Goal: Transaction & Acquisition: Purchase product/service

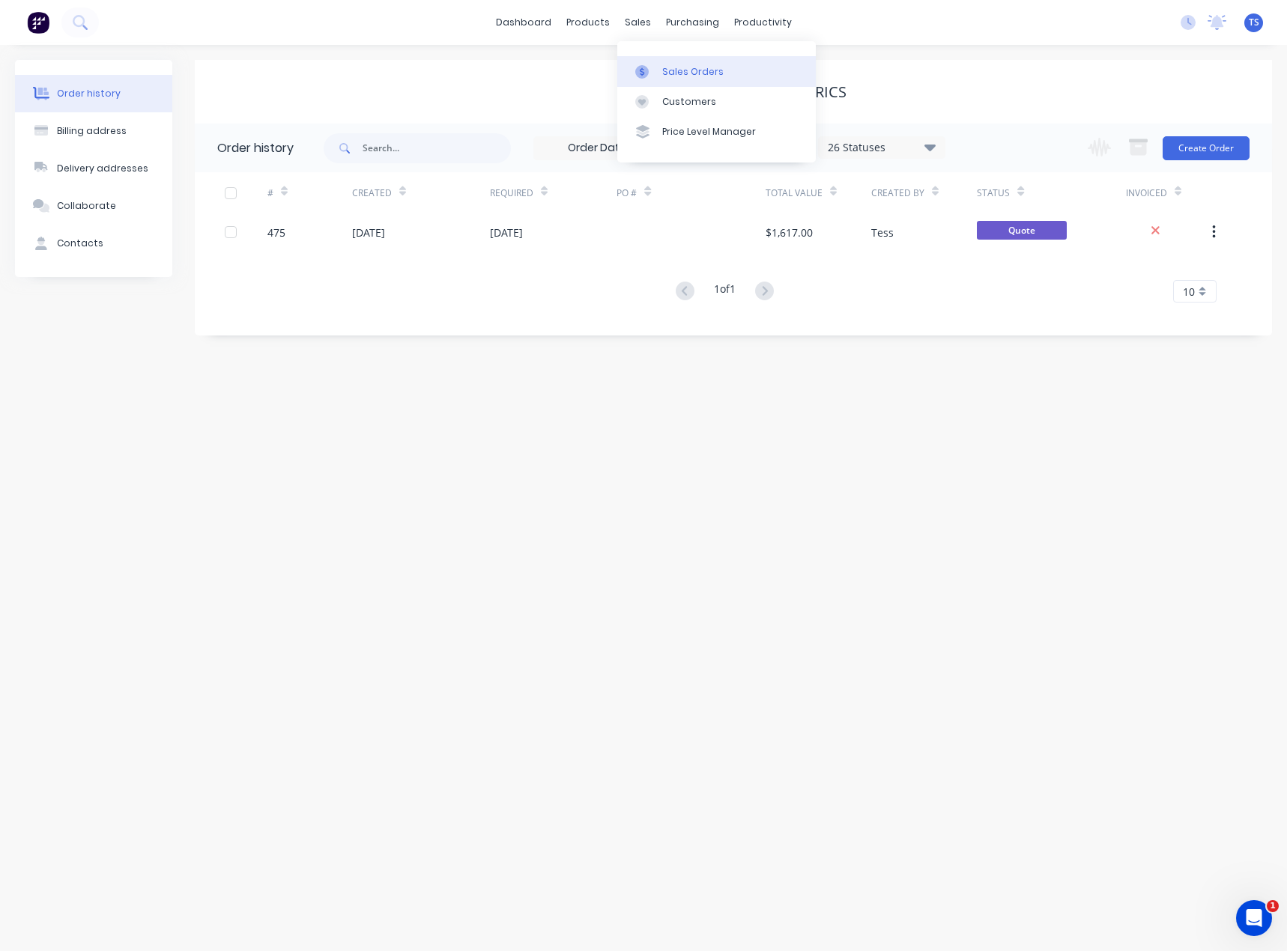
click at [660, 68] on link "Sales Orders" at bounding box center [716, 71] width 198 height 30
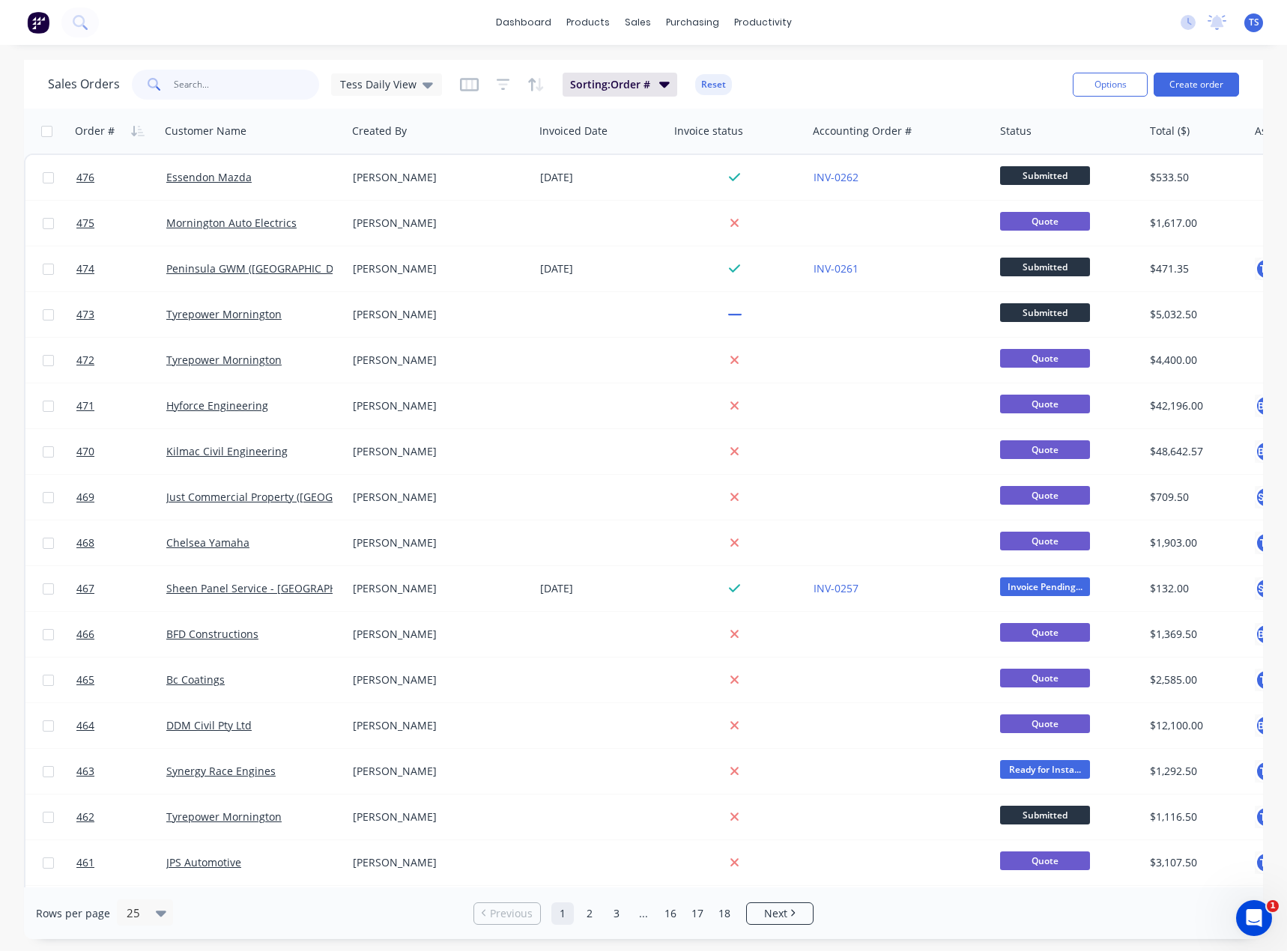
click at [242, 88] on input "text" at bounding box center [247, 85] width 146 height 30
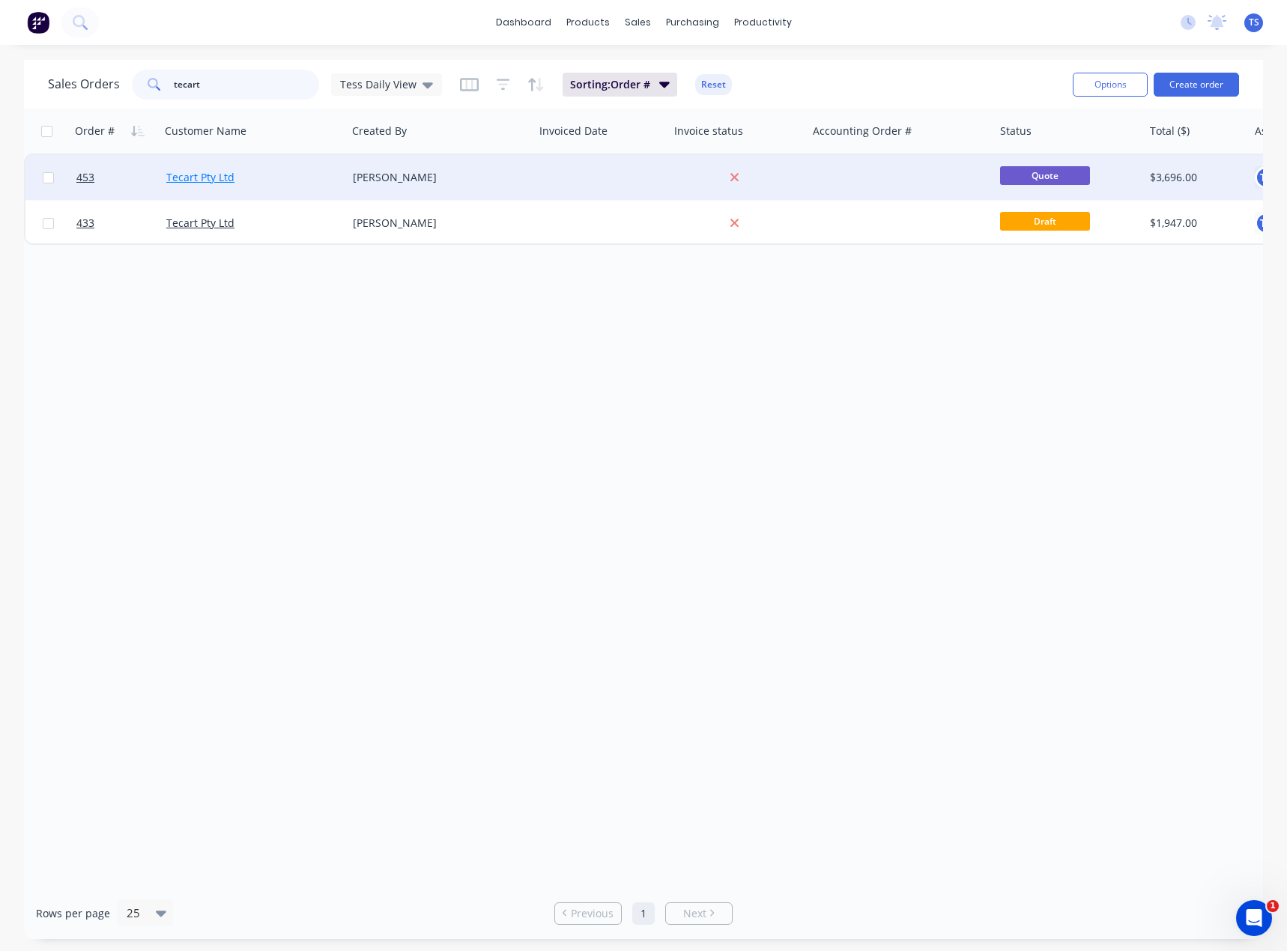
type input "tecart"
click at [201, 175] on link "Tecart Pty Ltd" at bounding box center [200, 177] width 68 height 14
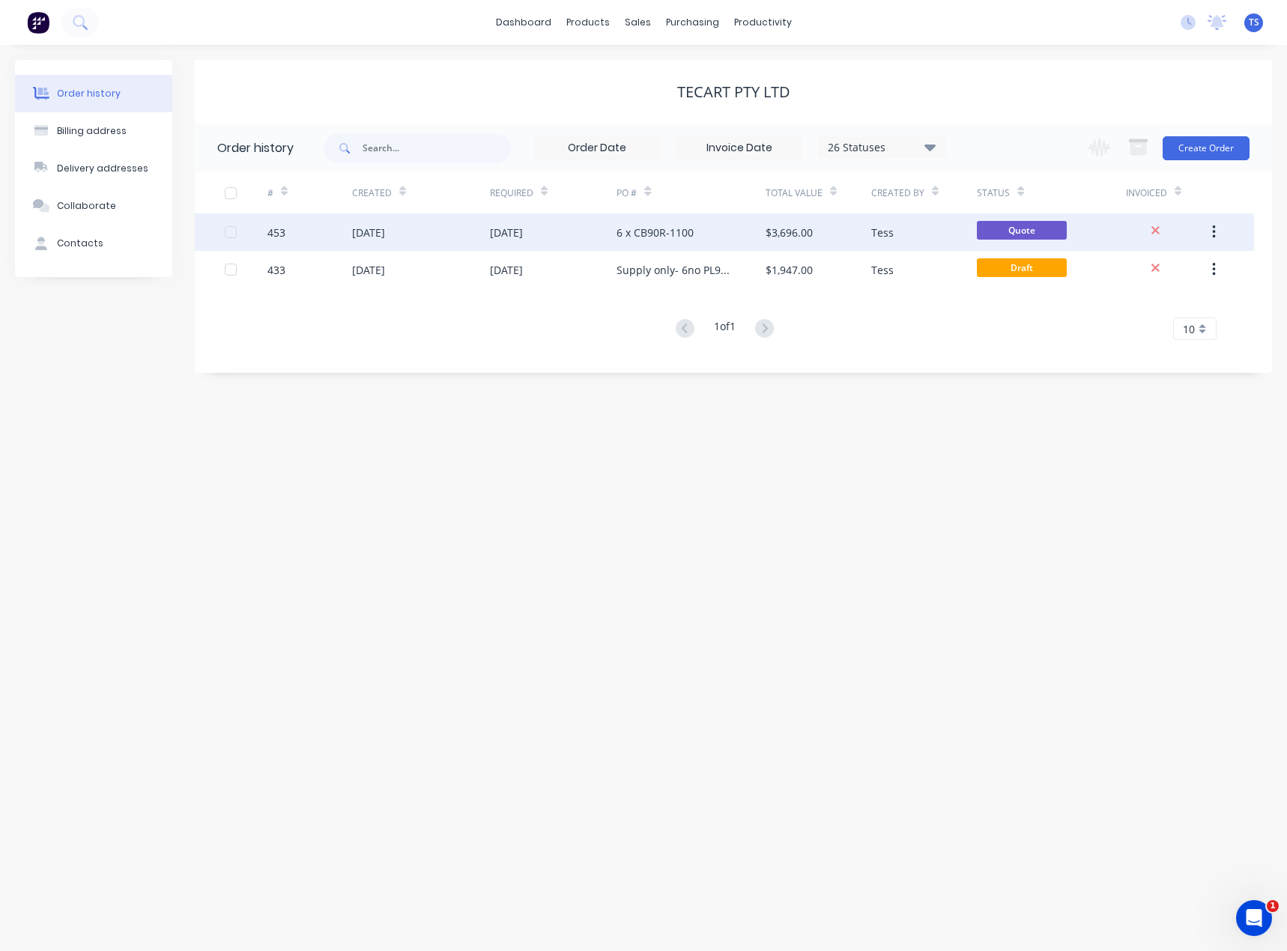
click at [625, 234] on div "6 x CB90R-1100" at bounding box center [654, 233] width 77 height 16
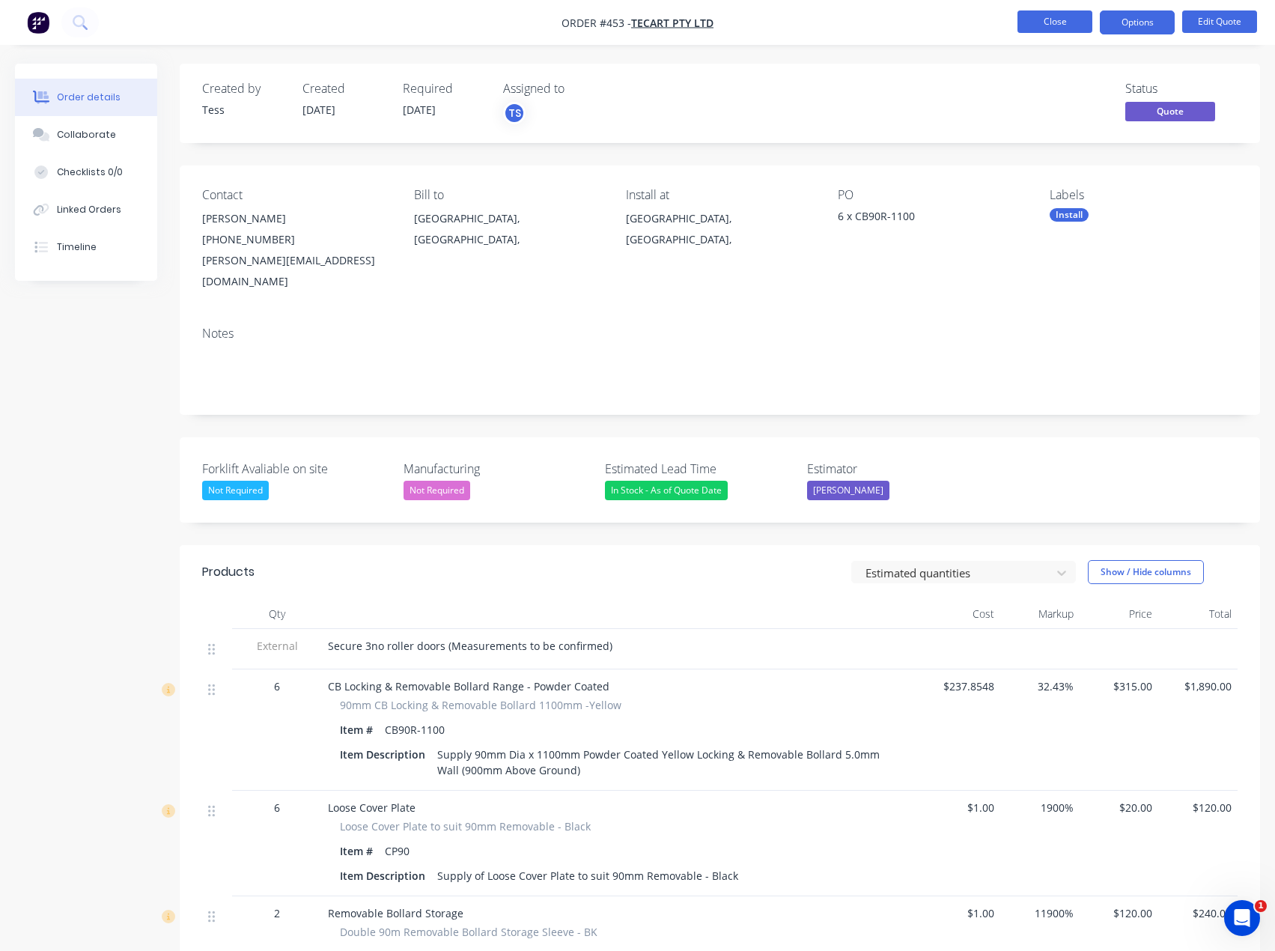
click at [1039, 17] on button "Close" at bounding box center [1055, 21] width 75 height 22
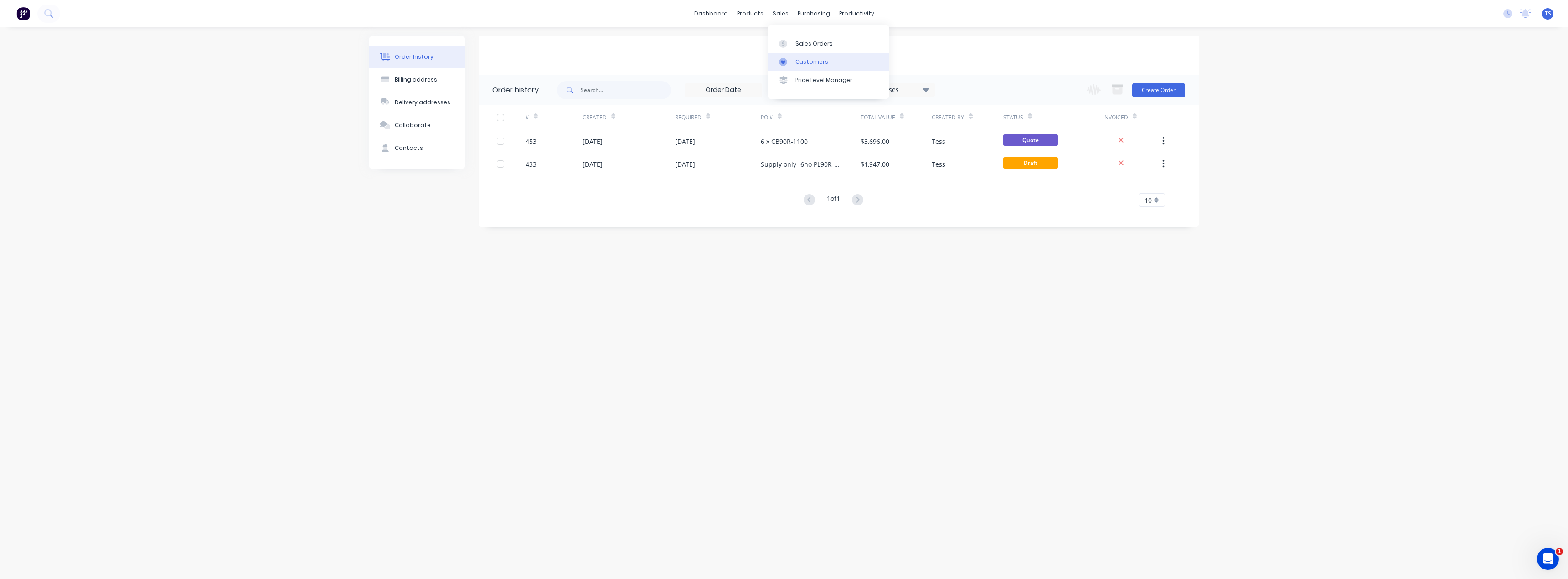
click at [783, 58] on div "Customers" at bounding box center [812, 61] width 33 height 8
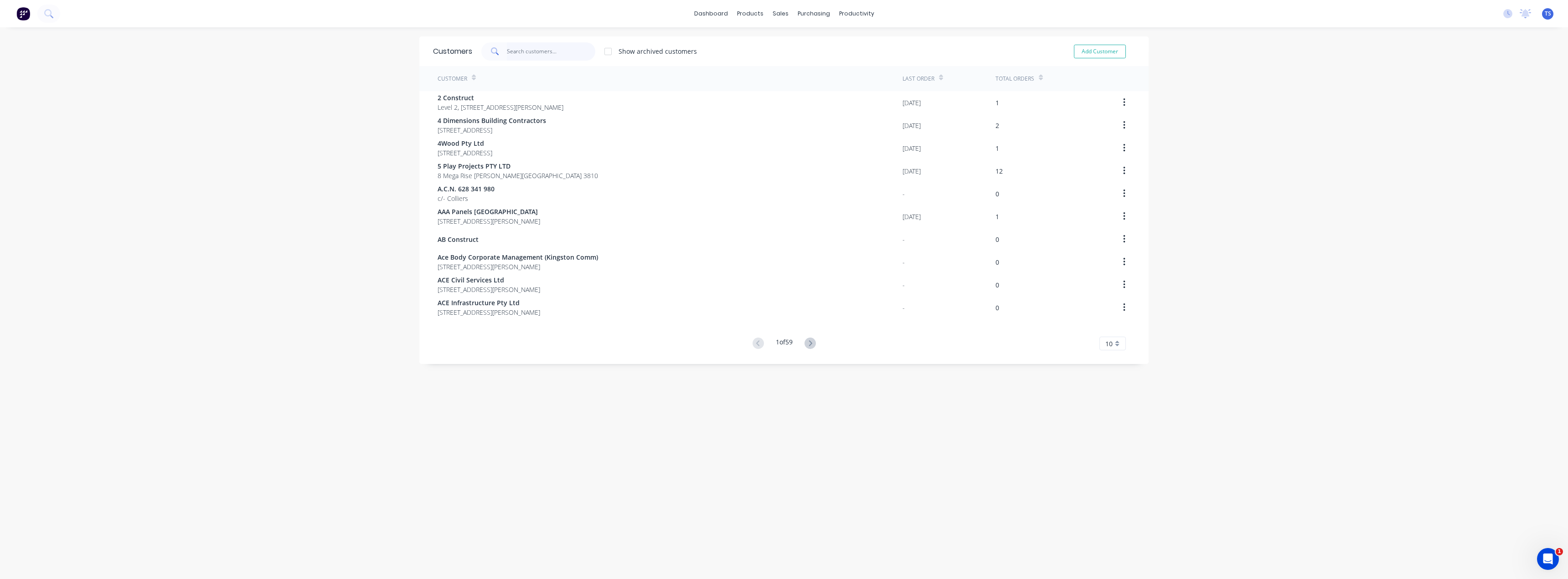
click at [545, 50] on input "text" at bounding box center [551, 52] width 89 height 18
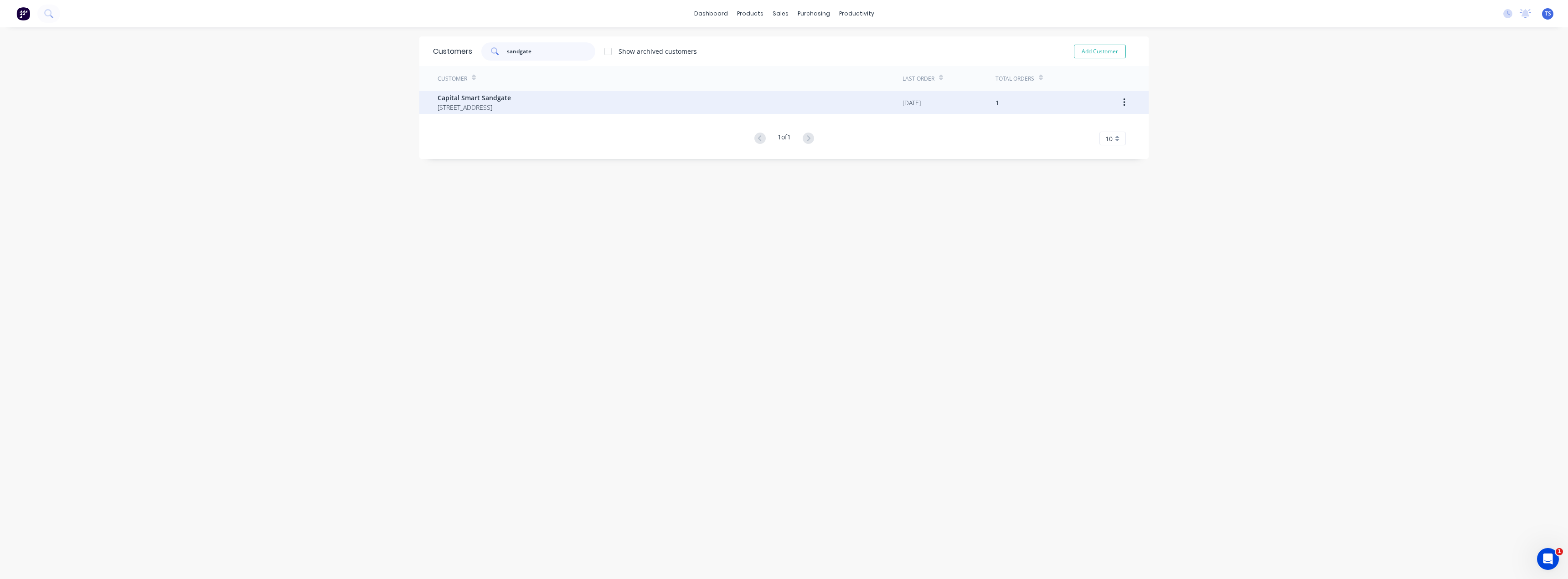
type input "sandgate"
click at [511, 96] on span "Capital Smart Sandgate" at bounding box center [474, 98] width 74 height 10
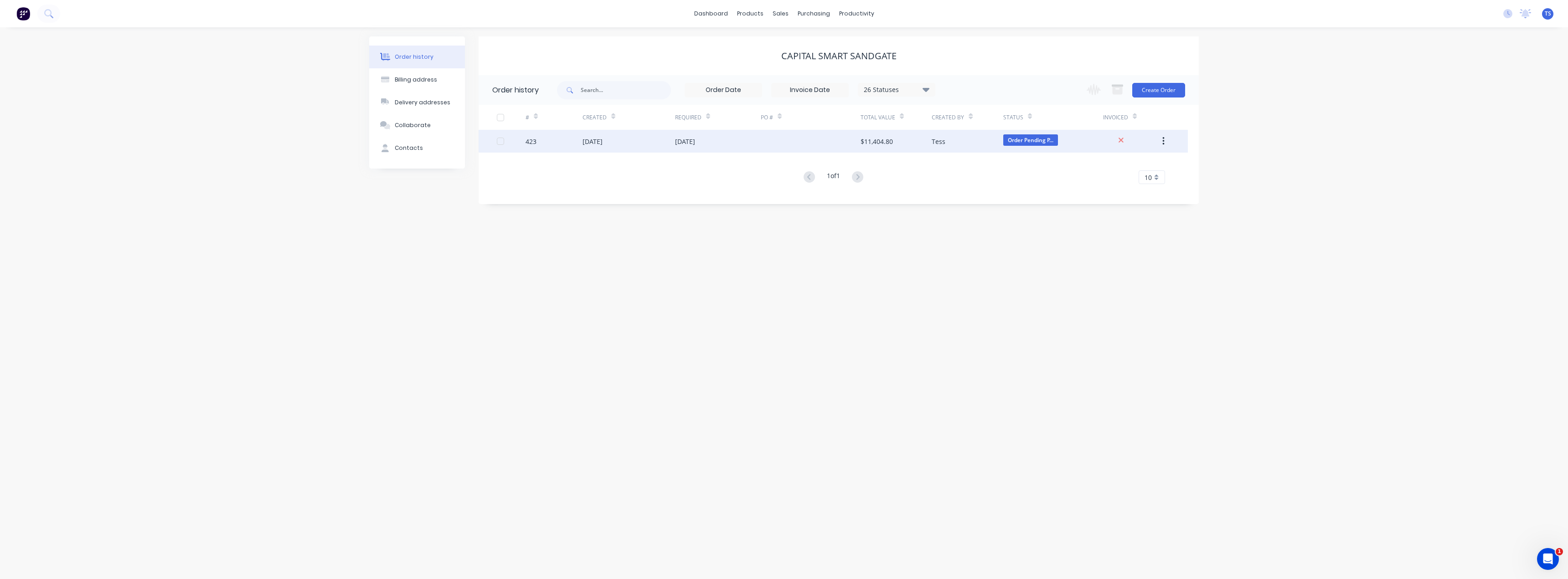
click at [695, 138] on div "[DATE]" at bounding box center [685, 142] width 20 height 10
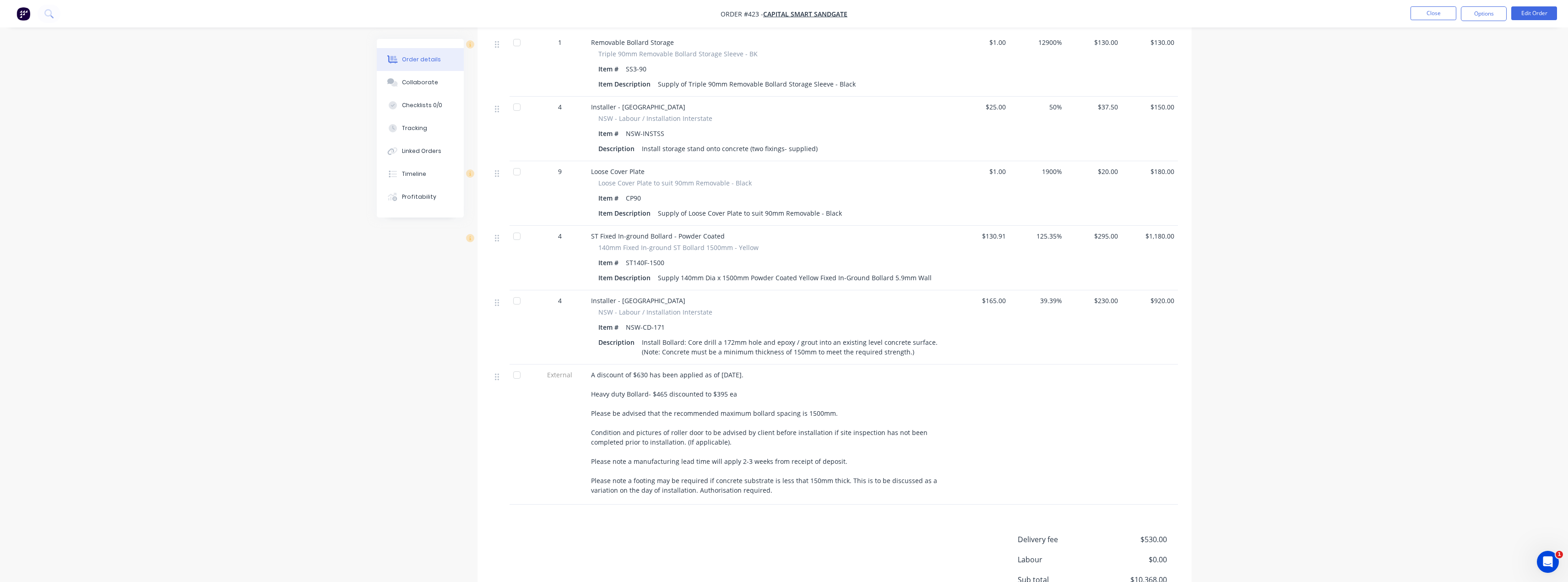
scroll to position [1018, 0]
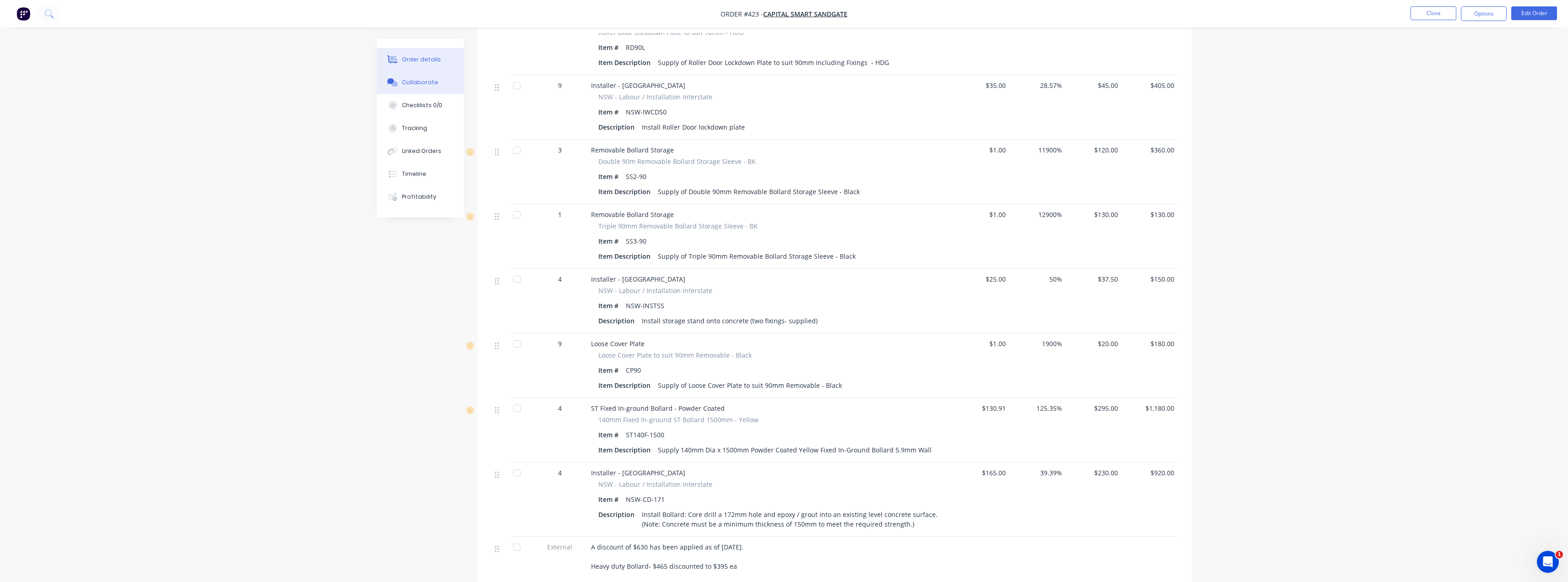
drag, startPoint x: 419, startPoint y: 81, endPoint x: 444, endPoint y: 90, distance: 26.6
click at [418, 81] on div "Collaborate" at bounding box center [419, 82] width 36 height 8
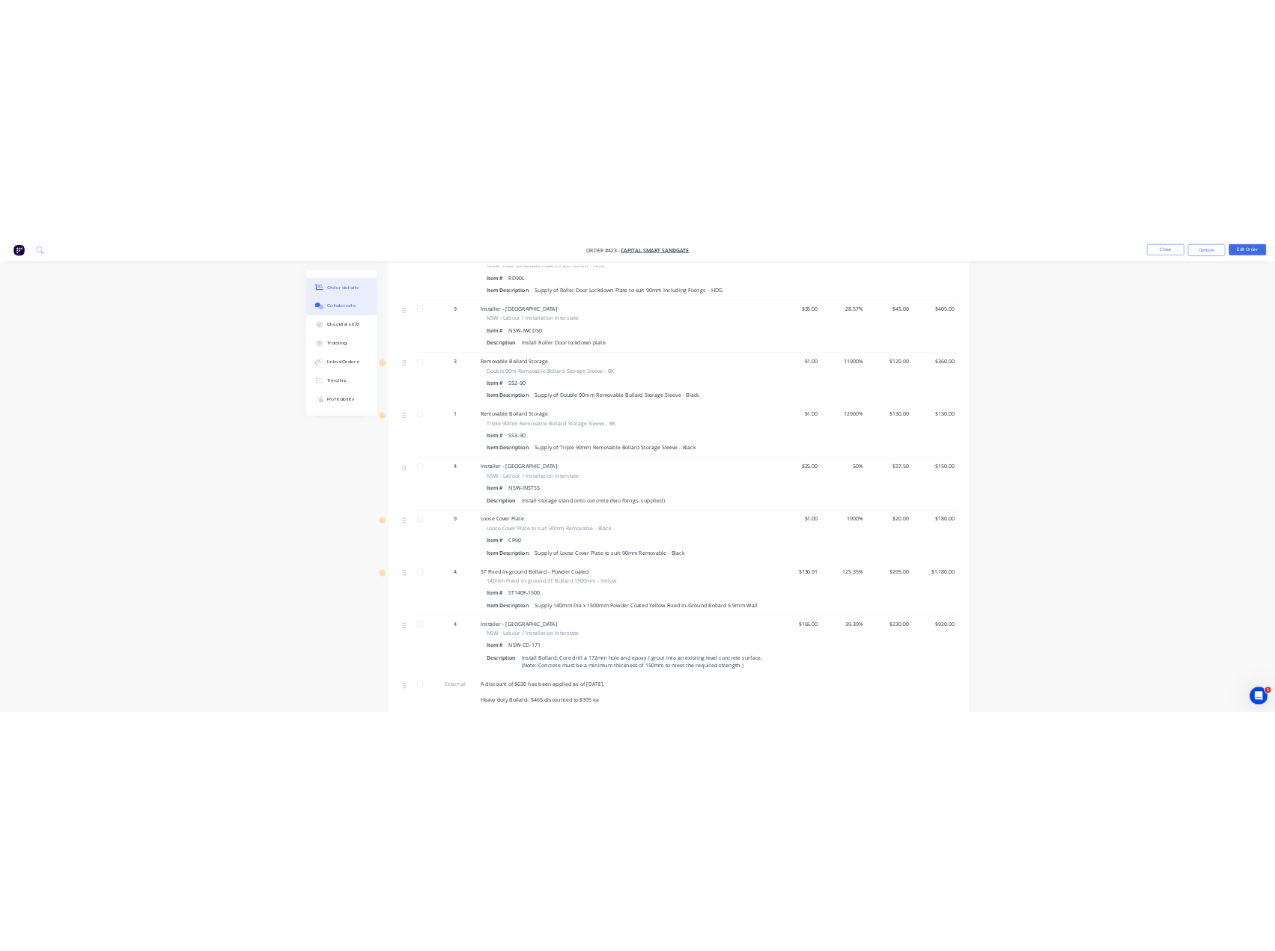
scroll to position [22, 0]
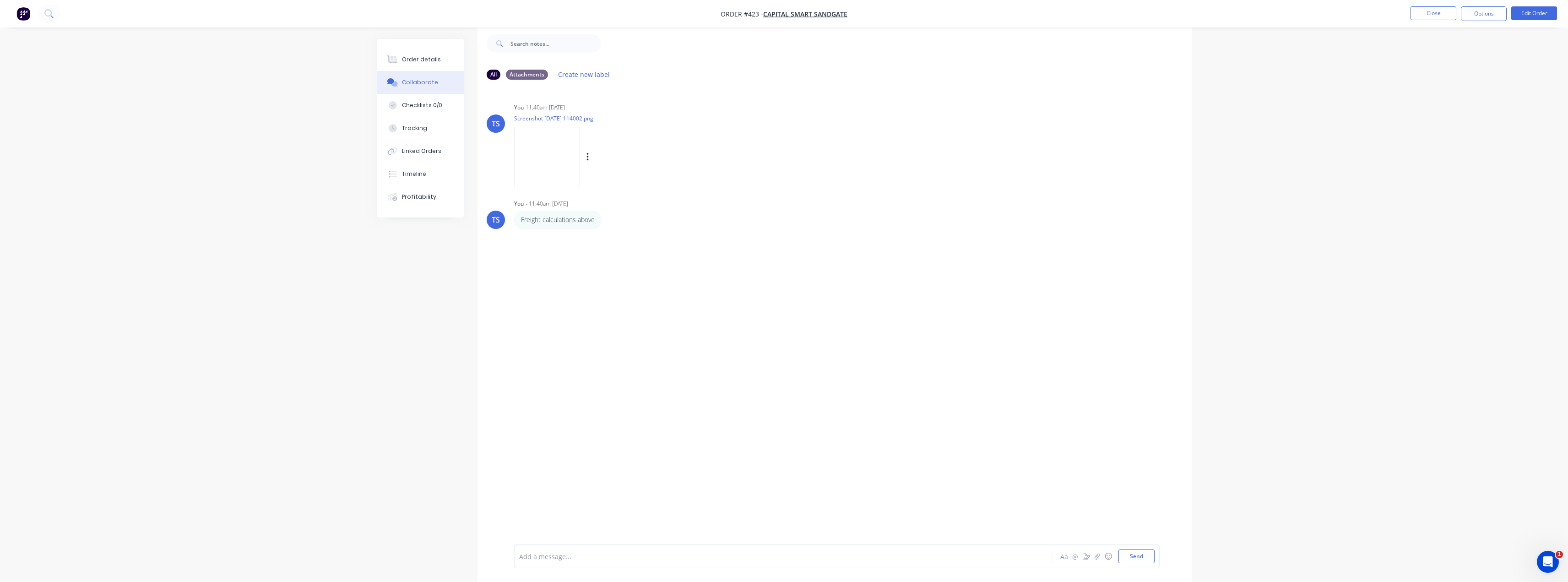
click at [542, 167] on img at bounding box center [547, 157] width 66 height 60
click at [535, 154] on img at bounding box center [547, 157] width 66 height 60
click at [543, 170] on img at bounding box center [547, 157] width 66 height 60
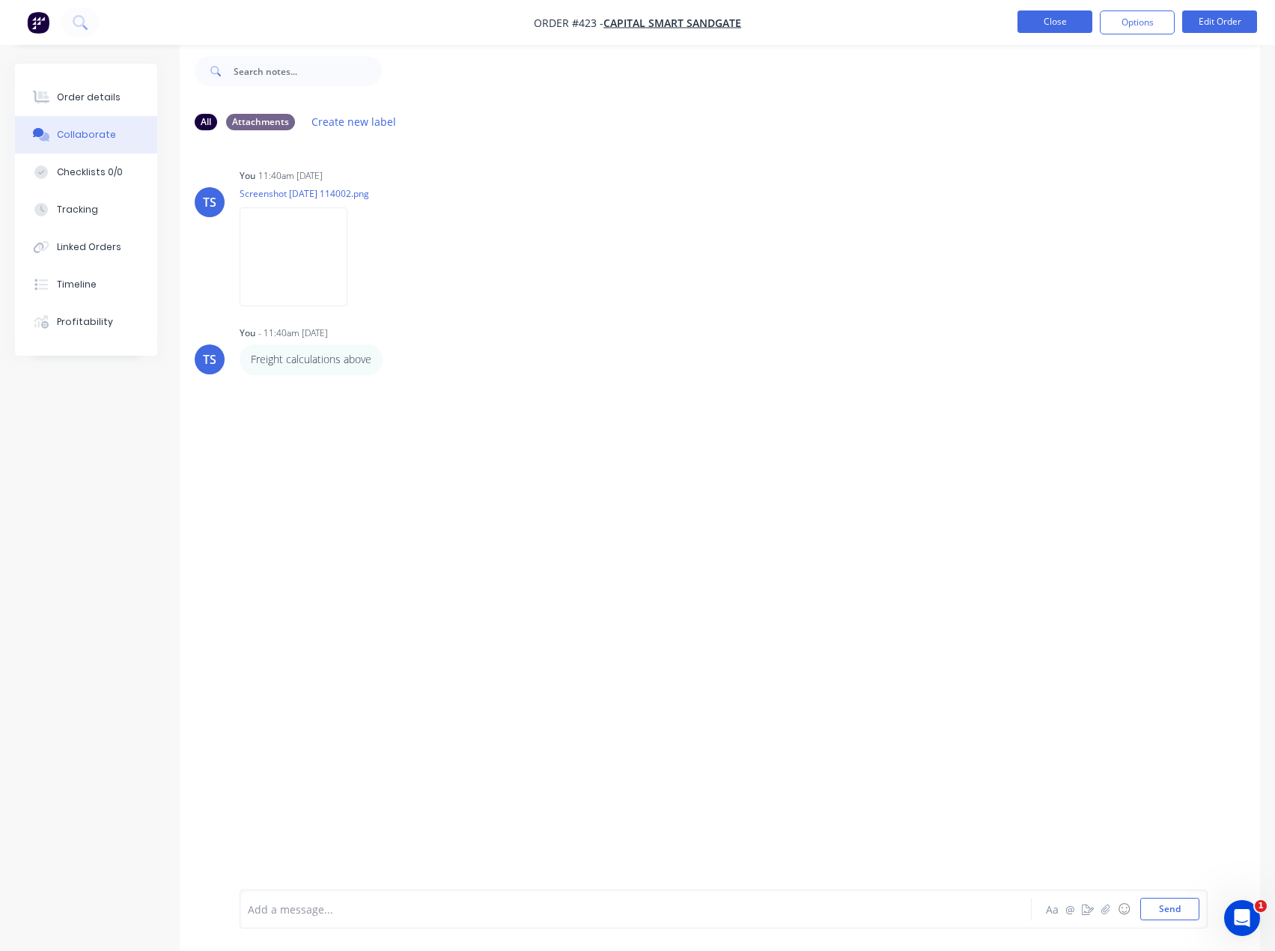
click at [1068, 22] on button "Close" at bounding box center [1055, 21] width 75 height 22
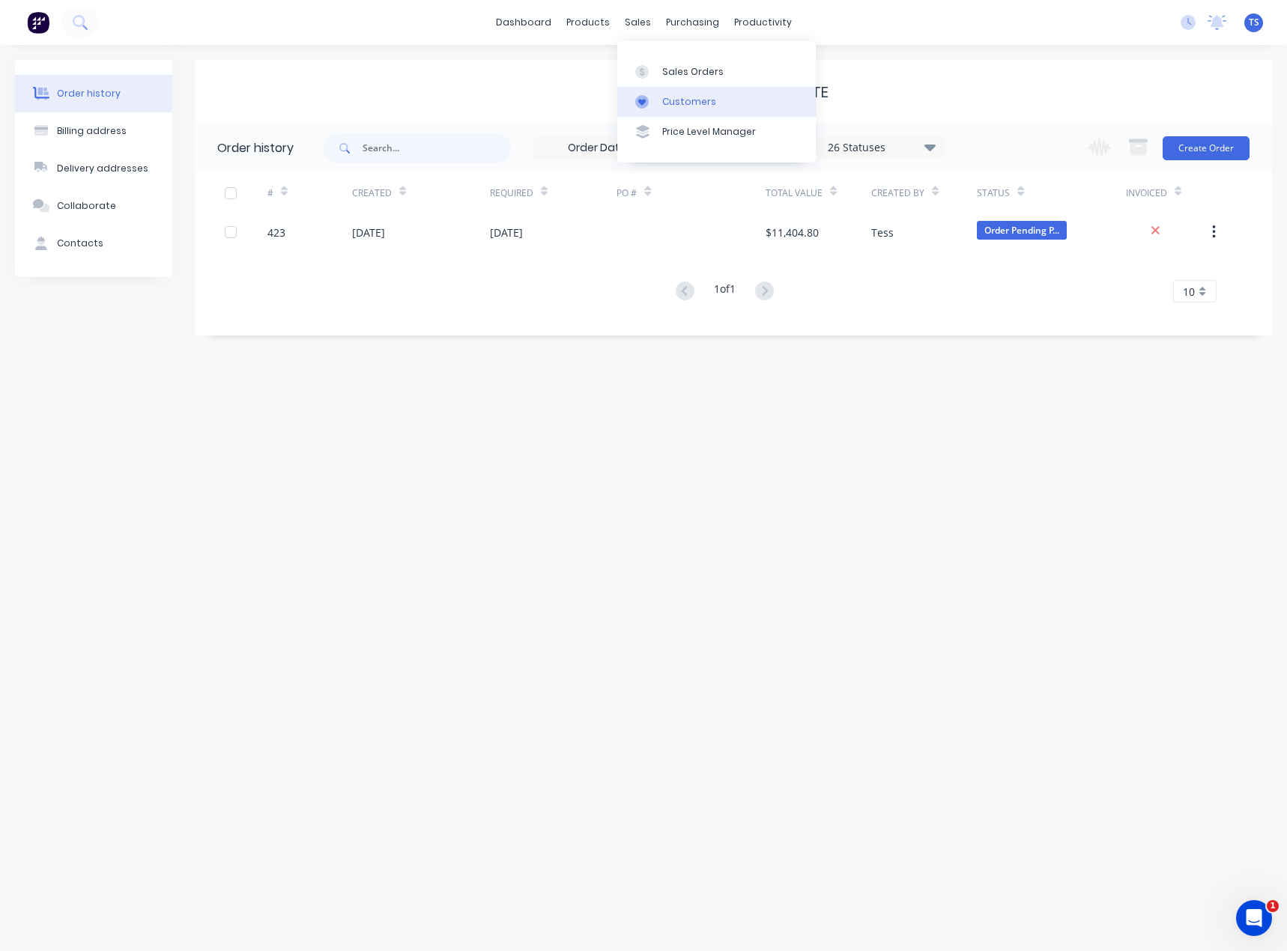
click at [678, 109] on link "Customers" at bounding box center [716, 102] width 198 height 30
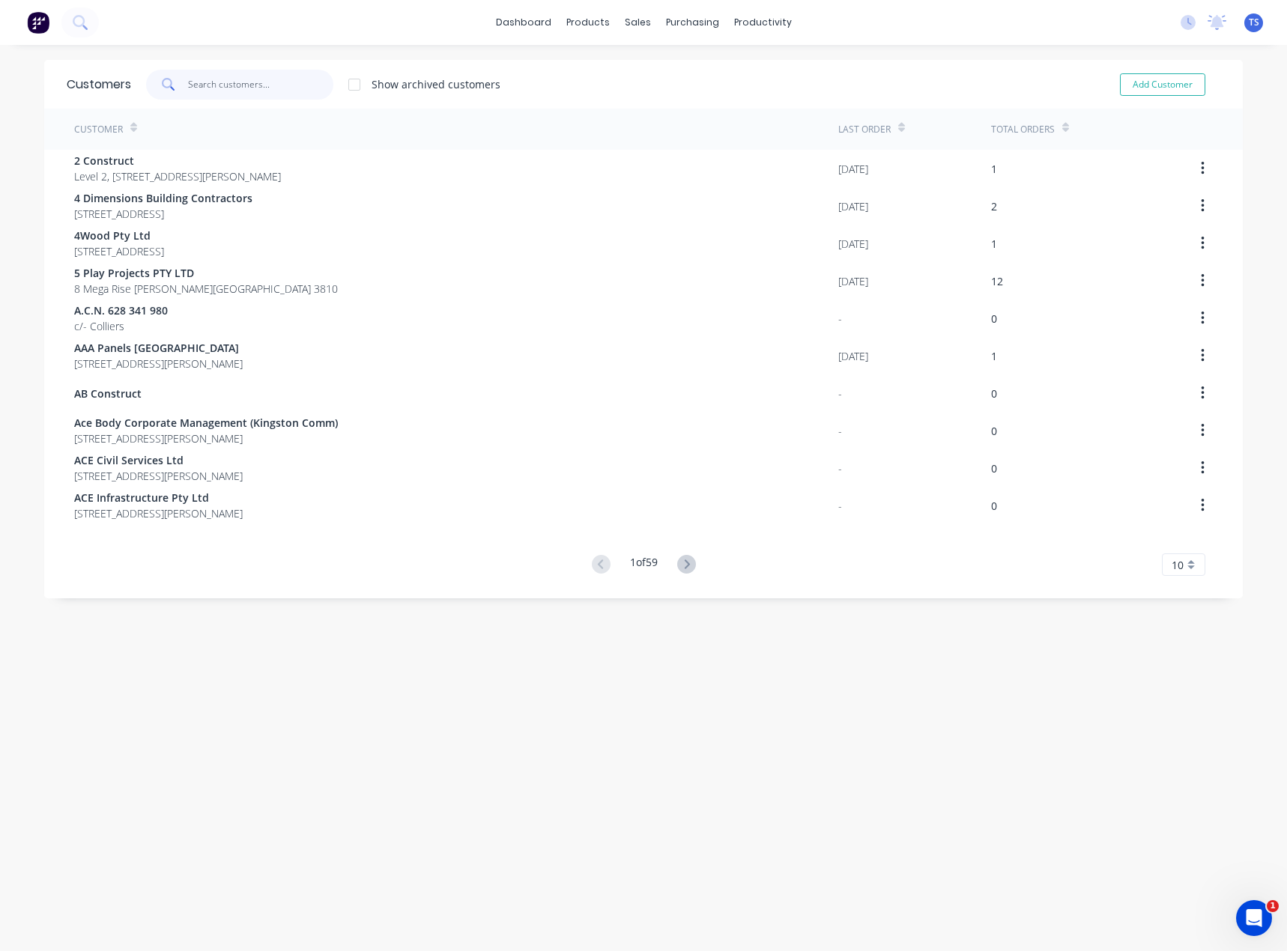
click at [243, 86] on input "text" at bounding box center [261, 85] width 146 height 30
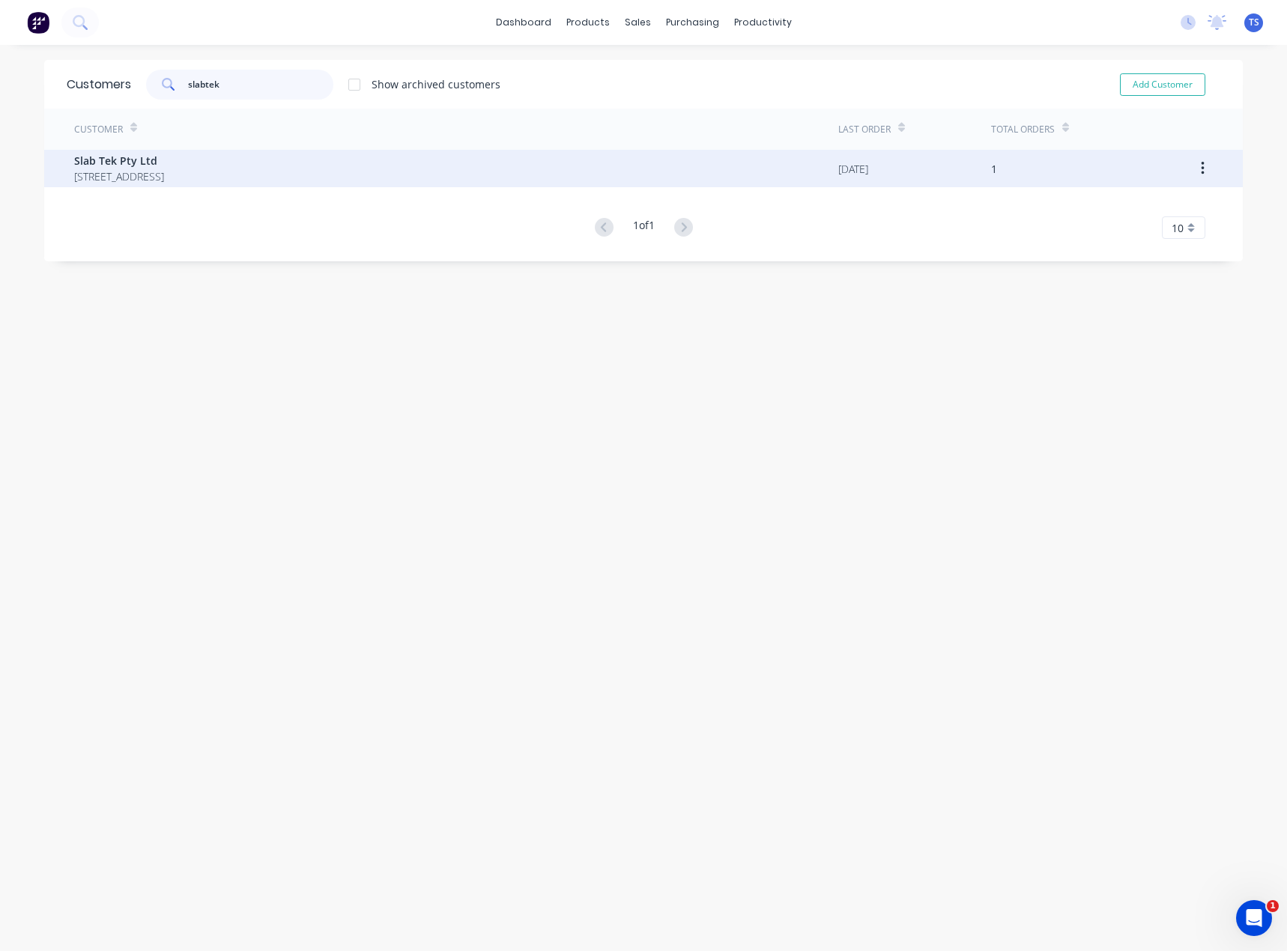
type input "slabtek"
click at [98, 181] on span "[STREET_ADDRESS]" at bounding box center [119, 176] width 90 height 16
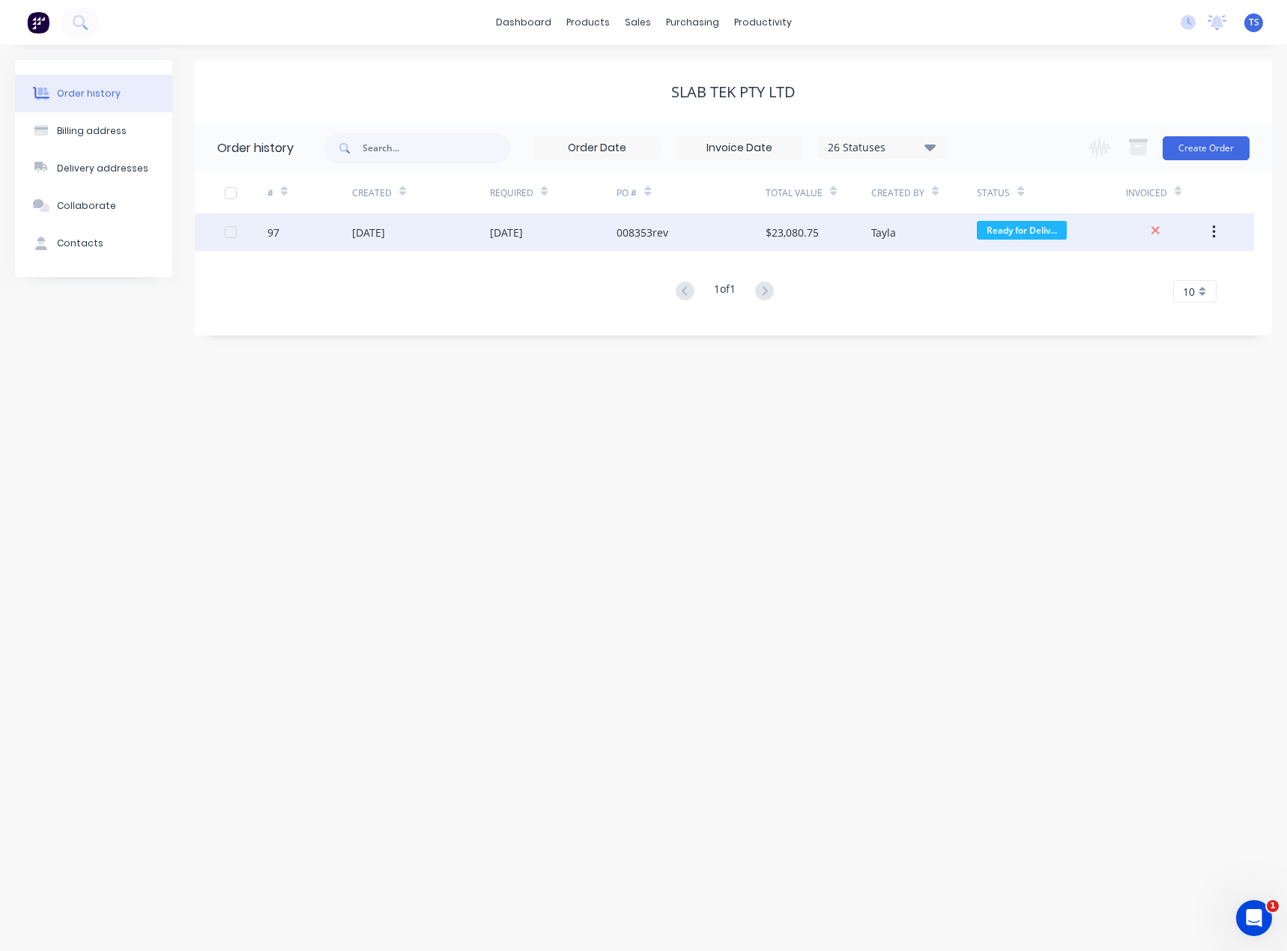
click at [500, 239] on div "[DATE]" at bounding box center [506, 233] width 33 height 16
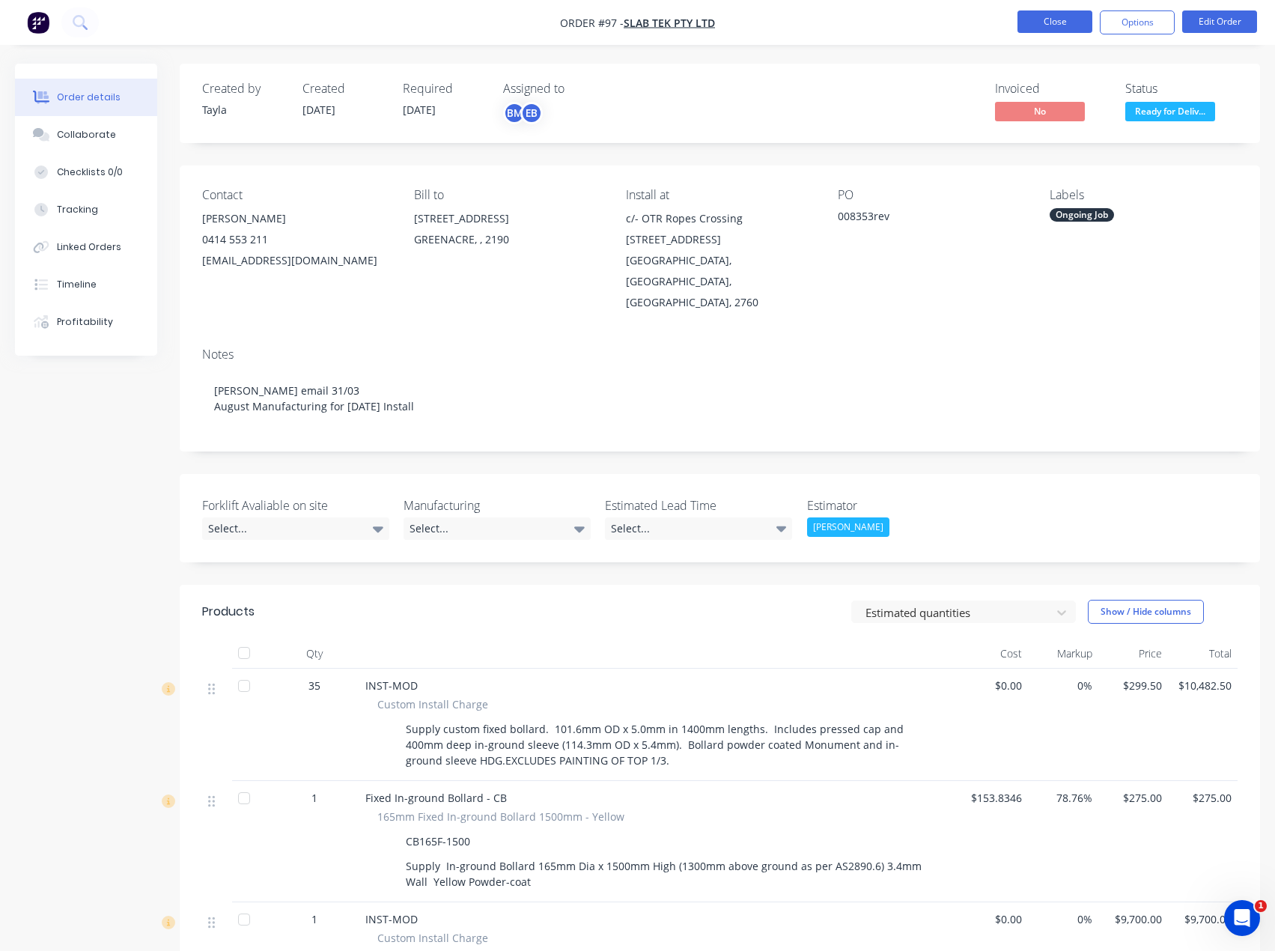
click at [1055, 20] on button "Close" at bounding box center [1055, 21] width 75 height 22
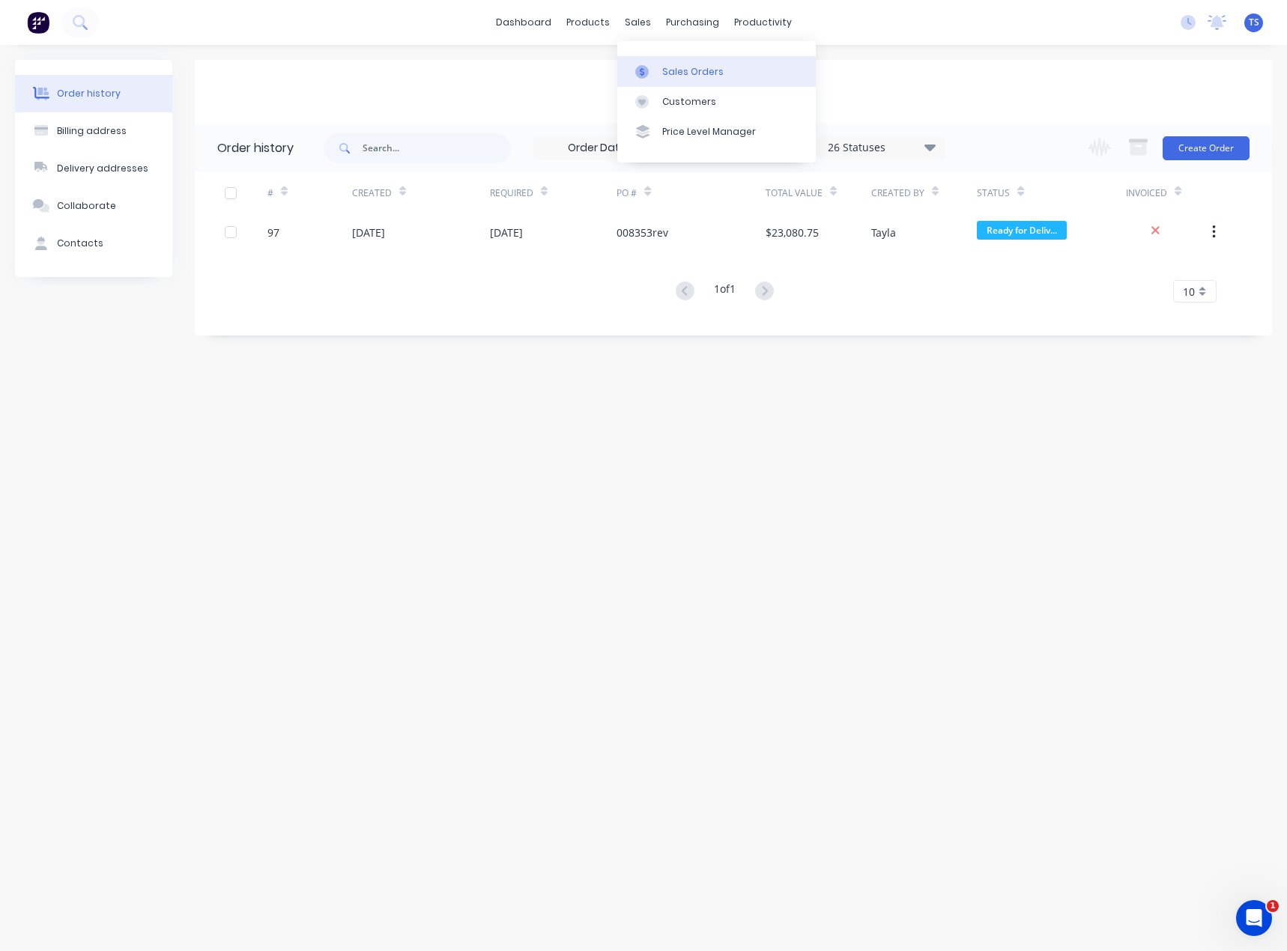
click at [685, 72] on div "Sales Orders" at bounding box center [692, 71] width 61 height 13
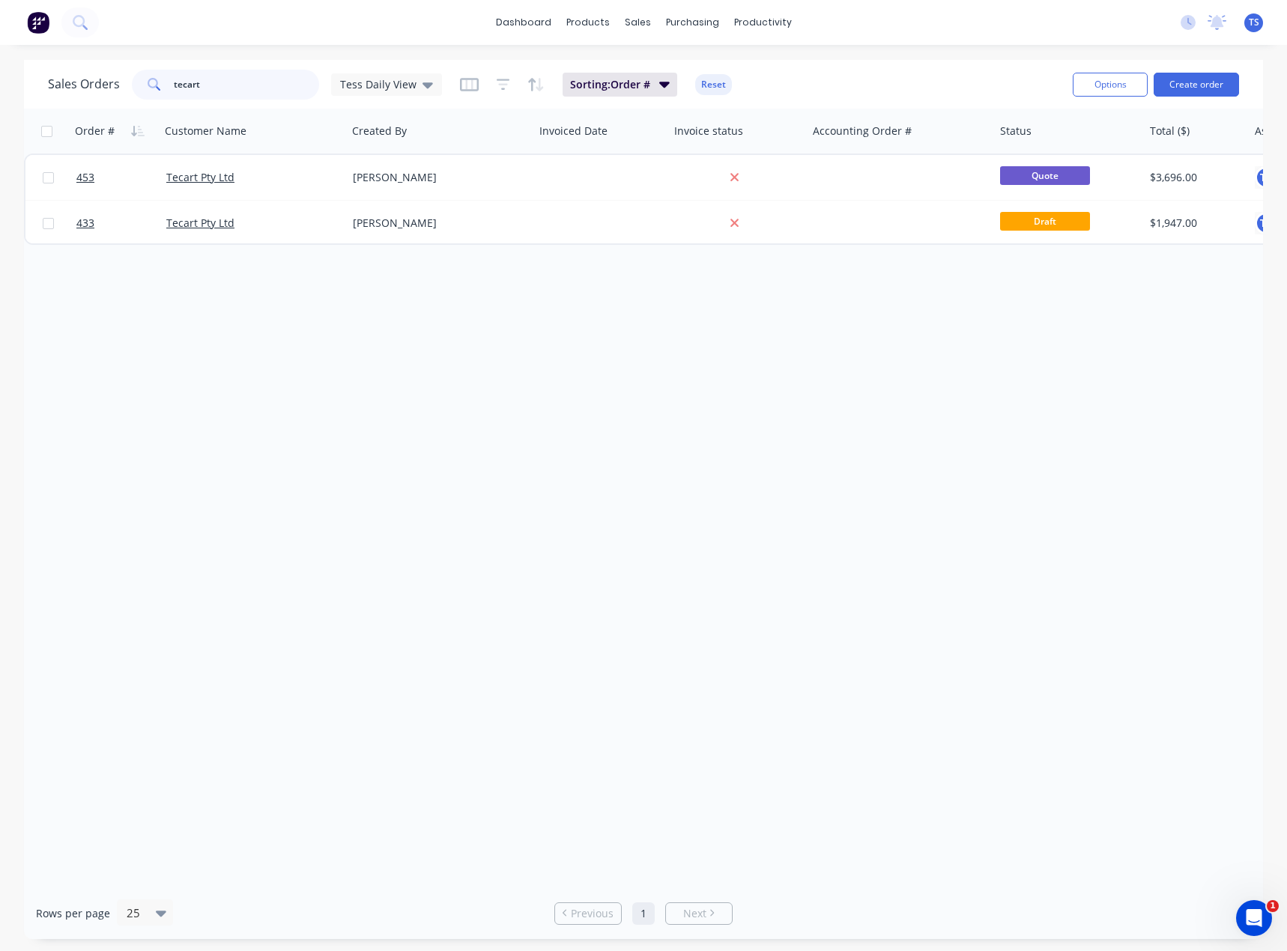
drag, startPoint x: 225, startPoint y: 90, endPoint x: 67, endPoint y: 103, distance: 158.6
click at [67, 103] on div "Sales Orders tecart Tess Daily View Sorting: Order # Reset Options Create order" at bounding box center [643, 84] width 1239 height 49
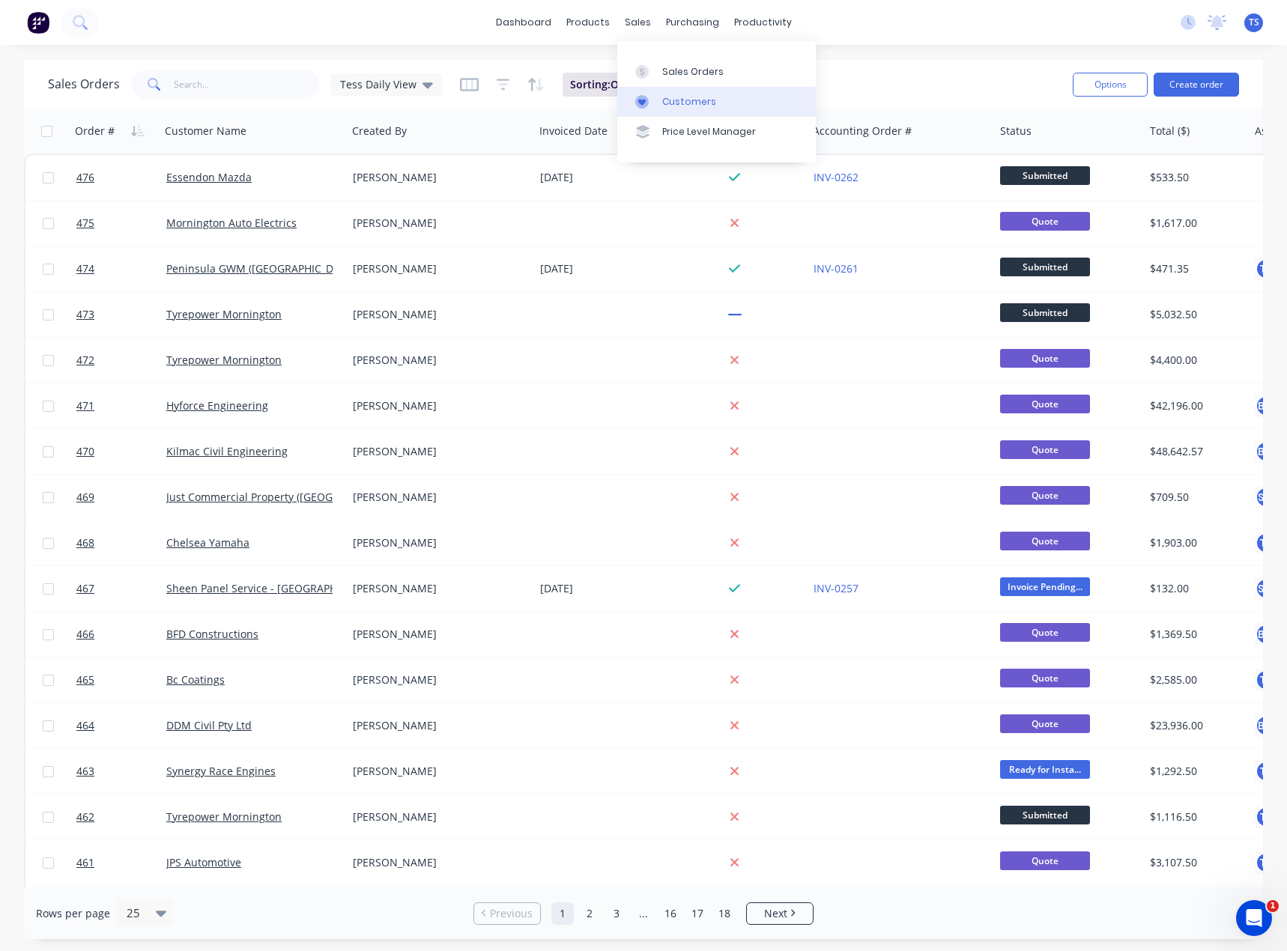
click at [663, 102] on div "Customers" at bounding box center [689, 101] width 54 height 13
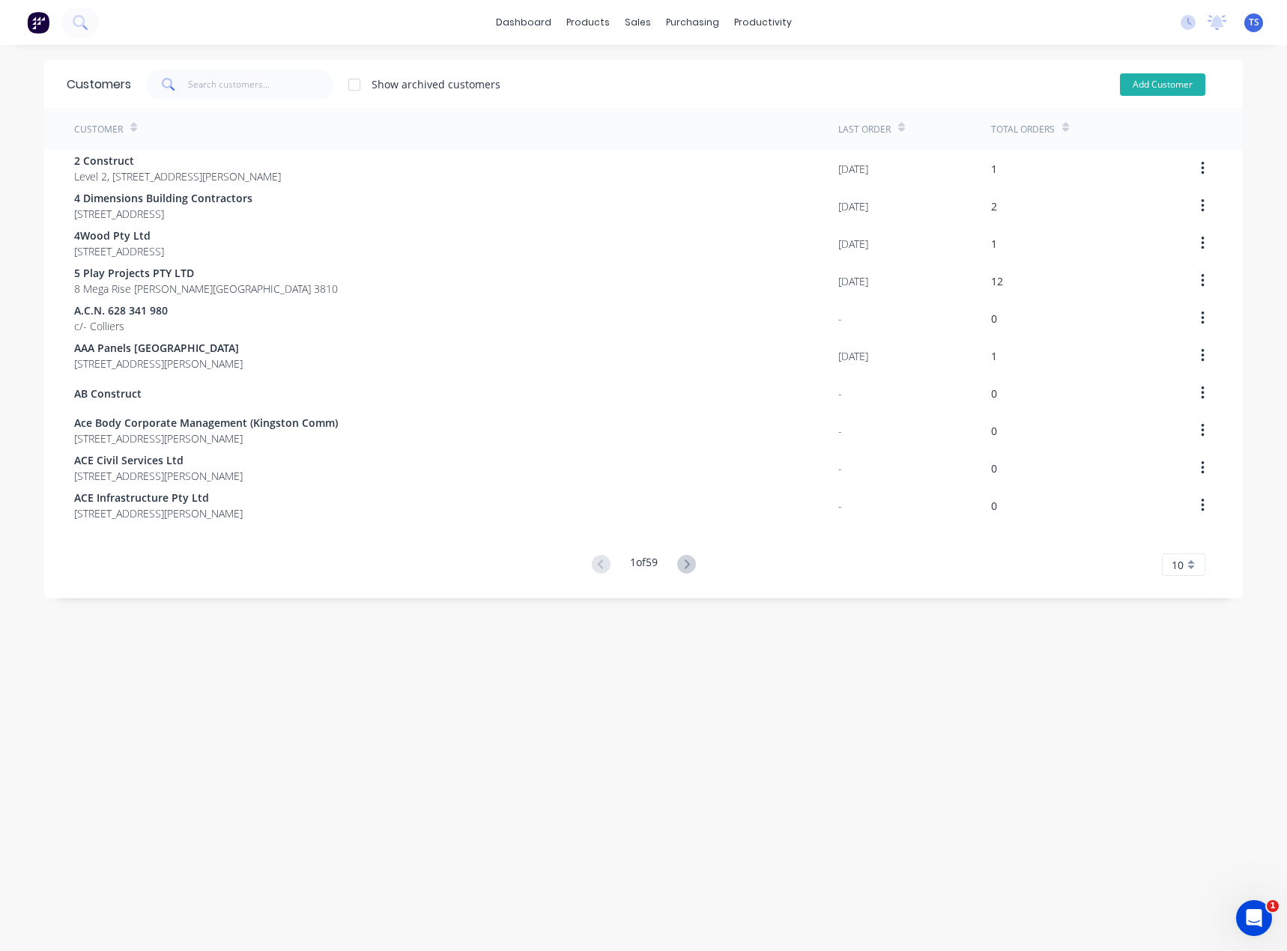
click at [1144, 90] on button "Add Customer" at bounding box center [1162, 84] width 85 height 22
select select "AU"
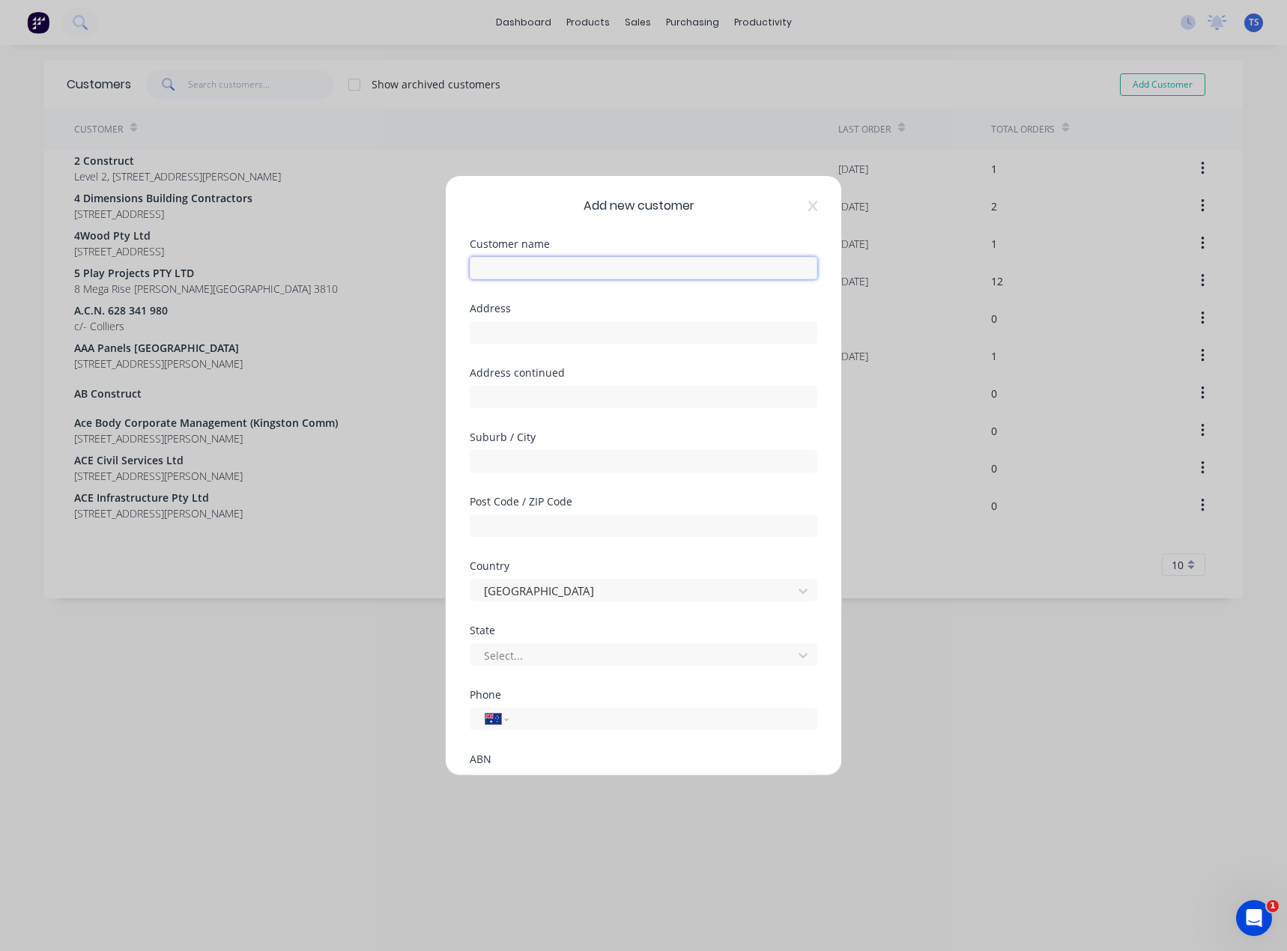
click at [490, 275] on input "text" at bounding box center [643, 268] width 347 height 22
paste input "Tyabb Automotive"
type input "Tyabb Automotive"
click at [545, 328] on input "text" at bounding box center [643, 332] width 347 height 22
paste input "[STREET_ADDRESS]"
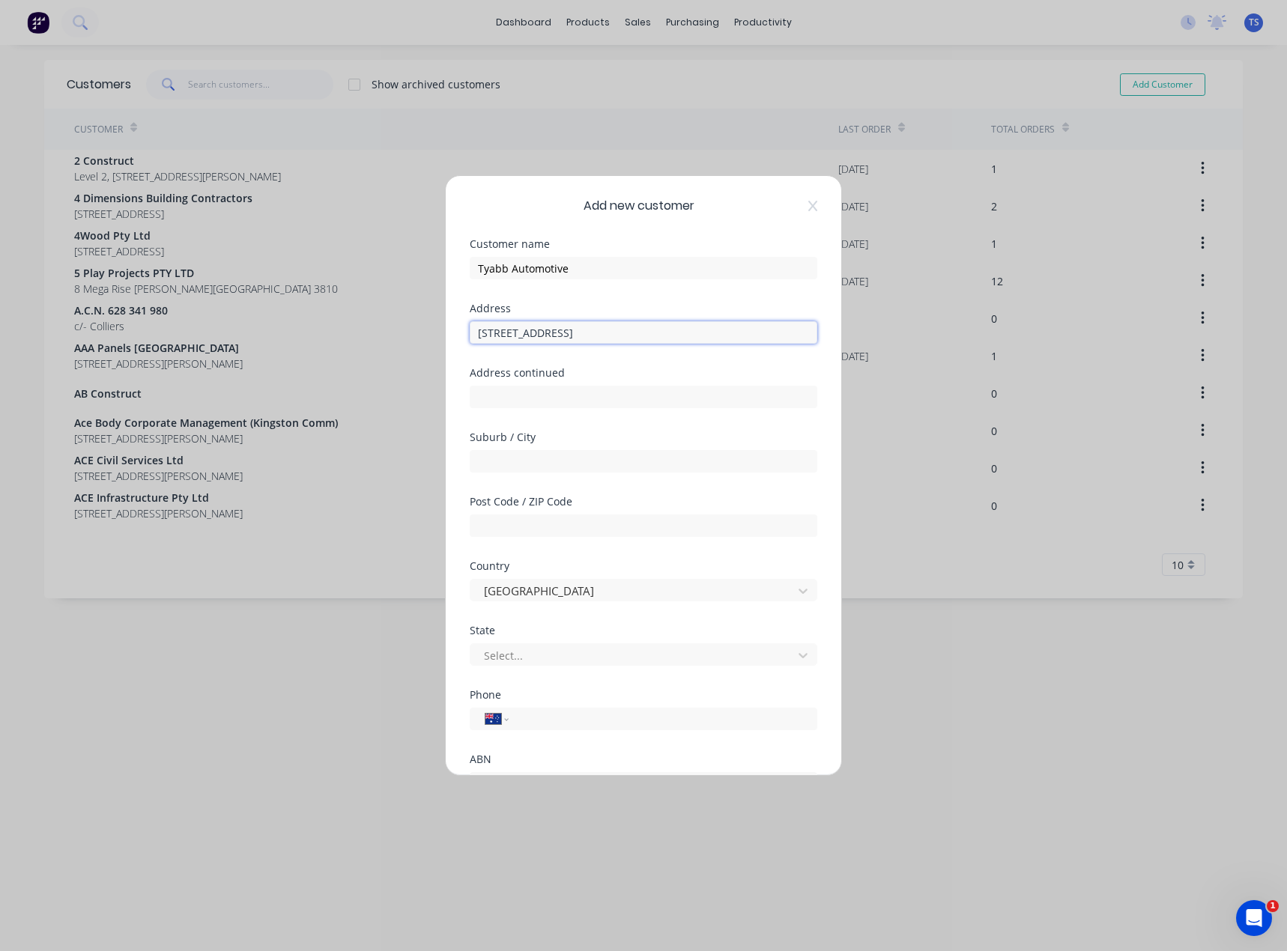
drag, startPoint x: 689, startPoint y: 335, endPoint x: 604, endPoint y: 334, distance: 84.6
click at [604, 334] on input "[STREET_ADDRESS]" at bounding box center [643, 332] width 347 height 22
type input "[STREET_ADDRESS]"
click at [511, 462] on input "text" at bounding box center [643, 461] width 347 height 22
paste input "Tyabb VIC 3913"
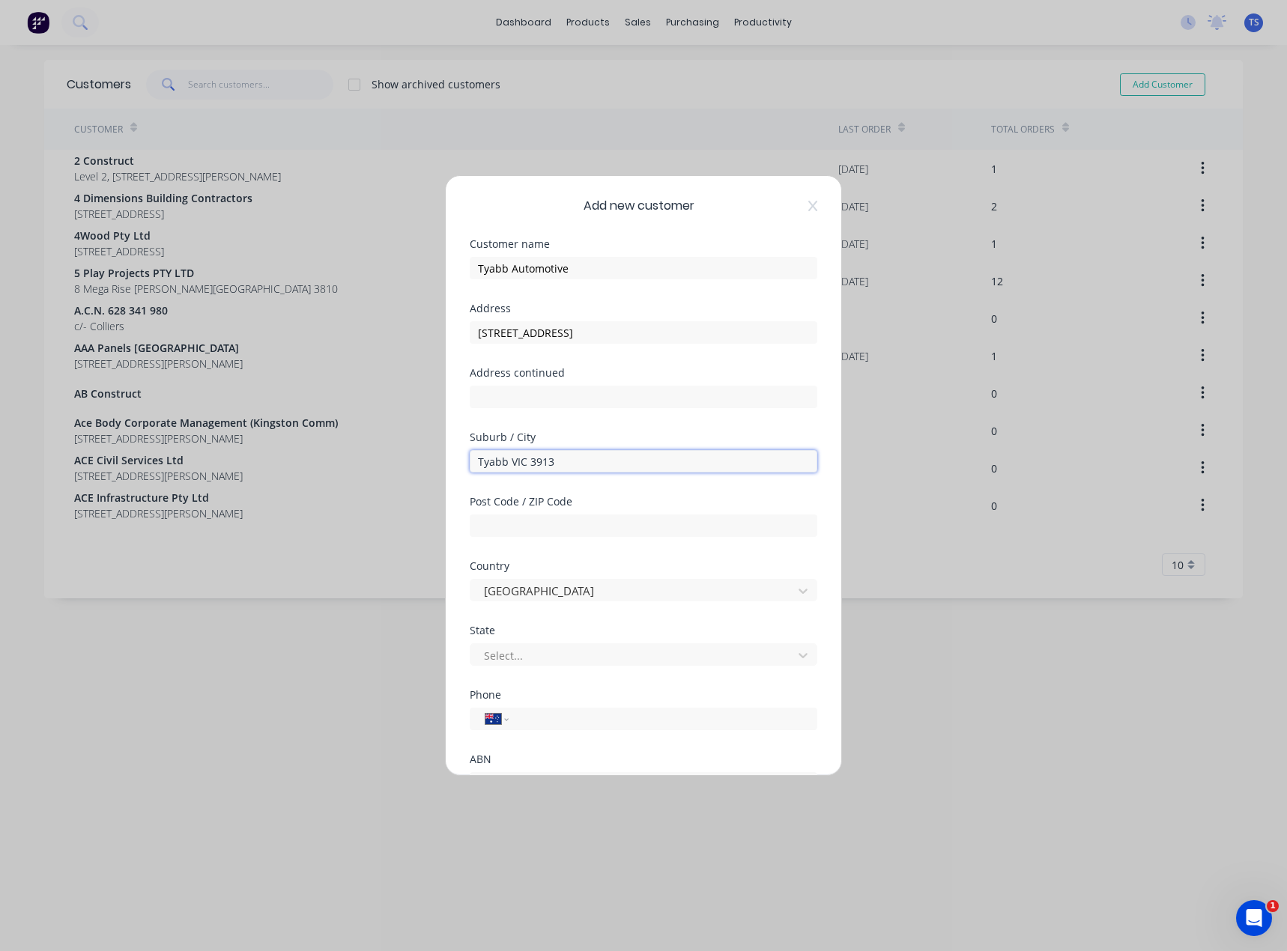
drag, startPoint x: 571, startPoint y: 461, endPoint x: 531, endPoint y: 466, distance: 40.7
click at [531, 466] on input "Tyabb VIC 3913" at bounding box center [643, 461] width 347 height 22
type input "Tyabb VIC"
click at [515, 524] on input "text" at bounding box center [643, 525] width 347 height 22
paste input "3913"
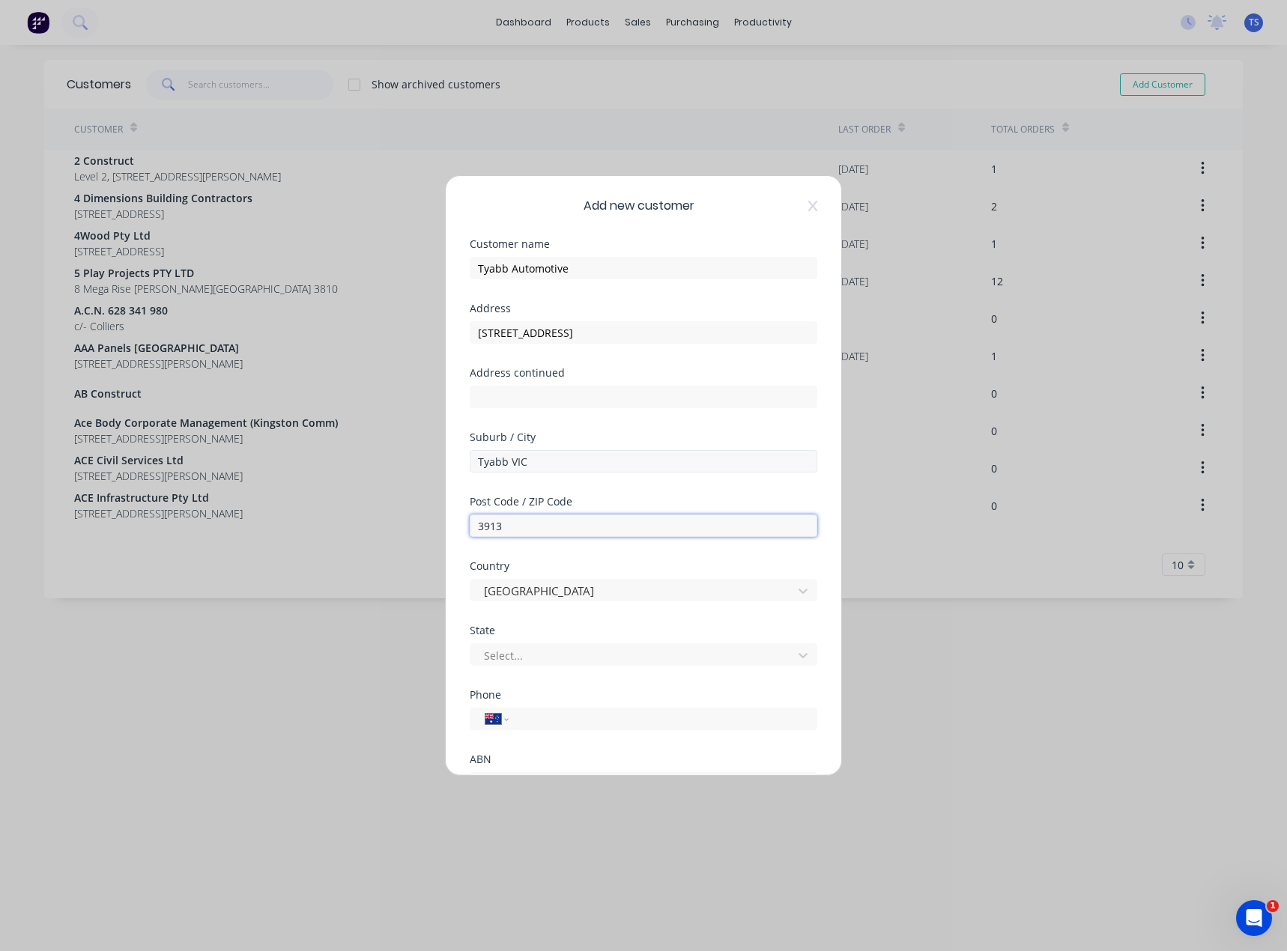
type input "3913"
click at [535, 466] on input "Tyabb VIC" at bounding box center [643, 461] width 347 height 22
type input "Tyabb"
drag, startPoint x: 693, startPoint y: 336, endPoint x: 599, endPoint y: 330, distance: 93.8
click at [599, 330] on input "[STREET_ADDRESS]" at bounding box center [643, 332] width 347 height 22
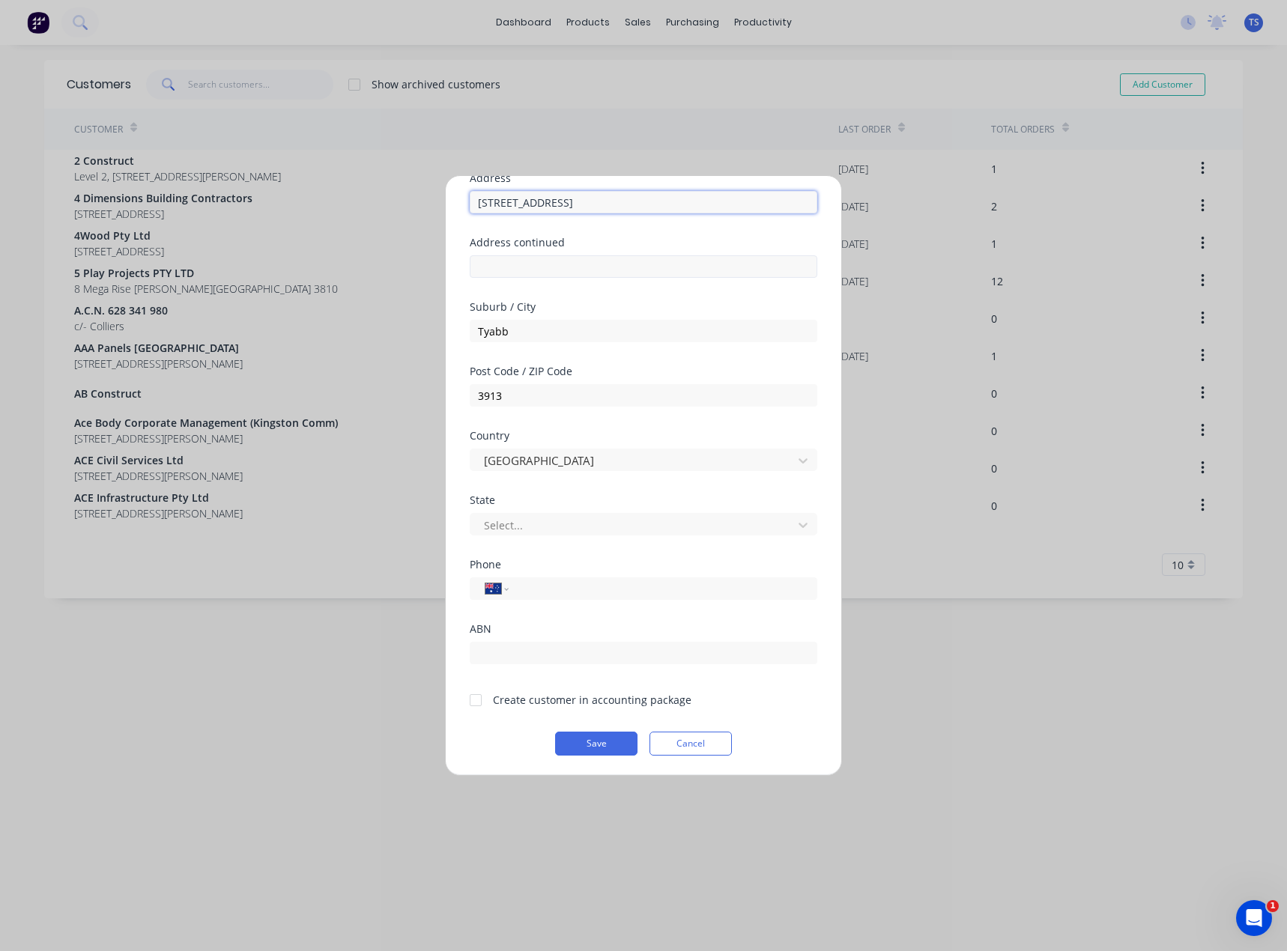
scroll to position [132, 0]
type input "[STREET_ADDRESS]"
click at [476, 701] on div at bounding box center [476, 699] width 30 height 30
click at [505, 524] on div at bounding box center [633, 523] width 303 height 19
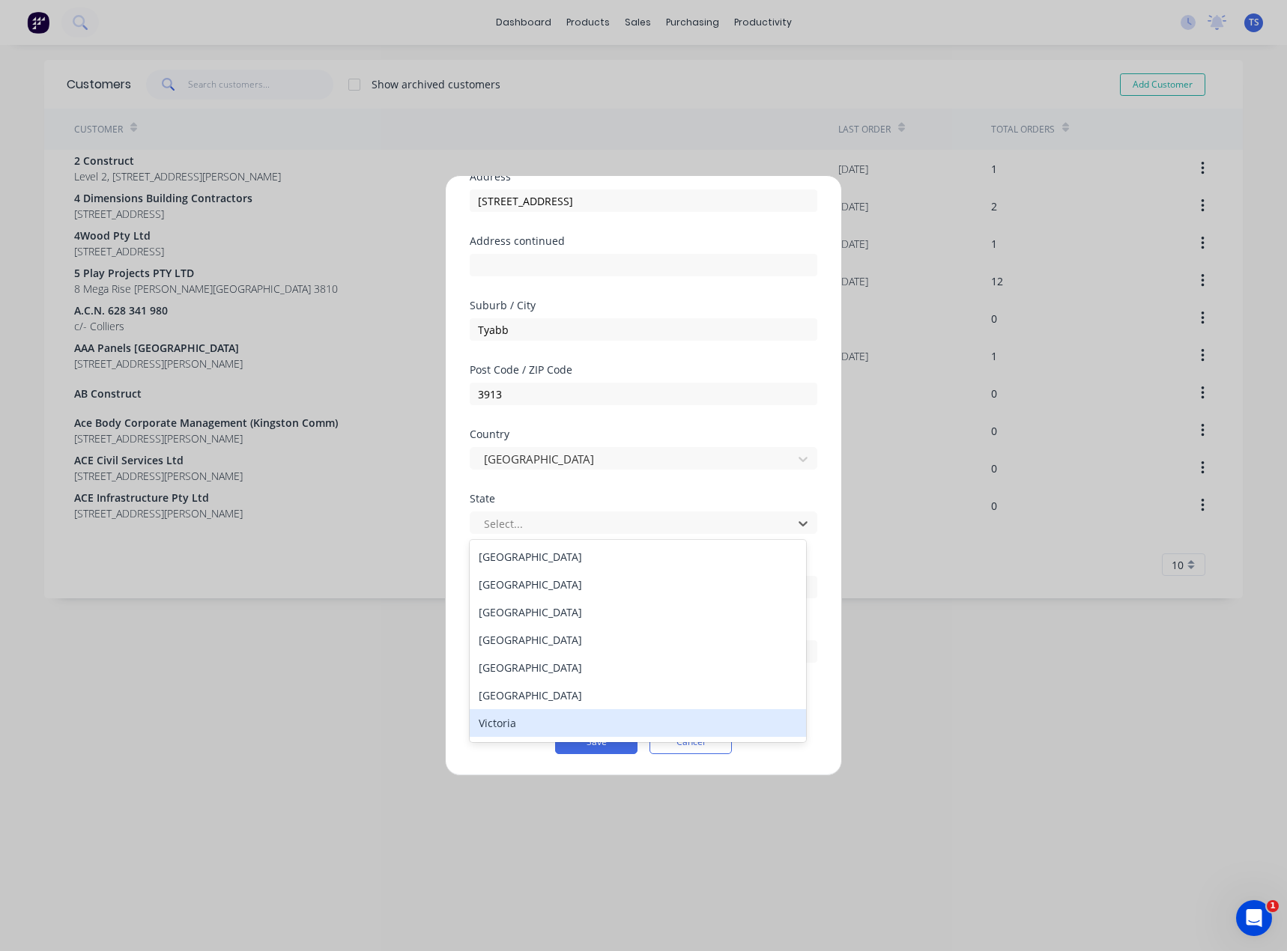
click at [493, 726] on div "Victoria" at bounding box center [638, 723] width 336 height 28
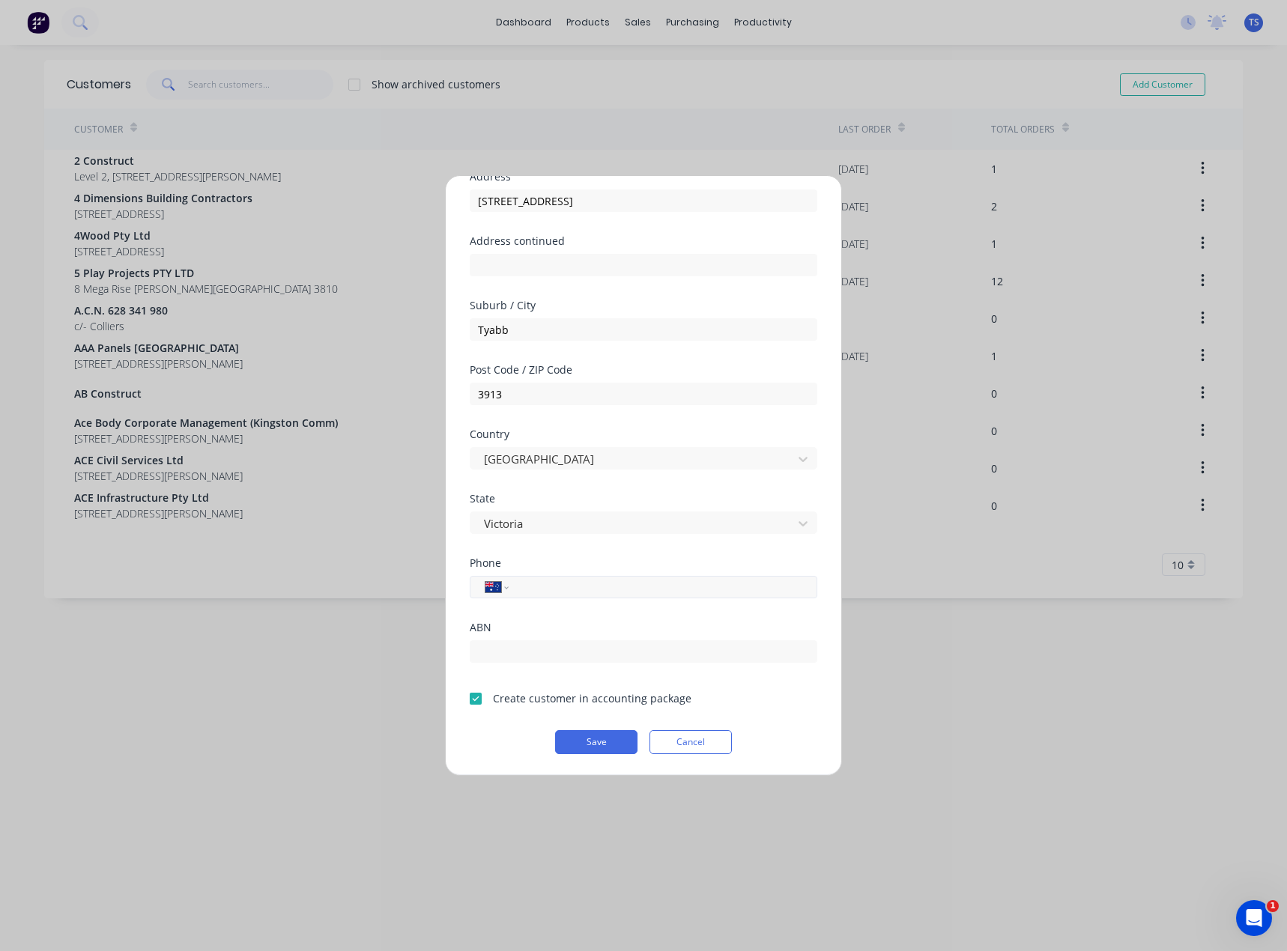
click at [530, 590] on input "tel" at bounding box center [660, 587] width 282 height 17
paste input "[PHONE_NUMBER]"
type input "[PHONE_NUMBER]"
click at [571, 740] on button "Save" at bounding box center [596, 742] width 82 height 24
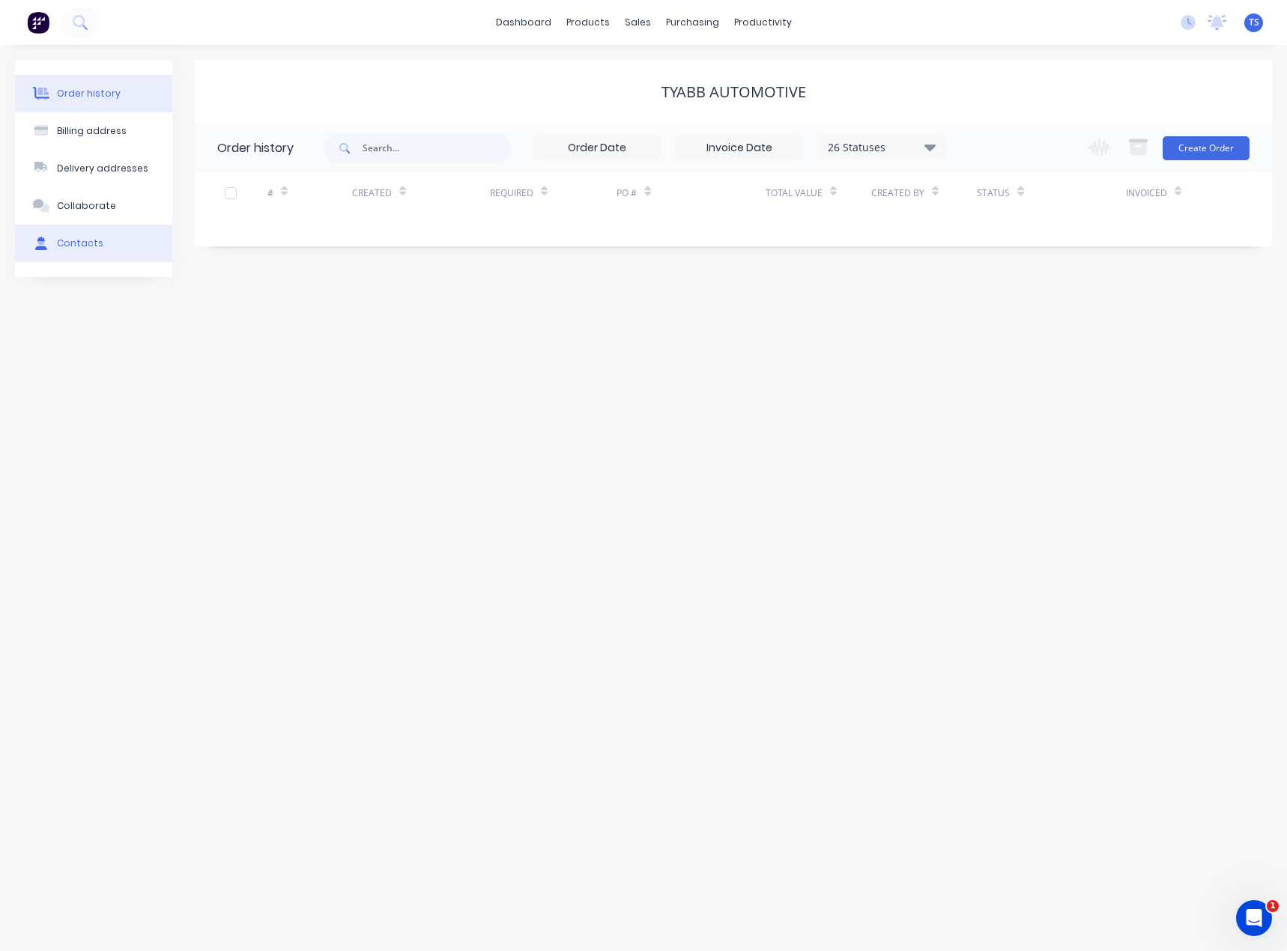
click at [71, 246] on div "Contacts" at bounding box center [80, 243] width 46 height 13
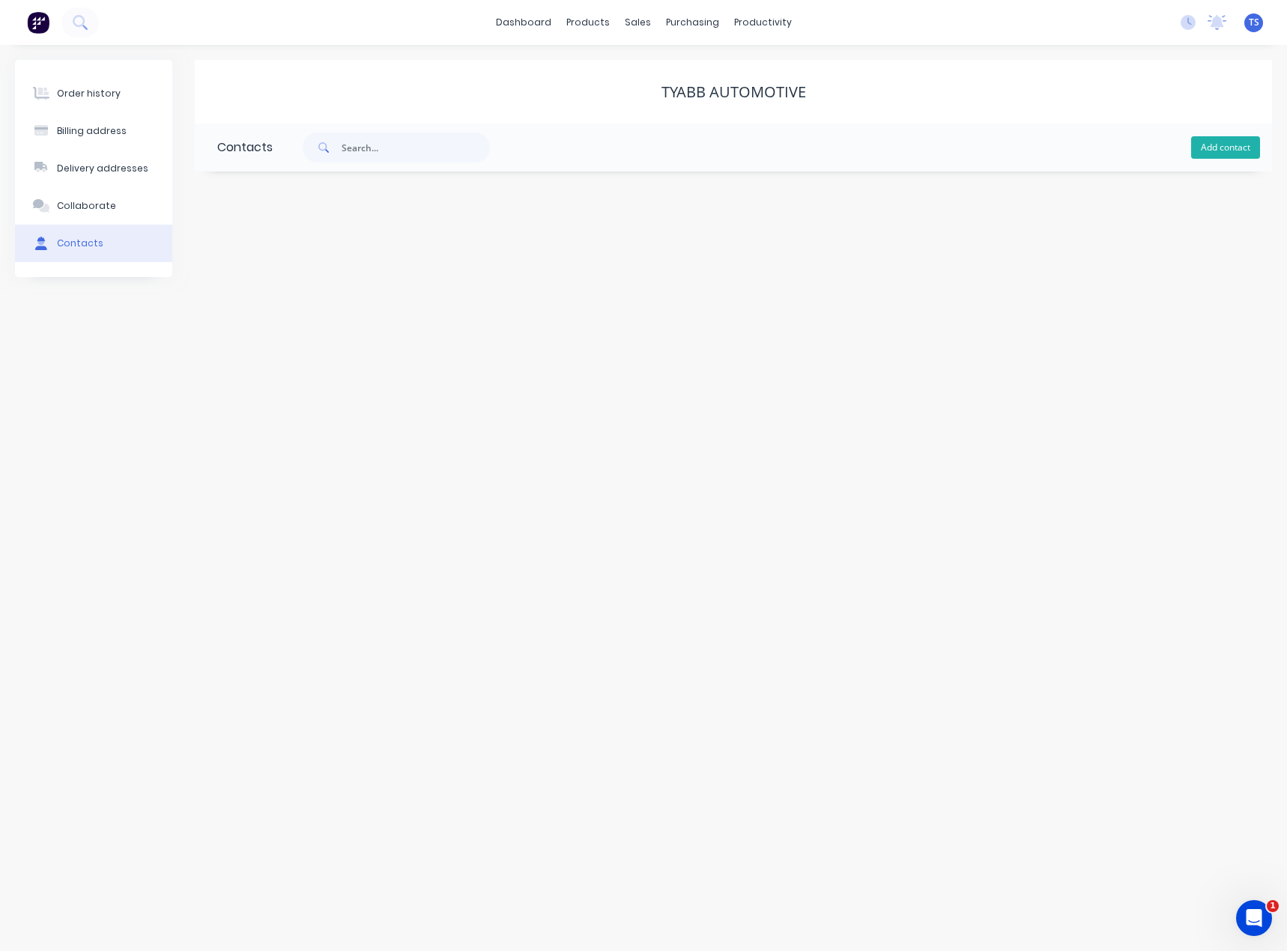
click at [1242, 150] on button "Add contact" at bounding box center [1225, 147] width 69 height 22
select select "AU"
click at [294, 250] on input "text" at bounding box center [339, 257] width 245 height 22
click at [294, 255] on input "text" at bounding box center [339, 257] width 245 height 22
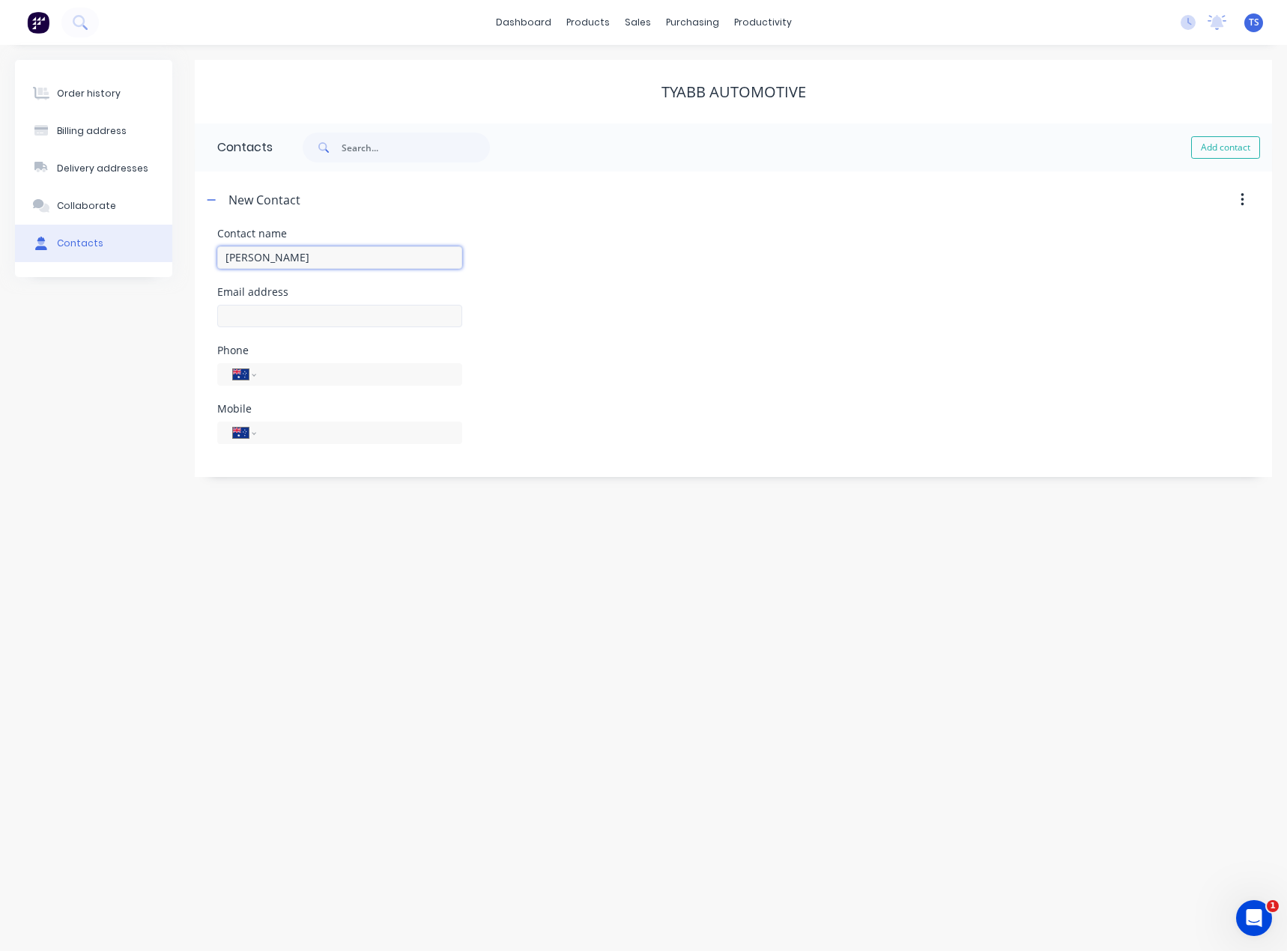
type input "[PERSON_NAME]"
click at [247, 315] on input "text" at bounding box center [339, 316] width 245 height 22
select select "AU"
click at [249, 313] on input "text" at bounding box center [339, 316] width 245 height 22
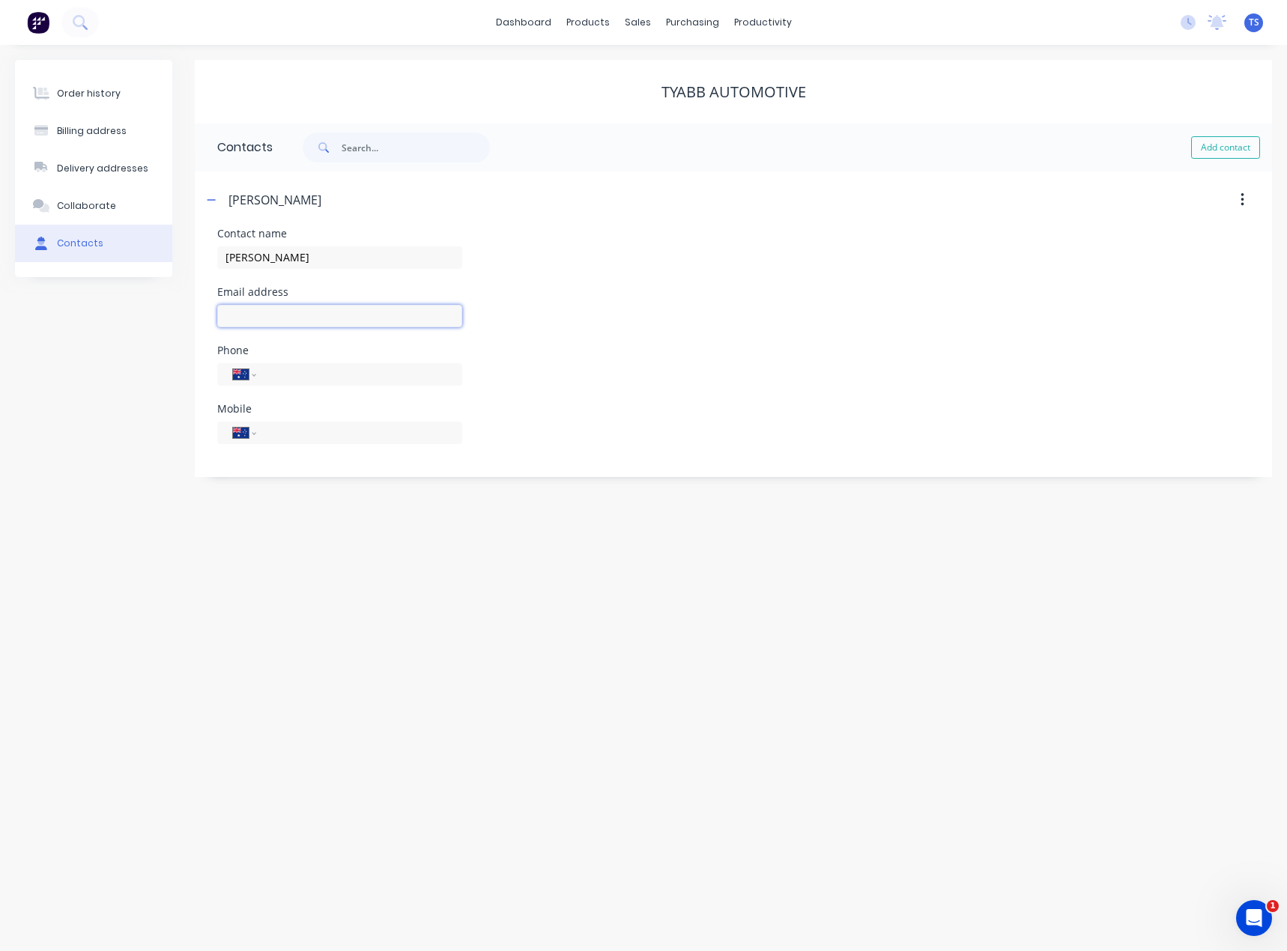
click at [258, 310] on input "text" at bounding box center [339, 316] width 245 height 22
type input "[EMAIL_ADDRESS][DOMAIN_NAME]"
click at [279, 431] on input "tel" at bounding box center [357, 432] width 180 height 17
click at [277, 368] on input "tel" at bounding box center [357, 373] width 180 height 17
paste input "[PHONE_NUMBER]"
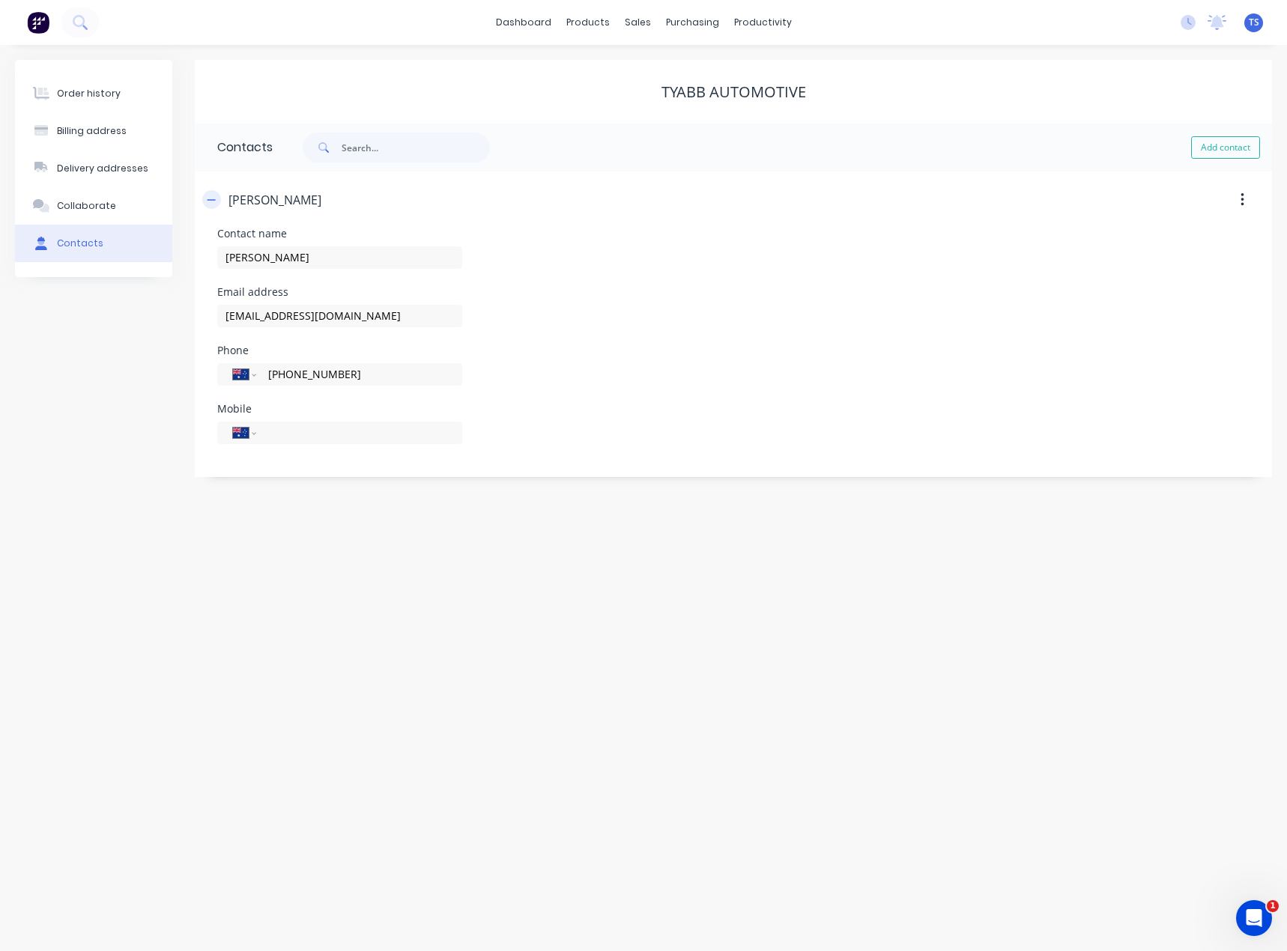
type input "[PHONE_NUMBER]"
click at [214, 198] on icon "button" at bounding box center [211, 200] width 9 height 10
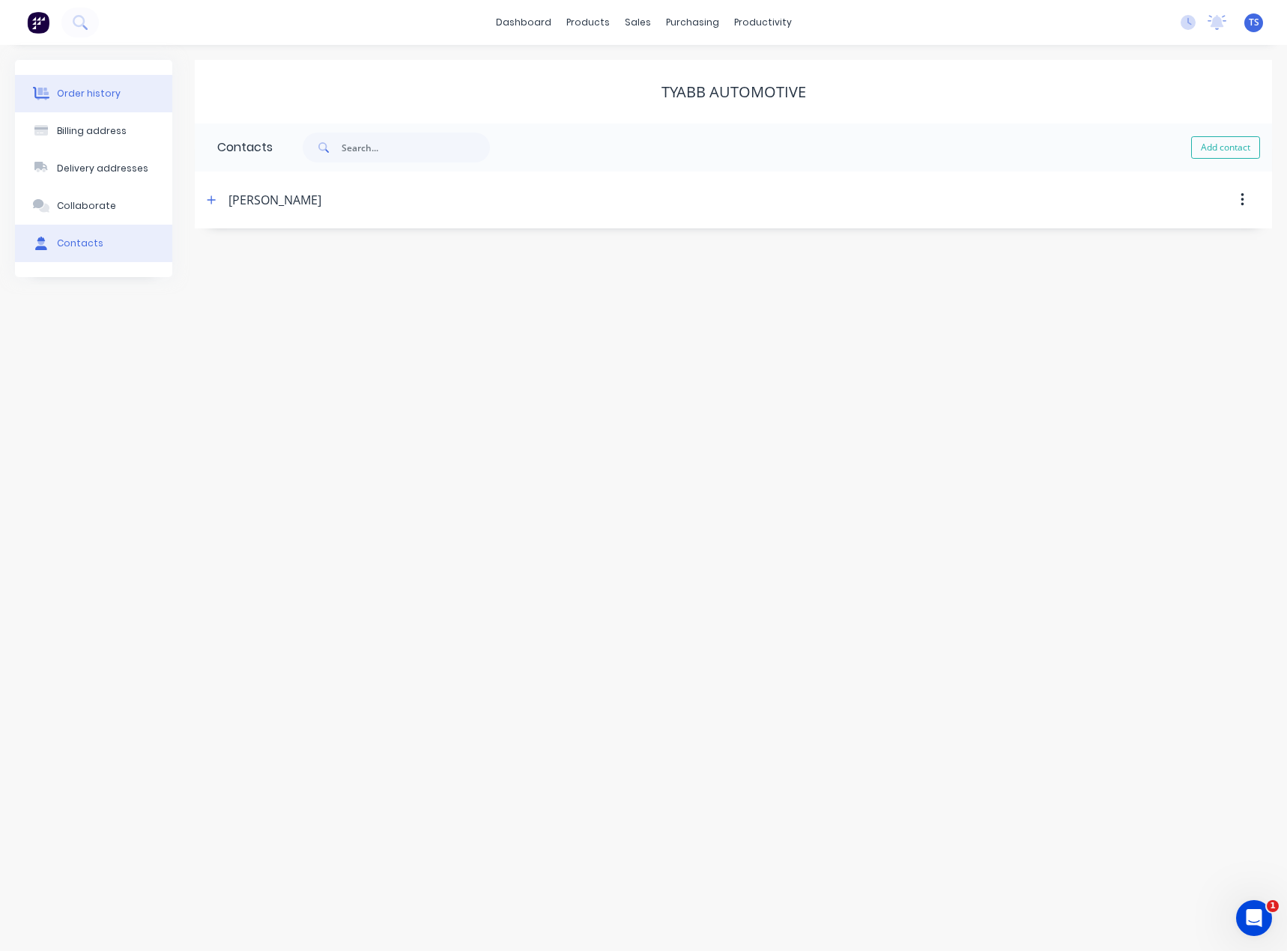
click at [88, 101] on button "Order history" at bounding box center [93, 93] width 157 height 37
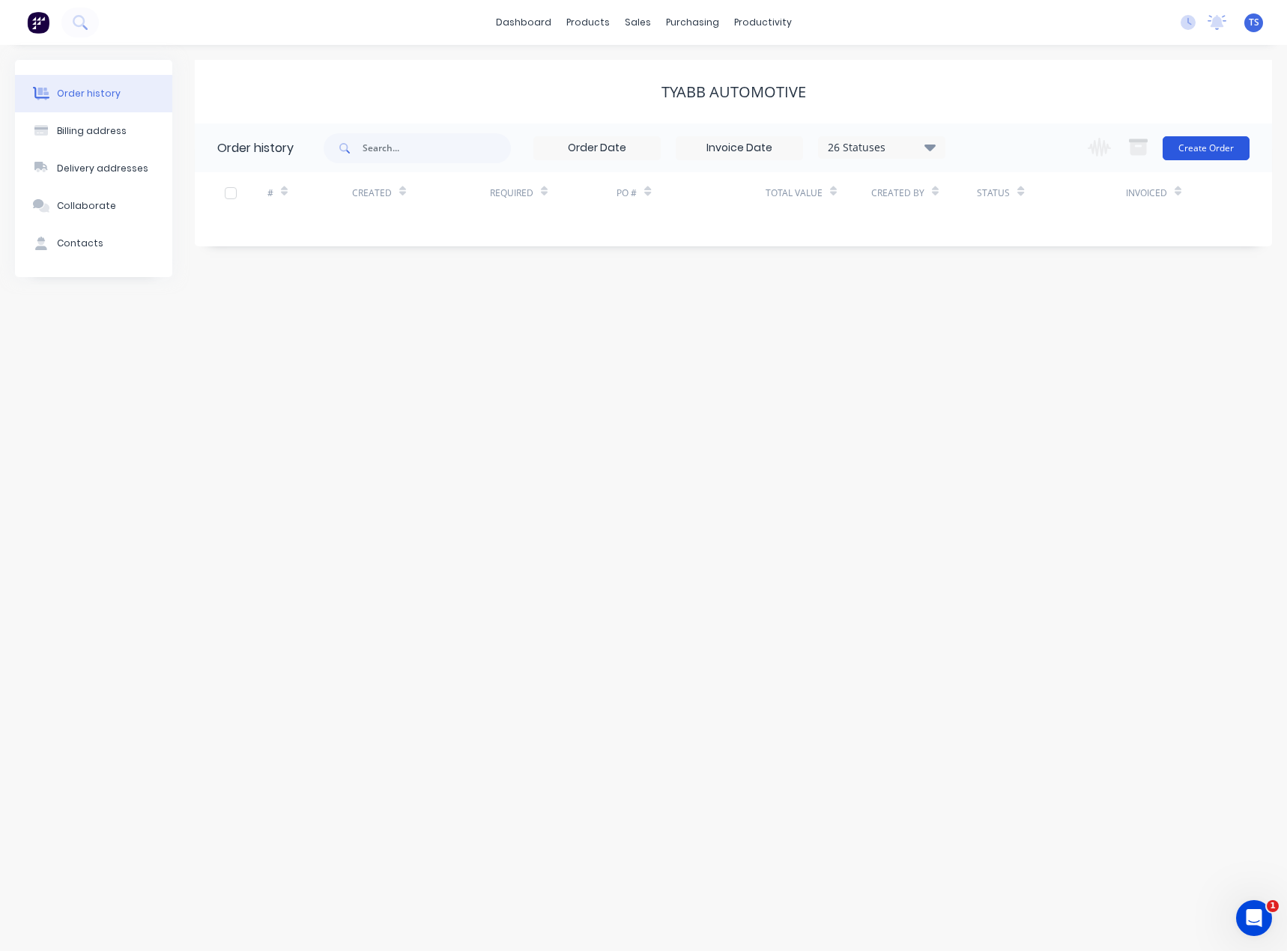
click at [1215, 148] on button "Create Order" at bounding box center [1205, 148] width 87 height 24
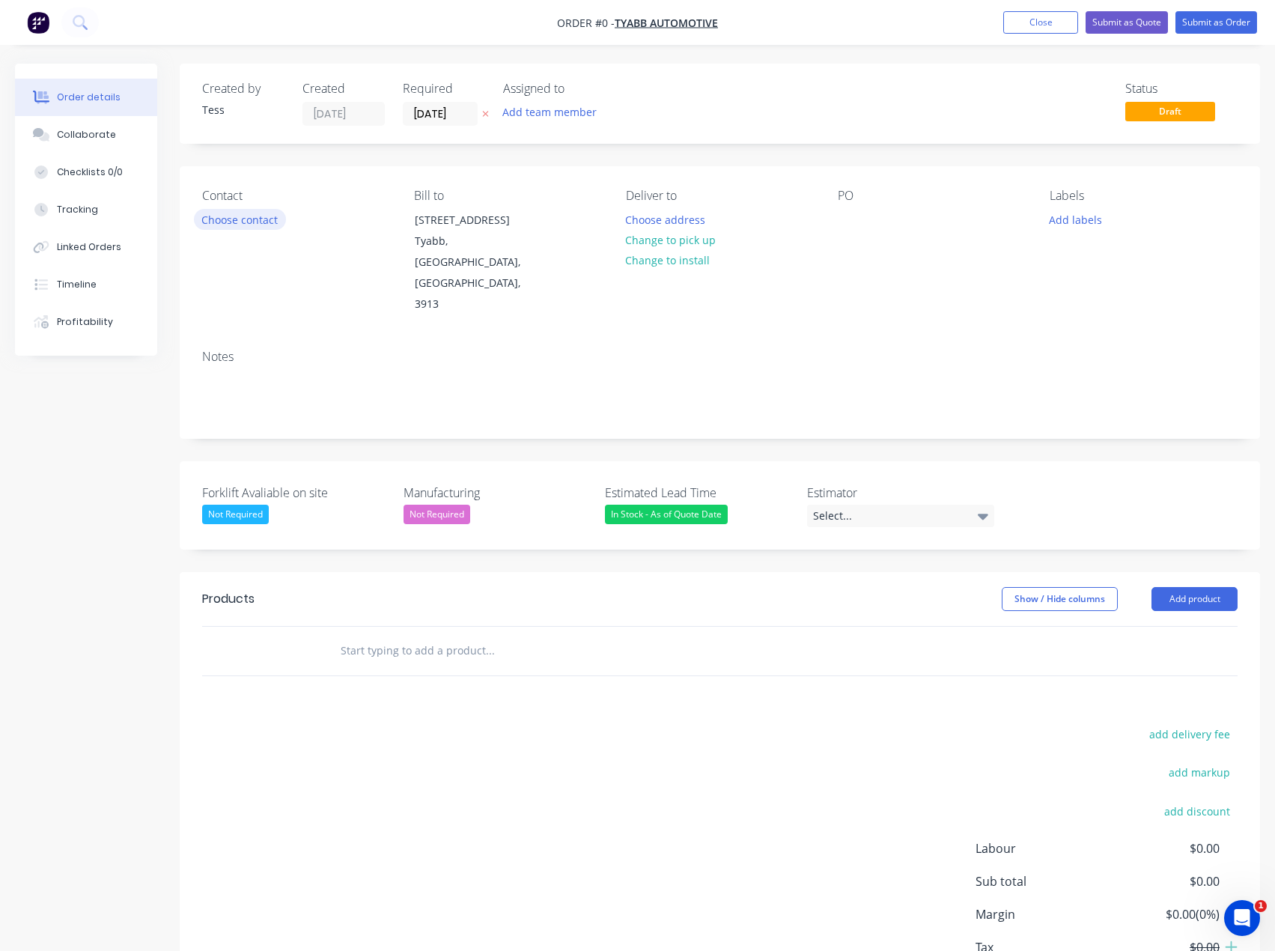
click at [246, 219] on button "Choose contact" at bounding box center [240, 219] width 92 height 20
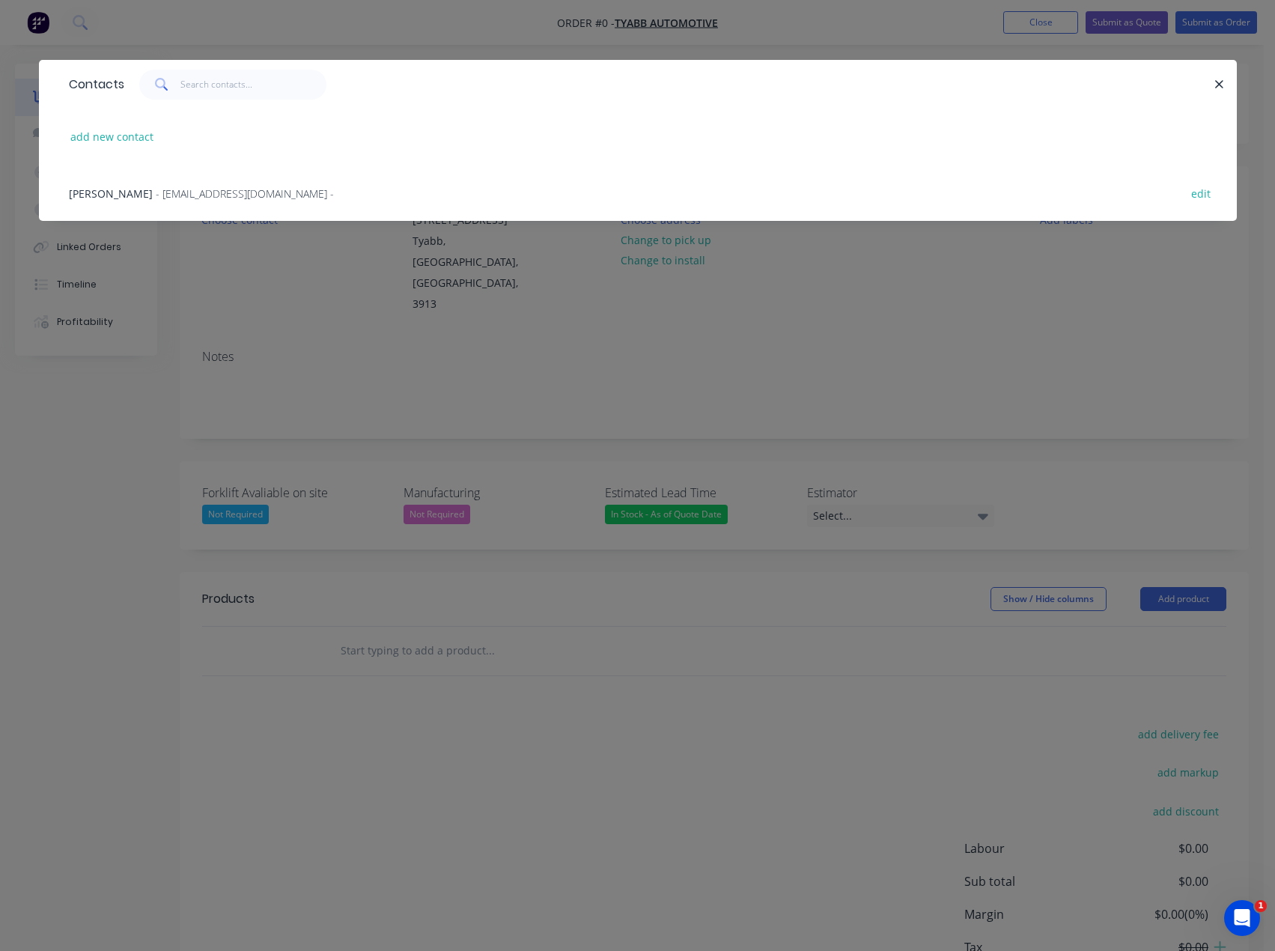
click at [203, 194] on span "- [EMAIL_ADDRESS][DOMAIN_NAME] -" at bounding box center [245, 193] width 178 height 14
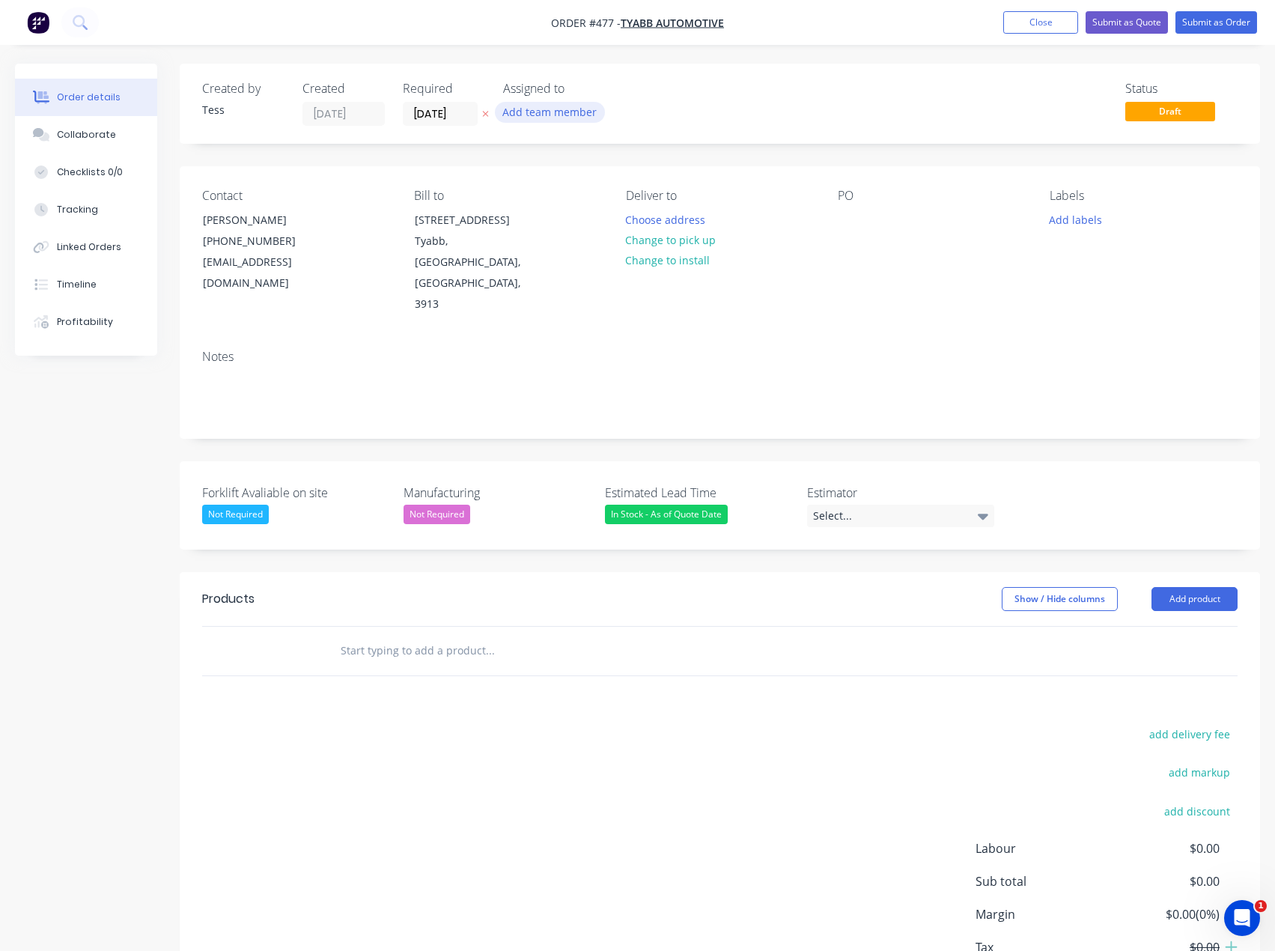
click at [523, 107] on button "Add team member" at bounding box center [550, 112] width 110 height 20
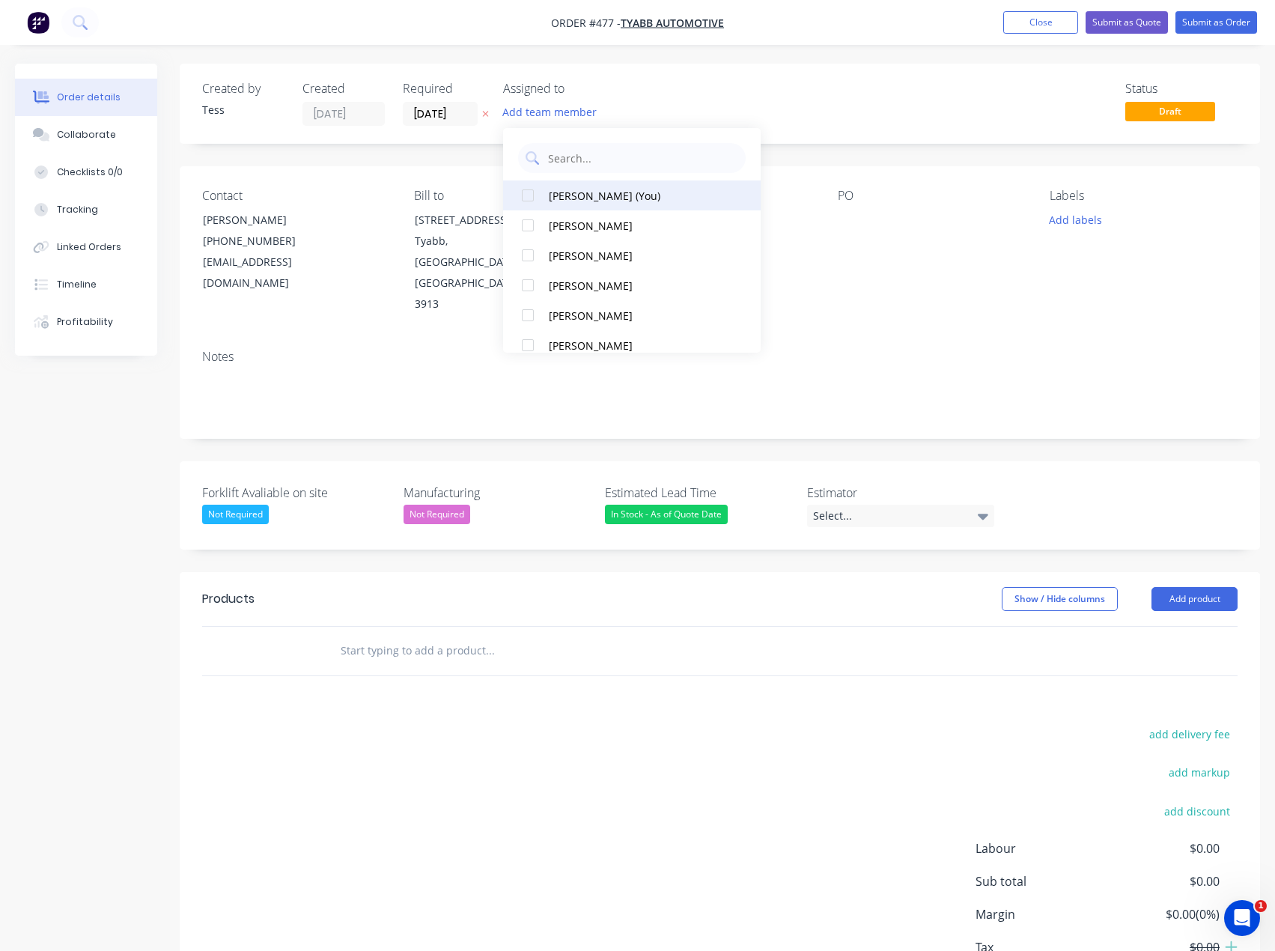
click at [580, 198] on div "[PERSON_NAME] (You)" at bounding box center [637, 196] width 176 height 16
click at [638, 107] on div "TS" at bounding box center [578, 113] width 150 height 22
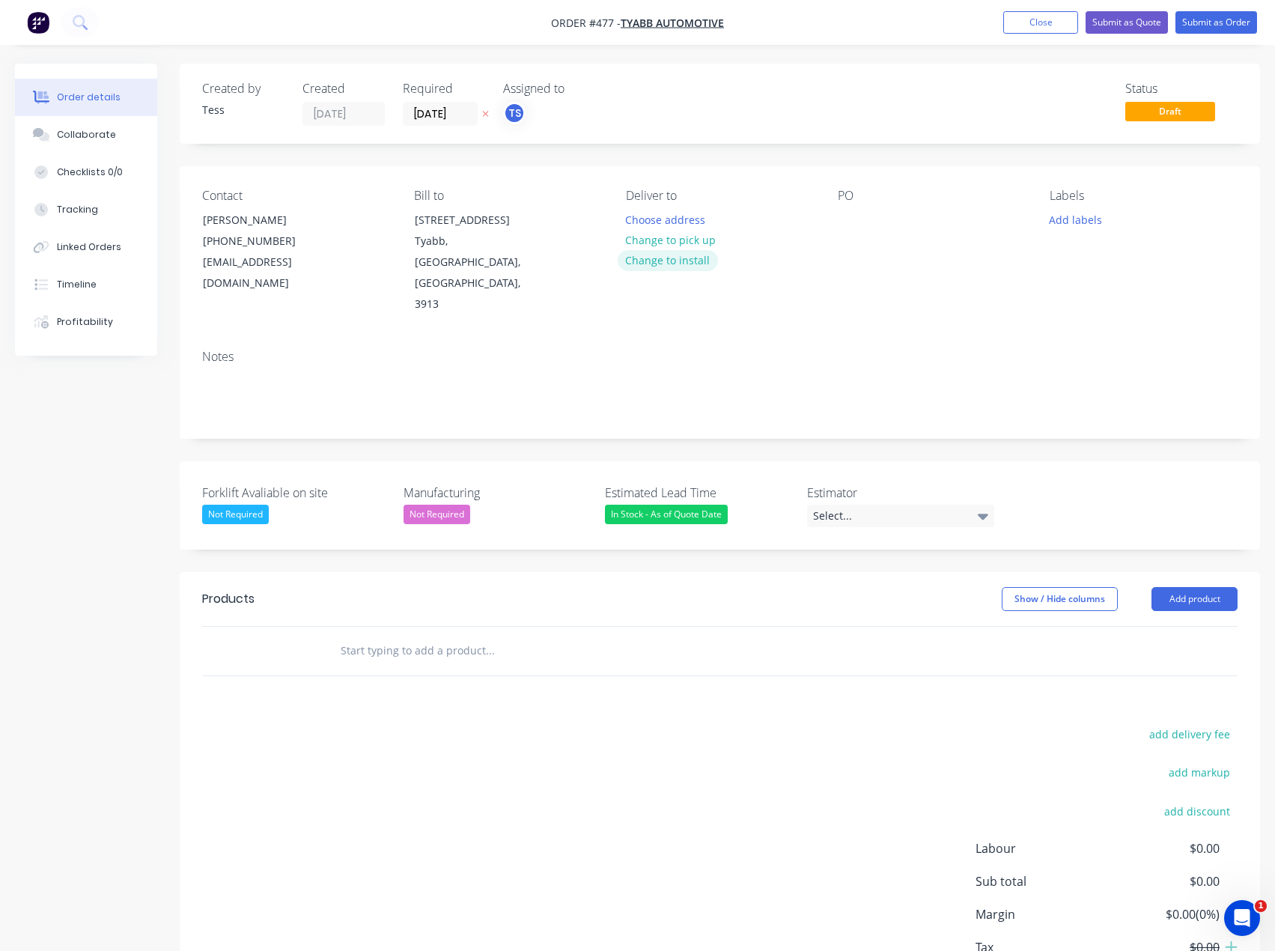
click at [660, 261] on button "Change to install" at bounding box center [668, 260] width 100 height 20
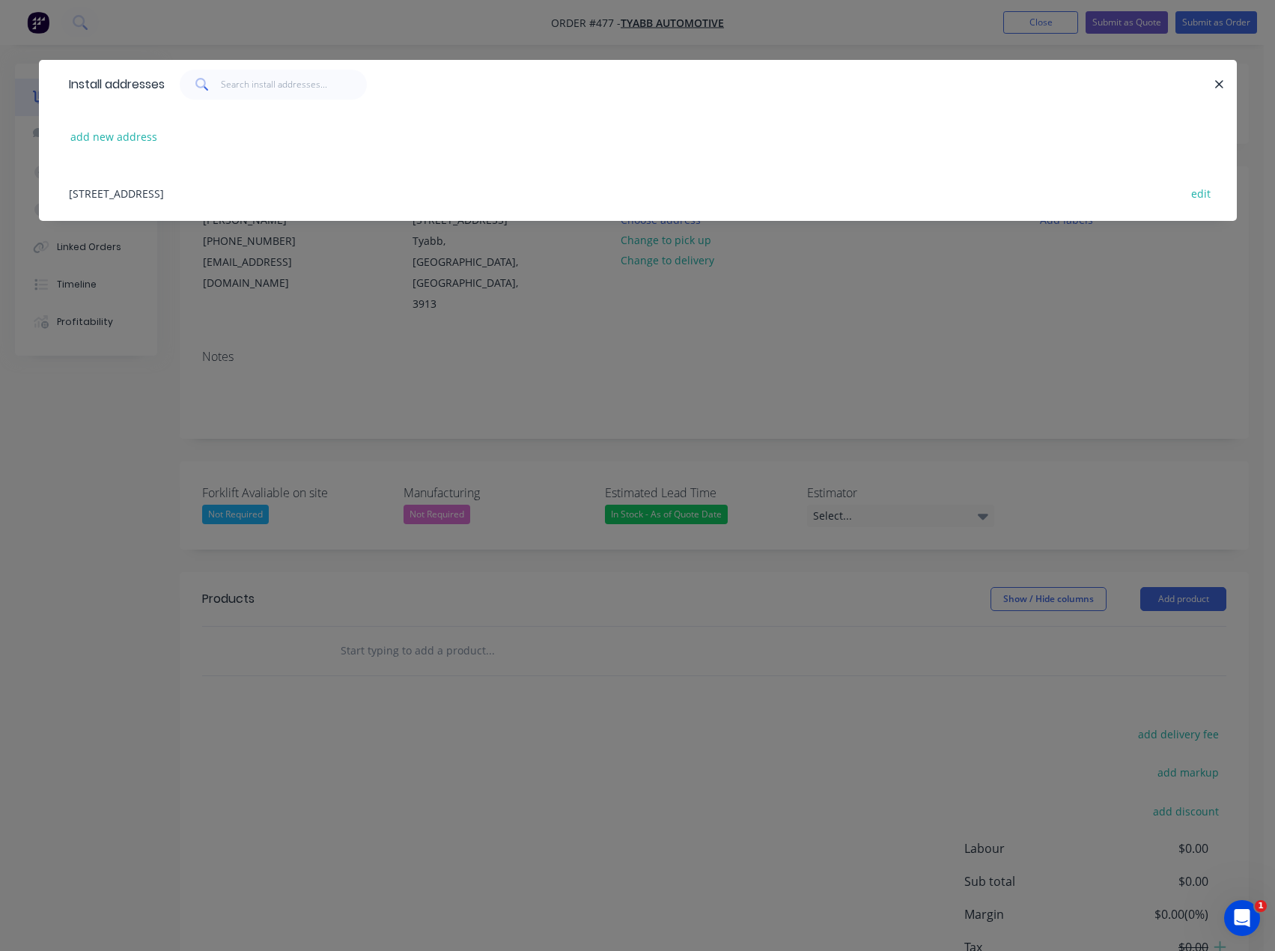
click at [294, 189] on div "[STREET_ADDRESS] edit" at bounding box center [637, 193] width 1153 height 56
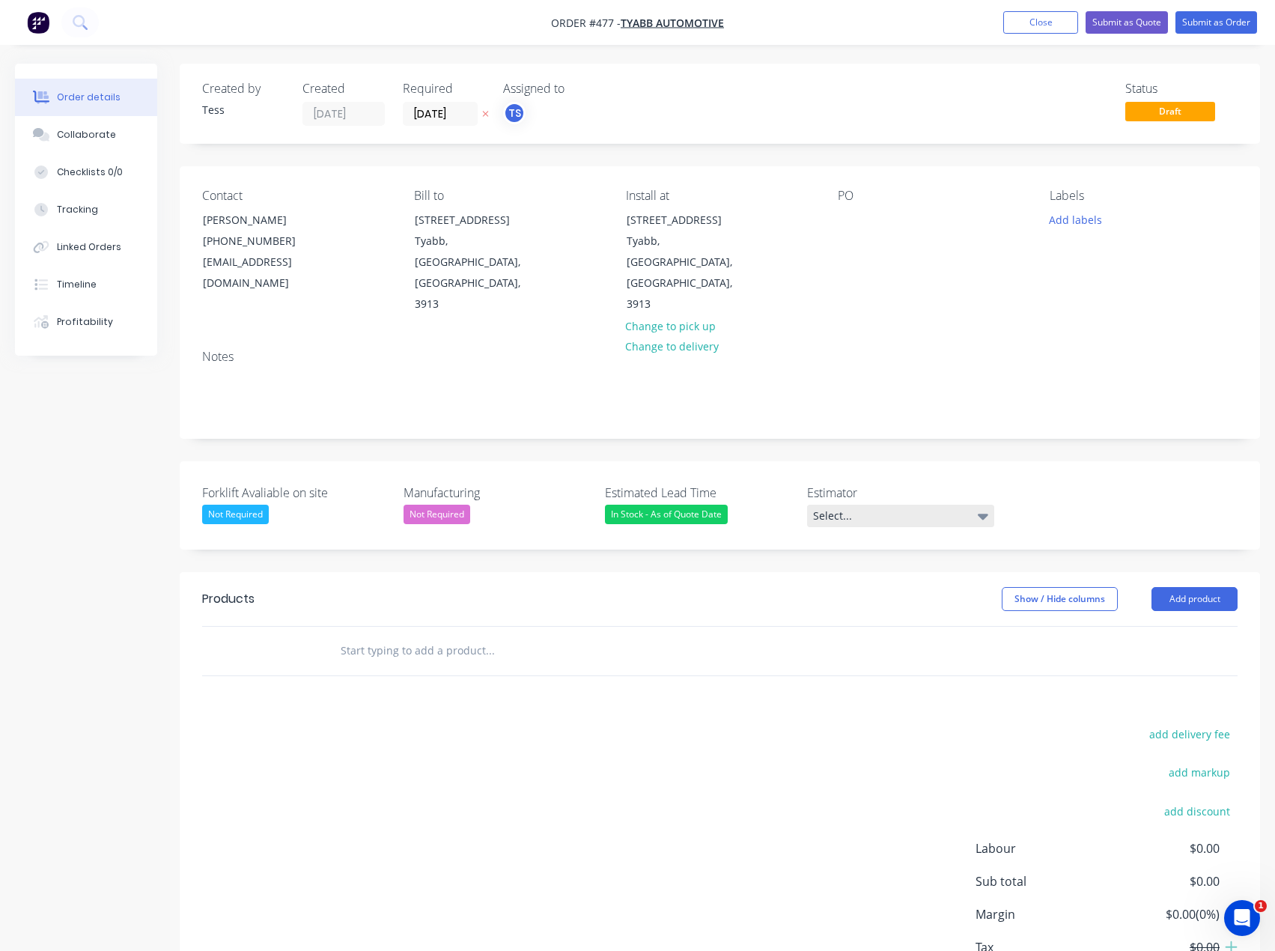
click at [847, 505] on div "Select..." at bounding box center [900, 516] width 187 height 22
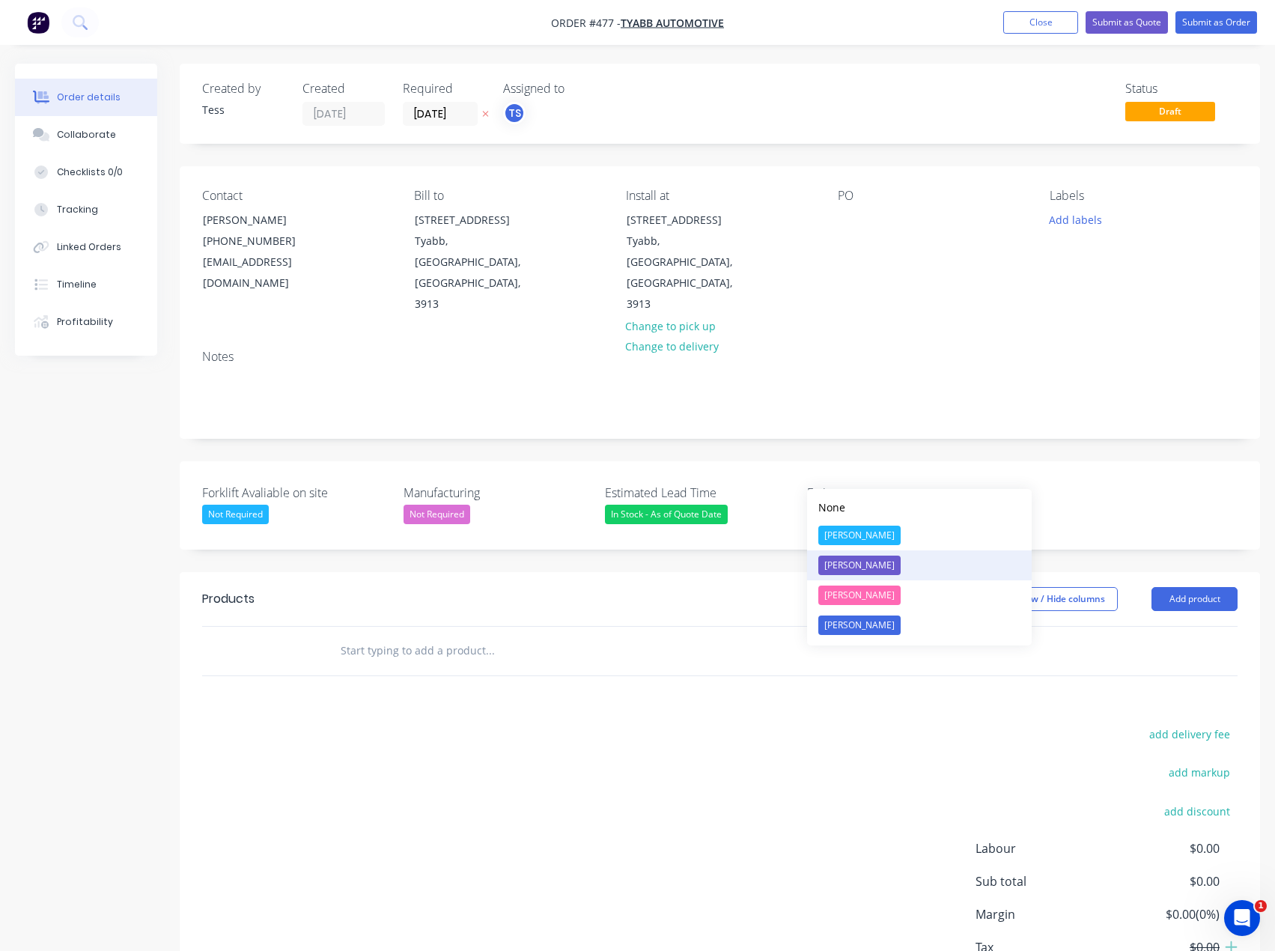
click at [846, 569] on div "[PERSON_NAME]" at bounding box center [859, 565] width 82 height 19
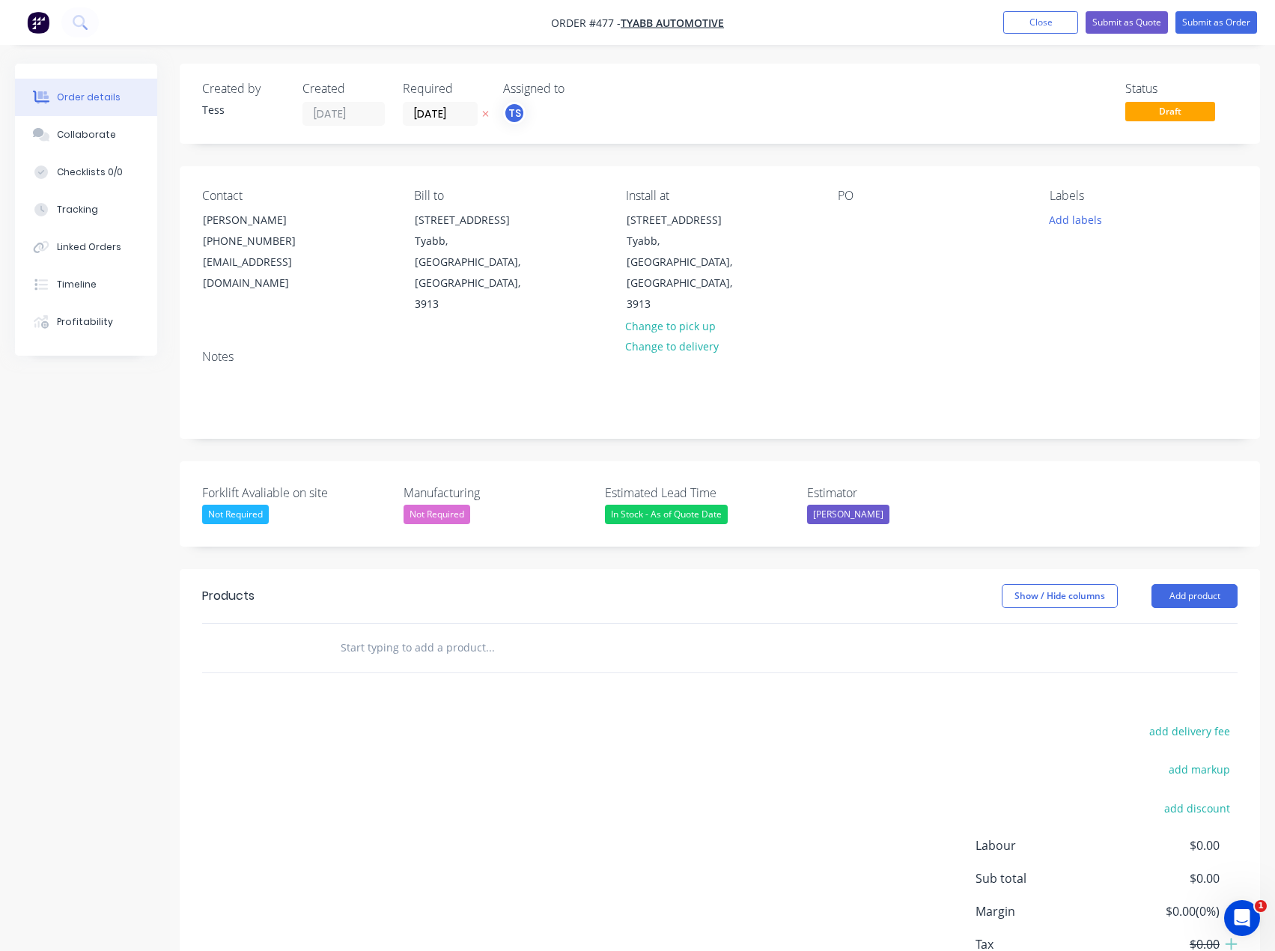
click at [400, 633] on input "text" at bounding box center [490, 648] width 300 height 30
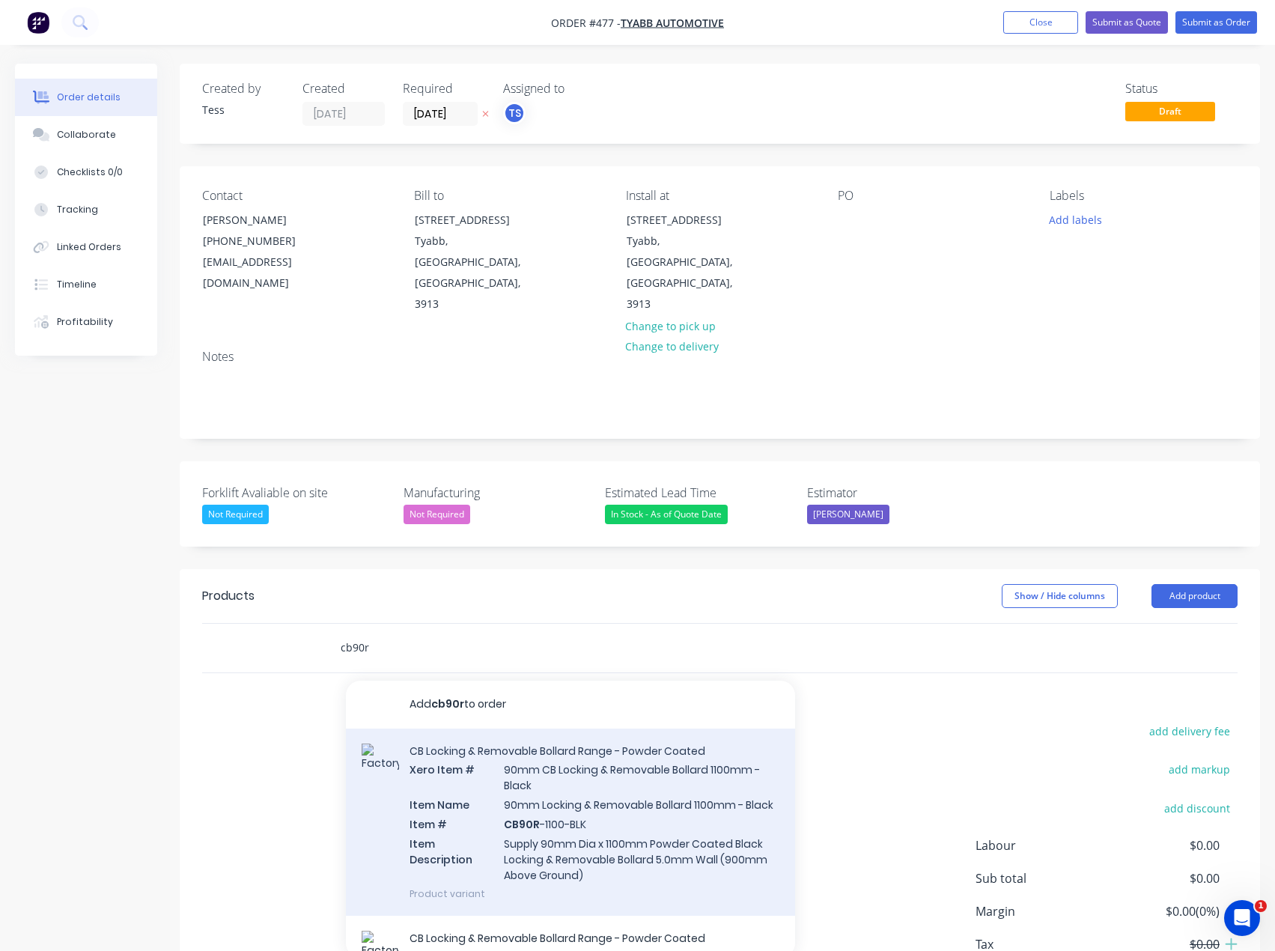
type input "cb90r"
click at [607, 757] on div "CB Locking & Removable Bollard Range - Powder Coated Xero Item # 90mm CB Lockin…" at bounding box center [570, 822] width 449 height 187
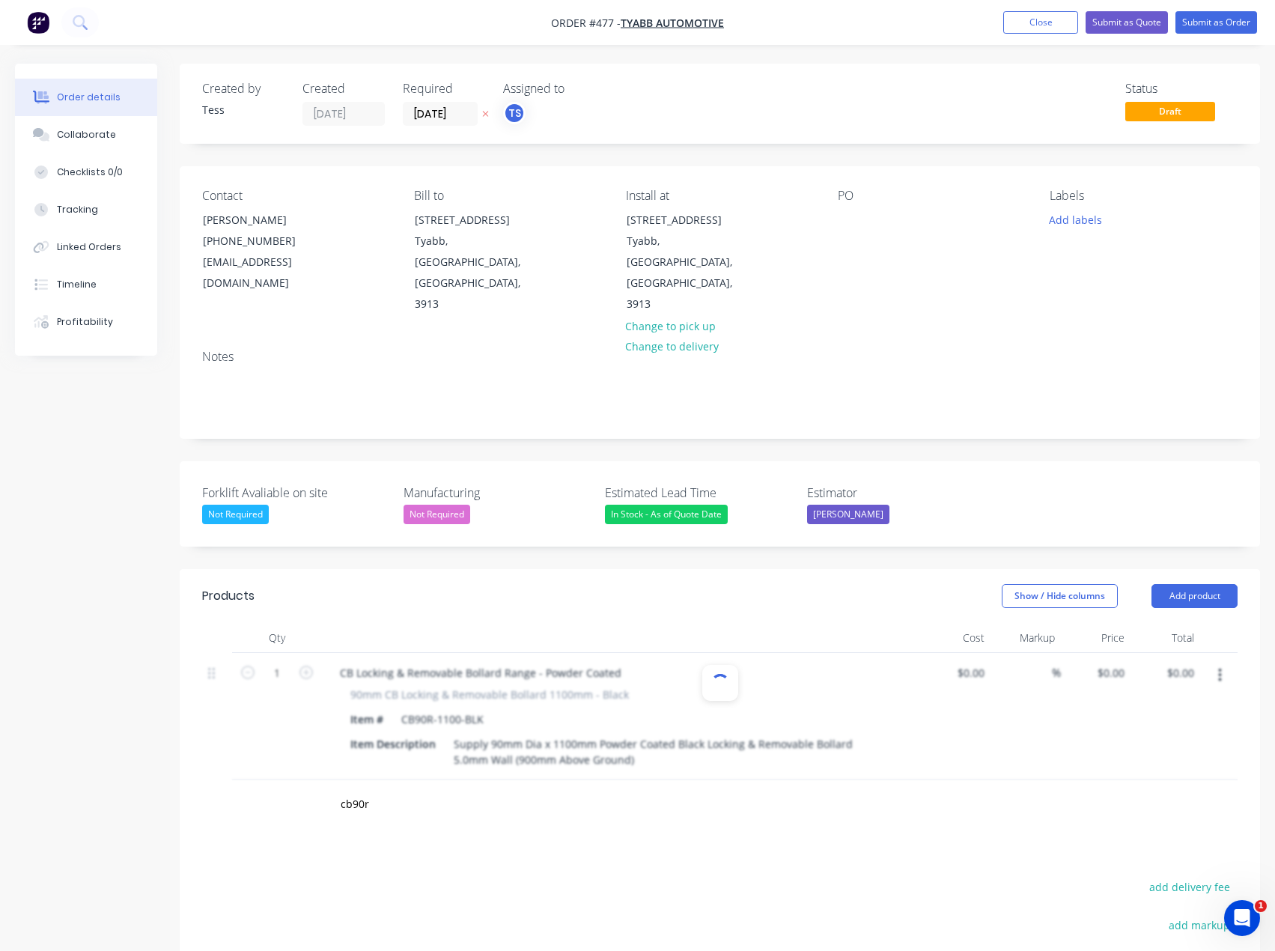
type input "$237.8548"
type input "36.63"
type input "$324.981"
type input "$324.98"
click at [305, 666] on icon "button" at bounding box center [306, 672] width 13 height 13
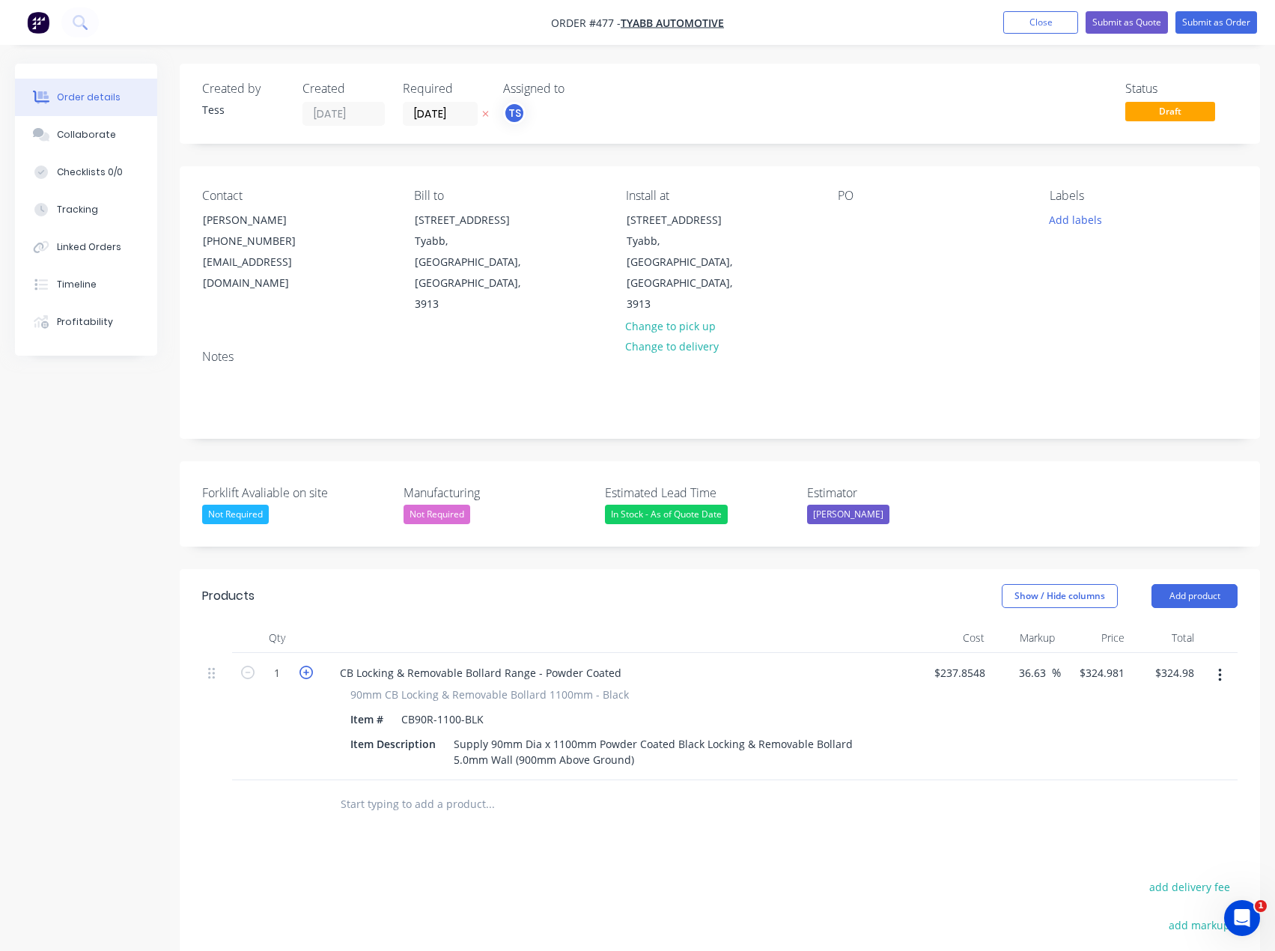
type input "2"
type input "$649.96"
click at [373, 789] on input "text" at bounding box center [490, 804] width 300 height 30
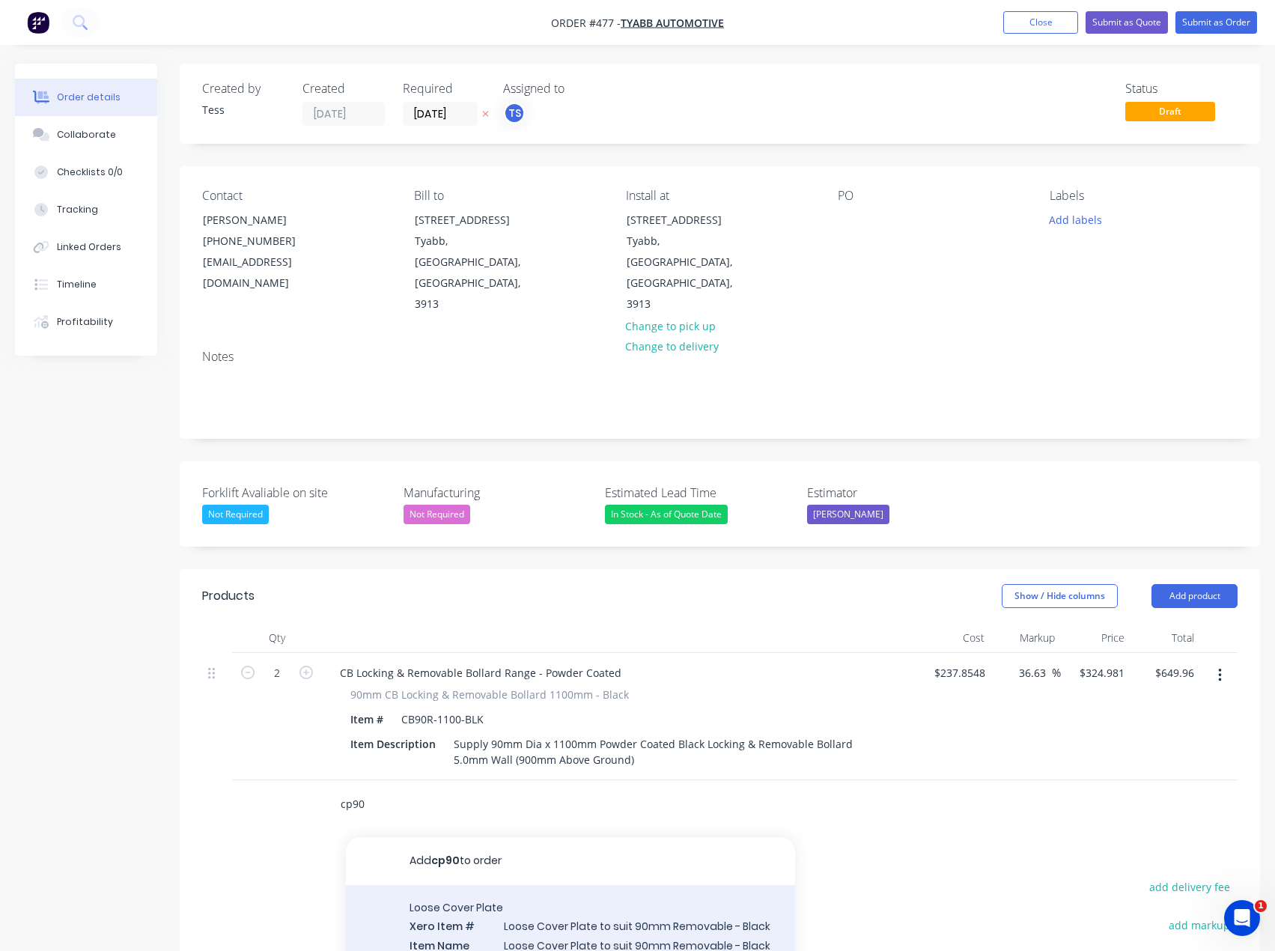
type input "cp90"
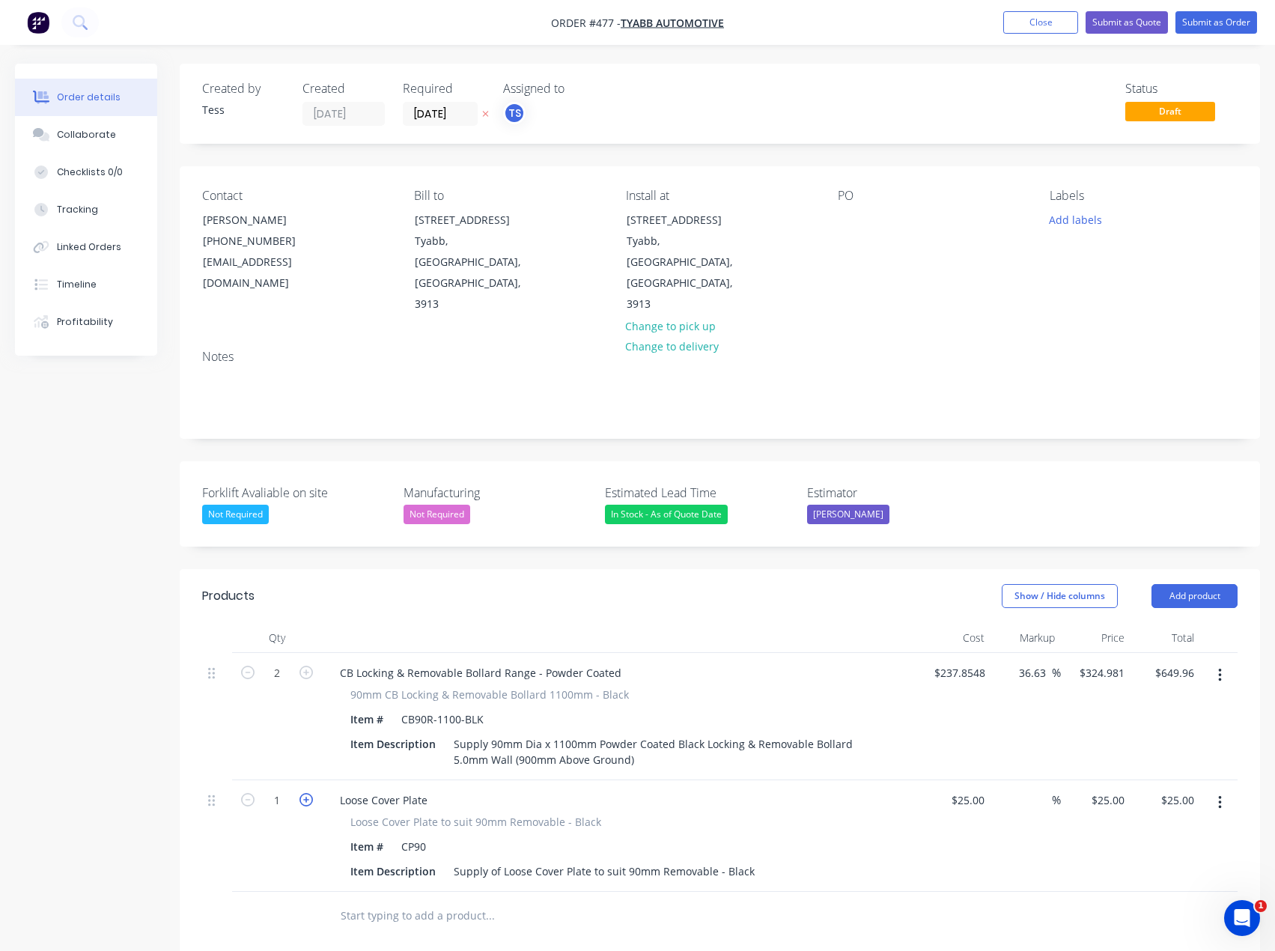
click at [305, 793] on icon "button" at bounding box center [306, 799] width 13 height 13
type input "2"
type input "$50.00"
click at [404, 901] on input "text" at bounding box center [490, 916] width 300 height 30
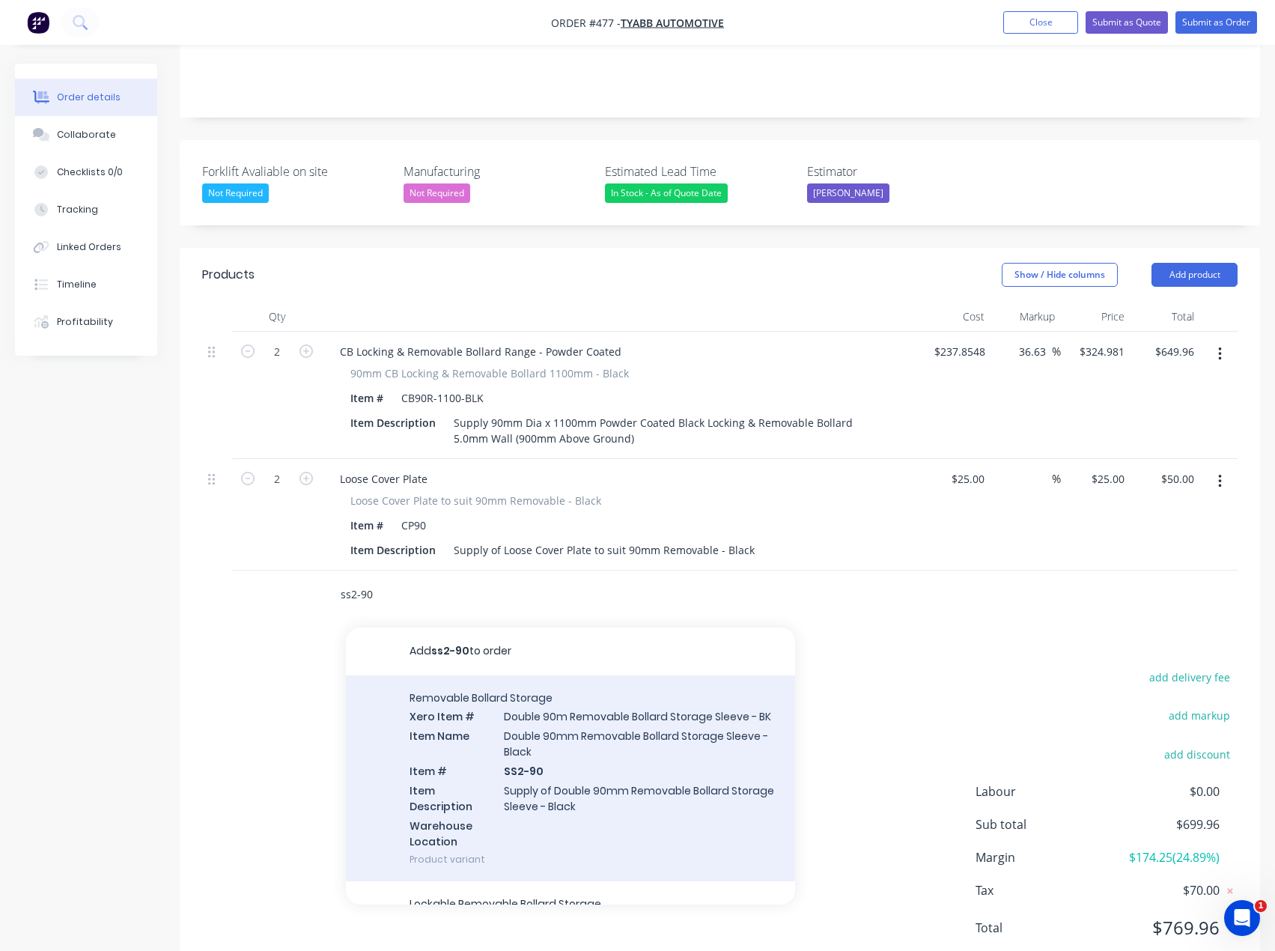
scroll to position [329, 0]
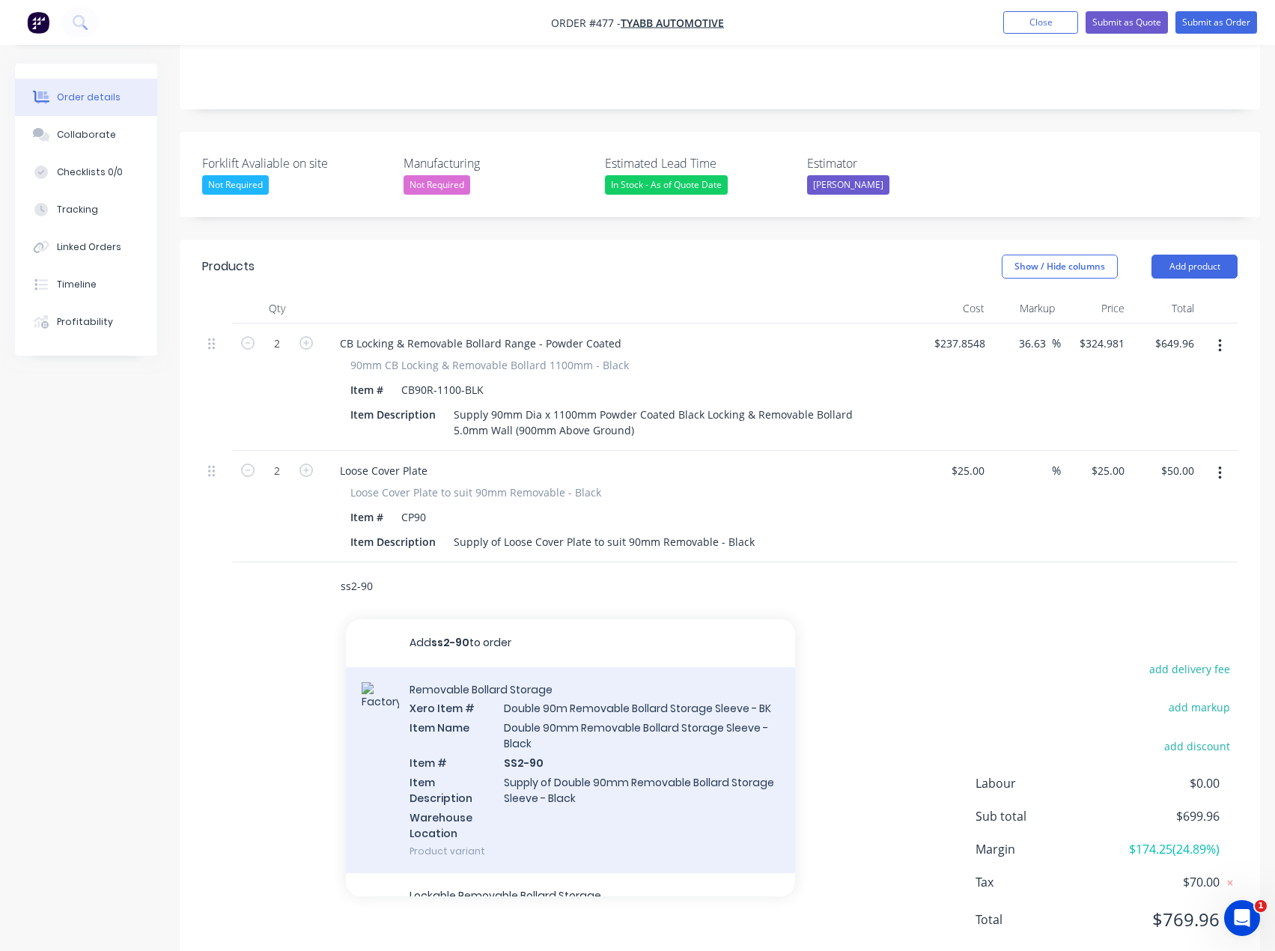
type input "ss2-90"
click at [567, 738] on div "Removable Bollard Storage Xero Item # Double 90m Removable Bollard Storage Slee…" at bounding box center [570, 770] width 449 height 207
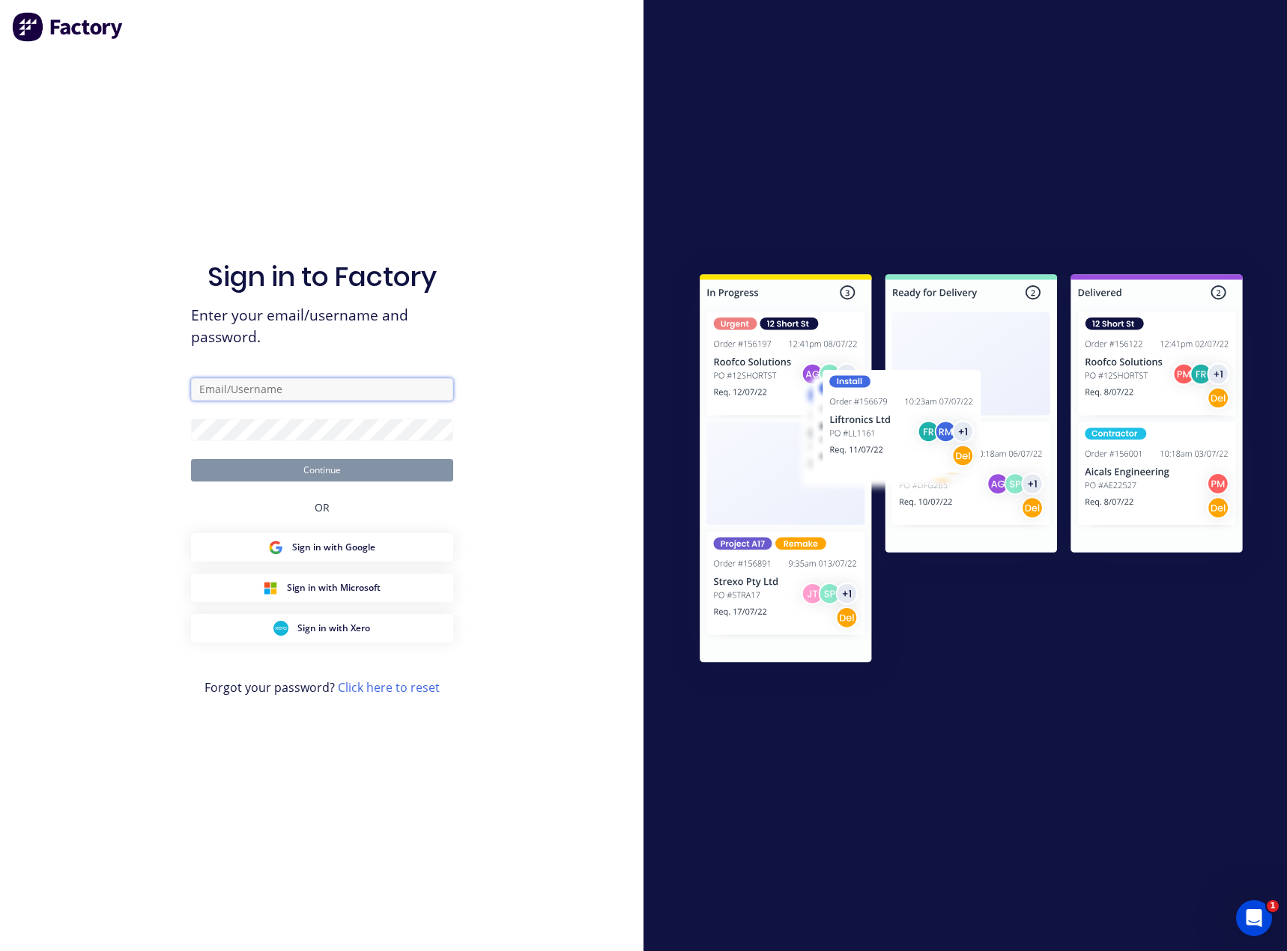
click at [359, 383] on input "text" at bounding box center [322, 389] width 262 height 22
type input "[EMAIL_ADDRESS][DOMAIN_NAME]"
click at [299, 468] on button "Continue" at bounding box center [322, 470] width 262 height 22
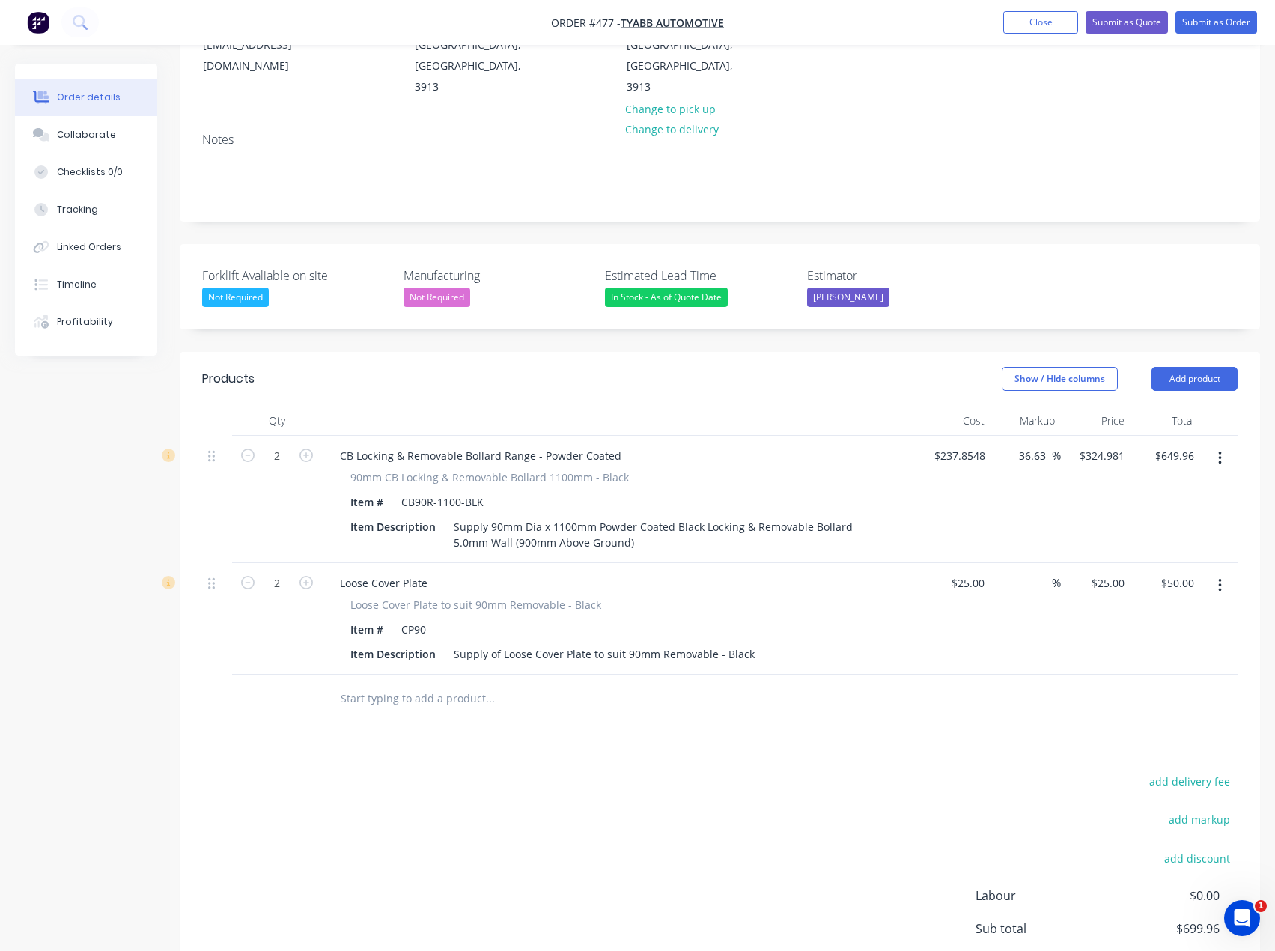
scroll to position [225, 0]
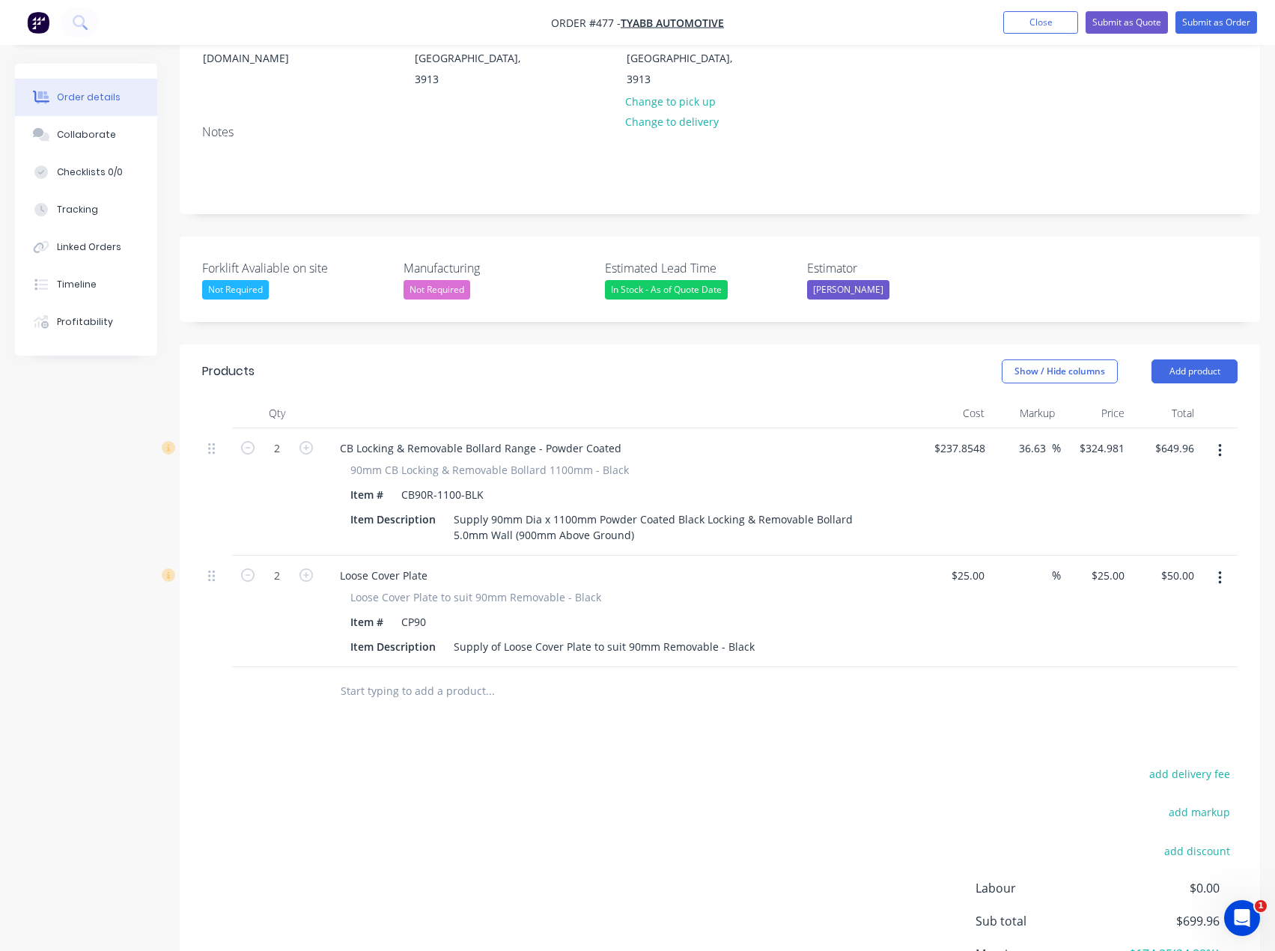
click at [452, 676] on input "text" at bounding box center [490, 691] width 300 height 30
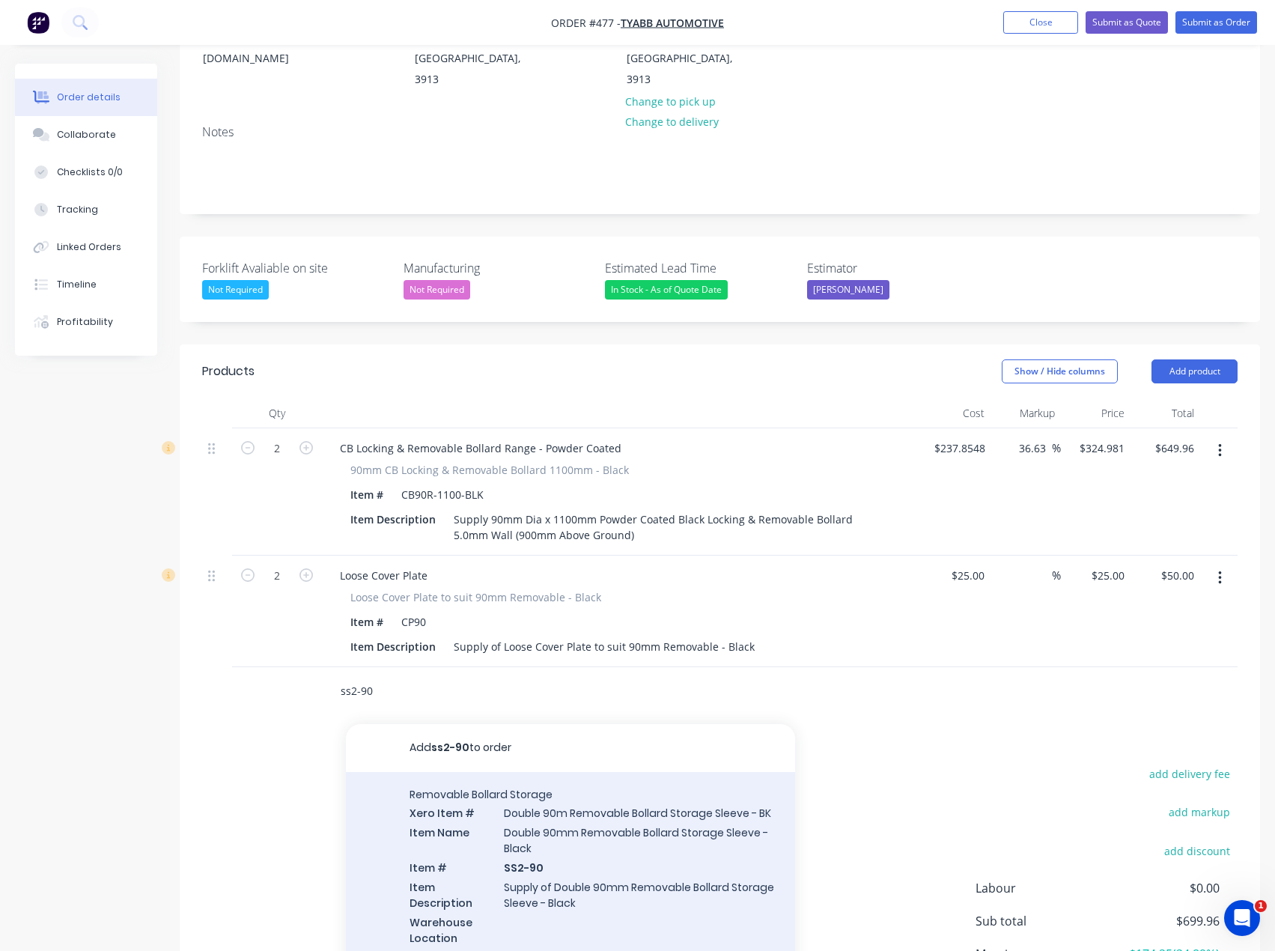
type input "ss2-90"
click at [548, 808] on div "Removable Bollard Storage Xero Item # Double 90m Removable Bollard Storage Slee…" at bounding box center [570, 875] width 449 height 207
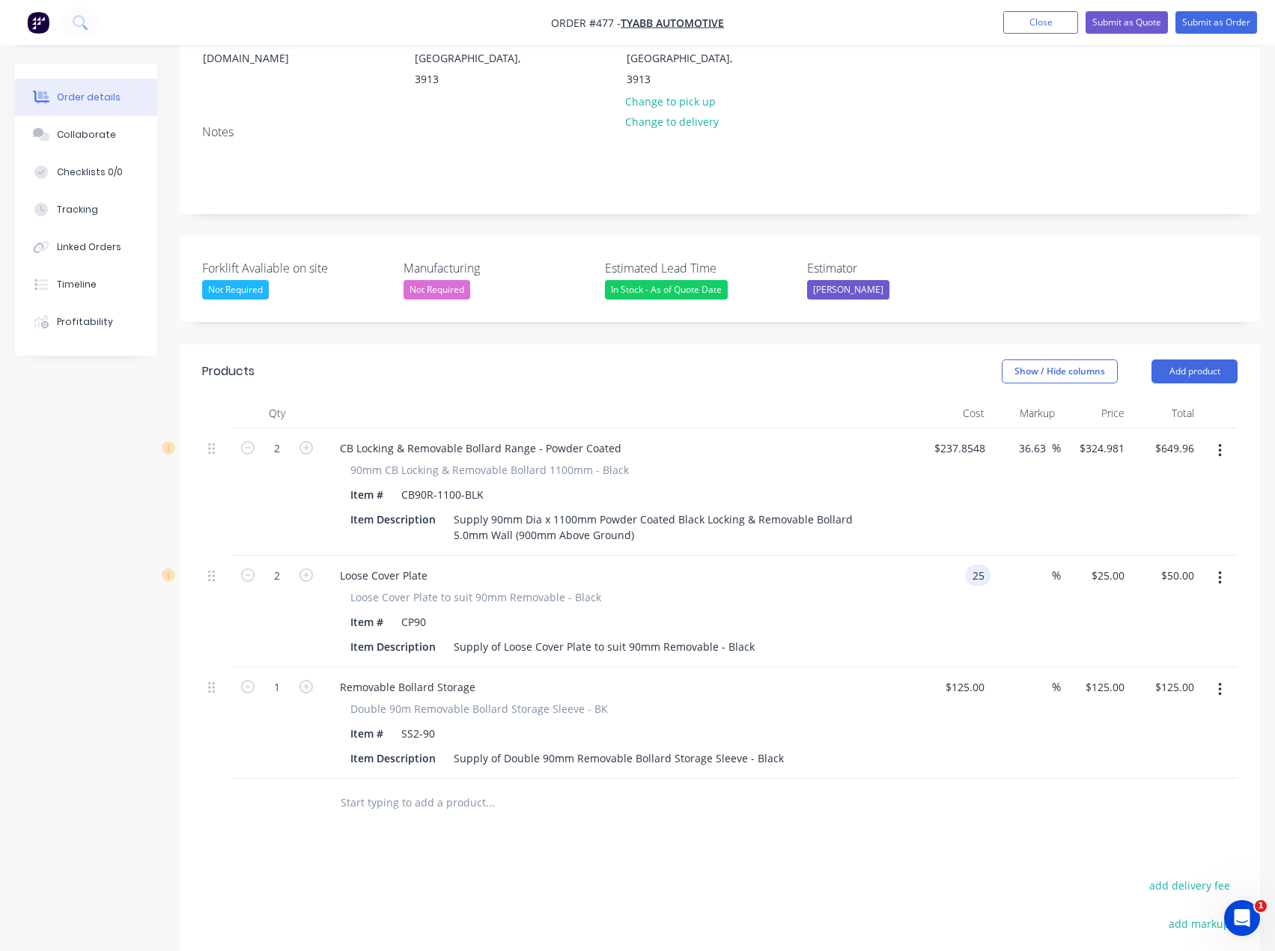
click at [950, 556] on div "25 25" at bounding box center [956, 612] width 70 height 112
type input "$1.00"
type input "1"
type input "$2.00"
click at [1116, 565] on input "1" at bounding box center [1110, 576] width 40 height 22
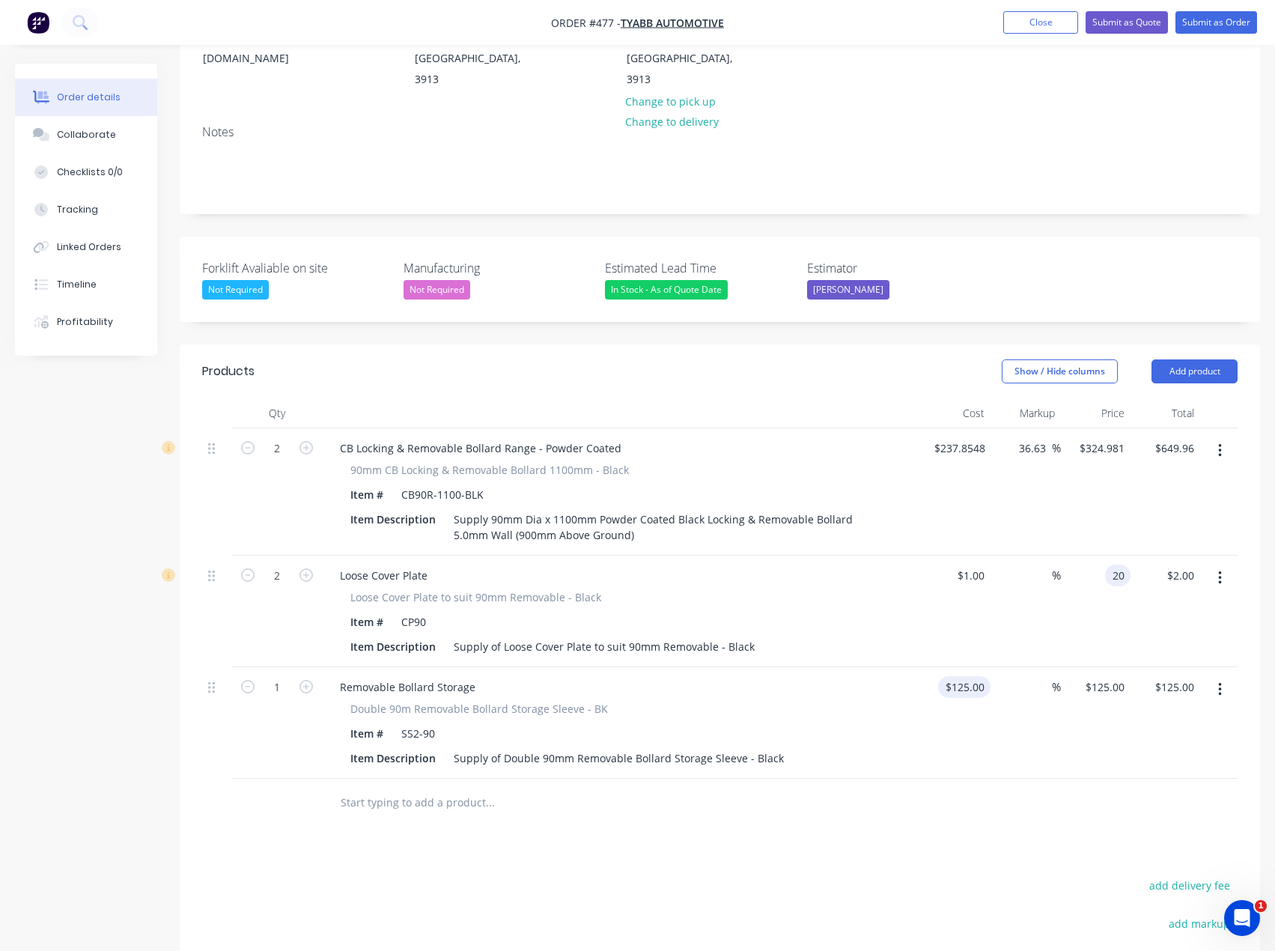
type input "20"
type input "1900"
type input "$20.00"
type input "$40.00"
click at [985, 676] on input "125" at bounding box center [977, 687] width 25 height 22
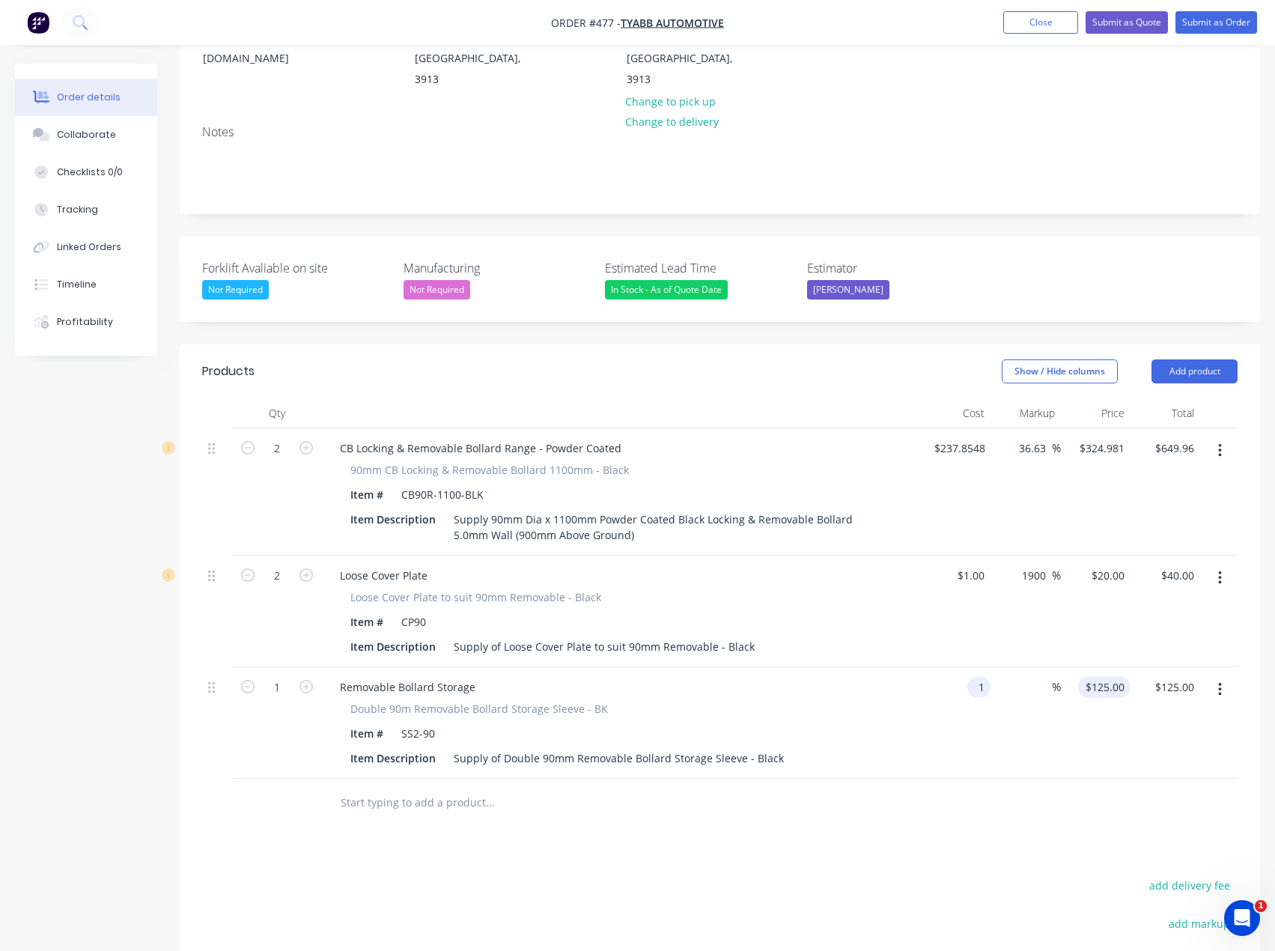
type input "$1.00"
type input "1"
type input "$1.00"
click at [1102, 667] on div "1 $125.00" at bounding box center [1096, 723] width 70 height 112
type input "1201"
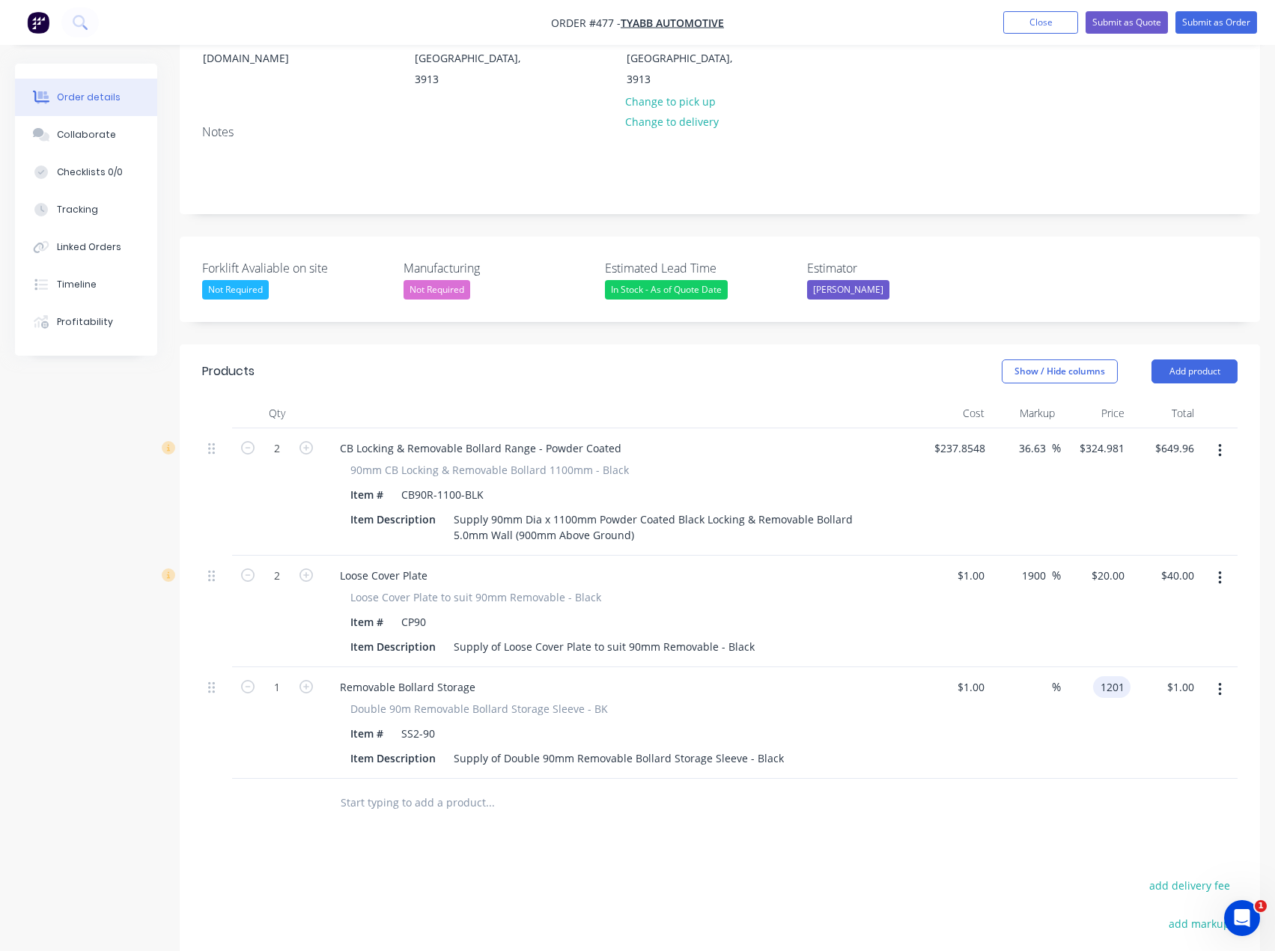
type input "120000"
type input "$1,201.00"
click at [1099, 676] on div "1201 1201" at bounding box center [1114, 687] width 31 height 22
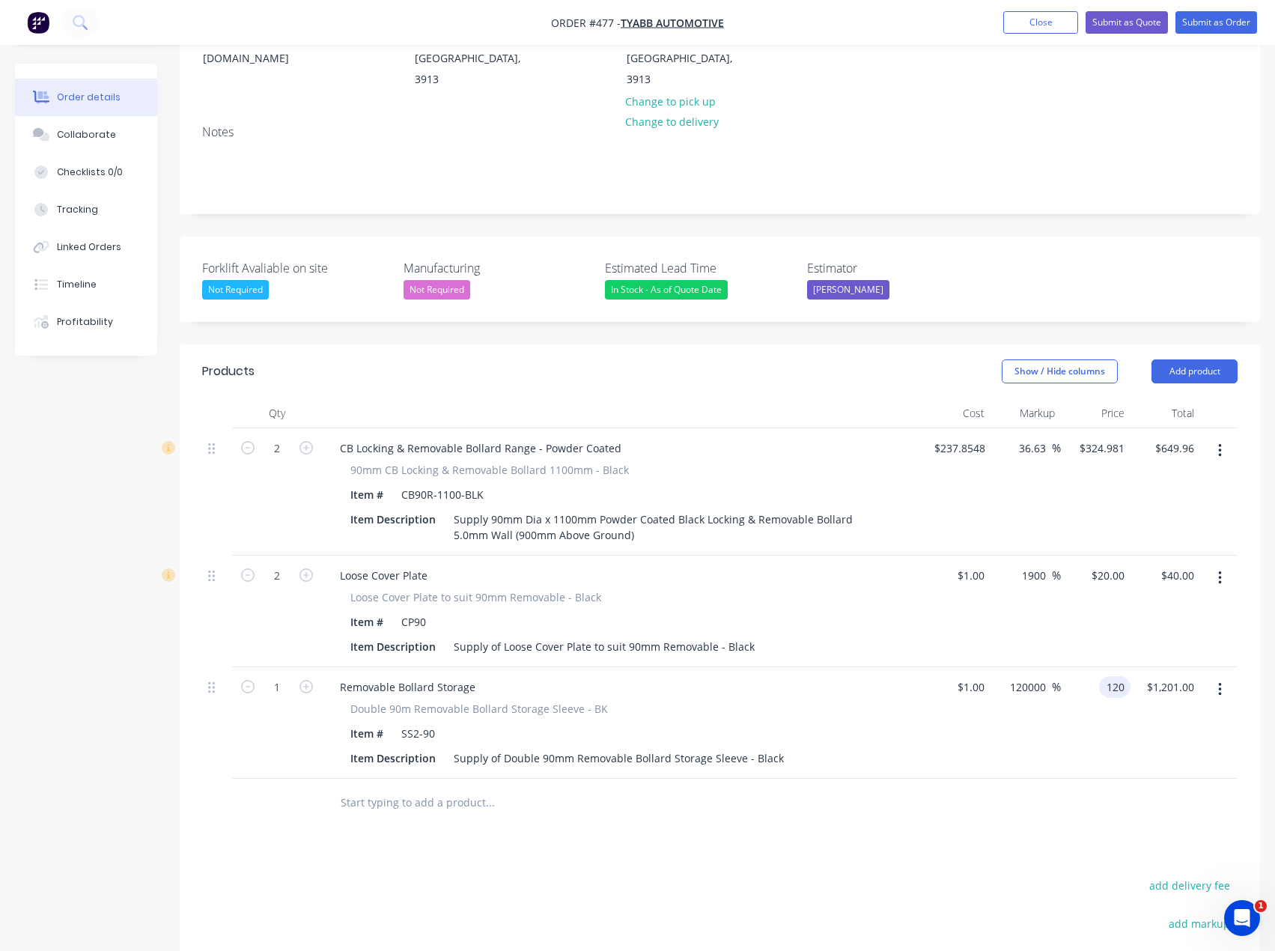
type input "120"
type input "11900"
type input "$120.00"
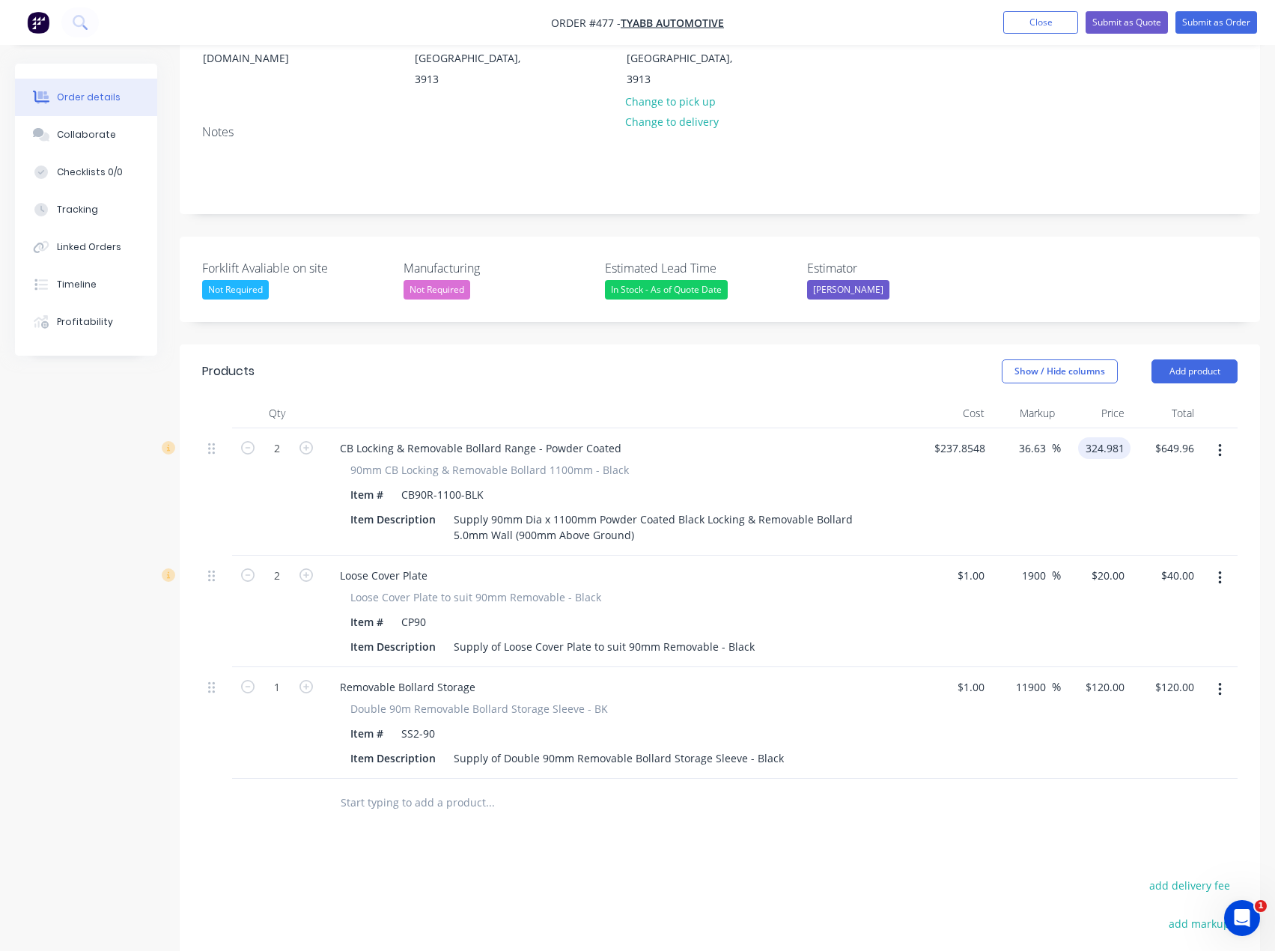
click at [1097, 437] on input "324.981" at bounding box center [1107, 448] width 46 height 22
type input "325"
type input "36.64"
type input "$325.00"
type input "$650.00"
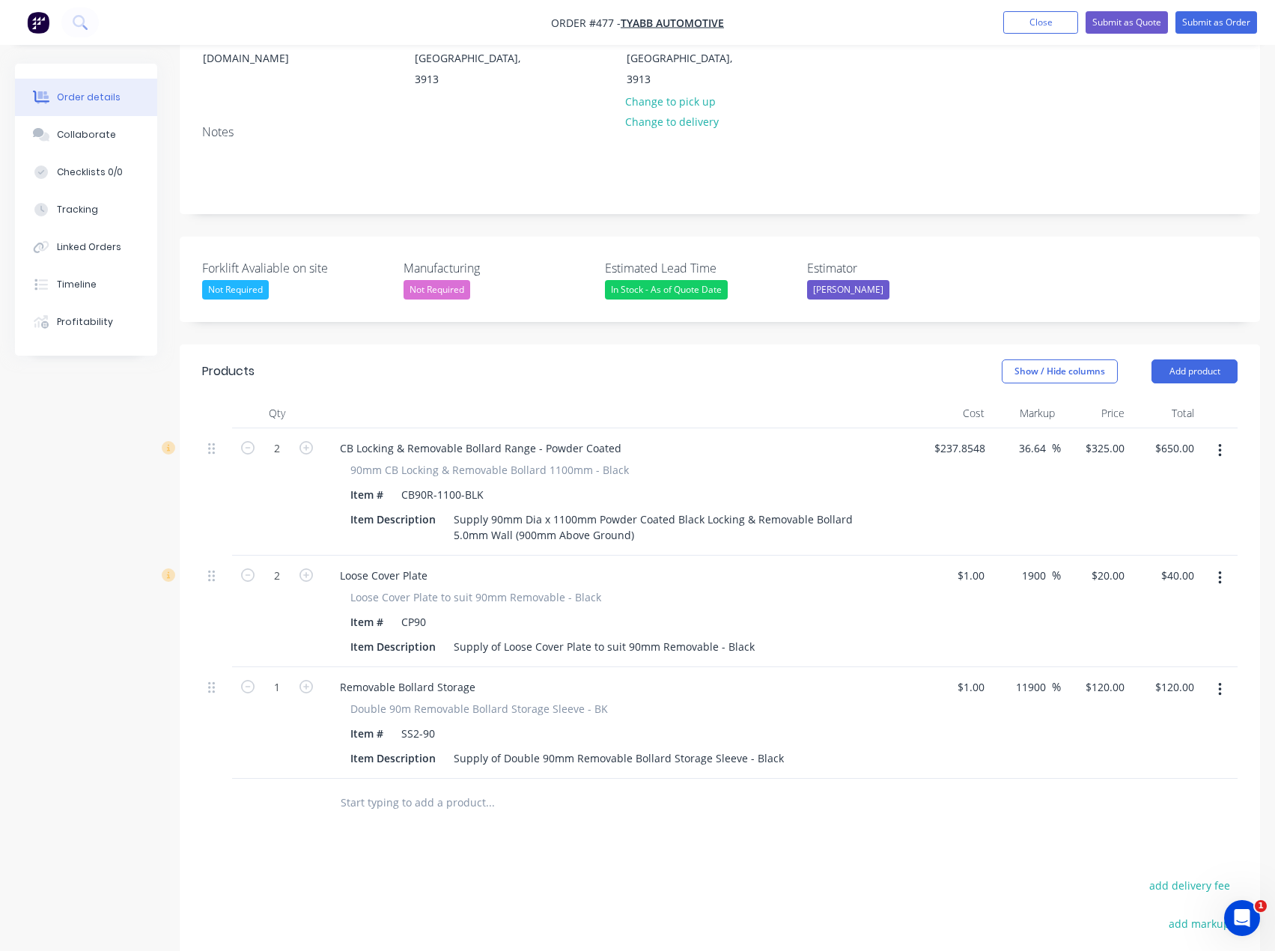
click at [524, 824] on div "Products Show / Hide columns Add product Qty Cost Markup Price Total 2 CB Locki…" at bounding box center [720, 765] width 1081 height 842
click at [363, 788] on input "text" at bounding box center [490, 803] width 300 height 30
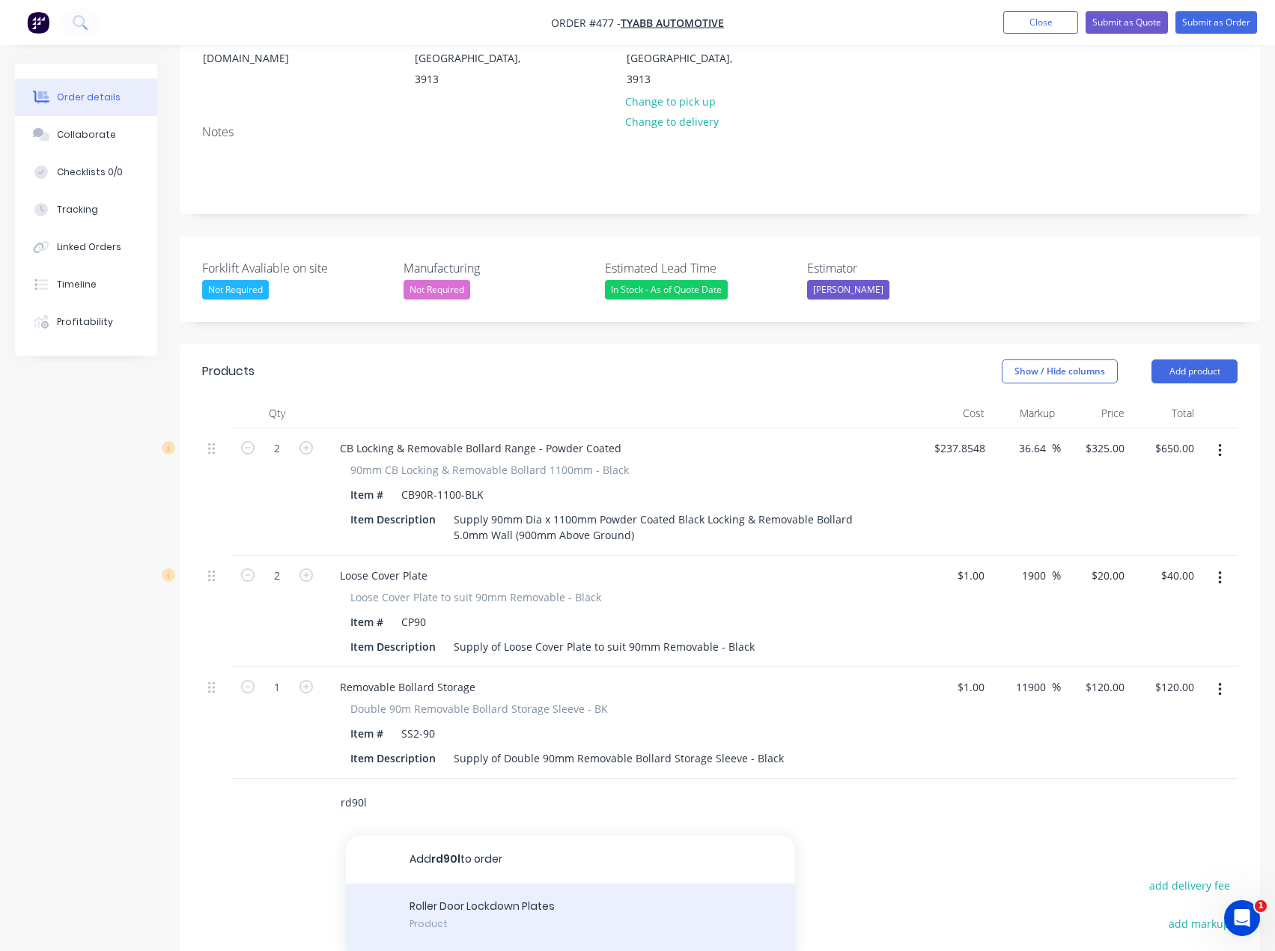
type input "rd90l"
click at [455, 884] on div "Roller Door Lockdown Plates Product" at bounding box center [570, 917] width 449 height 67
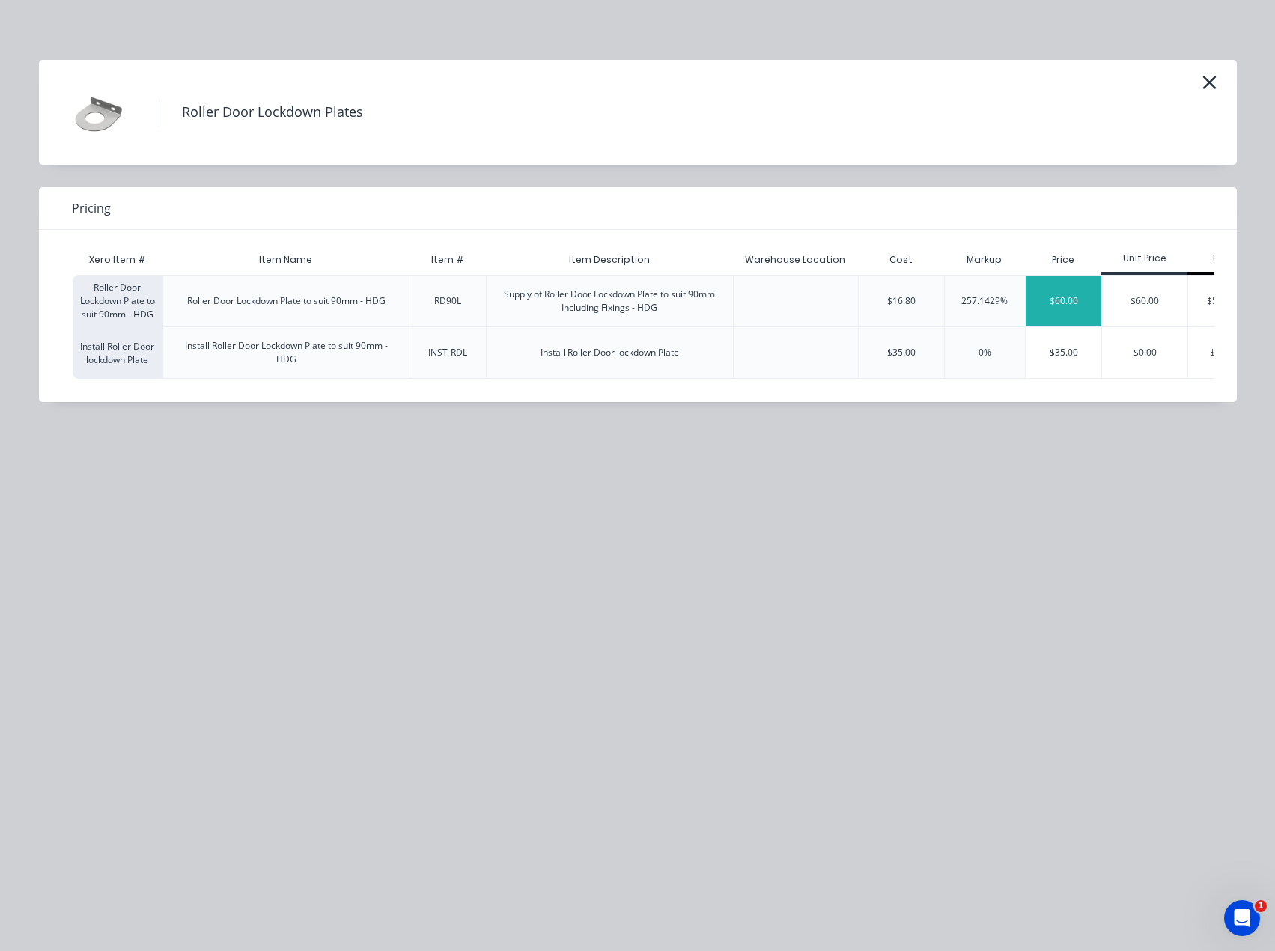
click at [1060, 306] on div "$60.00" at bounding box center [1064, 301] width 76 height 51
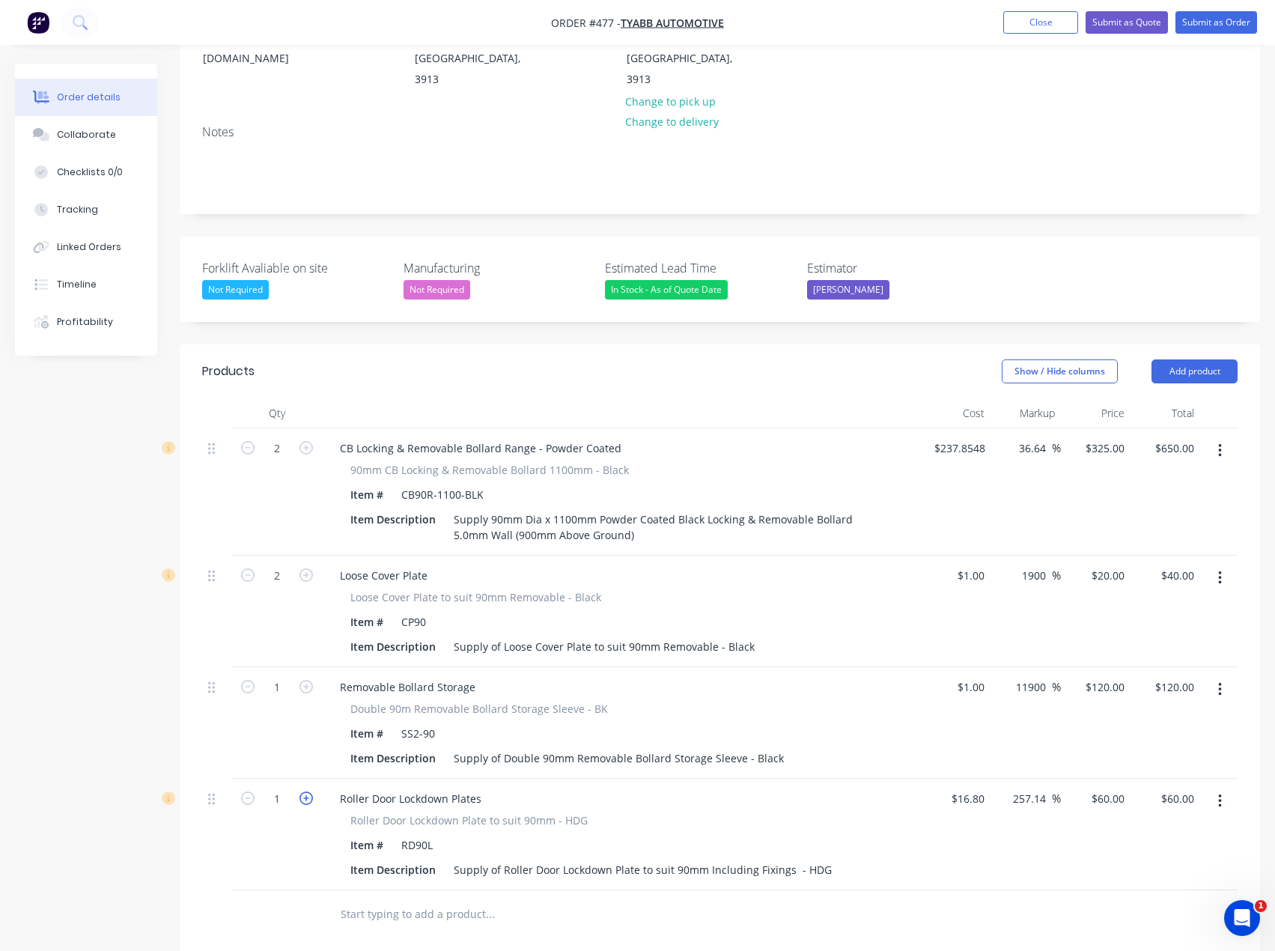
click at [307, 792] on icon "button" at bounding box center [306, 798] width 13 height 13
type input "2"
type input "$120.00"
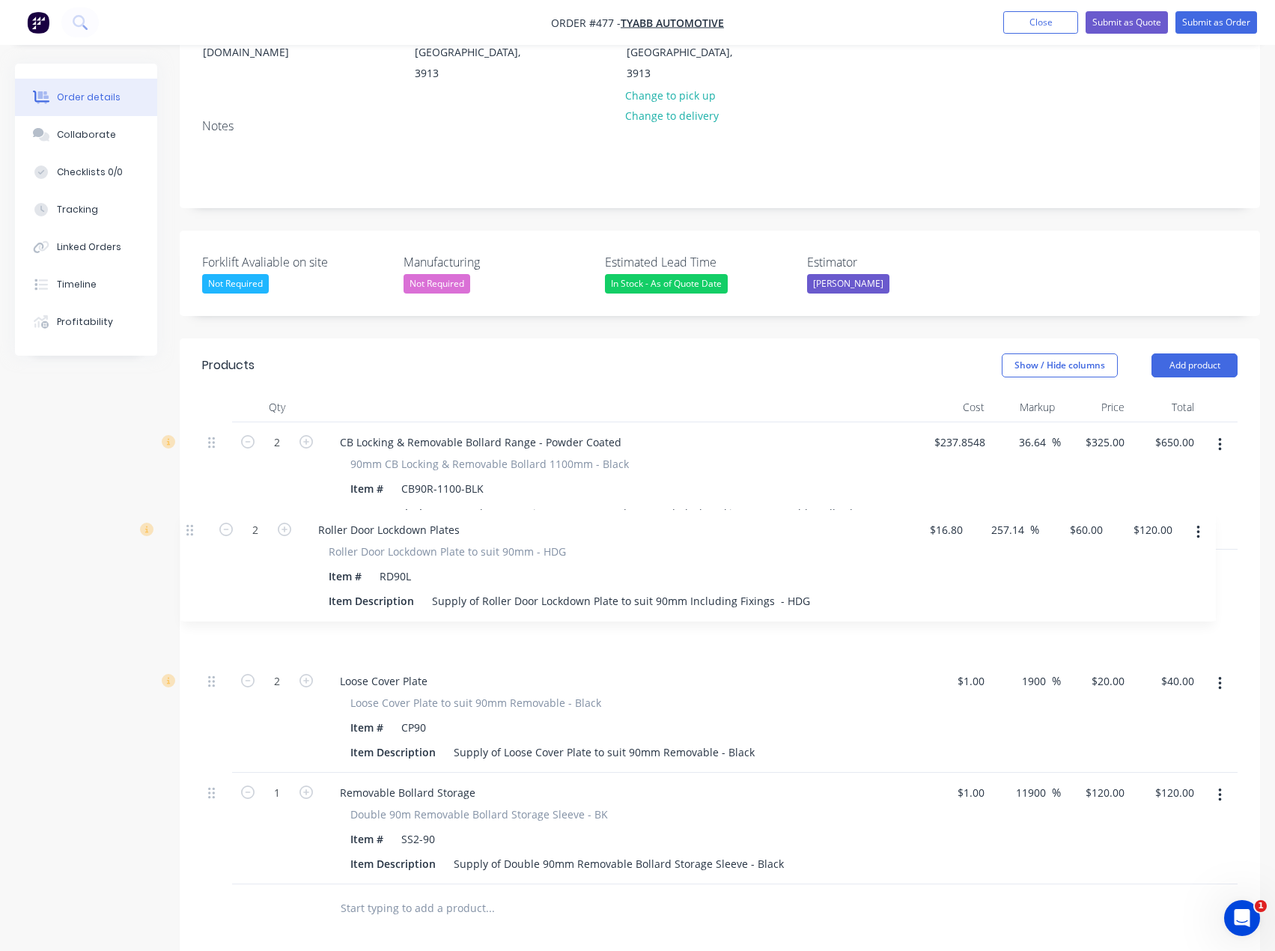
drag, startPoint x: 215, startPoint y: 757, endPoint x: 192, endPoint y: 520, distance: 238.4
click at [192, 520] on div "Qty Cost Markup Price Total 2 CB Locking & Removable Bollard Range - Powder Coa…" at bounding box center [720, 662] width 1081 height 541
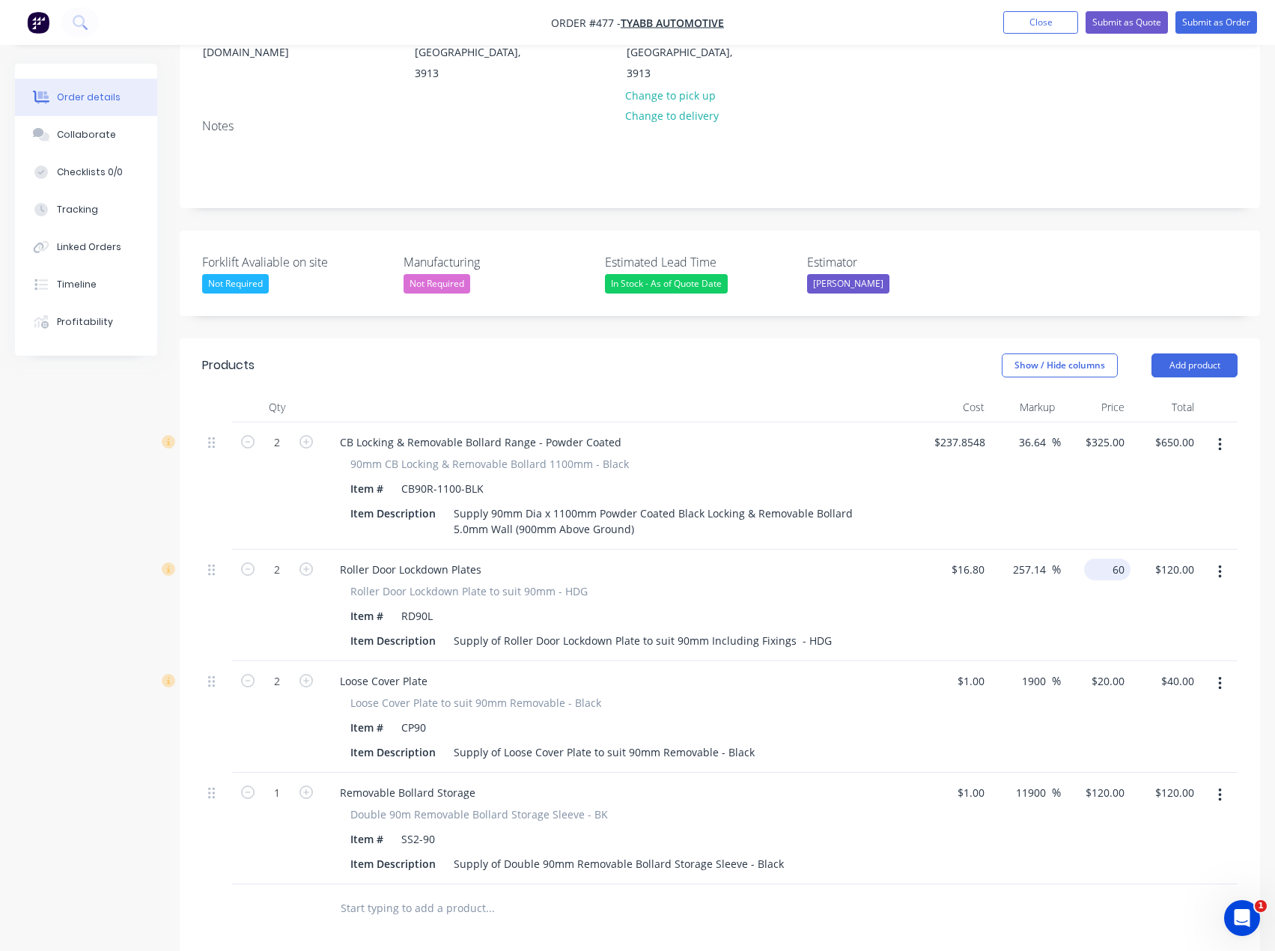
click at [1106, 550] on div "60 $60.00" at bounding box center [1096, 606] width 70 height 112
type input "55"
type input "227.38"
type input "$55.00"
type input "$110.00"
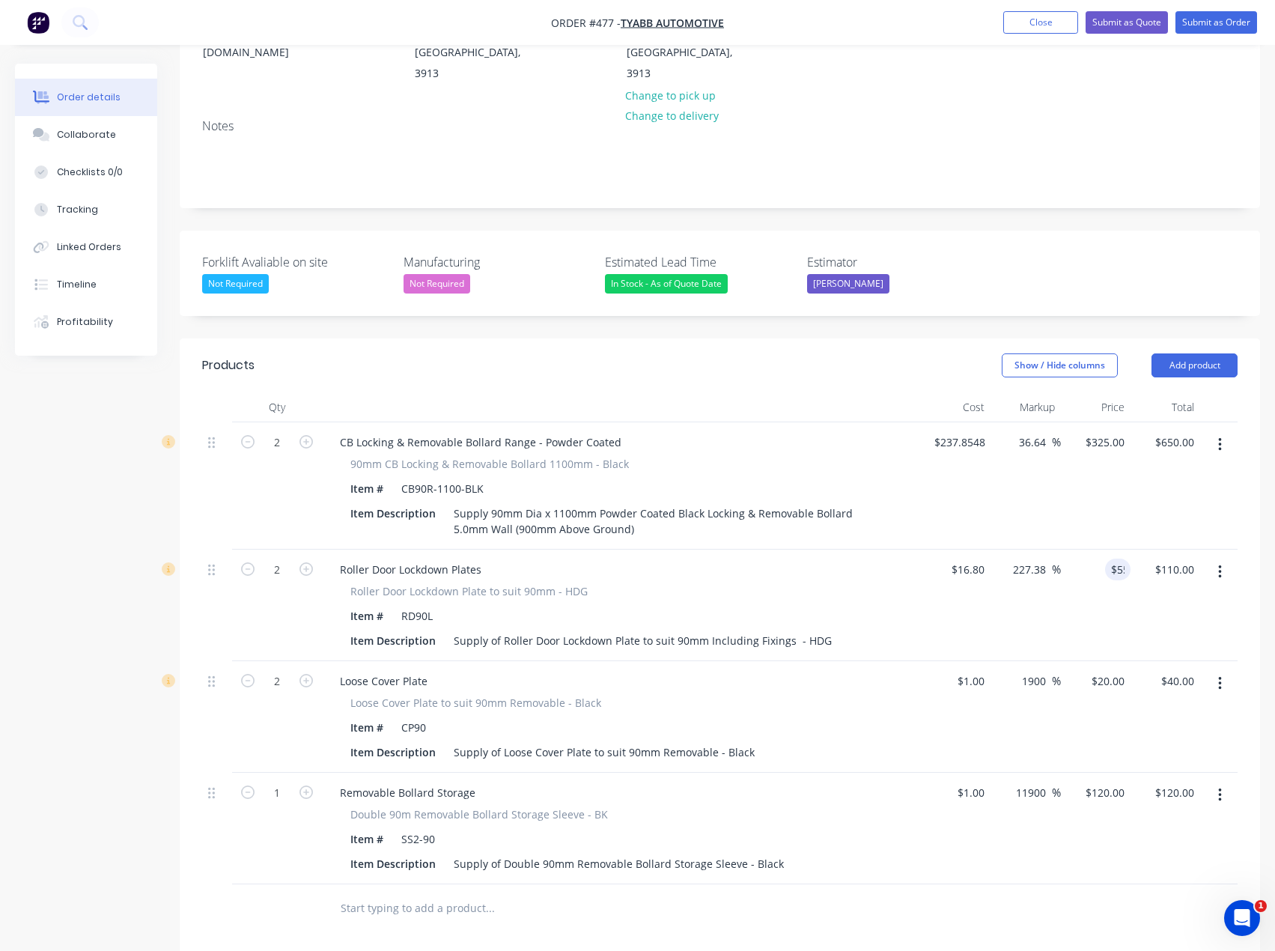
click at [920, 884] on div at bounding box center [720, 908] width 1036 height 49
click at [1197, 353] on button "Add product" at bounding box center [1195, 365] width 86 height 24
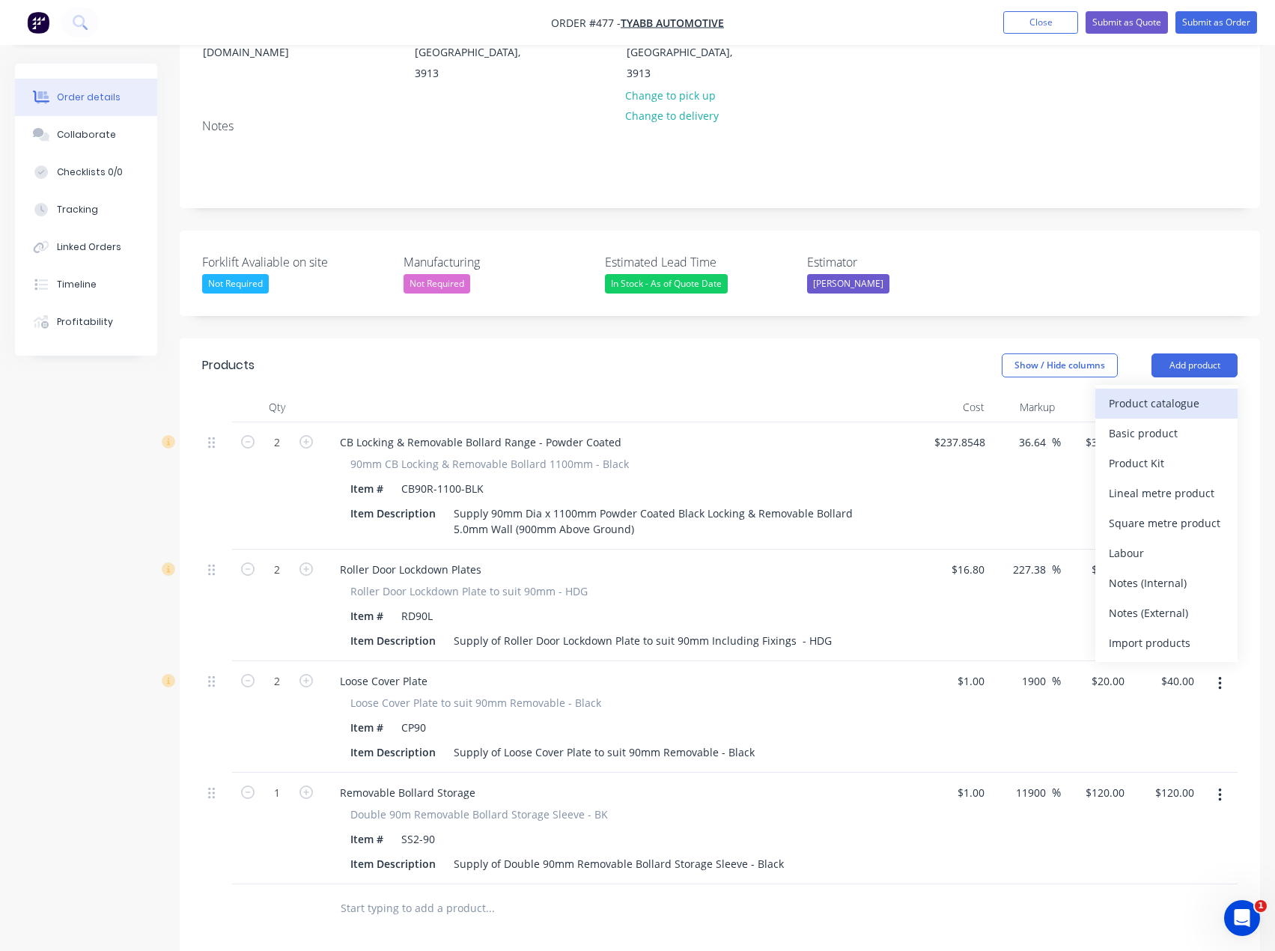
click at [1157, 392] on div "Product catalogue" at bounding box center [1166, 403] width 115 height 22
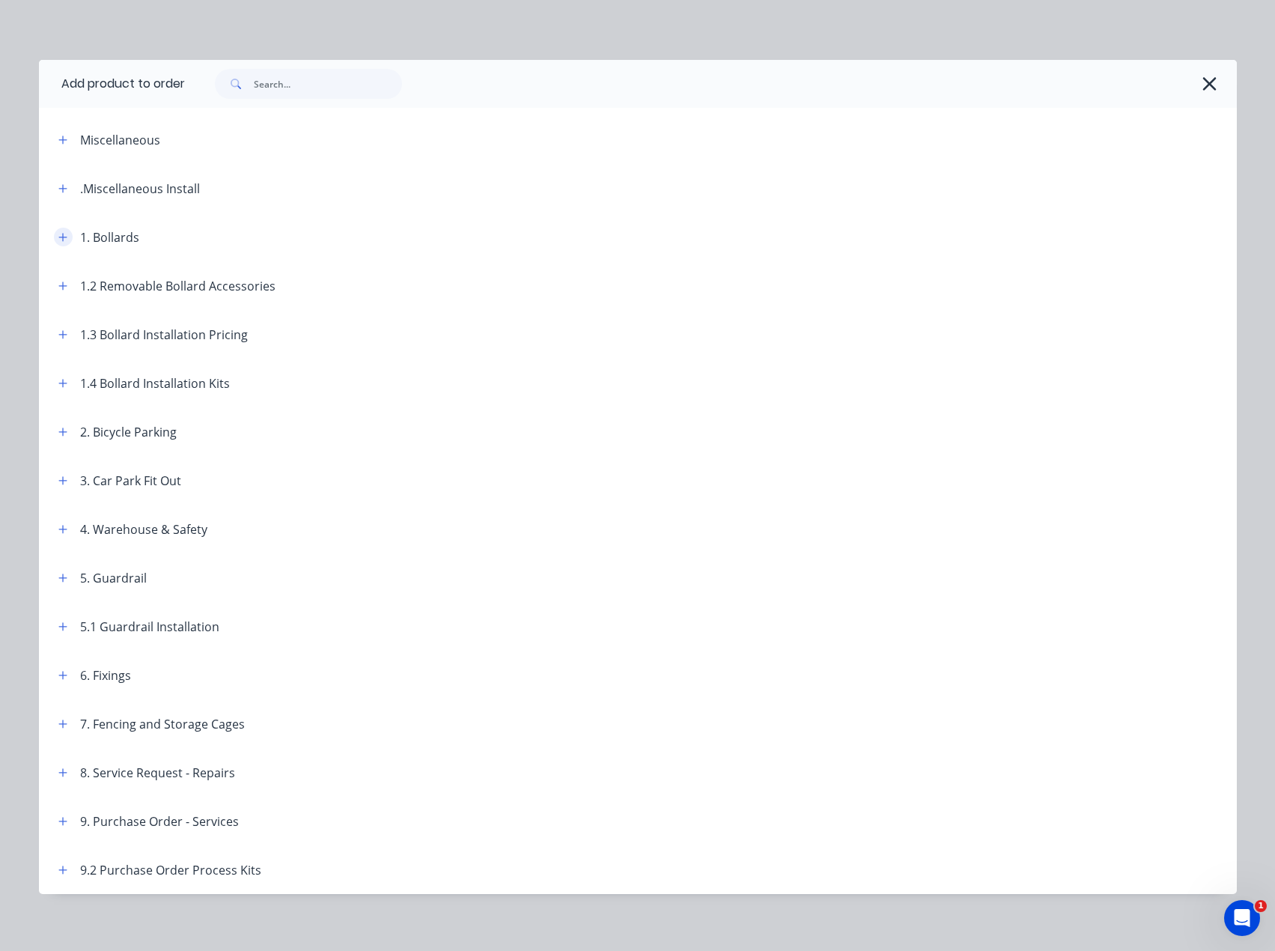
click at [61, 237] on icon "button" at bounding box center [62, 237] width 8 height 8
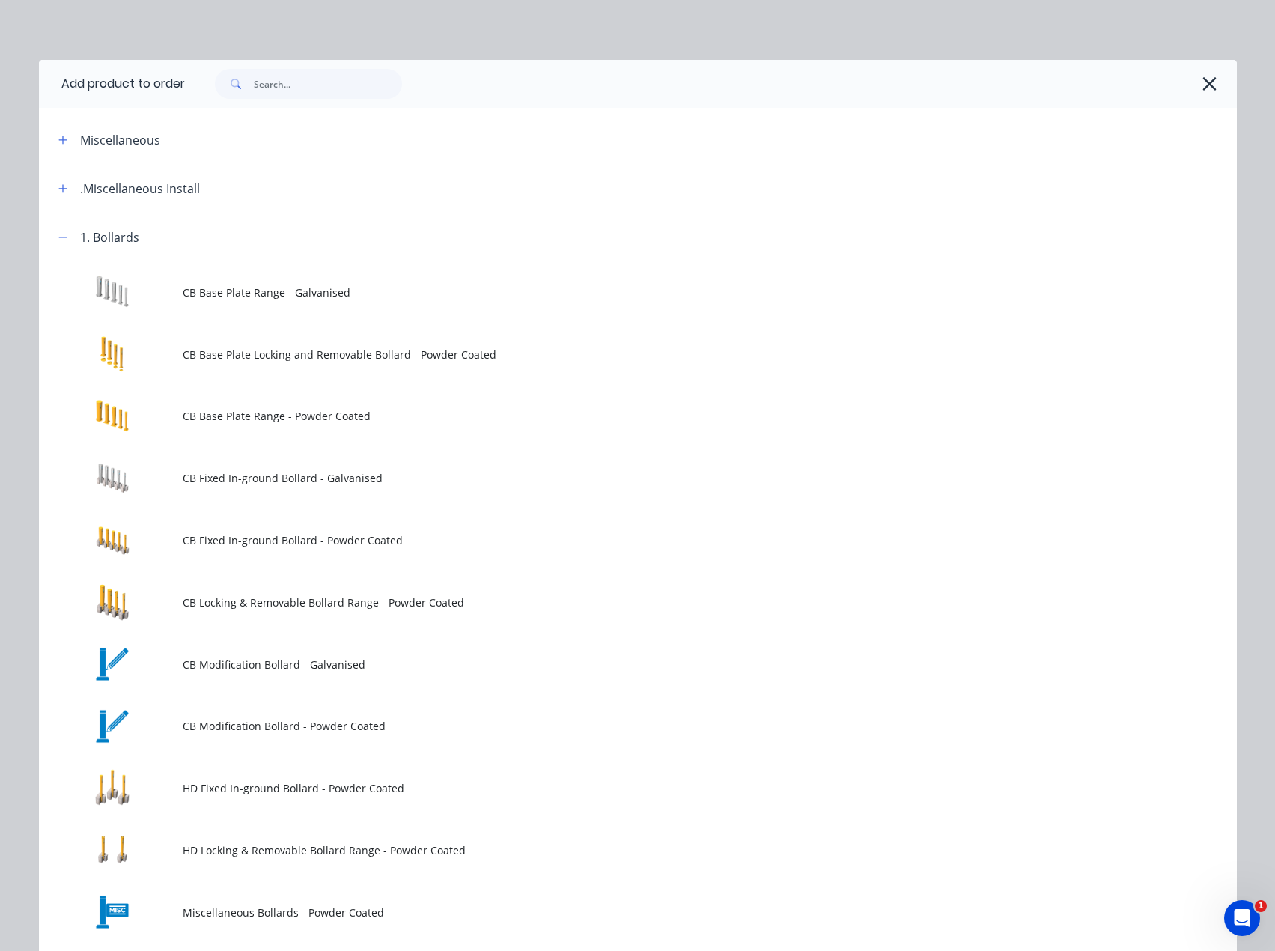
click at [67, 243] on div "1. Bollards" at bounding box center [92, 237] width 93 height 19
click at [58, 234] on icon "button" at bounding box center [62, 237] width 9 height 10
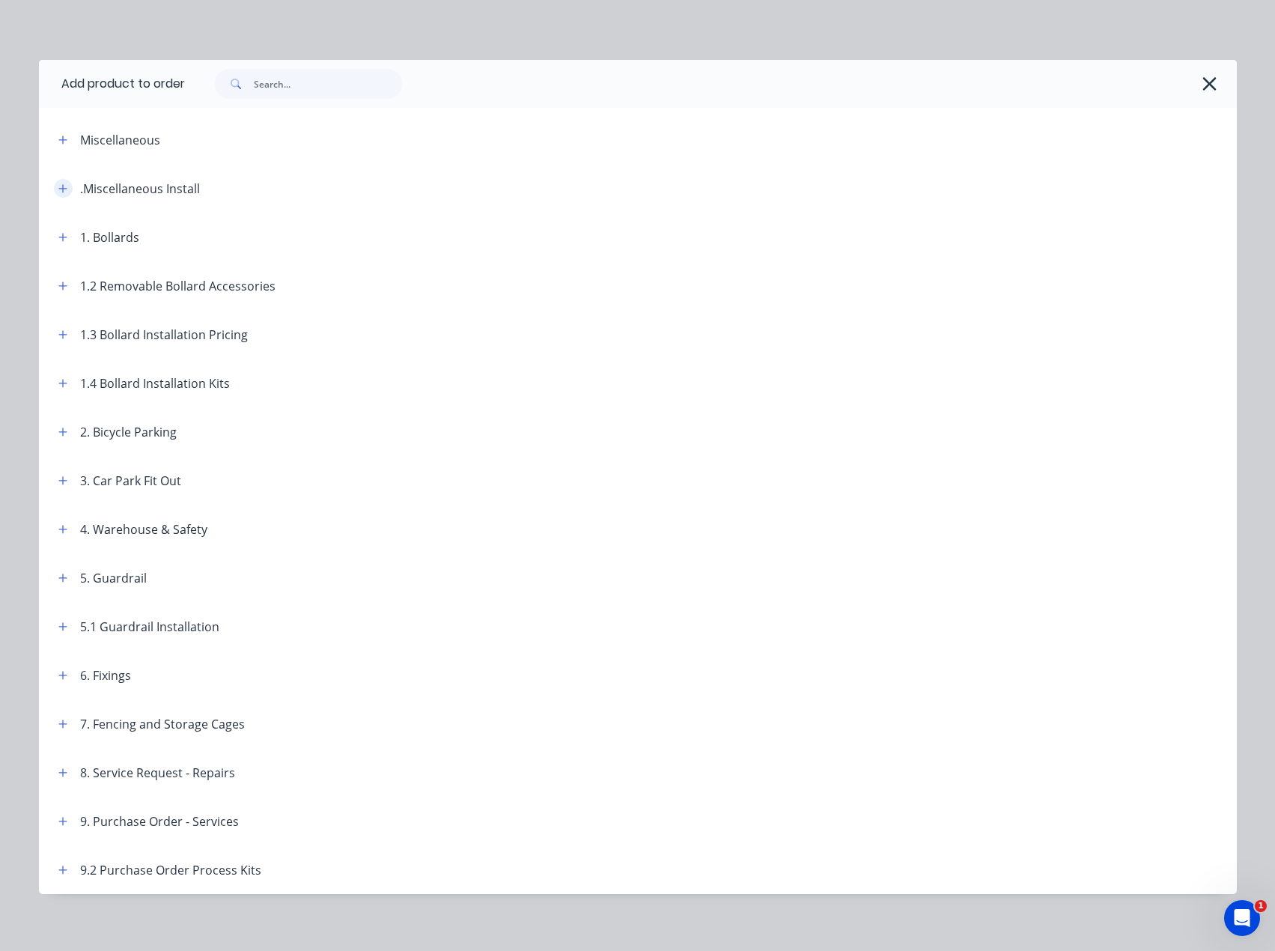
click at [58, 185] on icon "button" at bounding box center [62, 188] width 8 height 8
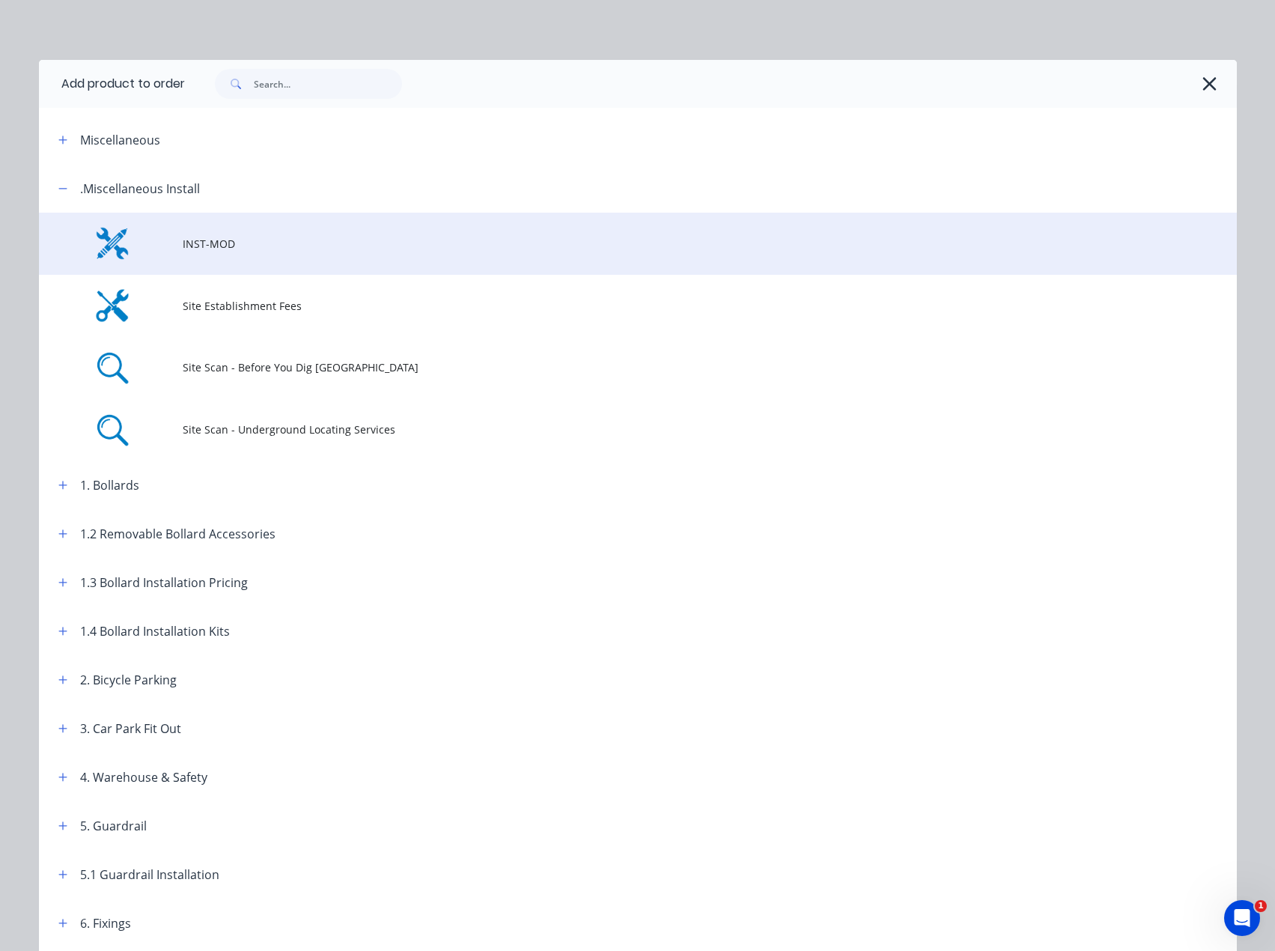
click at [171, 237] on td at bounding box center [111, 244] width 144 height 62
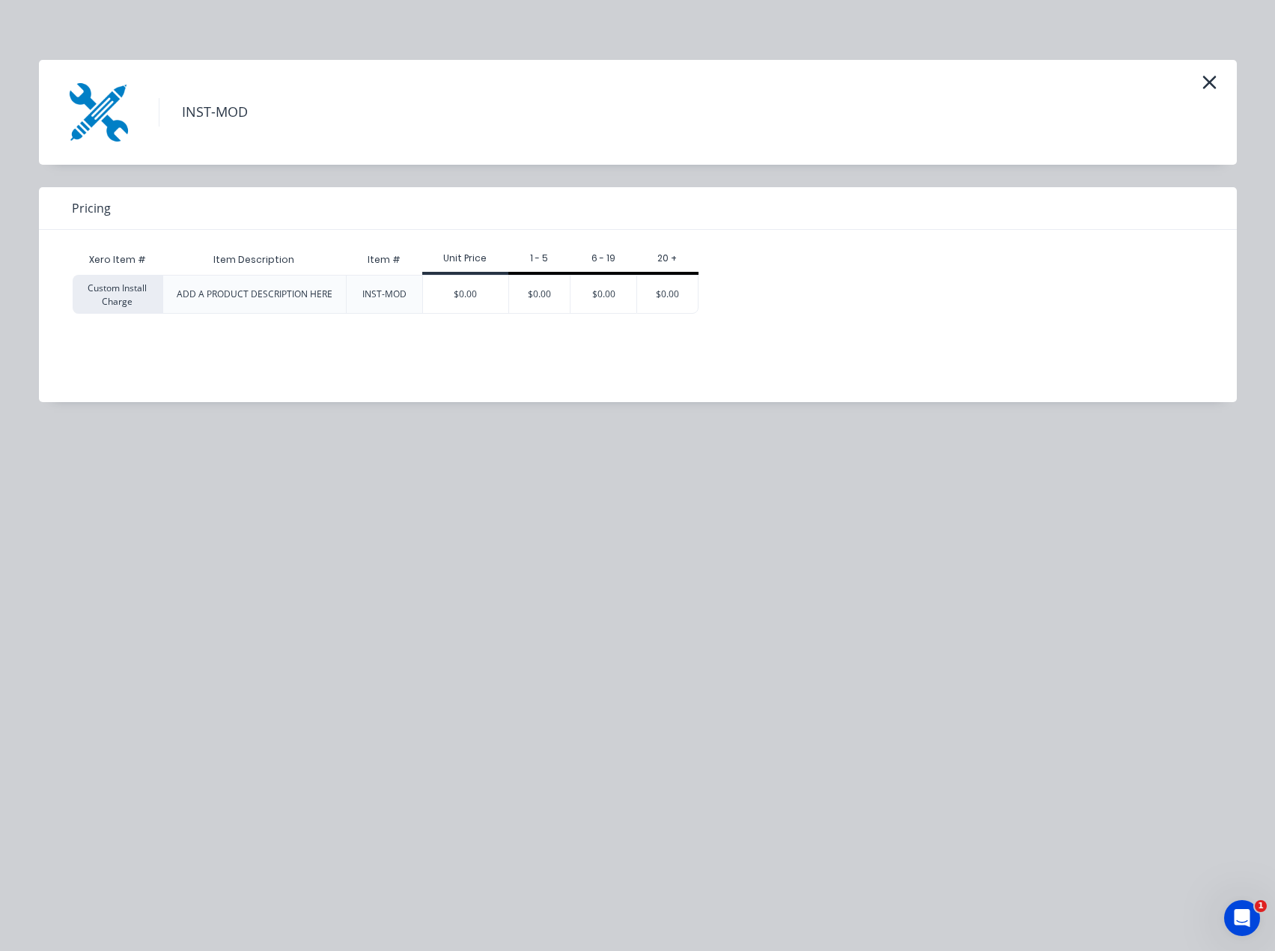
click at [466, 289] on div "$0.00" at bounding box center [465, 294] width 85 height 37
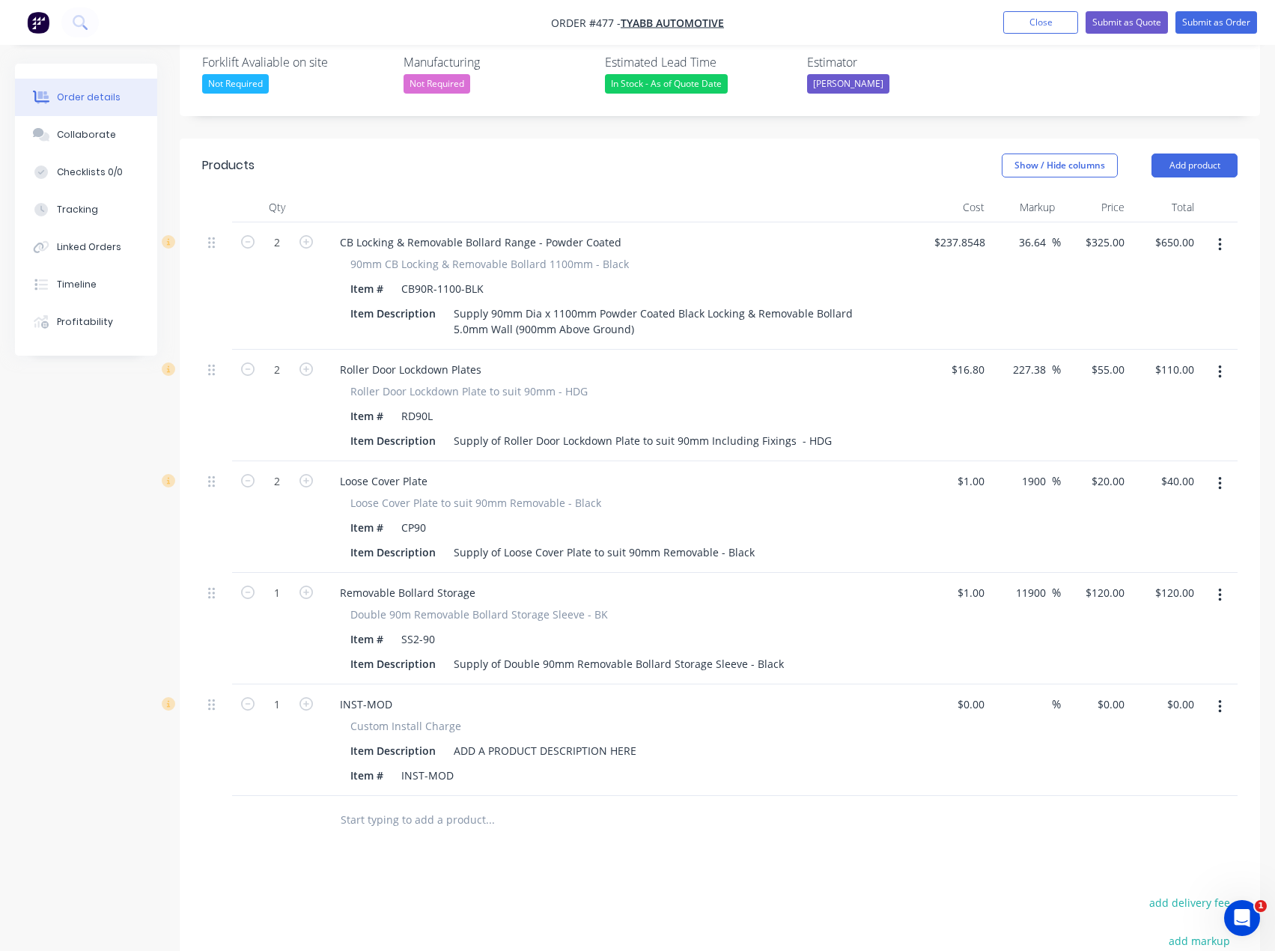
scroll to position [455, 0]
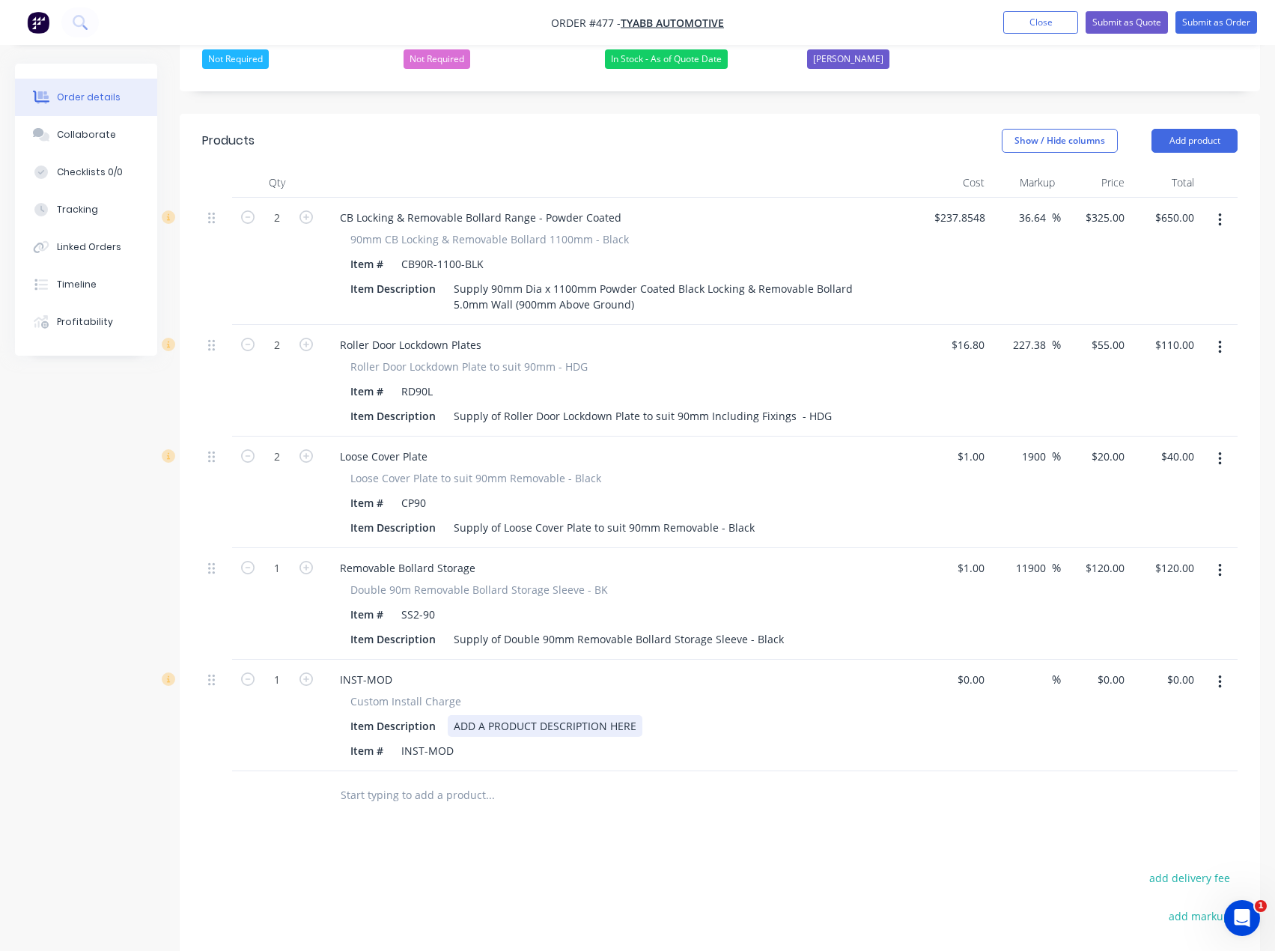
click at [493, 715] on div "ADD A PRODUCT DESCRIPTION HERE" at bounding box center [545, 726] width 195 height 22
click at [1218, 674] on icon "button" at bounding box center [1220, 682] width 4 height 16
click at [1130, 801] on div "Delete" at bounding box center [1166, 812] width 115 height 22
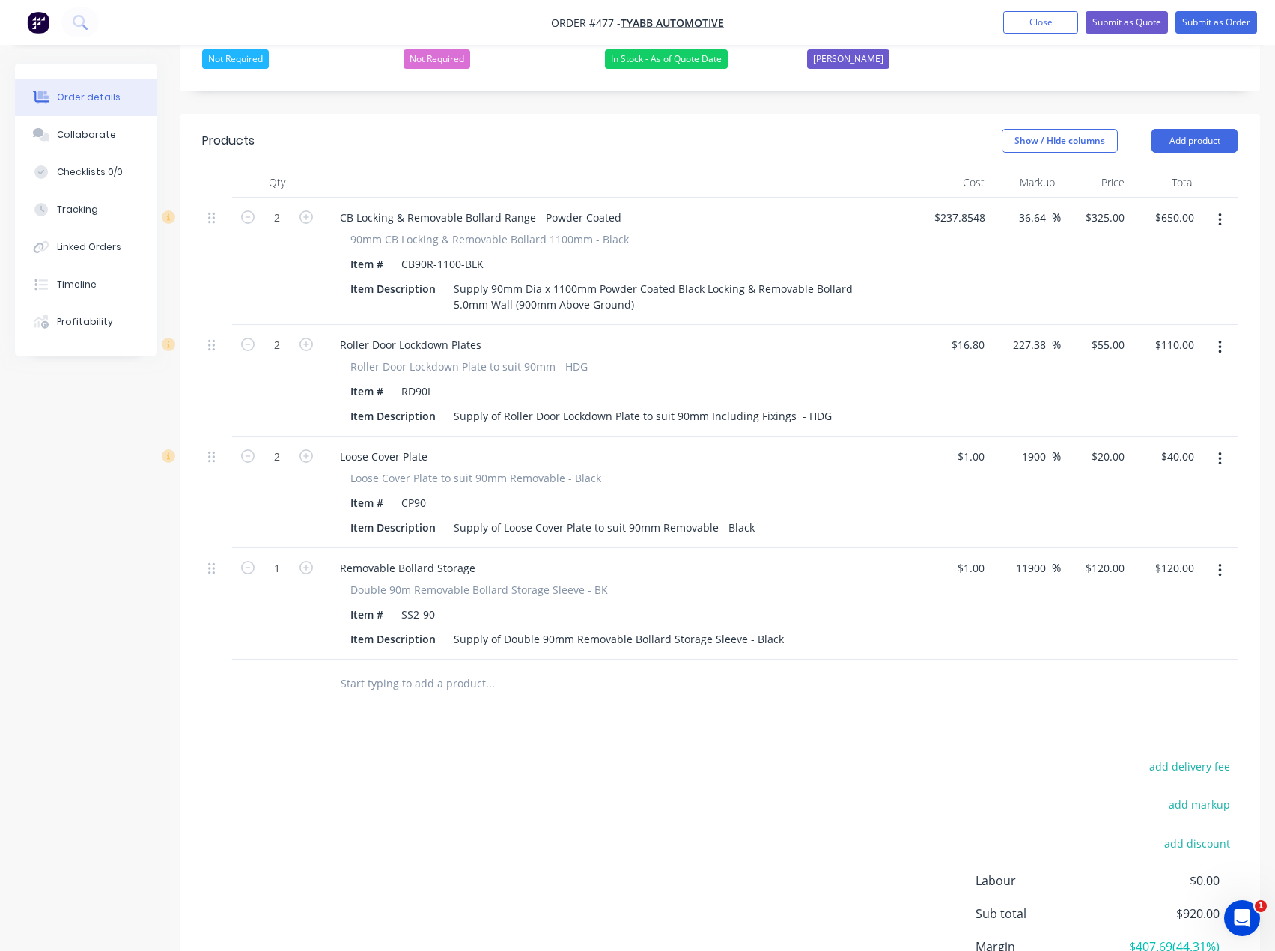
click at [406, 669] on input "text" at bounding box center [490, 684] width 300 height 30
drag, startPoint x: 1178, startPoint y: 92, endPoint x: 1182, endPoint y: 103, distance: 11.1
click at [1178, 129] on button "Add product" at bounding box center [1195, 141] width 86 height 24
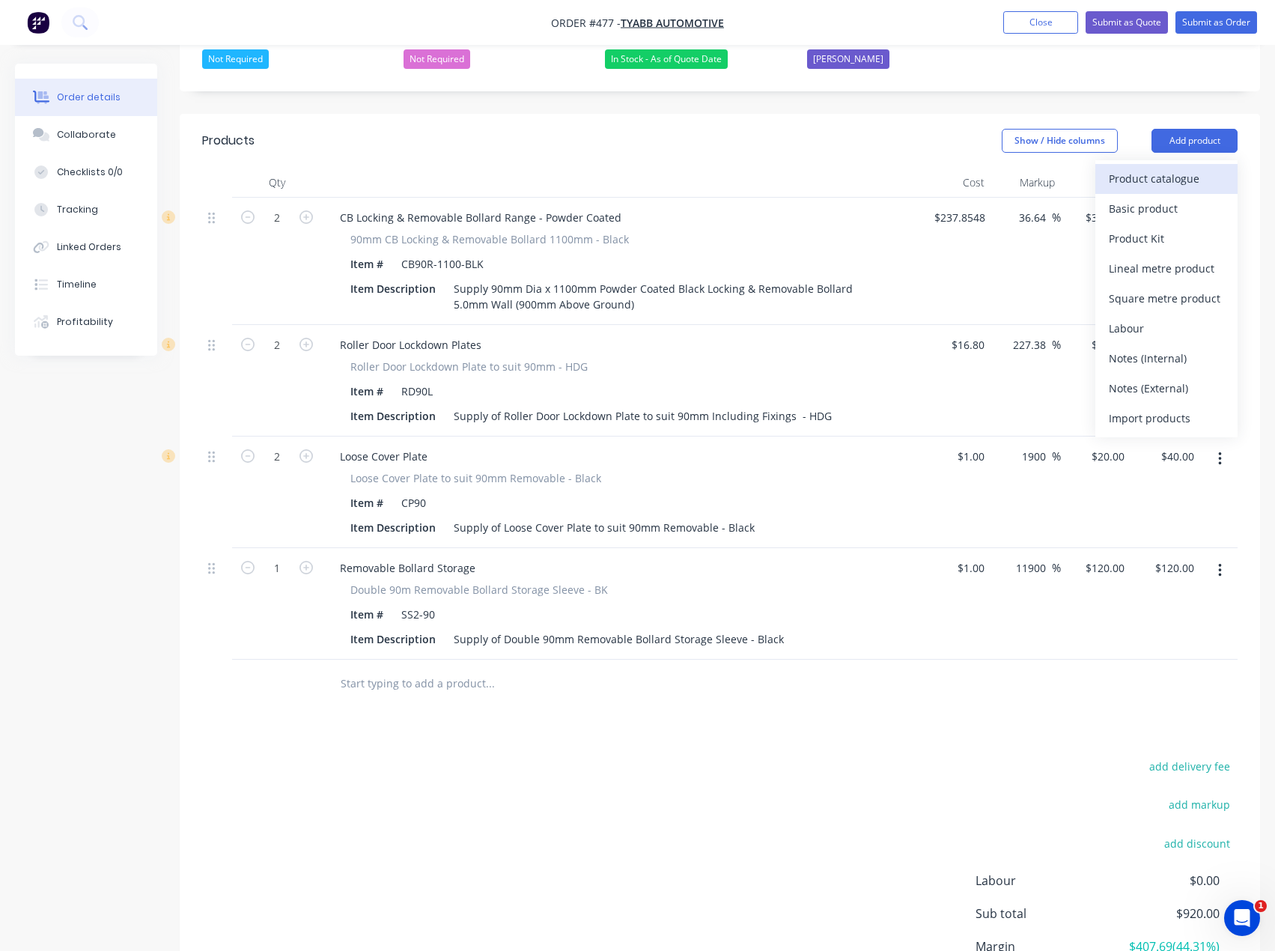
click at [1137, 168] on div "Product catalogue" at bounding box center [1166, 179] width 115 height 22
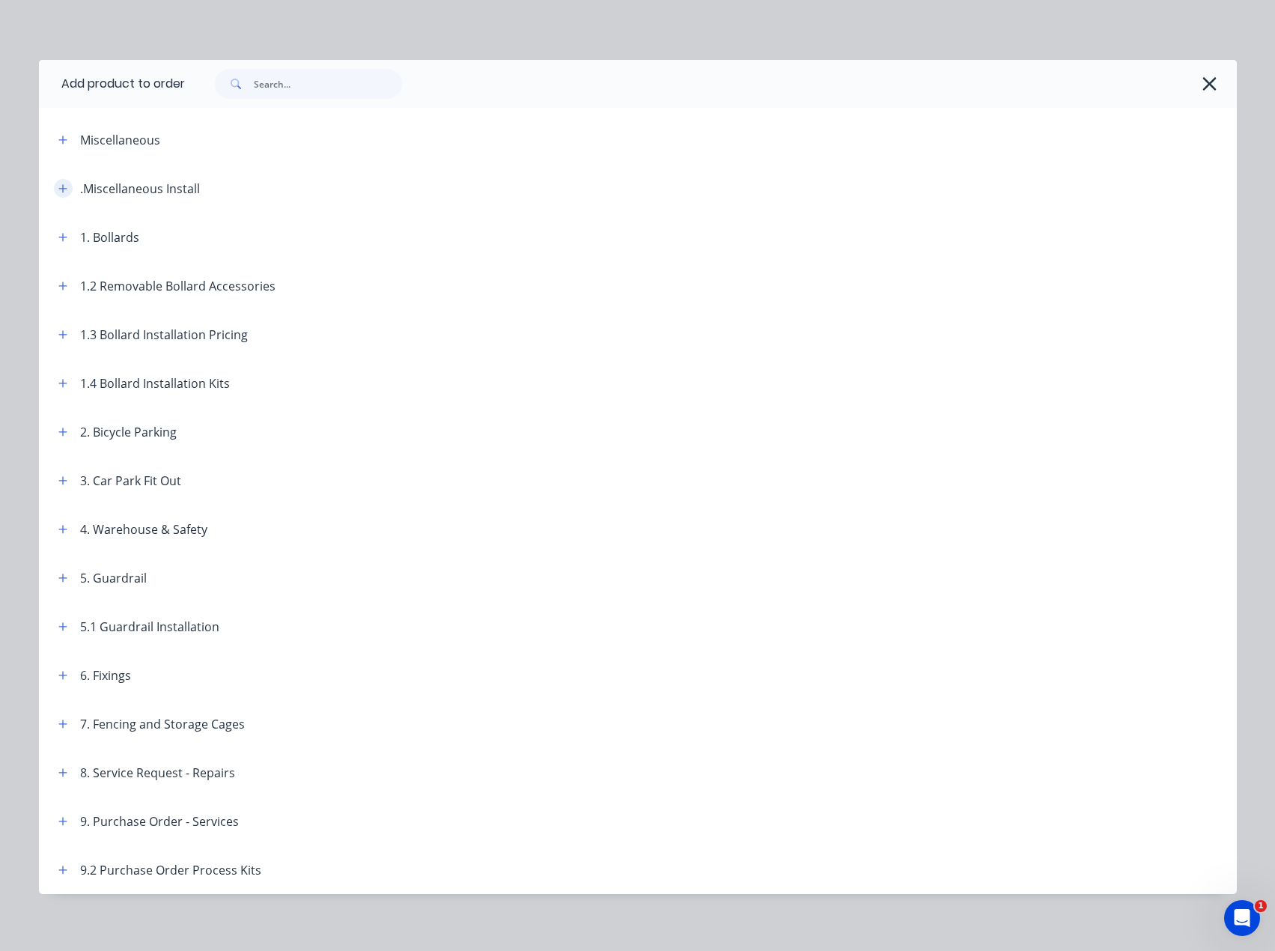
click at [61, 184] on icon "button" at bounding box center [62, 188] width 9 height 10
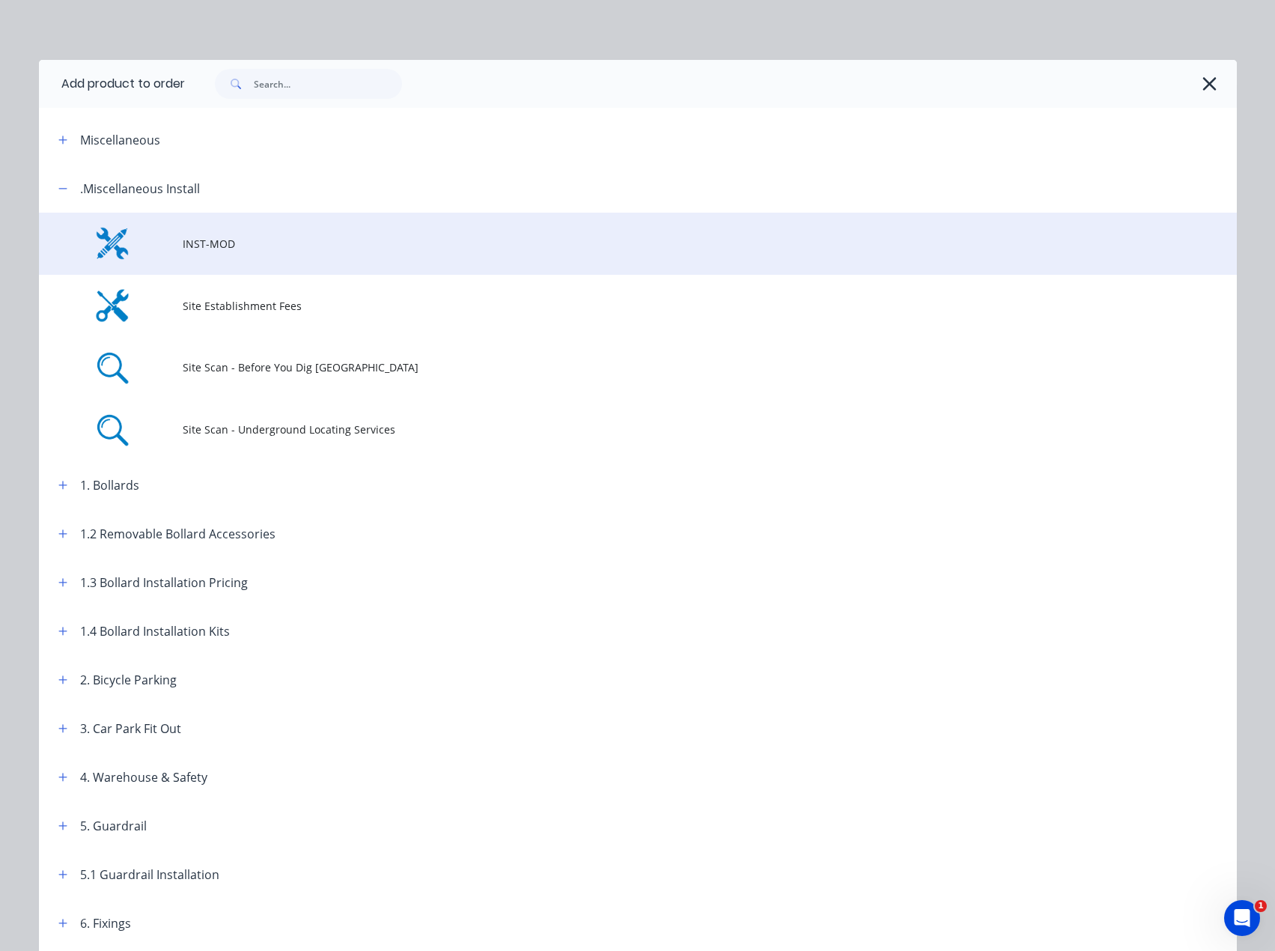
click at [249, 237] on span "INST-MOD" at bounding box center [604, 244] width 843 height 16
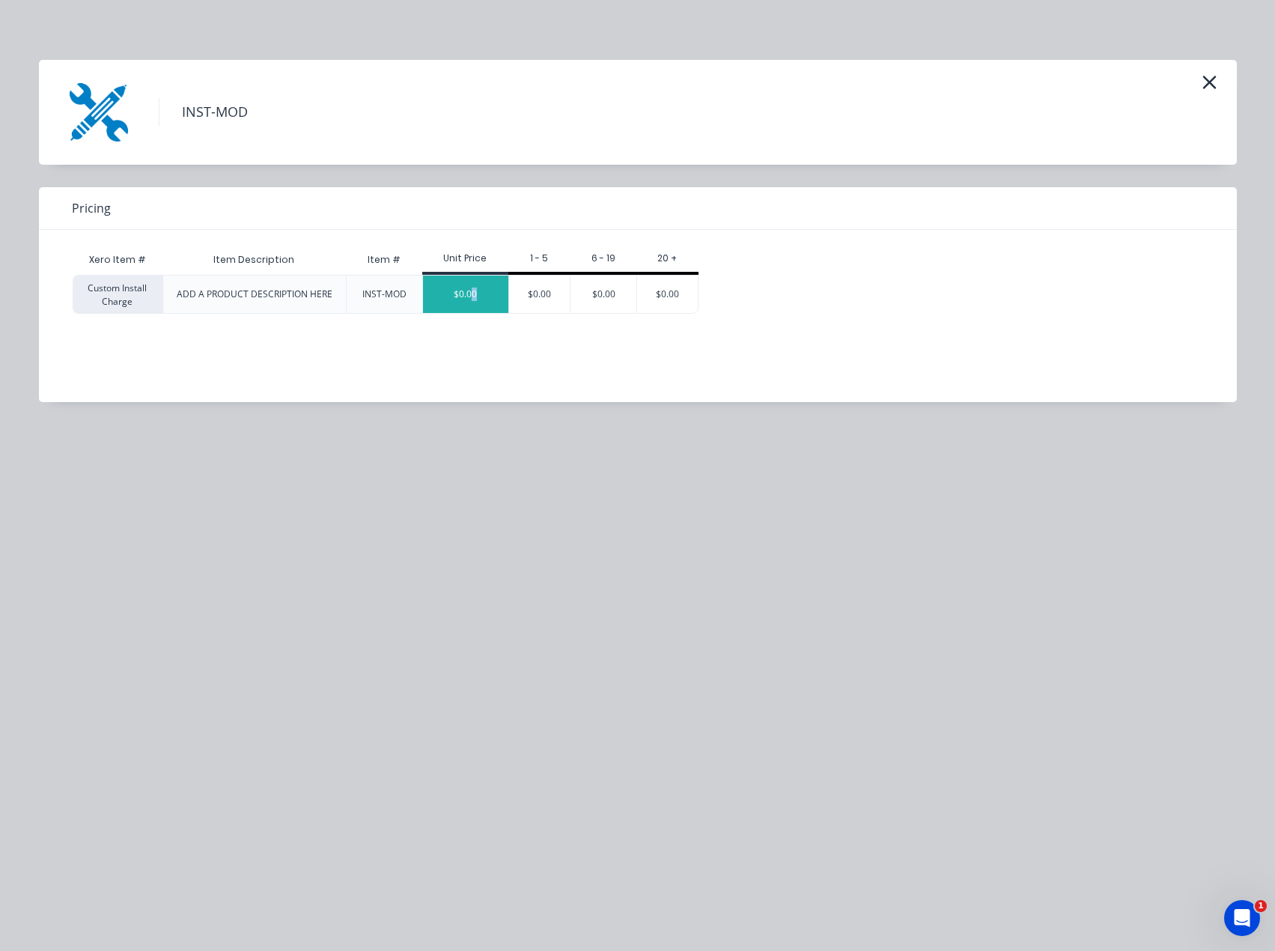
click at [471, 302] on div "$0.00" at bounding box center [465, 294] width 85 height 37
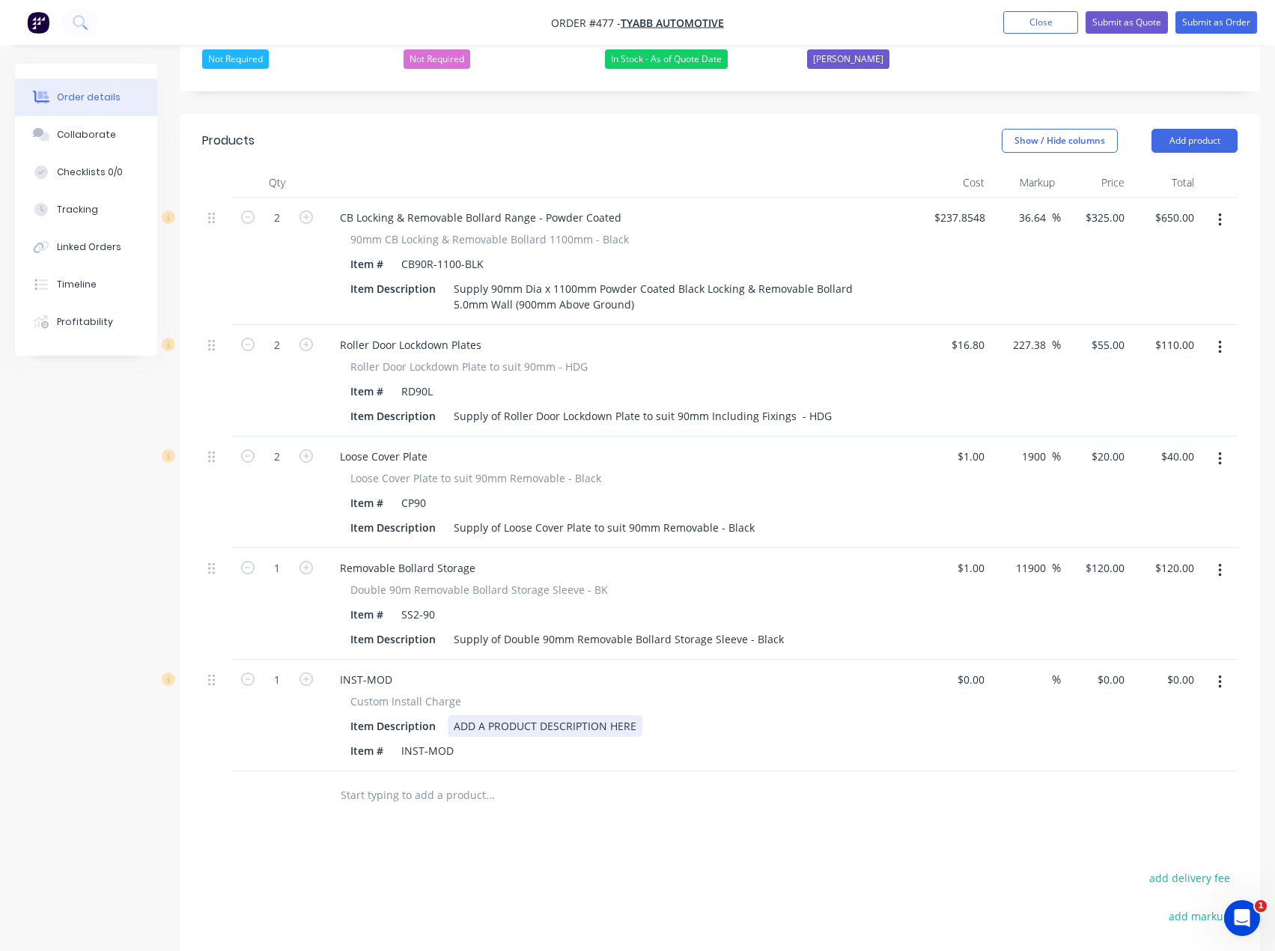
click at [487, 715] on div "ADD A PRODUCT DESCRIPTION HERE" at bounding box center [545, 726] width 195 height 22
drag, startPoint x: 637, startPoint y: 684, endPoint x: 448, endPoint y: 685, distance: 189.5
click at [448, 715] on div "Item Description ADD A PRODUCT DESCRIPTION HERE" at bounding box center [618, 726] width 548 height 22
paste div
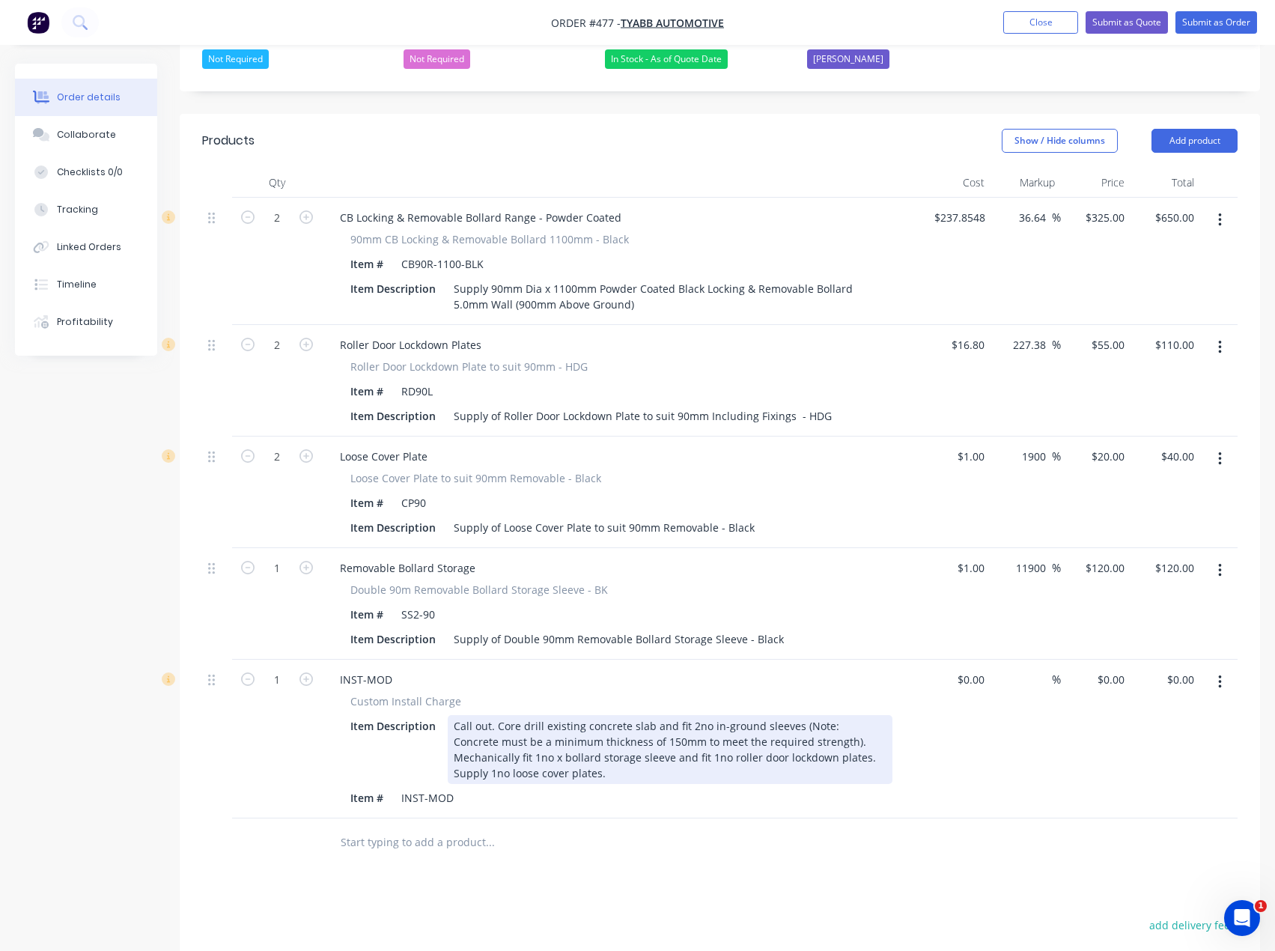
click at [475, 718] on div "Call out. Core drill existing concrete slab and fit 2no in-ground sleeves (Note…" at bounding box center [670, 749] width 445 height 69
click at [499, 717] on div "Call out. Core drill existing concrete slab and fit 2no in-ground sleeves (Note…" at bounding box center [670, 749] width 445 height 69
click at [502, 717] on div "Call out. Core drill existing concrete slab and fit 2no in-ground sleeves (Note…" at bounding box center [670, 749] width 445 height 69
click at [678, 715] on div "Call out. Core drill existing concrete slab and fit 2no in-ground sleeves (Note…" at bounding box center [670, 749] width 445 height 69
click at [464, 731] on div "Call out. Core drill existing concrete slab and fit 2no in-ground sleeves (Note…" at bounding box center [670, 749] width 445 height 69
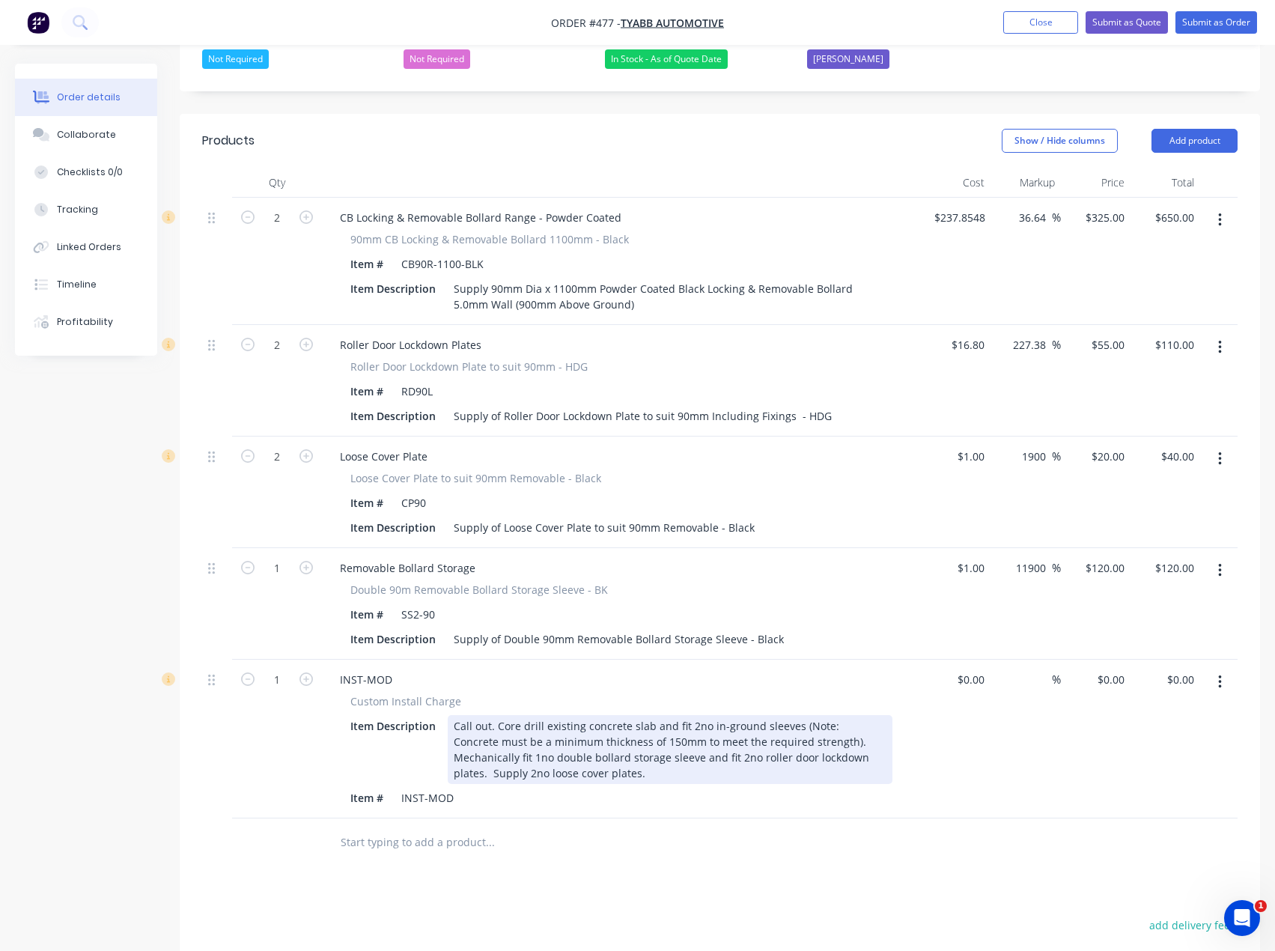
click at [586, 735] on div "Call out. Core drill existing concrete slab and fit 2no in-ground sleeves (Note…" at bounding box center [670, 749] width 445 height 69
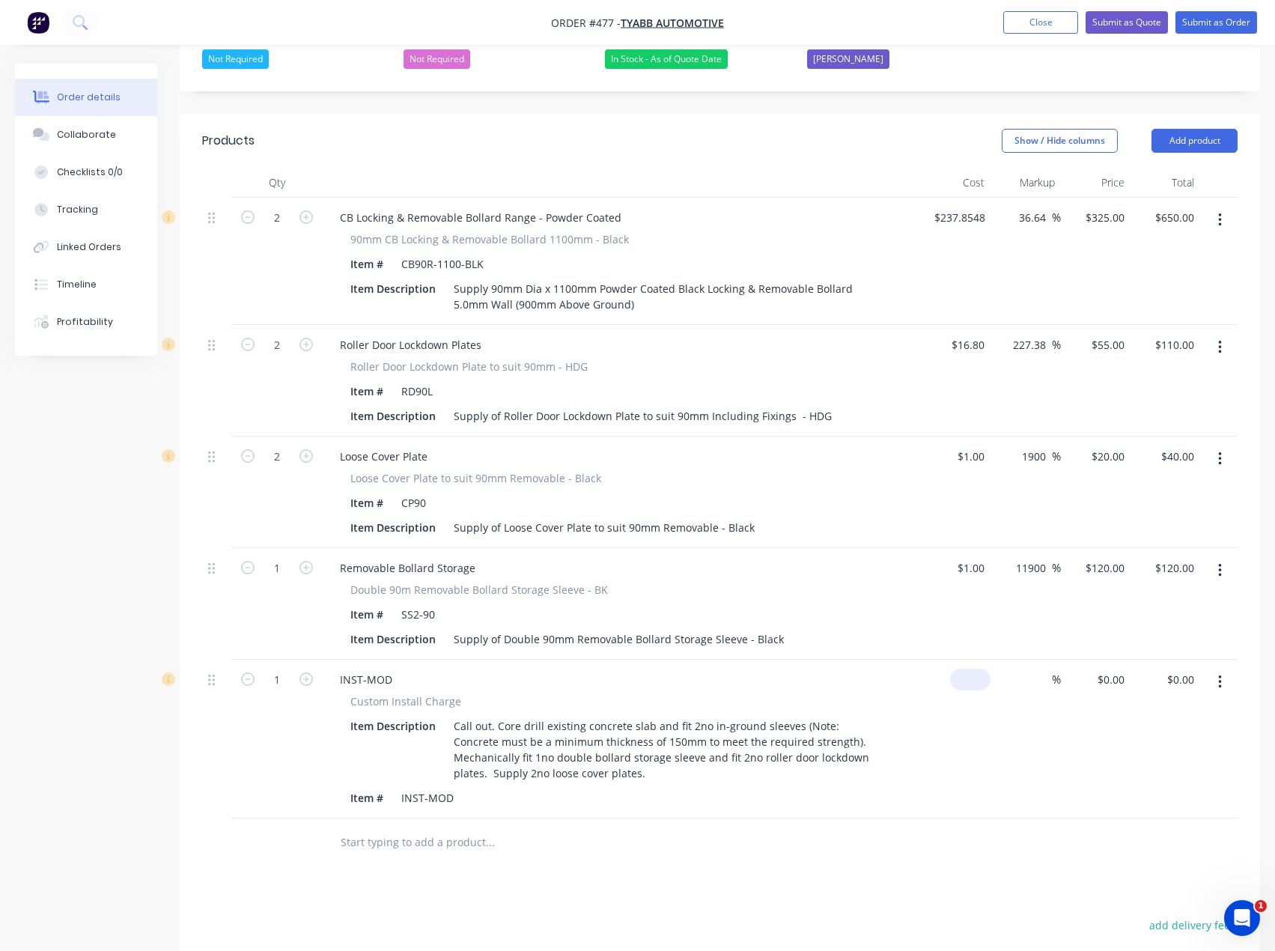
click at [977, 669] on input at bounding box center [973, 680] width 34 height 22
type input "$1.00"
type input "1"
type input "$1.00"
click at [1117, 669] on input "1" at bounding box center [1113, 680] width 34 height 22
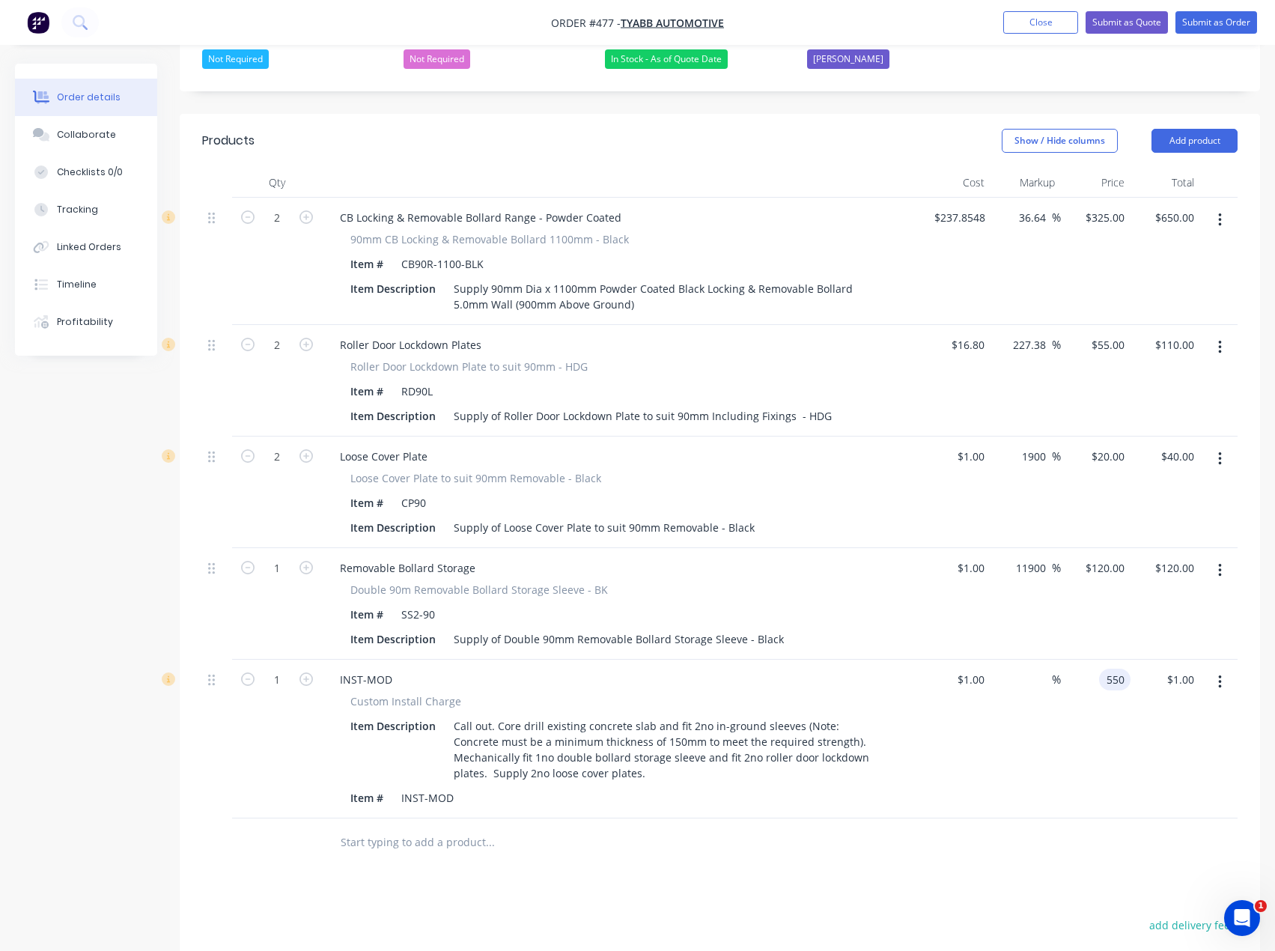
type input "550"
type input "54900"
type input "$550.00"
click at [990, 829] on div "Products Show / Hide columns Add product Qty Cost Markup Price Total 2 CB Locki…" at bounding box center [720, 670] width 1081 height 1113
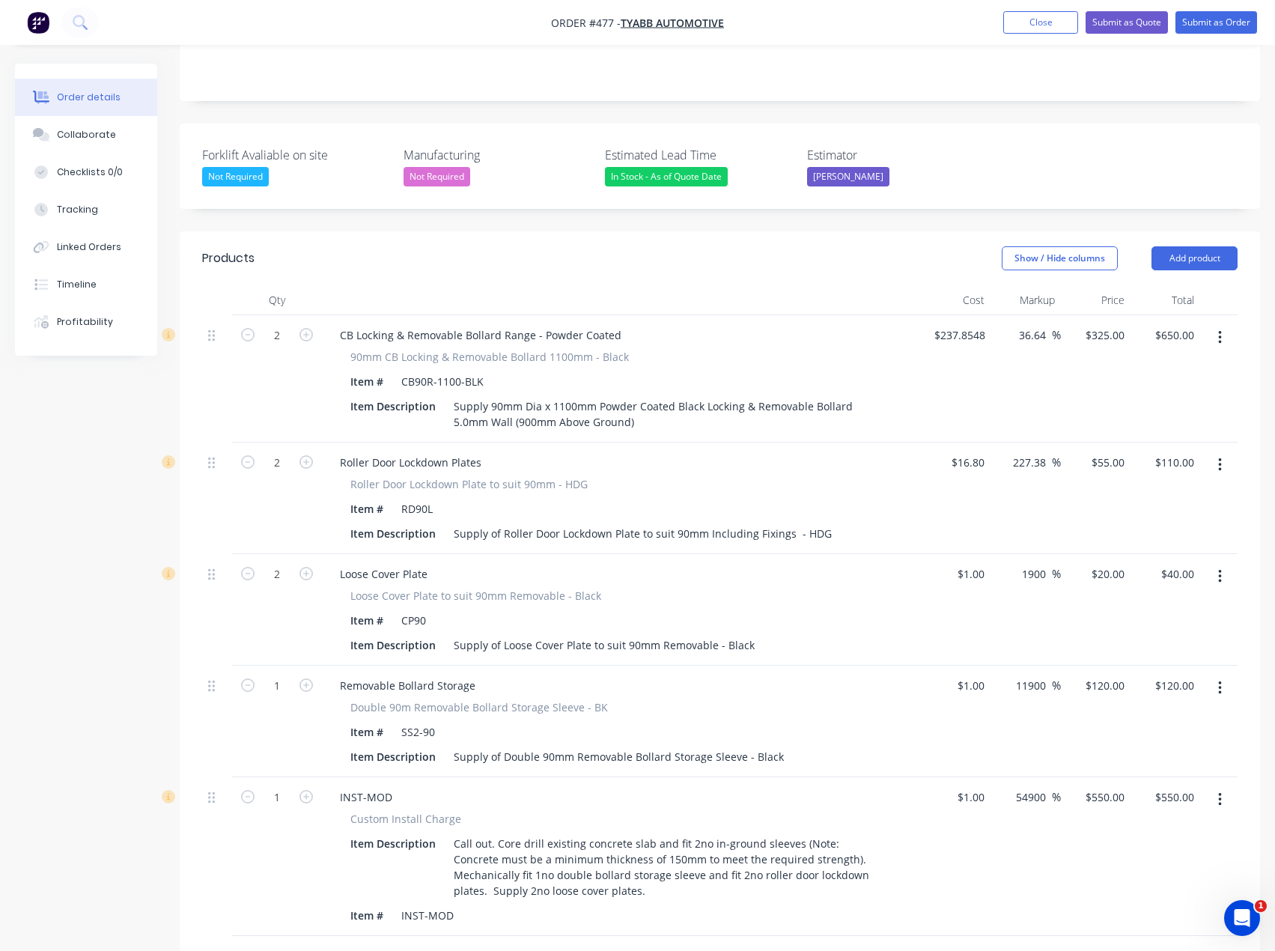
scroll to position [337, 0]
click at [1196, 247] on button "Add product" at bounding box center [1195, 259] width 86 height 24
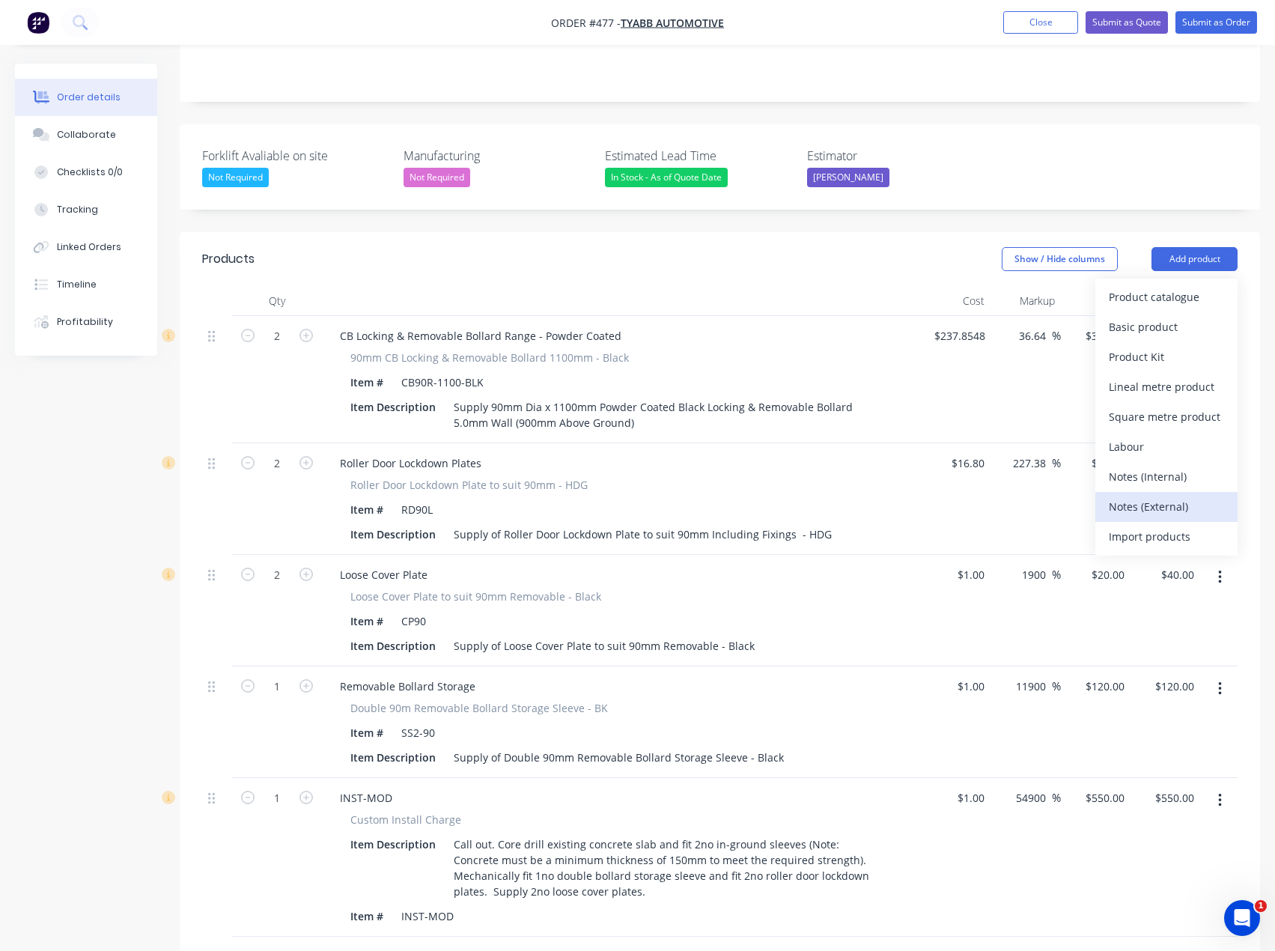
click at [1137, 496] on div "Notes (External)" at bounding box center [1166, 507] width 115 height 22
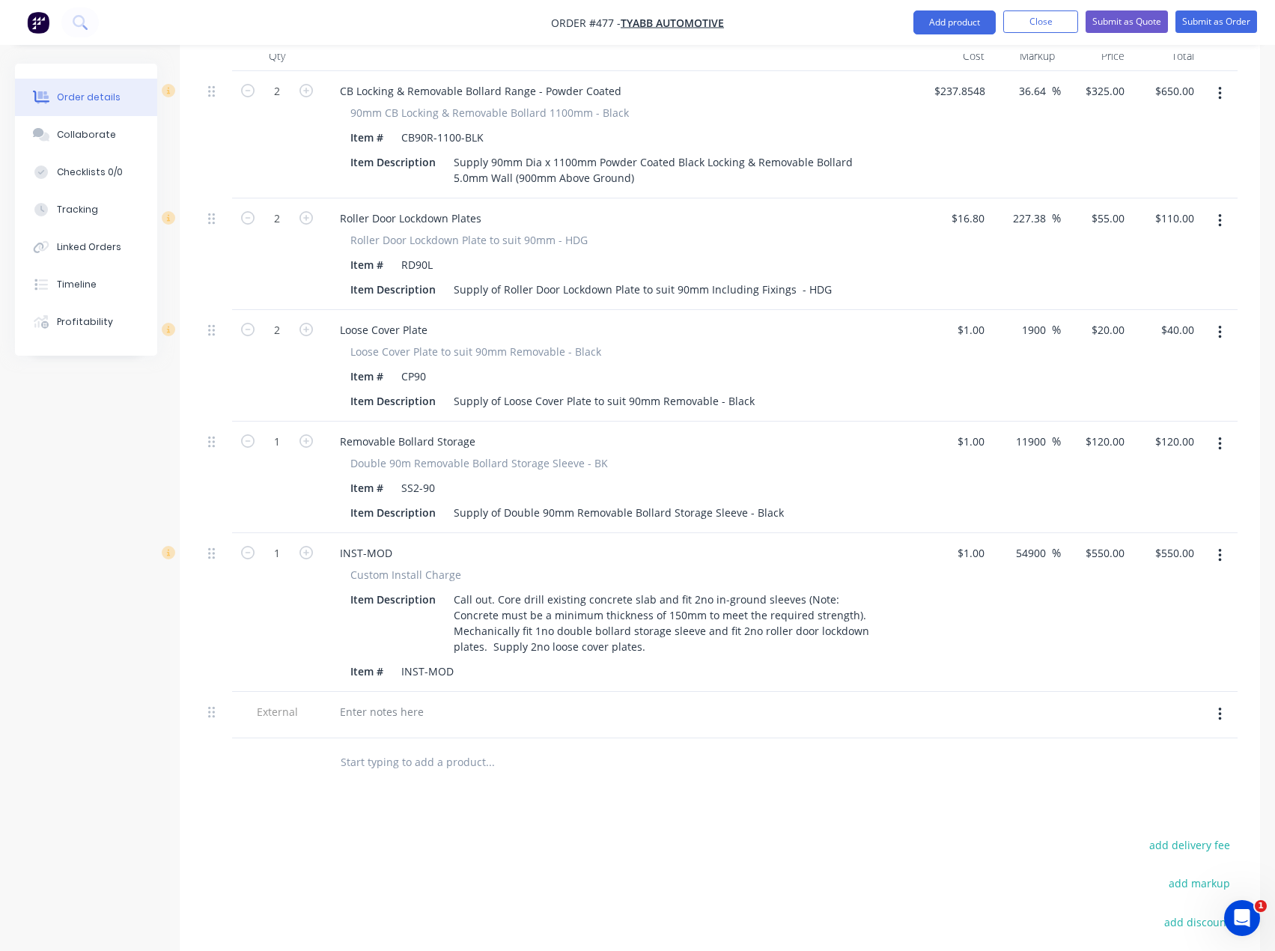
scroll to position [637, 0]
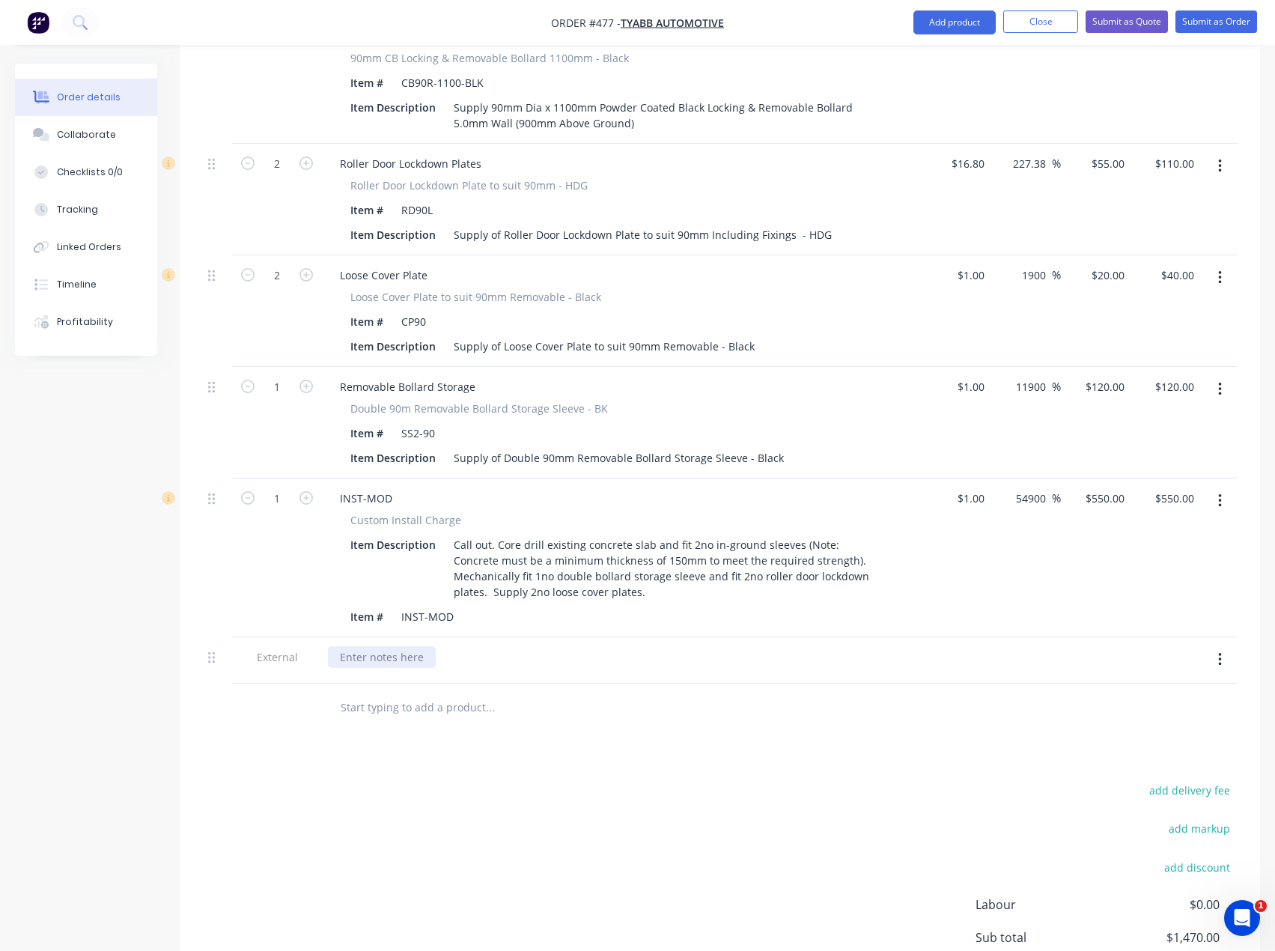
click at [367, 646] on div at bounding box center [382, 657] width 108 height 22
paste div
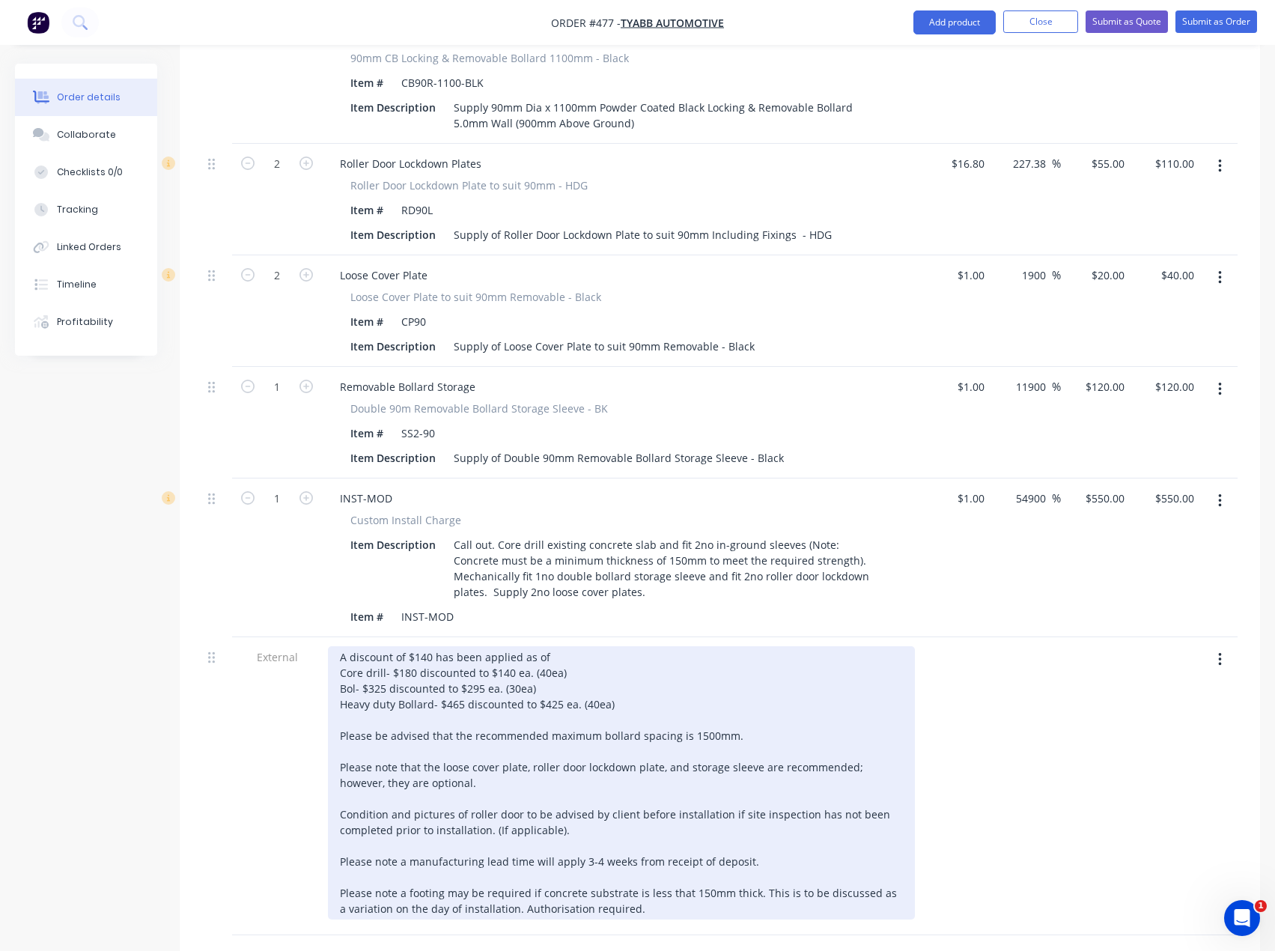
click at [430, 646] on div "A discount of $140 has been applied as of Core drill- $180 discounted to $140 e…" at bounding box center [621, 782] width 587 height 273
click at [484, 648] on div "A discount of $80 has been applied as of Core drill- $180 discounted to $140 ea…" at bounding box center [621, 782] width 587 height 273
drag, startPoint x: 622, startPoint y: 660, endPoint x: 335, endPoint y: 668, distance: 286.2
click at [335, 668] on div "A discount of $80 has been applied as of Core drill- $180 discounted to $140 ea…" at bounding box center [621, 782] width 587 height 273
click at [550, 646] on div "A discount of $80 has been applied as of Core drill- $180 discounted to $140 ea…" at bounding box center [621, 782] width 587 height 273
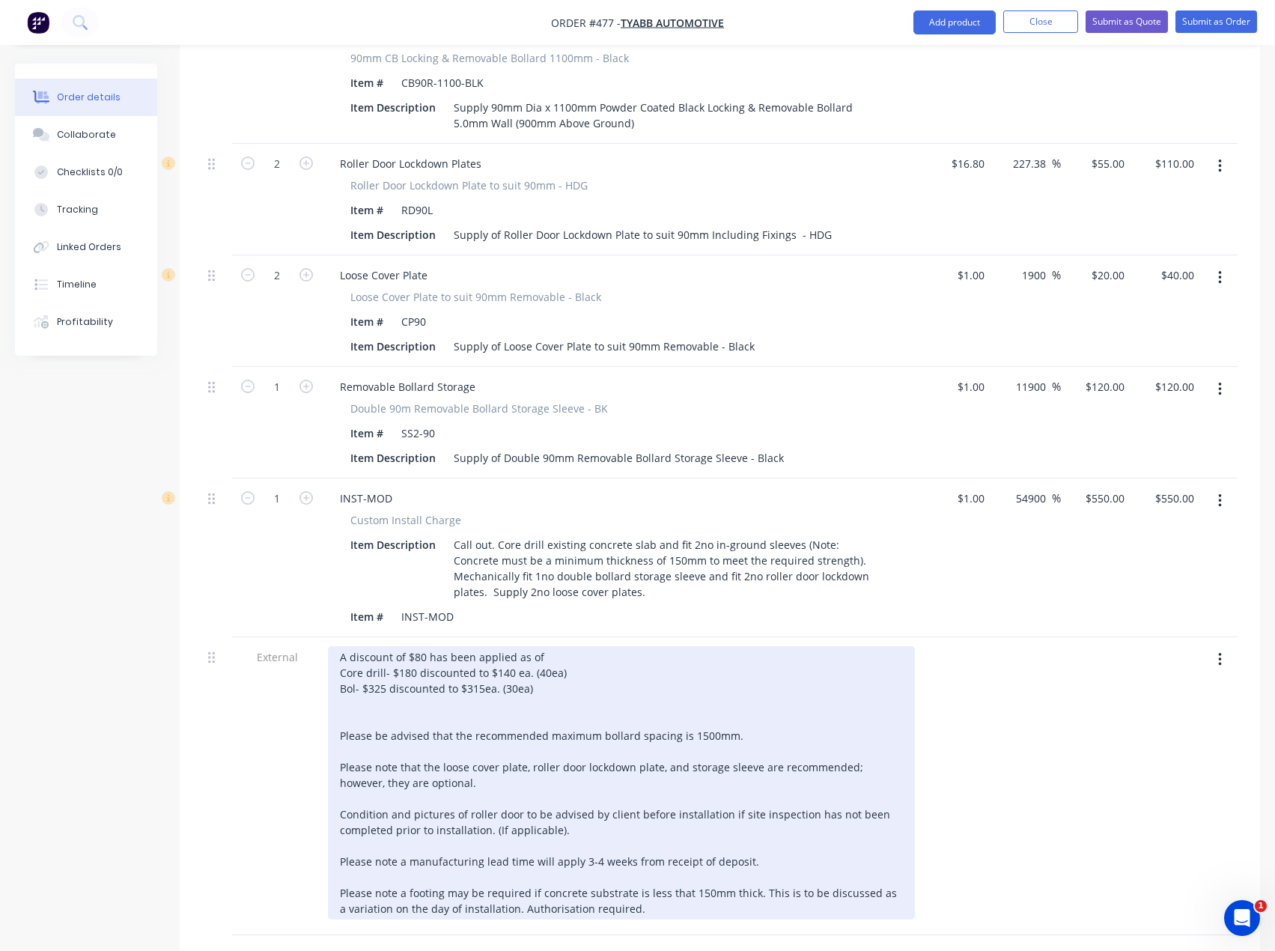
click at [425, 646] on div "A discount of $80 has been applied as of Core drill- $180 discounted to $140 ea…" at bounding box center [621, 782] width 587 height 273
click at [579, 646] on div "A discount of $100 has been applied as of Core drill- $180 discounted to $140 e…" at bounding box center [621, 782] width 587 height 273
click at [575, 646] on div "A discount of $100 has been applied as of Core drill- $180 discounted to $140 e…" at bounding box center [621, 782] width 587 height 273
click at [547, 646] on div "A discount of $100 has been applied as of Core drill- $180 discounted to $140 e…" at bounding box center [621, 782] width 587 height 273
click at [407, 678] on div "A discount of $100 has been applied as of Core drill- $180 discounted to $140 e…" at bounding box center [621, 782] width 587 height 273
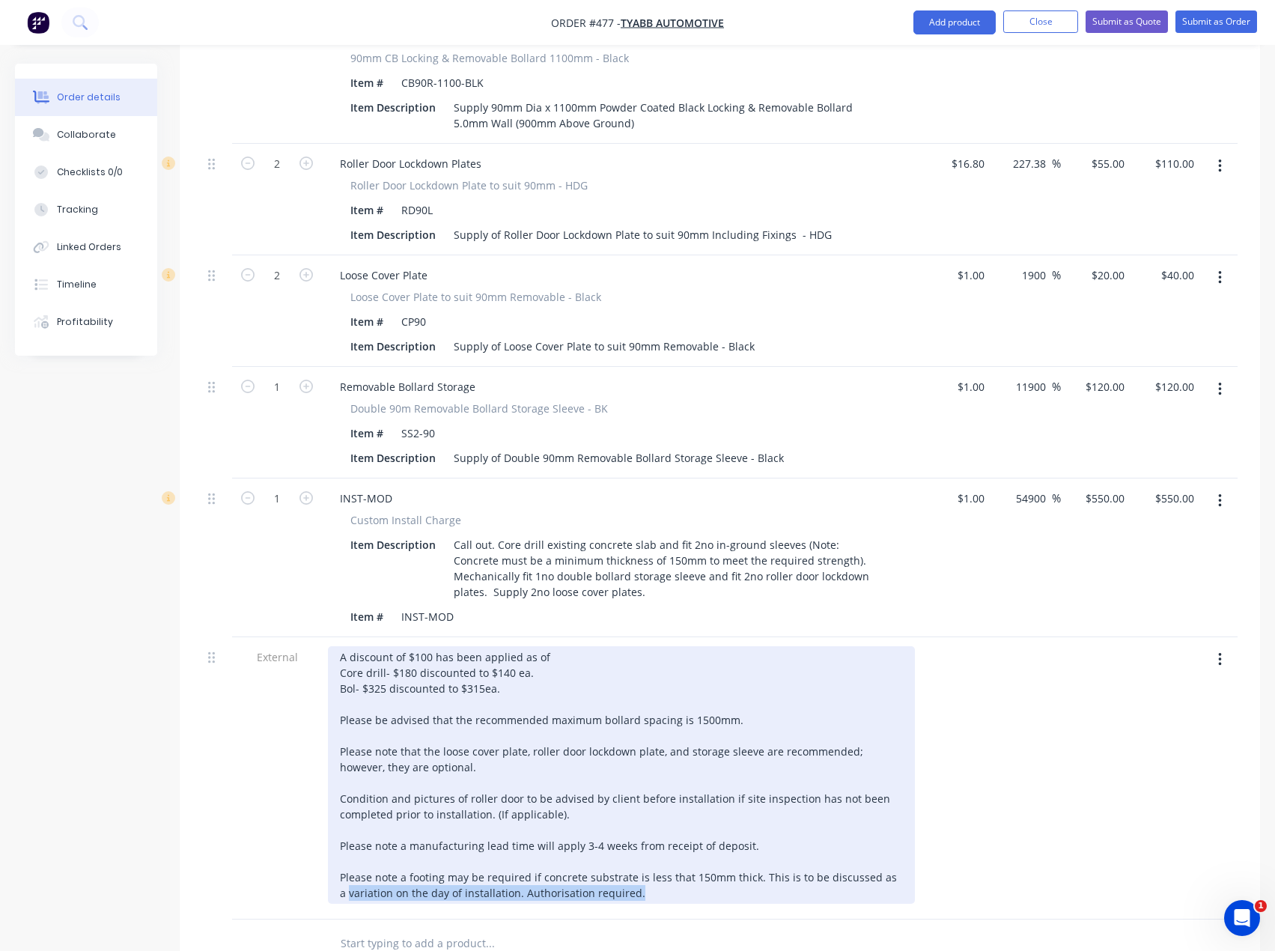
drag, startPoint x: 653, startPoint y: 856, endPoint x: 638, endPoint y: 805, distance: 53.1
click at [318, 842] on div "External A discount of $100 has been applied as of Core drill- $180 discounted …" at bounding box center [720, 778] width 1036 height 282
click at [675, 798] on div "A discount of $100 has been applied as of Core drill- $180 discounted to $140 e…" at bounding box center [621, 775] width 587 height 258
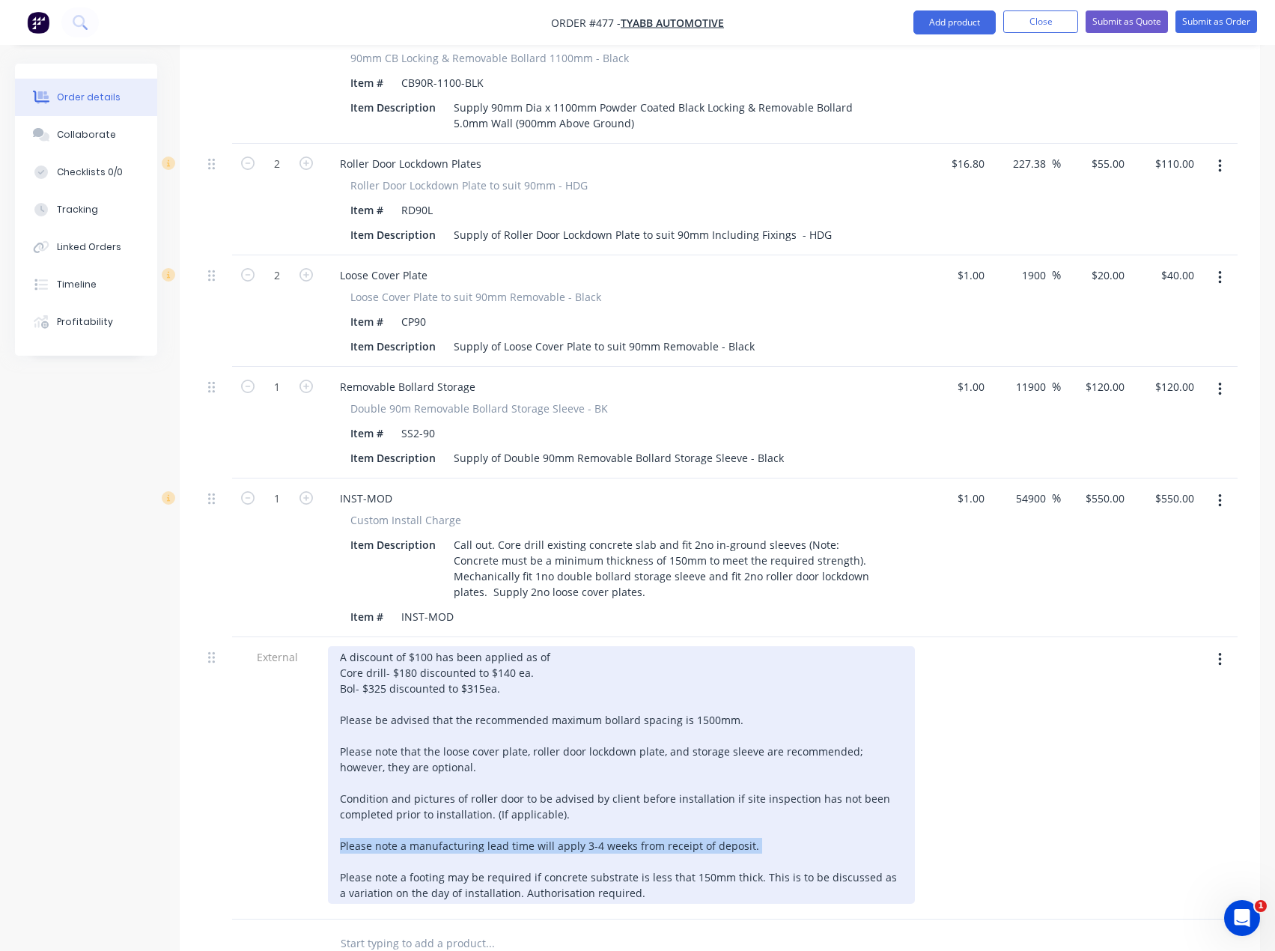
drag, startPoint x: 759, startPoint y: 804, endPoint x: 335, endPoint y: 804, distance: 424.6
click at [335, 804] on div "A discount of $100 has been applied as of Core drill- $180 discounted to $140 e…" at bounding box center [621, 775] width 587 height 258
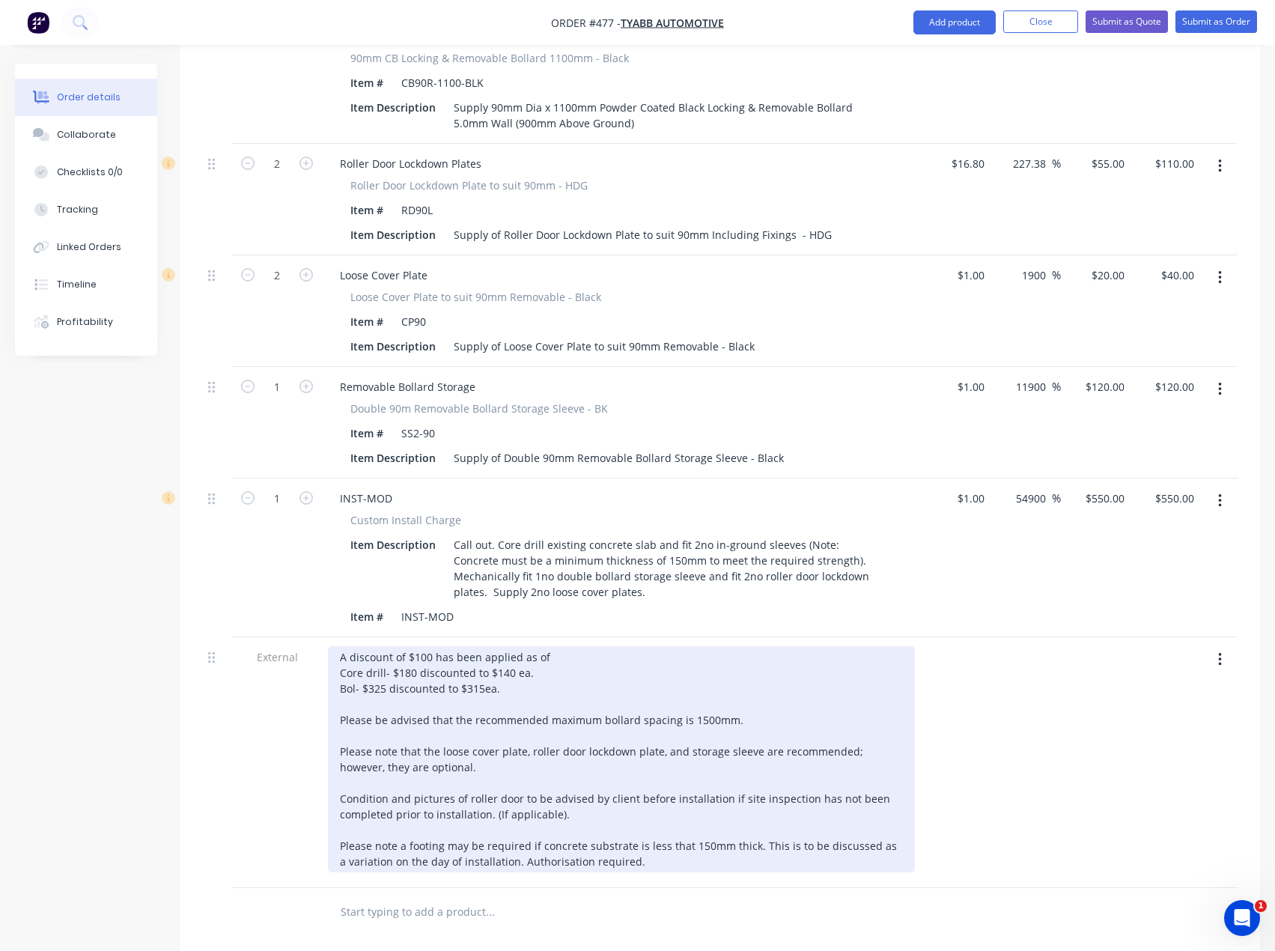
click at [565, 646] on div "A discount of $100 has been applied as of Core drill- $180 discounted to $140 e…" at bounding box center [621, 759] width 587 height 226
click at [516, 646] on div "A discount of $100 has been applied as of [DATE]. Core drill- $180 discounted t…" at bounding box center [621, 759] width 587 height 226
click at [605, 646] on div "A discount of $100 has been applied as of [DATE]. Core drill- $180 discounted t…" at bounding box center [621, 759] width 587 height 226
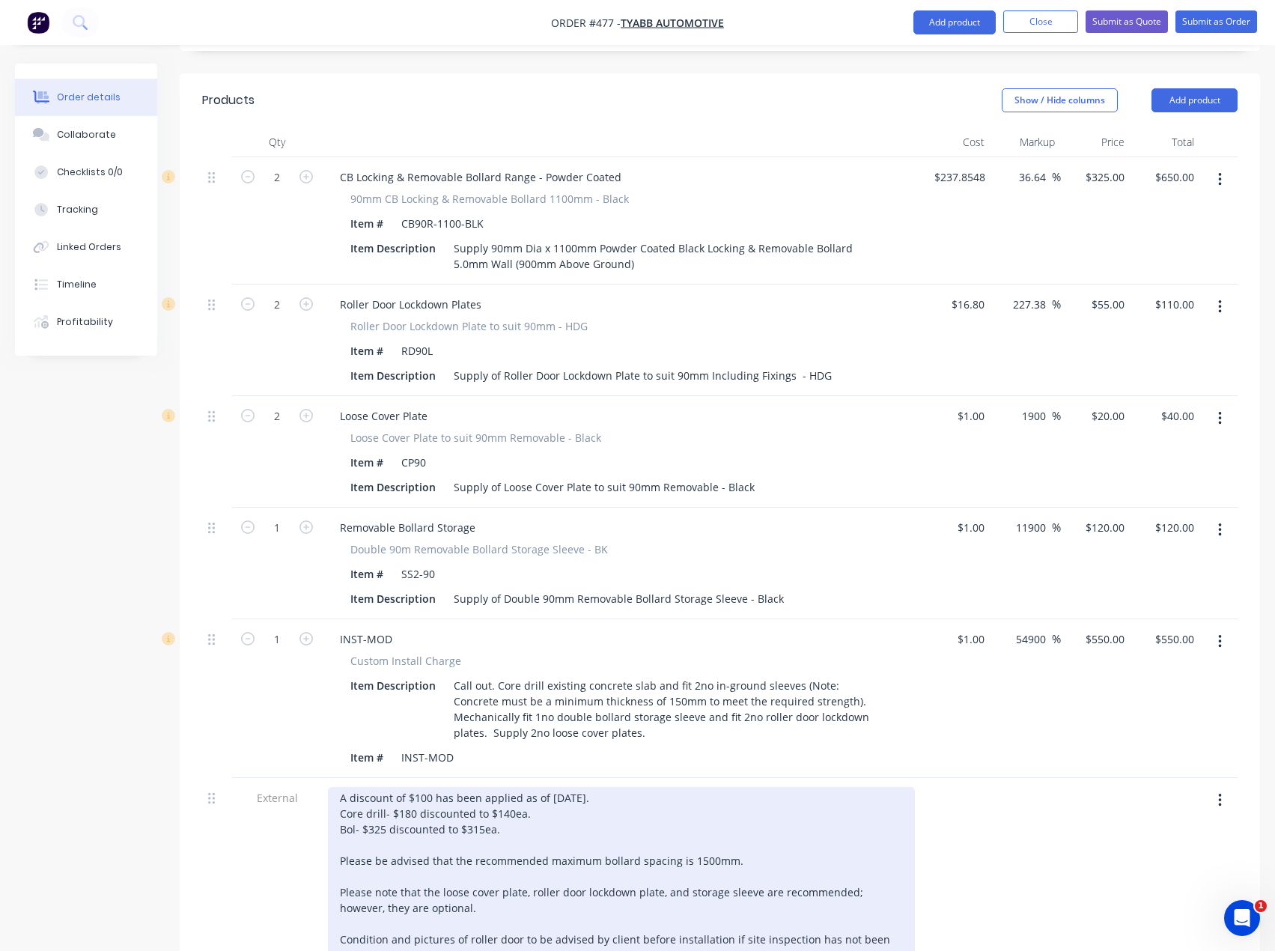
scroll to position [487, 0]
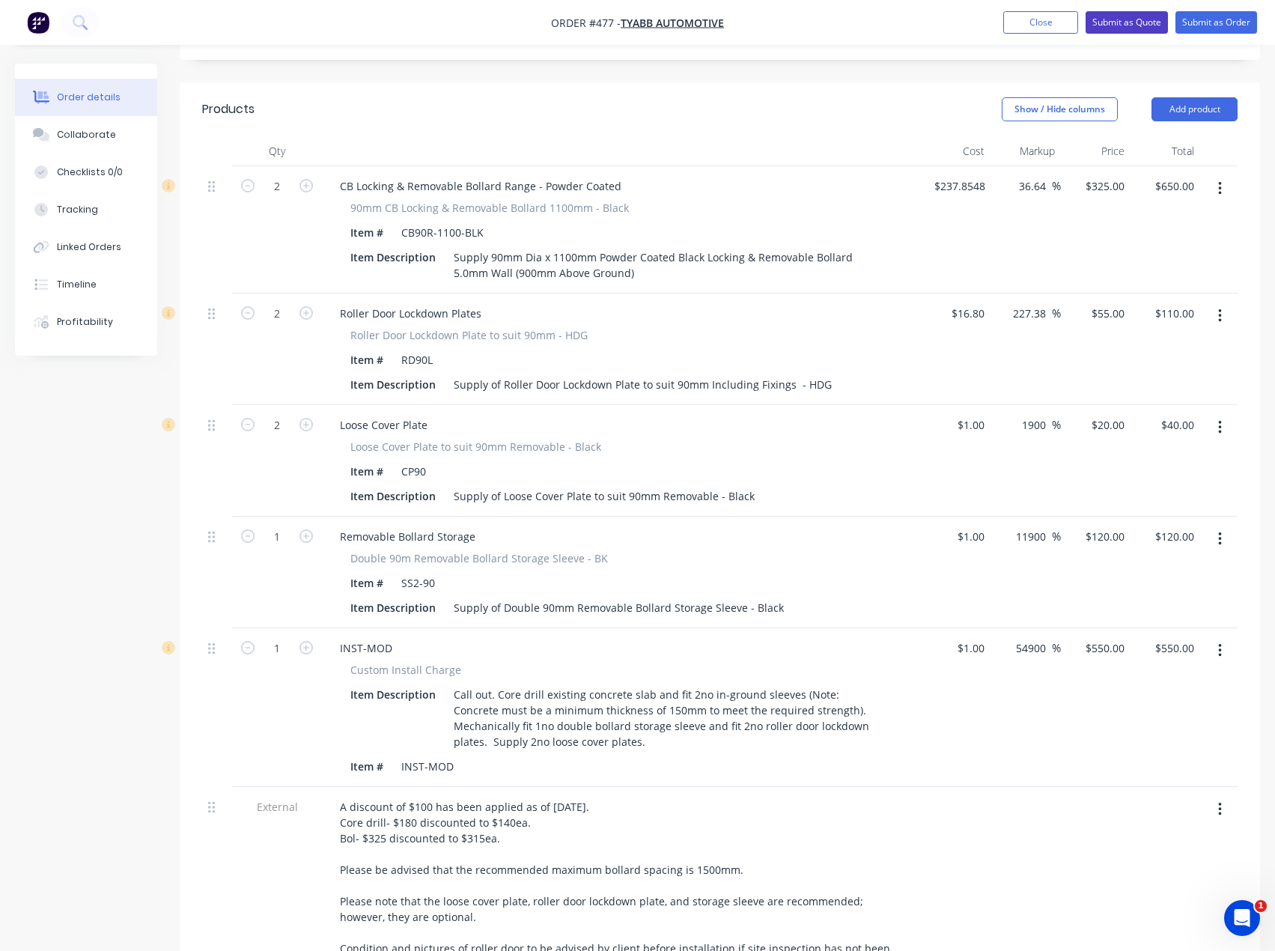
click at [1140, 24] on button "Submit as Quote" at bounding box center [1127, 22] width 82 height 22
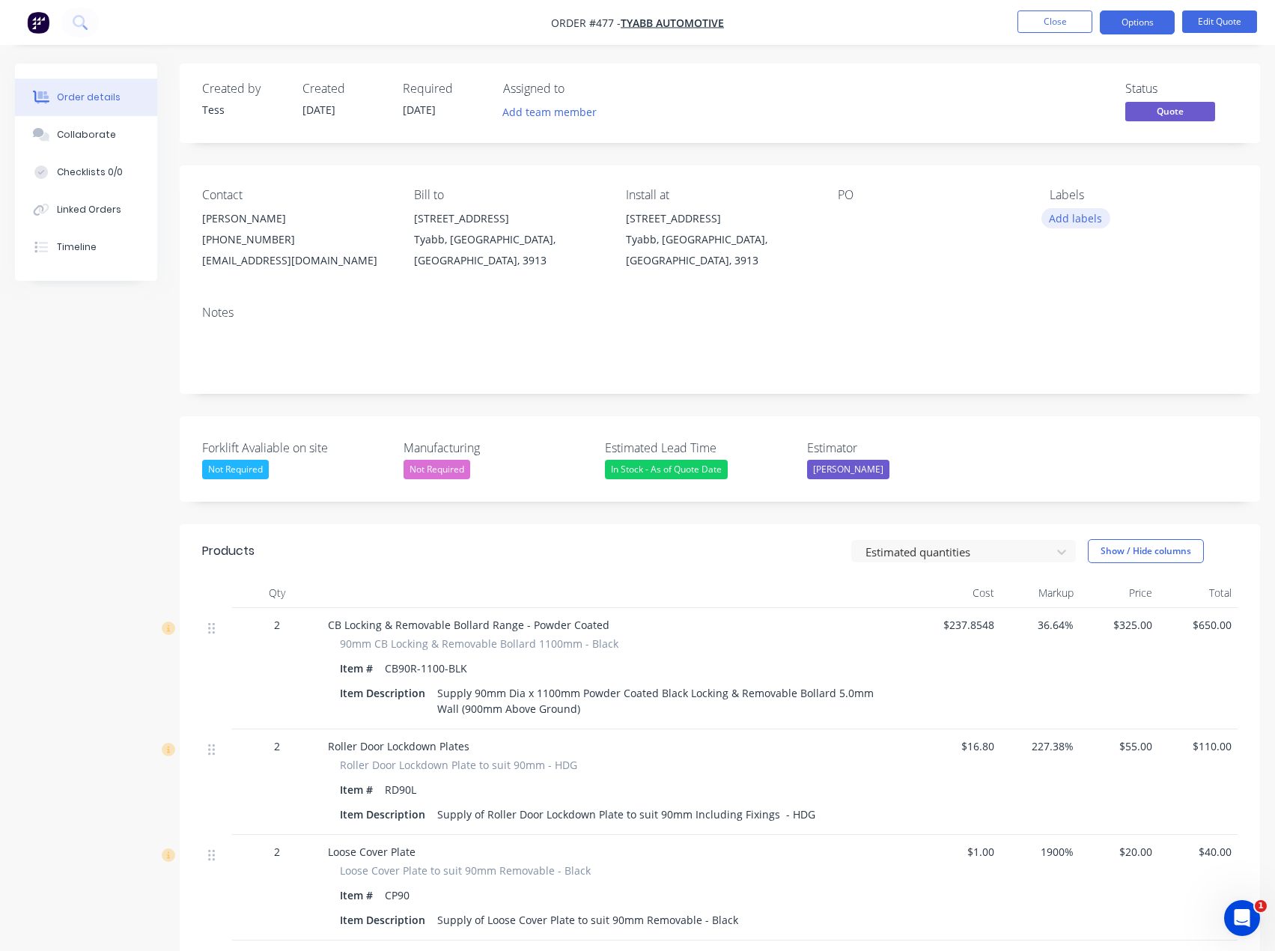
click at [1084, 221] on button "Add labels" at bounding box center [1076, 218] width 69 height 20
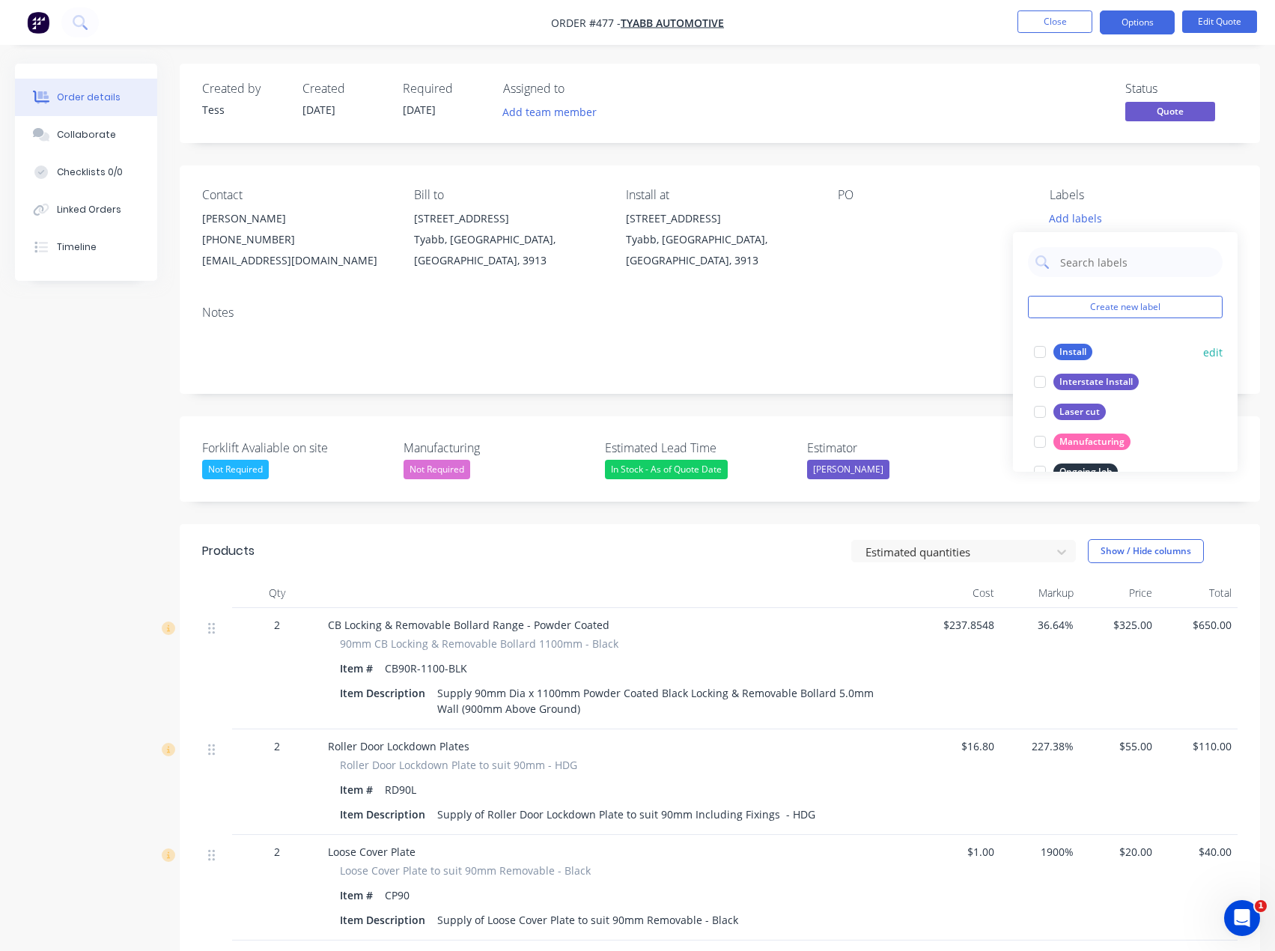
click at [1071, 349] on div "Install" at bounding box center [1073, 352] width 39 height 16
click at [1000, 235] on div "PO" at bounding box center [932, 229] width 188 height 83
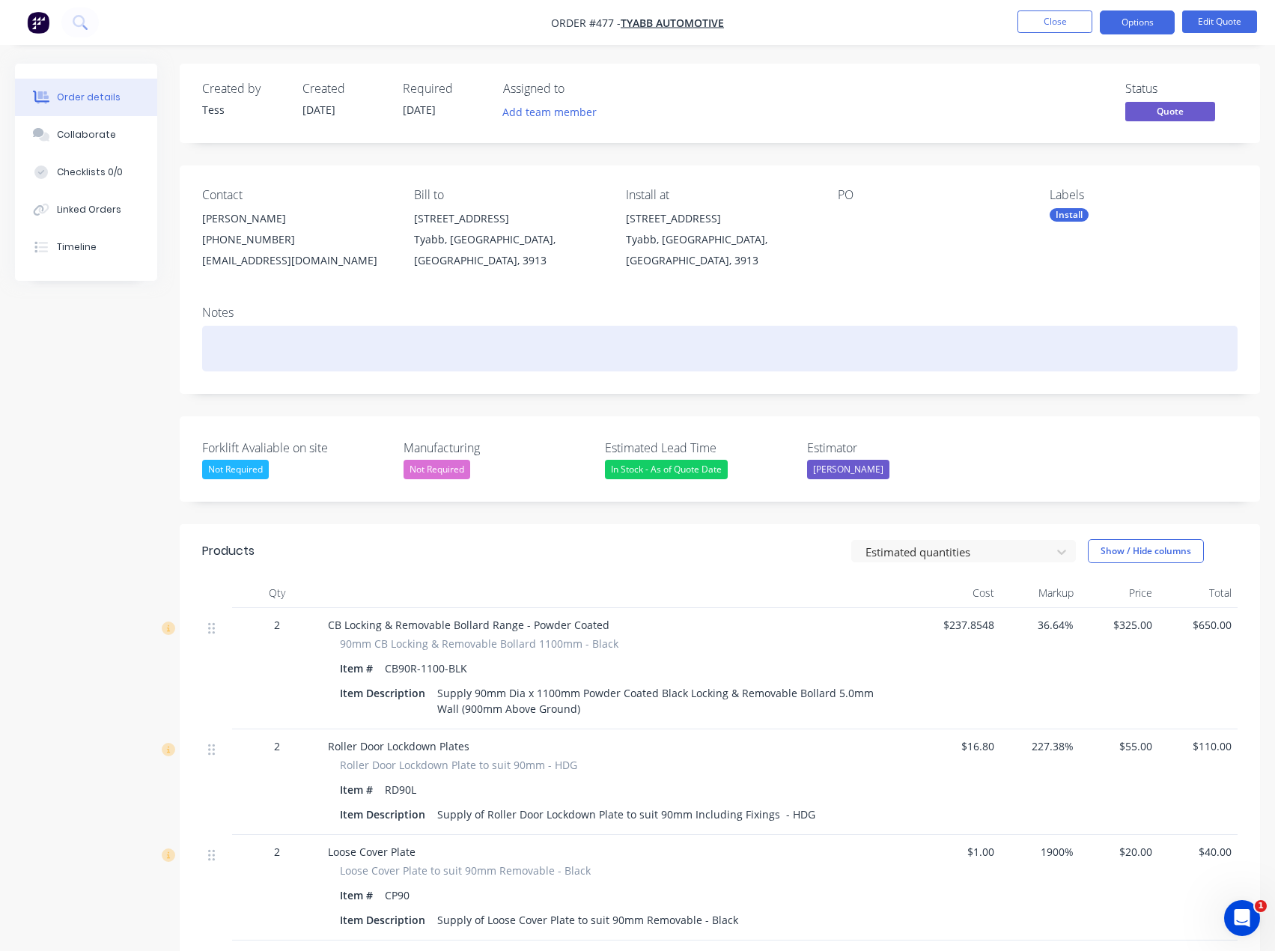
click at [228, 350] on div at bounding box center [720, 349] width 1036 height 46
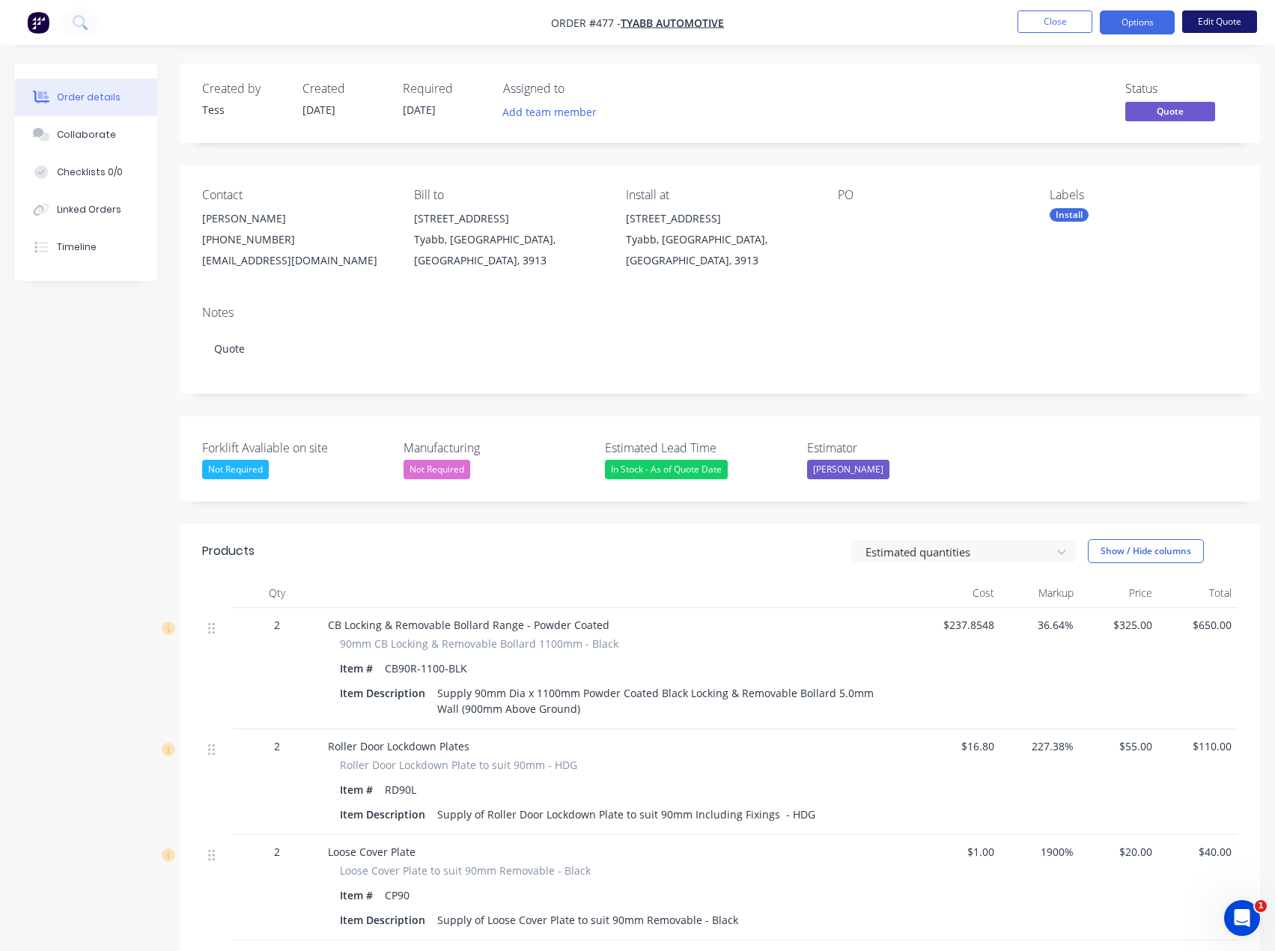
click at [1211, 16] on button "Edit Quote" at bounding box center [1219, 21] width 75 height 22
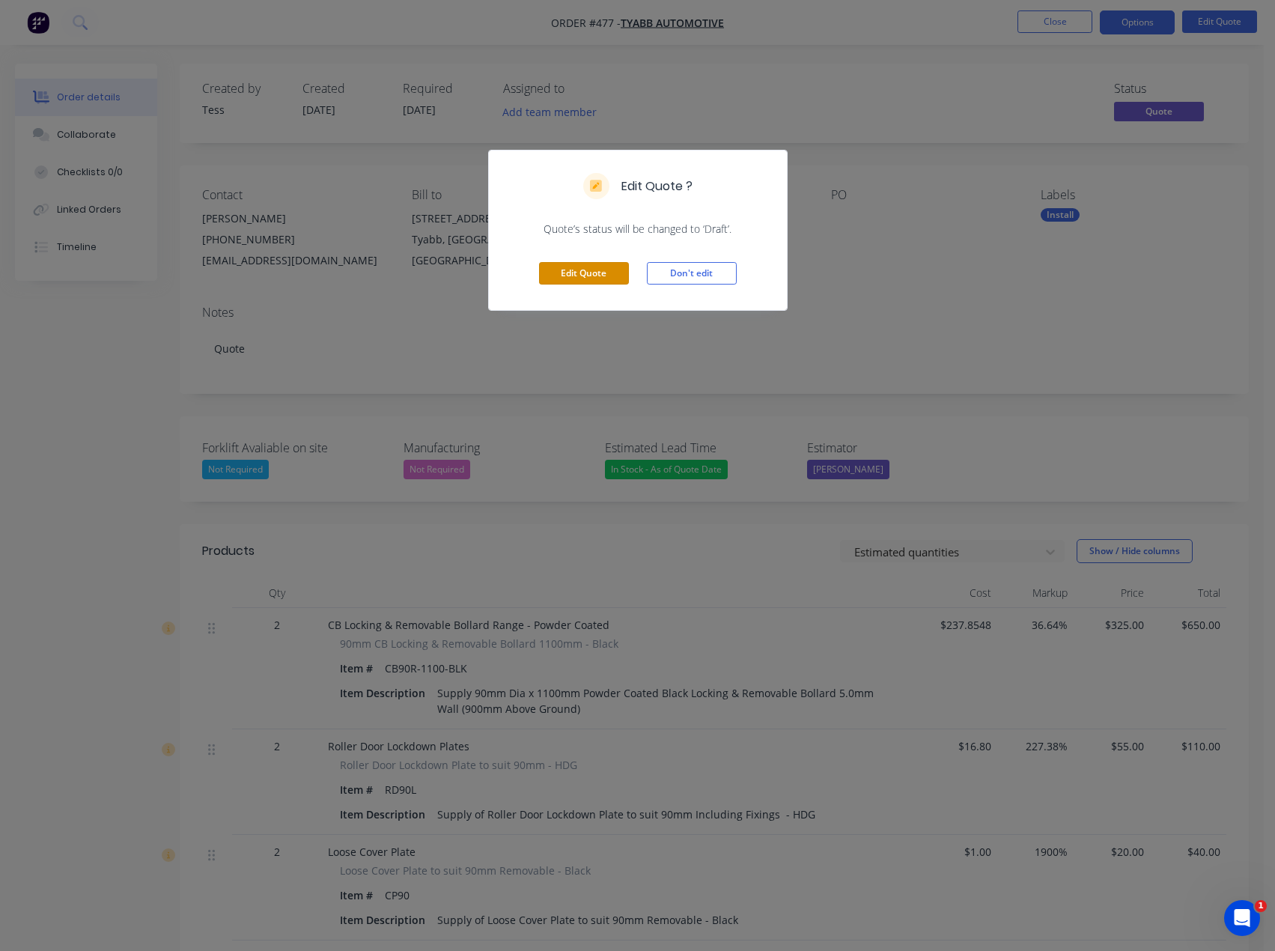
click at [598, 271] on button "Edit Quote" at bounding box center [584, 273] width 90 height 22
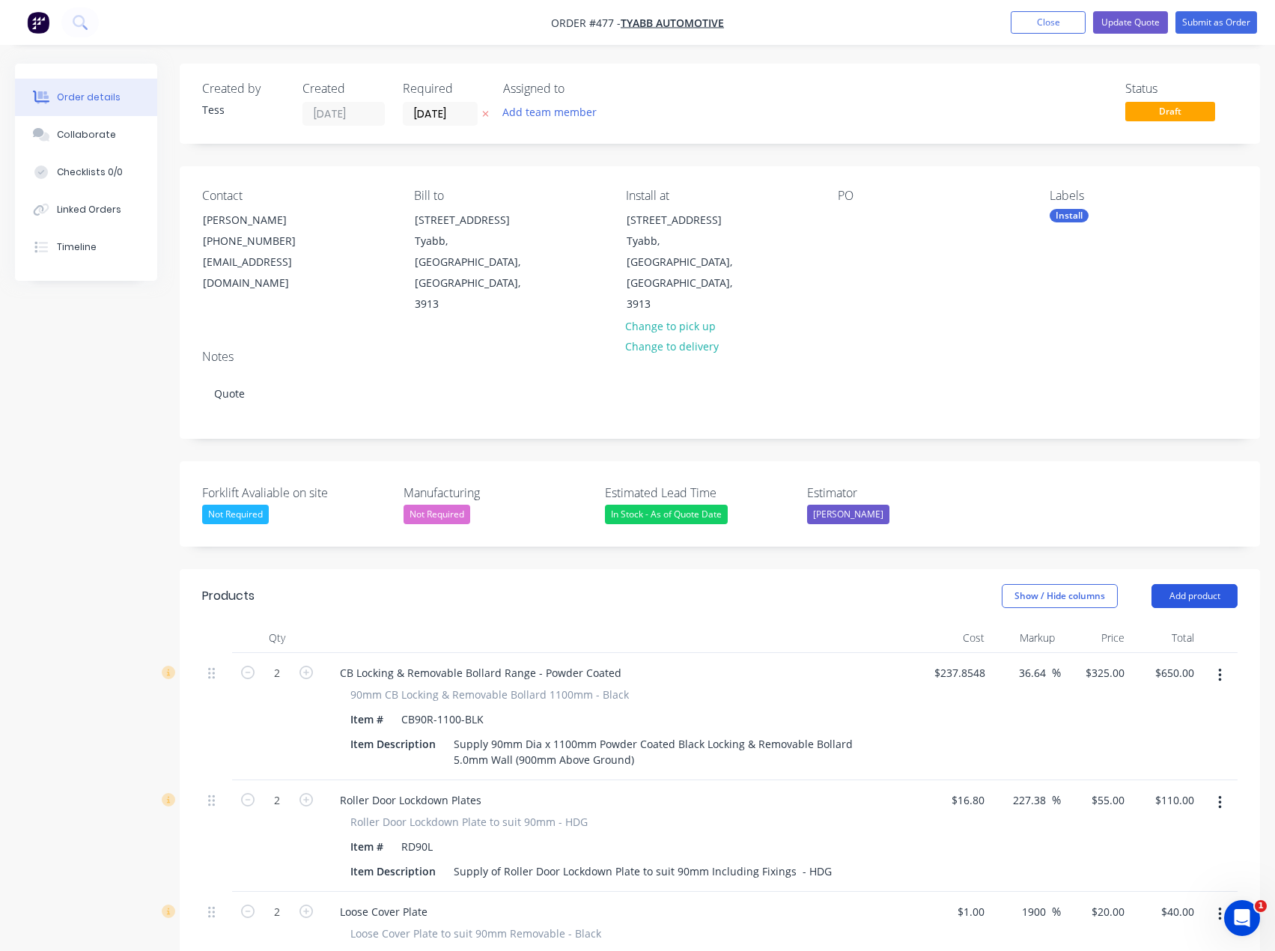
click at [1209, 584] on button "Add product" at bounding box center [1195, 596] width 86 height 24
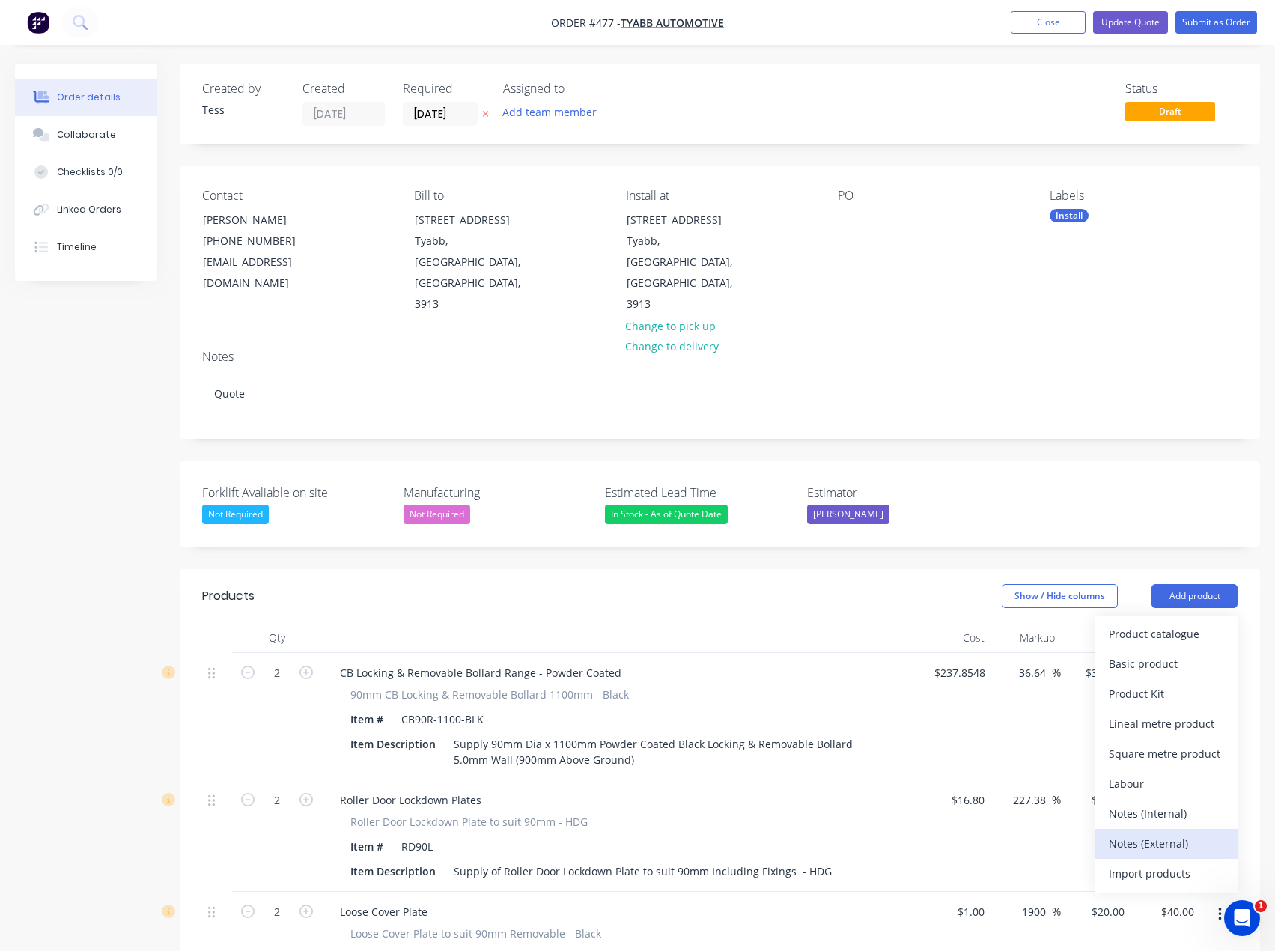
click at [1167, 833] on div "Notes (External)" at bounding box center [1166, 844] width 115 height 22
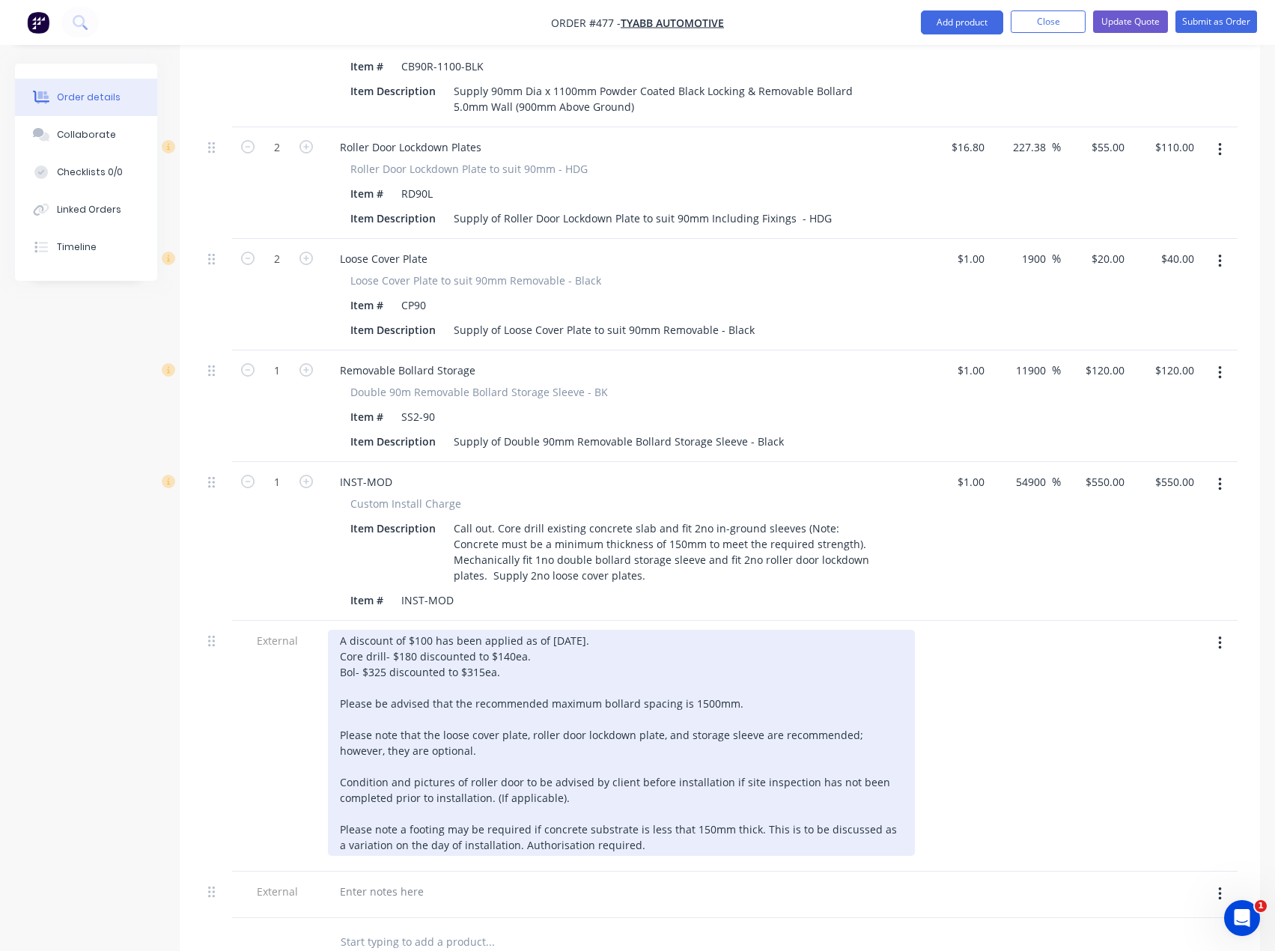
scroll to position [749, 0]
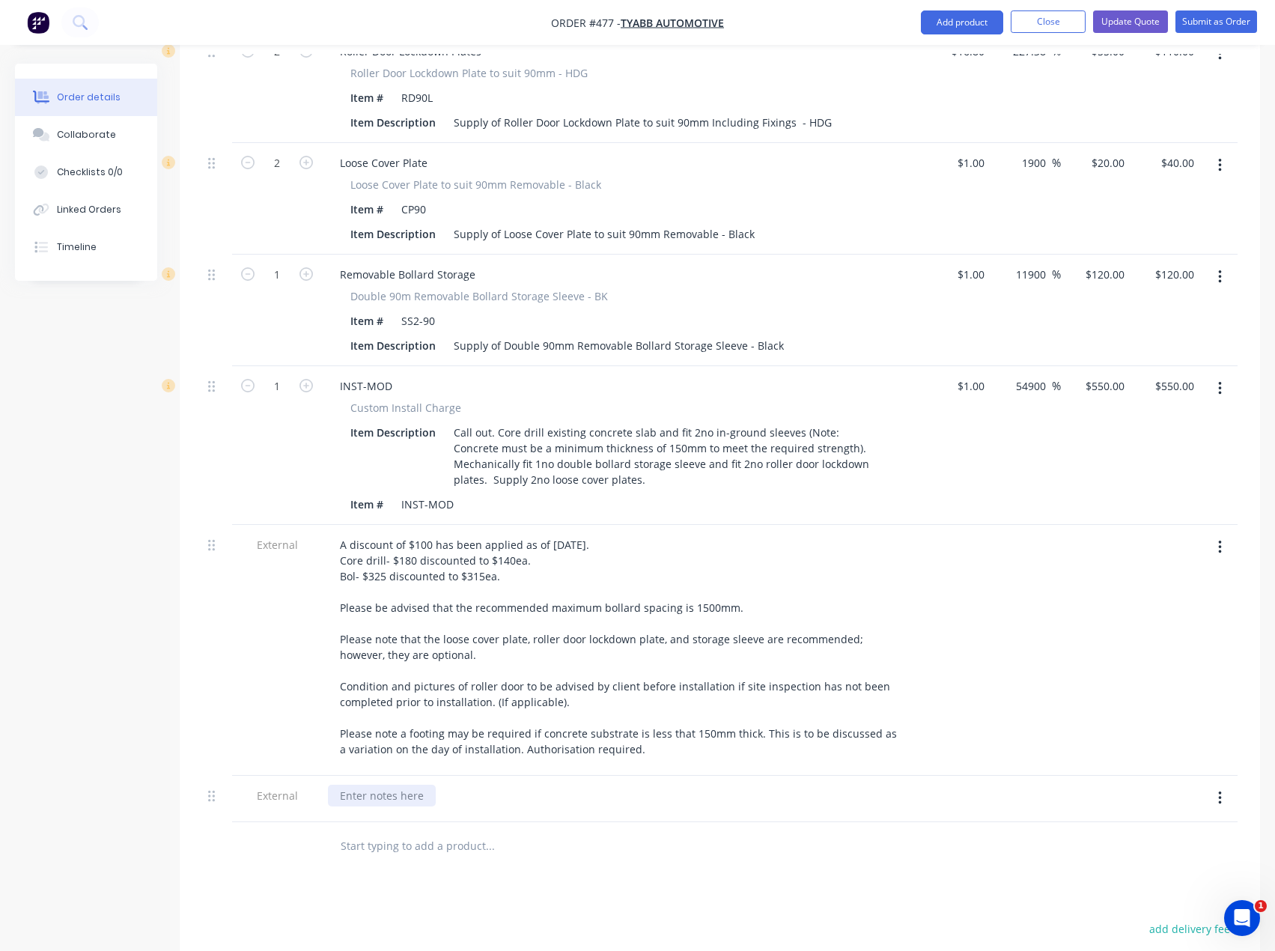
click at [387, 785] on div at bounding box center [382, 796] width 108 height 22
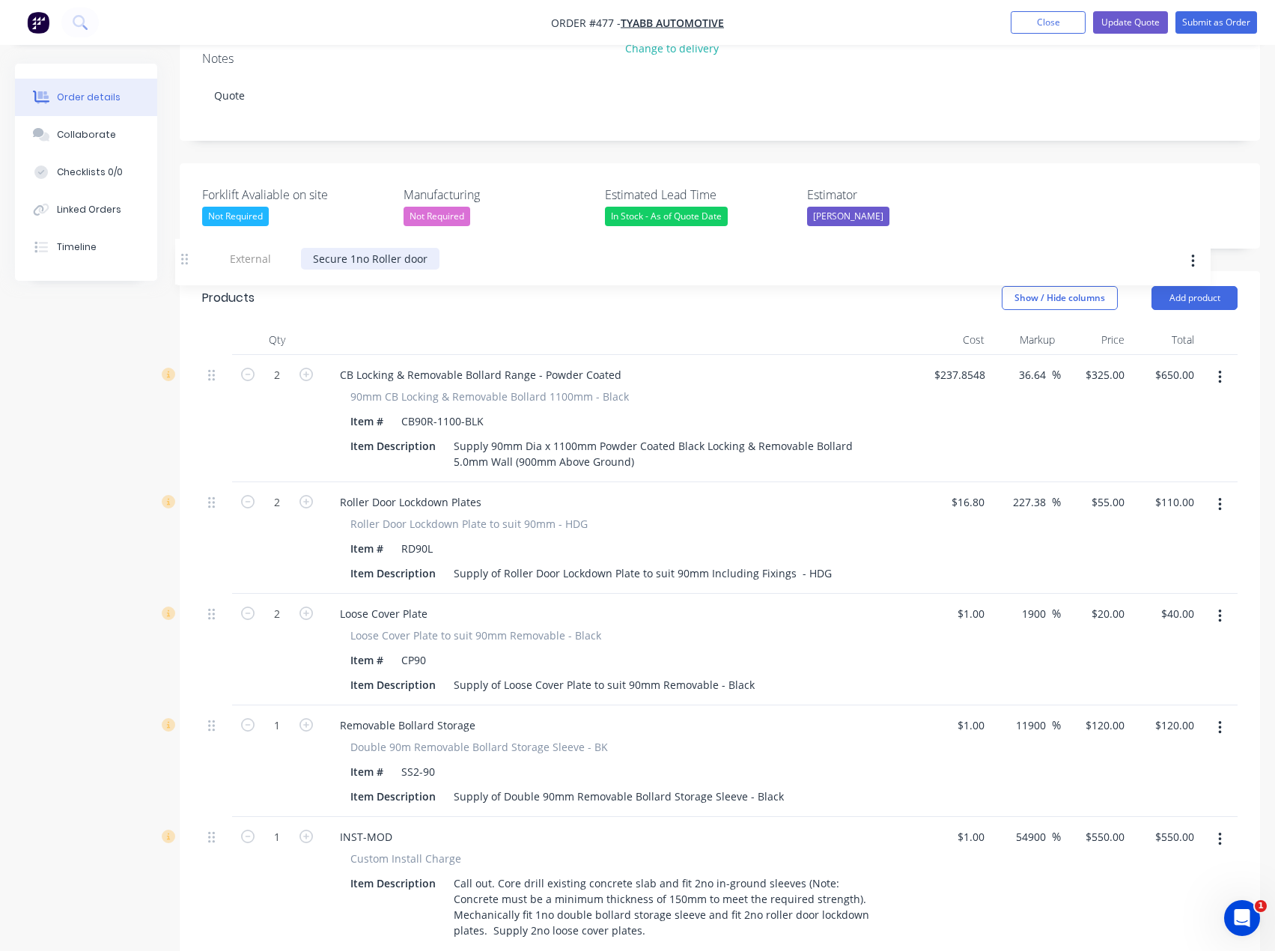
scroll to position [295, 0]
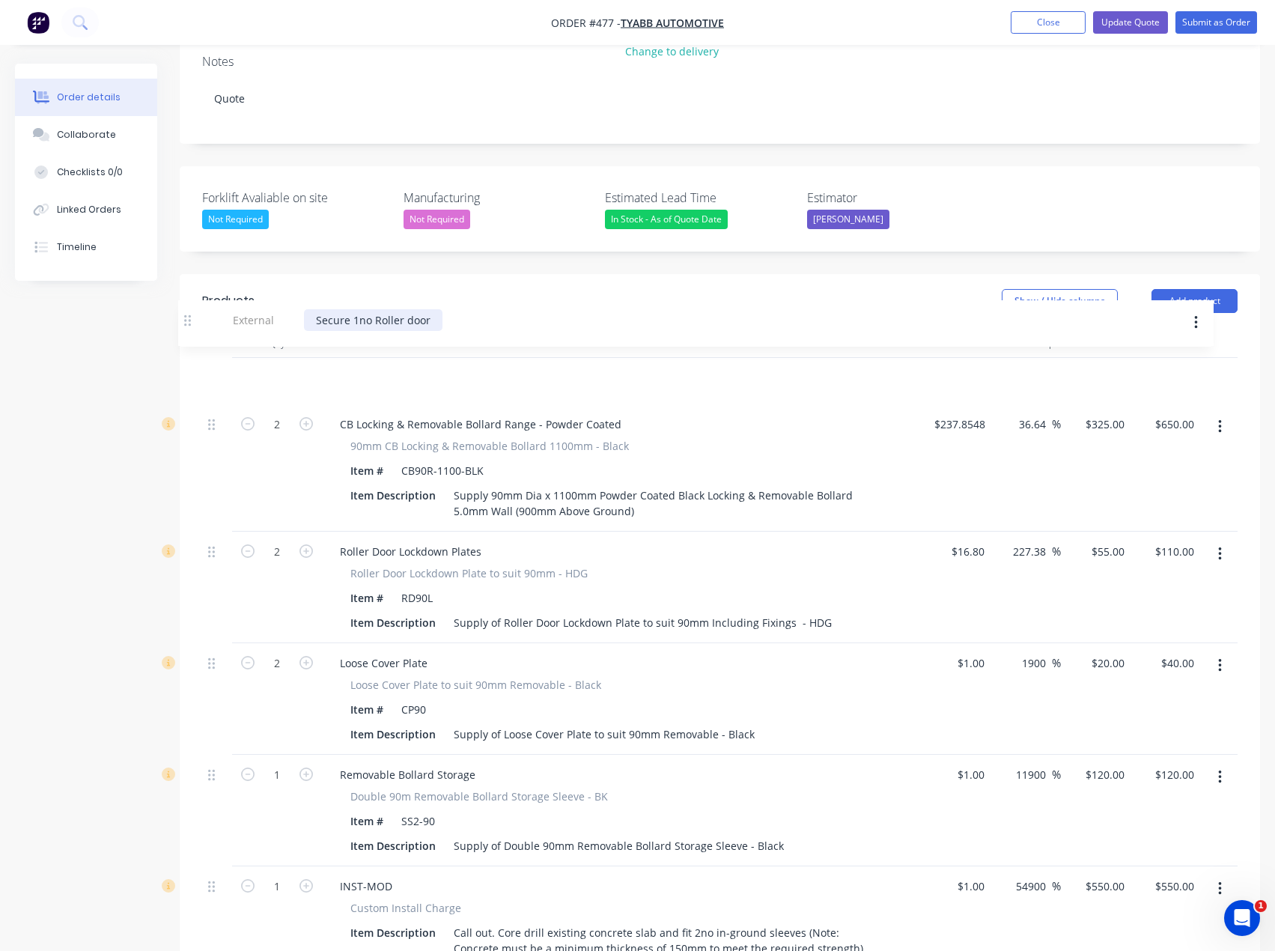
drag, startPoint x: 213, startPoint y: 753, endPoint x: 189, endPoint y: 315, distance: 438.7
click at [189, 328] on div "Qty Cost Markup Price Total 2 CB Locking & Removable Bollard Range - Powder Coa…" at bounding box center [720, 826] width 1081 height 997
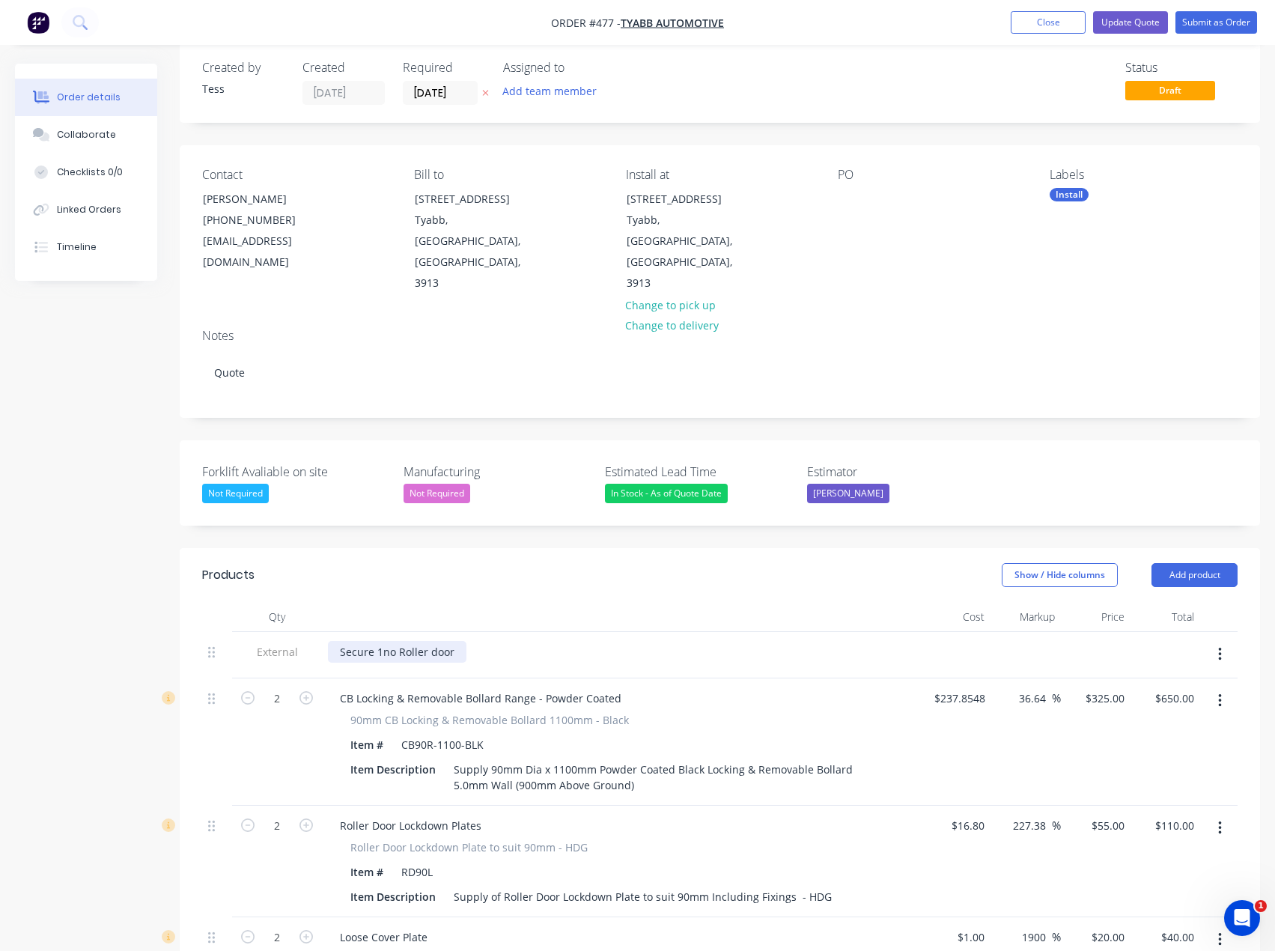
scroll to position [0, 0]
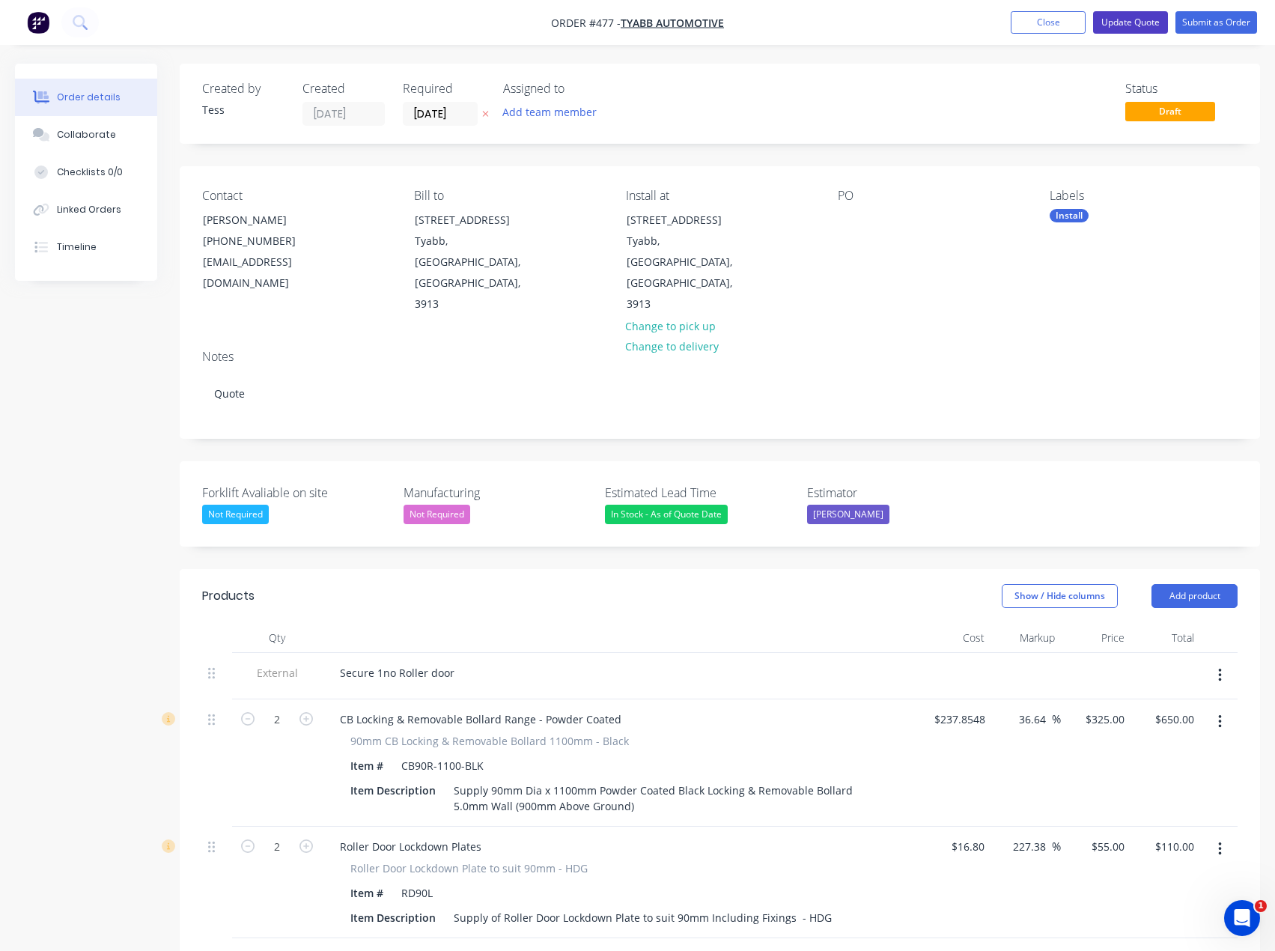
click at [1120, 28] on button "Update Quote" at bounding box center [1130, 22] width 75 height 22
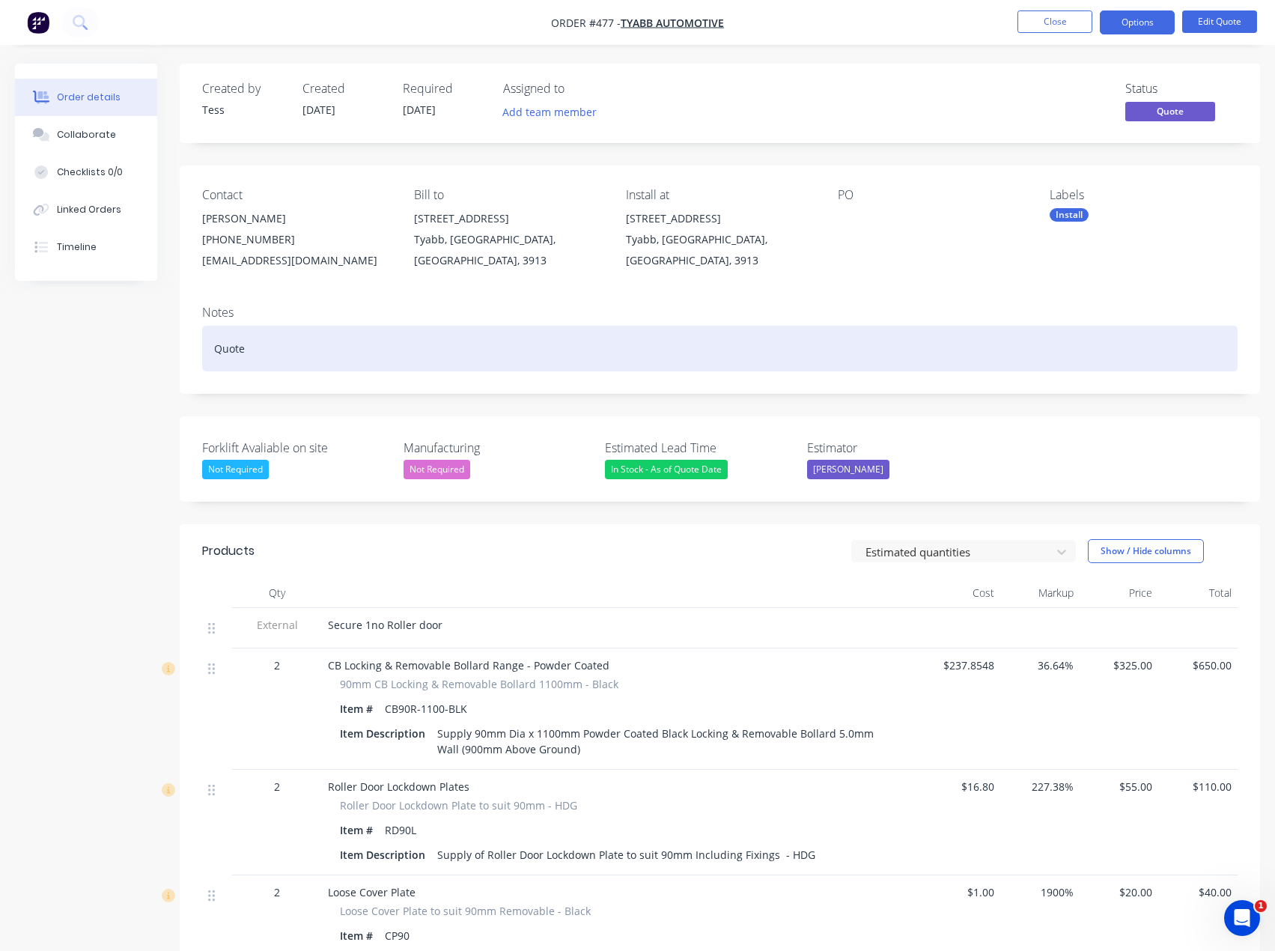
click at [259, 340] on div "Quote" at bounding box center [720, 349] width 1036 height 46
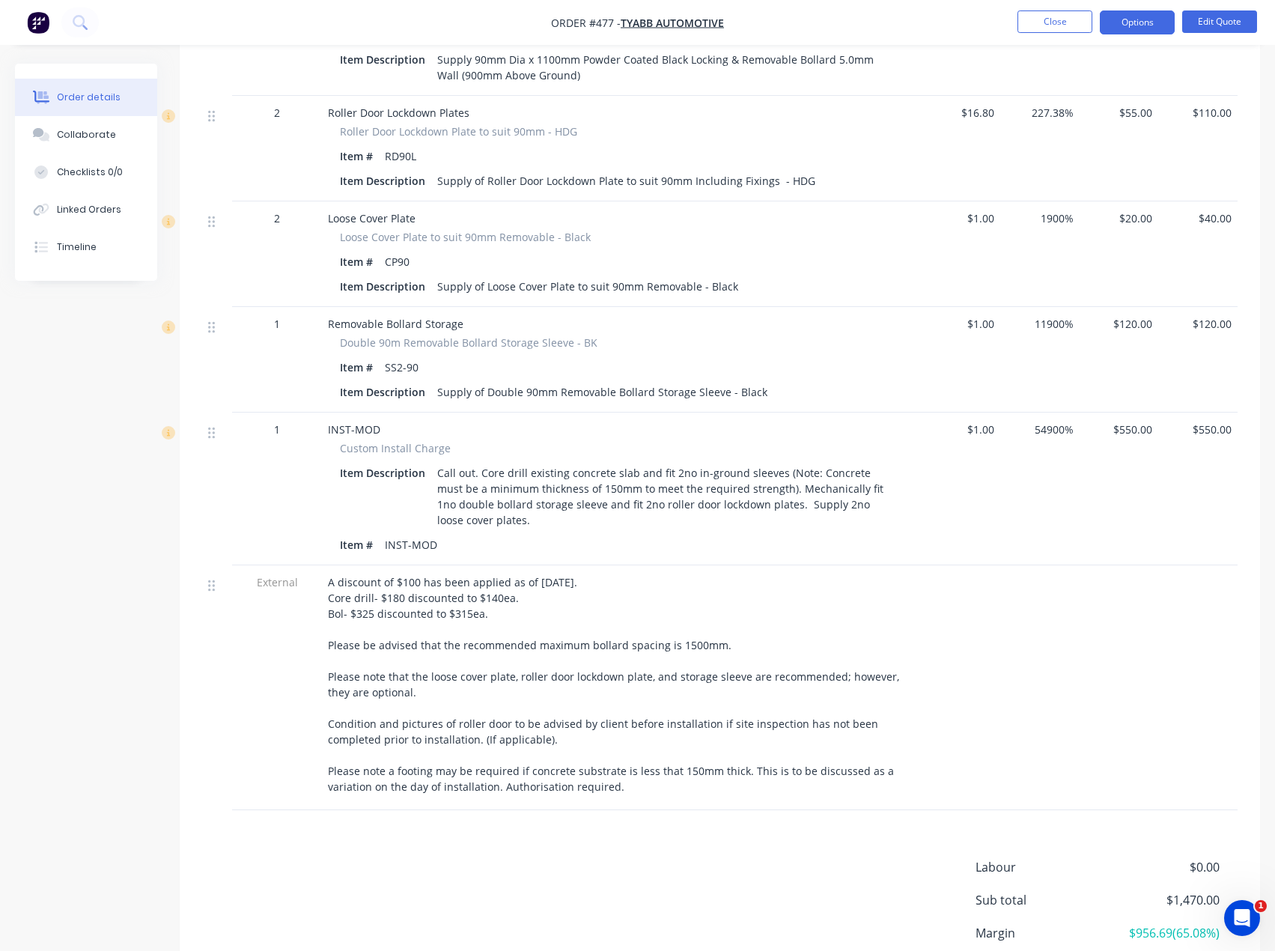
scroll to position [749, 0]
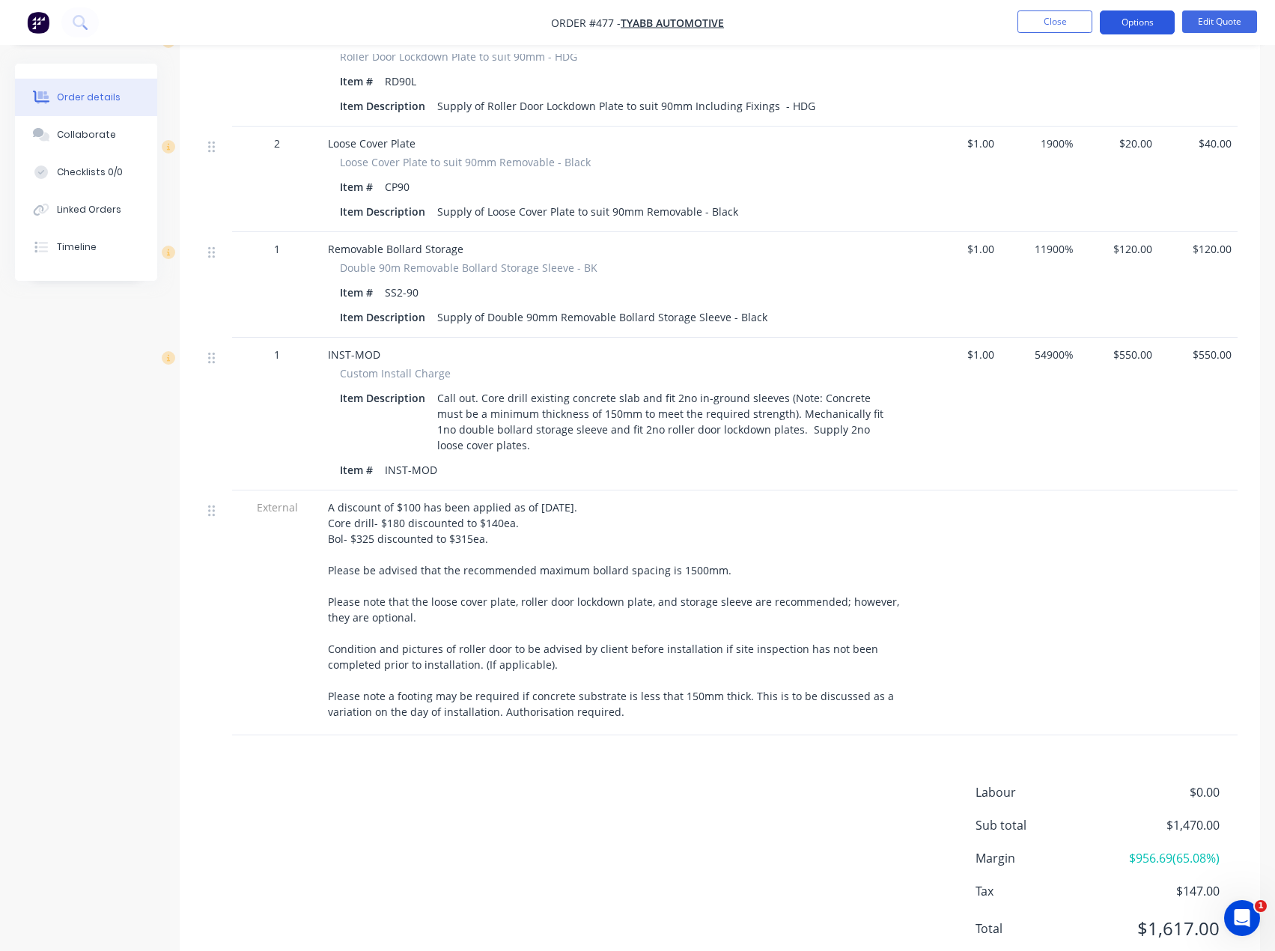
click at [1143, 25] on button "Options" at bounding box center [1137, 22] width 75 height 24
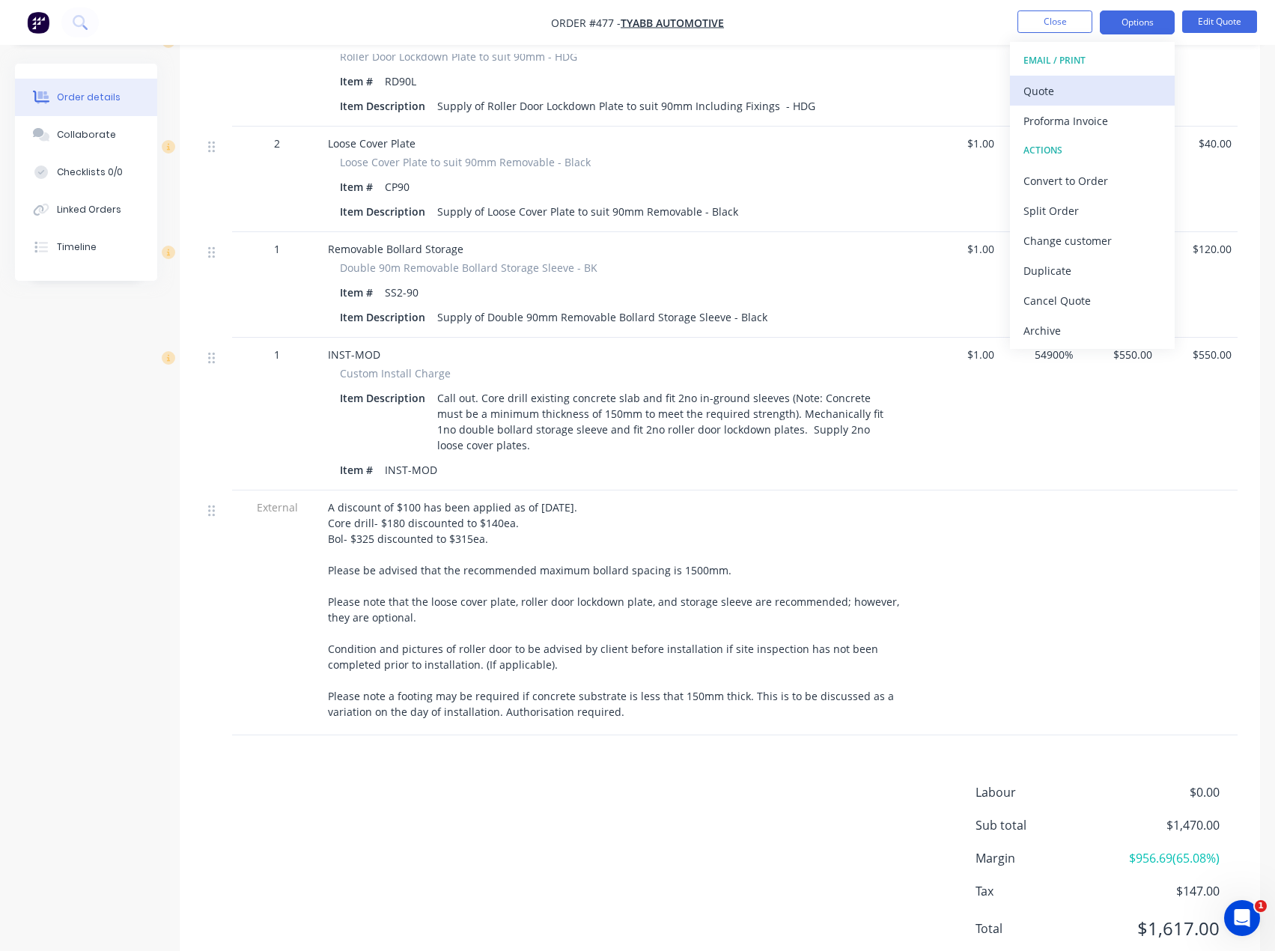
click at [1076, 89] on div "Quote" at bounding box center [1093, 91] width 138 height 22
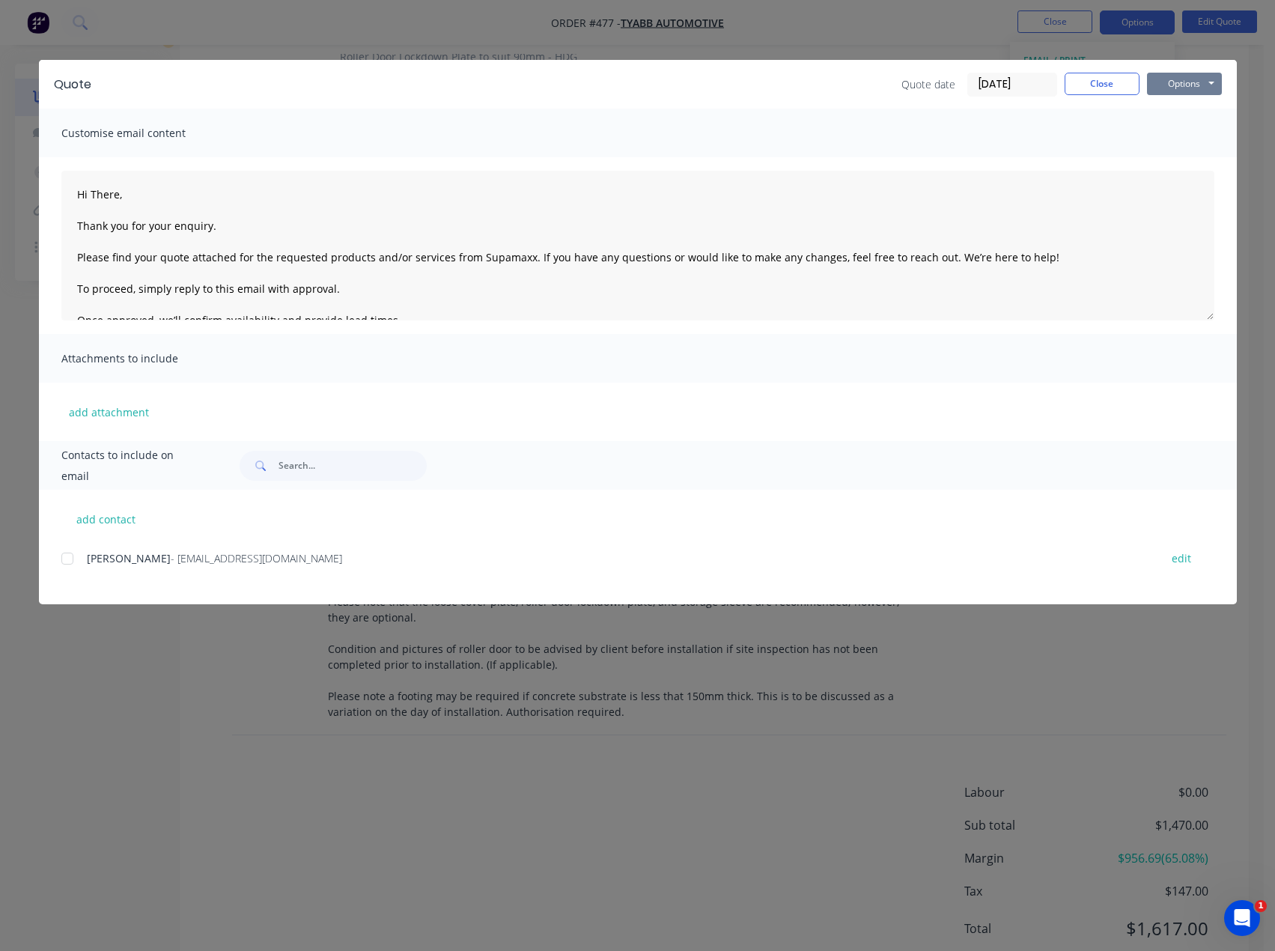
click at [1170, 77] on button "Options" at bounding box center [1184, 84] width 75 height 22
click at [1186, 114] on button "Preview" at bounding box center [1195, 110] width 96 height 25
click at [1099, 79] on button "Close" at bounding box center [1102, 84] width 75 height 22
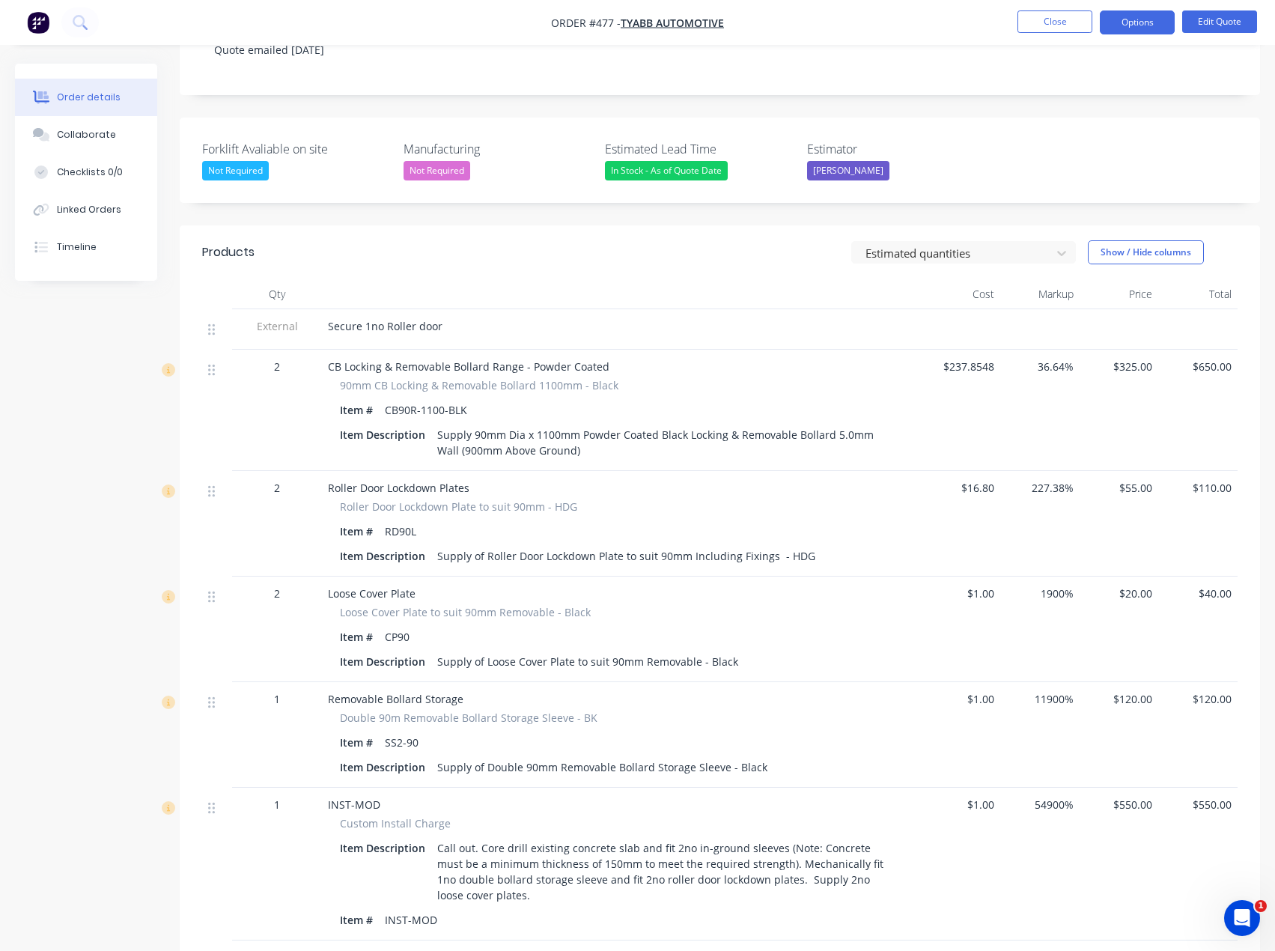
scroll to position [0, 0]
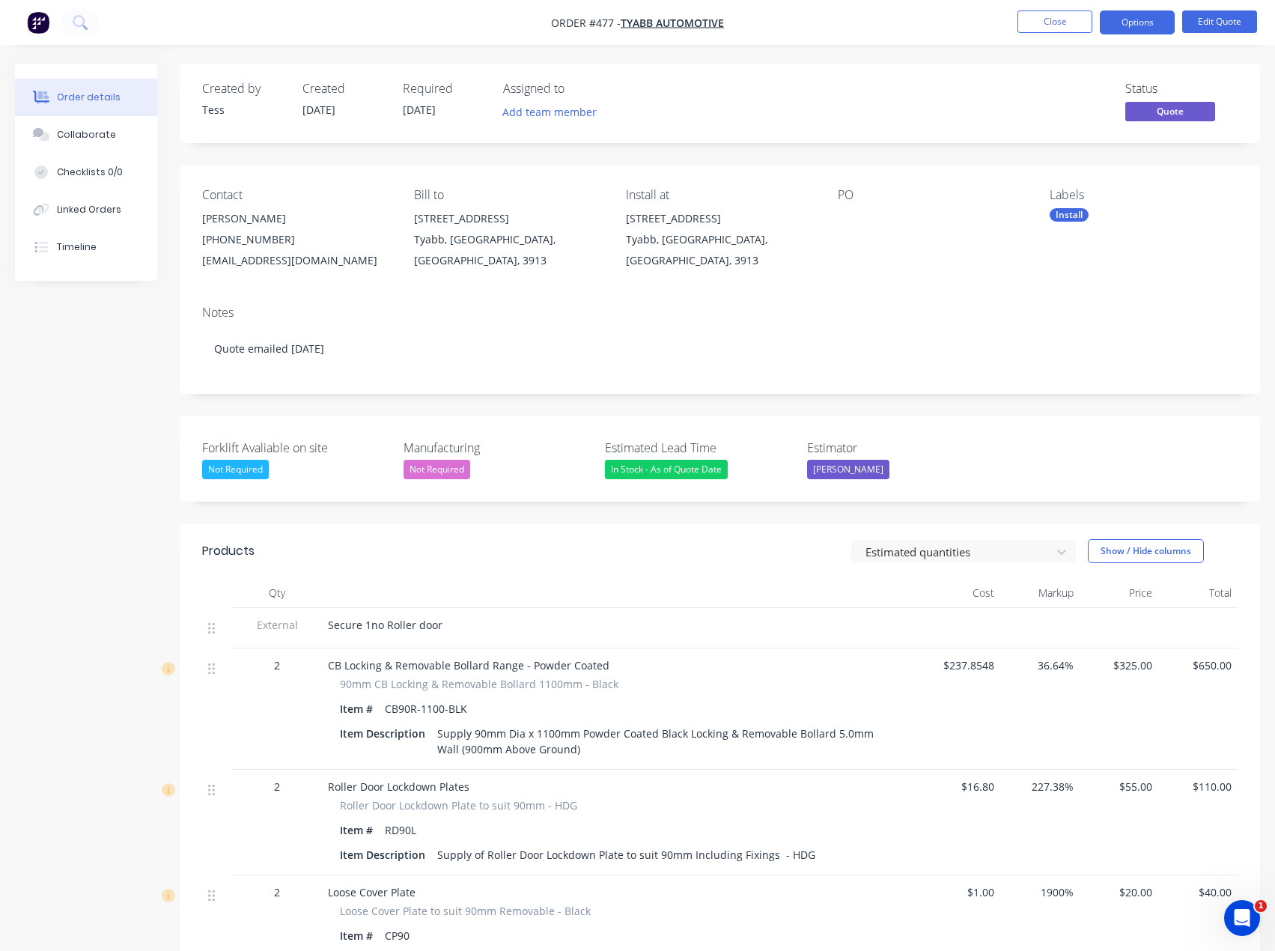
click at [224, 261] on div "[EMAIL_ADDRESS][DOMAIN_NAME]" at bounding box center [296, 260] width 188 height 21
click at [1209, 19] on button "Edit Quote" at bounding box center [1219, 21] width 75 height 22
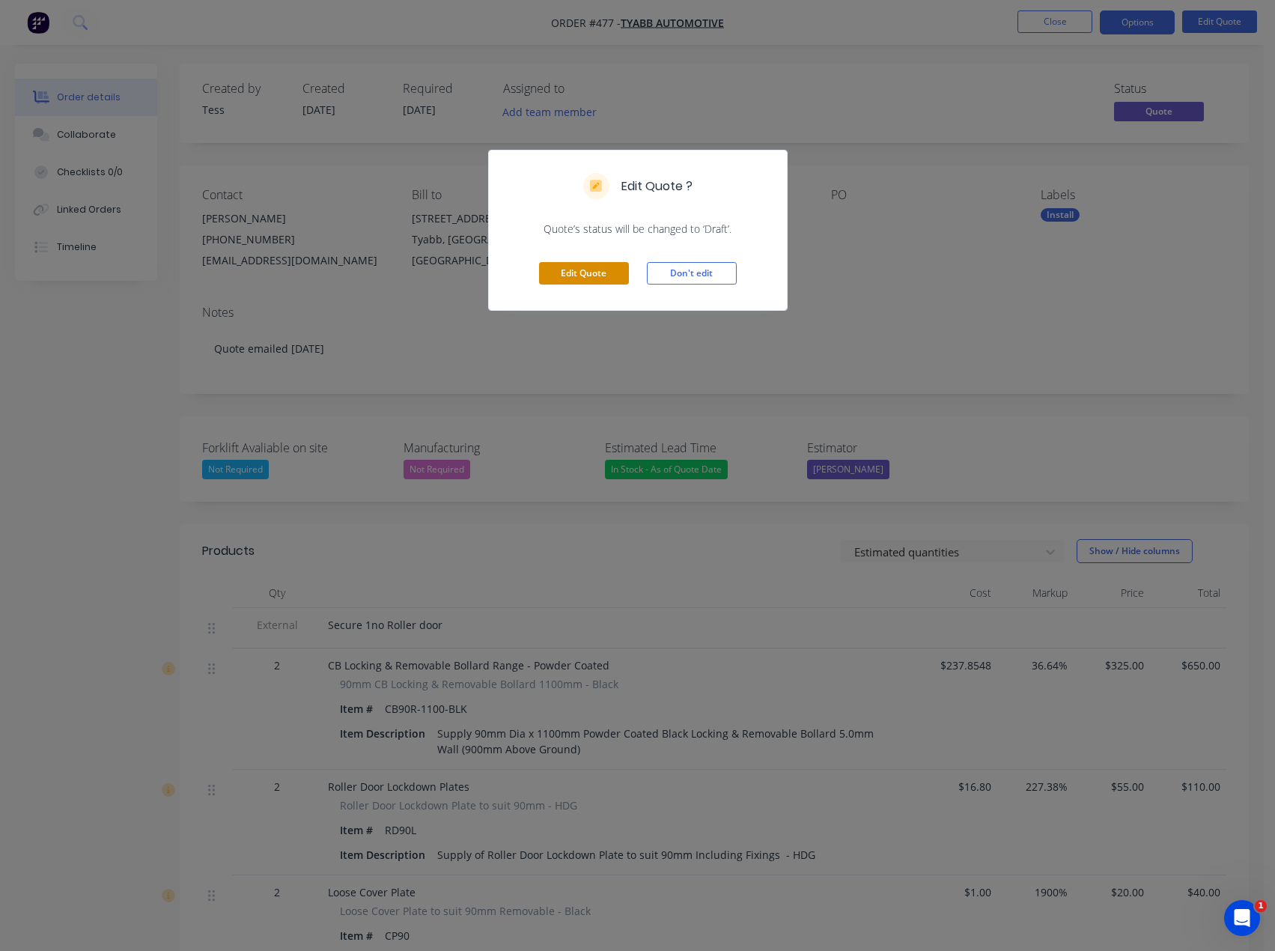
click at [583, 272] on button "Edit Quote" at bounding box center [584, 273] width 90 height 22
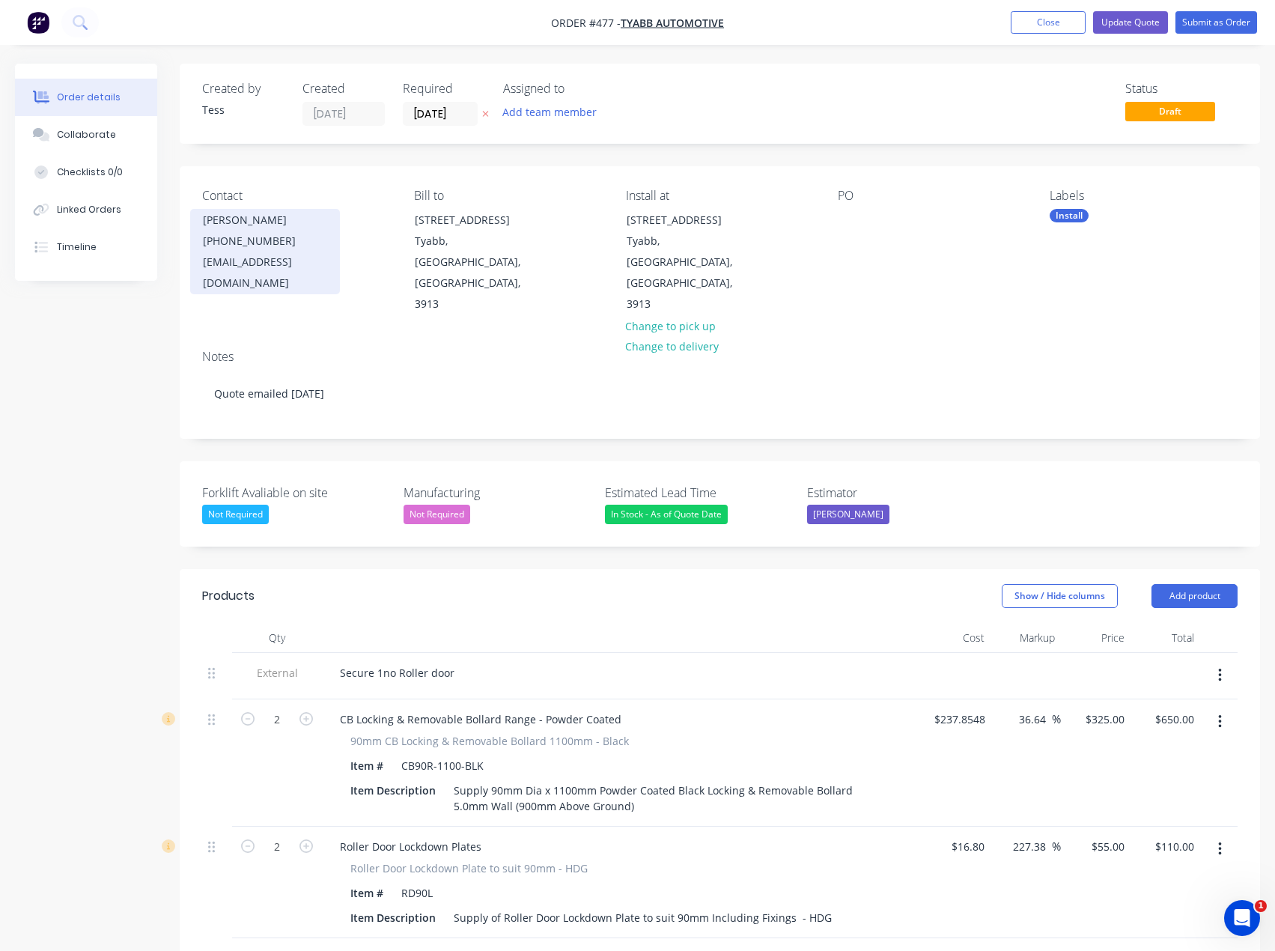
click at [261, 256] on div "[EMAIL_ADDRESS][DOMAIN_NAME]" at bounding box center [265, 273] width 124 height 42
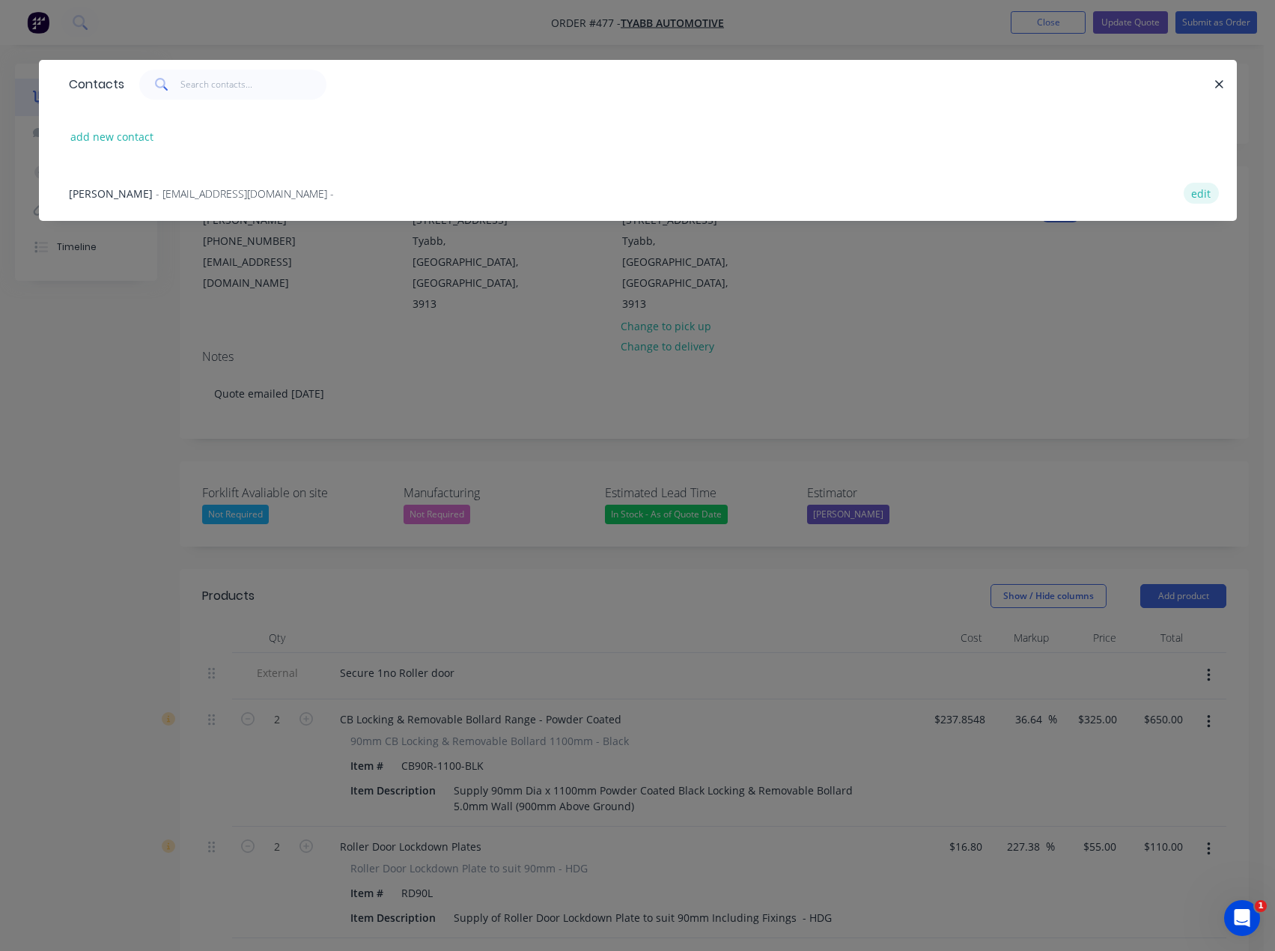
click at [1198, 190] on button "edit" at bounding box center [1201, 193] width 35 height 20
select select "AU"
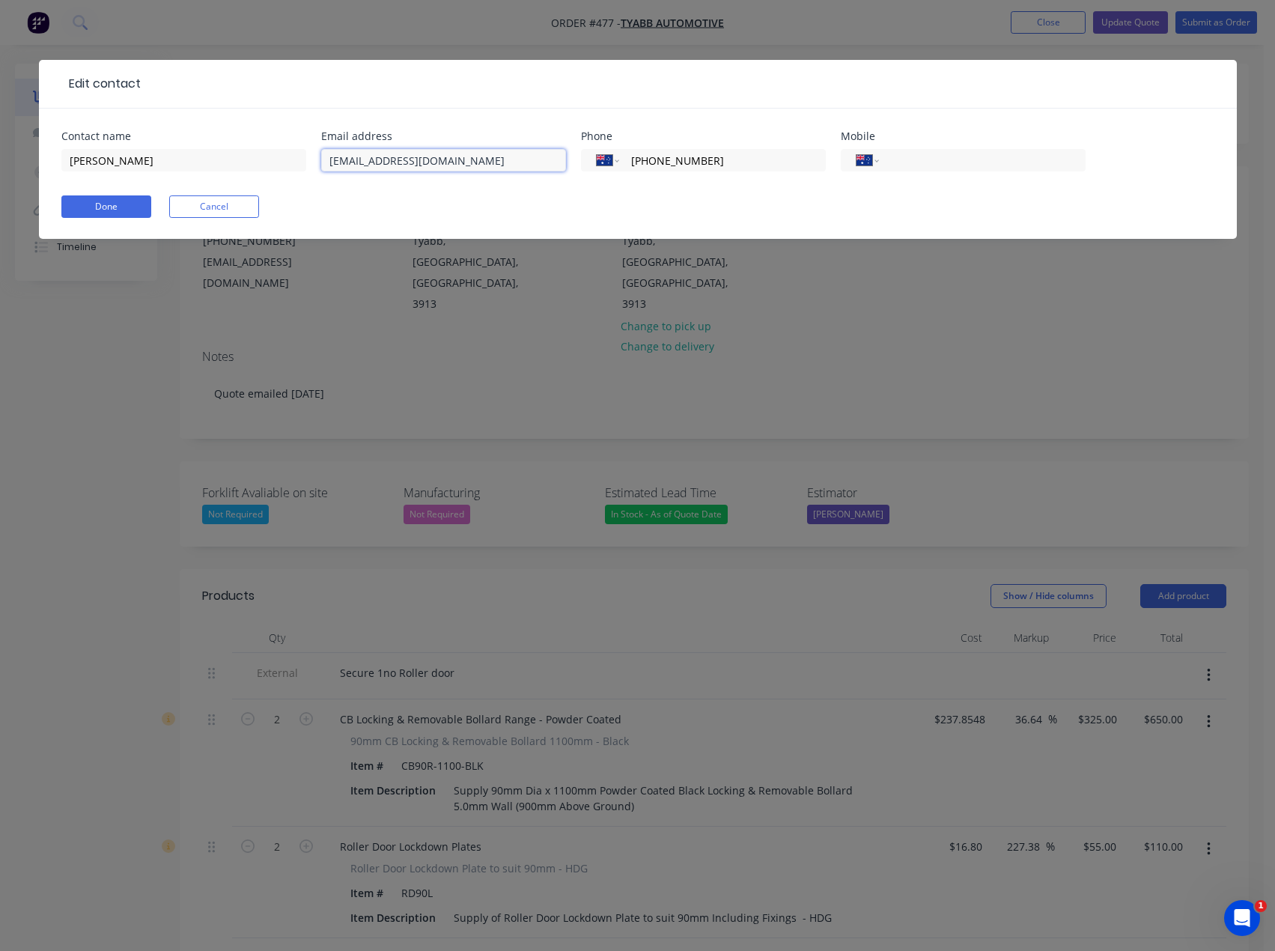
click at [402, 153] on input "[EMAIL_ADDRESS][DOMAIN_NAME]" at bounding box center [443, 160] width 245 height 22
click at [357, 163] on input "[EMAIL_ADDRESS][DOMAIN_NAME]" at bounding box center [443, 160] width 245 height 22
click at [520, 163] on input "[EMAIL_ADDRESS][DOMAIN_NAME]" at bounding box center [443, 160] width 245 height 22
type input "[EMAIL_ADDRESS][DOMAIN_NAME]"
click at [118, 205] on button "Done" at bounding box center [106, 206] width 90 height 22
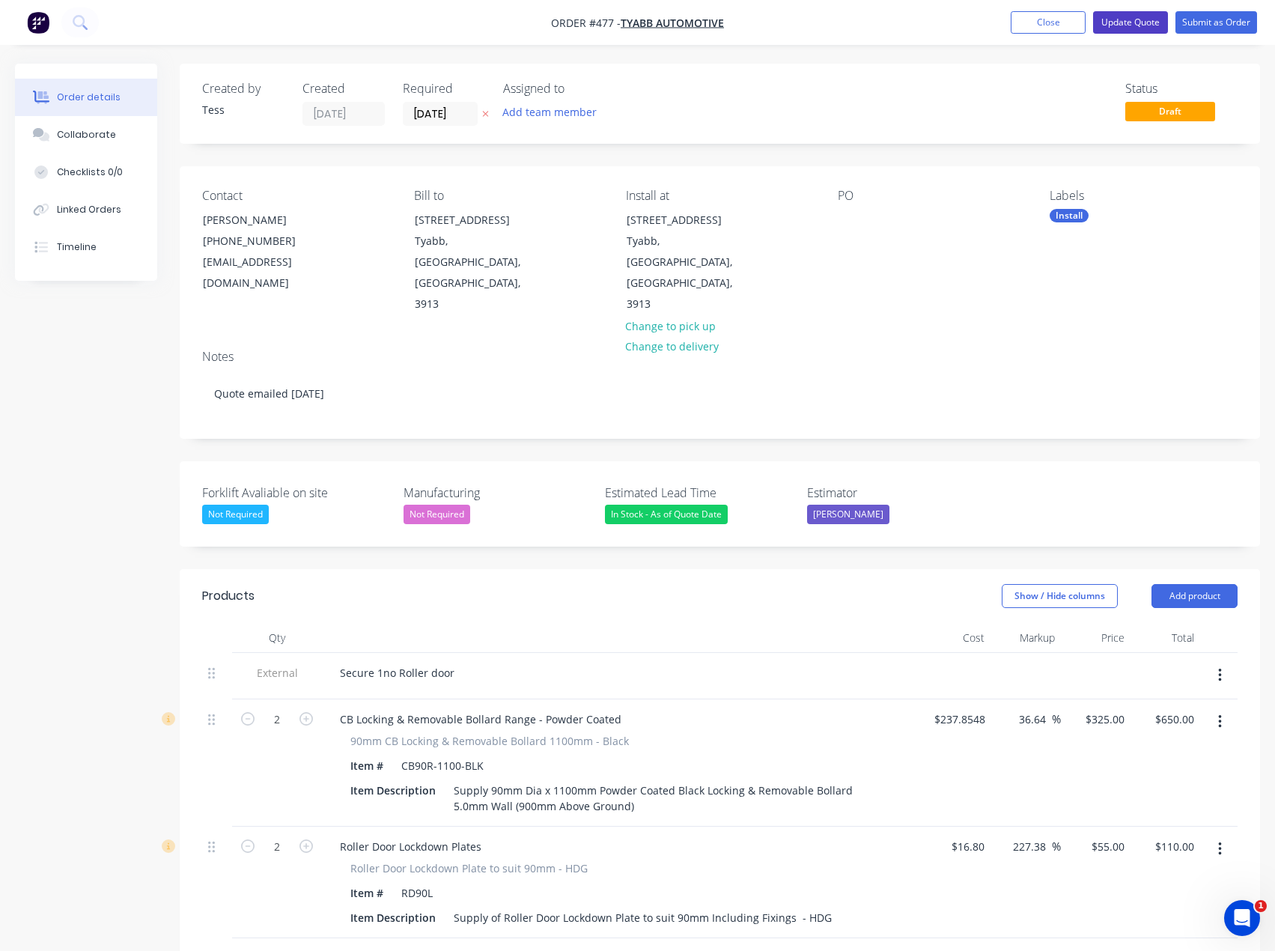
click at [1130, 22] on button "Update Quote" at bounding box center [1130, 22] width 75 height 22
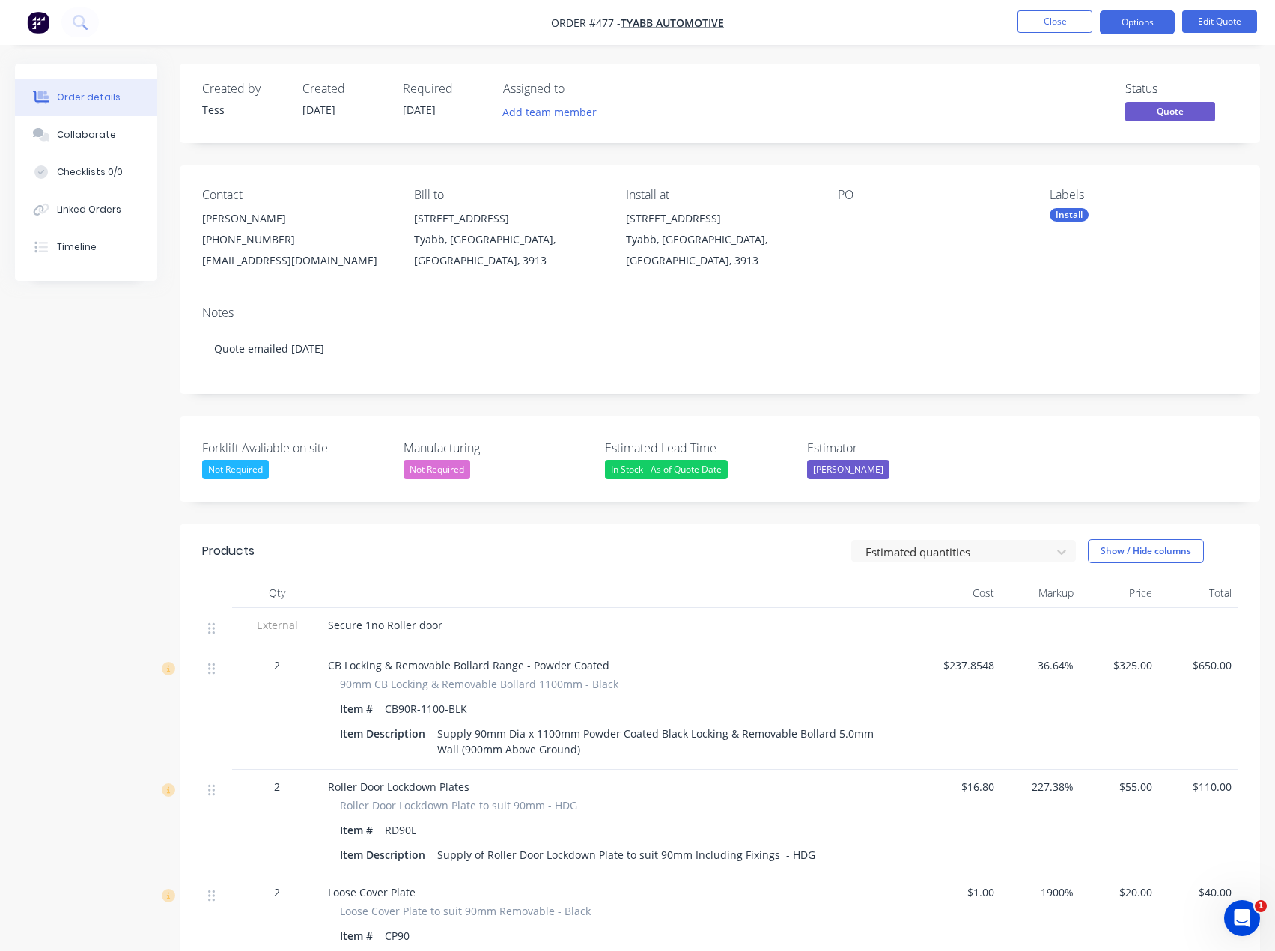
click at [1130, 672] on span "$325.00" at bounding box center [1119, 665] width 67 height 16
click at [1227, 20] on button "Edit Quote" at bounding box center [1219, 21] width 75 height 22
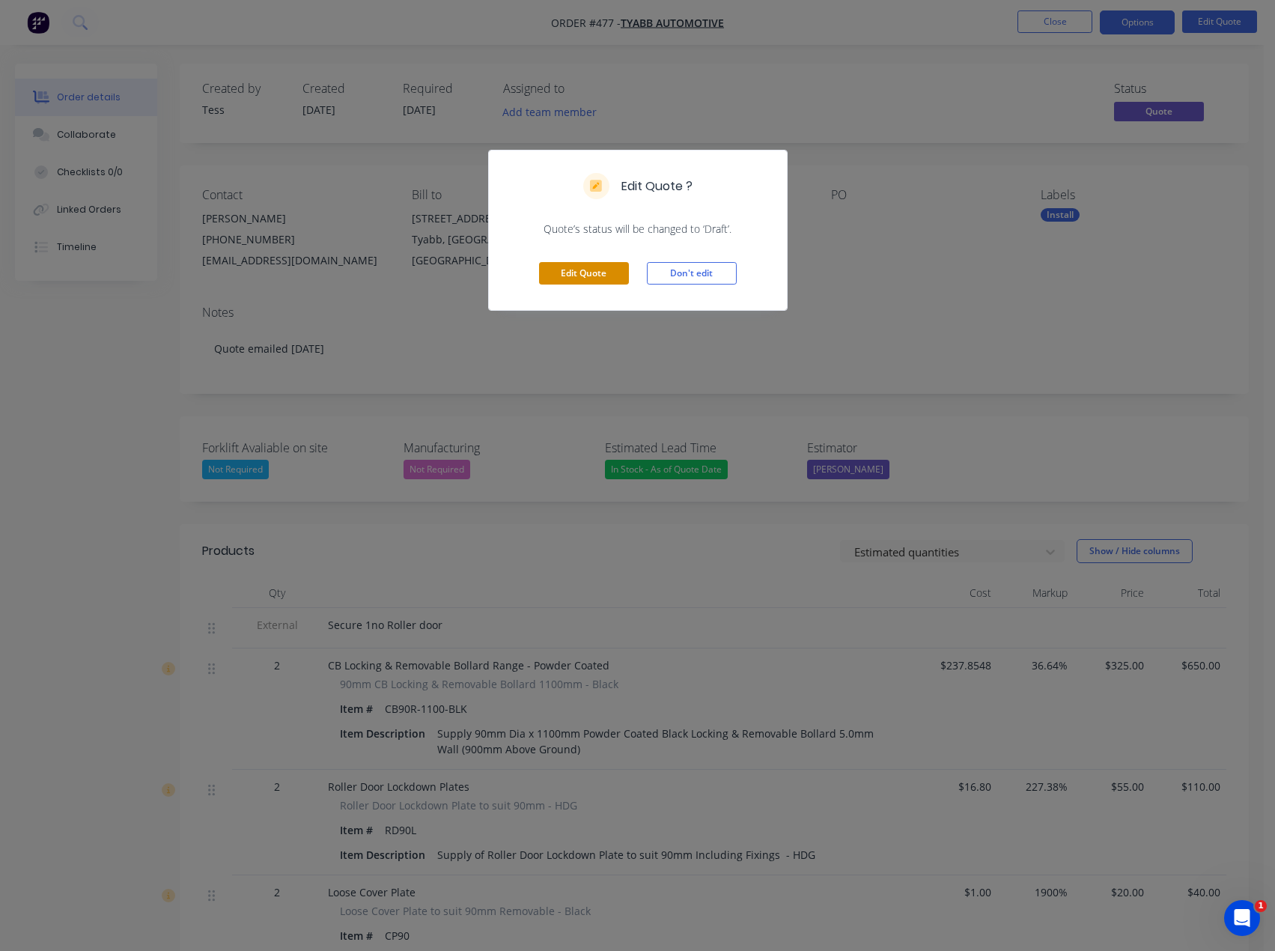
click at [591, 273] on button "Edit Quote" at bounding box center [584, 273] width 90 height 22
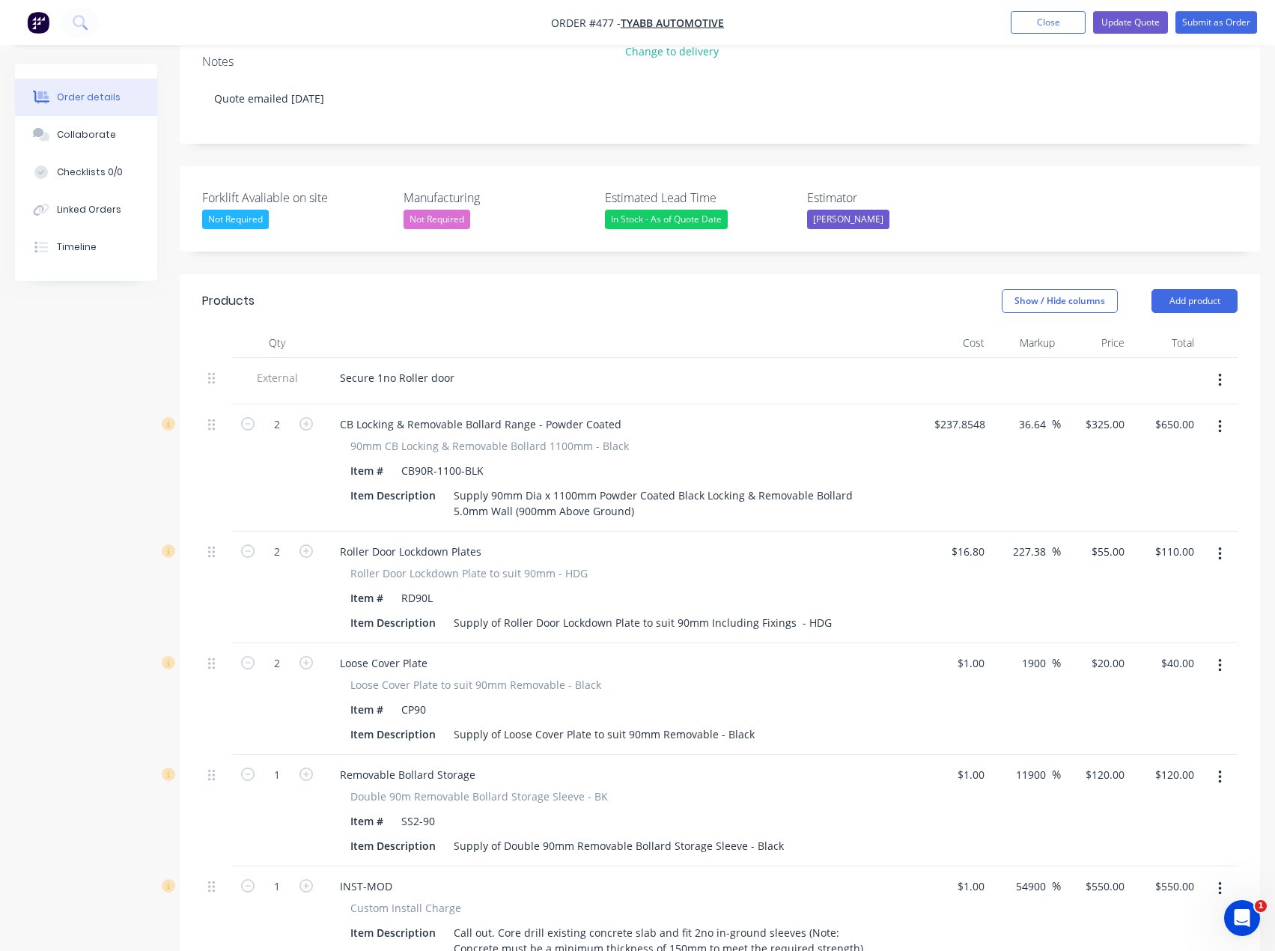
scroll to position [300, 0]
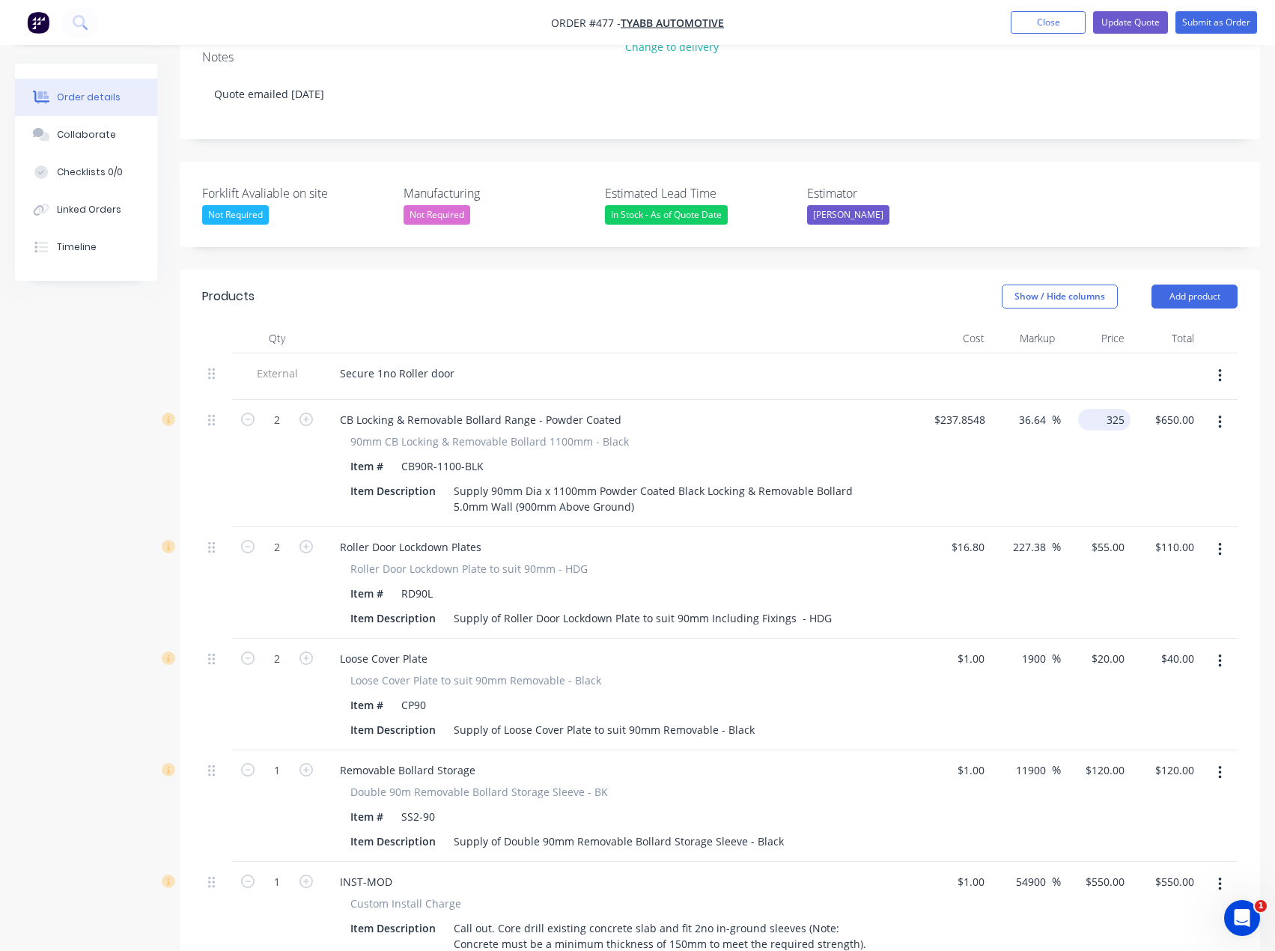
click at [1102, 409] on div "325 $325.00" at bounding box center [1104, 420] width 52 height 22
type input "315"
type input "32.43"
type input "$315.00"
type input "$630.00"
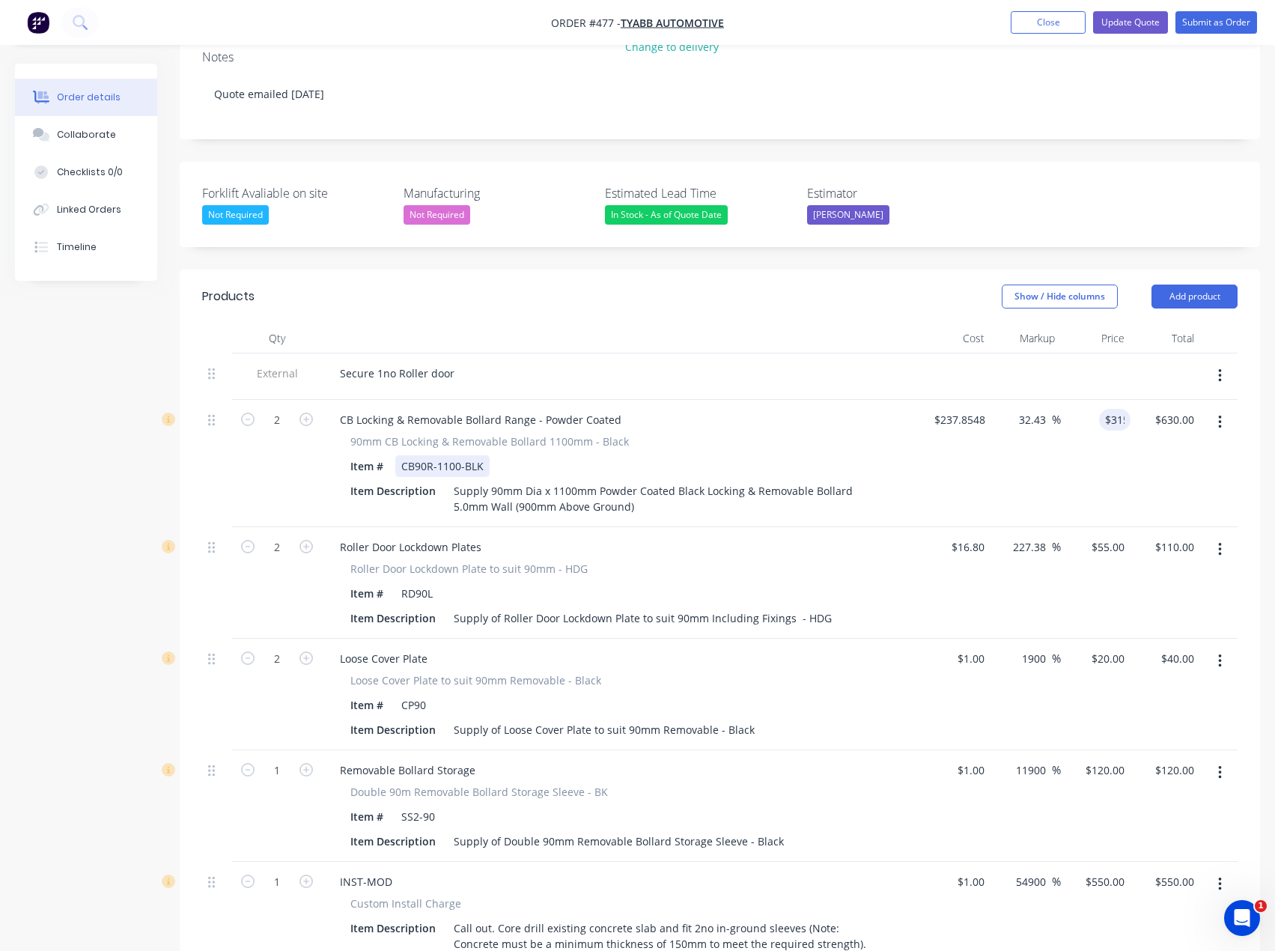
click at [914, 434] on div "90mm CB Locking & Removable Bollard 1100mm - Black Item # CB90R-1100-BLK Item D…" at bounding box center [621, 476] width 587 height 84
click at [1132, 26] on button "Update Quote" at bounding box center [1130, 22] width 75 height 22
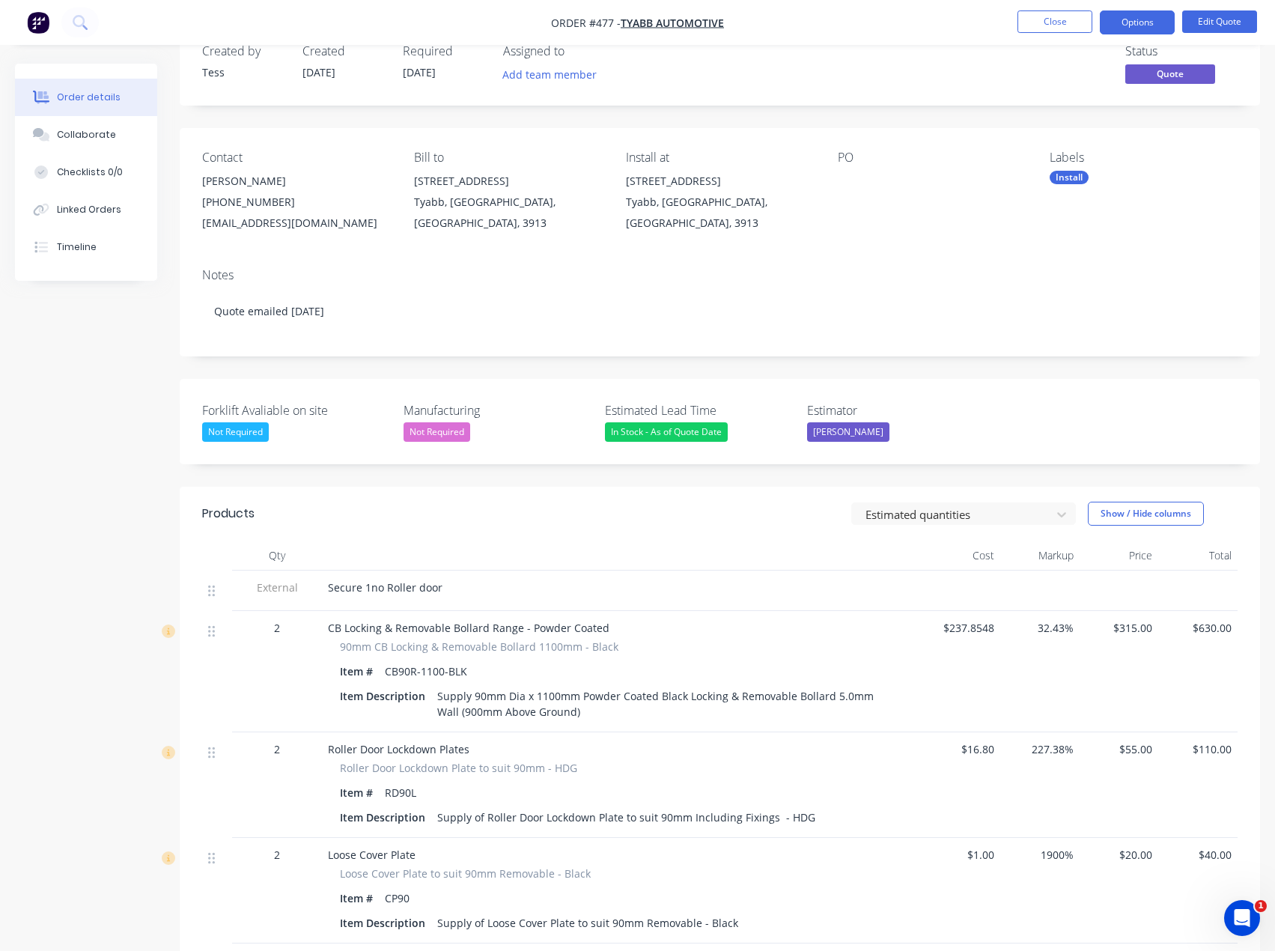
scroll to position [0, 0]
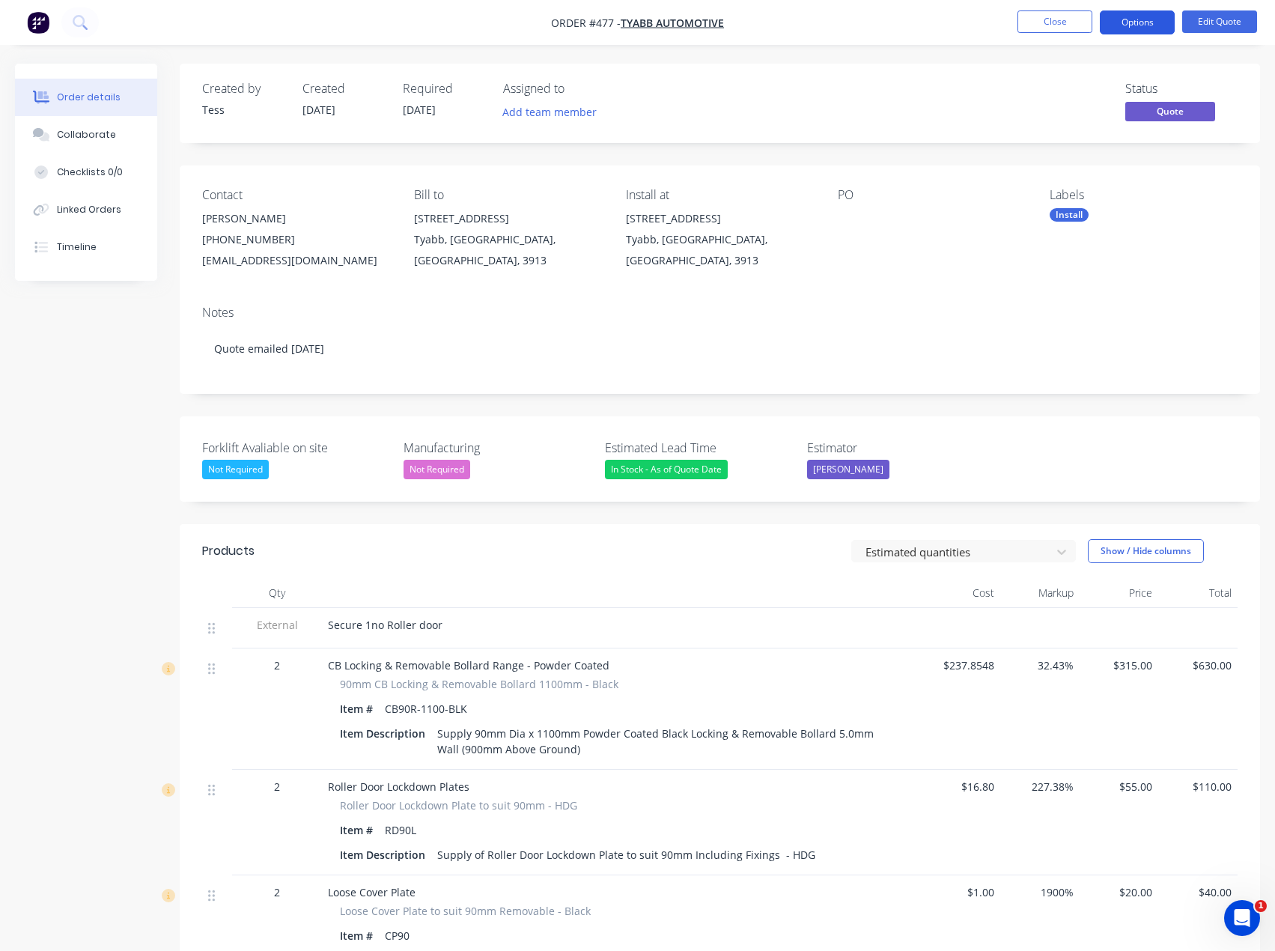
click at [1134, 20] on button "Options" at bounding box center [1137, 22] width 75 height 24
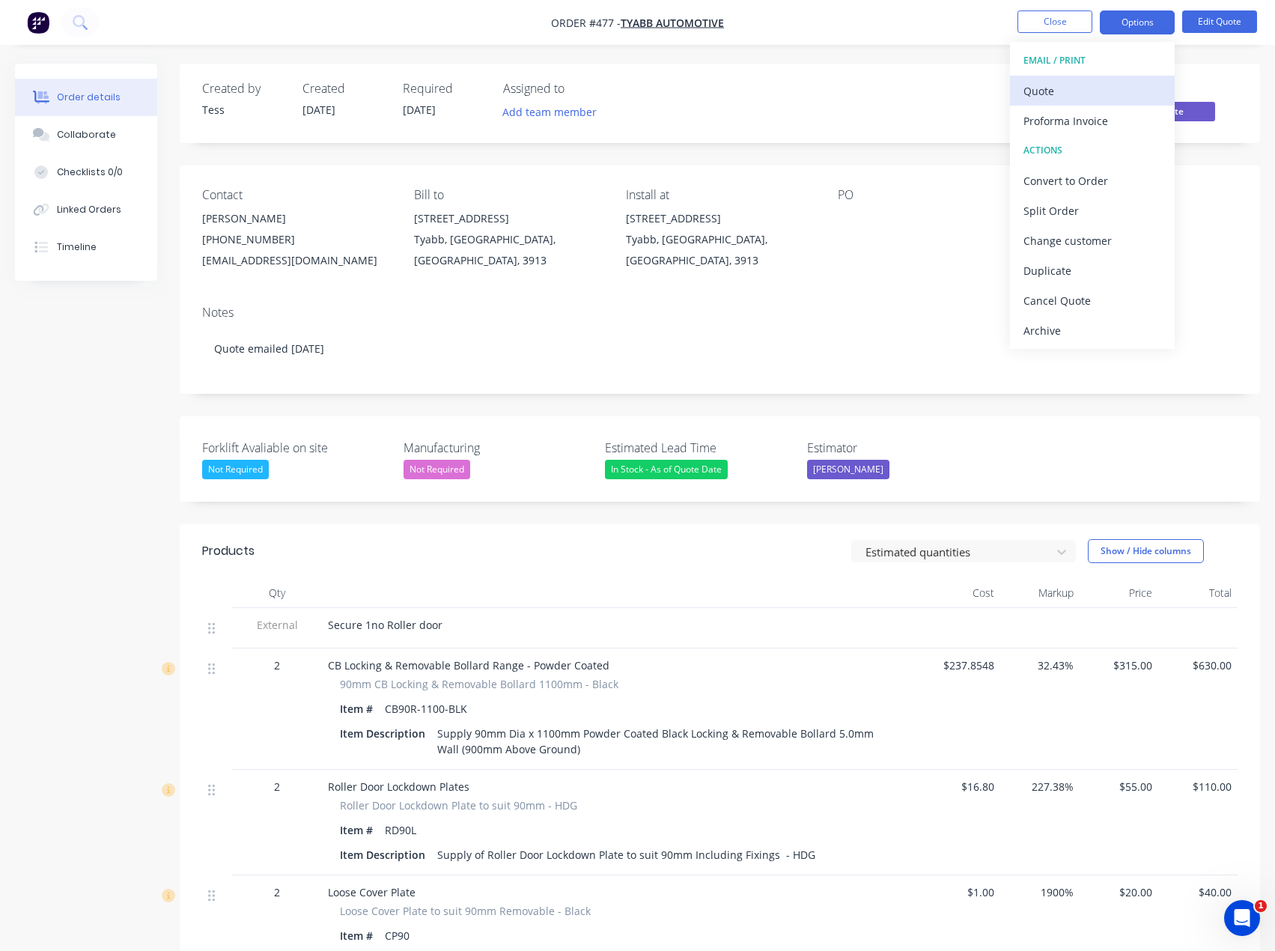
click at [1063, 89] on div "Quote" at bounding box center [1093, 91] width 138 height 22
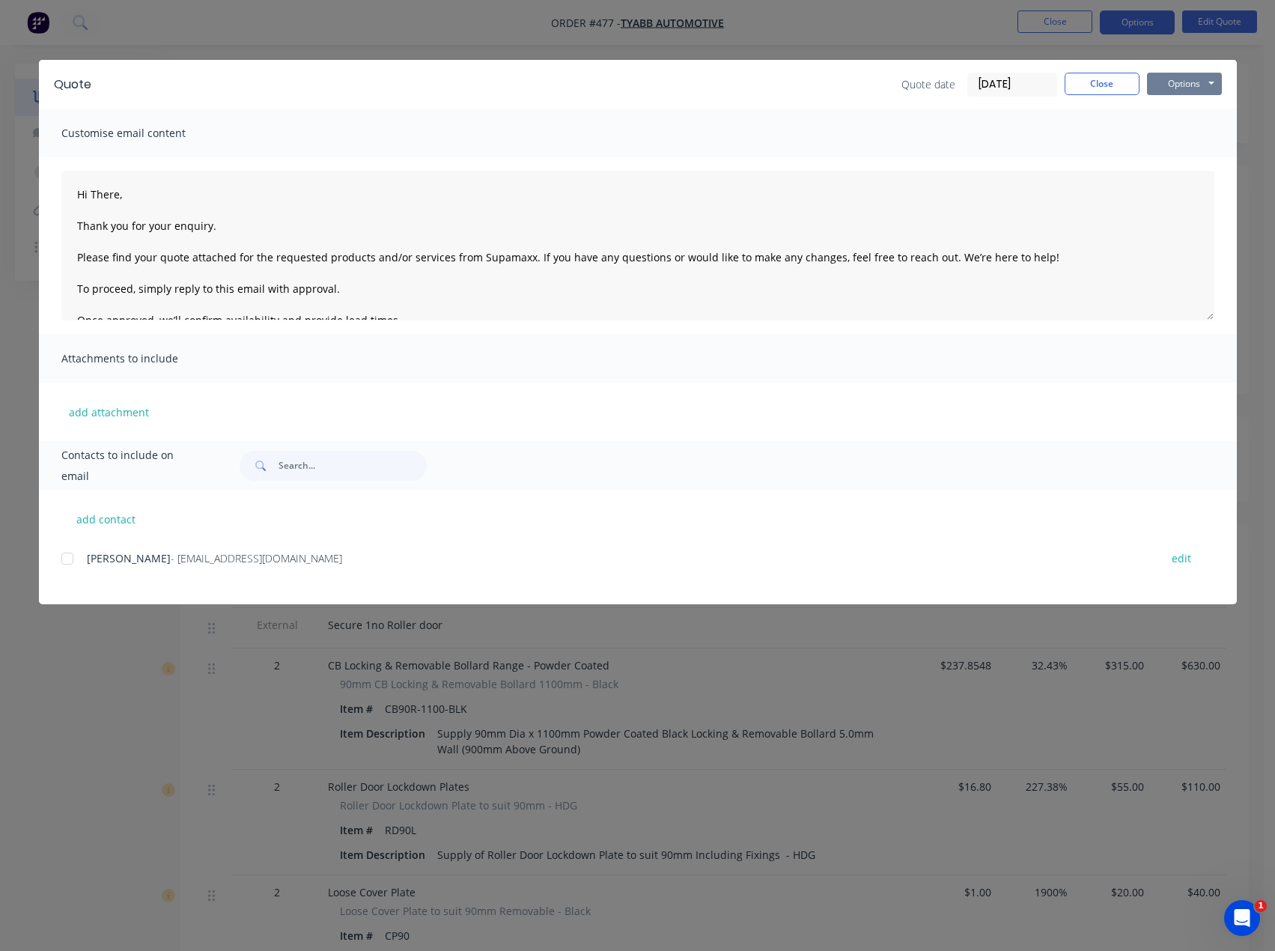
click at [1197, 83] on button "Options" at bounding box center [1184, 84] width 75 height 22
click at [1188, 122] on button "Preview" at bounding box center [1195, 110] width 96 height 25
click at [1110, 83] on button "Close" at bounding box center [1102, 84] width 75 height 22
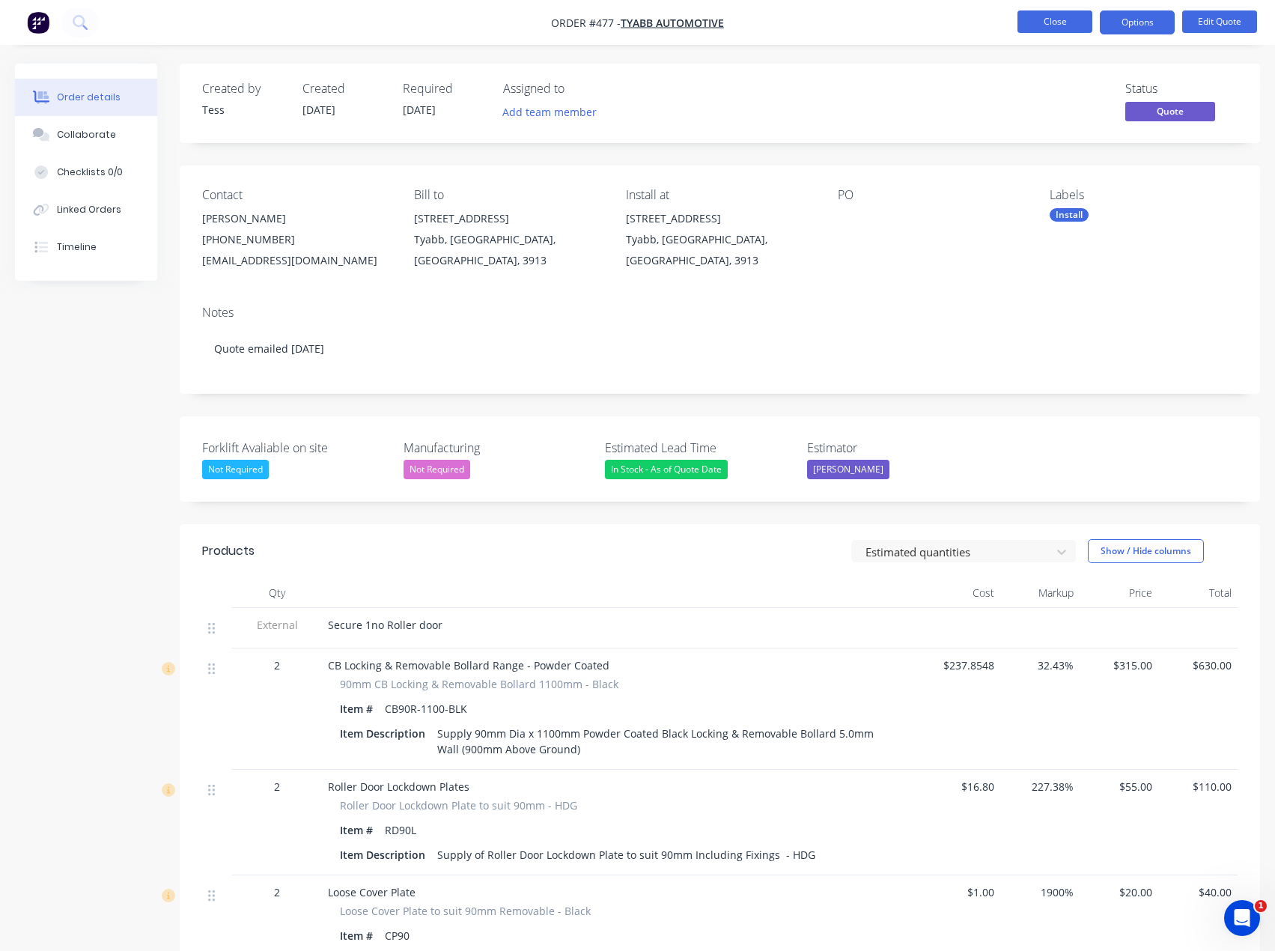
click at [1041, 19] on button "Close" at bounding box center [1055, 21] width 75 height 22
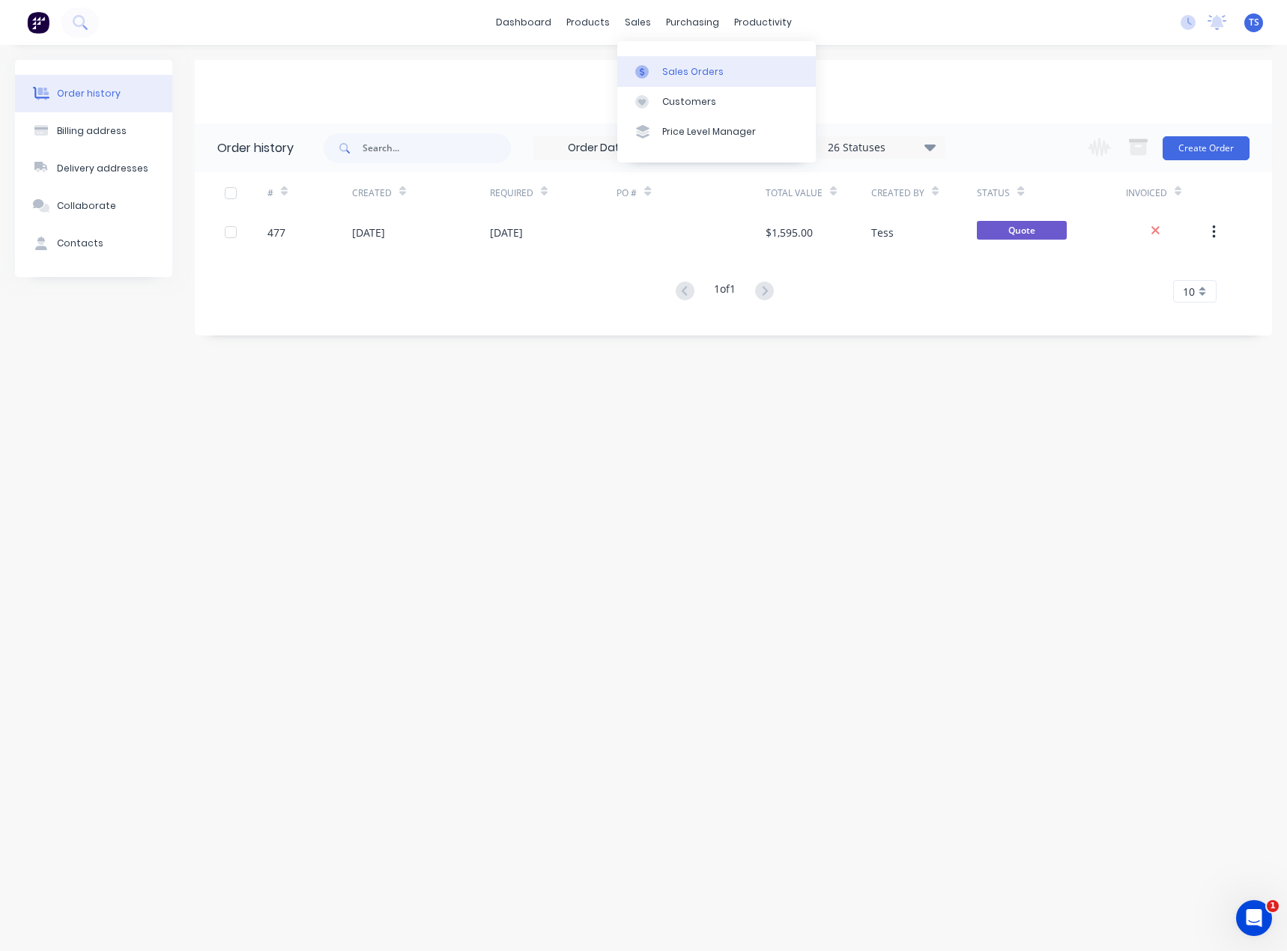
click at [663, 69] on div "Sales Orders" at bounding box center [692, 71] width 61 height 13
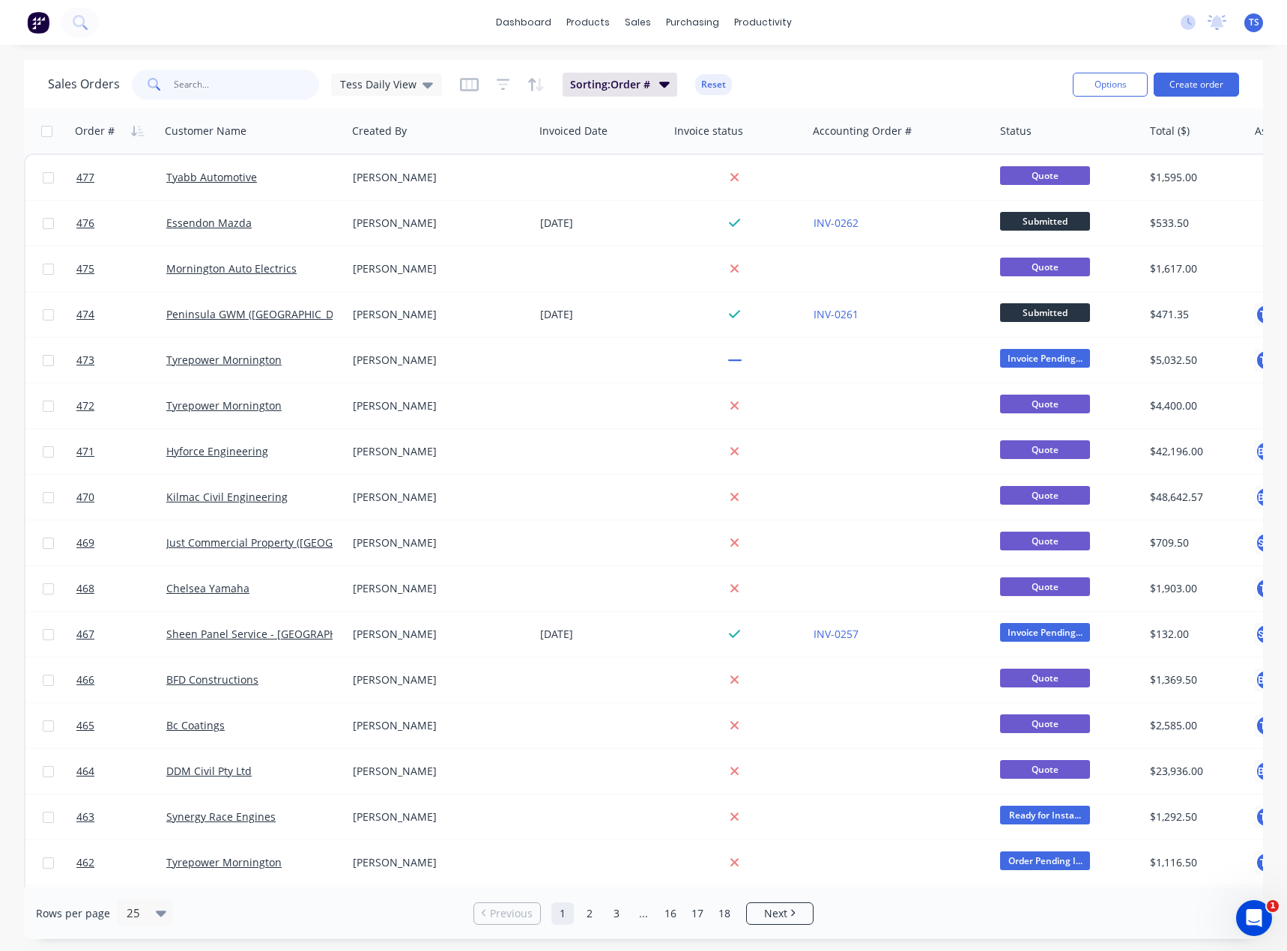
click at [237, 81] on input "text" at bounding box center [247, 85] width 146 height 30
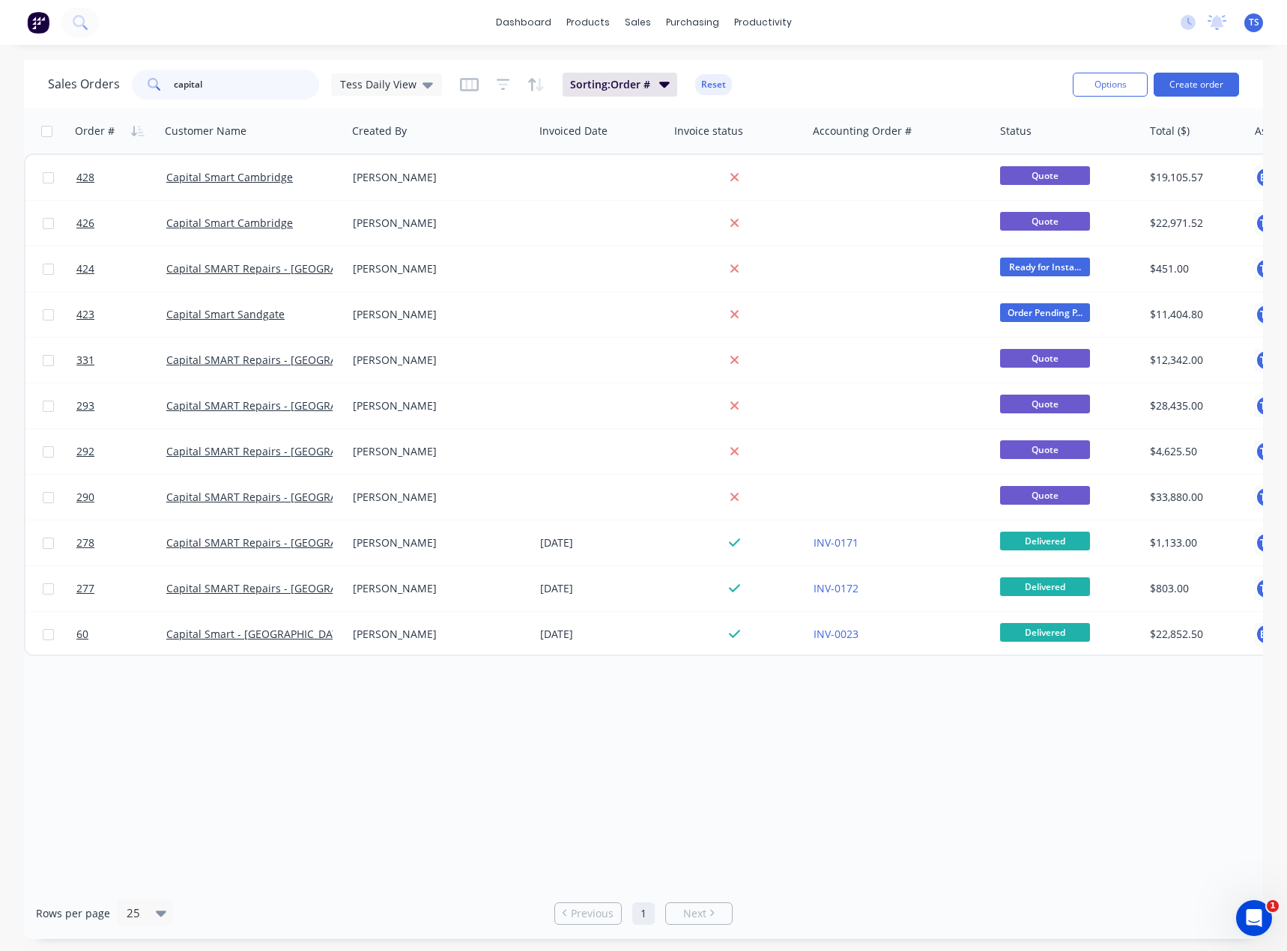
drag, startPoint x: 135, startPoint y: 92, endPoint x: 109, endPoint y: 93, distance: 26.2
click at [109, 93] on div "Sales Orders capital Tess Daily View" at bounding box center [245, 85] width 394 height 30
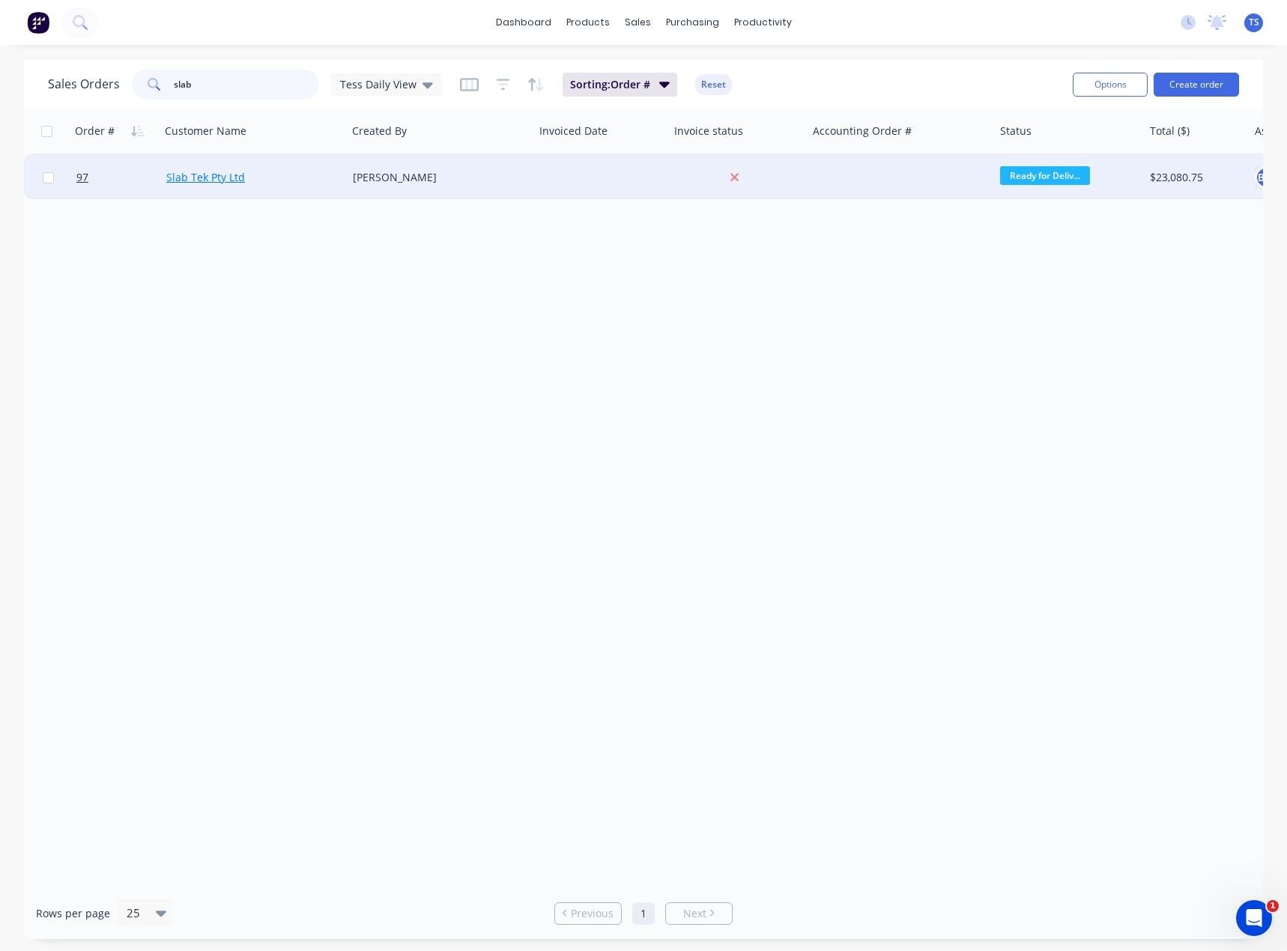
type input "slab"
click at [201, 176] on link "Slab Tek Pty Ltd" at bounding box center [205, 177] width 79 height 14
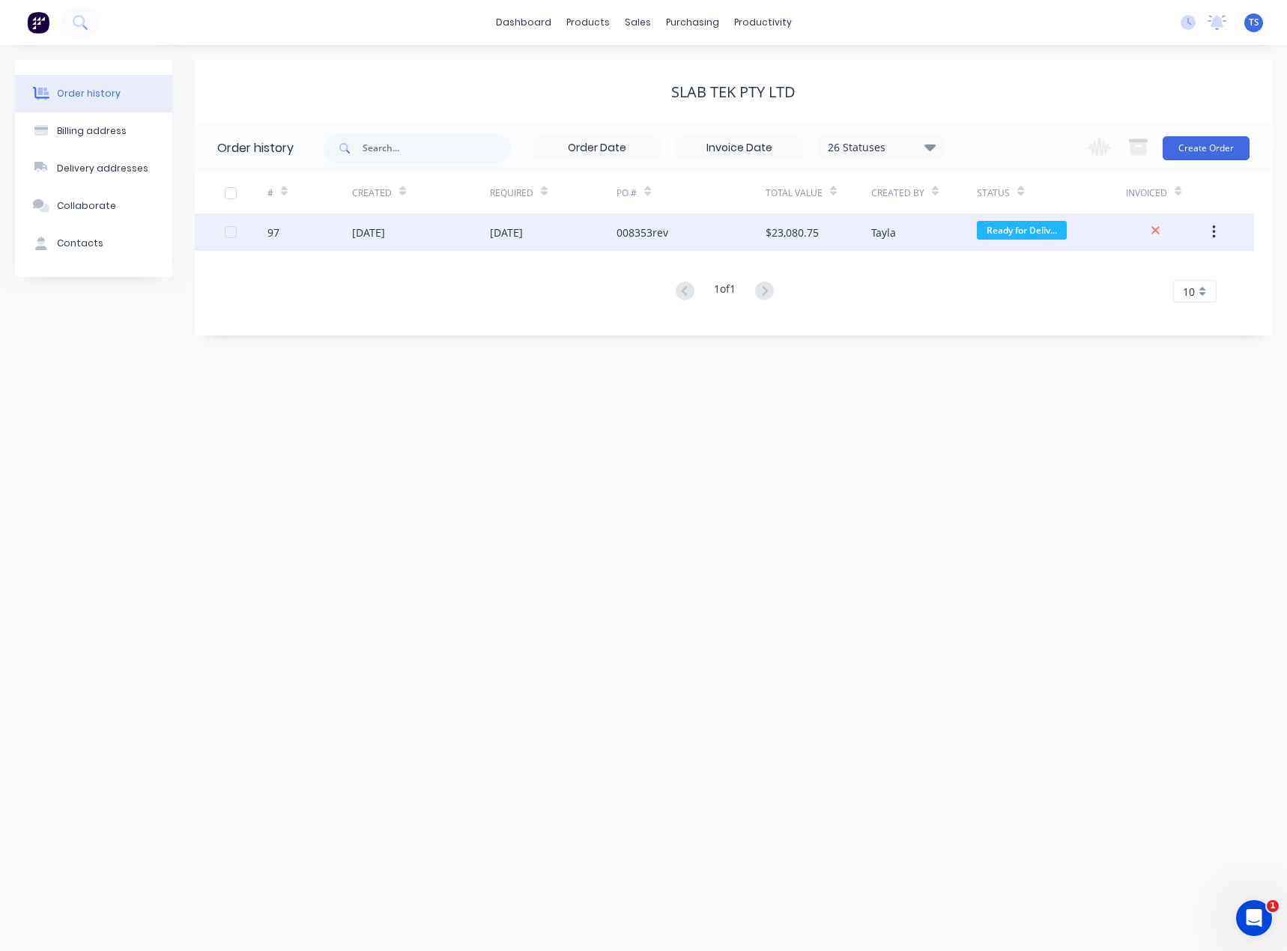
click at [641, 233] on div "008353rev" at bounding box center [642, 233] width 52 height 16
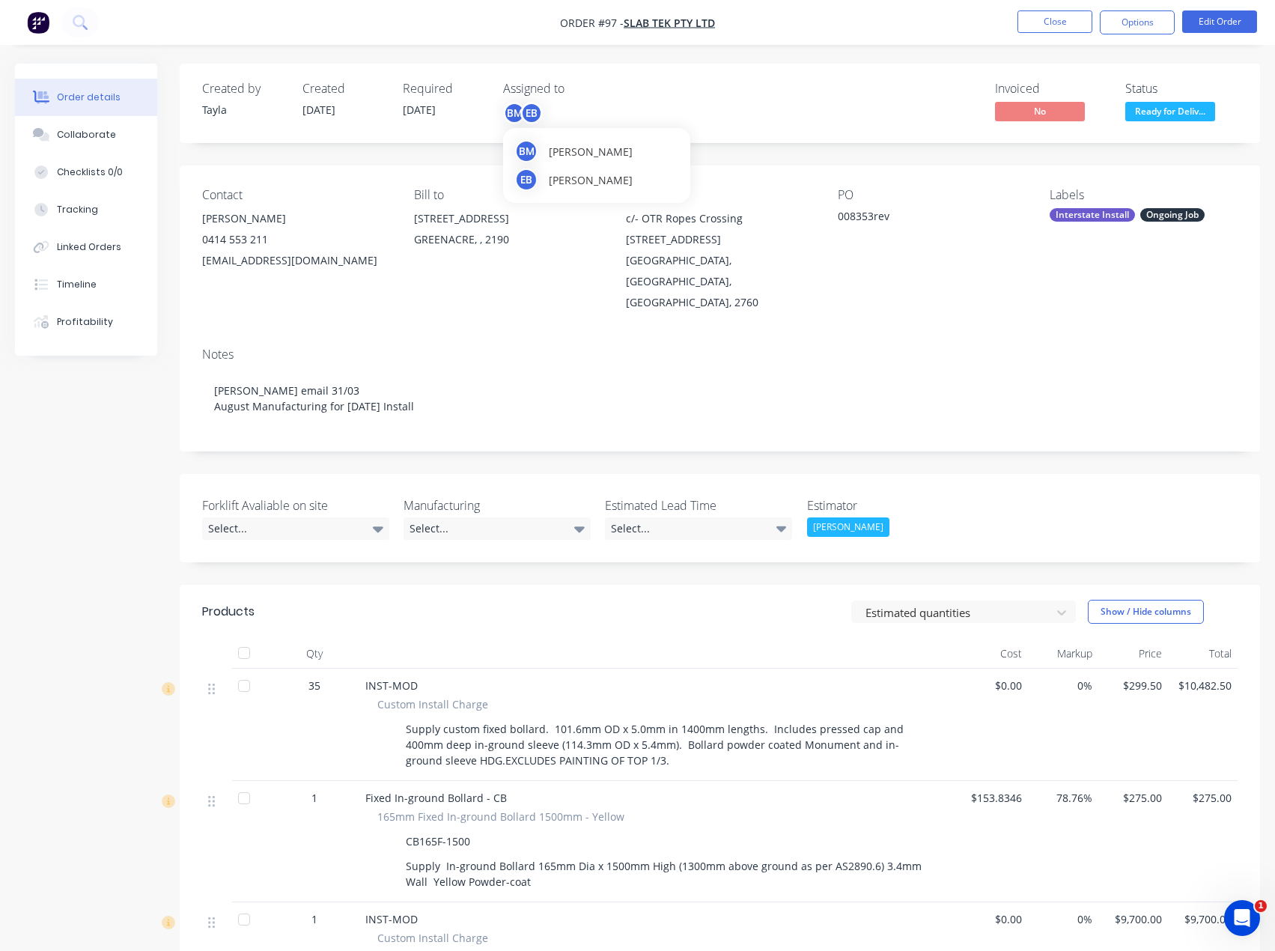
click at [517, 112] on div "BM" at bounding box center [514, 113] width 22 height 22
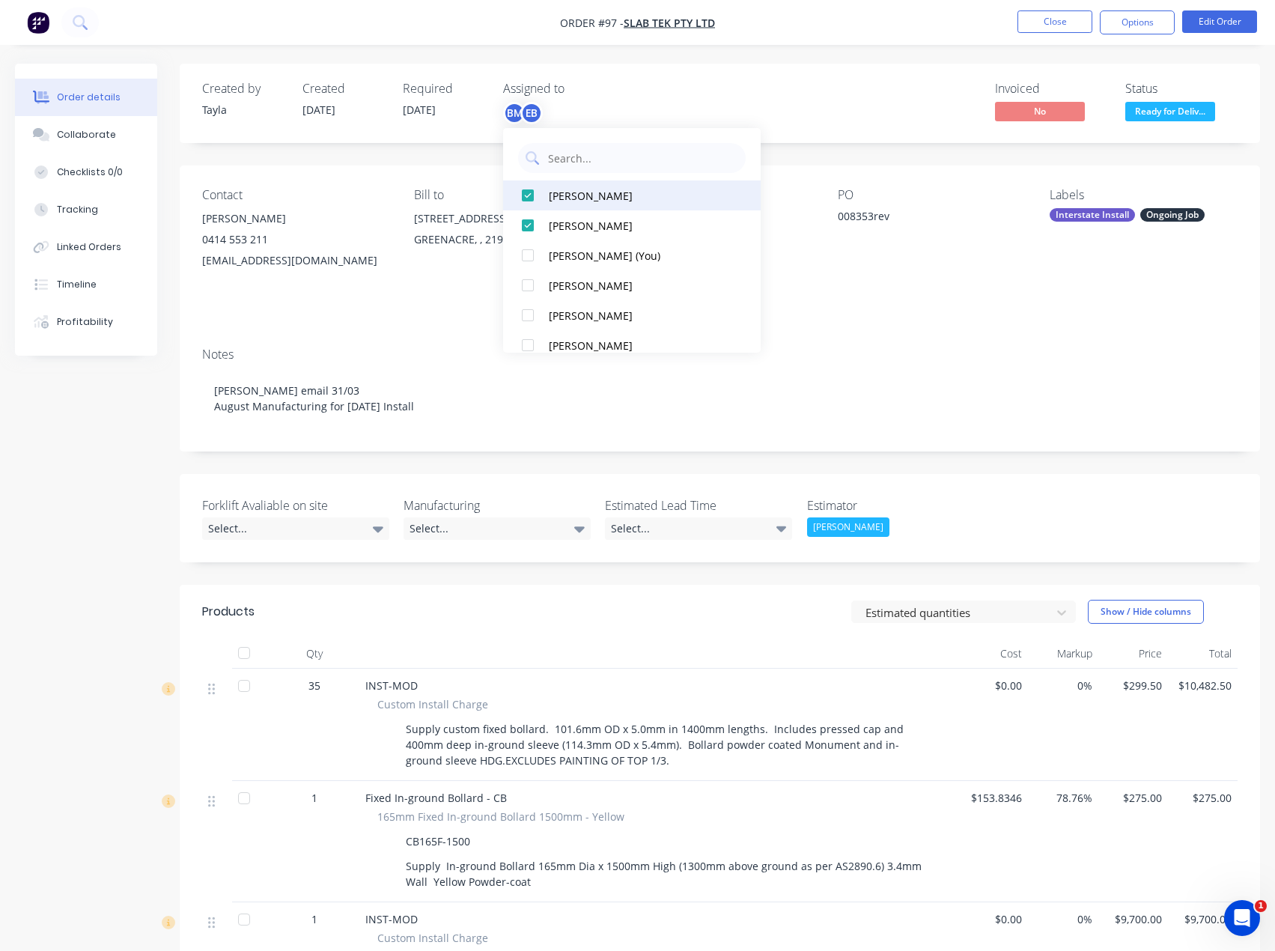
click at [530, 197] on div at bounding box center [528, 195] width 30 height 30
click at [528, 197] on div at bounding box center [528, 195] width 30 height 30
click at [713, 103] on div "Invoiced No Status Ready for Deliv..." at bounding box center [945, 103] width 585 height 43
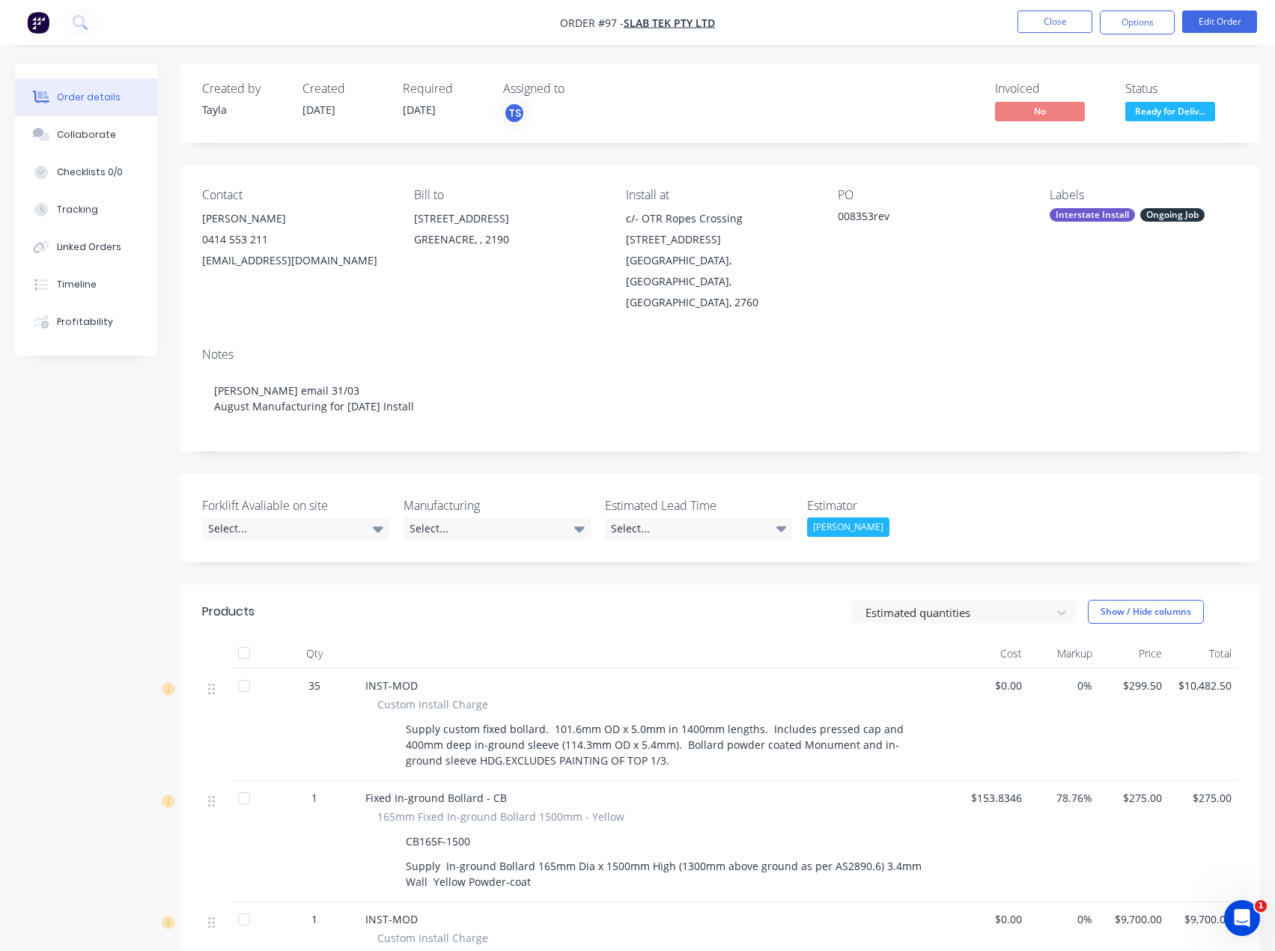
click at [849, 517] on div "[PERSON_NAME]" at bounding box center [848, 526] width 82 height 19
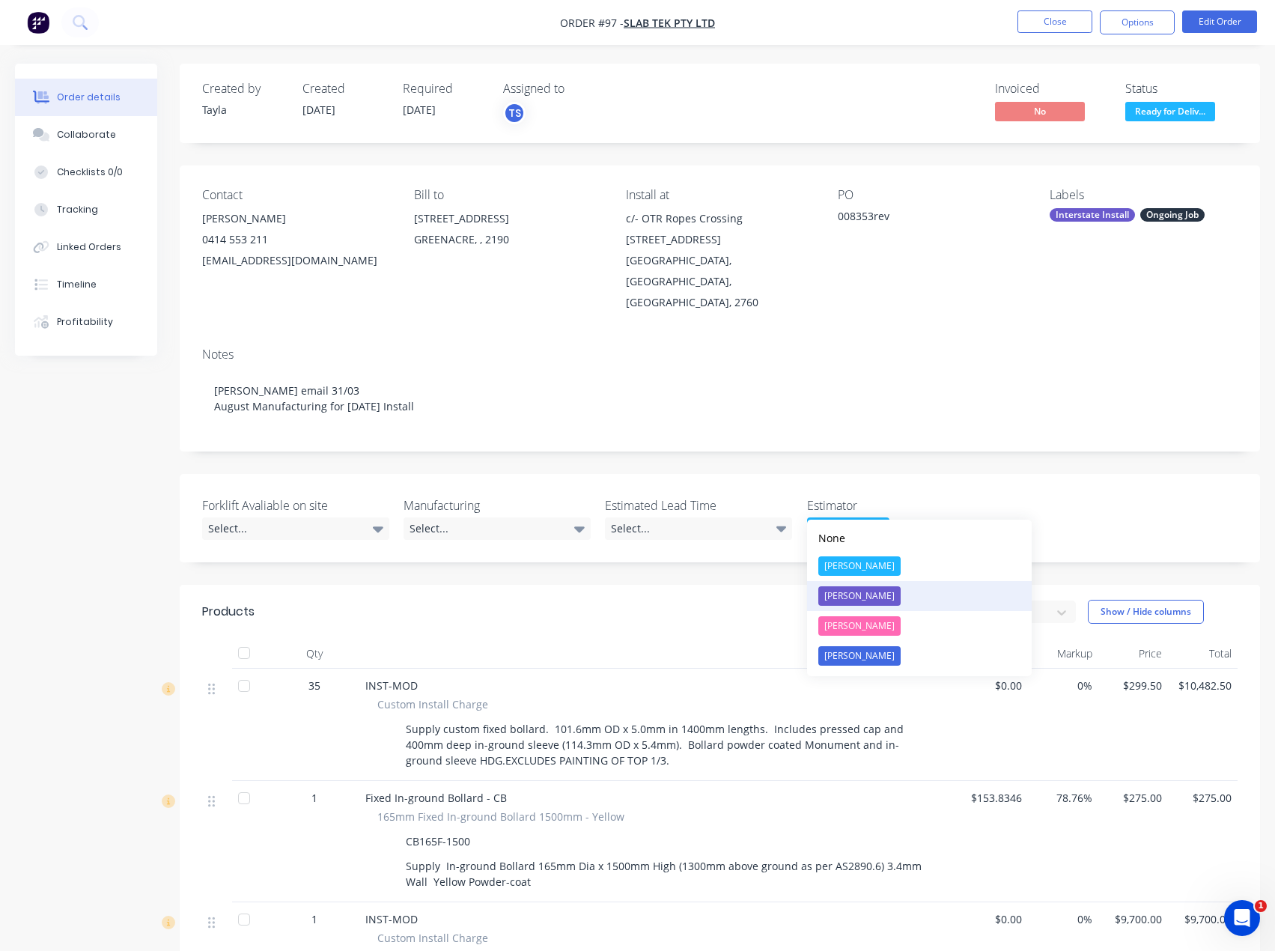
click at [836, 599] on div "[PERSON_NAME]" at bounding box center [859, 595] width 82 height 19
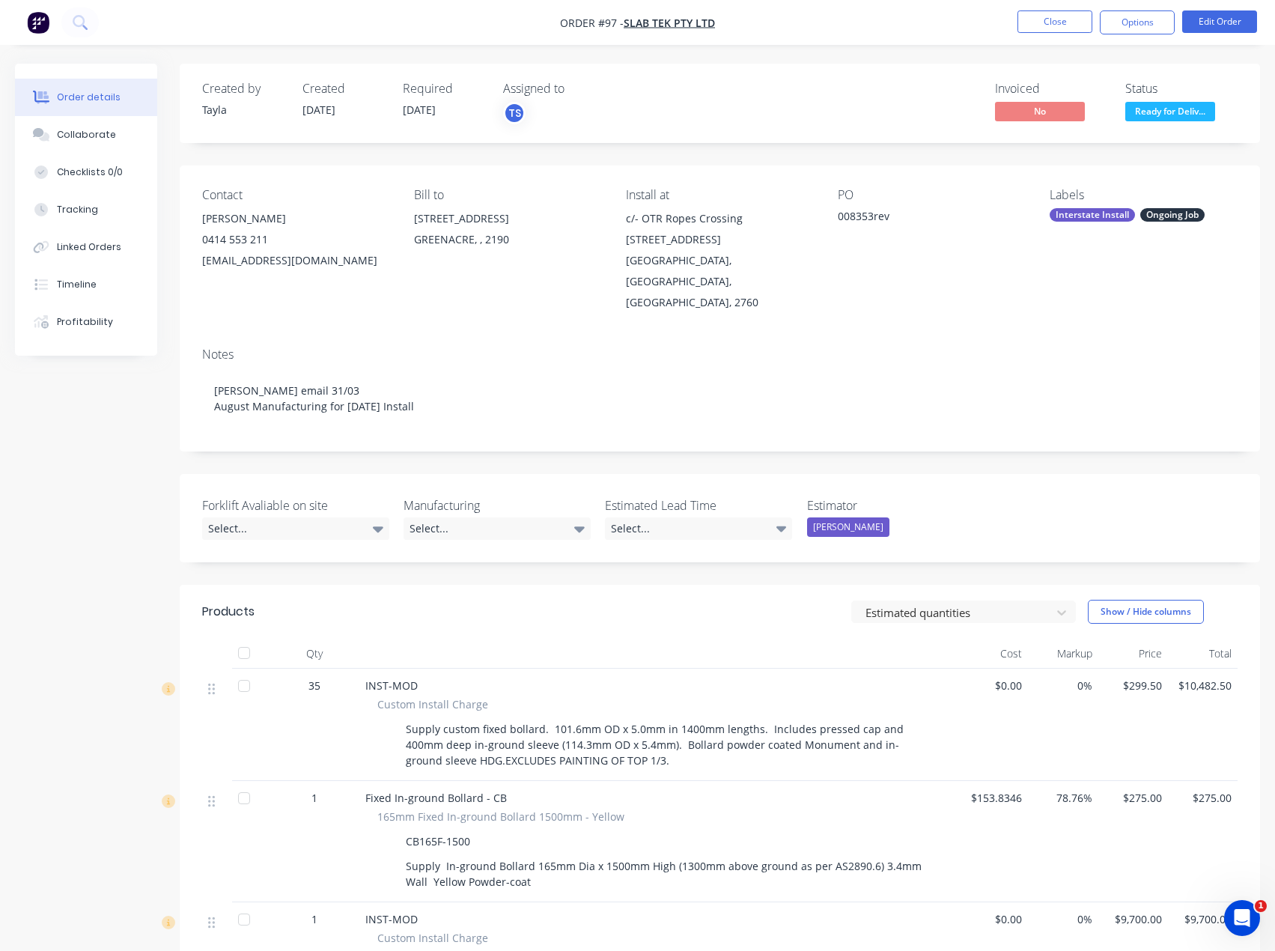
click at [988, 437] on div "Created by [PERSON_NAME] Created [DATE] Required [DATE] Assigned to TS Invoiced…" at bounding box center [720, 698] width 1081 height 1269
click at [833, 517] on div "[PERSON_NAME]" at bounding box center [848, 526] width 82 height 19
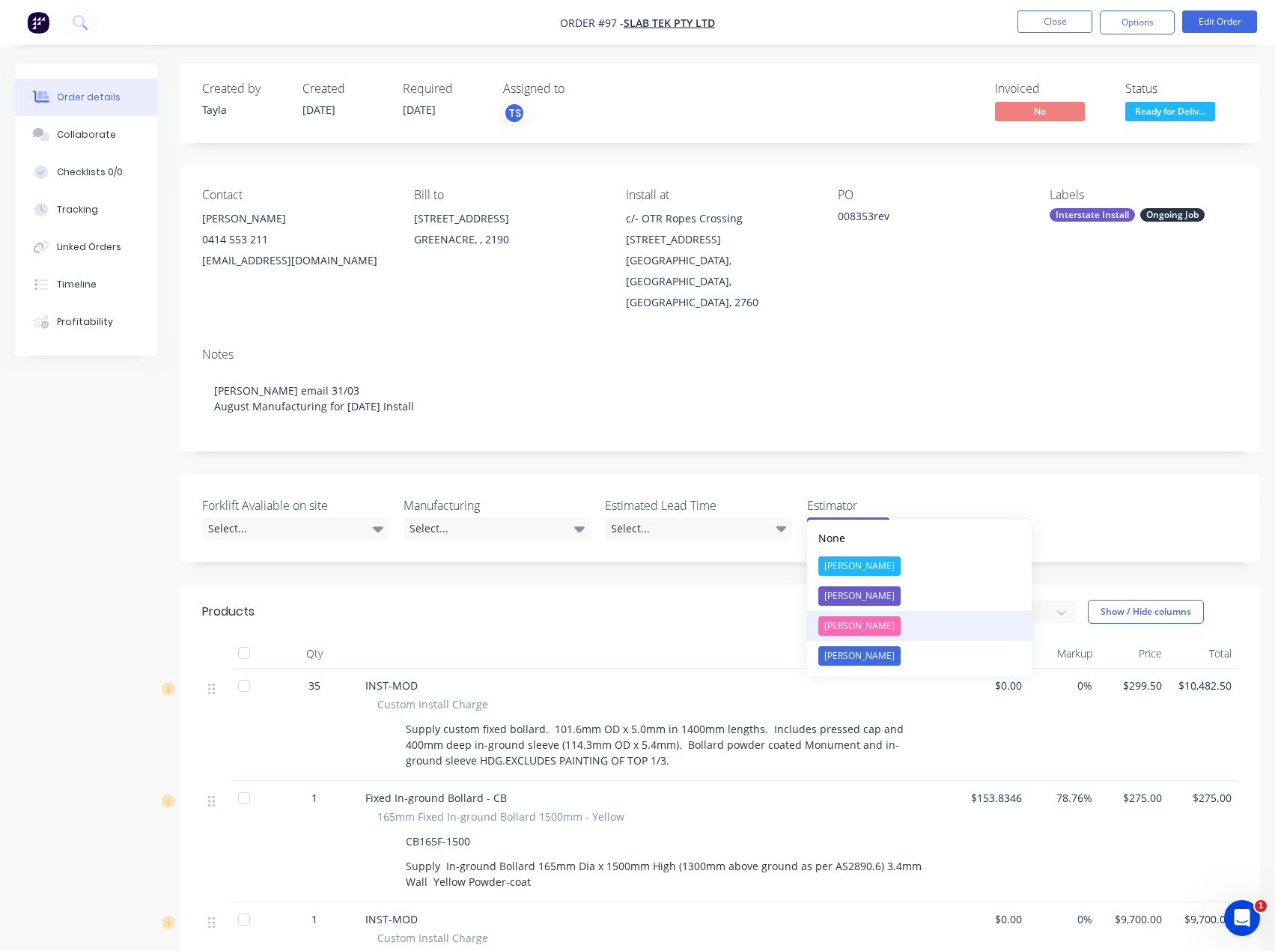
click at [853, 622] on div "[PERSON_NAME]" at bounding box center [859, 625] width 82 height 19
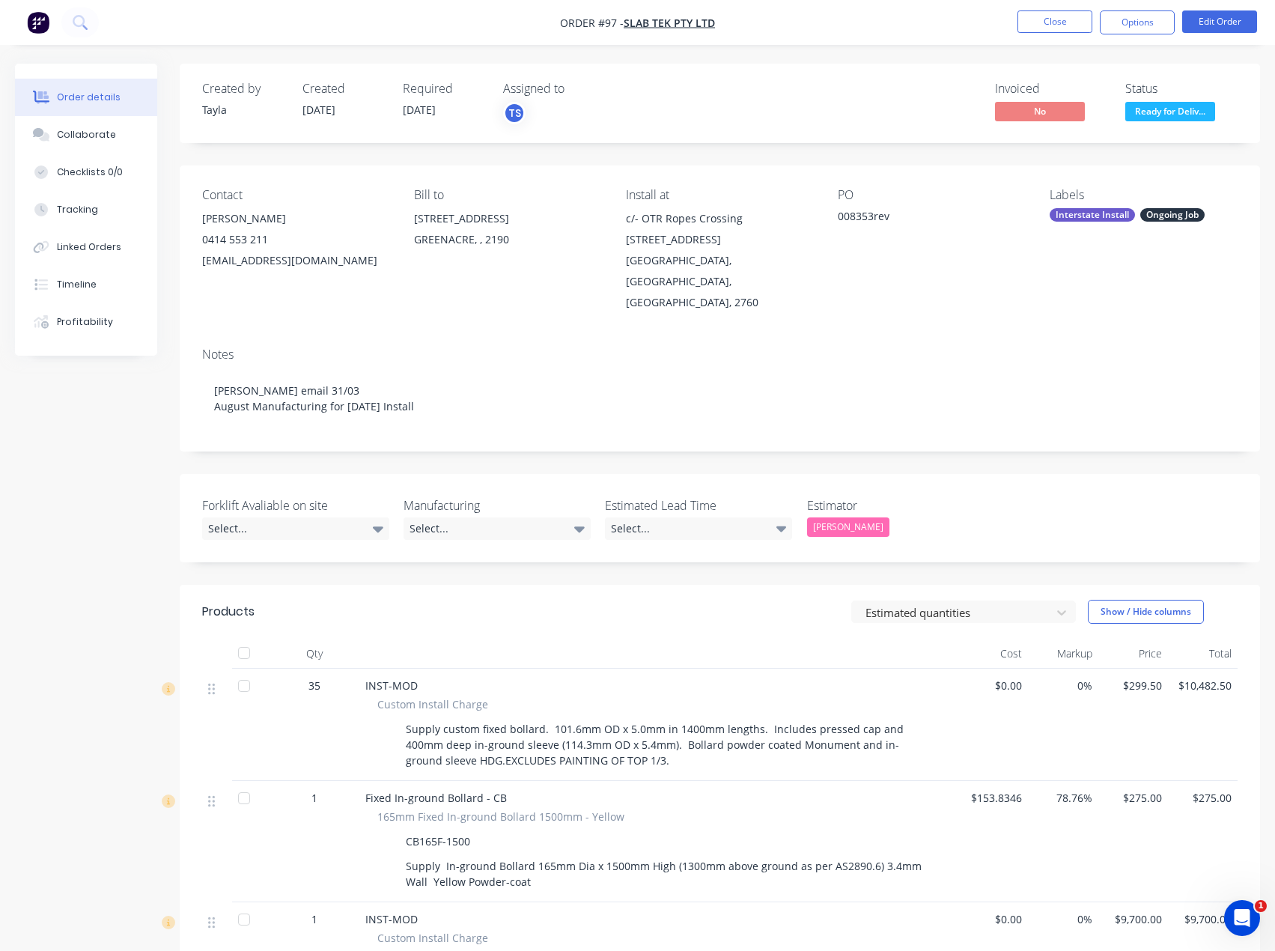
click at [912, 517] on div "[PERSON_NAME]" at bounding box center [900, 526] width 187 height 19
click at [1092, 482] on div "Forklift Avaliable on site Select... Manufacturing Select... Estimated Lead Tim…" at bounding box center [720, 518] width 1081 height 88
click at [848, 517] on div "[PERSON_NAME]" at bounding box center [848, 526] width 82 height 19
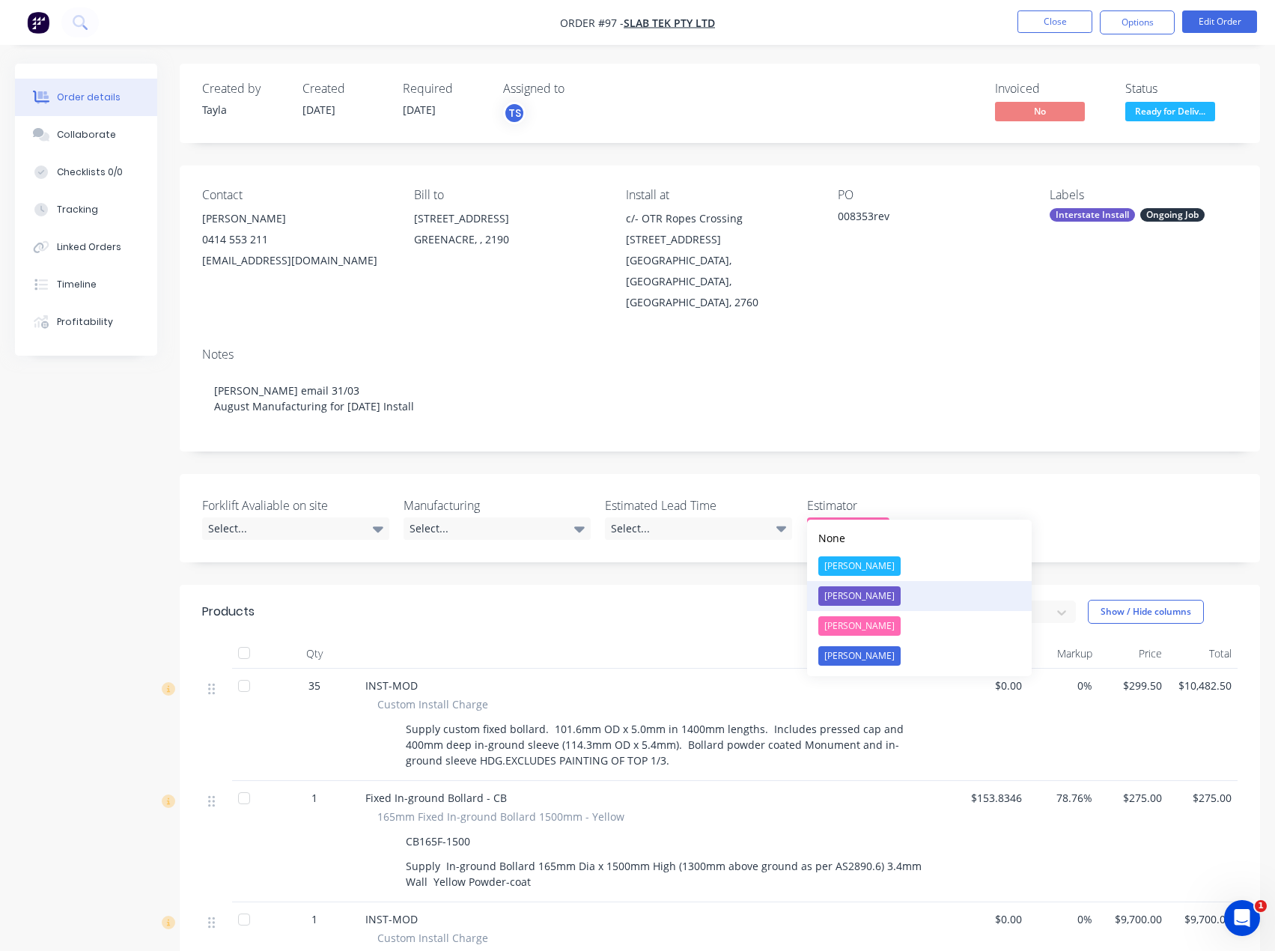
click at [854, 600] on div "[PERSON_NAME]" at bounding box center [859, 595] width 82 height 19
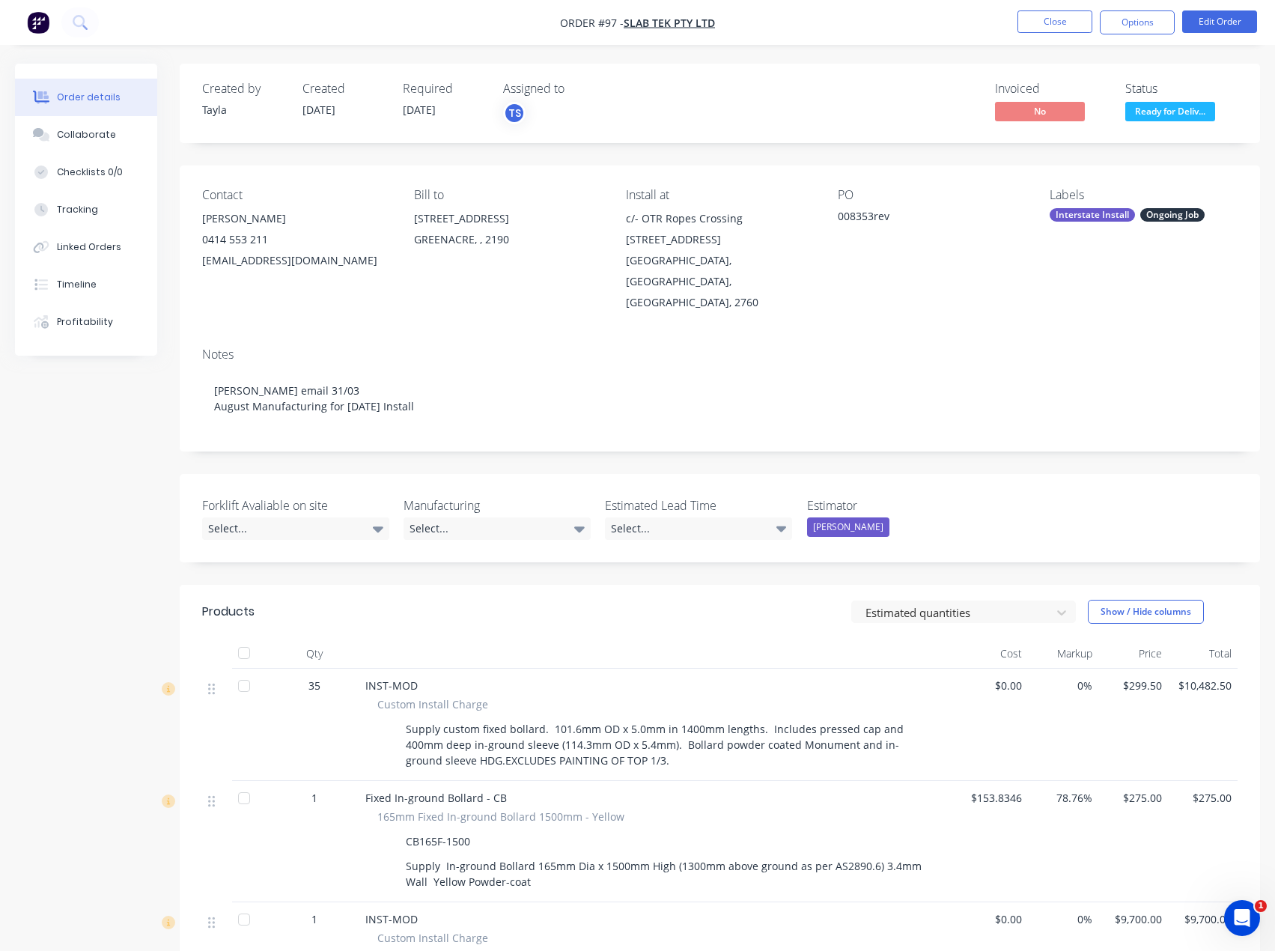
click at [934, 496] on label "Estimator" at bounding box center [900, 505] width 187 height 18
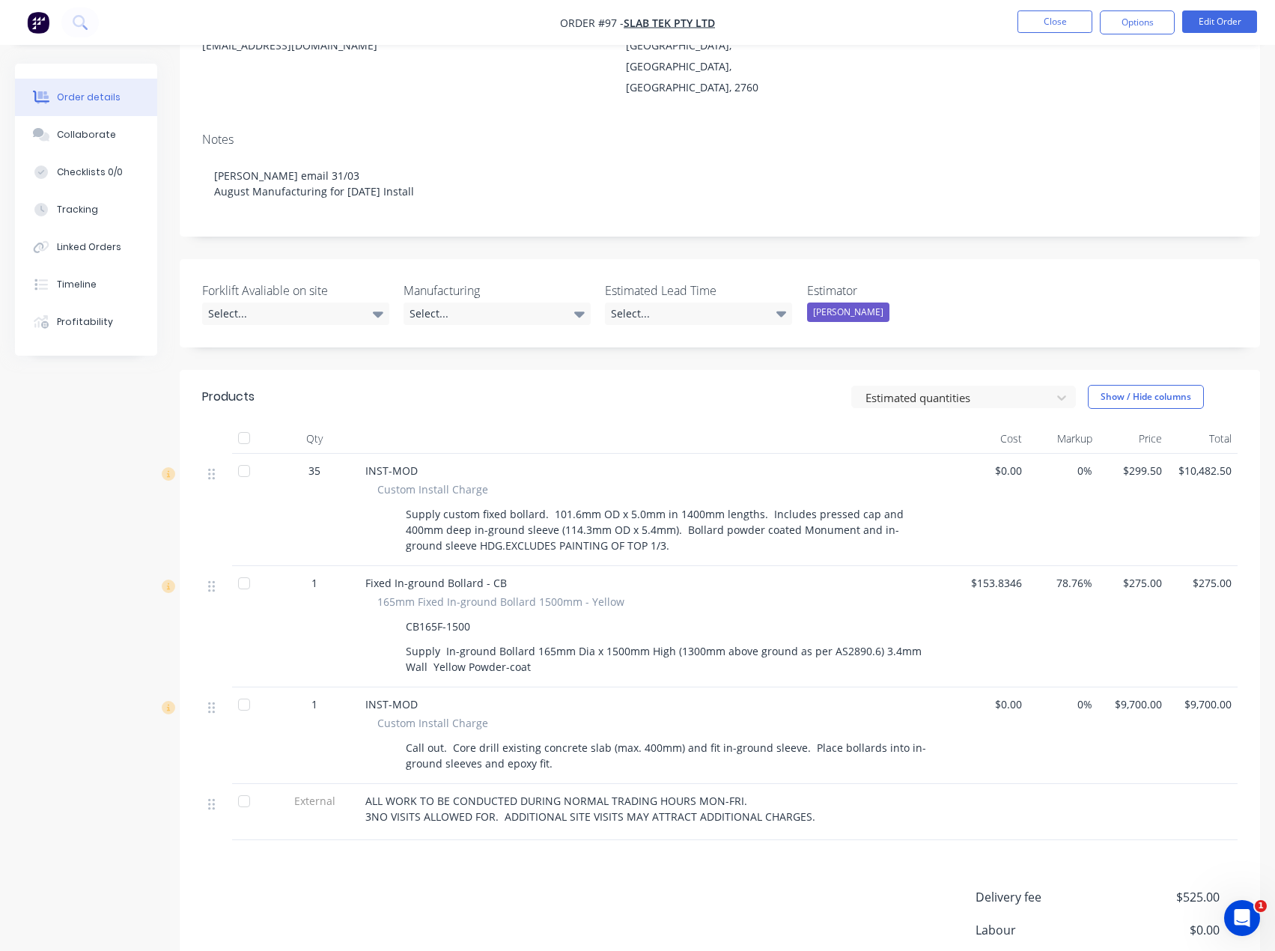
scroll to position [225, 0]
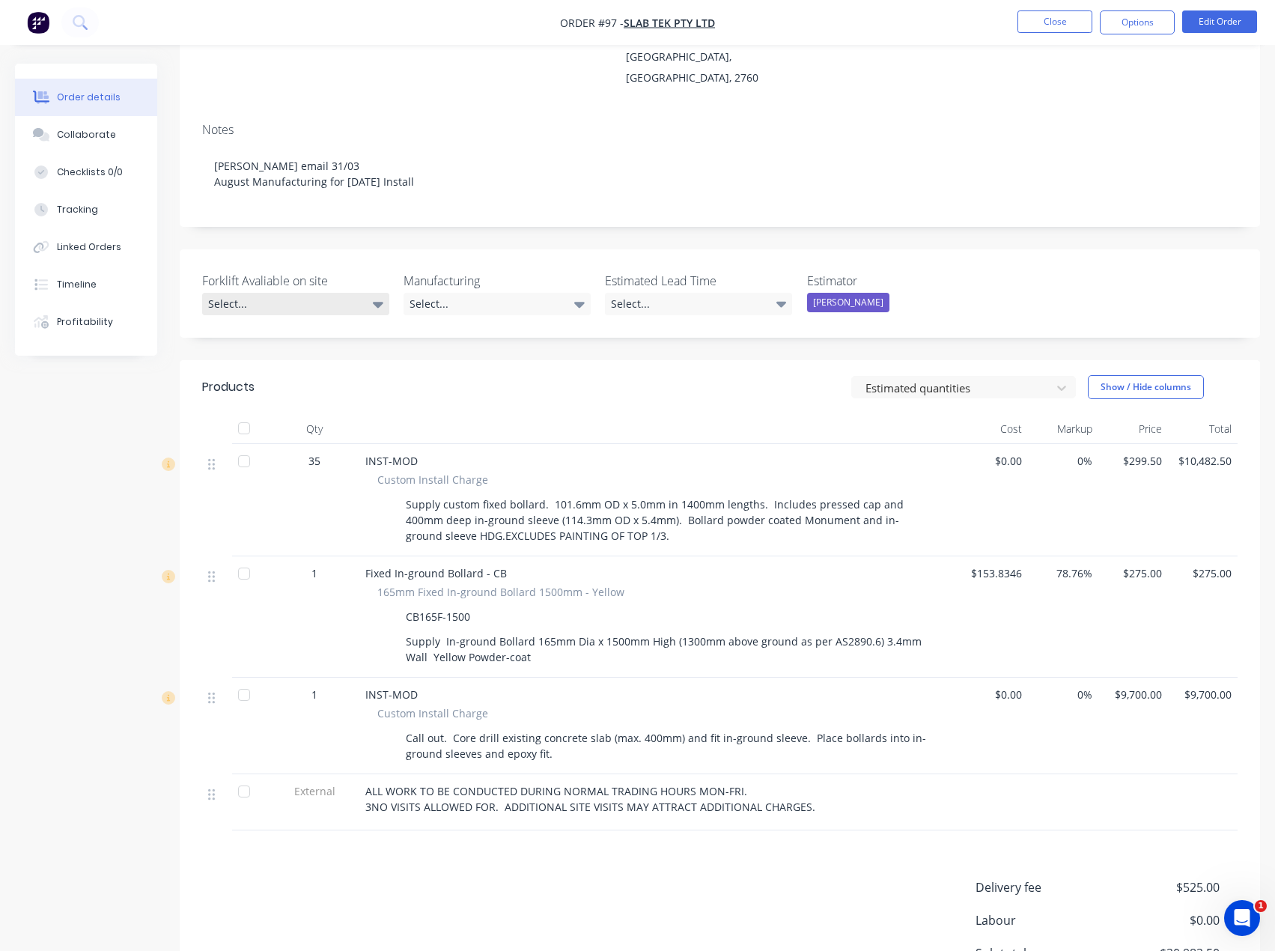
click at [343, 293] on div "Select..." at bounding box center [295, 304] width 187 height 22
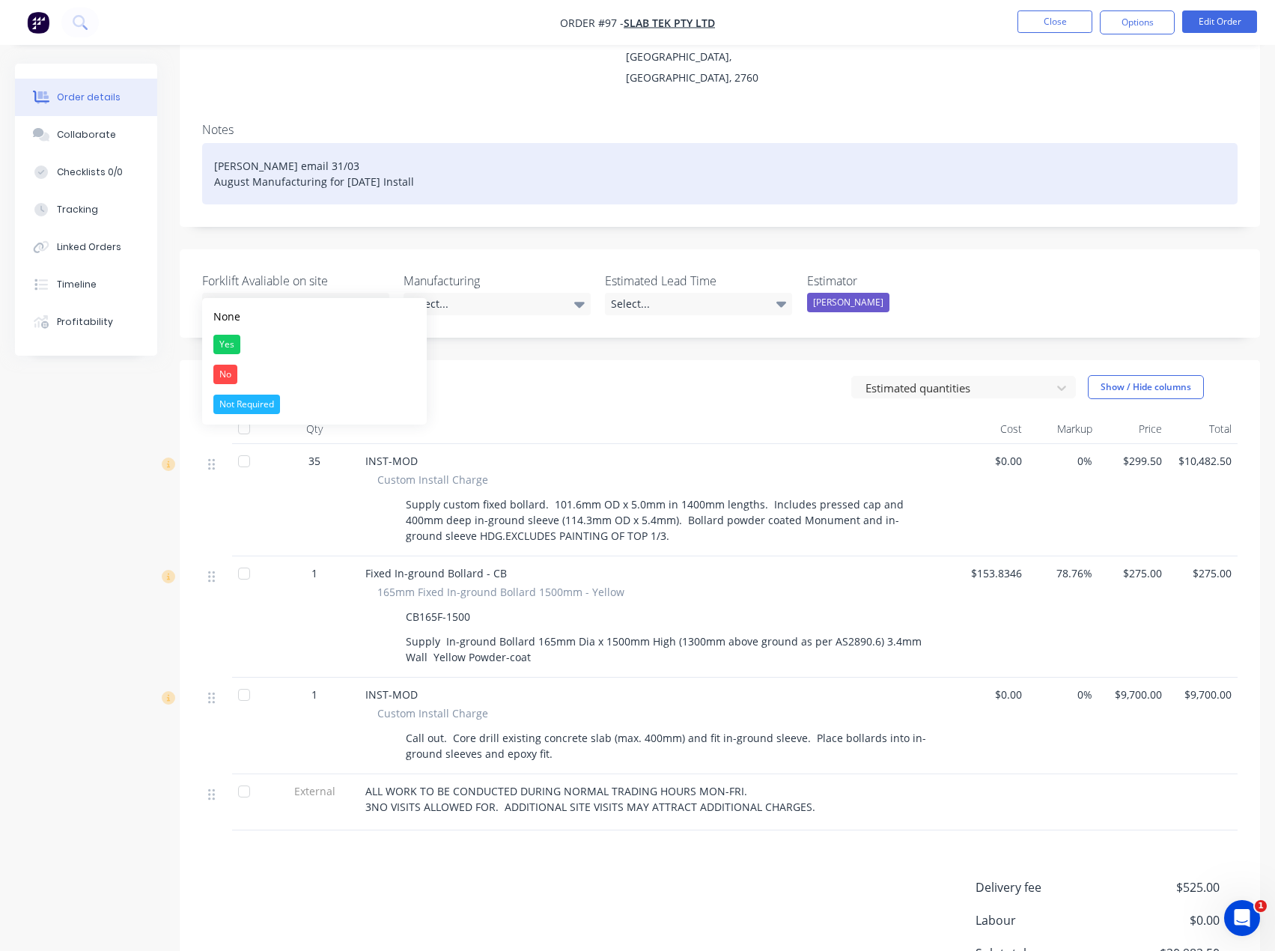
click at [225, 377] on div "No" at bounding box center [225, 374] width 24 height 19
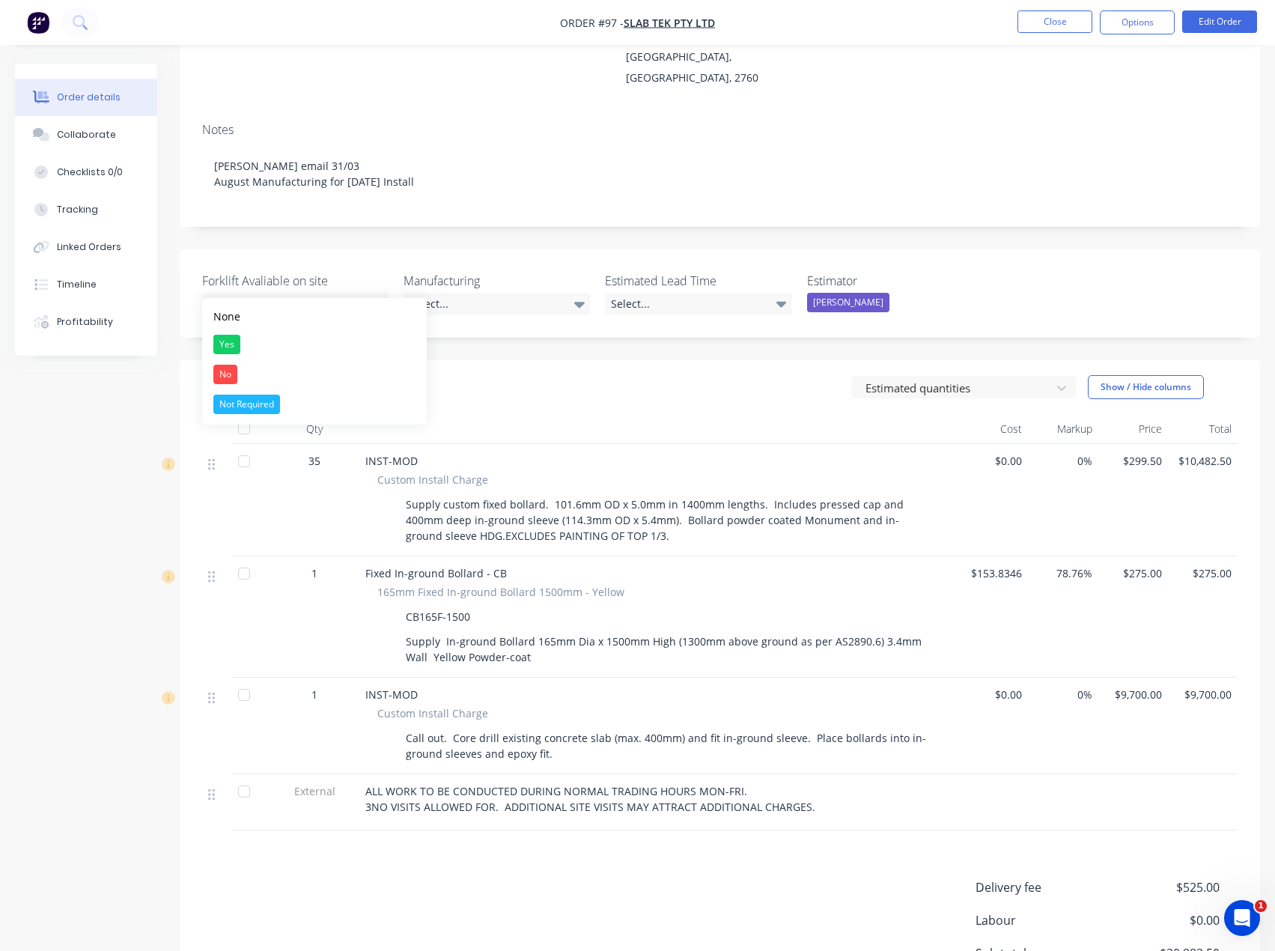
scroll to position [0, 0]
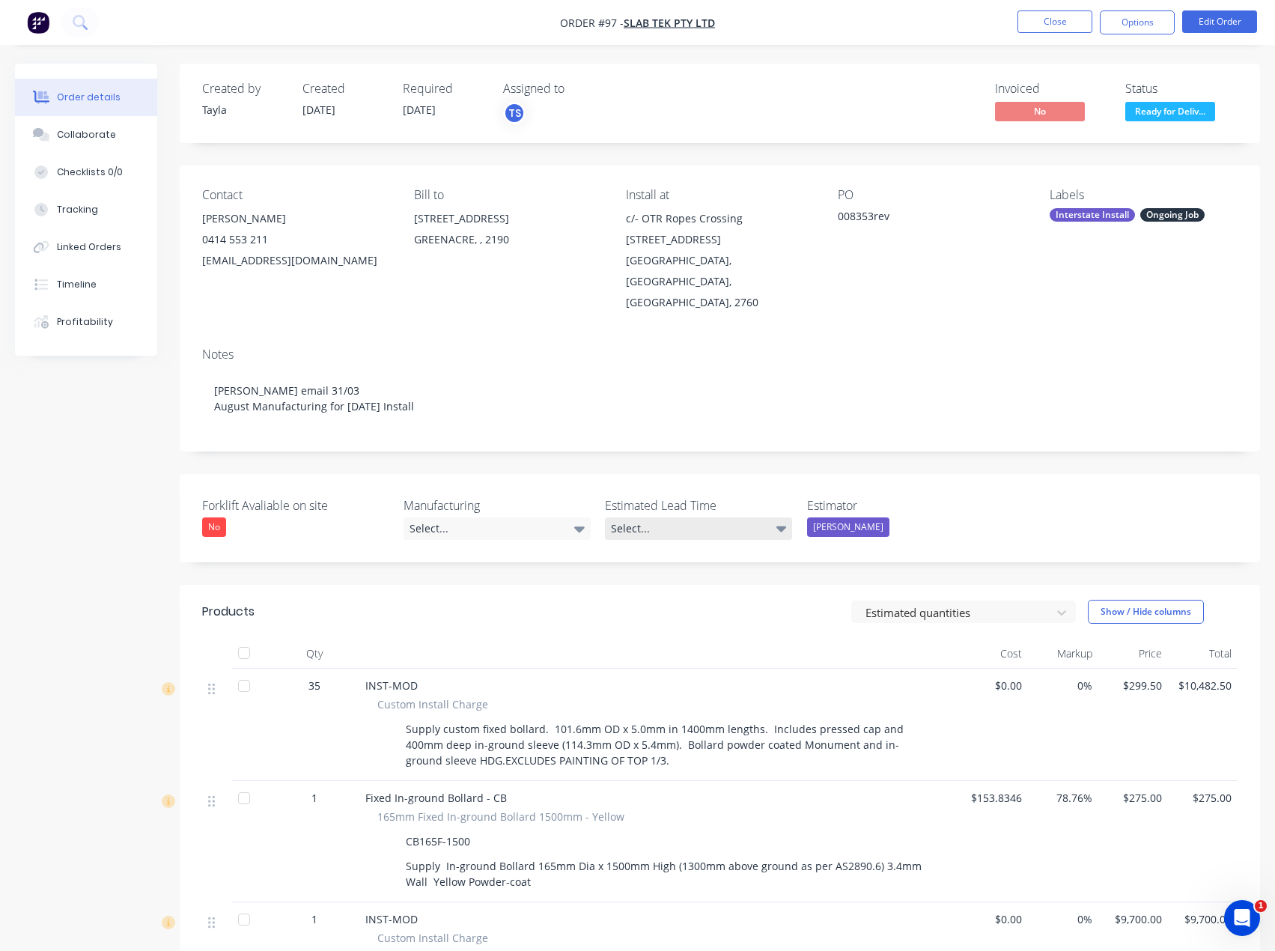
click at [679, 517] on div "Select..." at bounding box center [698, 528] width 187 height 22
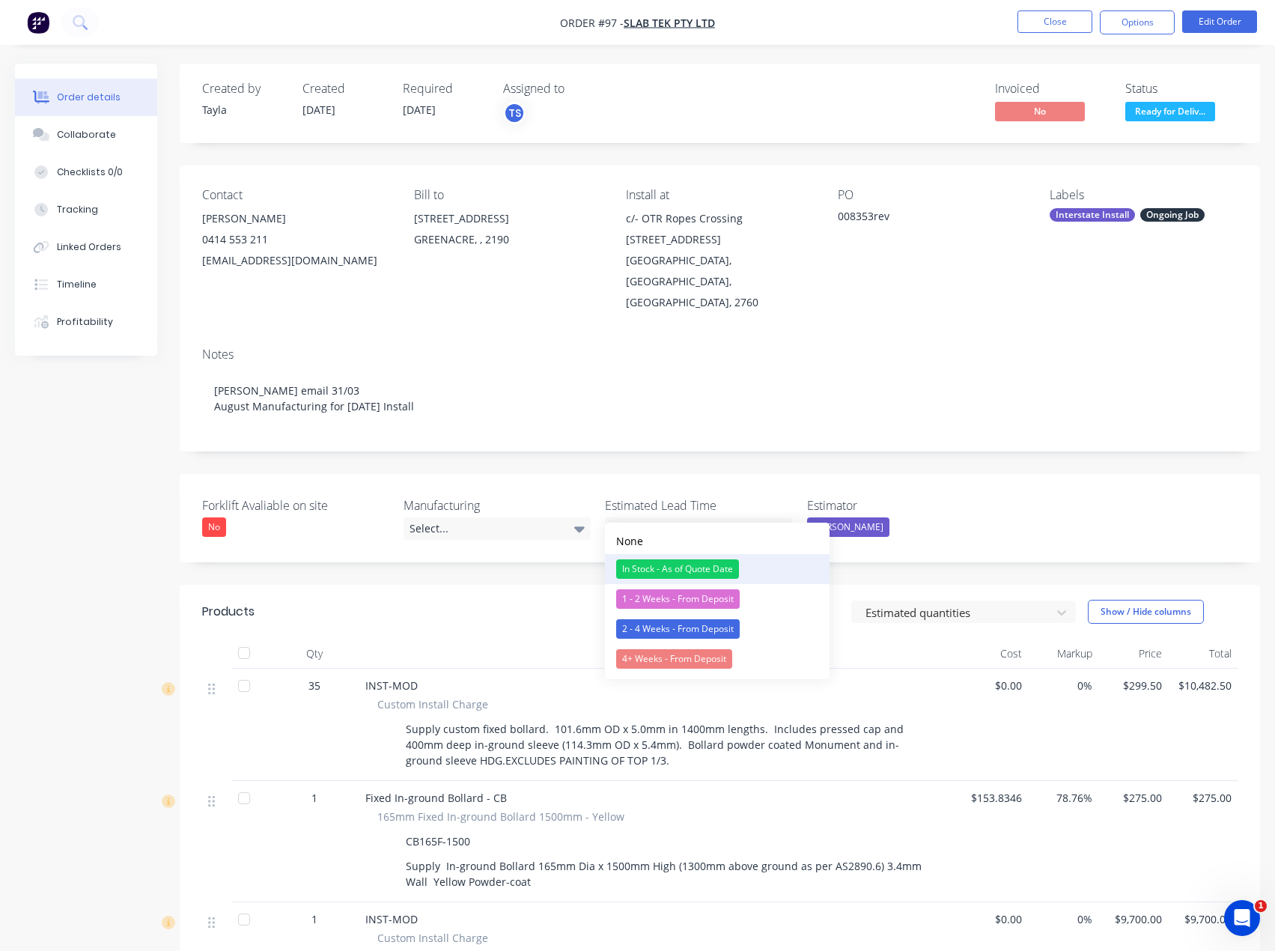
click at [659, 571] on div "In Stock - As of Quote Date" at bounding box center [677, 568] width 123 height 19
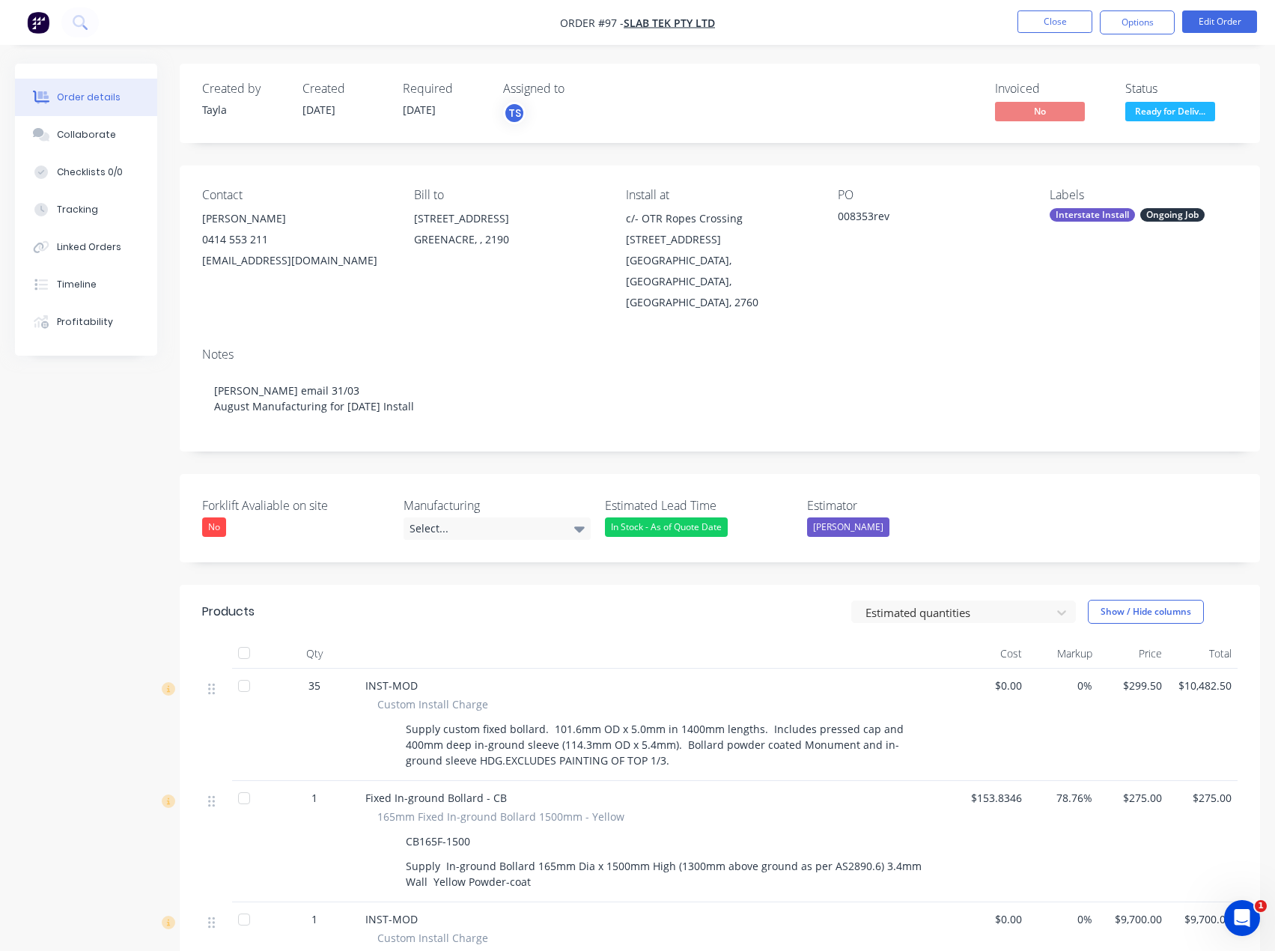
click at [690, 517] on div "In Stock - As of Quote Date" at bounding box center [666, 526] width 123 height 19
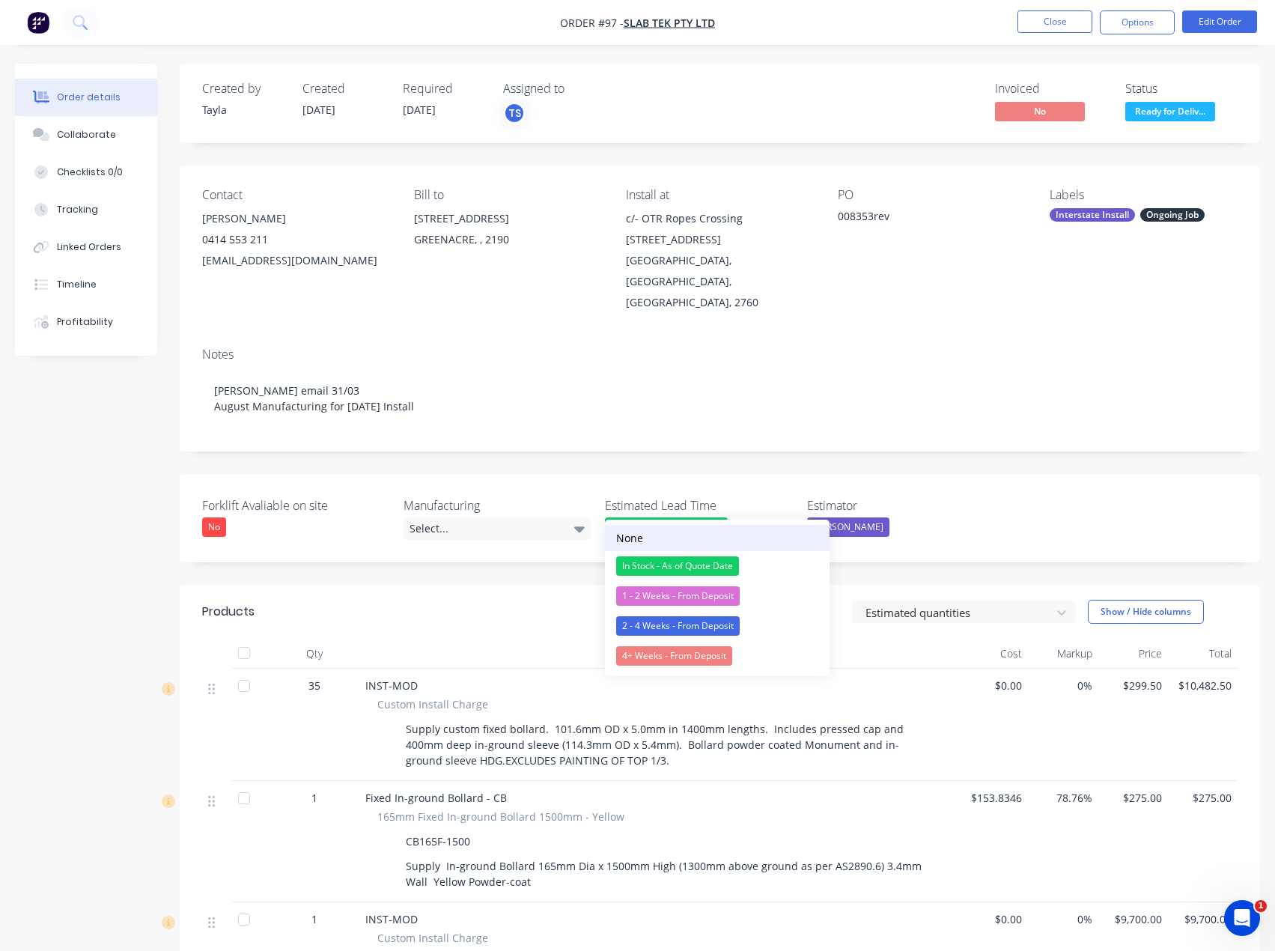
click at [653, 543] on button "None" at bounding box center [717, 538] width 225 height 26
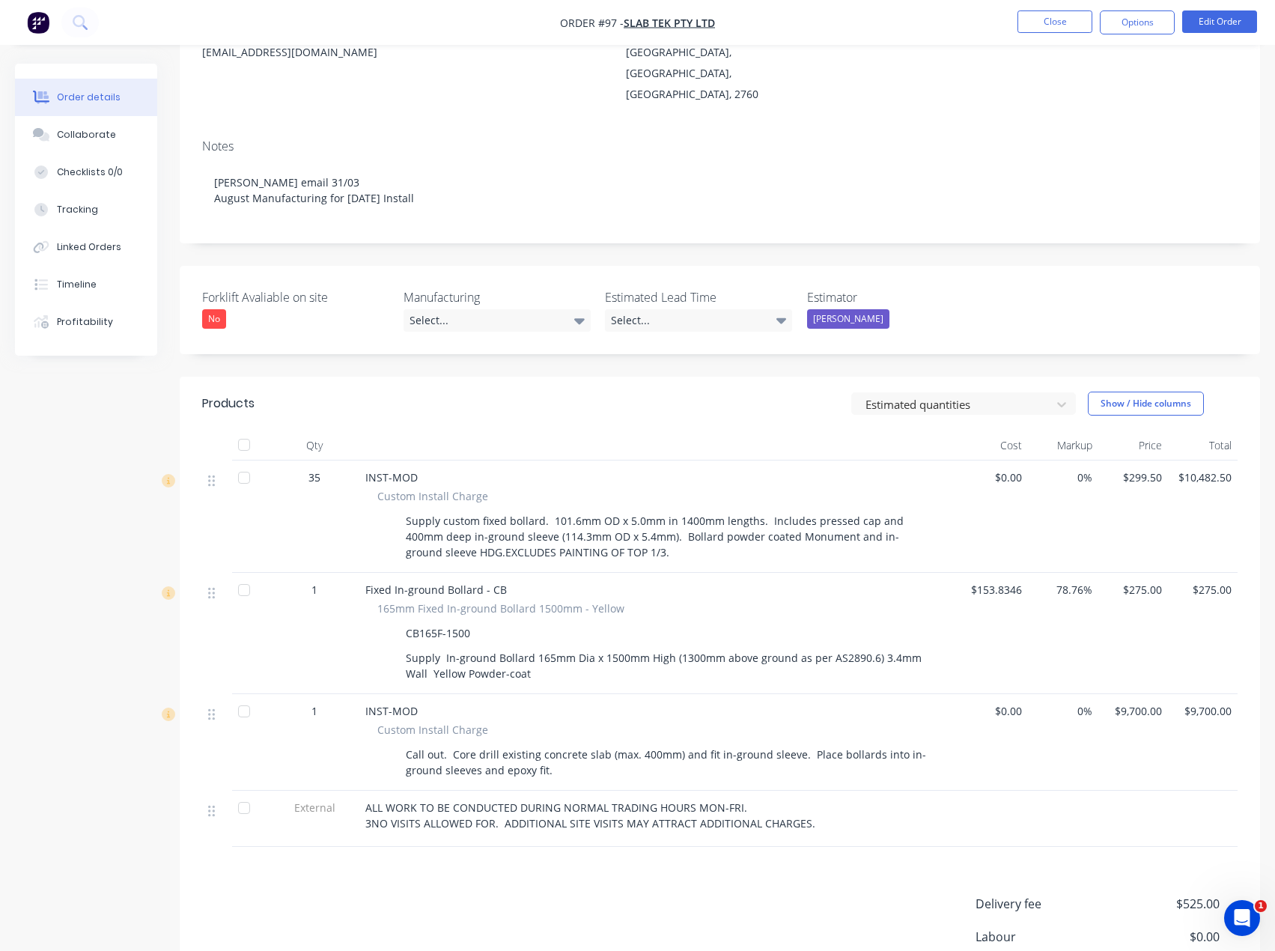
scroll to position [300, 0]
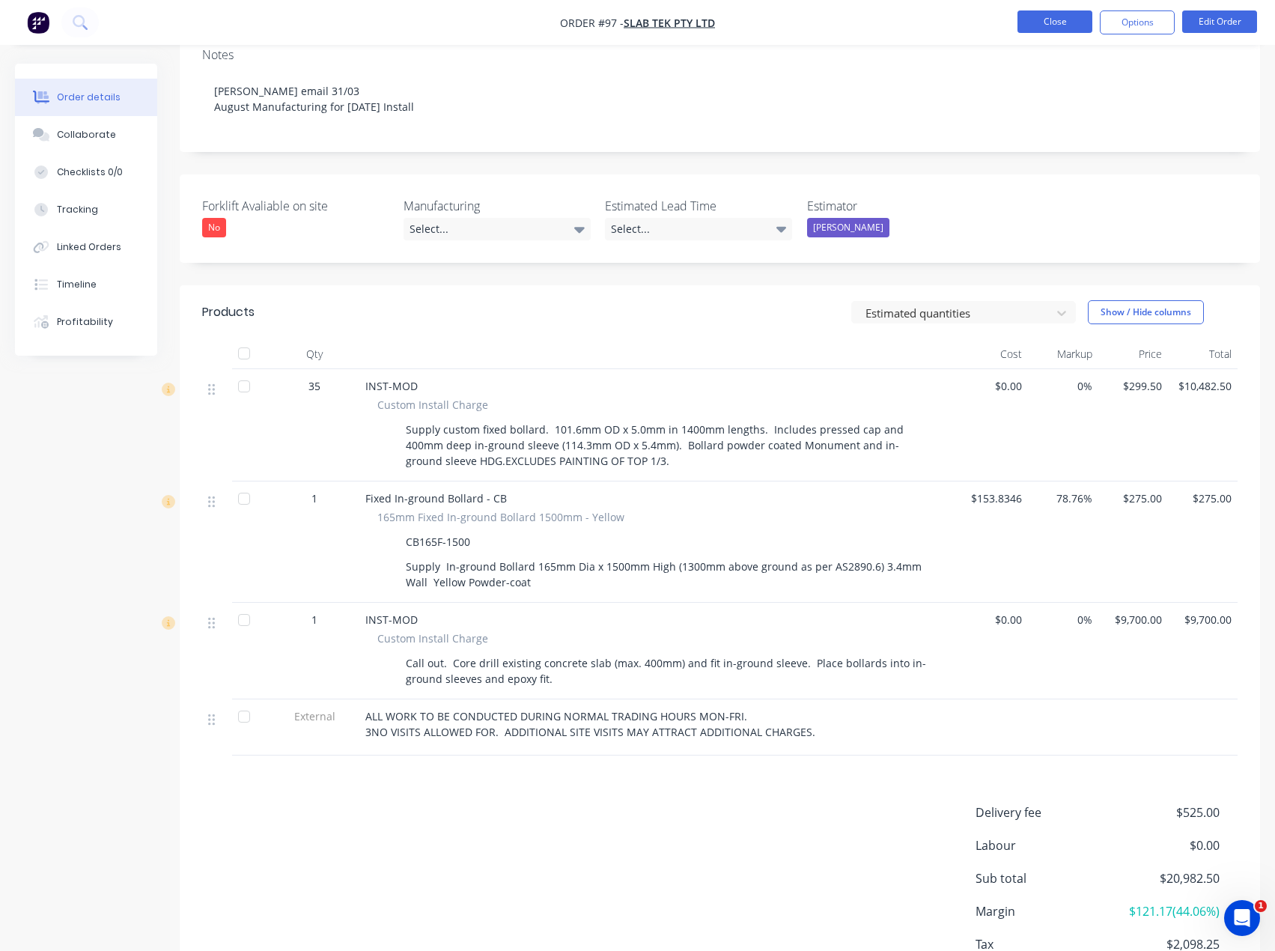
click at [1052, 26] on button "Close" at bounding box center [1055, 21] width 75 height 22
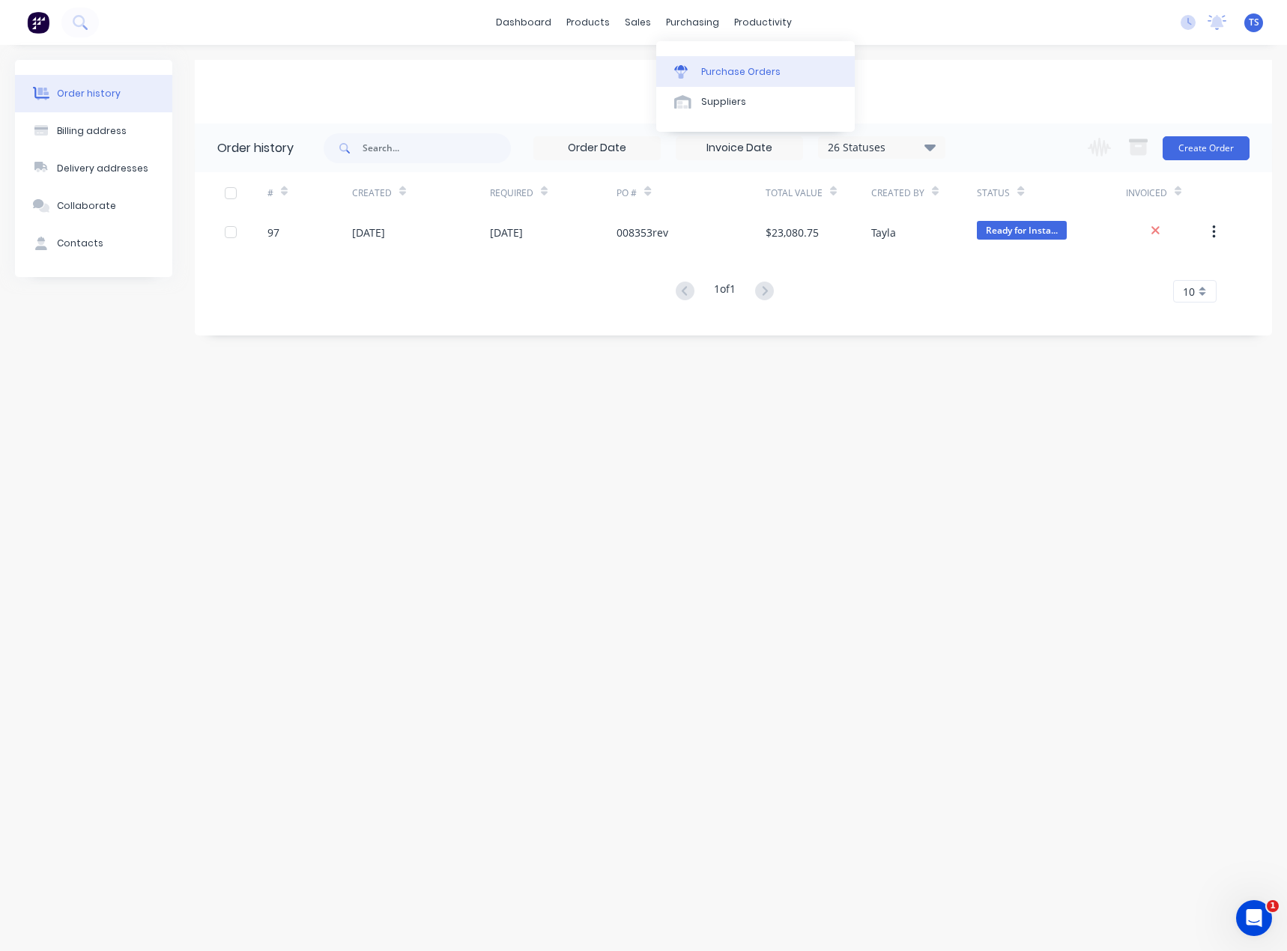
click at [716, 73] on div "Purchase Orders" at bounding box center [740, 71] width 79 height 13
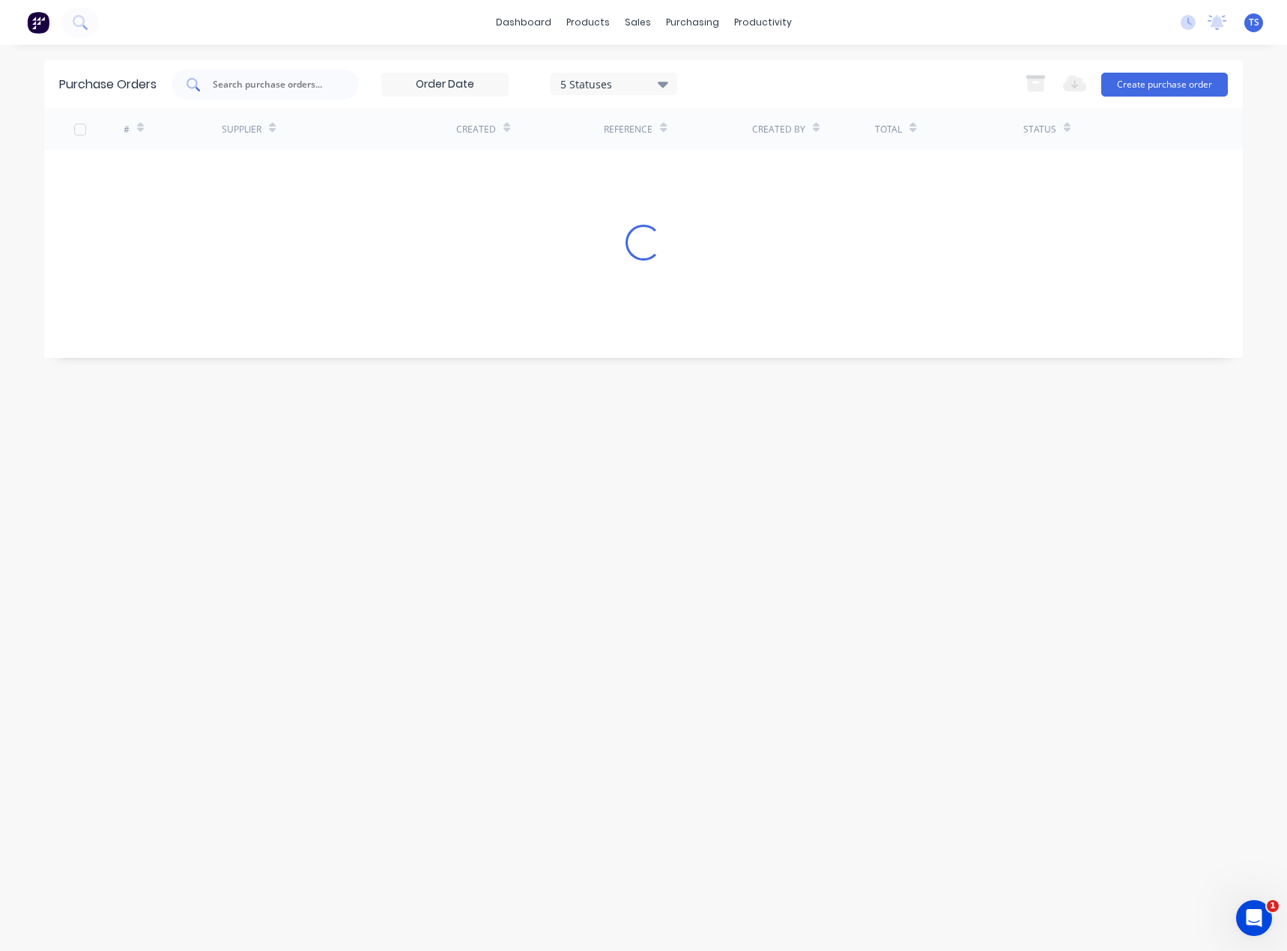
click at [296, 89] on input "text" at bounding box center [273, 84] width 124 height 15
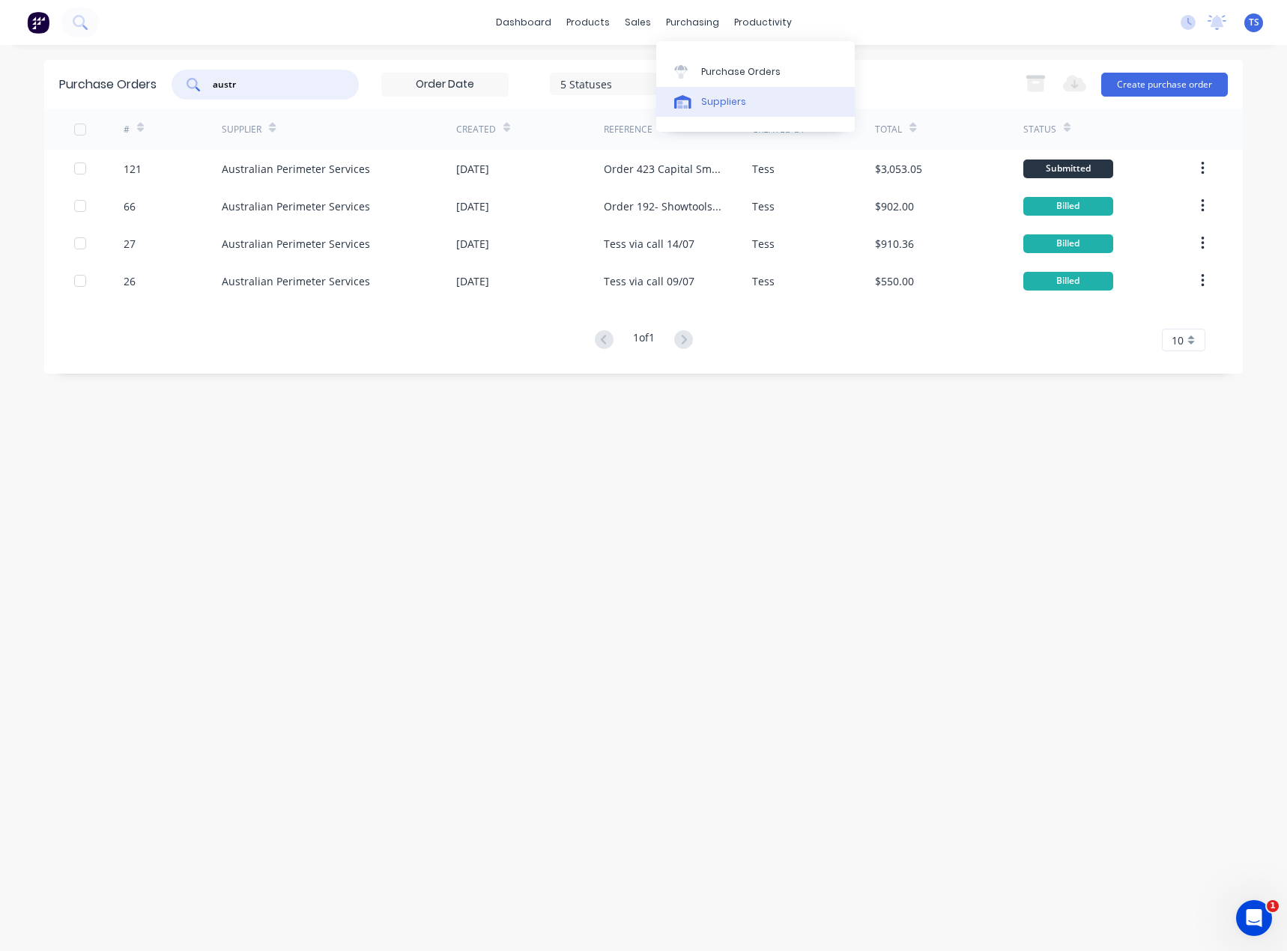
type input "austr"
click at [695, 104] on div at bounding box center [685, 101] width 22 height 13
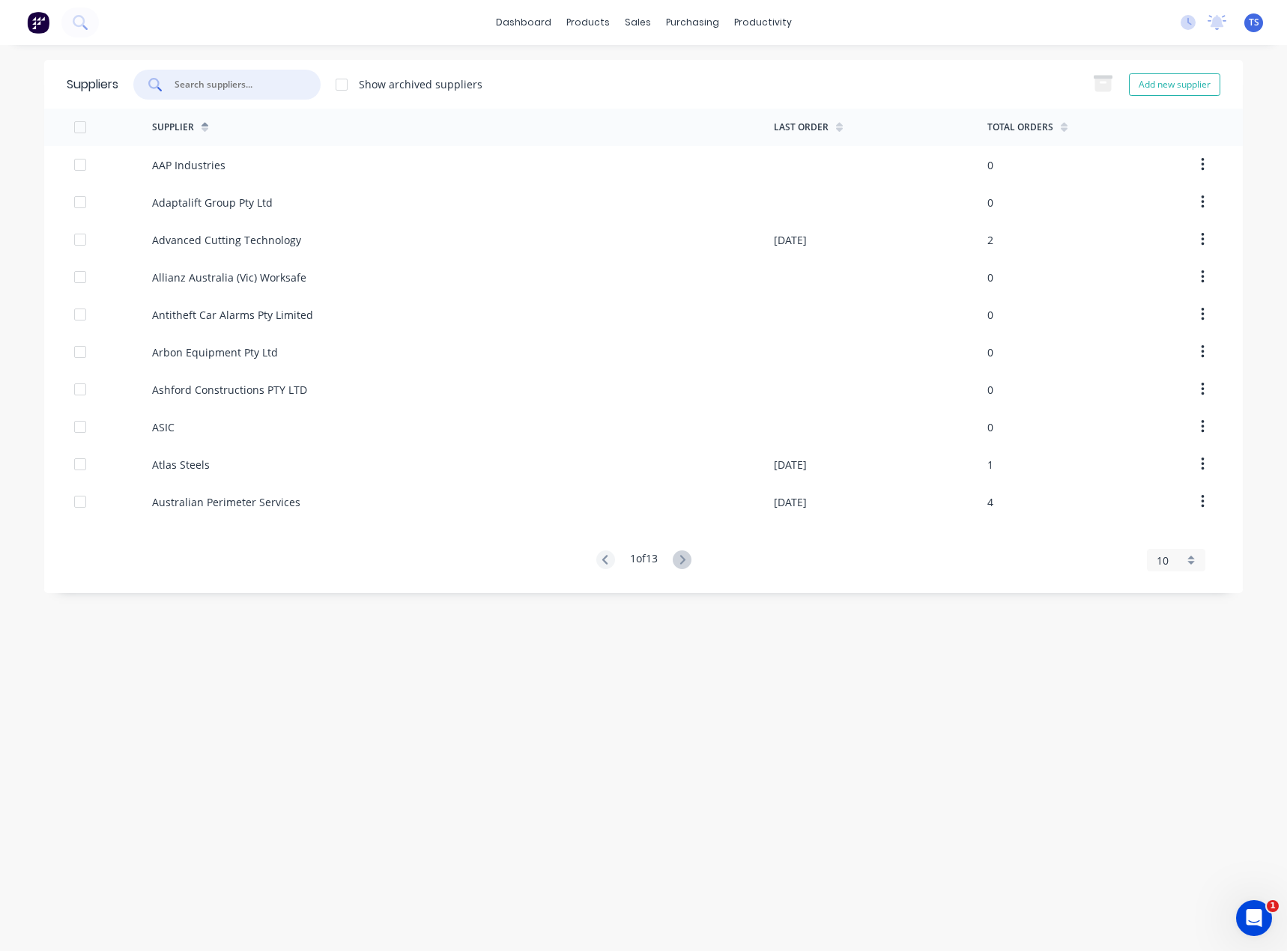
click at [225, 84] on input "text" at bounding box center [235, 84] width 124 height 15
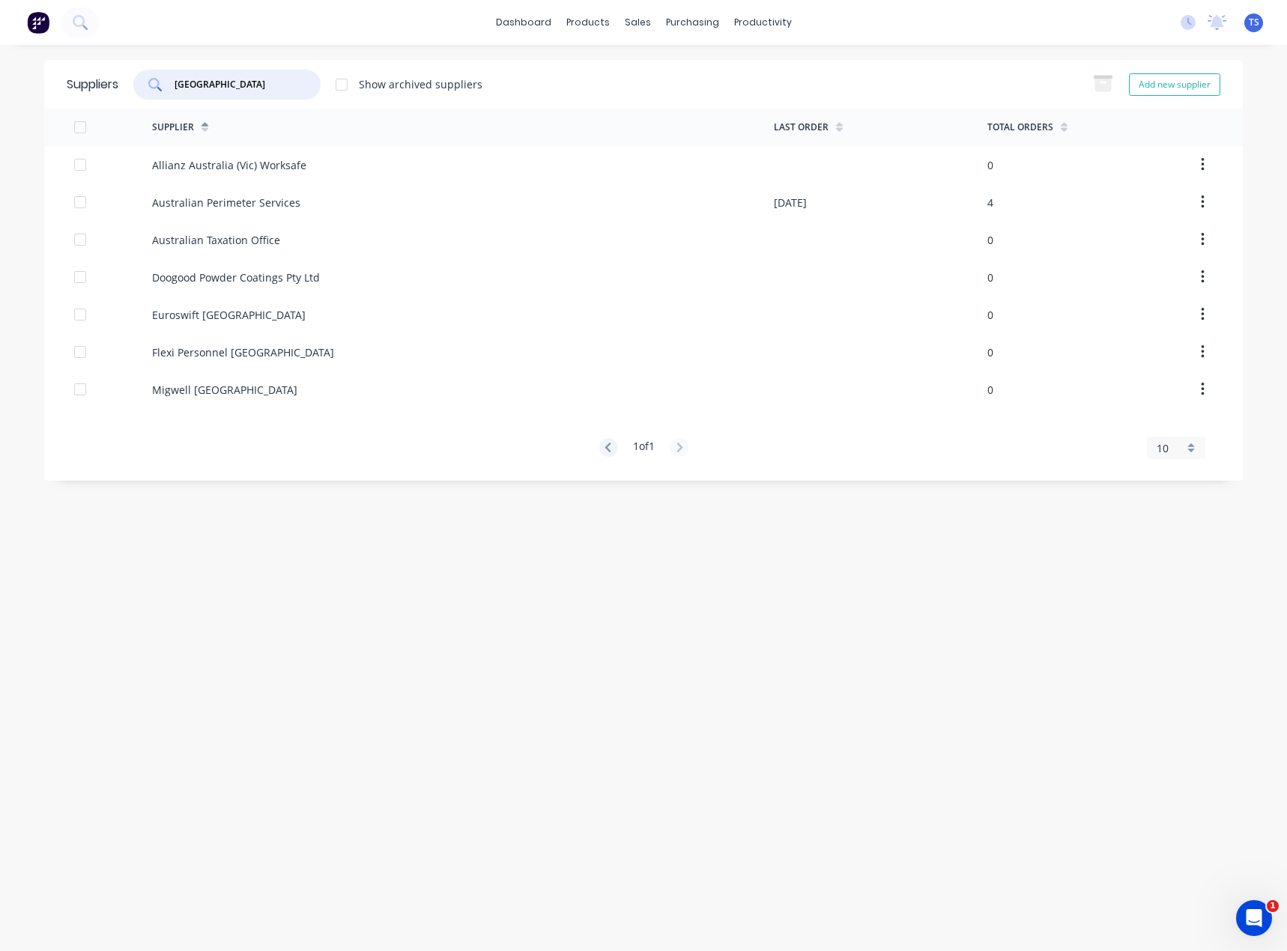
type input "[GEOGRAPHIC_DATA]"
click at [235, 202] on div "Australian Perimeter Services" at bounding box center [226, 203] width 148 height 16
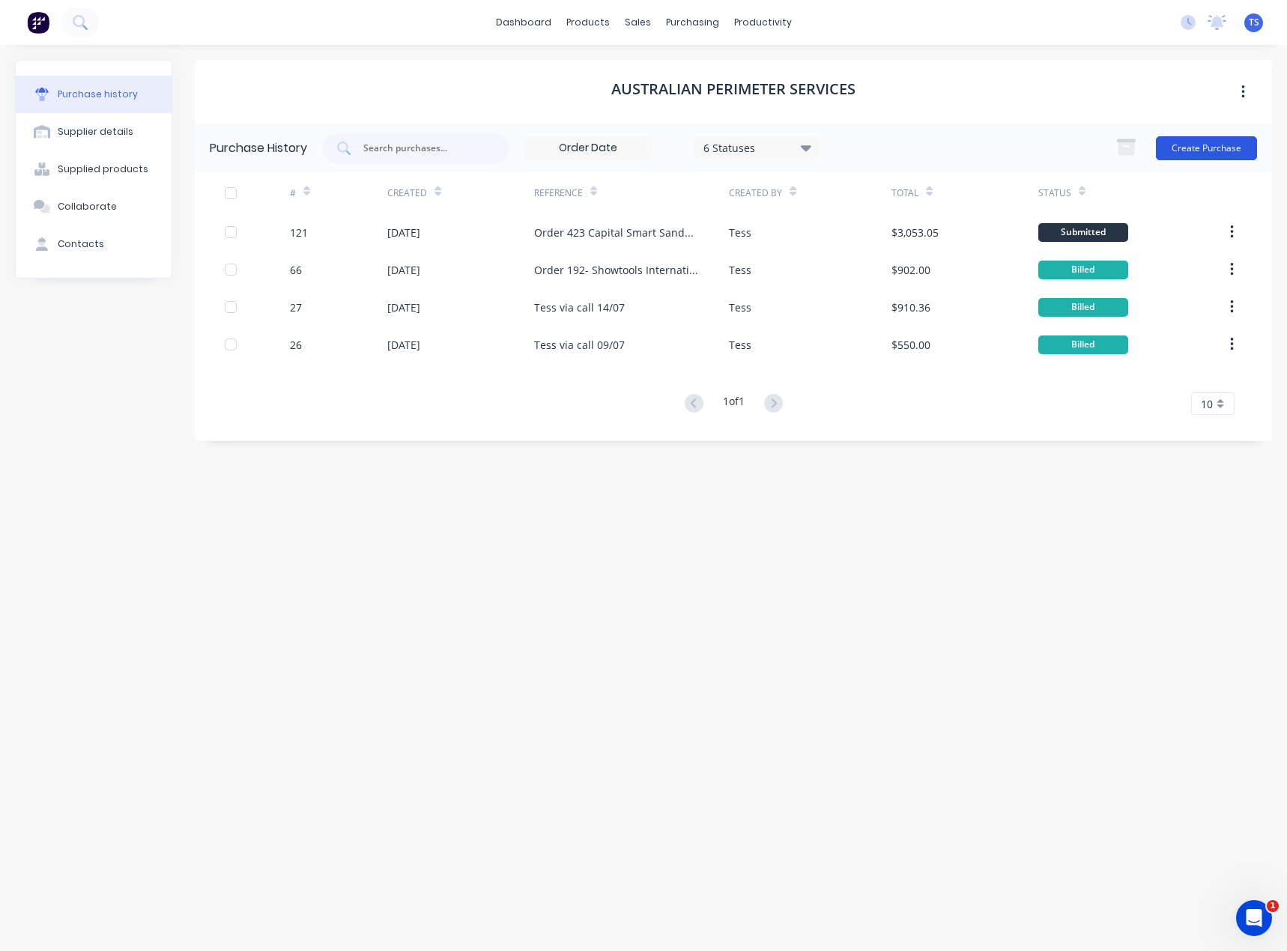
click at [1233, 151] on button "Create Purchase" at bounding box center [1205, 148] width 101 height 24
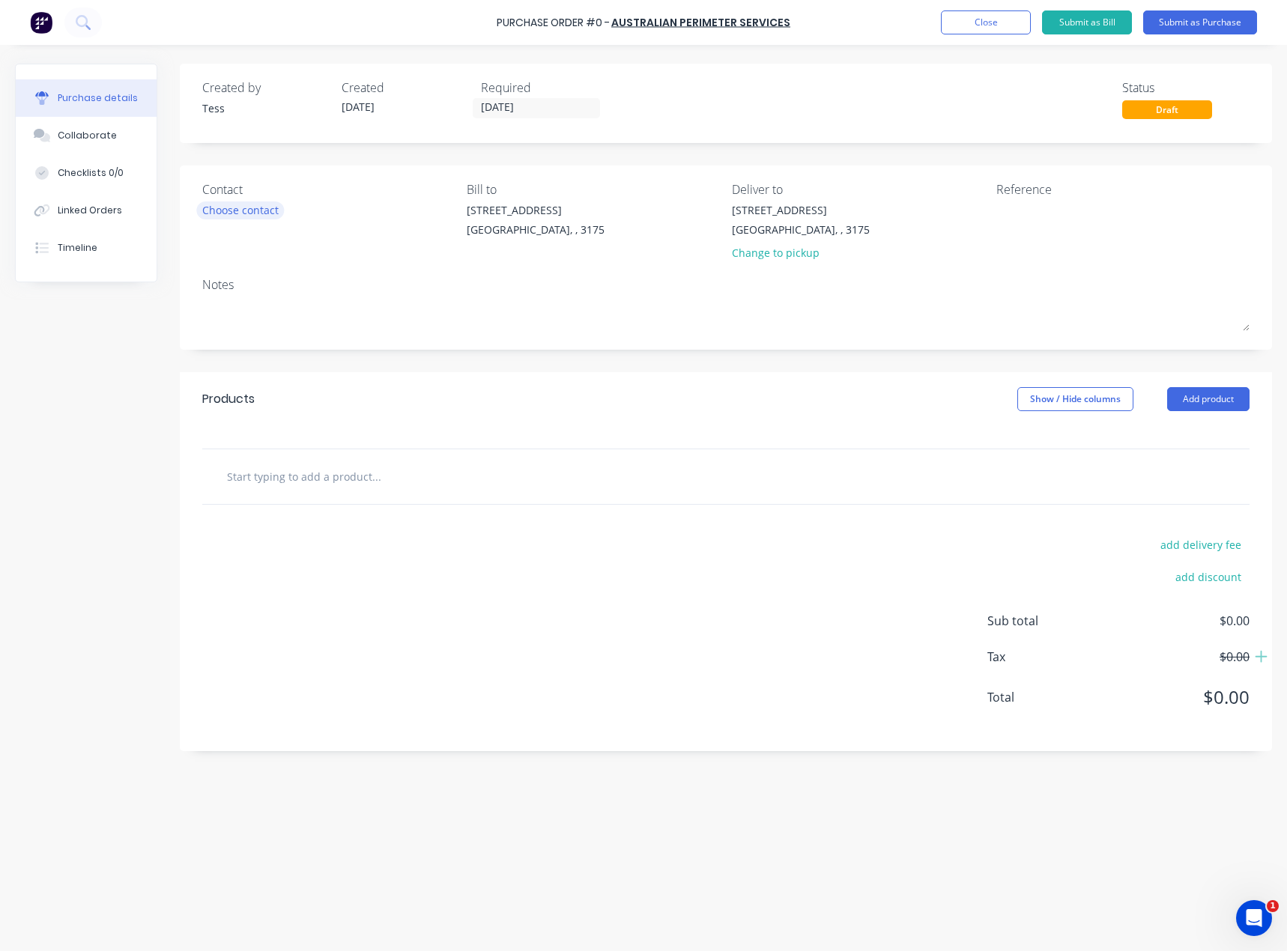
click at [255, 208] on div "Choose contact" at bounding box center [240, 210] width 76 height 16
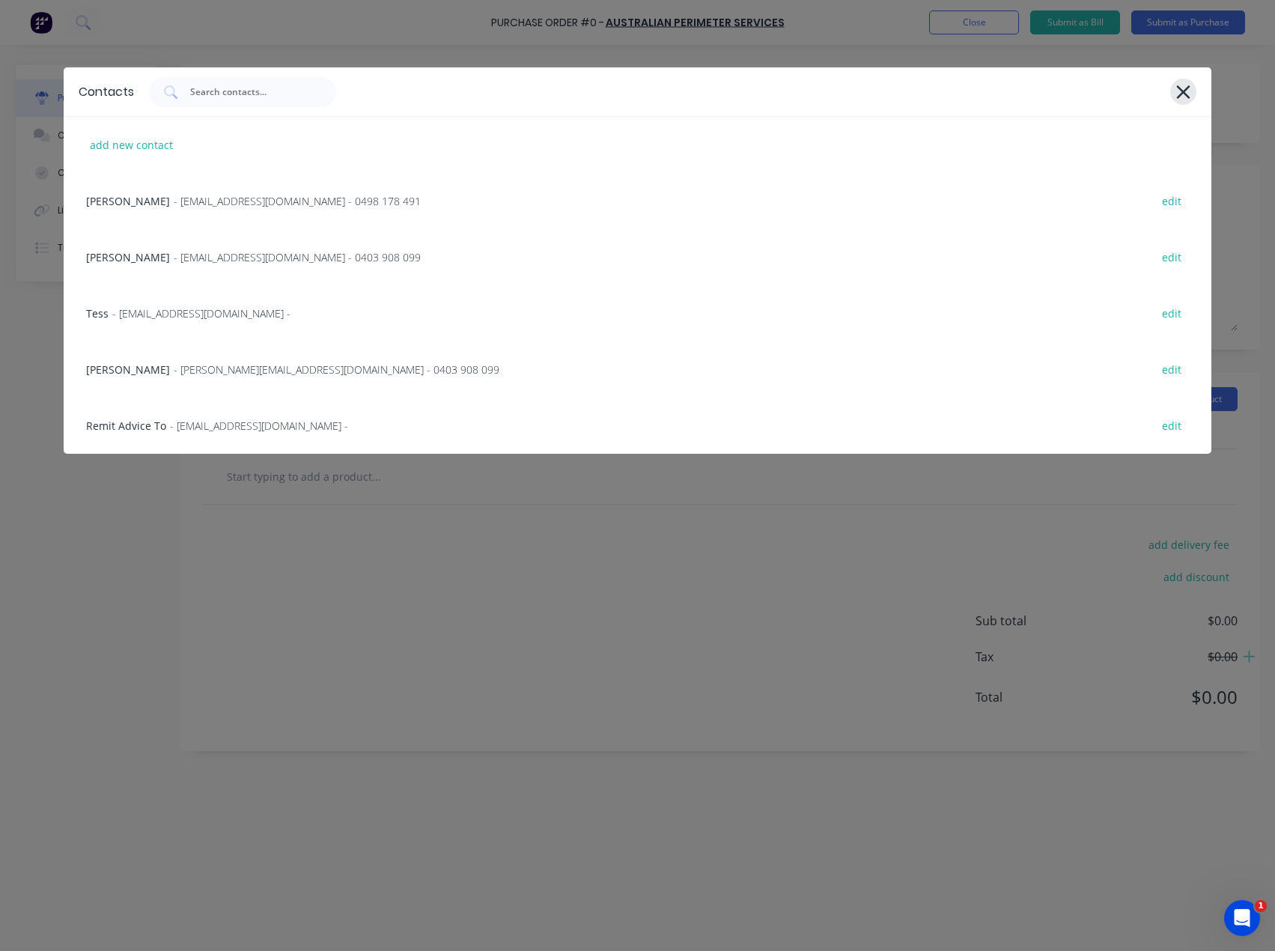
click at [1180, 97] on icon at bounding box center [1184, 92] width 16 height 21
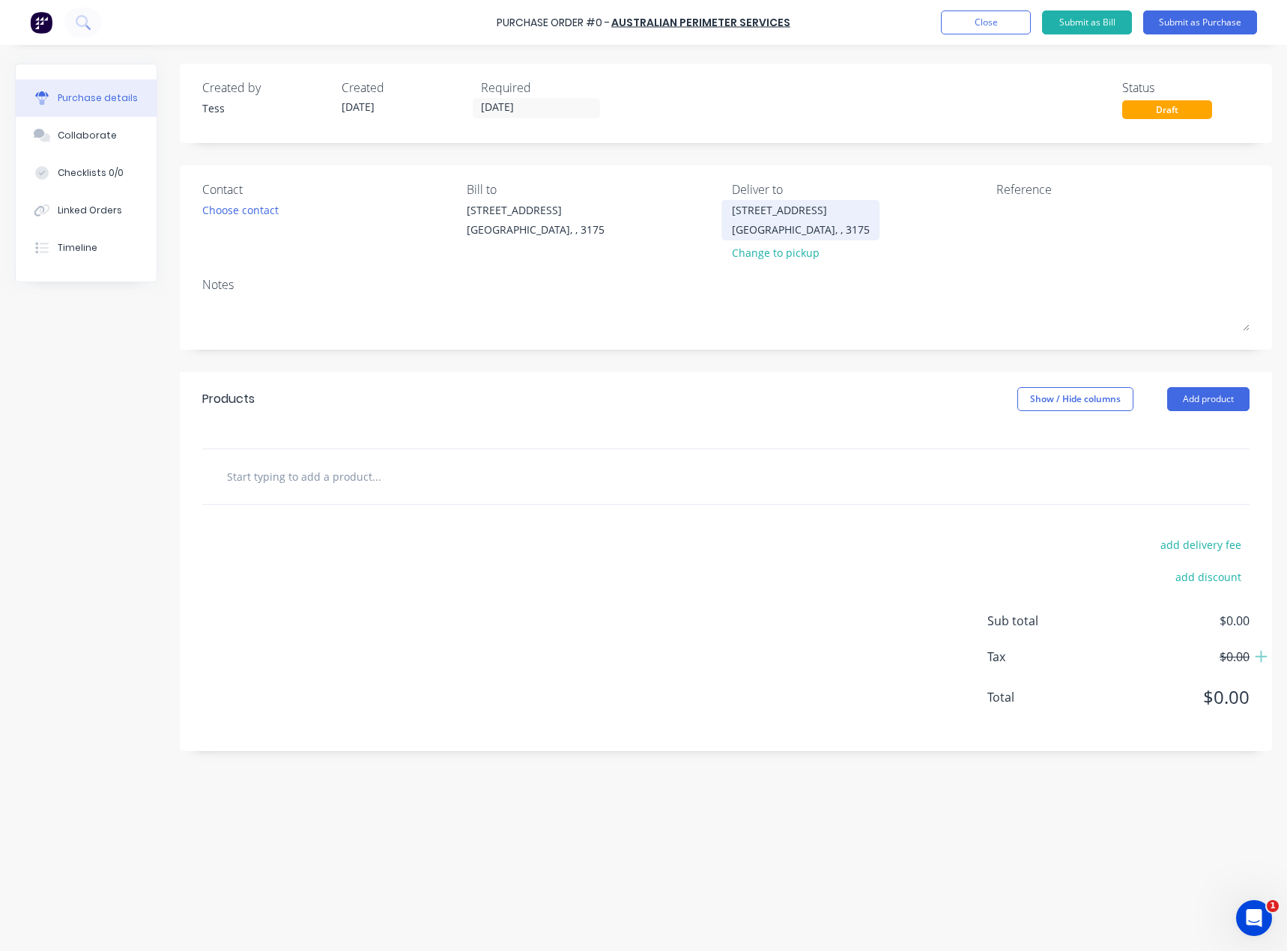
click at [780, 231] on div "[GEOGRAPHIC_DATA], , 3175" at bounding box center [801, 230] width 138 height 16
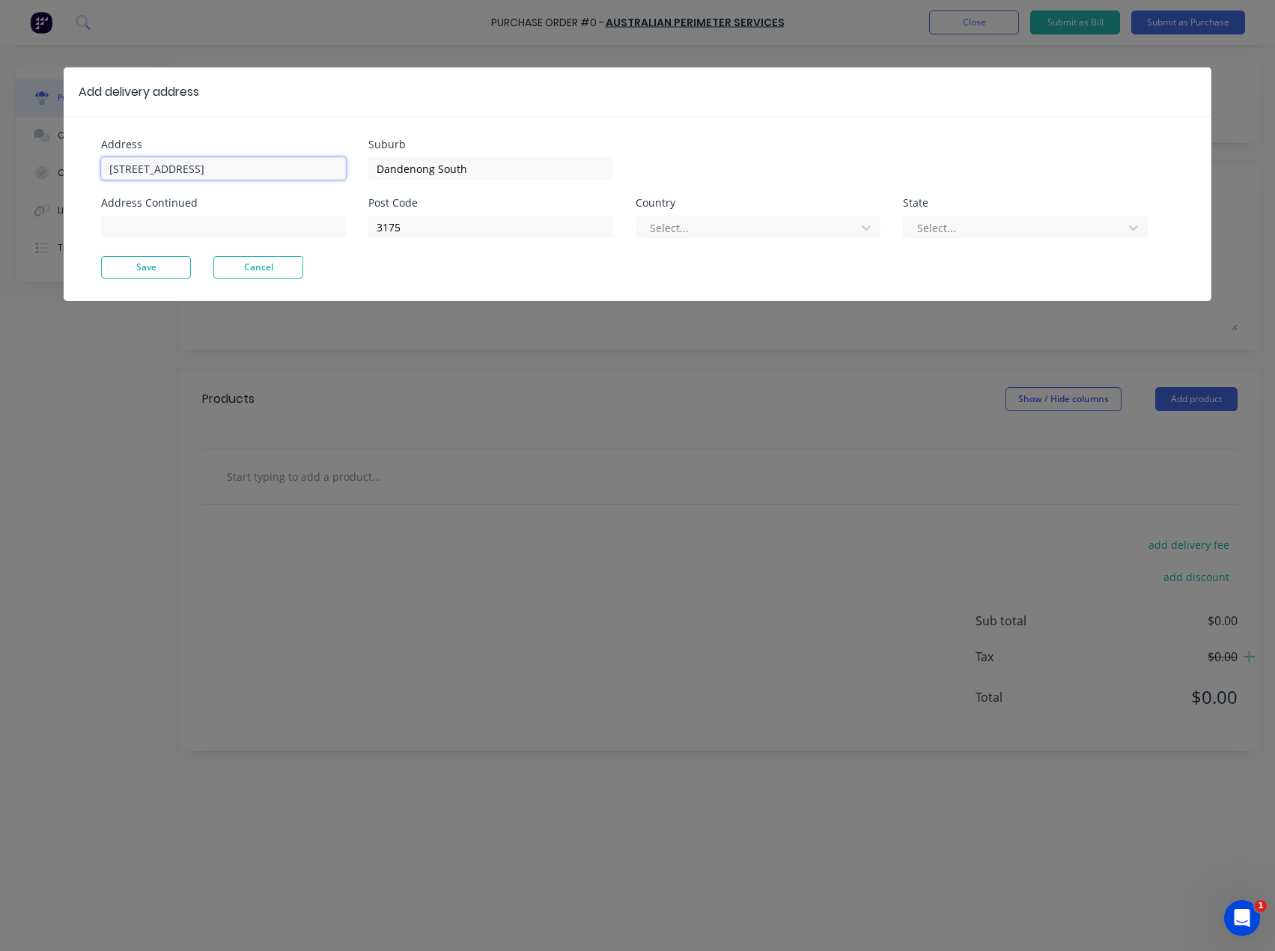
drag, startPoint x: 87, startPoint y: 162, endPoint x: 21, endPoint y: 168, distance: 66.2
click at [21, 168] on div "Add delivery address Address [STREET_ADDRESS][GEOGRAPHIC_DATA] Continued Suburb…" at bounding box center [637, 475] width 1275 height 951
type input "306"
click at [940, 49] on div "Add delivery address Address 306 Address Continued Suburb [GEOGRAPHIC_DATA] Pos…" at bounding box center [637, 475] width 1275 height 951
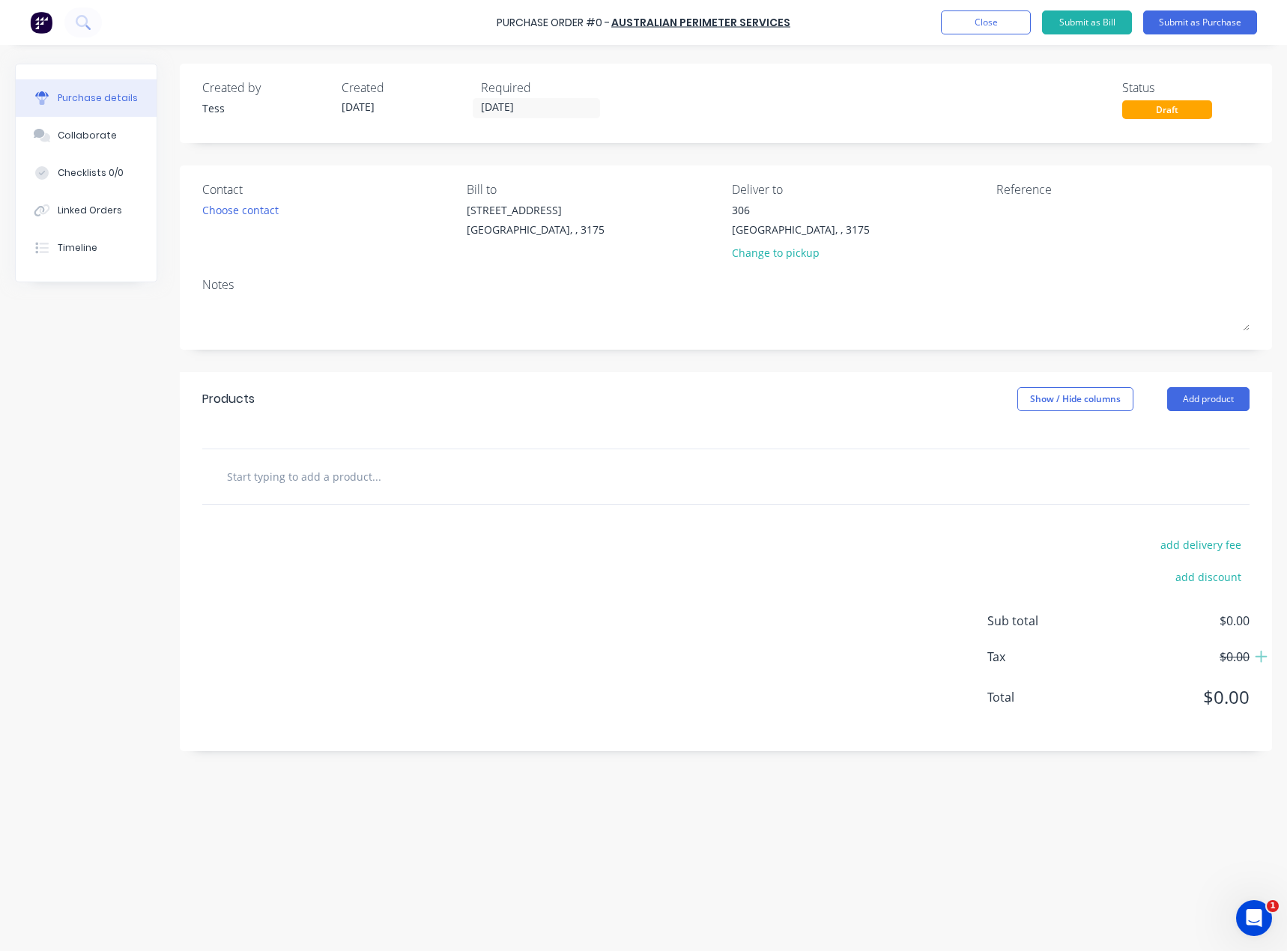
click at [320, 470] on input "text" at bounding box center [376, 476] width 300 height 30
click at [1191, 392] on button "Add product" at bounding box center [1208, 399] width 82 height 24
click at [1149, 435] on div "Product catalogue" at bounding box center [1177, 438] width 115 height 22
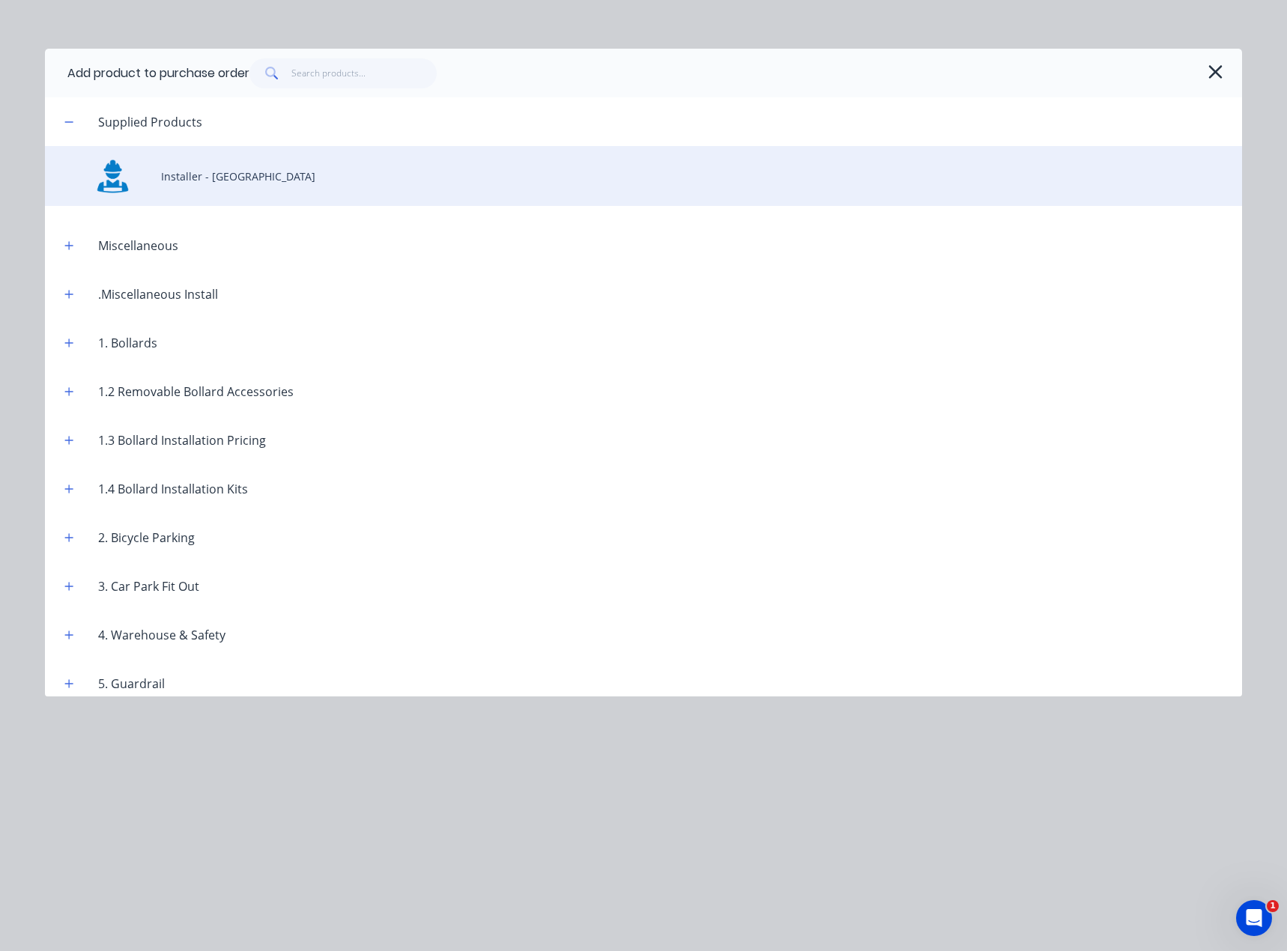
click at [197, 186] on div "Installer - [GEOGRAPHIC_DATA]" at bounding box center [643, 176] width 1197 height 60
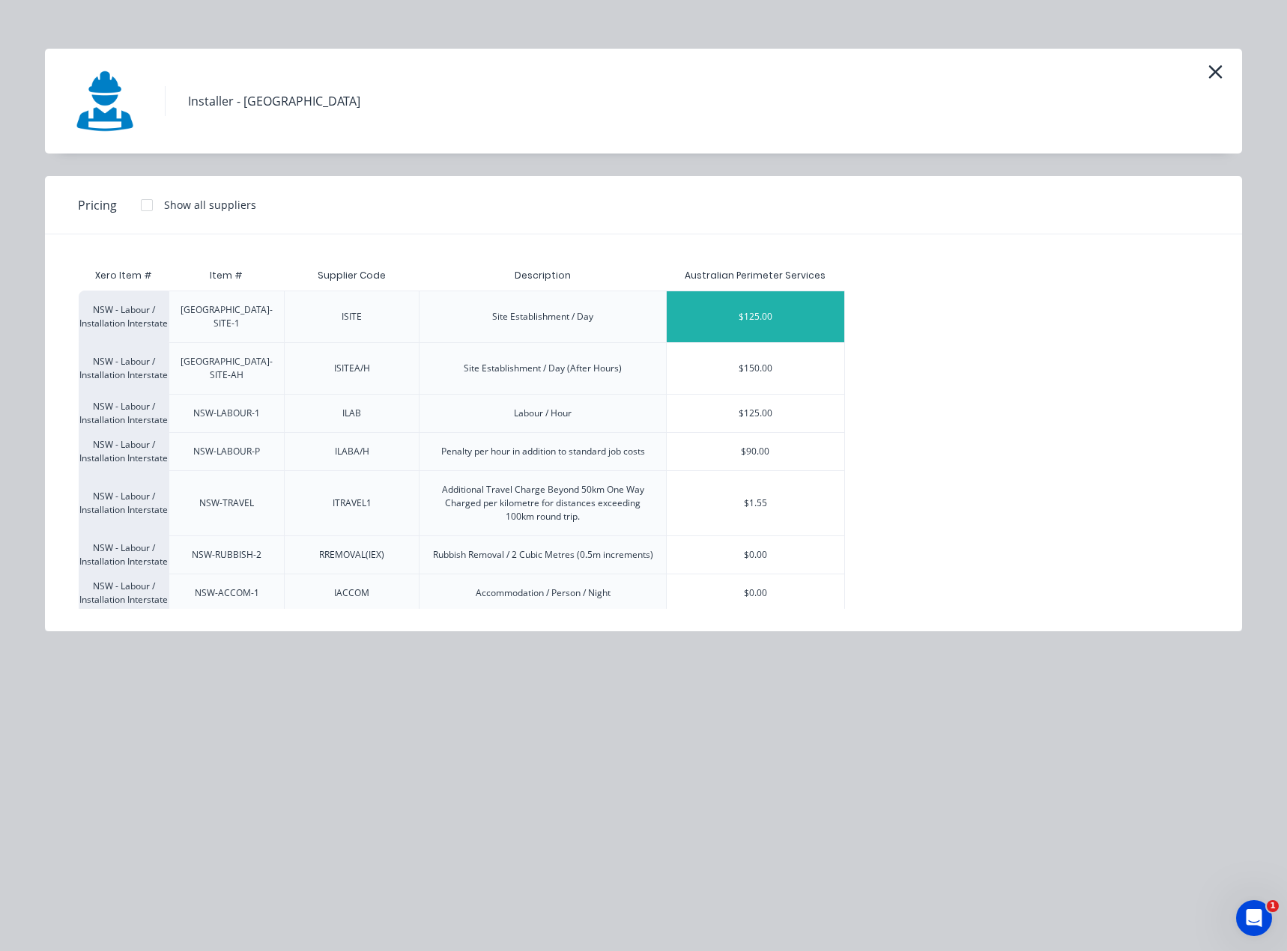
click at [717, 312] on div "$125.00" at bounding box center [754, 316] width 177 height 51
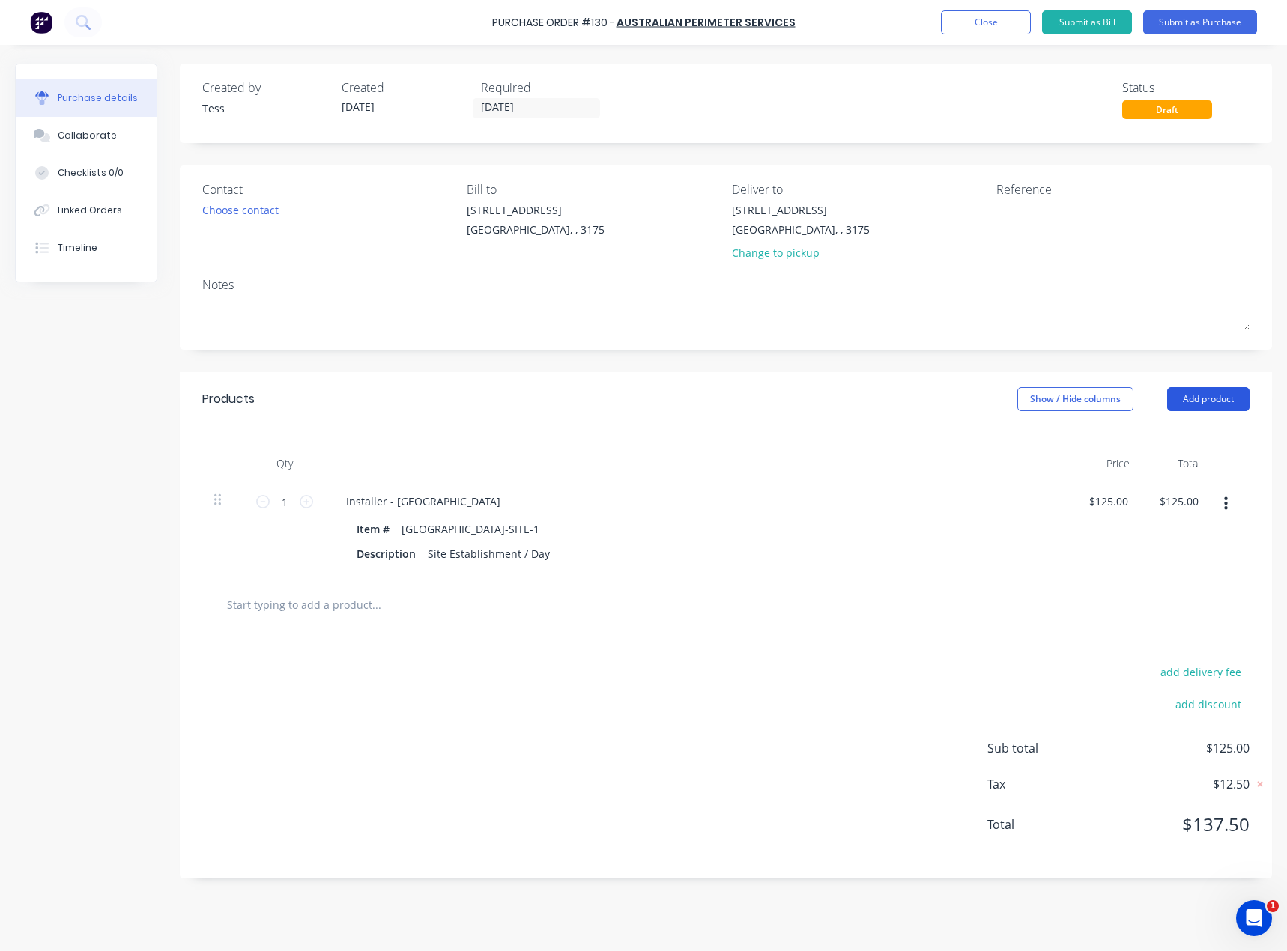
drag, startPoint x: 1212, startPoint y: 401, endPoint x: 1204, endPoint y: 400, distance: 8.3
click at [1212, 400] on button "Add product" at bounding box center [1208, 399] width 82 height 24
click at [1164, 437] on div "Product catalogue" at bounding box center [1177, 438] width 115 height 22
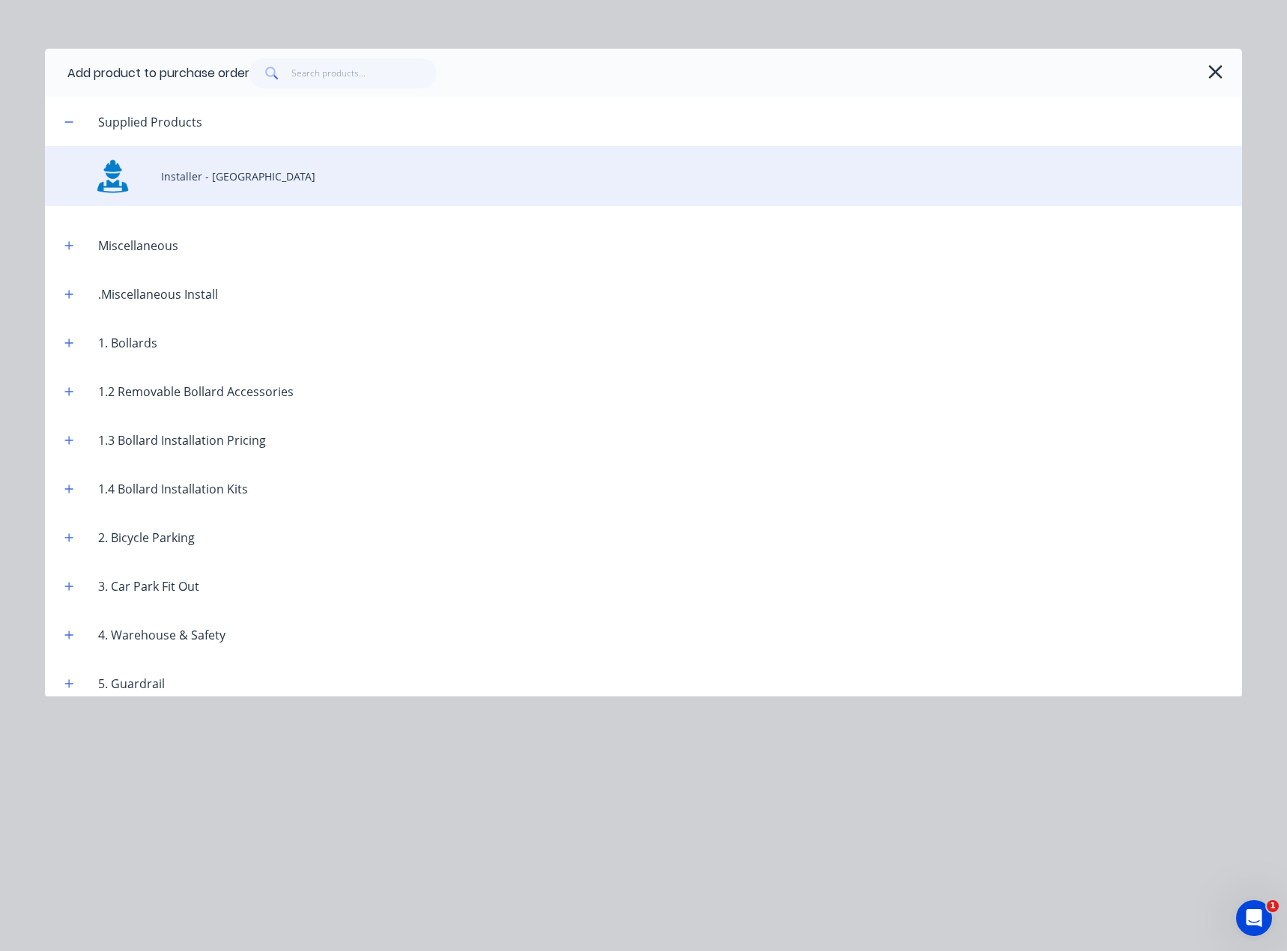
click at [157, 181] on div "Installer - [GEOGRAPHIC_DATA]" at bounding box center [643, 176] width 1197 height 60
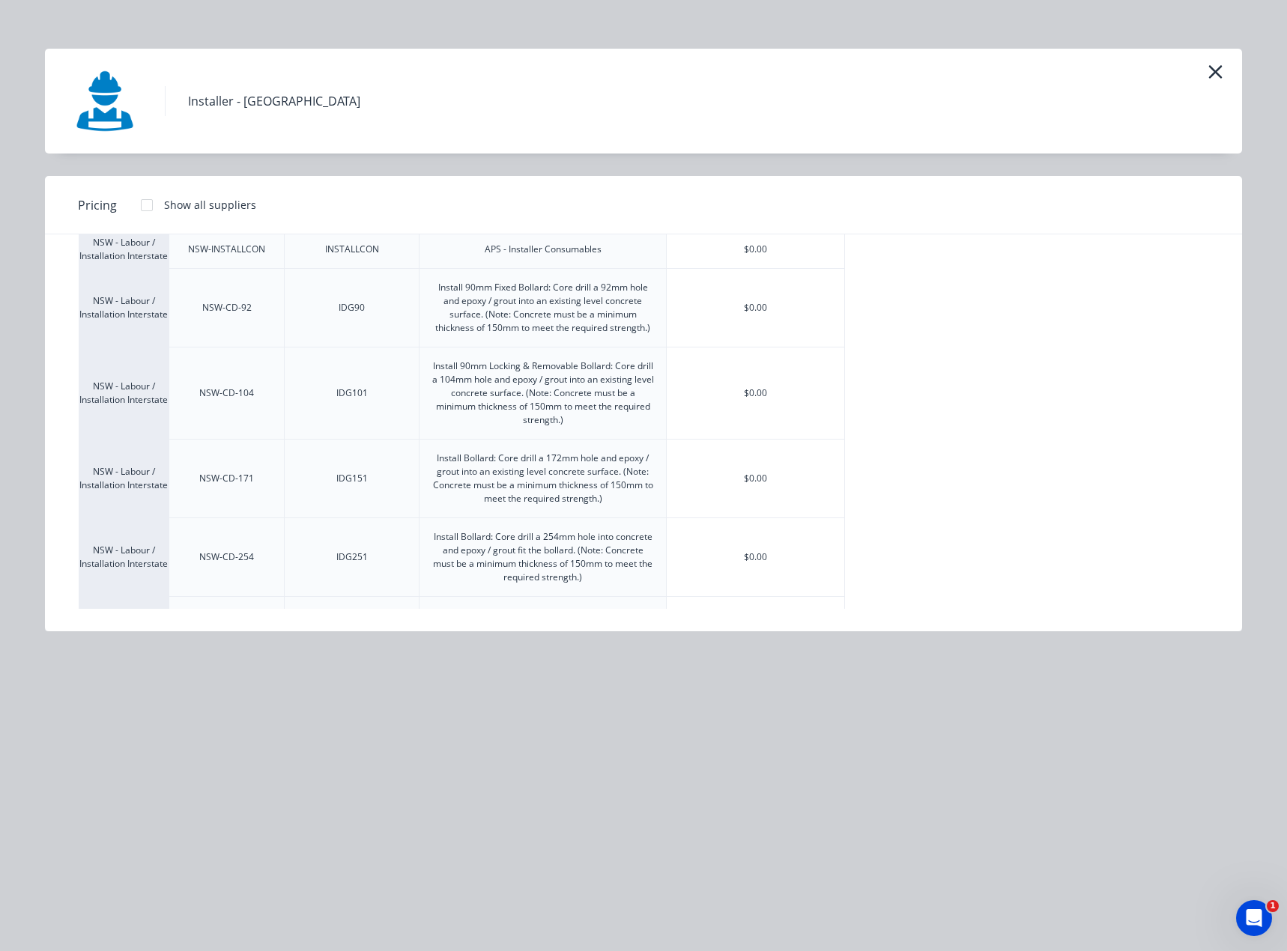
scroll to position [524, 0]
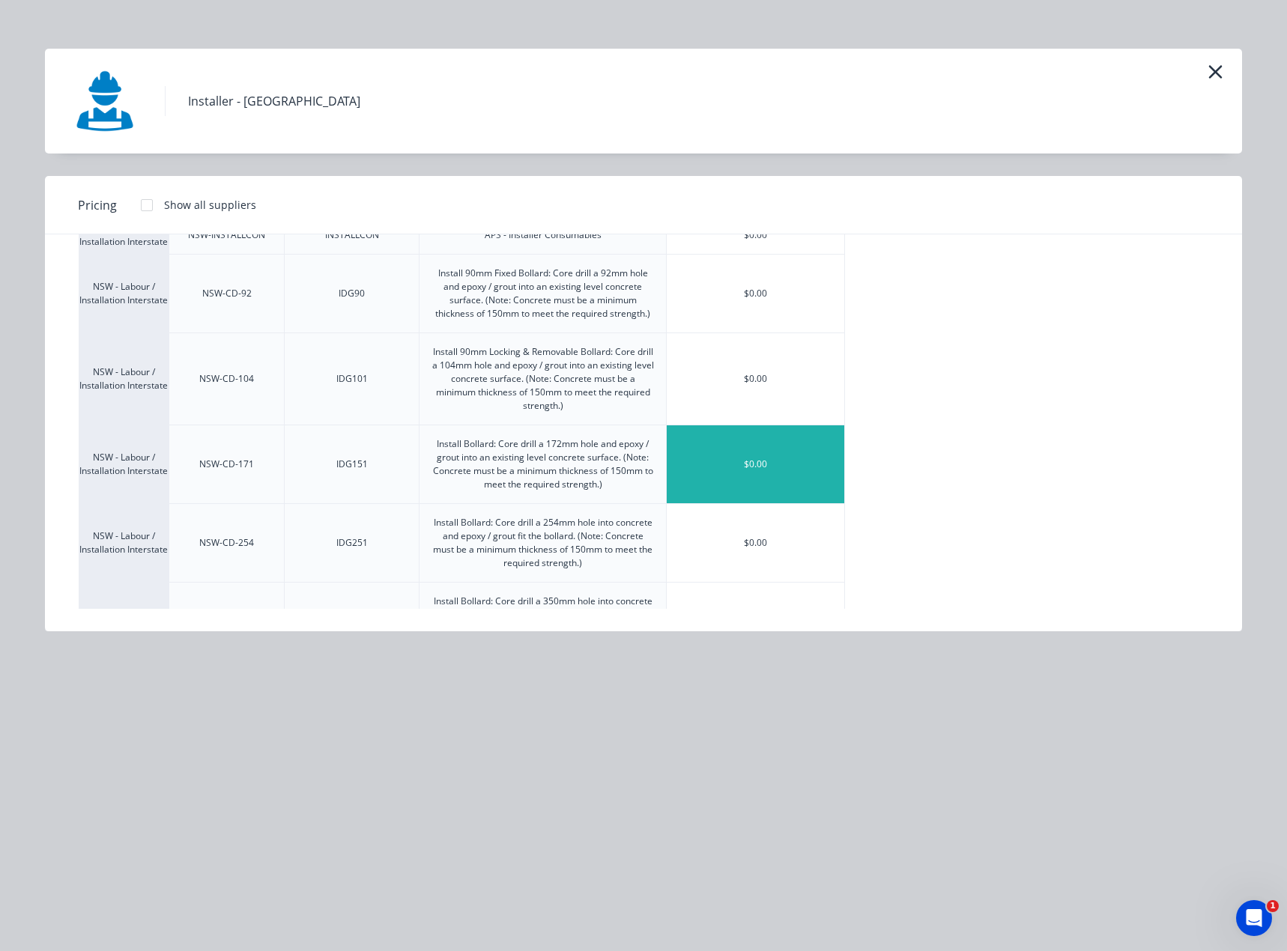
click at [726, 464] on div "$0.00" at bounding box center [754, 464] width 177 height 78
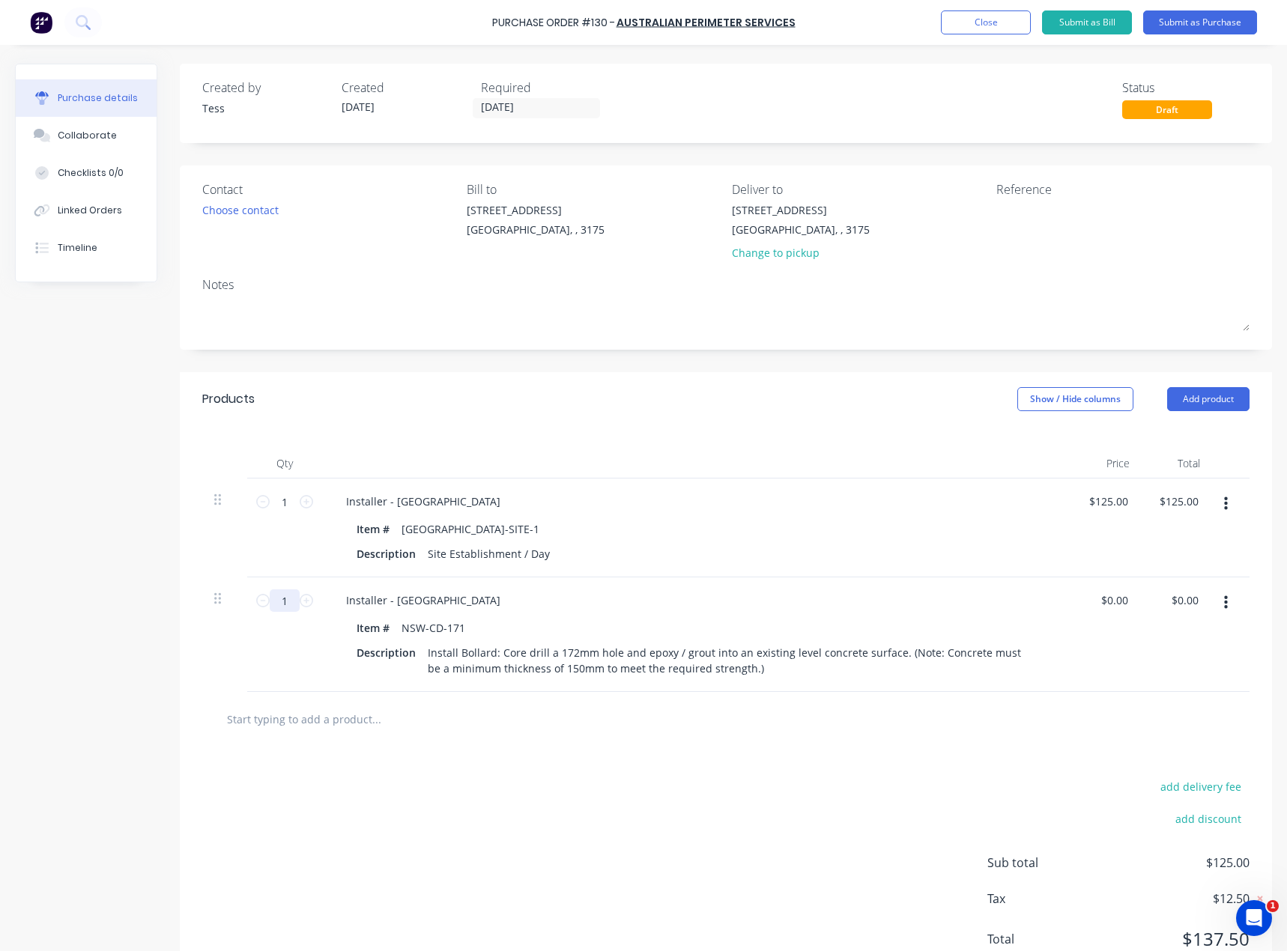
click at [288, 602] on input "1" at bounding box center [285, 600] width 30 height 22
type input "36"
click at [1111, 601] on input "0.00" at bounding box center [1116, 600] width 28 height 22
type input "$0.17"
type input "$6.12"
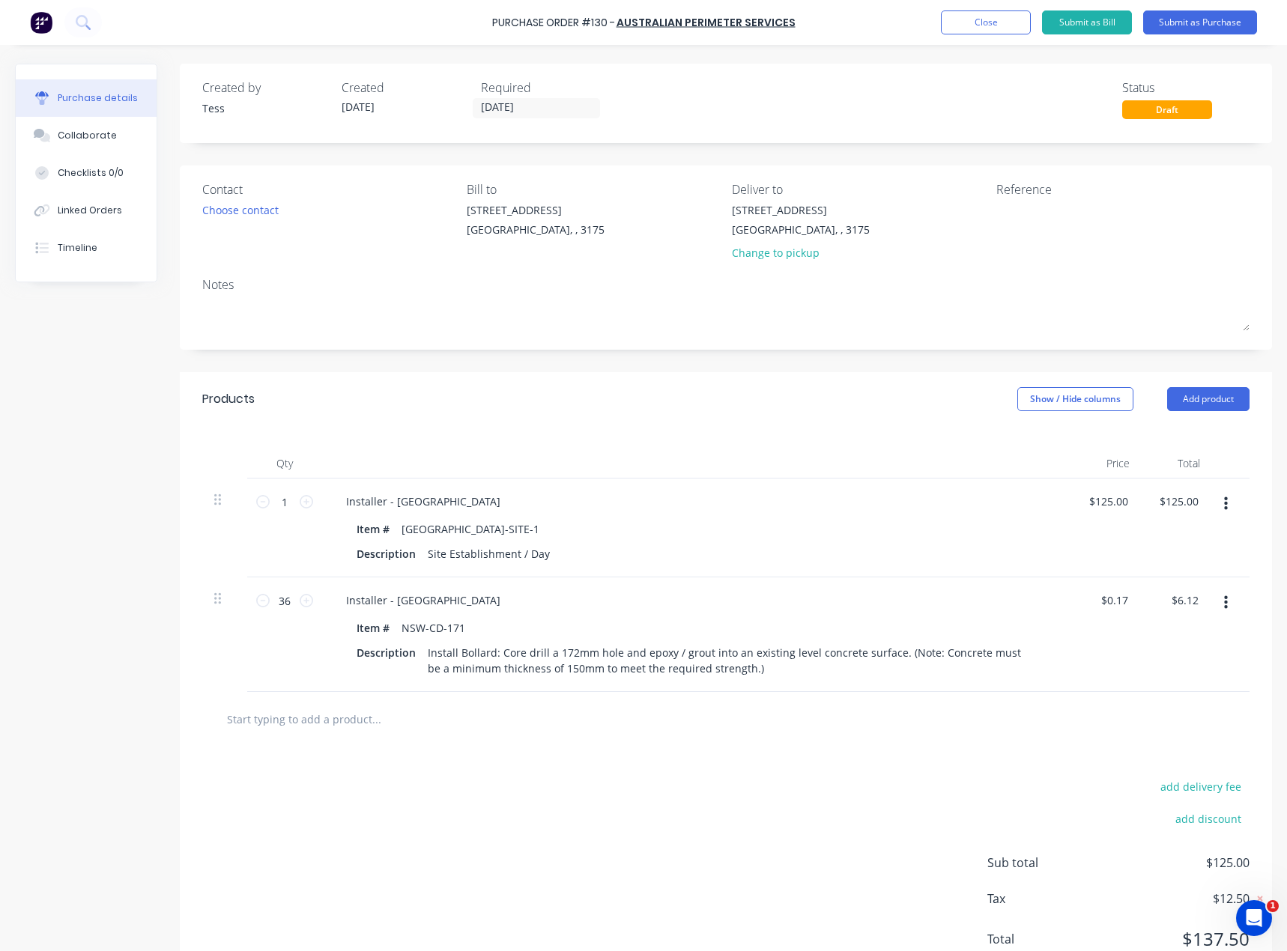
click at [756, 737] on div at bounding box center [725, 719] width 1047 height 55
click at [307, 499] on icon at bounding box center [306, 501] width 13 height 13
type input "2"
type input "$250.00"
click at [307, 499] on icon at bounding box center [306, 501] width 13 height 13
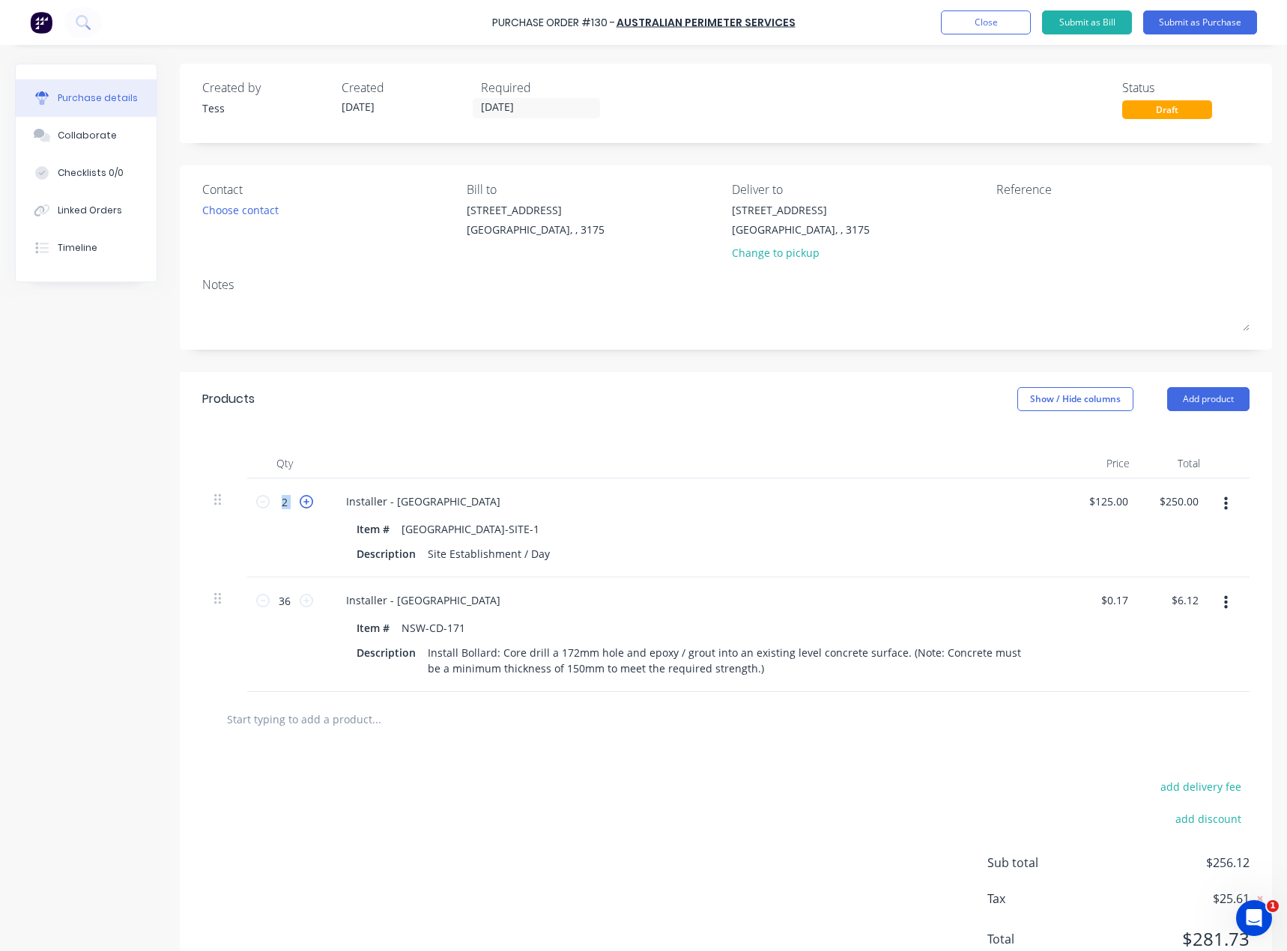
type input "3"
type input "$375.00"
click at [469, 757] on div "add delivery fee add discount Sub total $381.12 Tax $38.11 Total $419.23" at bounding box center [726, 870] width 1092 height 246
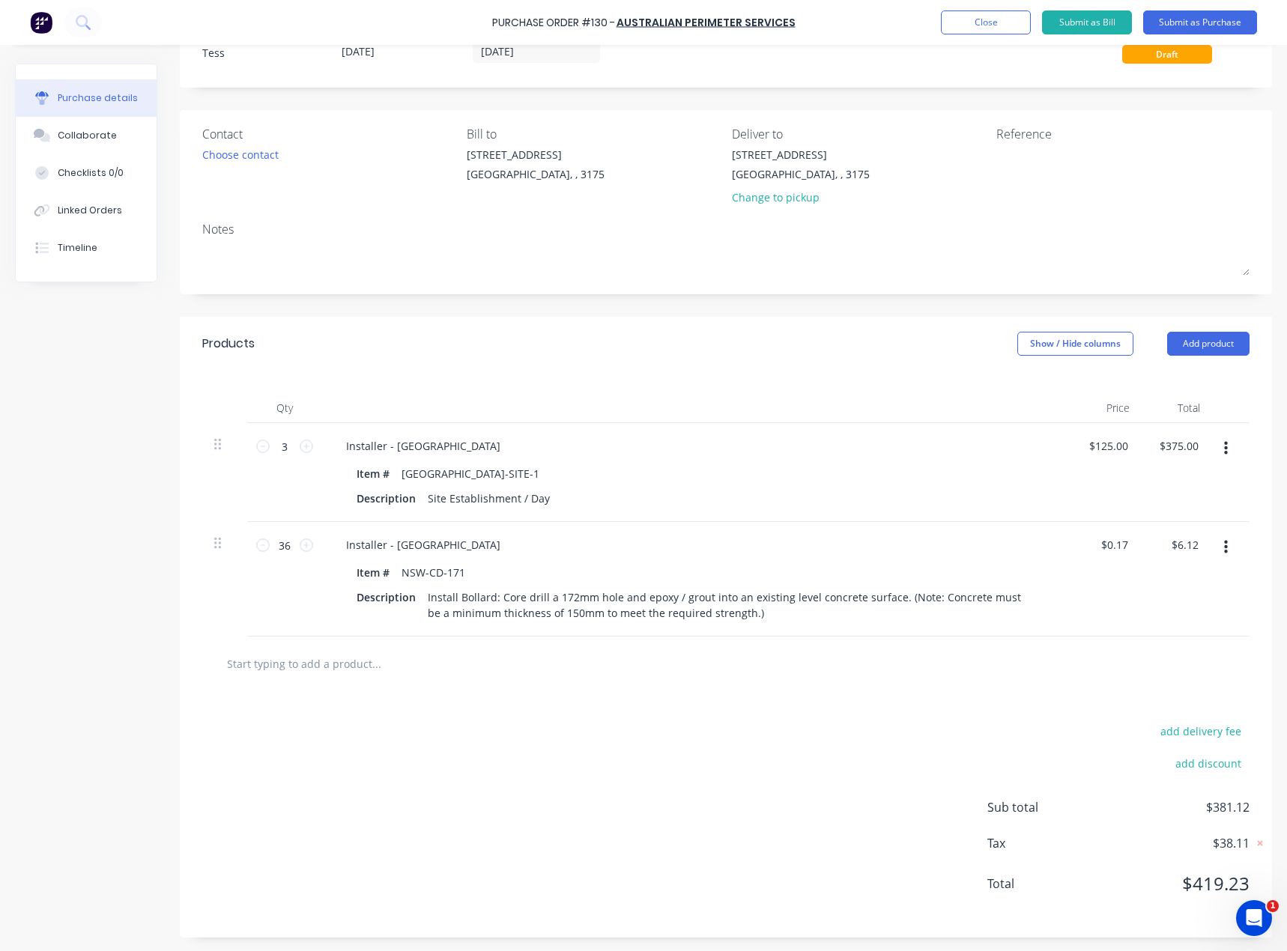
scroll to position [57, 0]
click at [742, 750] on div "add delivery fee add discount Sub total $381.12 Tax $38.11 Total $419.23" at bounding box center [726, 813] width 1092 height 246
click at [1118, 545] on input "0.17" at bounding box center [1113, 543] width 34 height 22
drag, startPoint x: 1103, startPoint y: 546, endPoint x: 1133, endPoint y: 545, distance: 30.0
click at [1125, 545] on input "0.17" at bounding box center [1116, 543] width 28 height 22
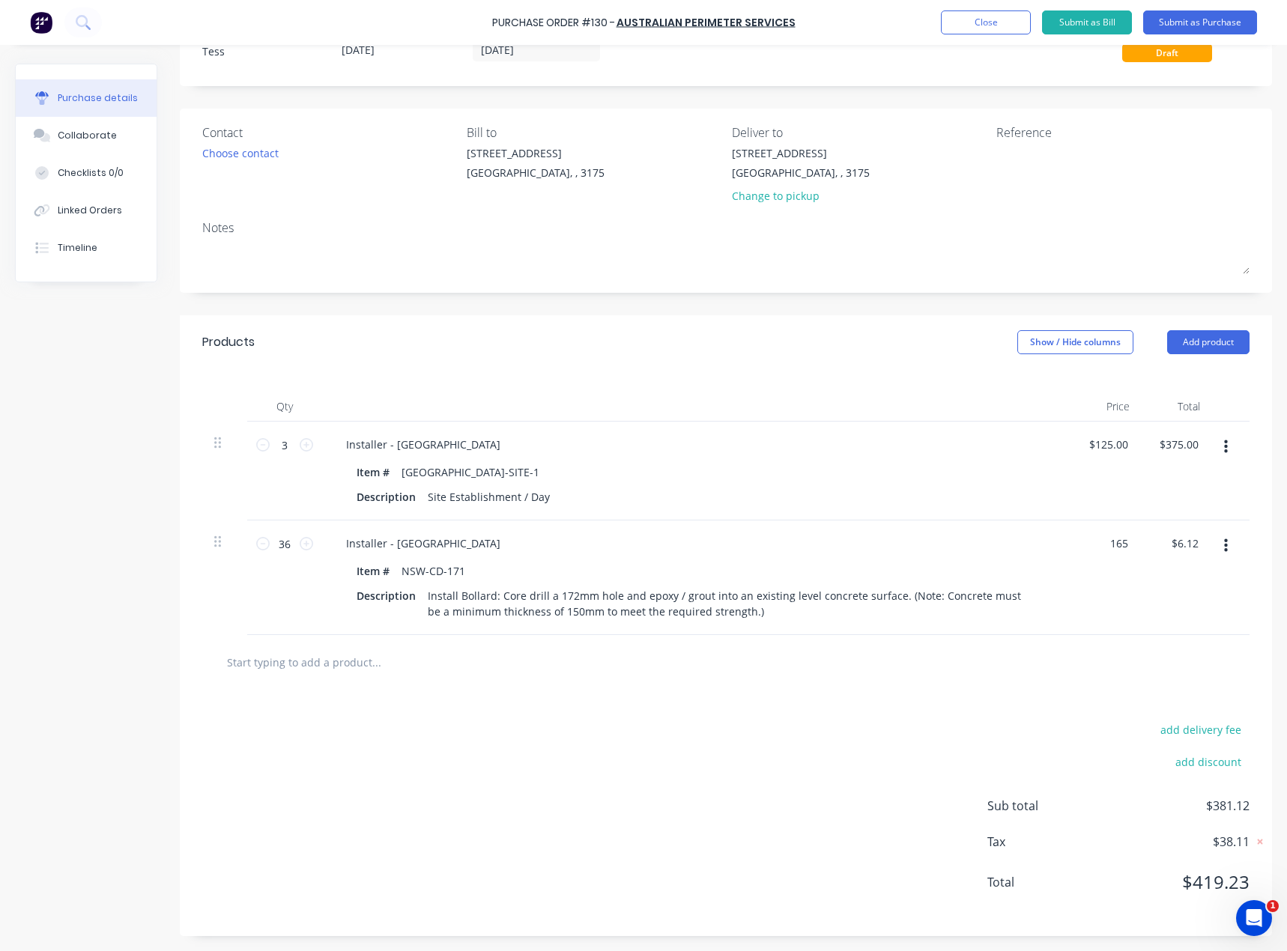
type input "$165.00"
type input "$5,940.00"
click at [888, 777] on div "add delivery fee add discount Sub total $381.12 Tax $38.11 Total $419.23" at bounding box center [726, 813] width 1092 height 246
drag, startPoint x: 1095, startPoint y: 532, endPoint x: 1152, endPoint y: 532, distance: 56.9
click at [1152, 532] on div "36 36 Installer - [GEOGRAPHIC_DATA] Item # [GEOGRAPHIC_DATA]-CD-171 Description…" at bounding box center [725, 577] width 1047 height 115
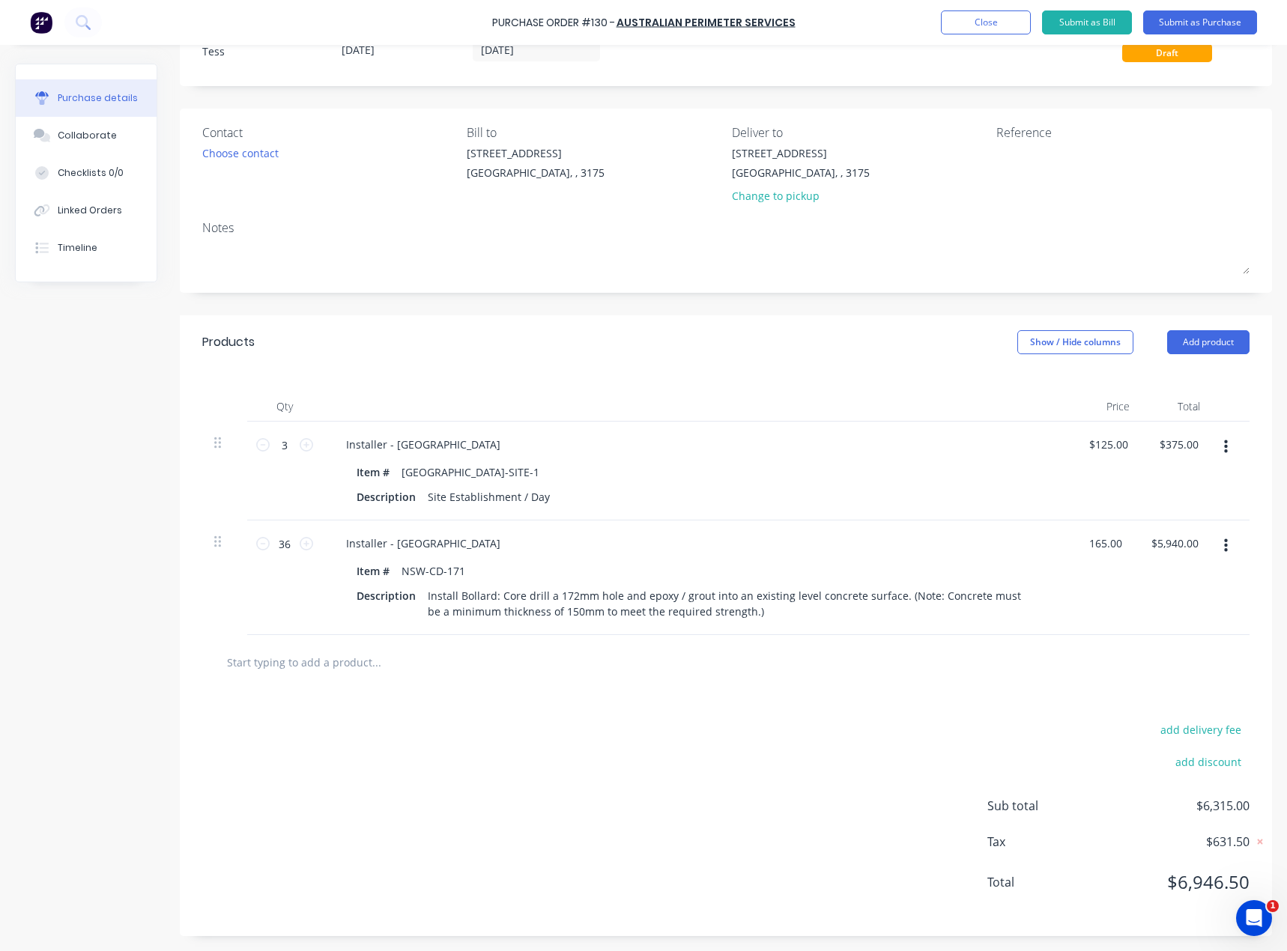
type input "1"
type input "$185.00"
type input "$6,660.00"
click at [896, 736] on div "add delivery fee add discount Sub total $6,315.00 Tax $631.50 Total $6,946.50" at bounding box center [726, 813] width 1092 height 246
drag, startPoint x: 1102, startPoint y: 547, endPoint x: 1116, endPoint y: 541, distance: 15.7
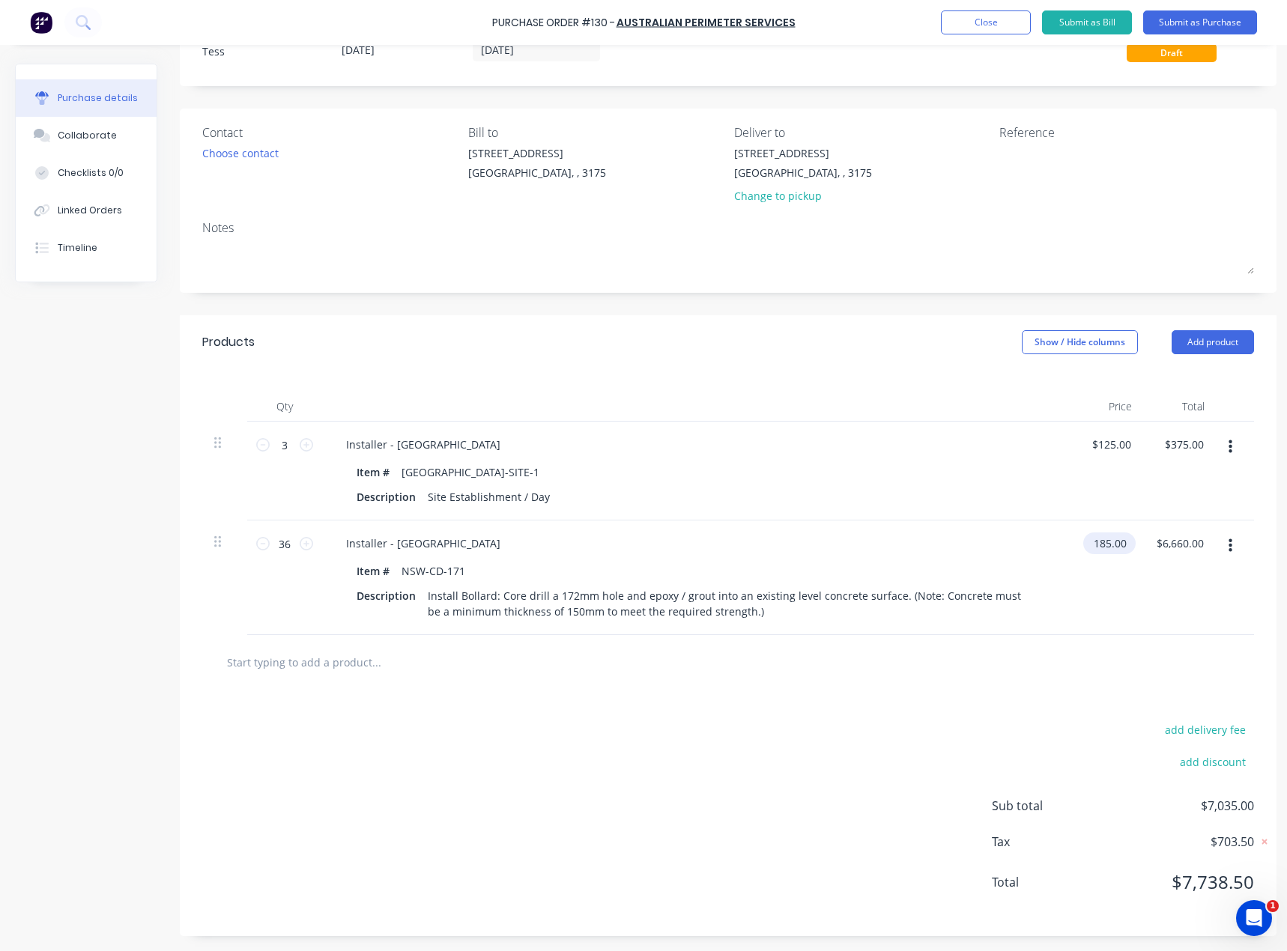
click at [1102, 547] on input "185.00" at bounding box center [1106, 543] width 46 height 22
drag, startPoint x: 1090, startPoint y: 547, endPoint x: 1134, endPoint y: 544, distance: 45.0
click at [1134, 544] on div "36 36 Installer - [GEOGRAPHIC_DATA] Item # [GEOGRAPHIC_DATA]-CD-171 Description…" at bounding box center [725, 577] width 1047 height 115
type input "$170.00"
type input "$6,120.00"
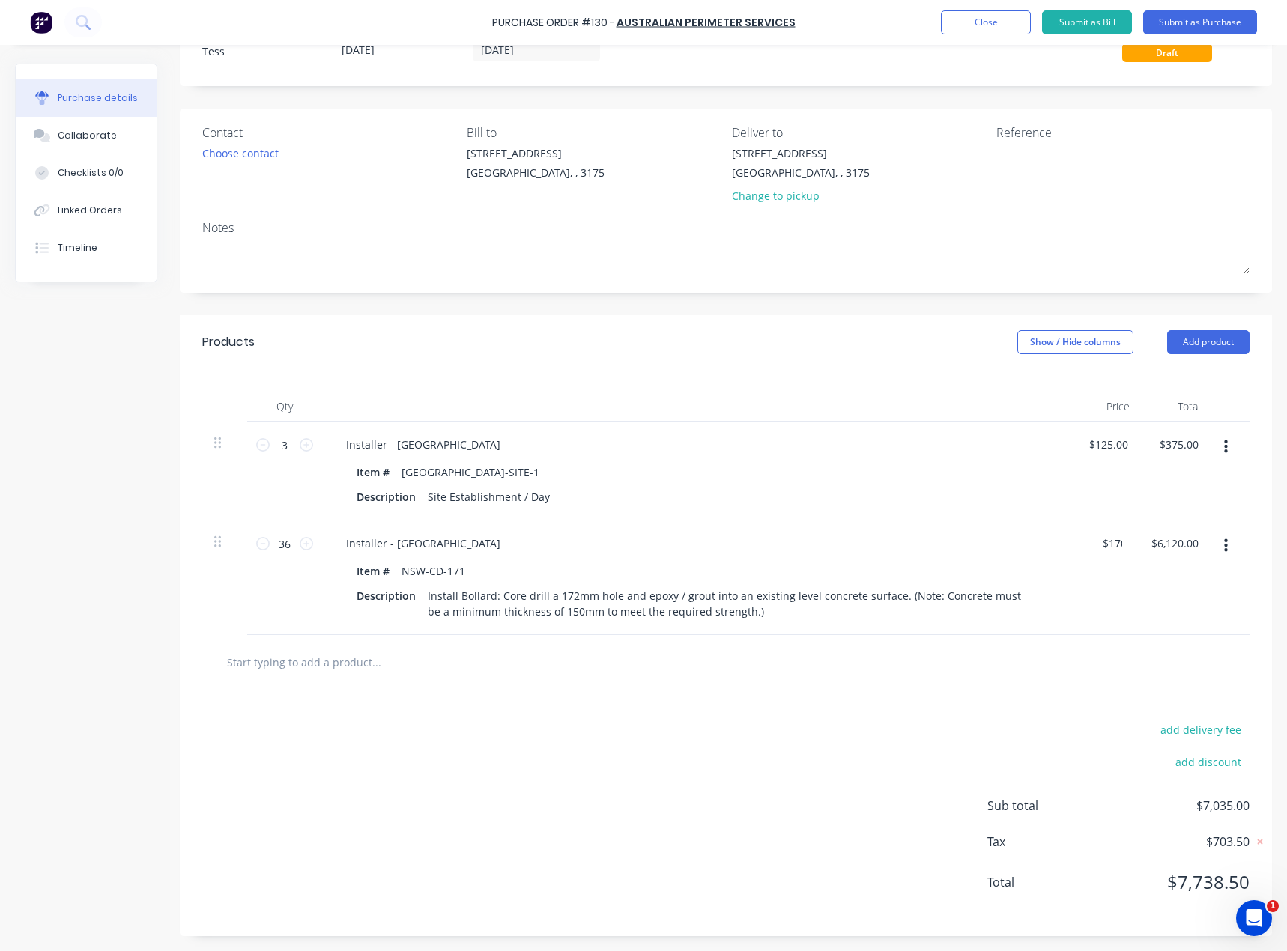
click at [872, 700] on div "add delivery fee add discount Sub total $7,035.00 Tax $703.50 Total $7,738.50" at bounding box center [726, 813] width 1092 height 246
drag, startPoint x: 1096, startPoint y: 542, endPoint x: 1187, endPoint y: 554, distance: 92.1
click at [1187, 554] on div "36 36 Installer - [GEOGRAPHIC_DATA] Item # [GEOGRAPHIC_DATA]-CD-171 Description…" at bounding box center [725, 577] width 1047 height 115
type input "1"
type input "$175.00"
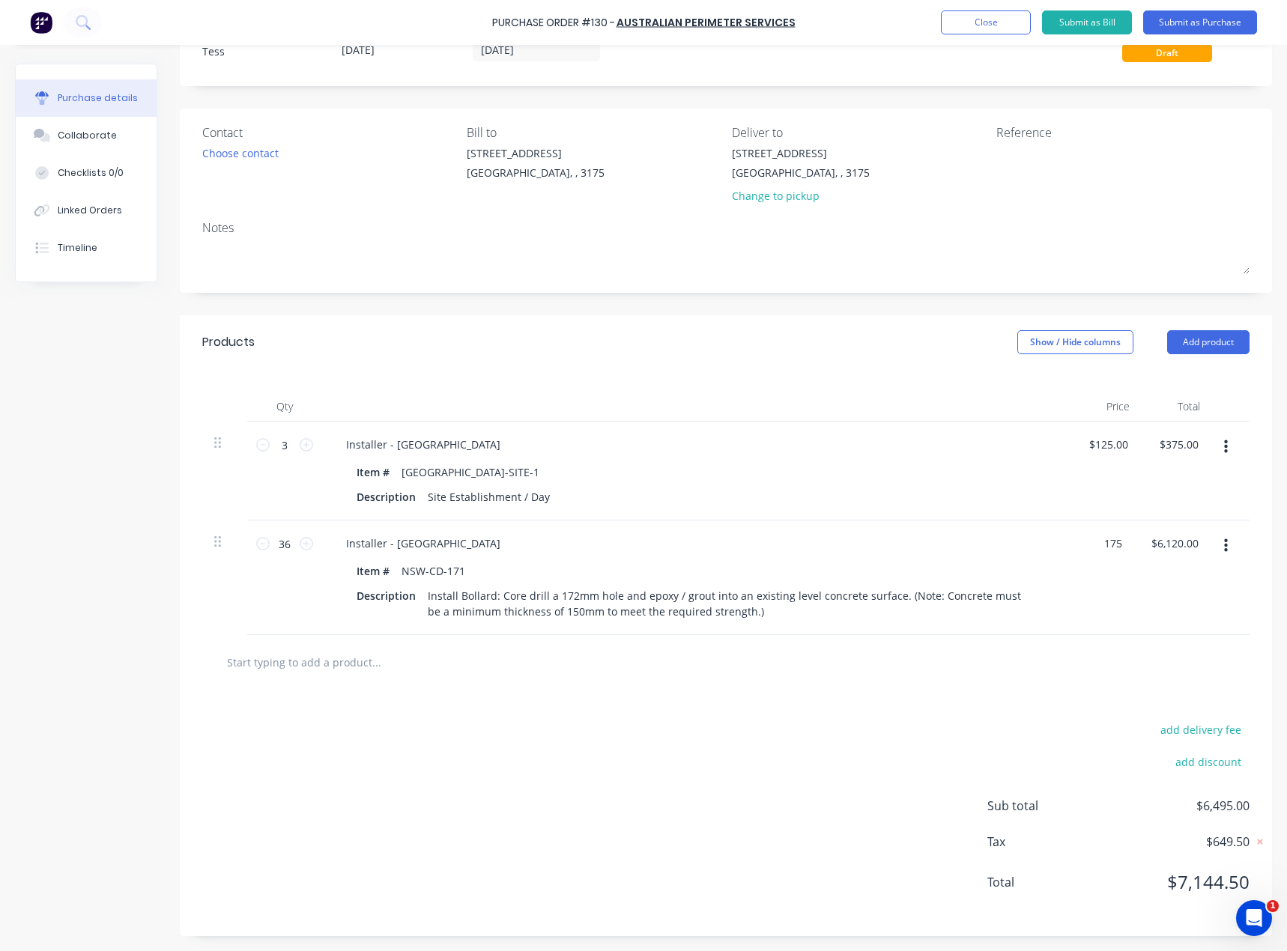
type input "$6,300.00"
click at [622, 743] on div "add delivery fee add discount Sub total $6,675.00 Tax $667.50 Total $7,342.50" at bounding box center [728, 813] width 1096 height 246
drag, startPoint x: 1091, startPoint y: 544, endPoint x: 1151, endPoint y: 541, distance: 60.0
click at [1151, 541] on div "36 36 Installer - [GEOGRAPHIC_DATA] Item # [GEOGRAPHIC_DATA]-CD-171 Description…" at bounding box center [725, 577] width 1047 height 115
drag, startPoint x: 1083, startPoint y: 538, endPoint x: 1151, endPoint y: 546, distance: 68.6
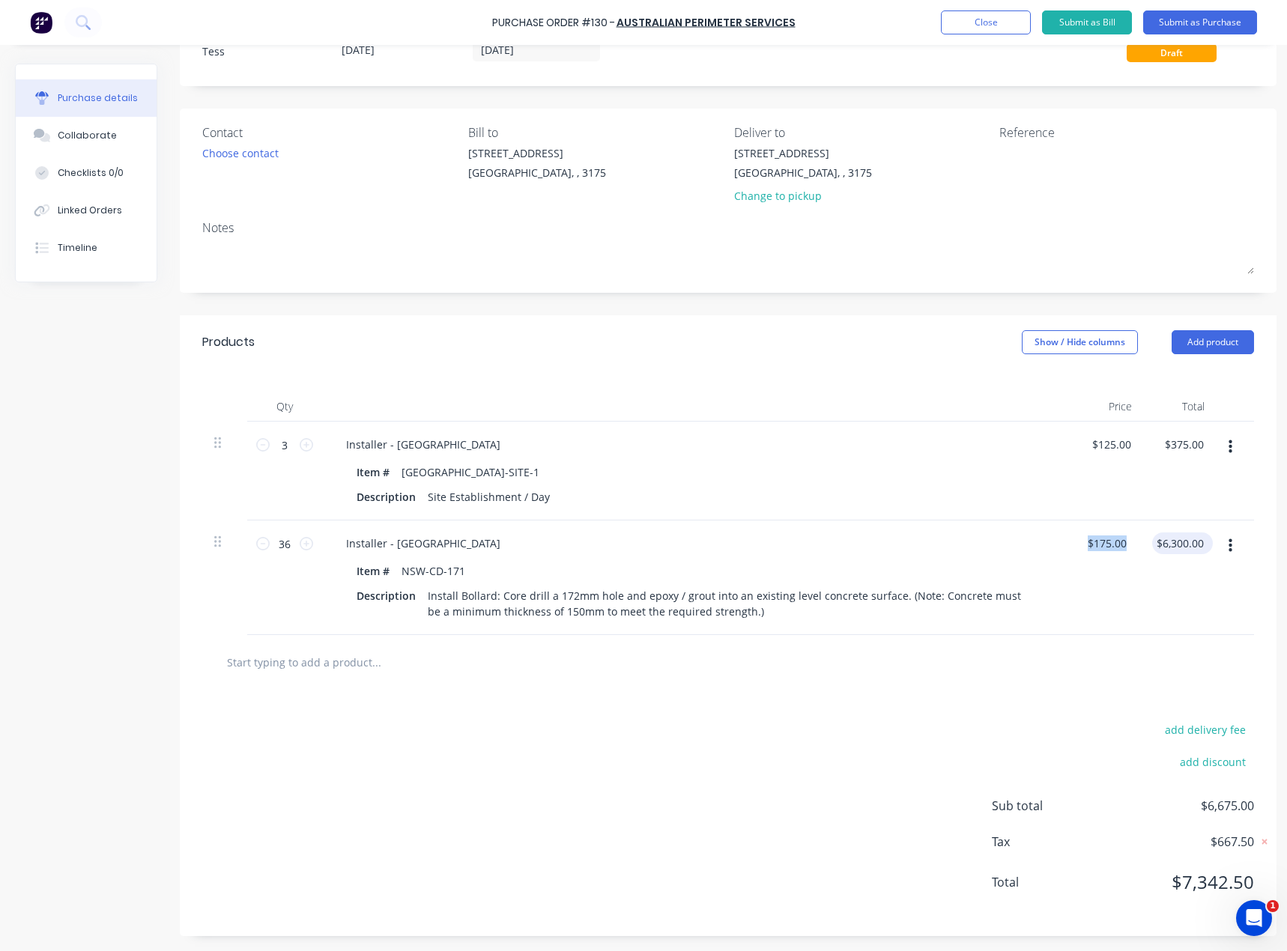
click at [1151, 546] on div "36 36 Installer - [GEOGRAPHIC_DATA] Item # [GEOGRAPHIC_DATA]-CD-171 Description…" at bounding box center [727, 577] width 1051 height 115
click at [788, 726] on div "add delivery fee add discount Sub total $6,675.00 Tax $667.50 Total $7,342.50" at bounding box center [728, 813] width 1096 height 246
click at [1111, 545] on input "175.00" at bounding box center [1106, 543] width 46 height 22
click at [1112, 544] on input "175.00" at bounding box center [1104, 543] width 40 height 22
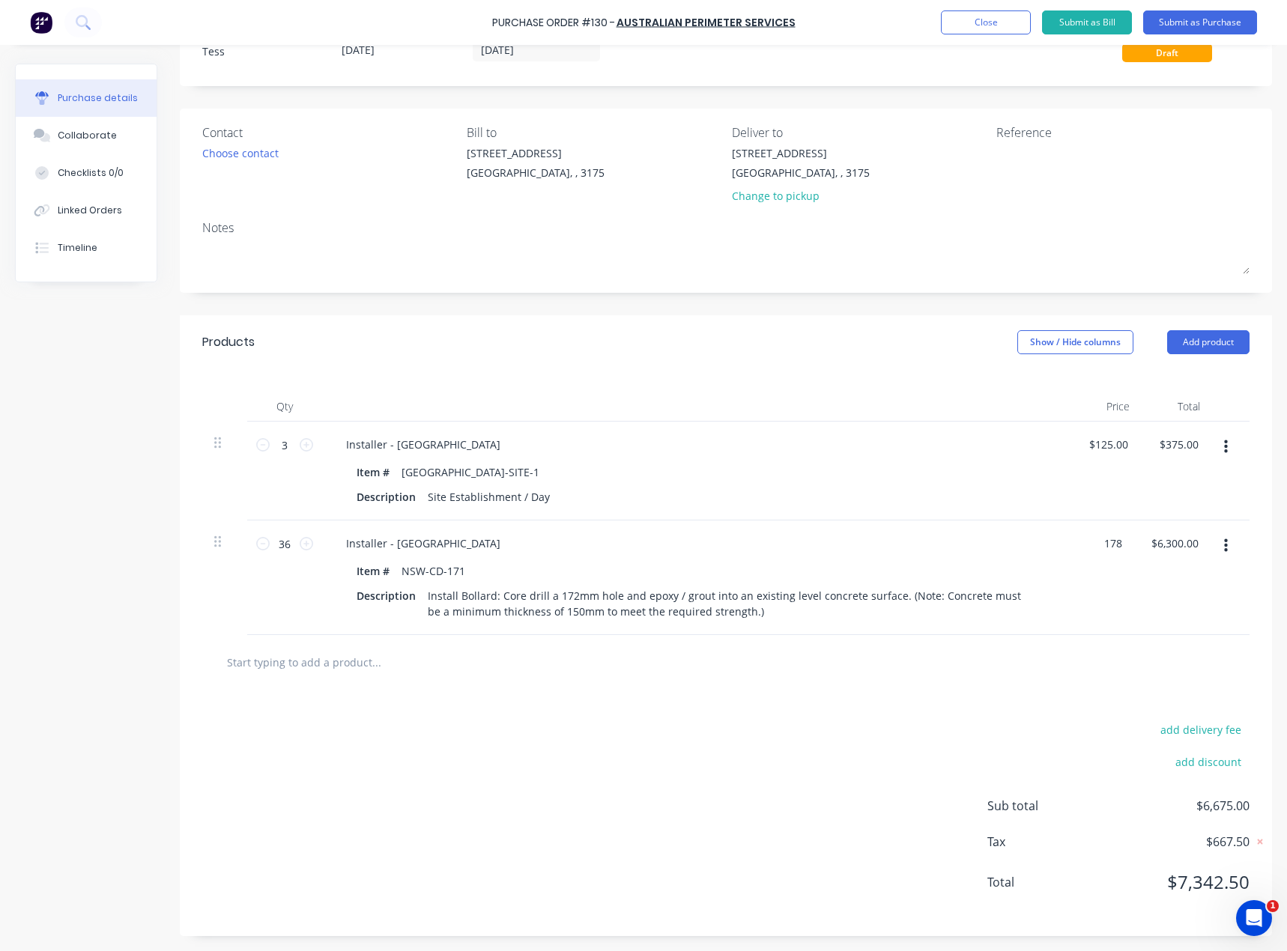
type input "$178.00"
type input "$6,408.00"
click at [575, 759] on div "add delivery fee add discount Sub total $6,675.00 Tax $667.50 Total $7,342.50" at bounding box center [726, 813] width 1092 height 246
click at [1121, 449] on input "125.00" at bounding box center [1113, 445] width 40 height 22
drag, startPoint x: 1095, startPoint y: 447, endPoint x: 1173, endPoint y: 447, distance: 78.6
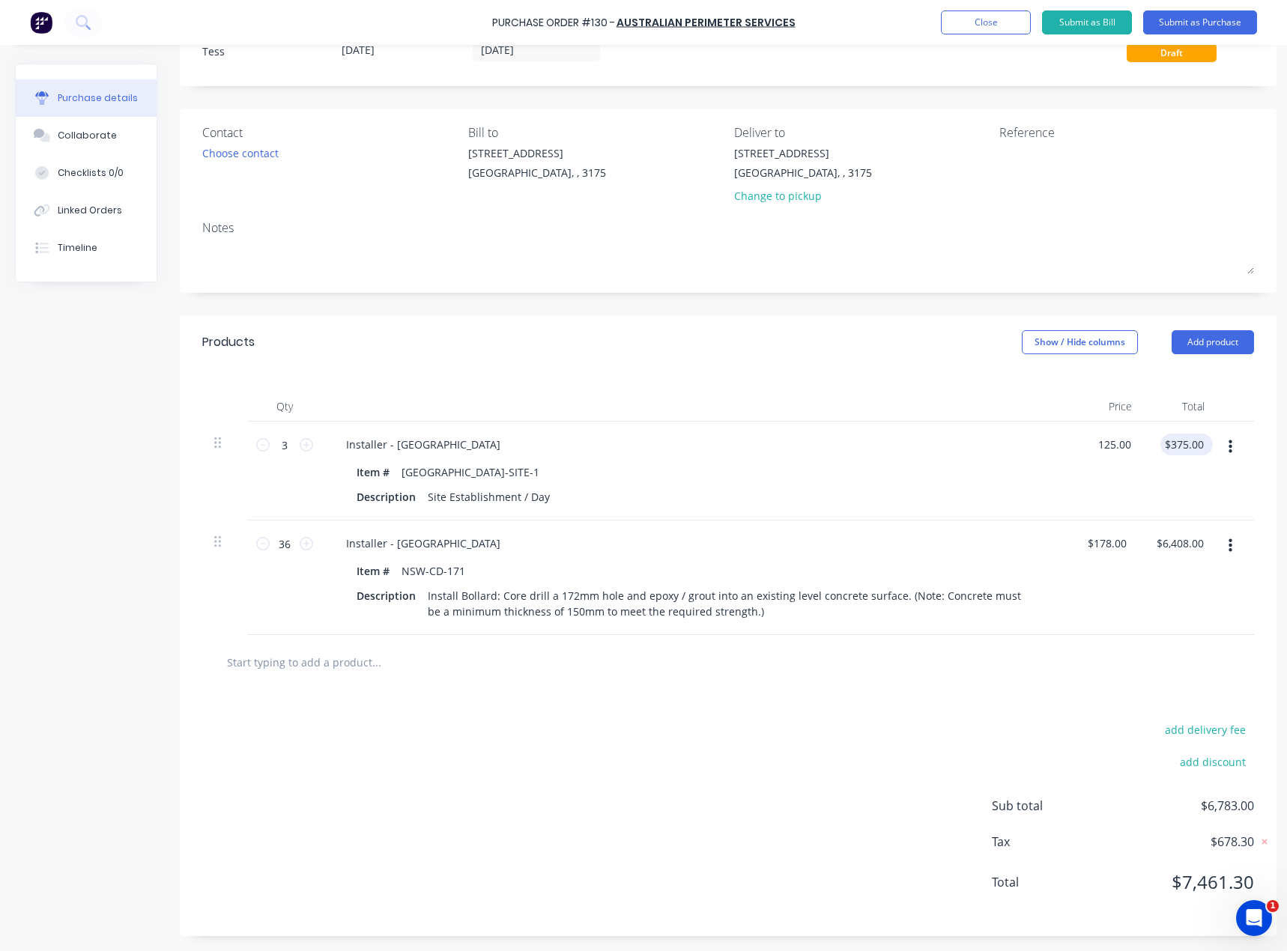
click at [1173, 447] on div "3 3 Installer - [GEOGRAPHIC_DATA] Item # [GEOGRAPHIC_DATA]-SITE-1 Description S…" at bounding box center [727, 471] width 1051 height 99
type input "$125.00"
click at [1113, 547] on input "178.00" at bounding box center [1106, 543] width 46 height 22
click at [1111, 547] on input "178.00" at bounding box center [1104, 543] width 40 height 22
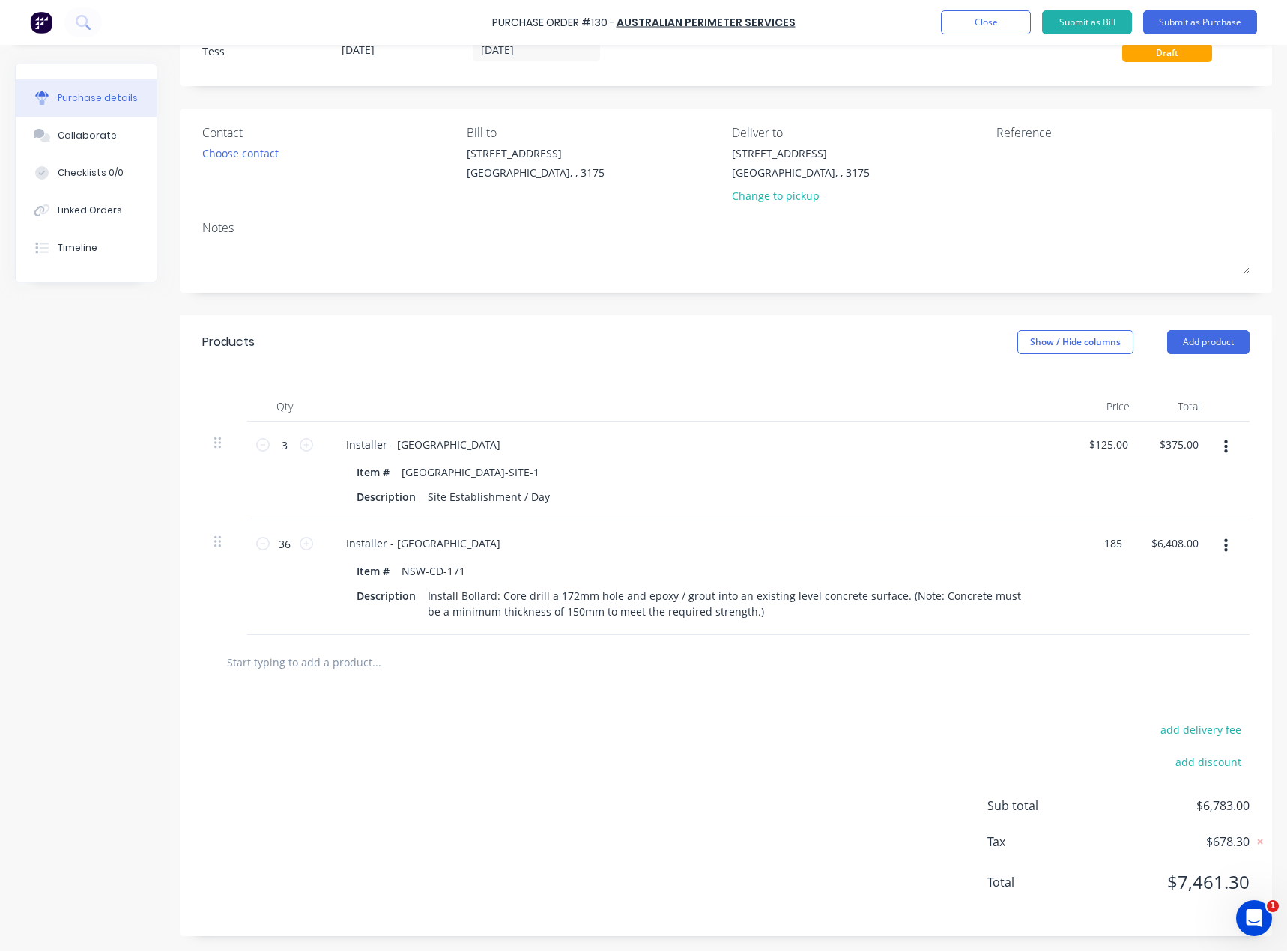
type input "$185.00"
type input "$6,660.00"
click at [683, 761] on div "add delivery fee add discount Sub total $7,035.00 Tax $703.50 Total $7,738.50" at bounding box center [728, 813] width 1096 height 246
click at [1108, 438] on input "125.00" at bounding box center [1113, 445] width 40 height 22
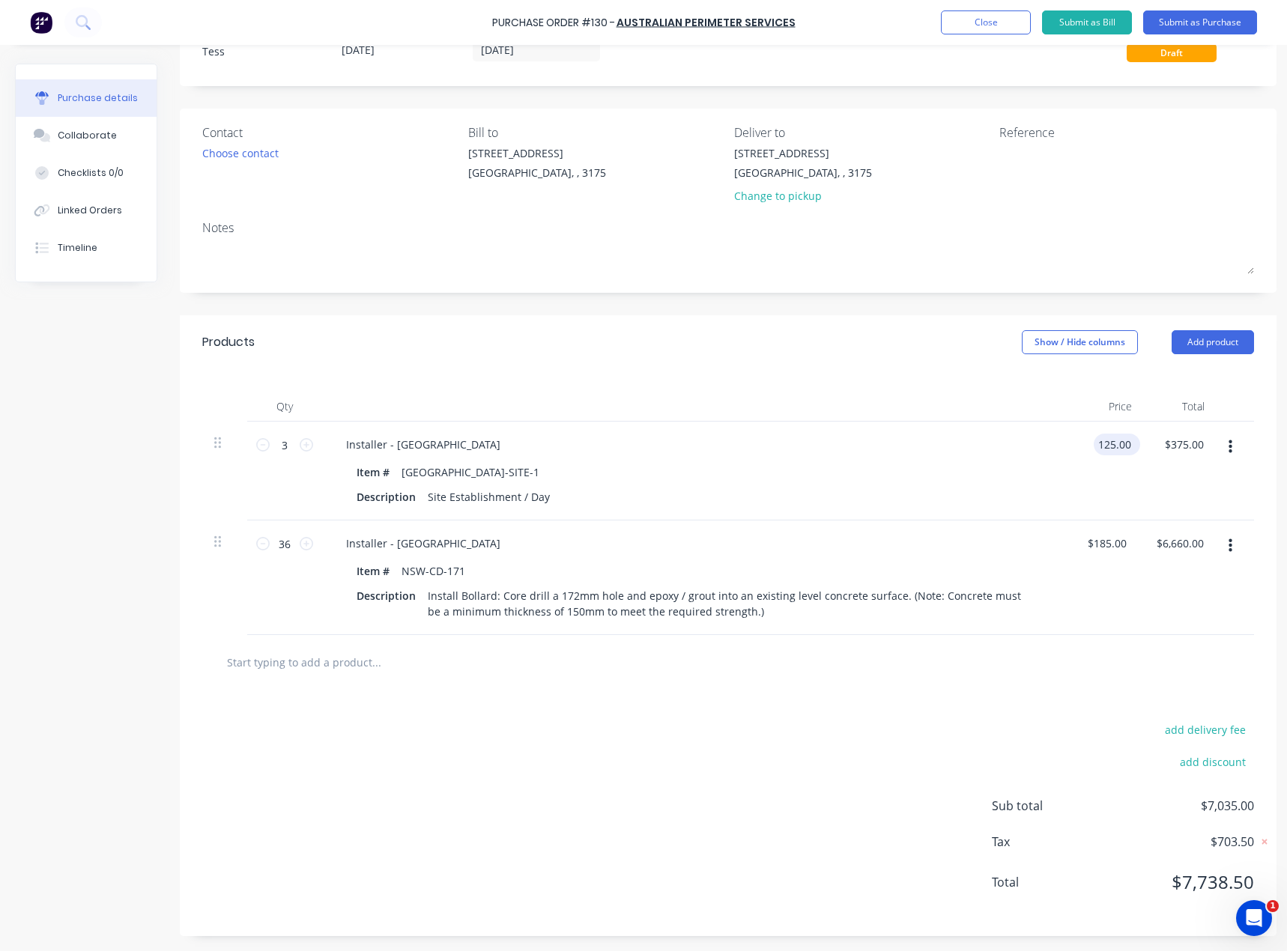
click at [1108, 438] on input "125.00" at bounding box center [1113, 445] width 40 height 22
click at [1108, 437] on input "125.00" at bounding box center [1113, 445] width 40 height 22
type input "$315.00"
type input "$945.00"
click at [532, 842] on div "add delivery fee add discount Sub total $7,035.00 Tax $703.50 Total $7,738.50" at bounding box center [728, 813] width 1096 height 246
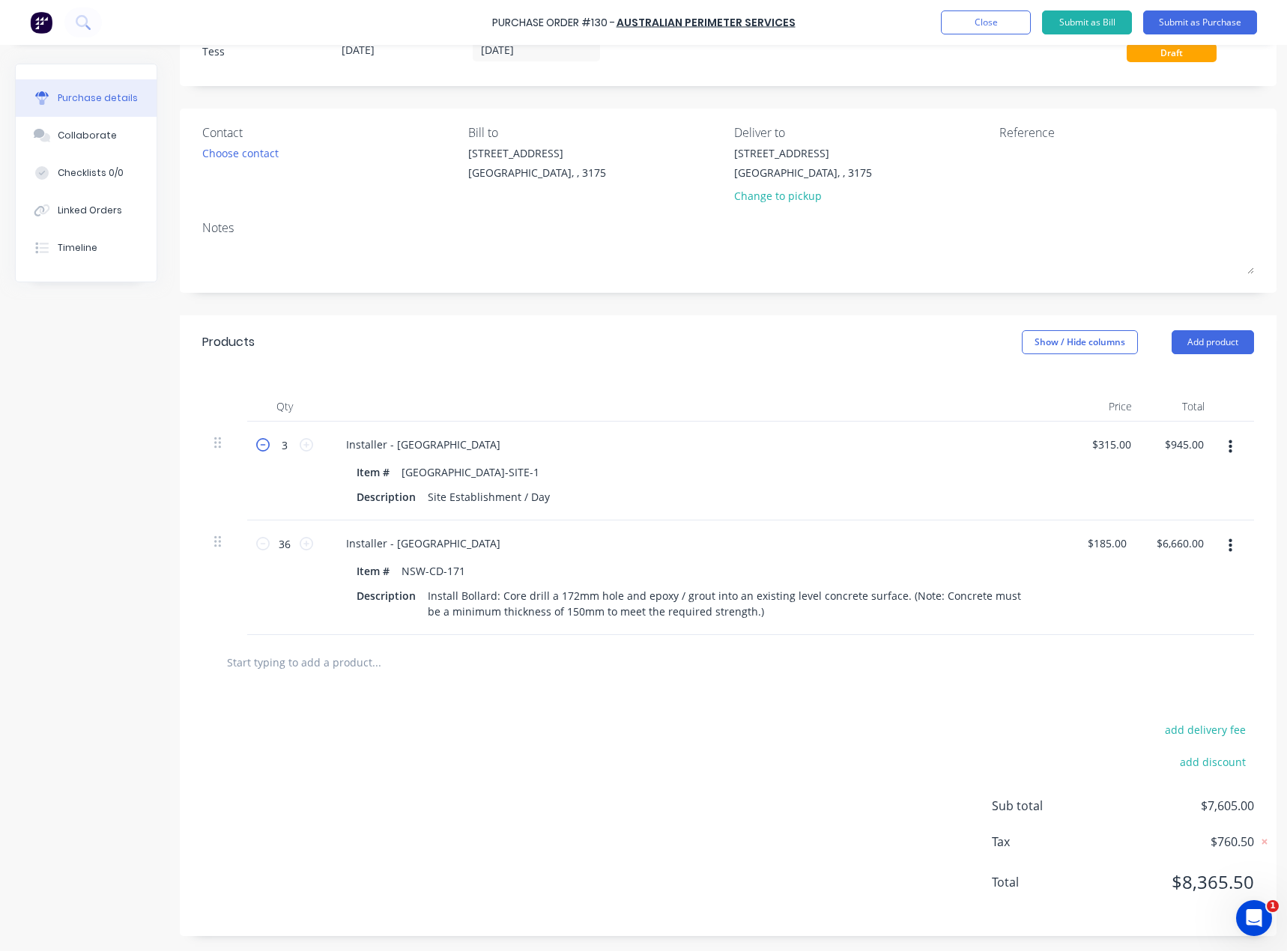
click at [268, 438] on icon at bounding box center [262, 444] width 13 height 13
type input "2"
type input "$630.00"
click at [267, 438] on icon at bounding box center [262, 444] width 13 height 13
type input "1"
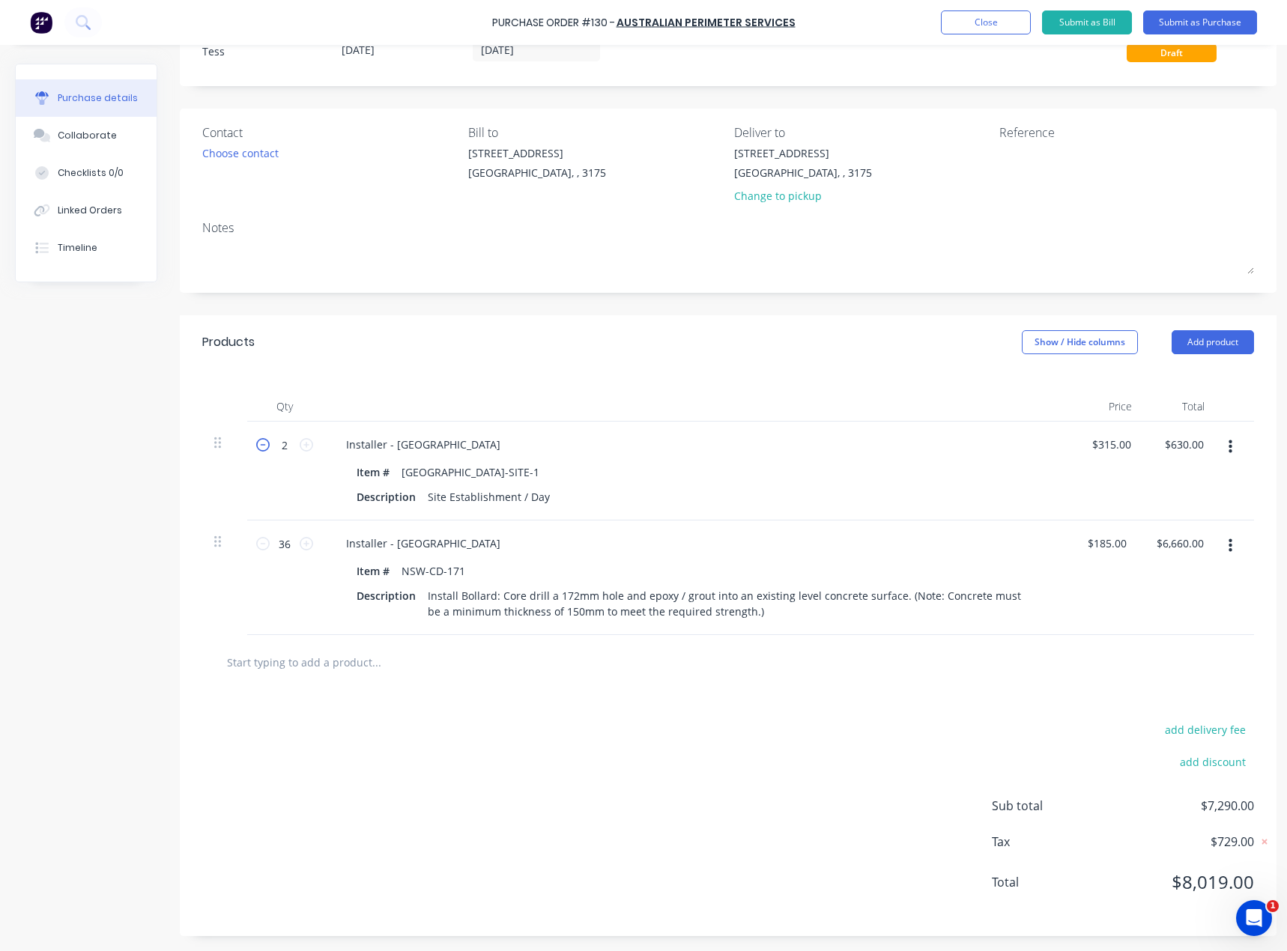
type input "$315.00"
click at [267, 438] on icon at bounding box center [262, 444] width 13 height 13
type input "0"
type input "$0.00"
click at [309, 438] on icon at bounding box center [306, 444] width 13 height 13
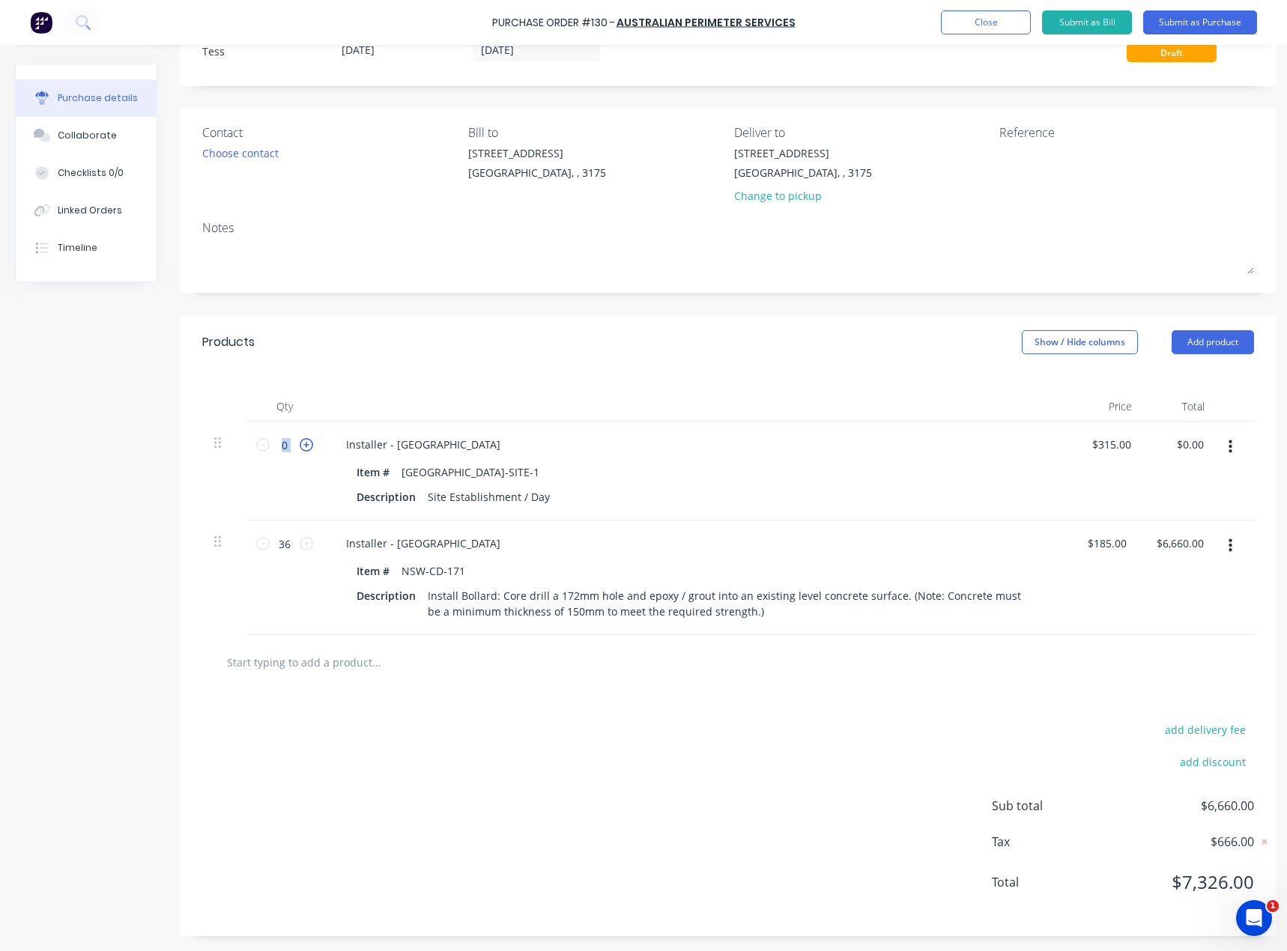
type input "1"
type input "$315.00"
click at [1103, 535] on input "185.00" at bounding box center [1106, 543] width 46 height 22
click at [1099, 541] on input "185.00" at bounding box center [1104, 543] width 40 height 22
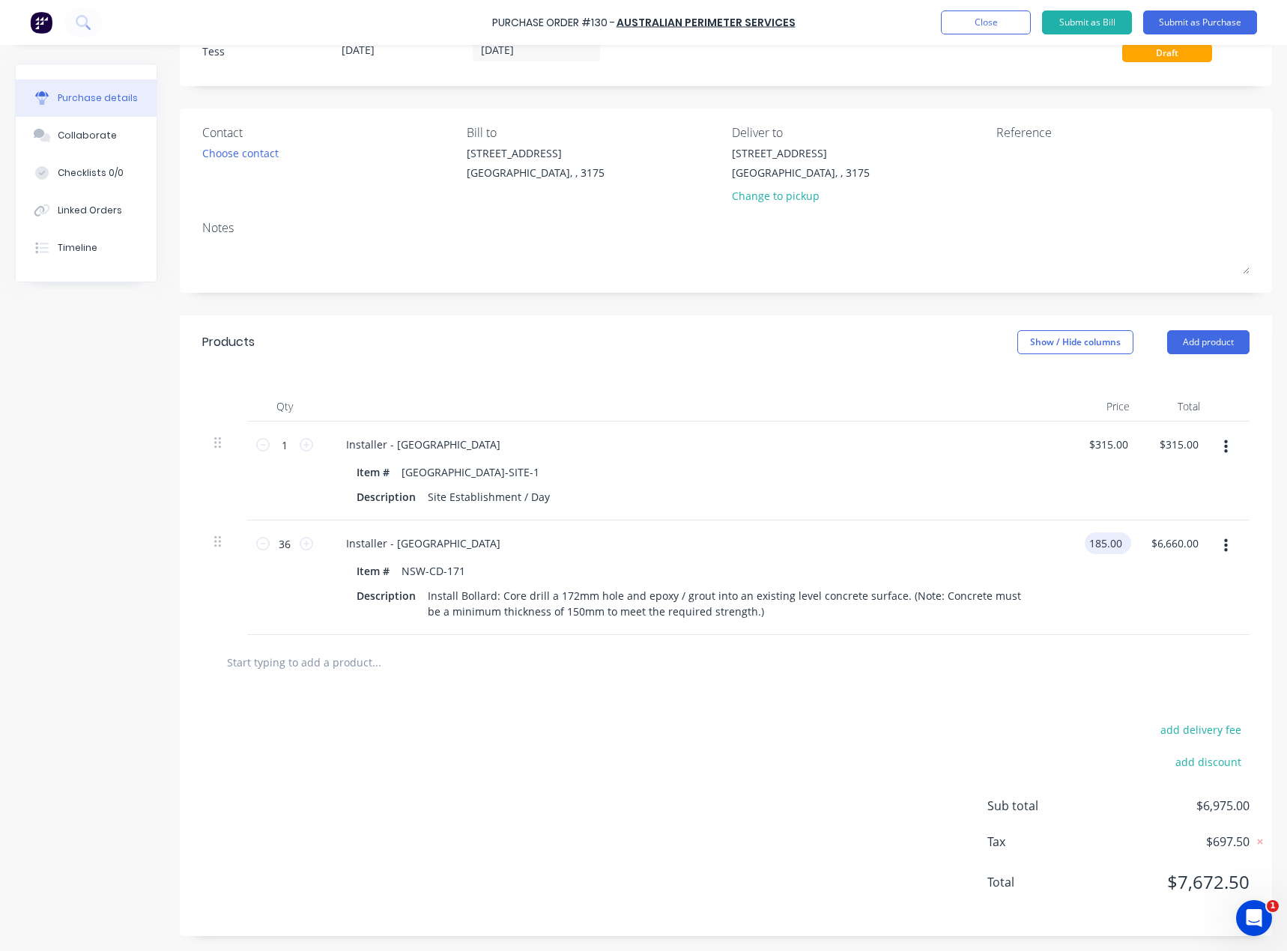
click at [1099, 541] on input "185.00" at bounding box center [1104, 543] width 40 height 22
type input "$175.00"
type input "$6,300.00"
click at [831, 714] on div "add delivery fee add discount Sub total $6,615.00 Tax $661.50 Total $7,276.50" at bounding box center [728, 813] width 1096 height 246
click at [1111, 440] on input "315.00" at bounding box center [1113, 445] width 40 height 22
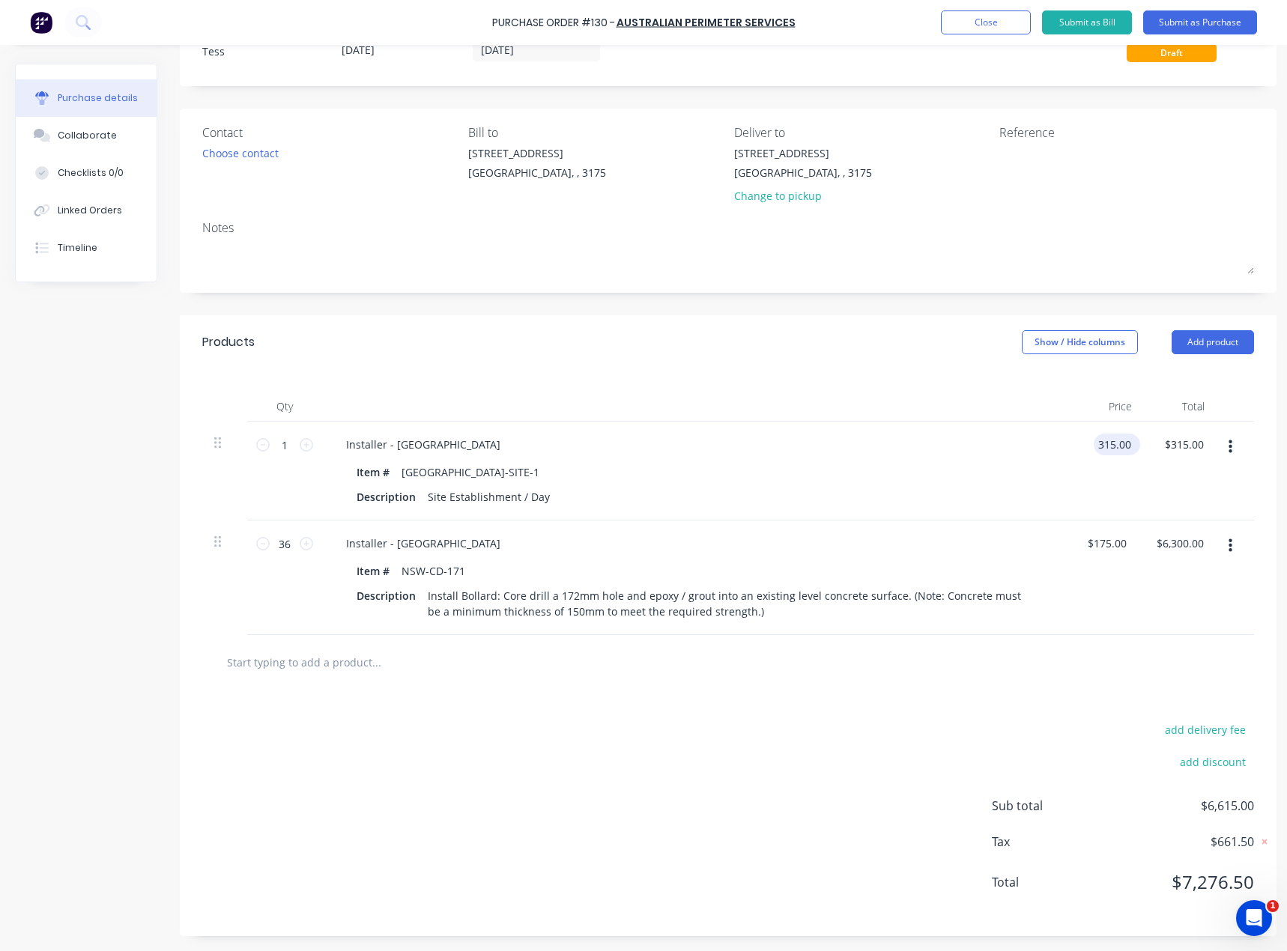
click at [1115, 449] on input "315.00" at bounding box center [1113, 445] width 40 height 22
type input "$490.00"
click at [886, 714] on div "add delivery fee add discount Sub total $6,615.00 Tax $661.50 Total $7,276.50" at bounding box center [728, 813] width 1096 height 246
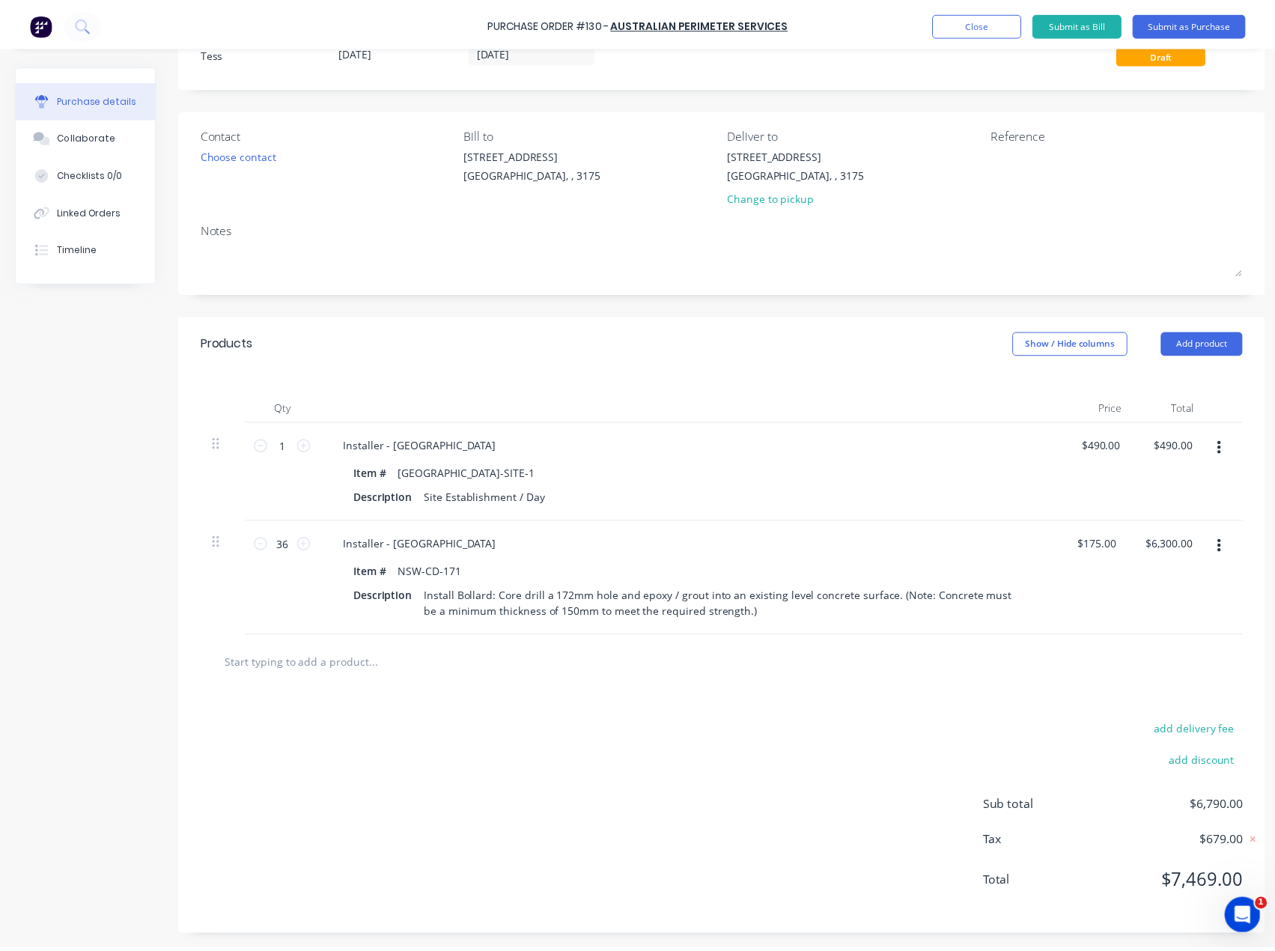
scroll to position [68, 0]
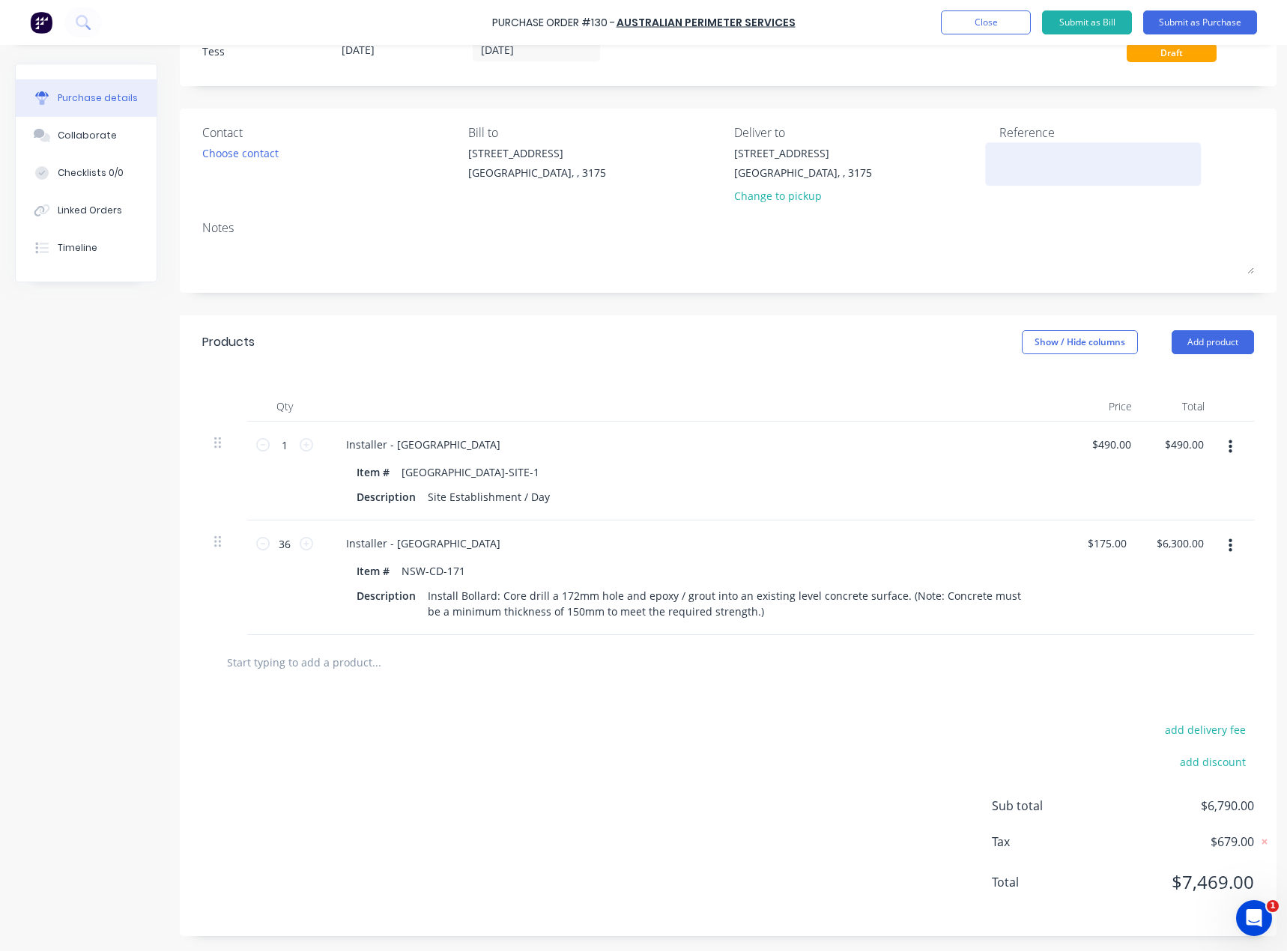
click at [1019, 147] on textarea at bounding box center [1092, 162] width 187 height 34
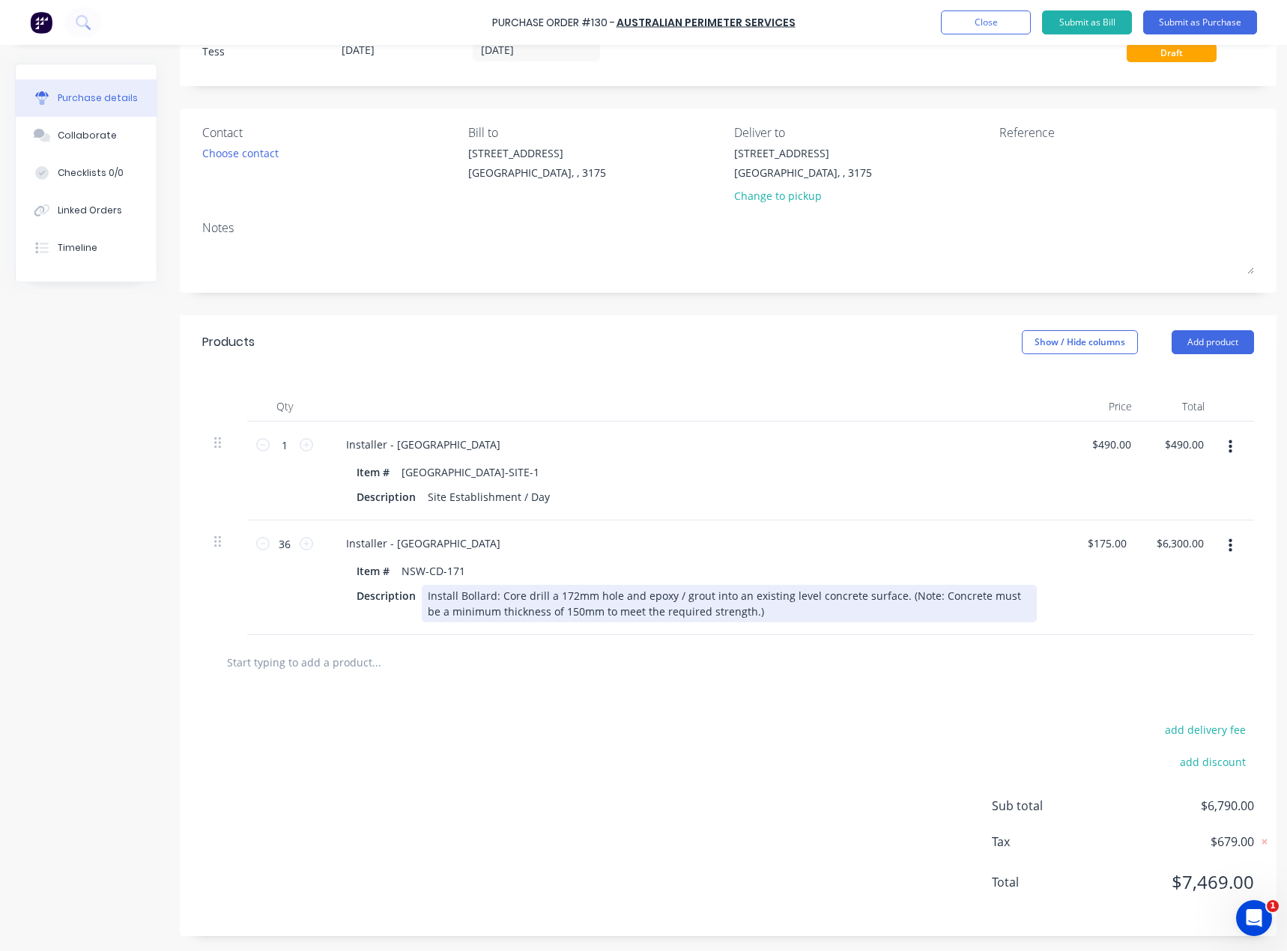
click at [726, 601] on div "Install Bollard: Core drill a 172mm hole and epoxy / grout into an existing lev…" at bounding box center [729, 603] width 615 height 37
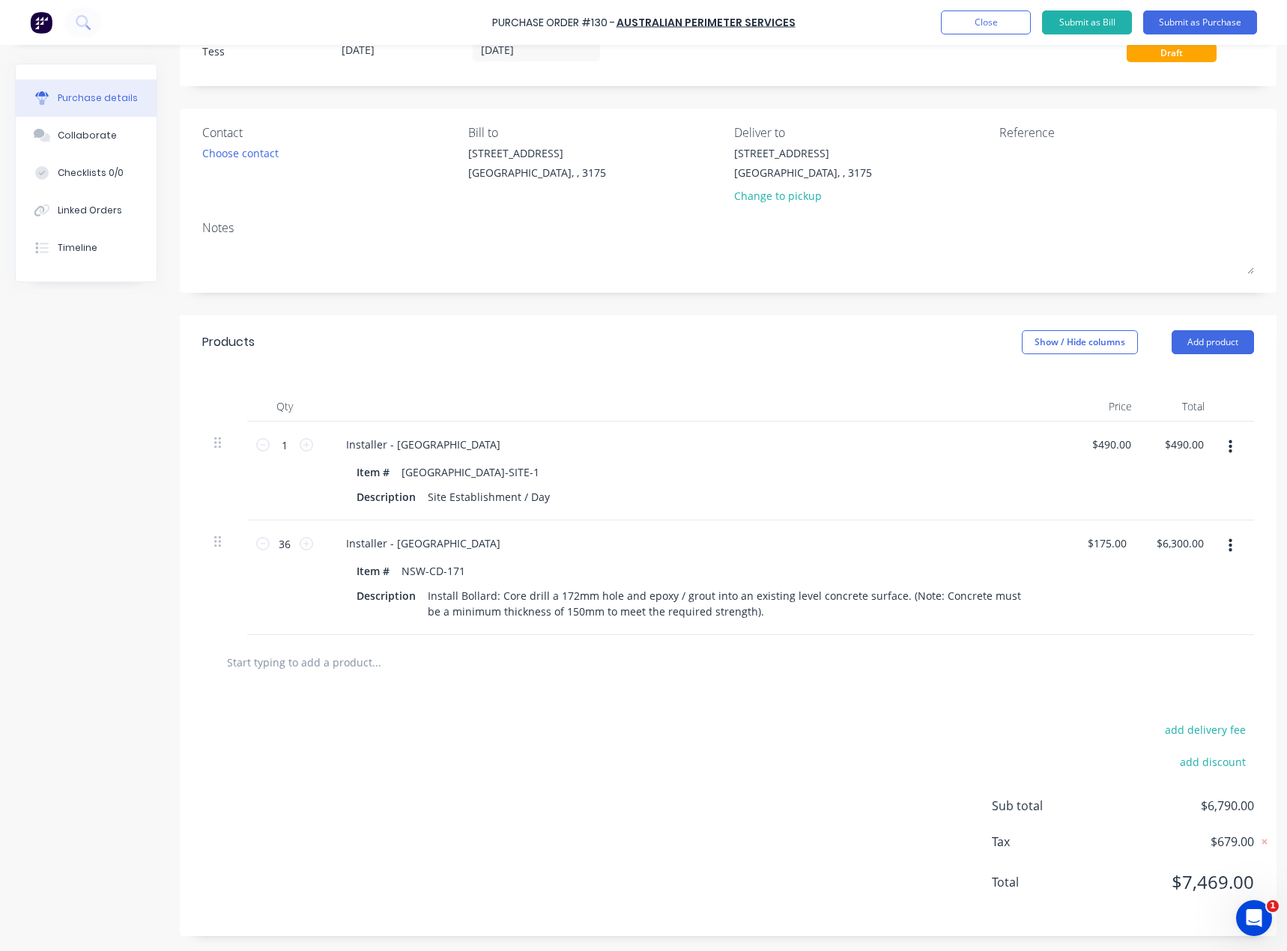
click at [628, 647] on div at bounding box center [438, 662] width 449 height 30
click at [1013, 145] on textarea at bounding box center [1092, 162] width 187 height 34
click at [1000, 145] on textarea "OTR Rppes Crossing" at bounding box center [1092, 162] width 187 height 34
click at [1046, 167] on div "Oder 97 (SlabTek) @ [GEOGRAPHIC_DATA]" at bounding box center [1092, 163] width 187 height 37
click at [1006, 145] on textarea "Oder 97 (SlabTek) @ [GEOGRAPHIC_DATA]" at bounding box center [1092, 162] width 187 height 34
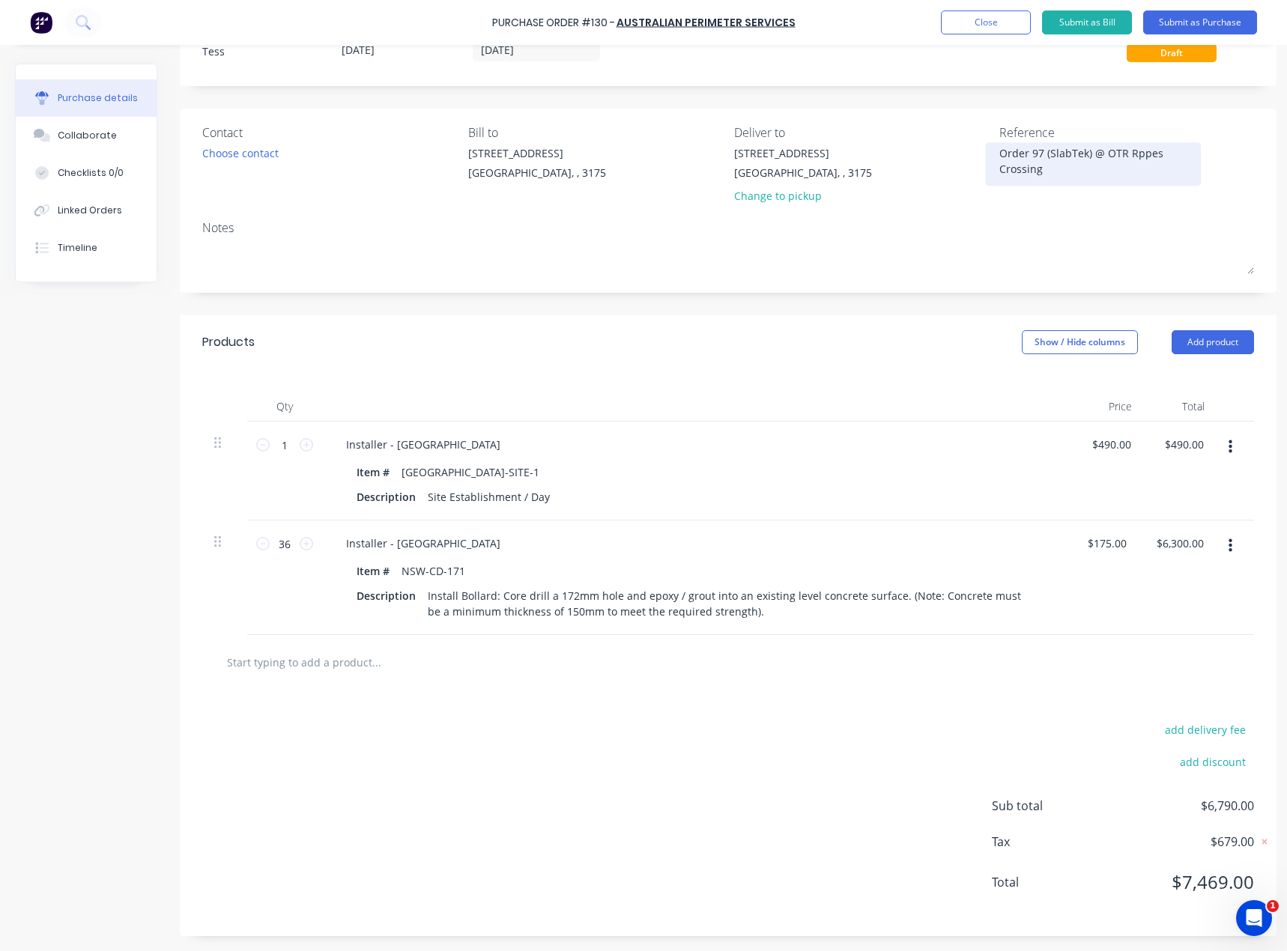
click at [1047, 164] on textarea "Order 97 (SlabTek) @ OTR Rppes Crossing" at bounding box center [1092, 162] width 187 height 34
click at [1070, 145] on textarea "Order 97 (SlabTek) @ OTR Rppes Crossing" at bounding box center [1092, 162] width 187 height 34
click at [1060, 164] on textarea "Order 97 (Slab Tek) @ OTR Rppes Crossing" at bounding box center [1092, 162] width 187 height 34
type textarea "Order 97 (Slab Tek) @ OTR Rppes Crossing"
click at [249, 145] on div "Choose contact" at bounding box center [240, 153] width 76 height 16
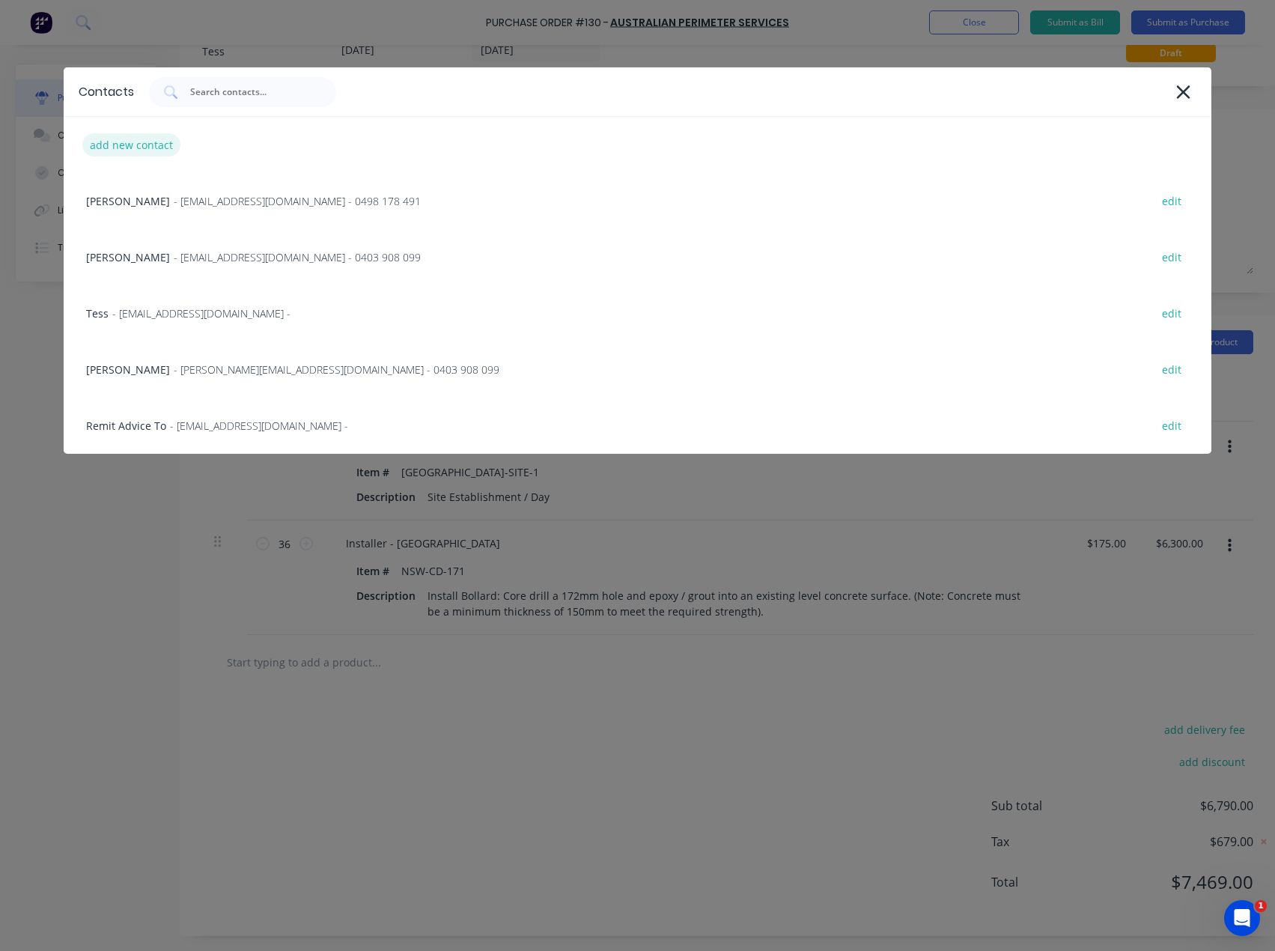
click at [122, 152] on div "add new contact" at bounding box center [131, 144] width 98 height 23
select select "AU"
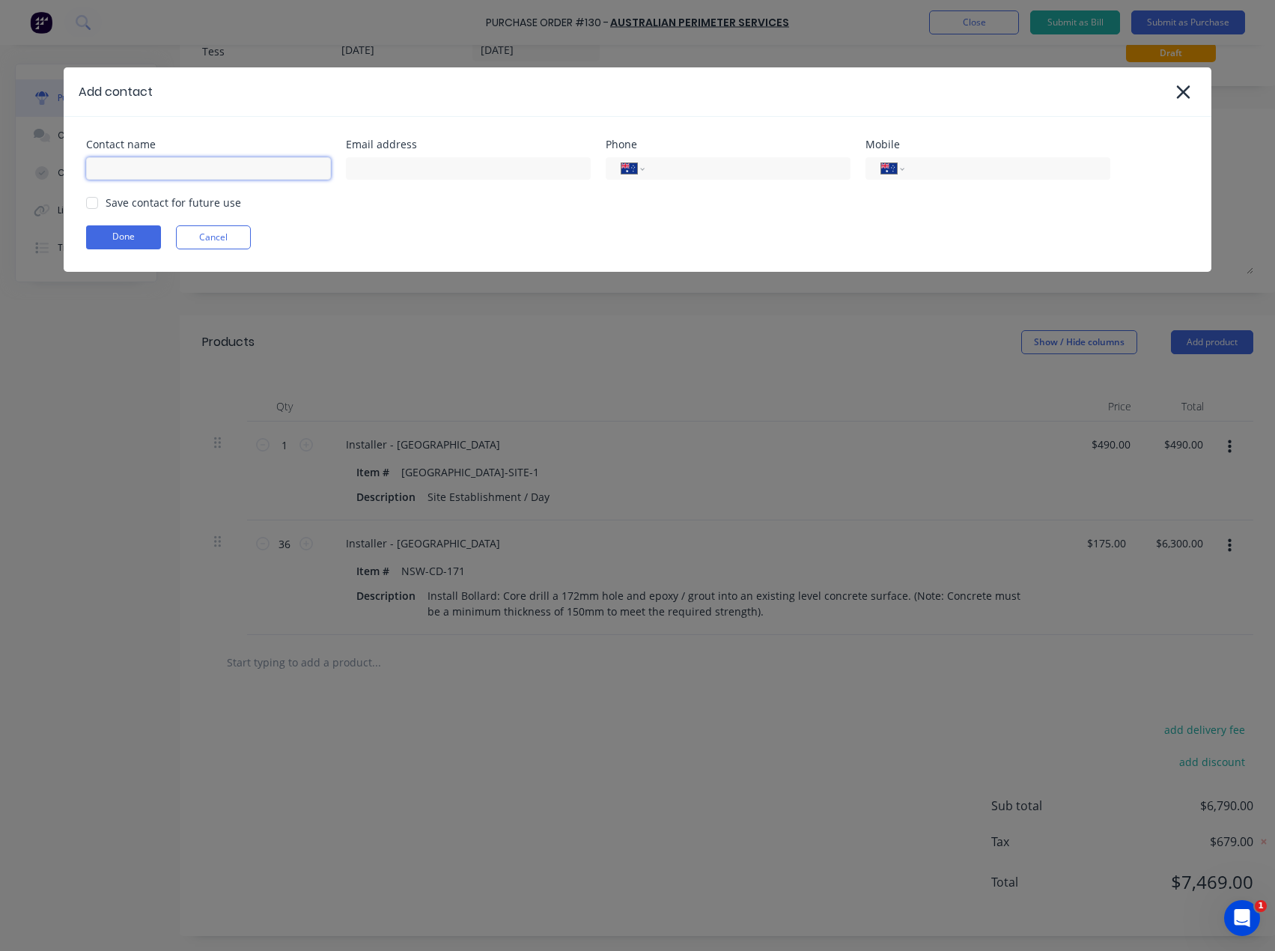
click at [180, 170] on input at bounding box center [208, 168] width 245 height 22
type input "[PERSON_NAME]"
click at [401, 168] on input at bounding box center [468, 168] width 245 height 22
click at [962, 161] on input "tel" at bounding box center [1005, 168] width 180 height 17
type input "0414 553 211"
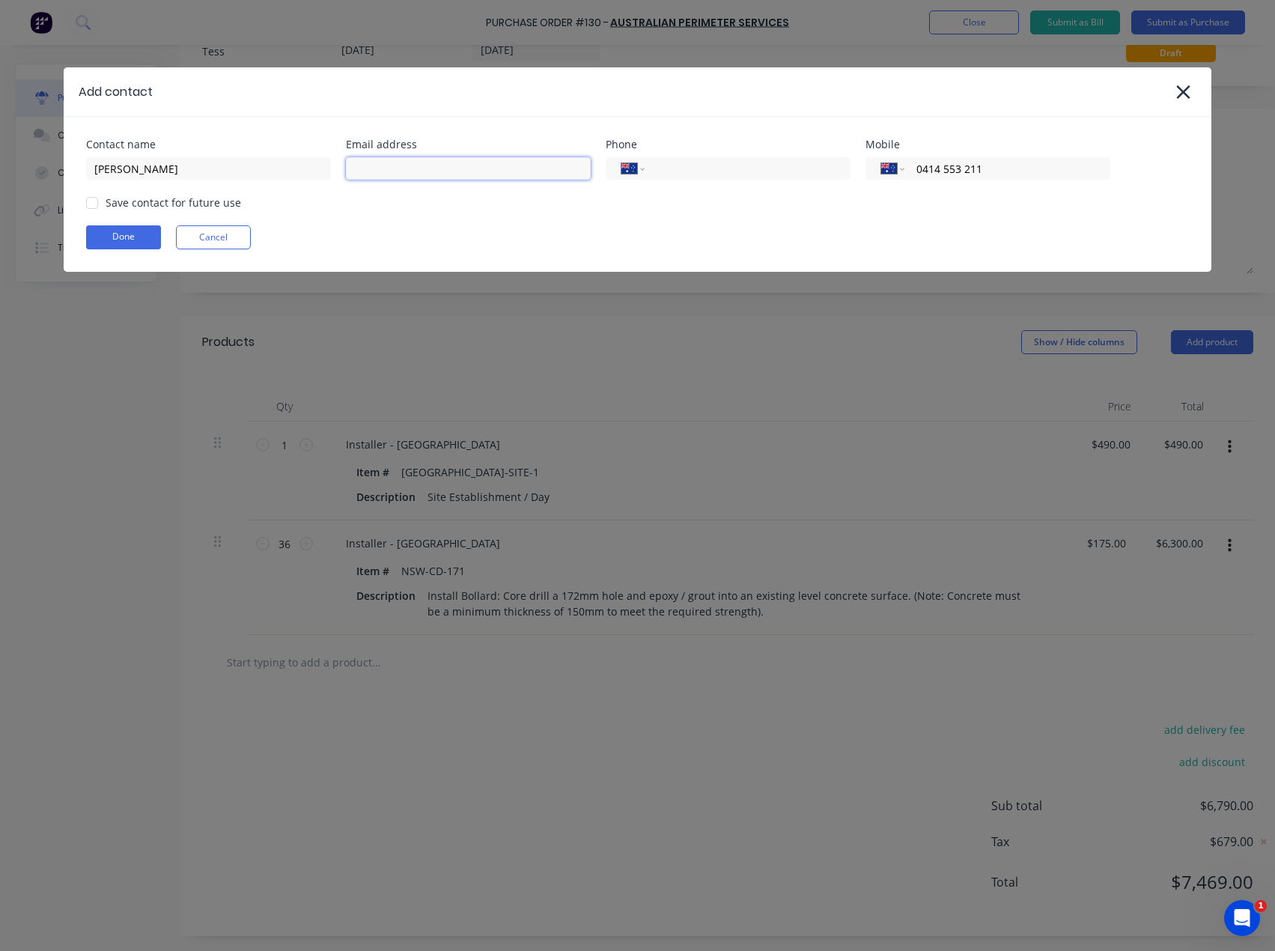
click at [470, 168] on input at bounding box center [468, 168] width 245 height 22
click at [364, 189] on div "Contact name [PERSON_NAME] Email address Phone International [GEOGRAPHIC_DATA] …" at bounding box center [638, 194] width 1148 height 155
drag, startPoint x: 88, startPoint y: 201, endPoint x: 234, endPoint y: 227, distance: 148.2
click at [88, 201] on div at bounding box center [92, 203] width 30 height 30
click at [128, 236] on button "Done" at bounding box center [123, 237] width 75 height 24
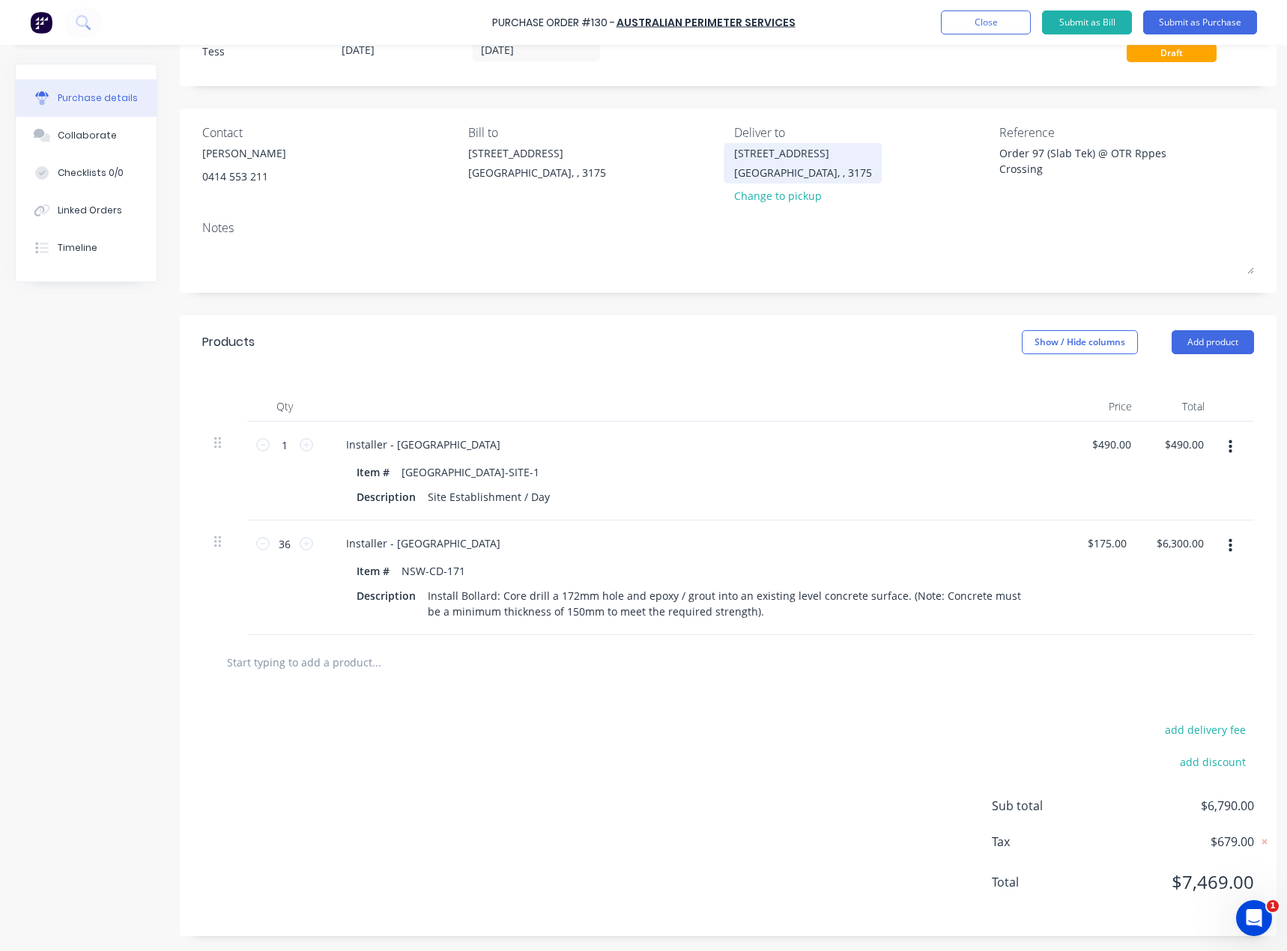
click at [766, 165] on div "[GEOGRAPHIC_DATA], , 3175" at bounding box center [803, 173] width 138 height 16
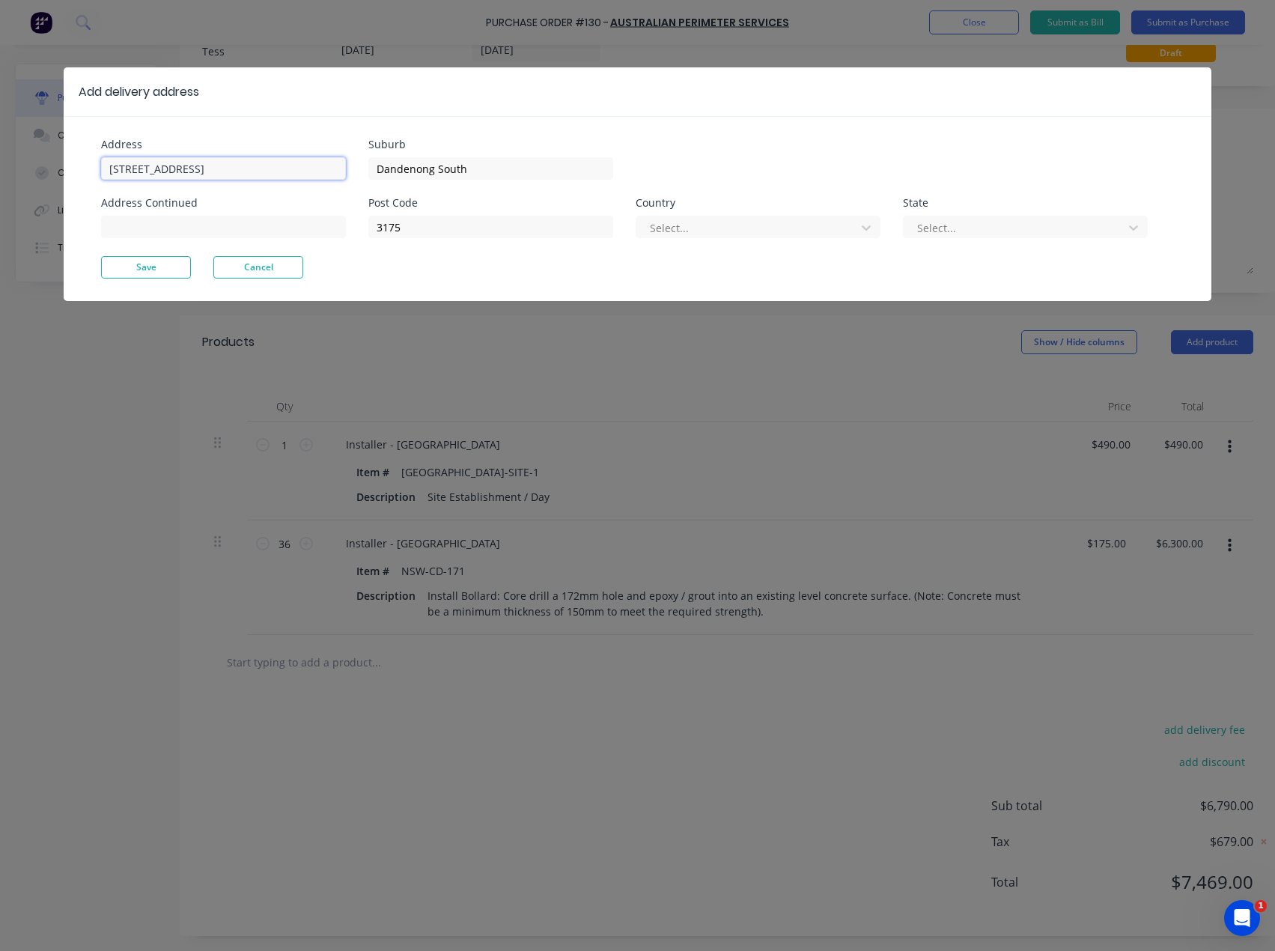
drag, startPoint x: 178, startPoint y: 165, endPoint x: 37, endPoint y: 171, distance: 140.9
click at [37, 171] on div "Add delivery address Address [STREET_ADDRESS][GEOGRAPHIC_DATA] Continued Suburb…" at bounding box center [637, 475] width 1275 height 951
type input "[STREET_ADDRESS]"
drag, startPoint x: 461, startPoint y: 168, endPoint x: 301, endPoint y: 168, distance: 160.3
click at [301, 168] on div "Address [STREET_ADDRESS] Address Continued Suburb [GEOGRAPHIC_DATA] Post Code 3…" at bounding box center [369, 197] width 536 height 117
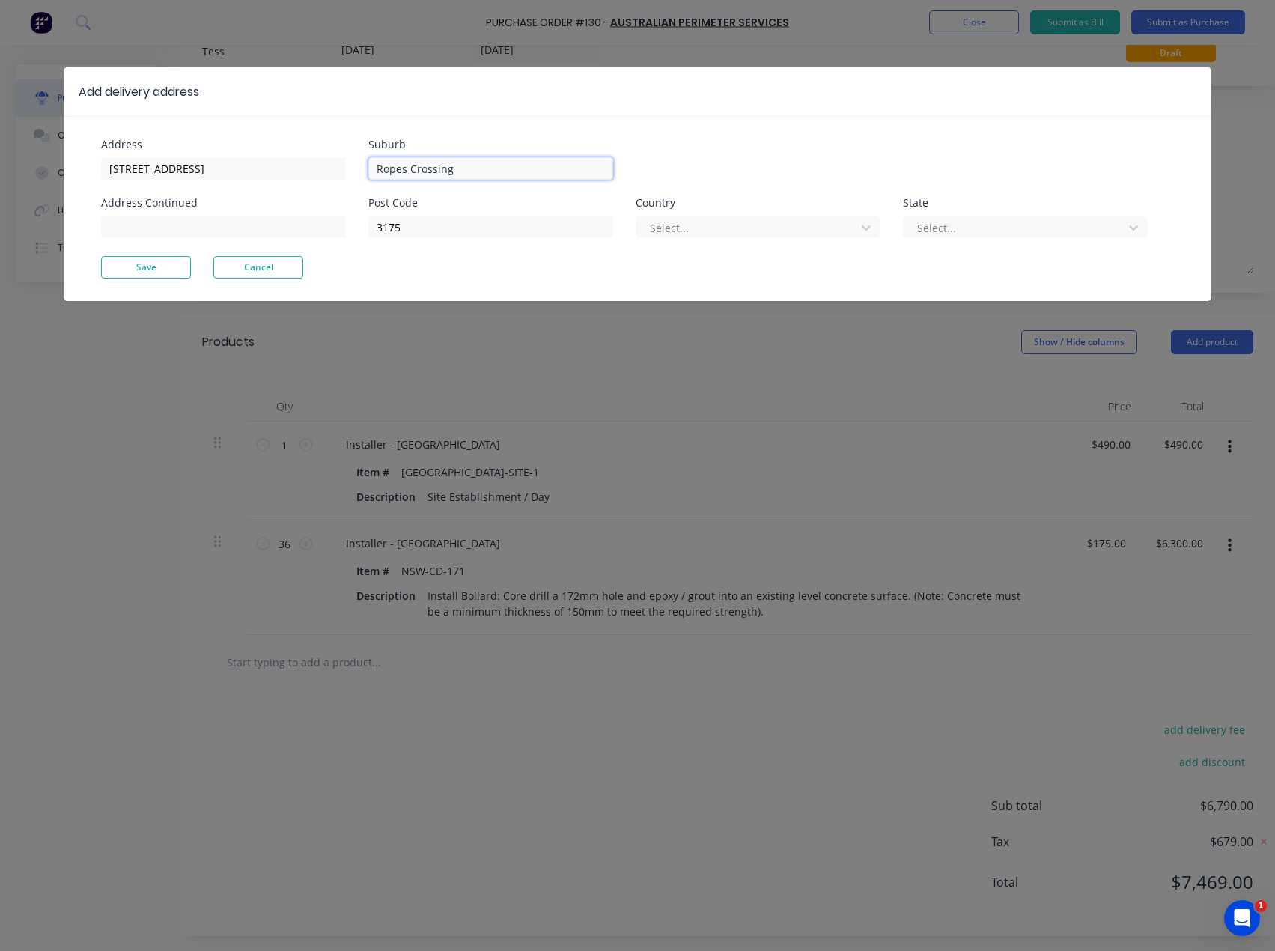
type input "Ropes Crossing"
drag, startPoint x: 382, startPoint y: 230, endPoint x: 344, endPoint y: 230, distance: 37.4
click at [344, 230] on div "Address [STREET_ADDRESS] Address Continued Suburb [GEOGRAPHIC_DATA] Post Code 3…" at bounding box center [369, 197] width 536 height 117
paste input "2760"
type input "2760"
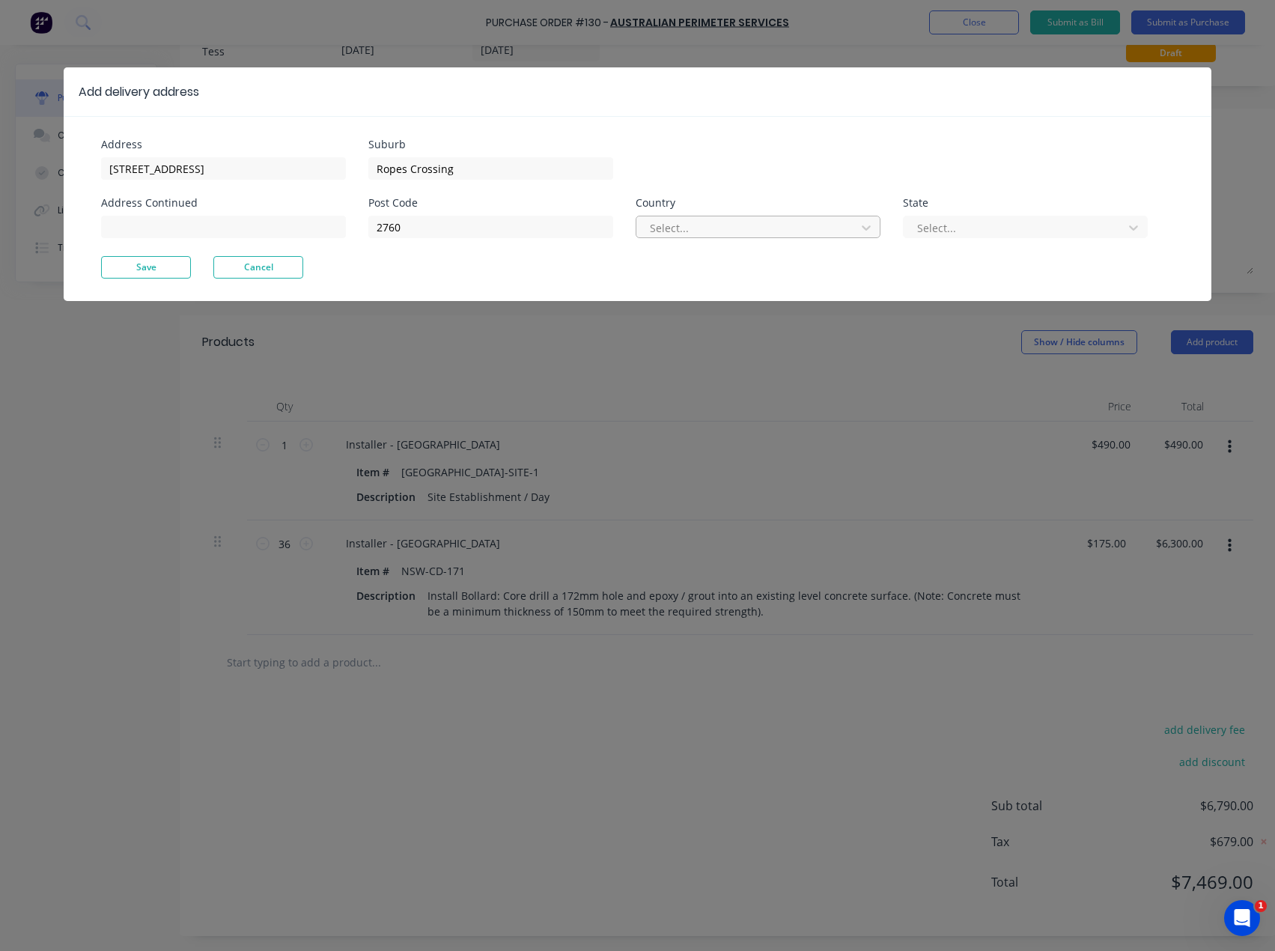
click at [711, 222] on div at bounding box center [748, 228] width 200 height 19
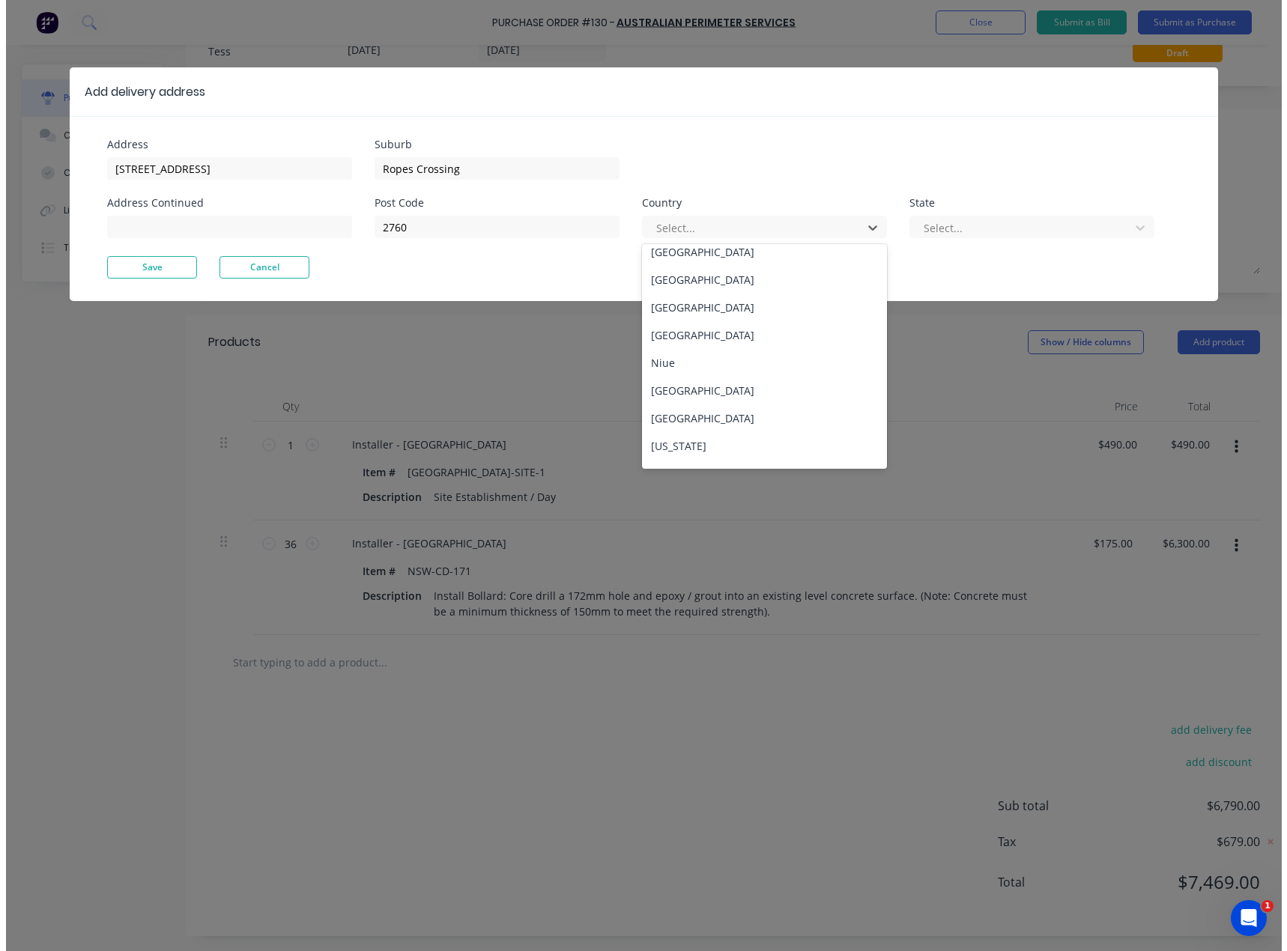
scroll to position [4418, 0]
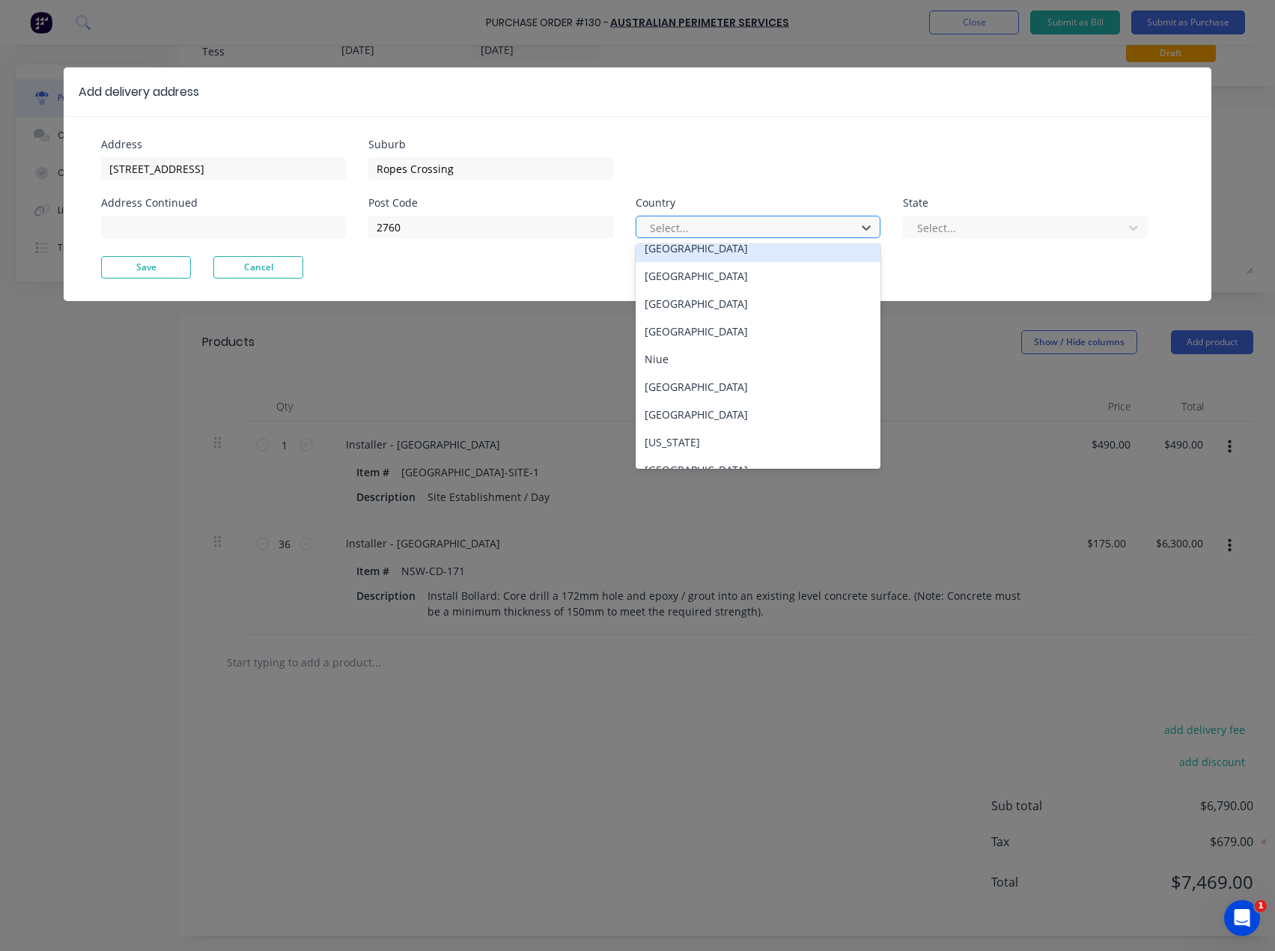
click at [670, 224] on div at bounding box center [748, 228] width 200 height 19
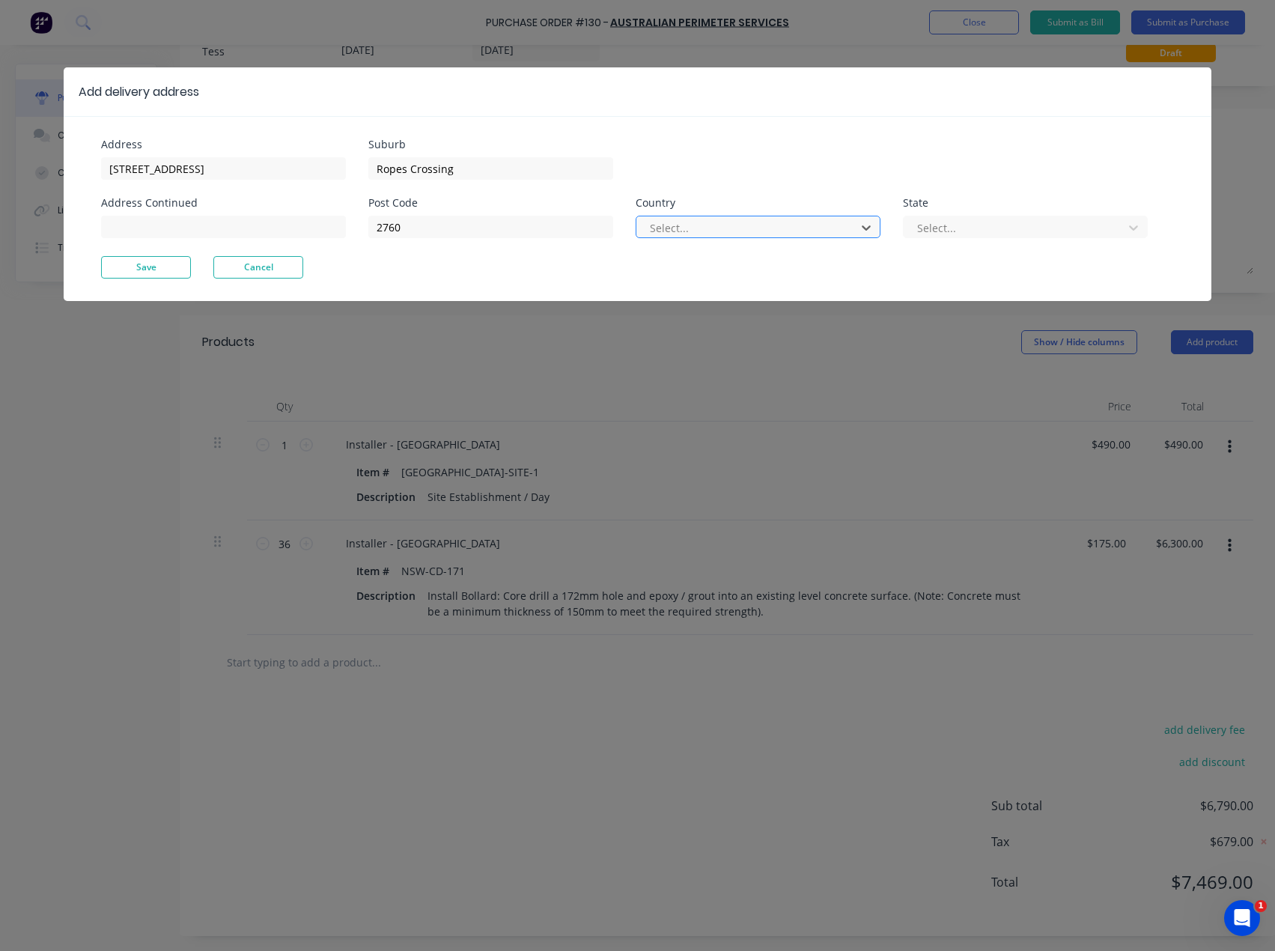
click at [676, 227] on div at bounding box center [748, 228] width 200 height 19
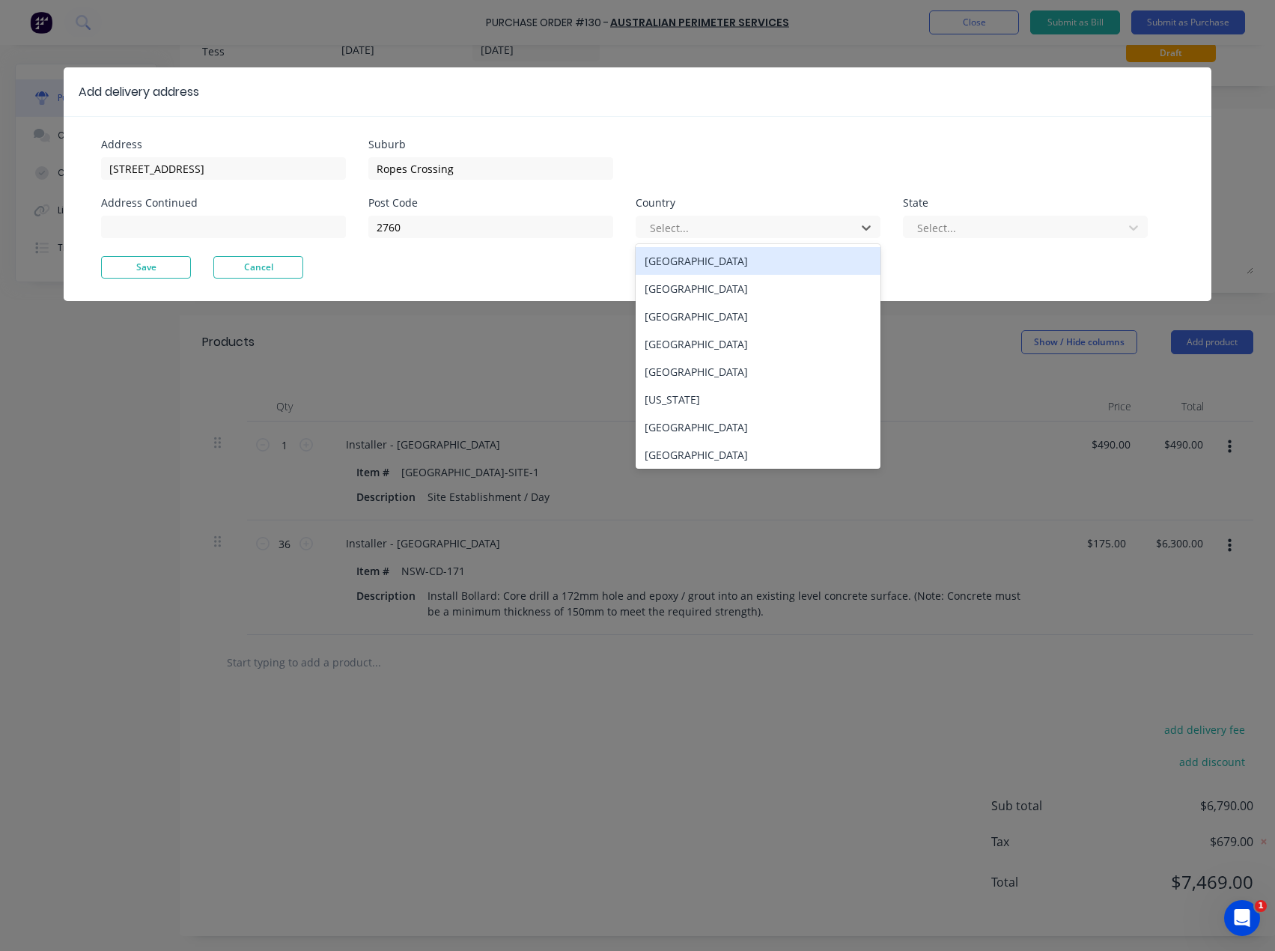
click at [681, 265] on div "[GEOGRAPHIC_DATA]" at bounding box center [758, 261] width 245 height 28
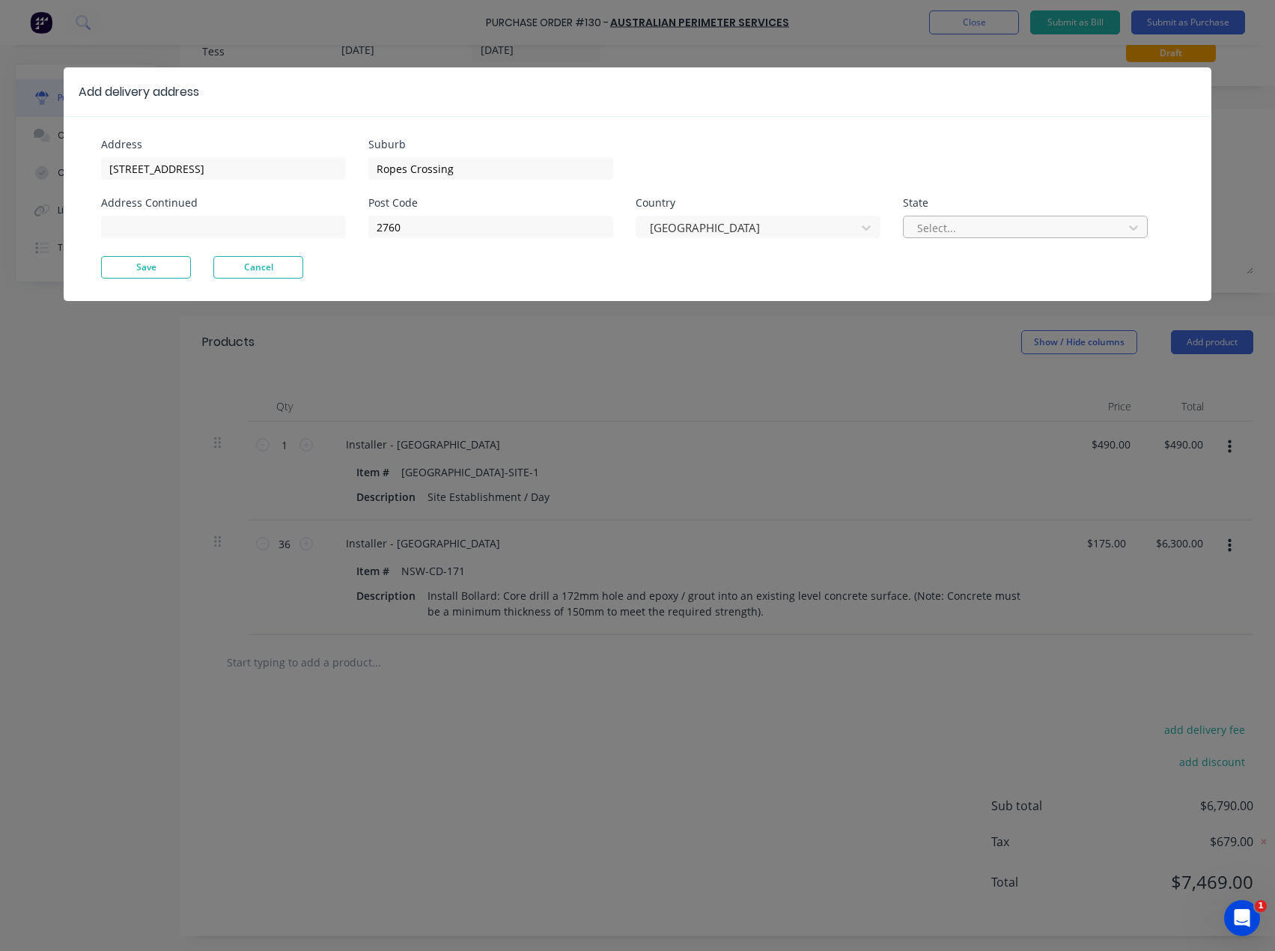
click at [947, 219] on div at bounding box center [1016, 228] width 200 height 19
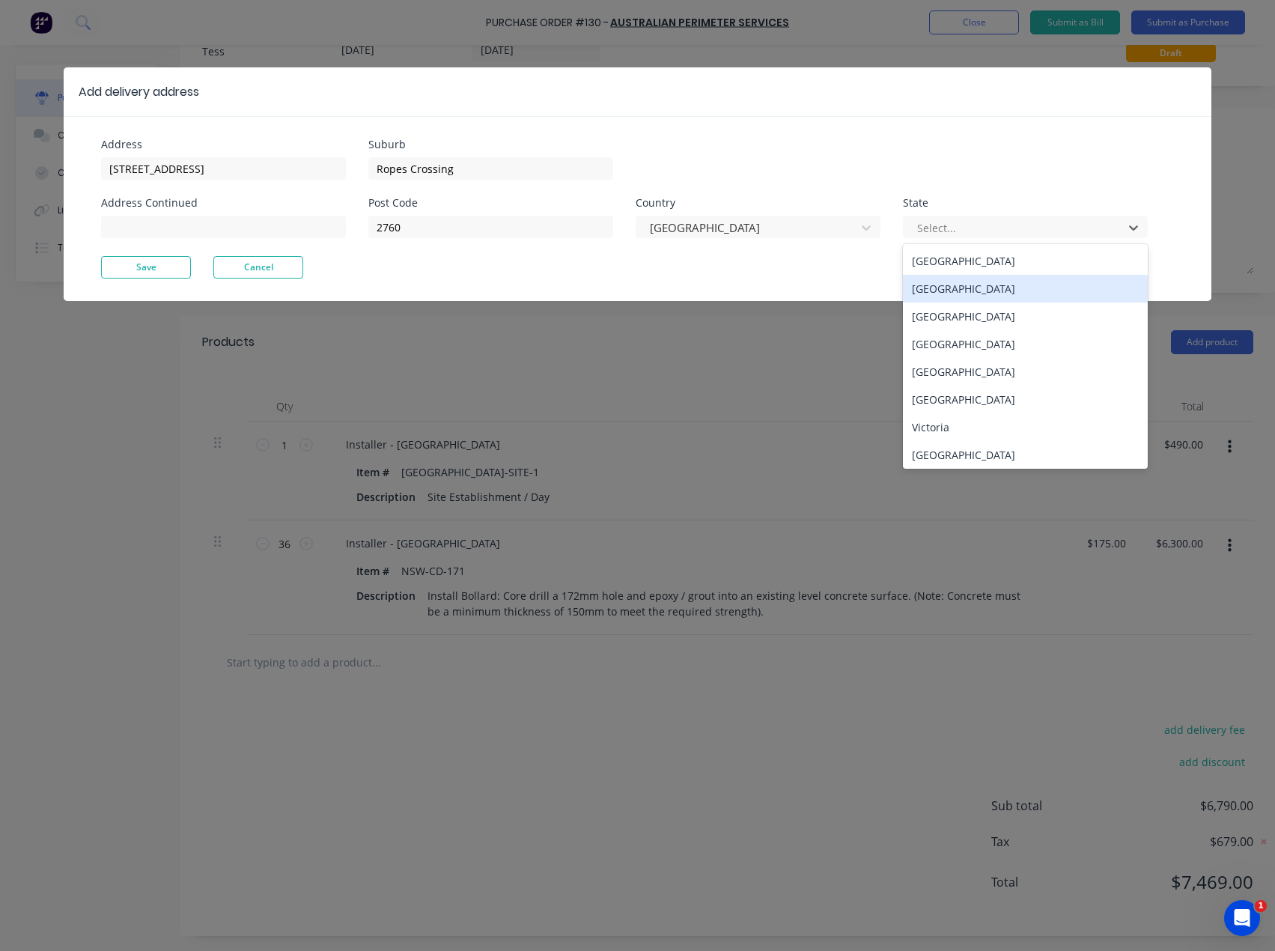
click at [951, 295] on div "[GEOGRAPHIC_DATA]" at bounding box center [1025, 289] width 245 height 28
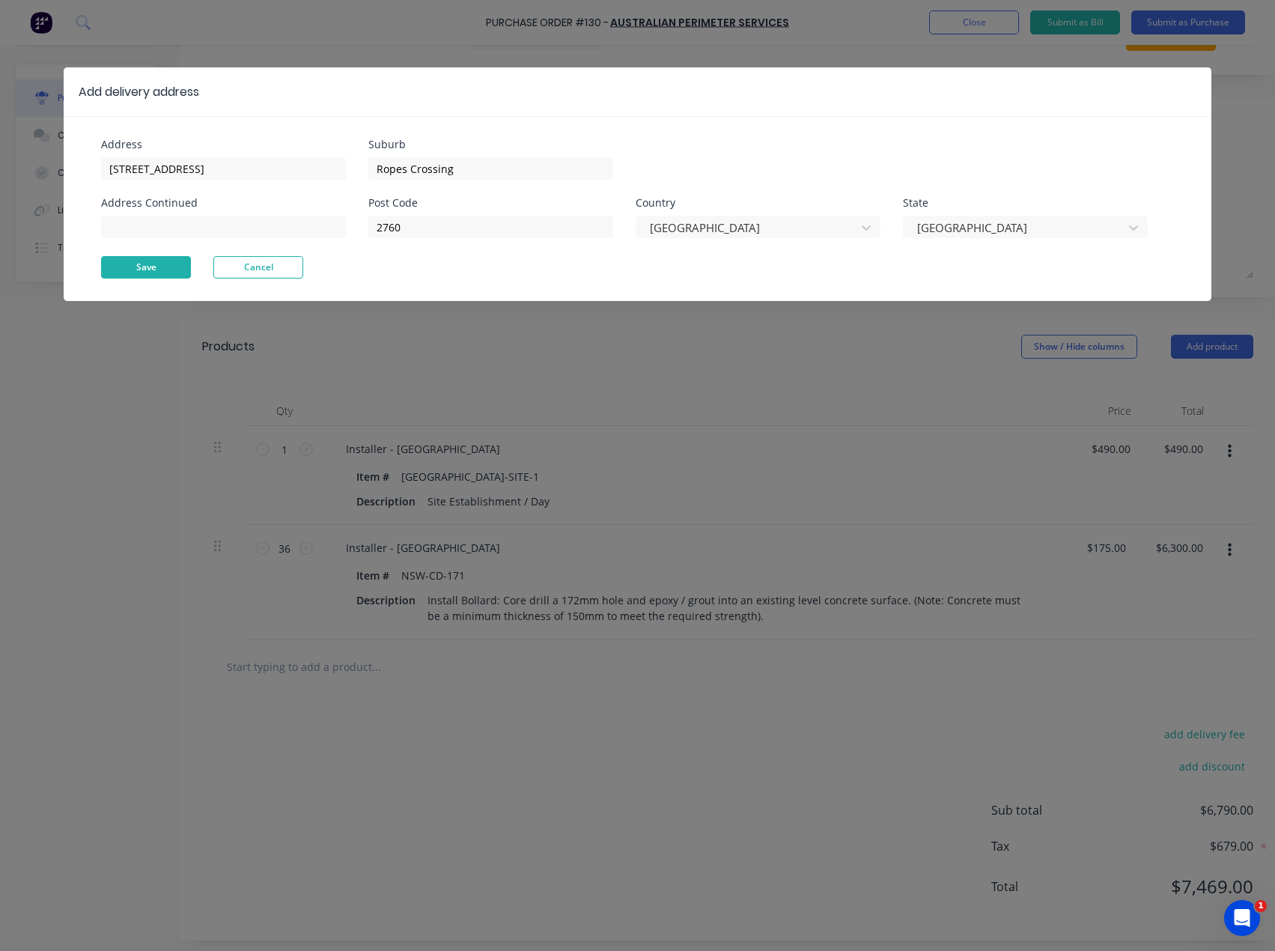
click at [152, 271] on button "Save" at bounding box center [146, 267] width 90 height 22
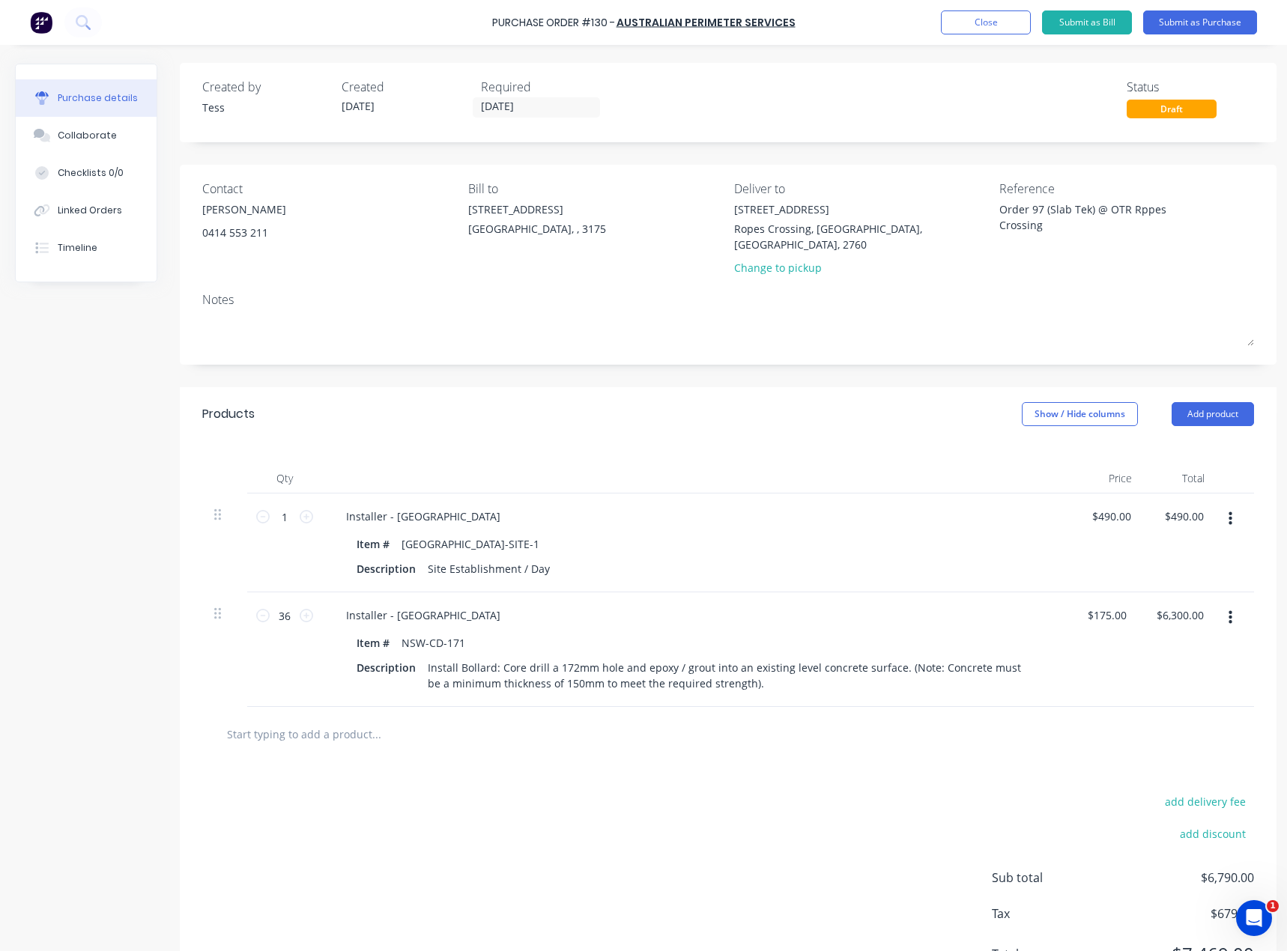
scroll to position [0, 0]
click at [568, 234] on div "[GEOGRAPHIC_DATA], , 3175" at bounding box center [537, 230] width 138 height 16
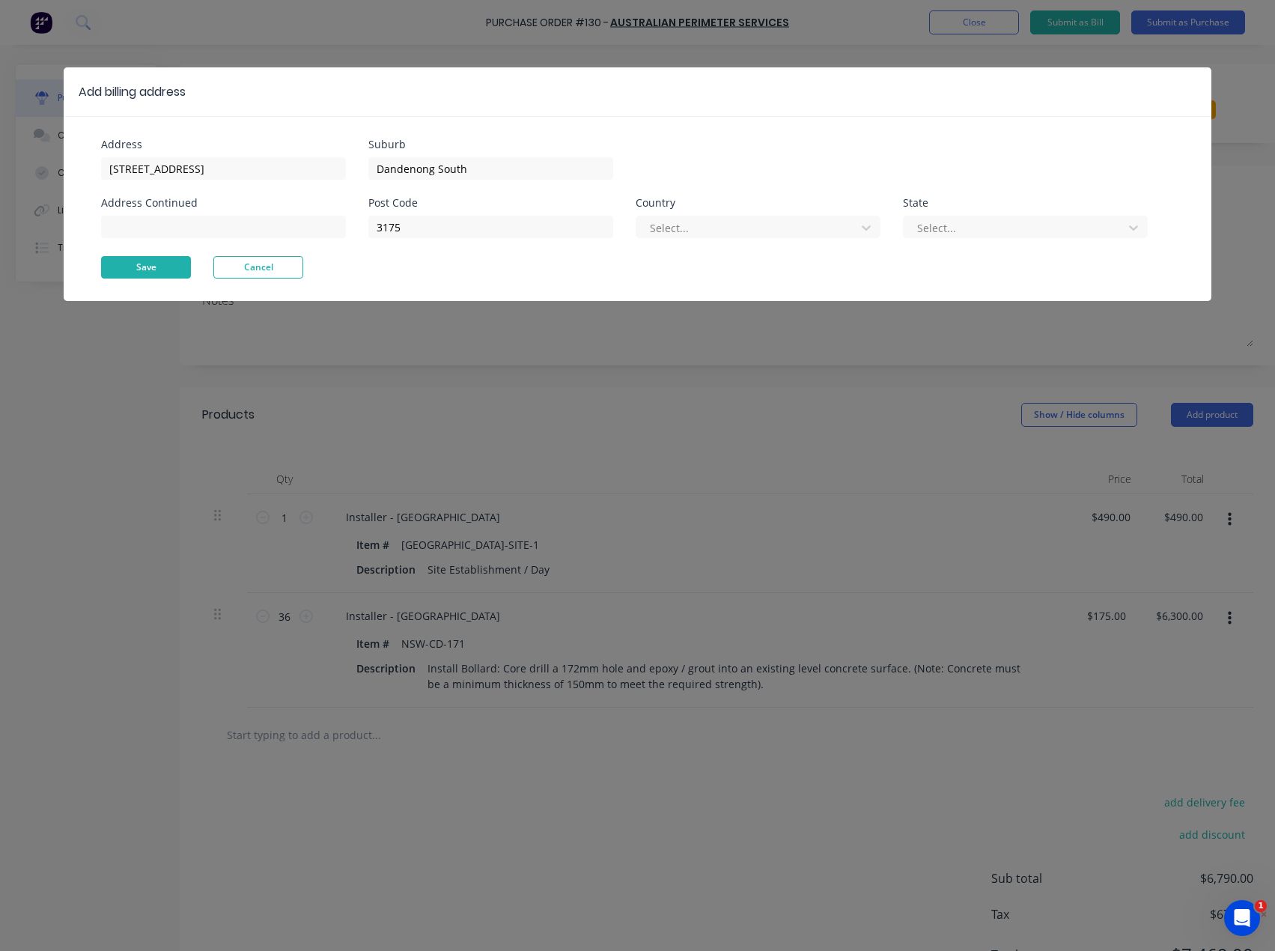
click at [155, 270] on button "Save" at bounding box center [146, 267] width 90 height 22
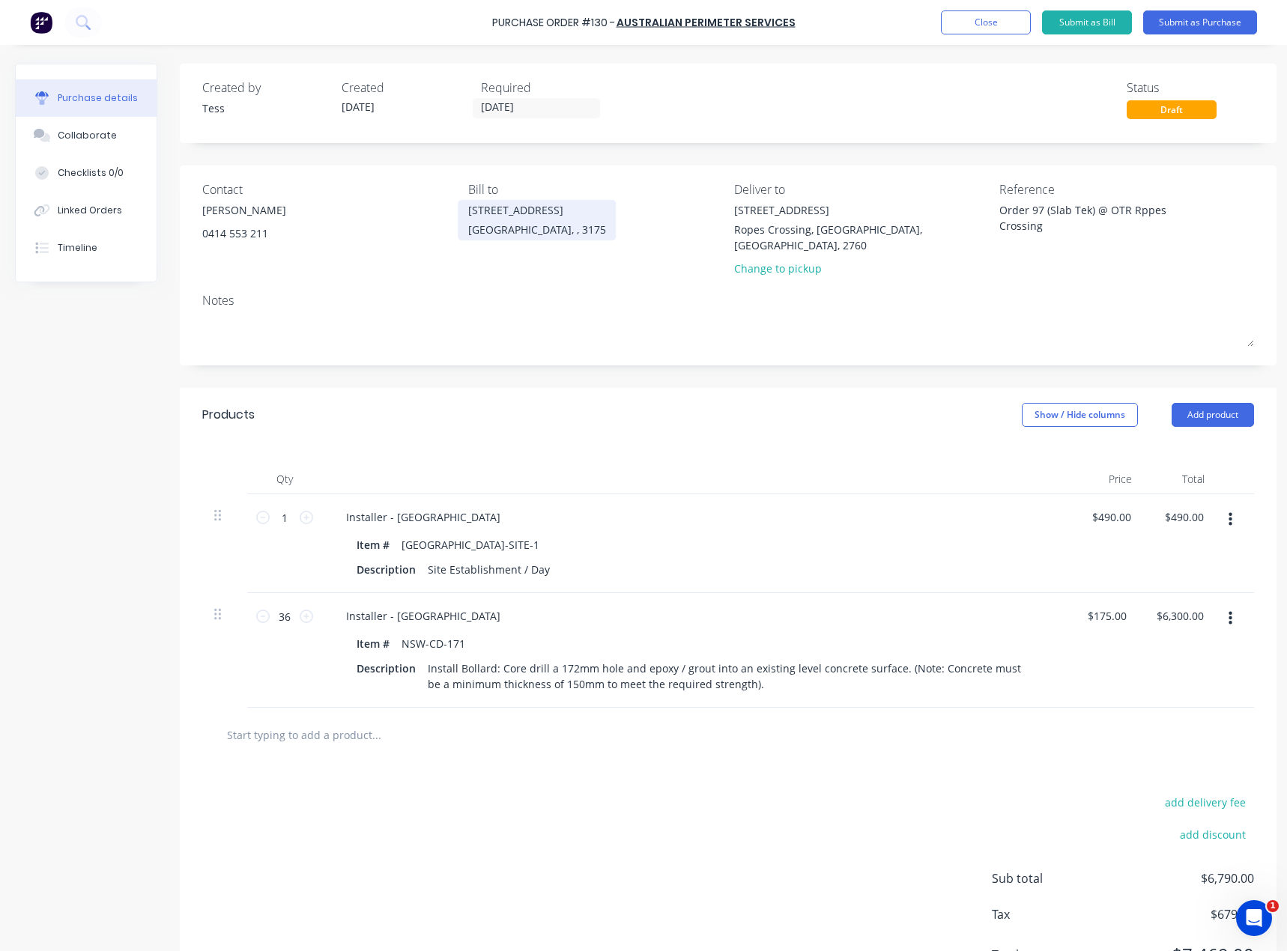
click at [515, 209] on div "[STREET_ADDRESS]" at bounding box center [537, 210] width 138 height 16
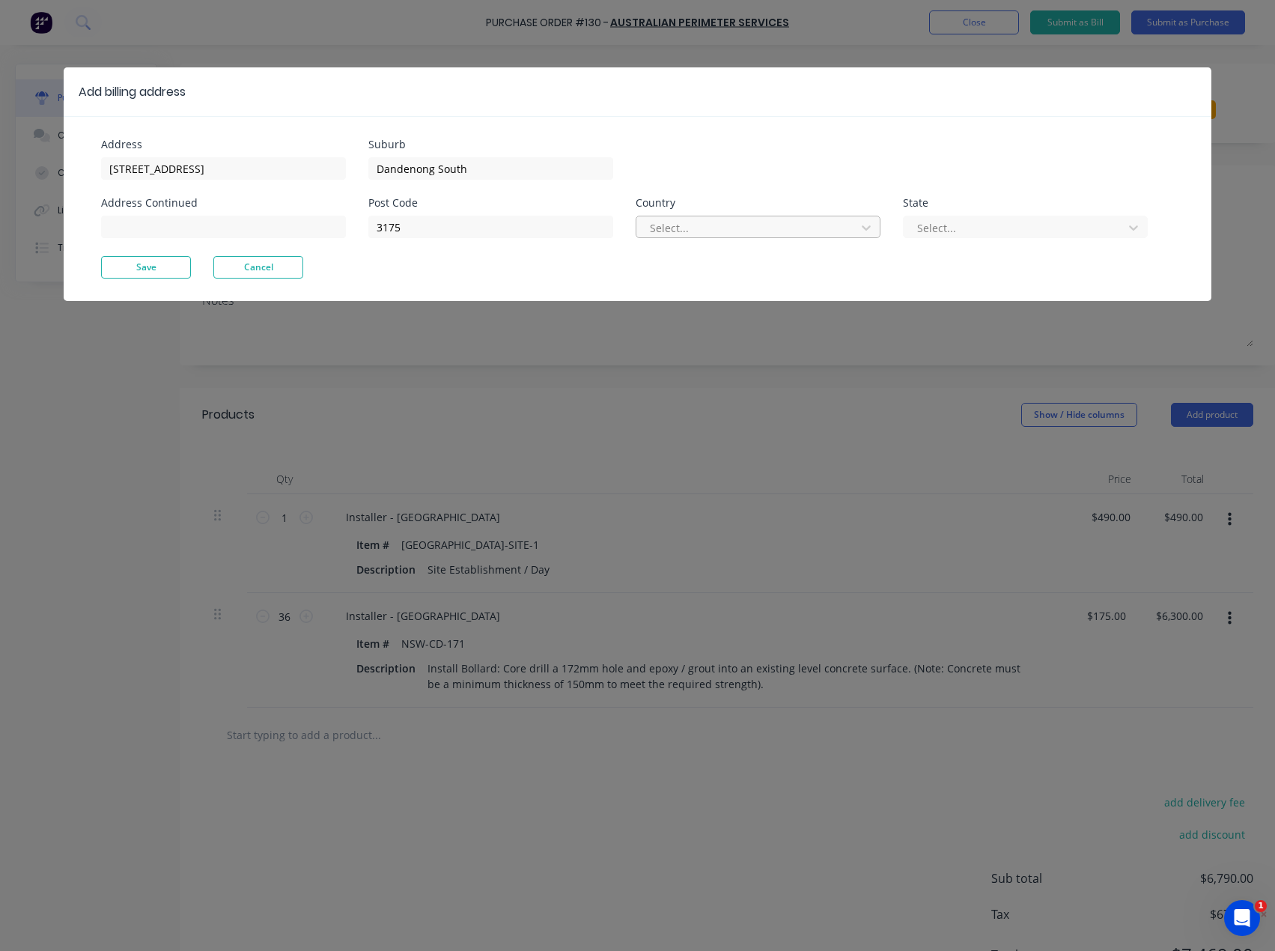
click at [685, 231] on div at bounding box center [748, 228] width 200 height 19
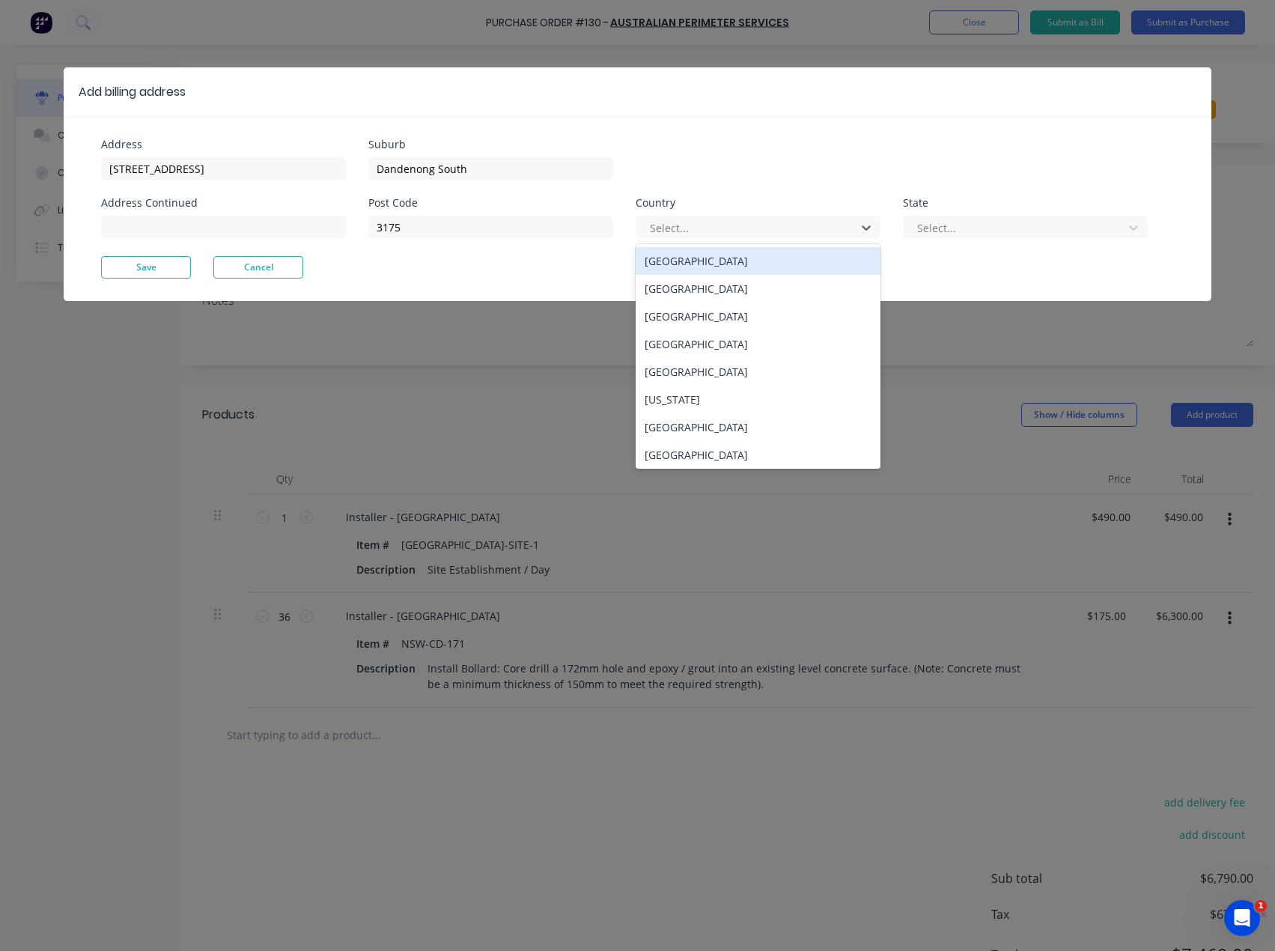
click at [679, 267] on div "[GEOGRAPHIC_DATA]" at bounding box center [758, 261] width 245 height 28
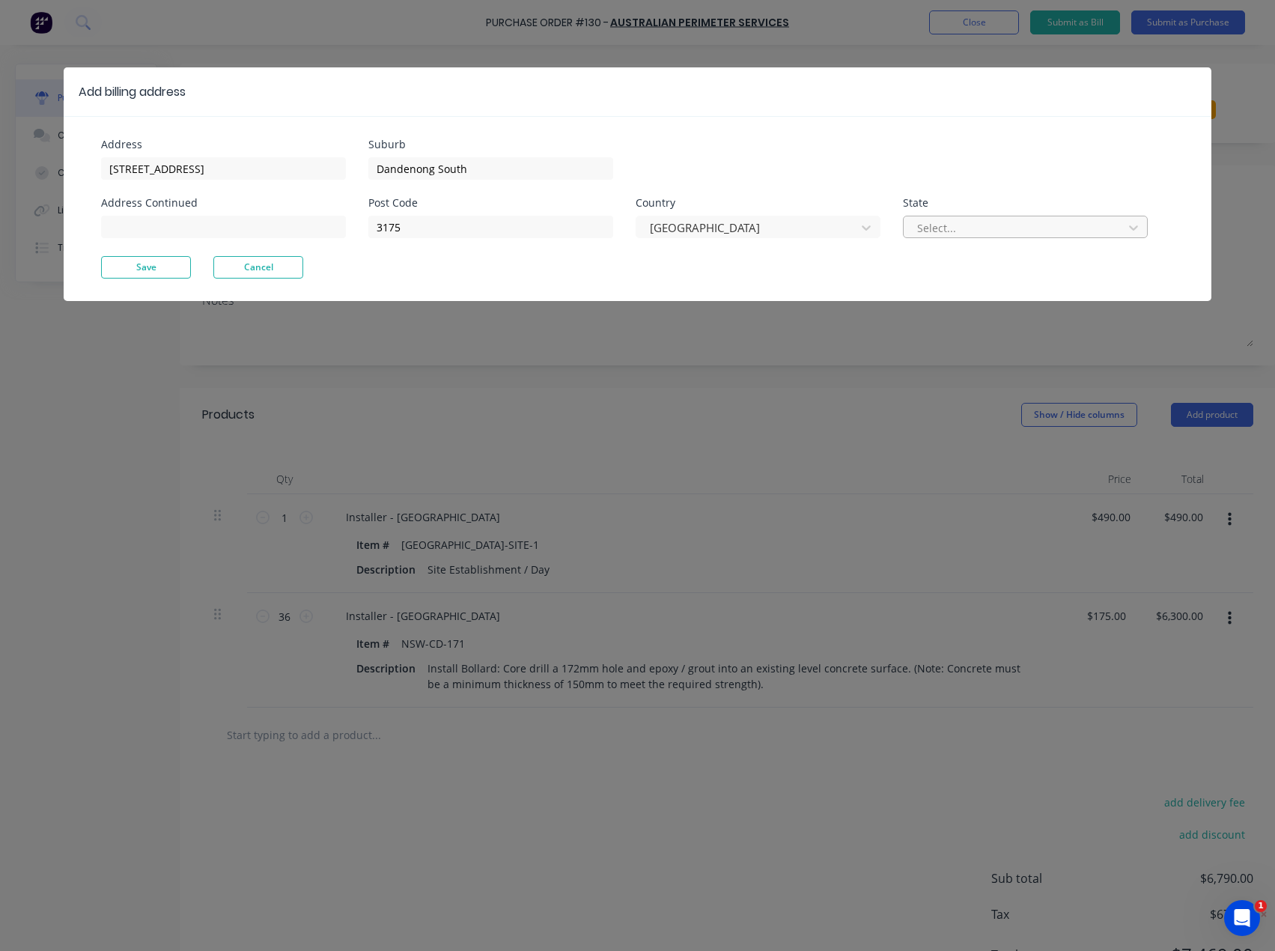
click at [951, 230] on div at bounding box center [1016, 228] width 200 height 19
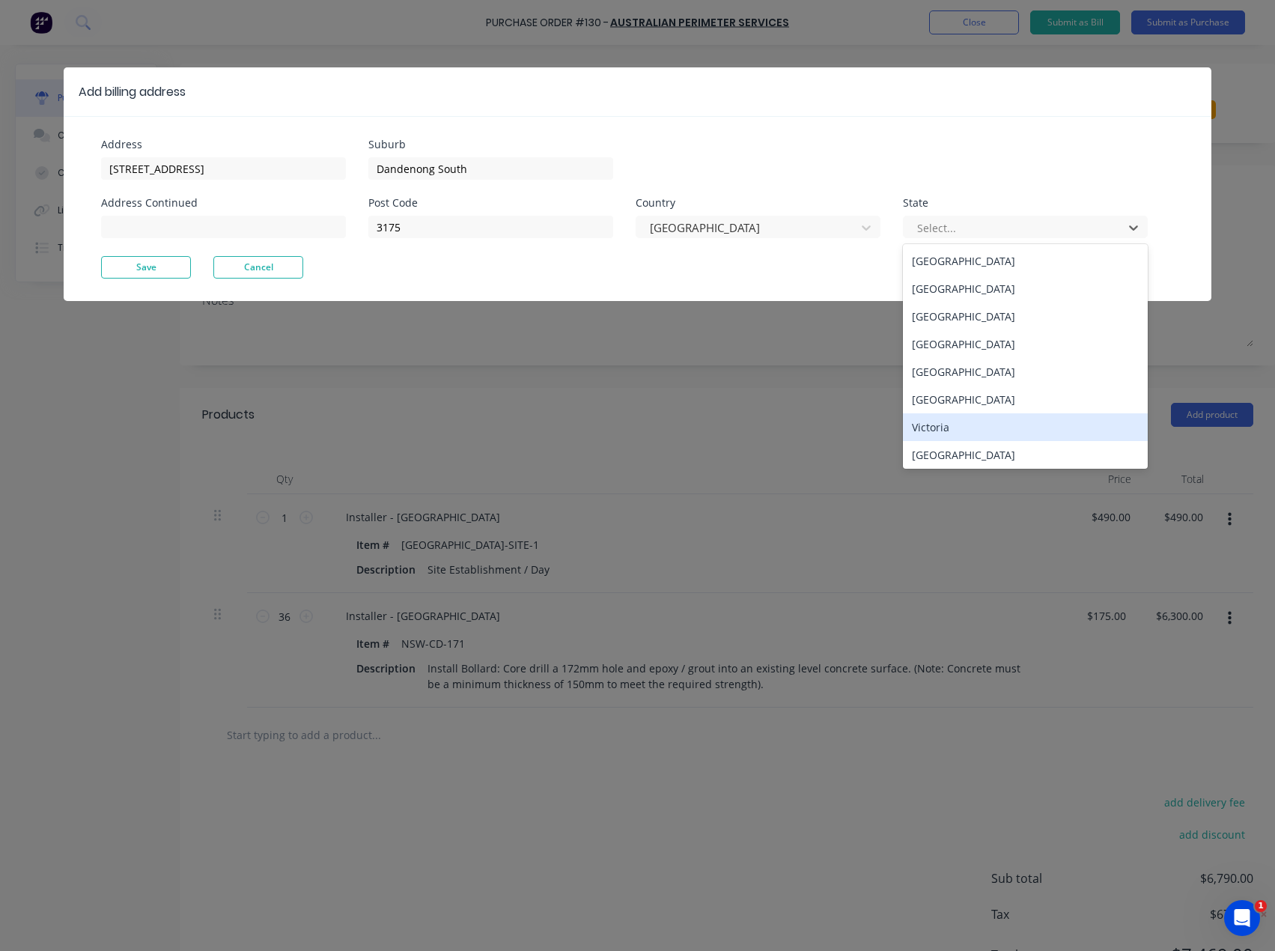
click at [935, 426] on div "Victoria" at bounding box center [1025, 427] width 245 height 28
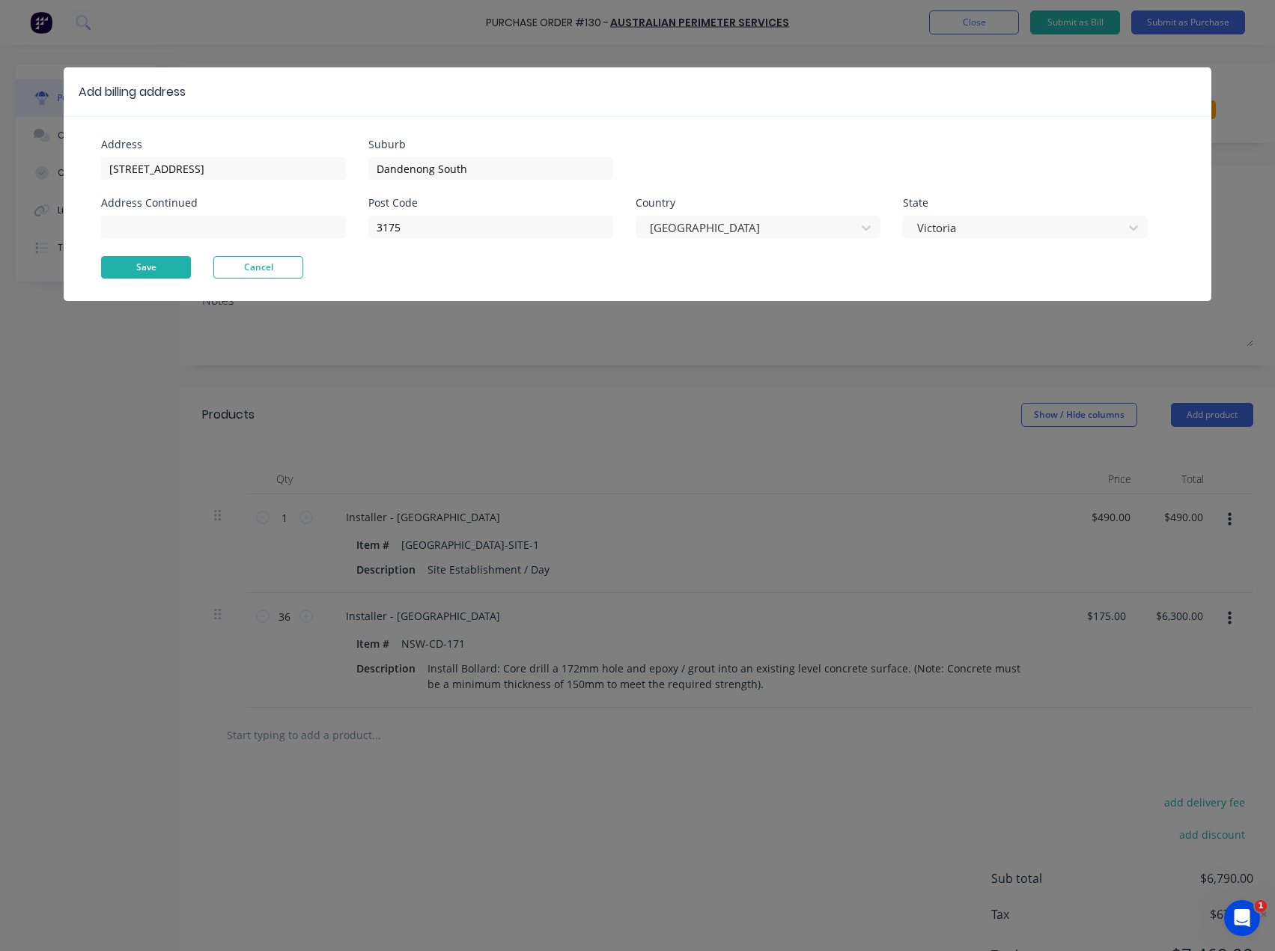
click at [146, 263] on button "Save" at bounding box center [146, 267] width 90 height 22
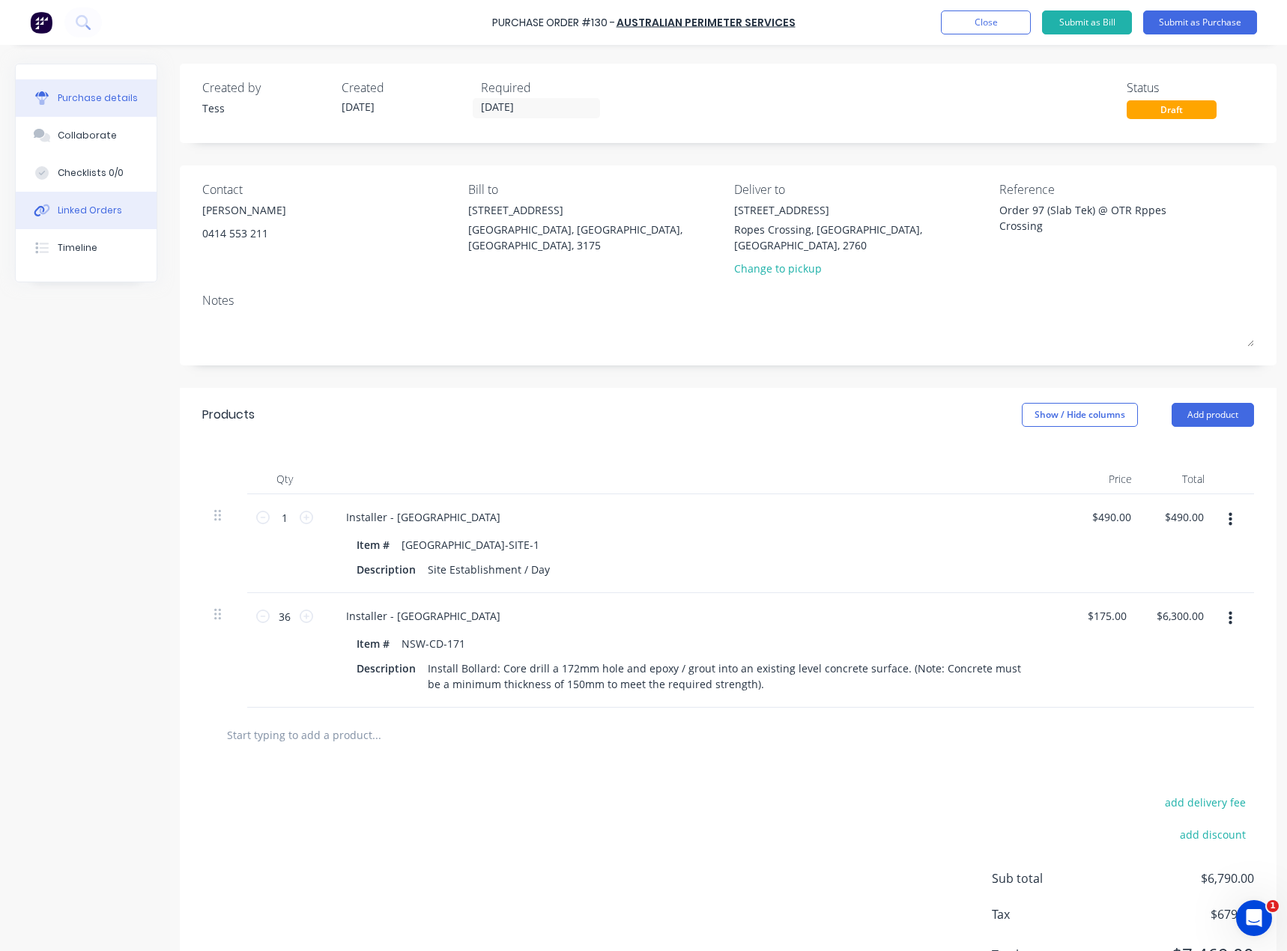
click at [67, 203] on button "Linked Orders" at bounding box center [86, 210] width 141 height 37
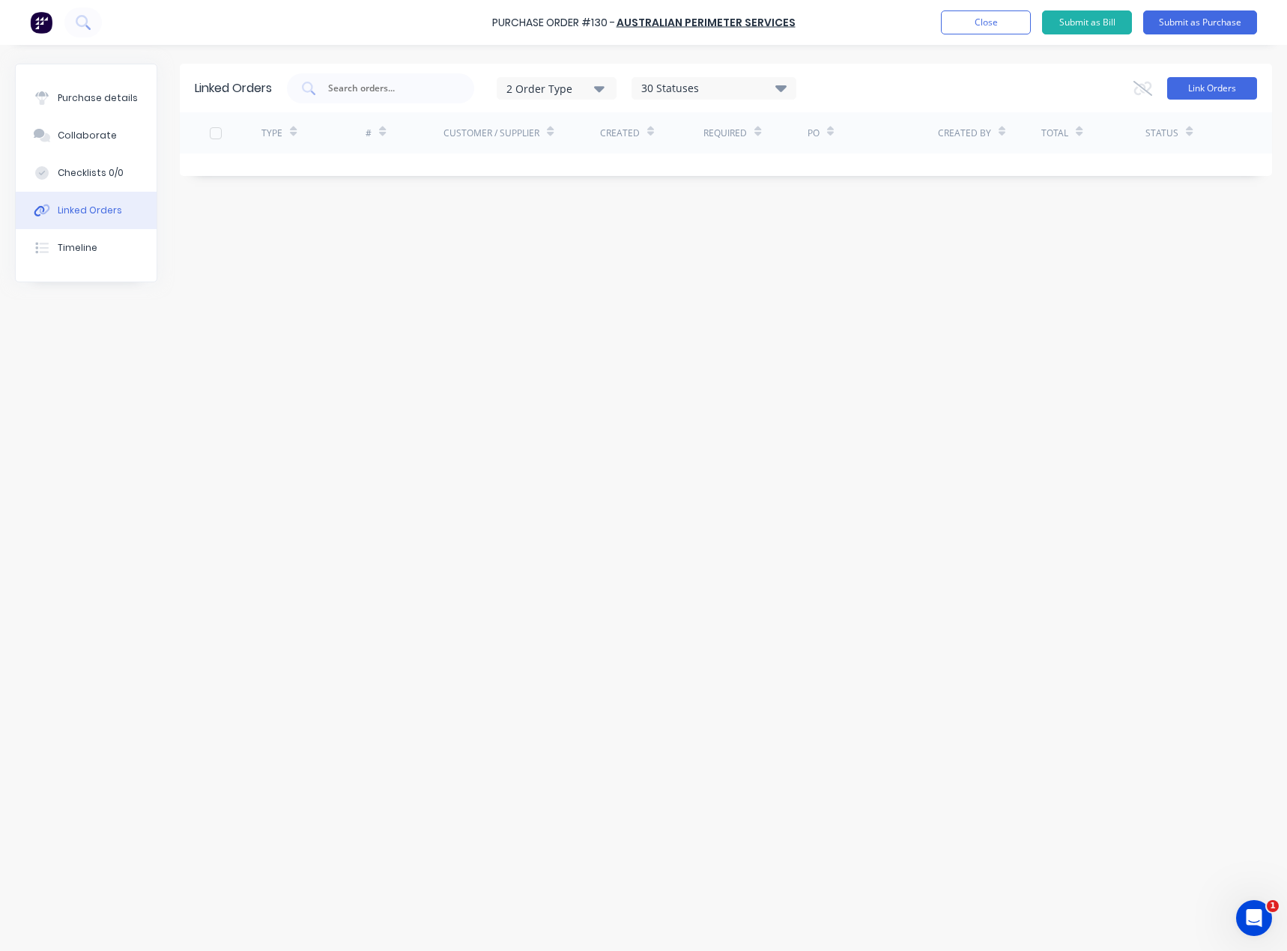
click at [1214, 88] on button "Link Orders" at bounding box center [1212, 88] width 90 height 22
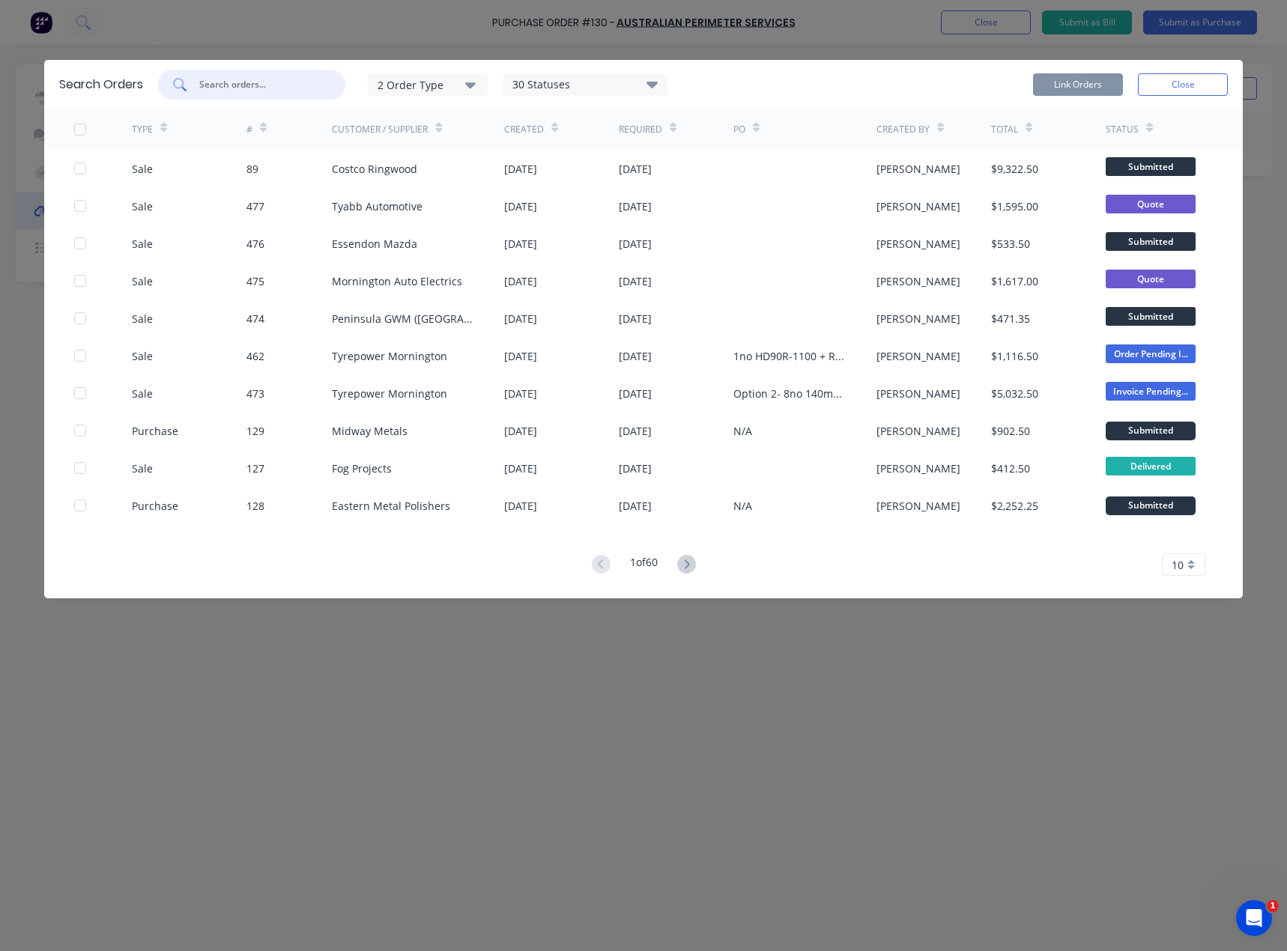
click at [273, 88] on input "text" at bounding box center [260, 84] width 124 height 15
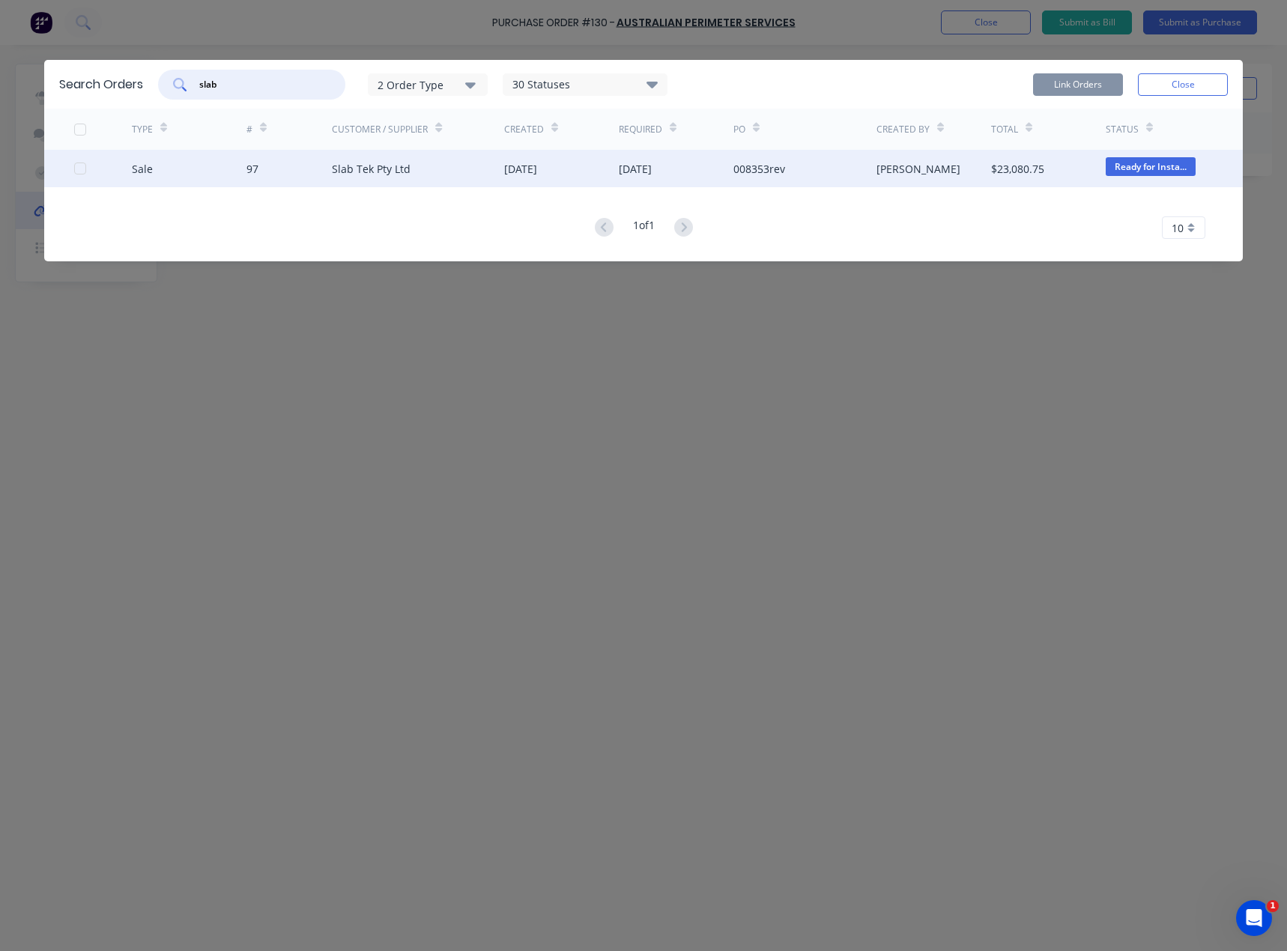
click at [82, 171] on div at bounding box center [80, 169] width 30 height 30
type input "slab"
click at [1076, 86] on button "Link Orders" at bounding box center [1078, 84] width 90 height 22
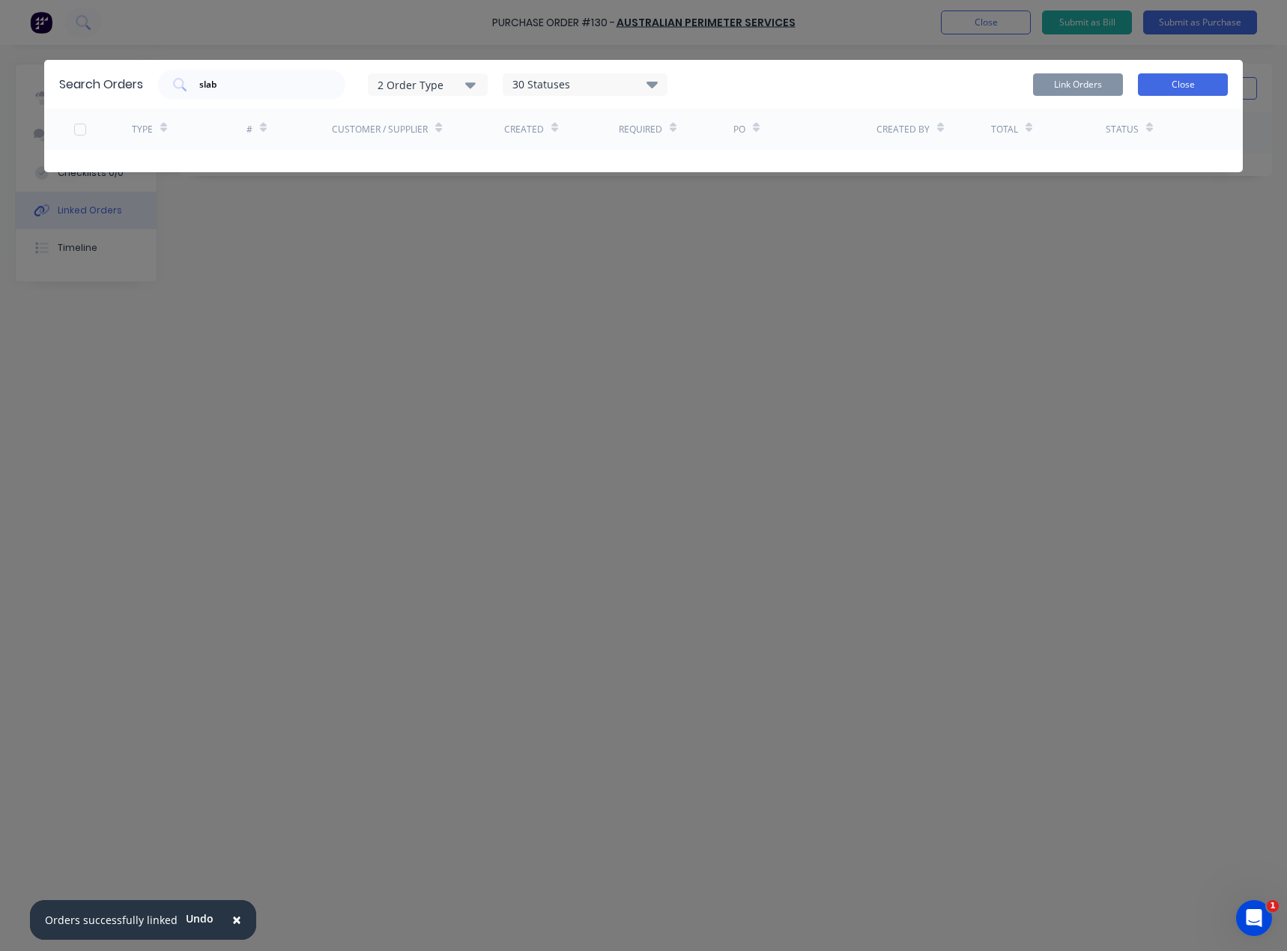
click at [1165, 90] on button "Close" at bounding box center [1182, 84] width 90 height 22
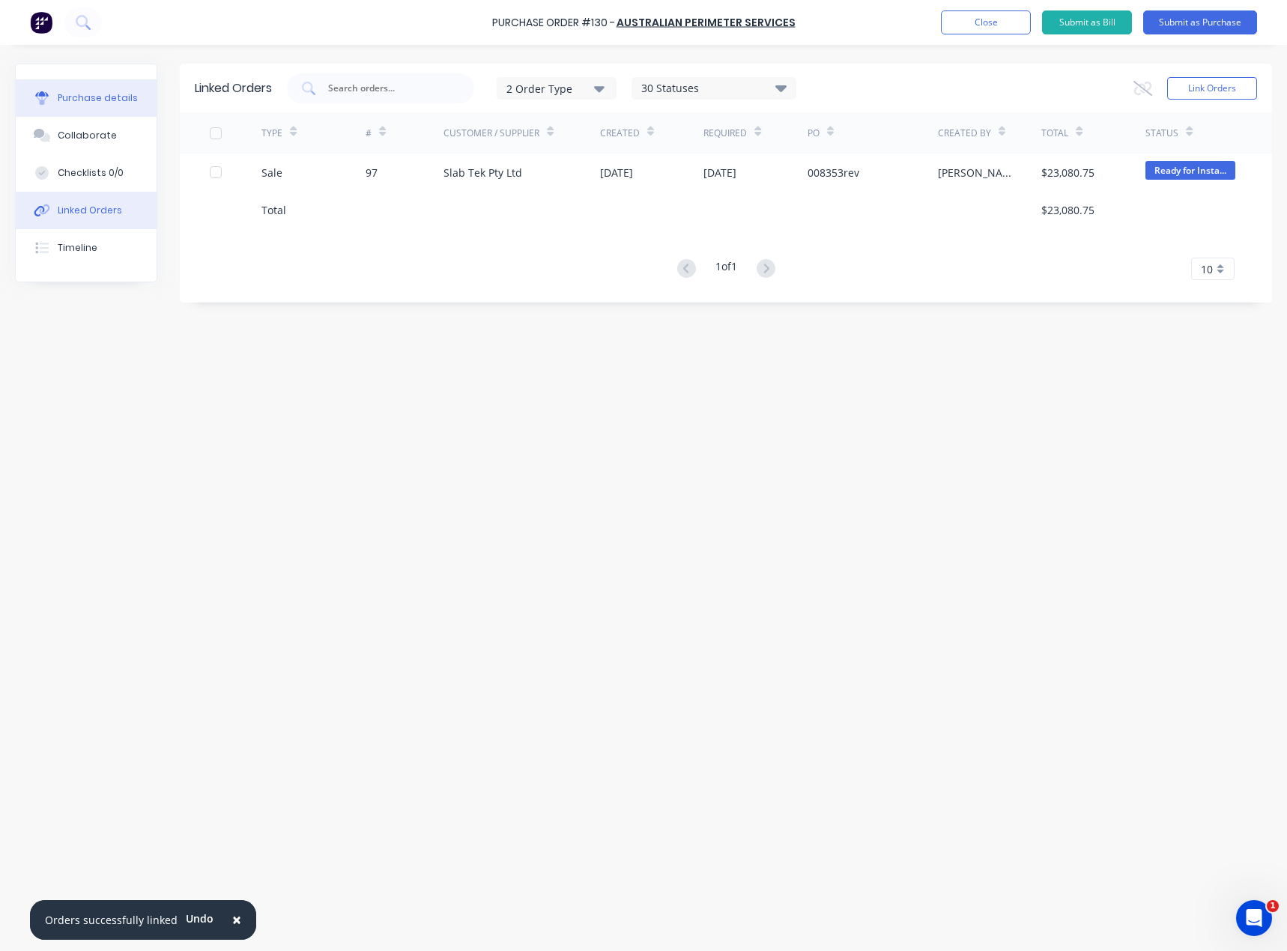
click at [66, 99] on div "Purchase details" at bounding box center [98, 97] width 80 height 13
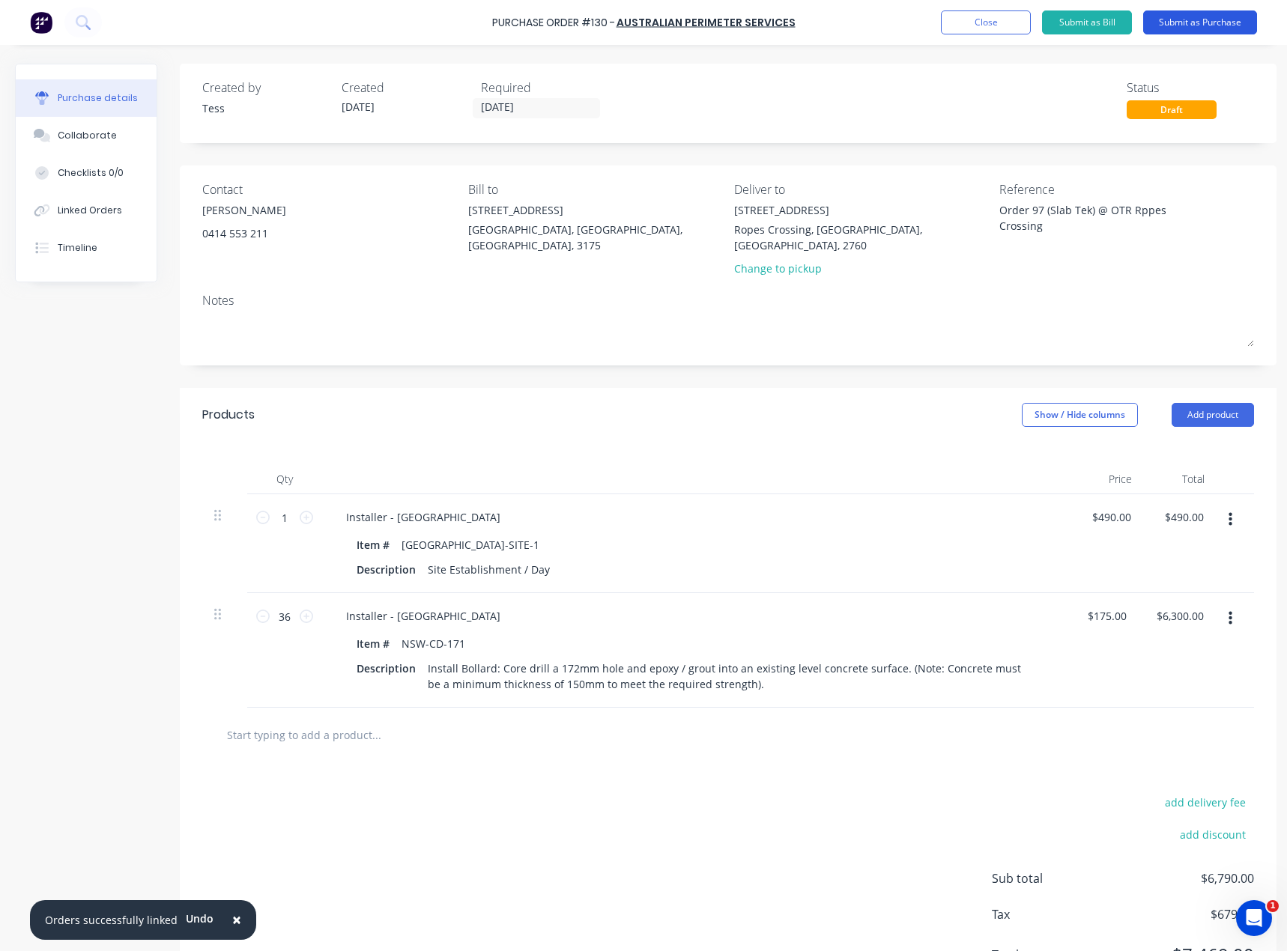
click at [1196, 16] on button "Submit as Purchase" at bounding box center [1200, 22] width 114 height 24
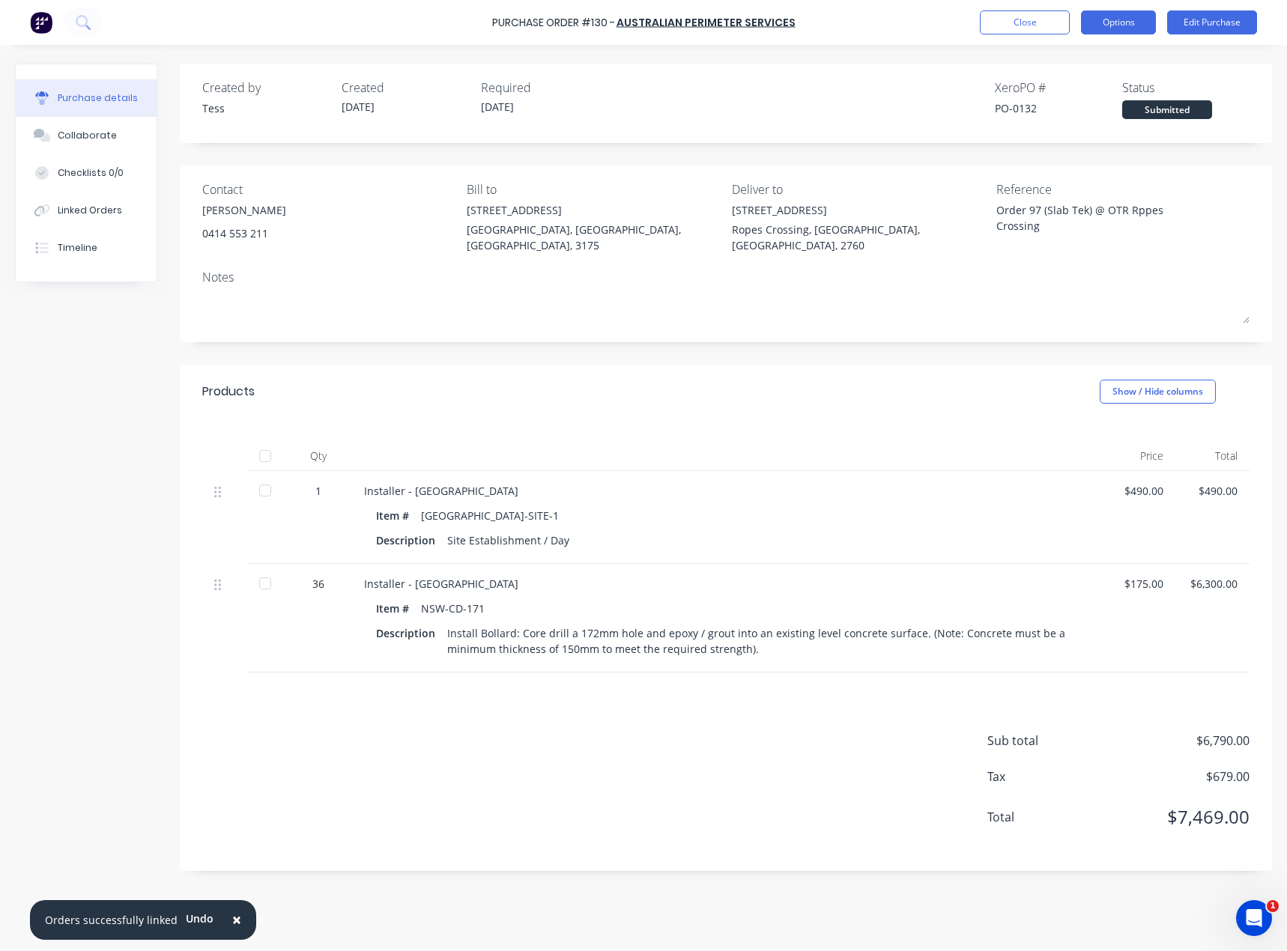
click at [1131, 25] on button "Options" at bounding box center [1118, 22] width 75 height 24
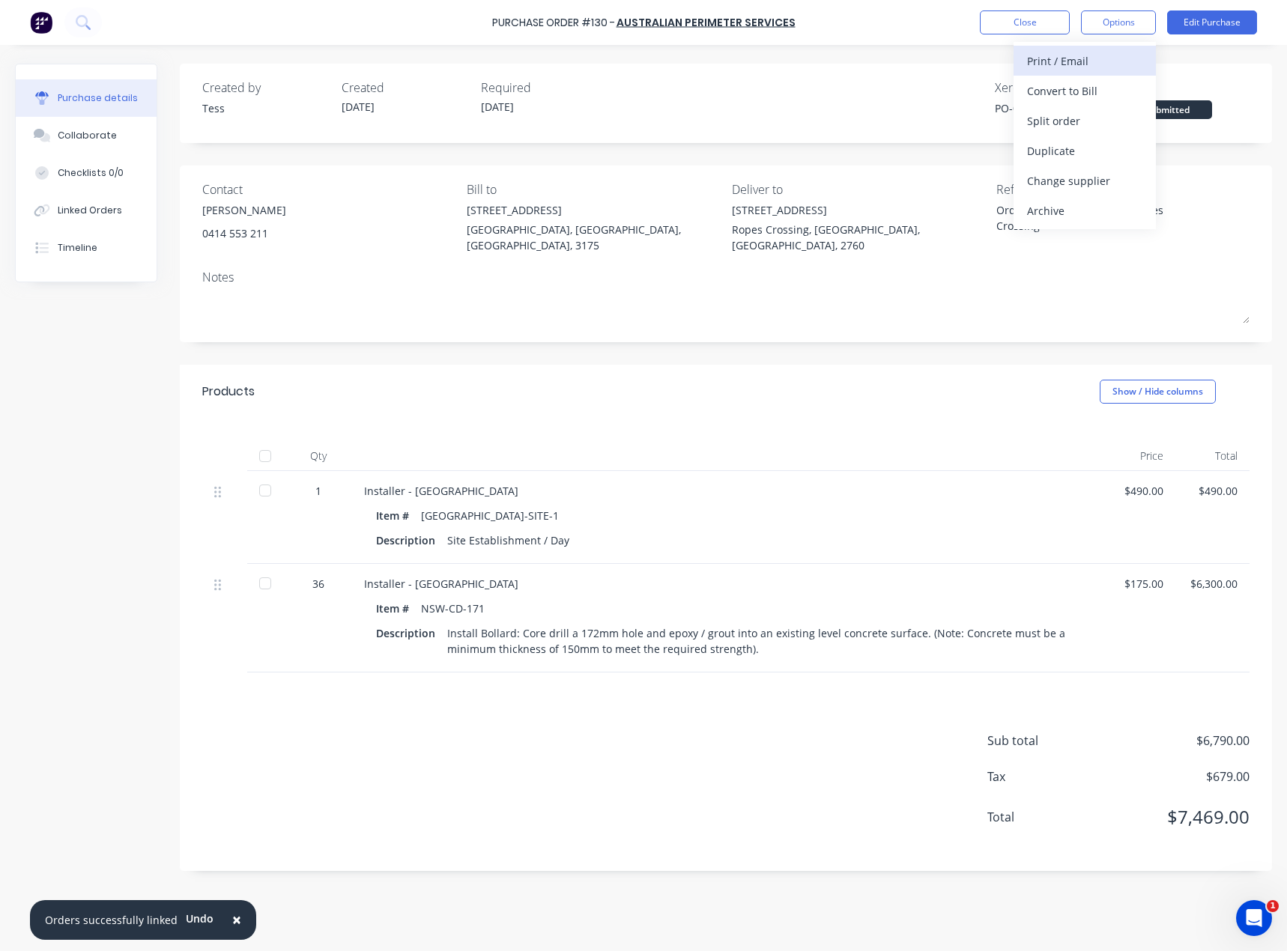
click at [1077, 70] on div "Print / Email" at bounding box center [1084, 61] width 115 height 22
click at [1060, 95] on div "With pricing" at bounding box center [1084, 91] width 115 height 22
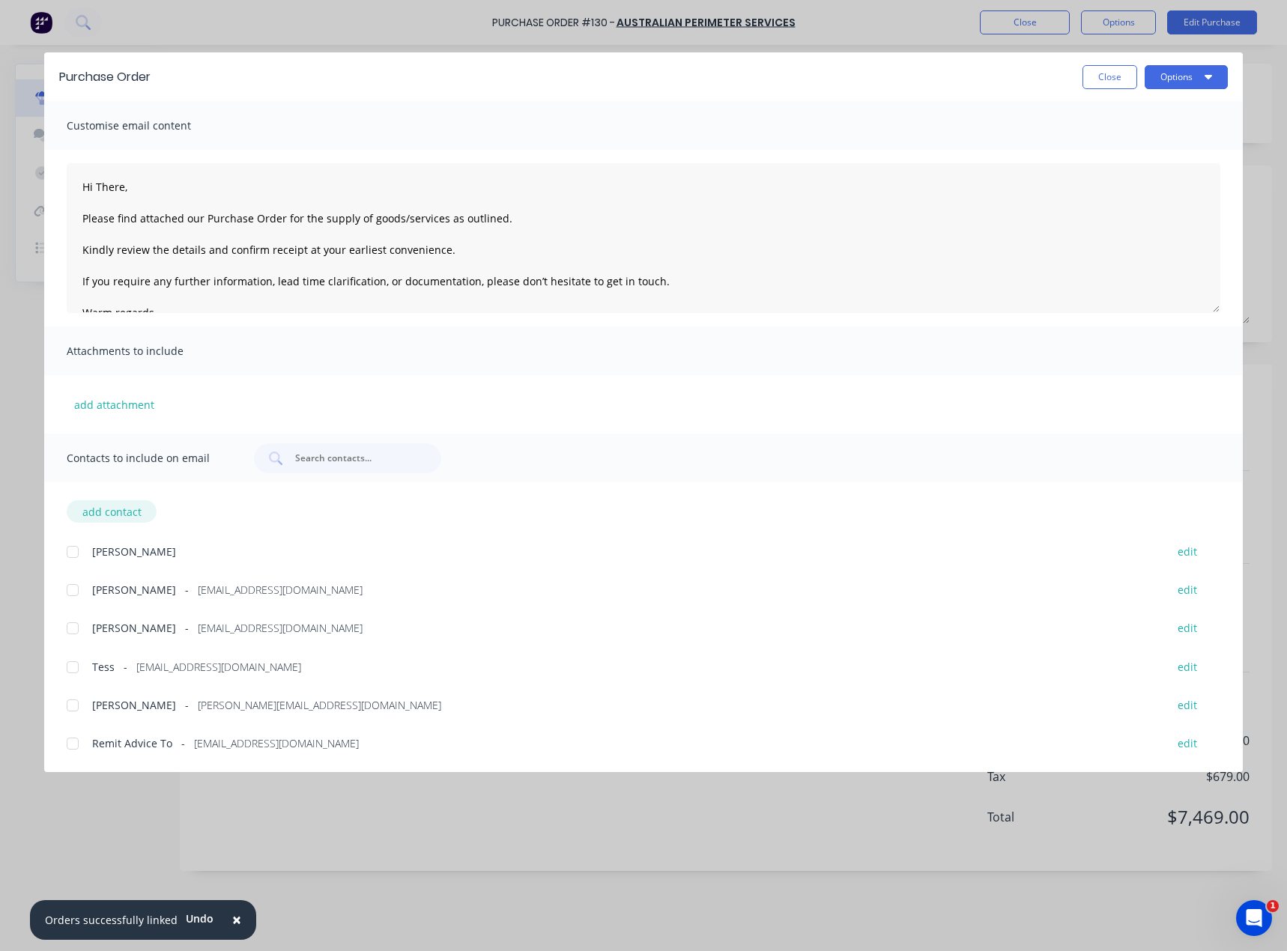
click at [88, 513] on button "add contact" at bounding box center [112, 511] width 90 height 22
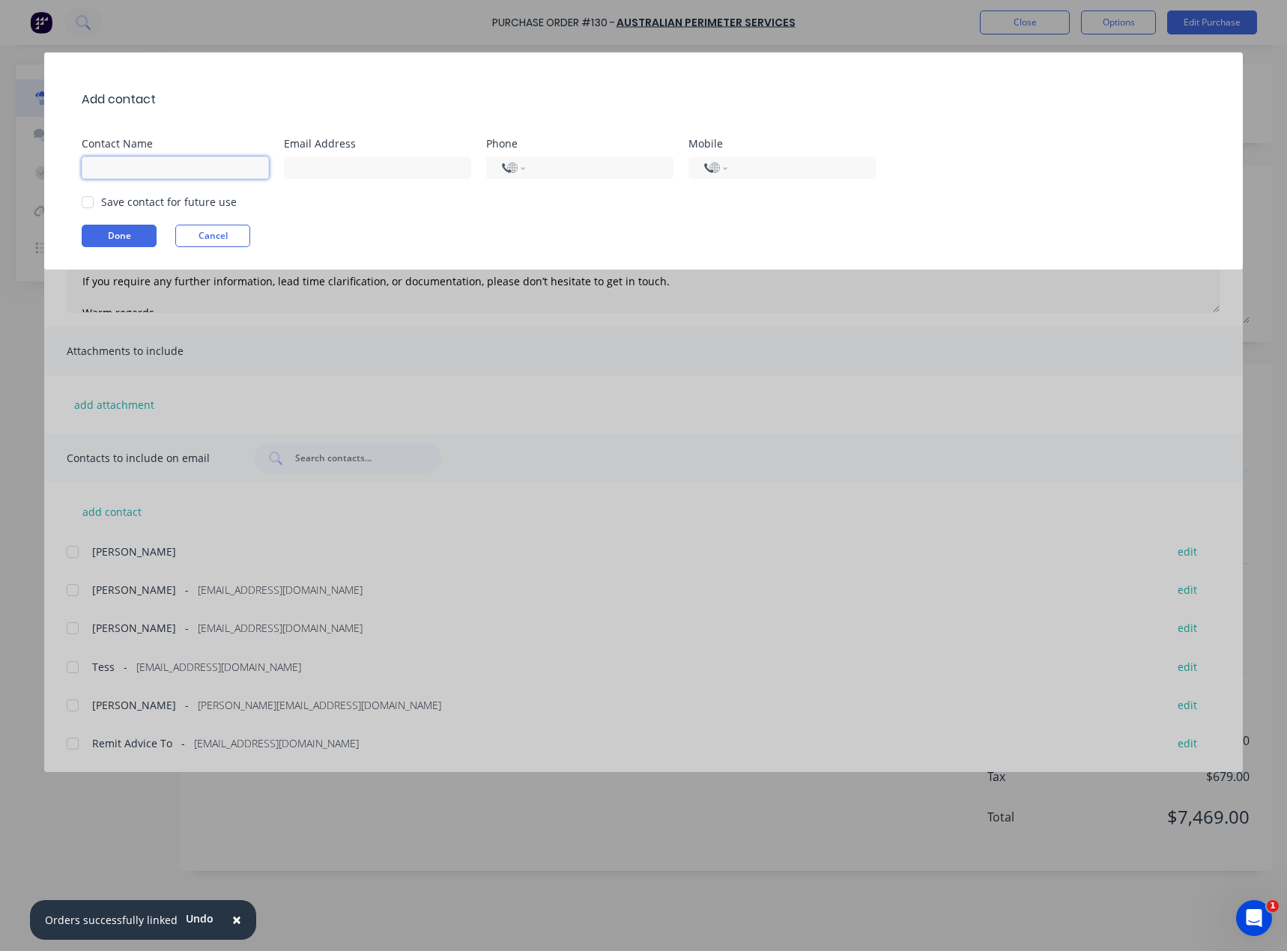
click at [145, 172] on input at bounding box center [175, 168] width 187 height 22
type input "[DEMOGRAPHIC_DATA]"
click at [301, 167] on input at bounding box center [377, 168] width 187 height 22
paste input "[EMAIL_ADDRESS][DOMAIN_NAME]."
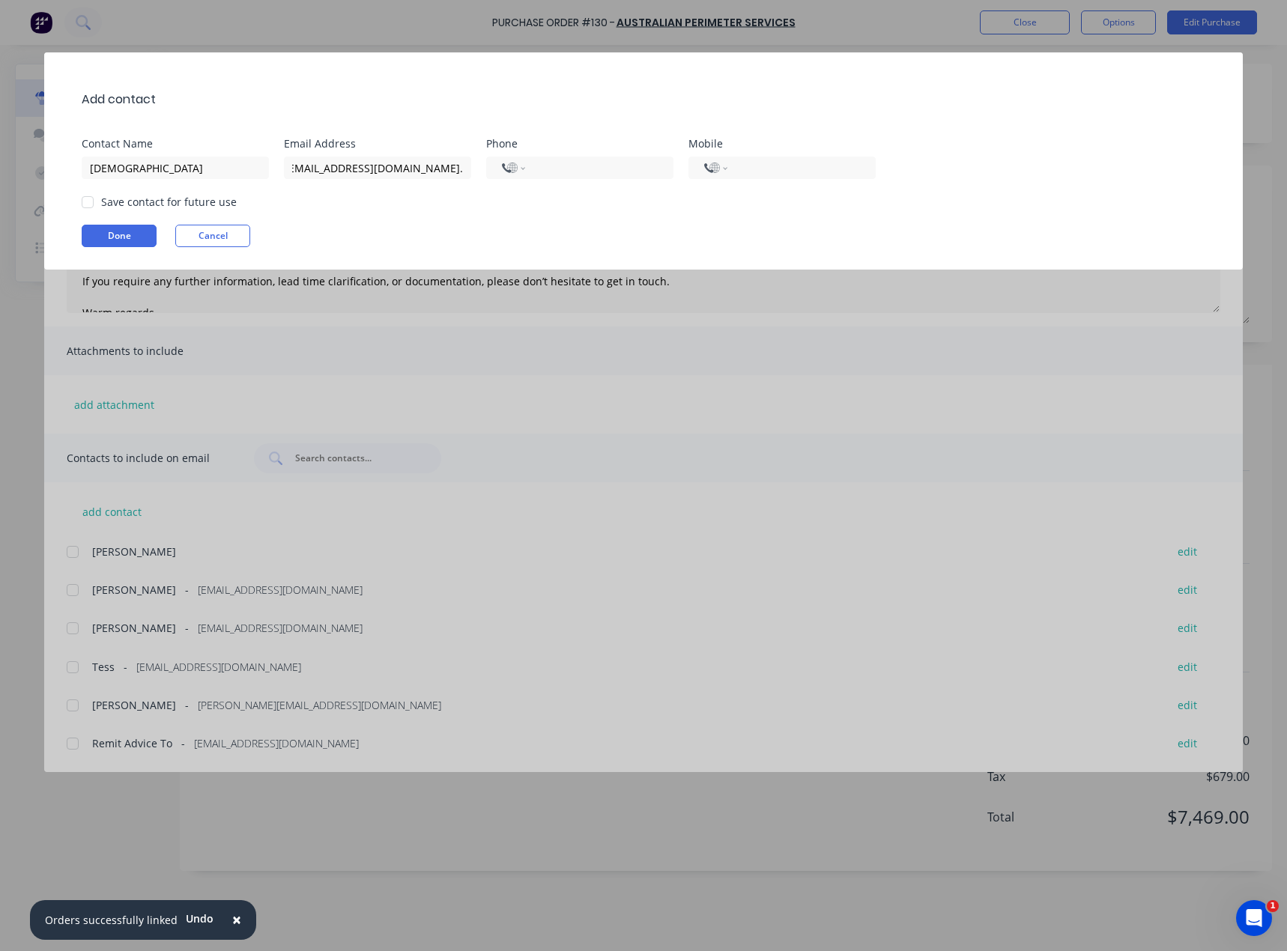
click at [354, 195] on div "Add contact Contact Name [DEMOGRAPHIC_DATA] Email Address [EMAIL_ADDRESS][DOMAI…" at bounding box center [643, 160] width 1198 height 217
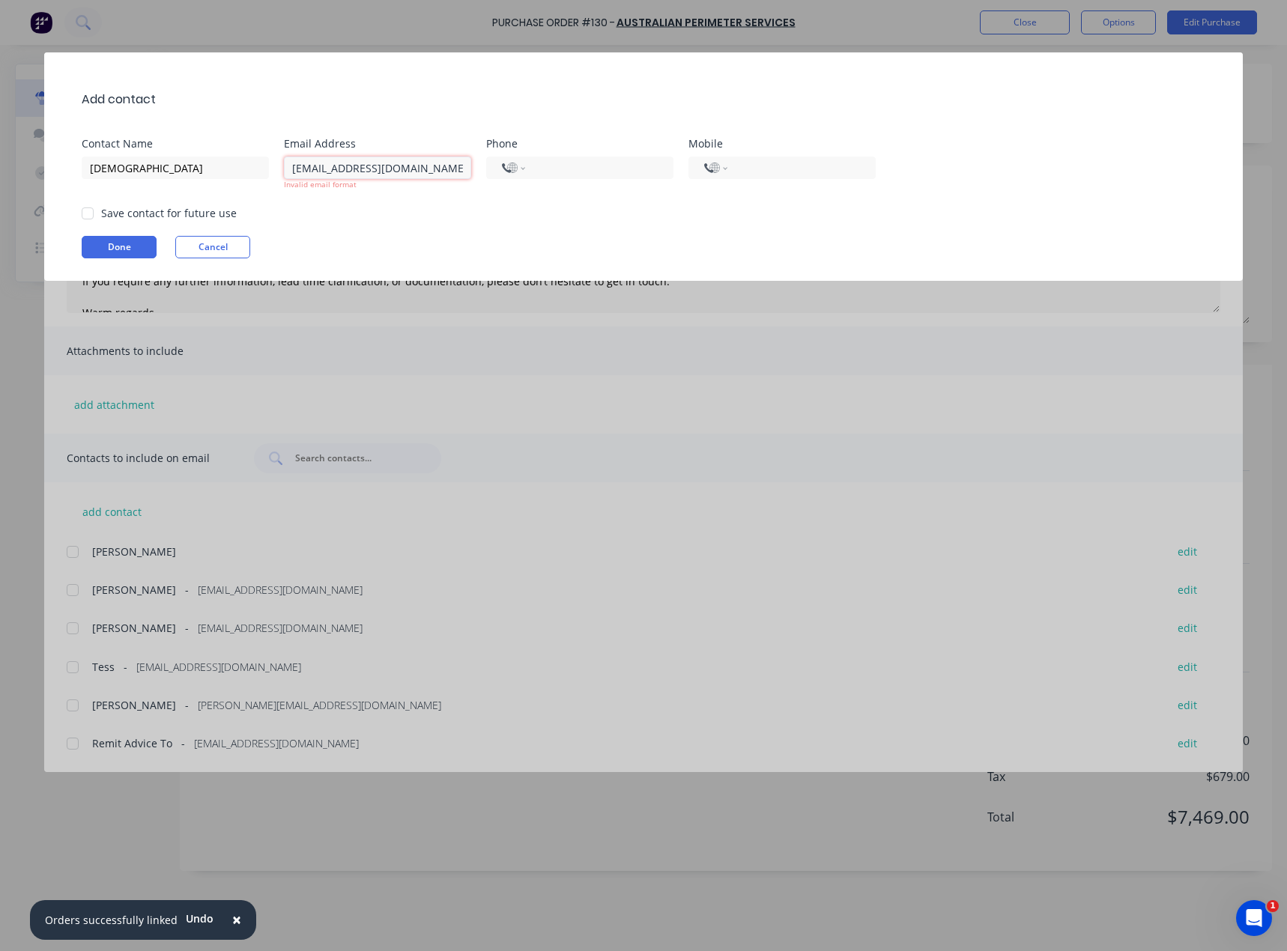
click at [451, 168] on input "[EMAIL_ADDRESS][DOMAIN_NAME]." at bounding box center [377, 168] width 187 height 22
click at [398, 165] on input "[EMAIL_ADDRESS][DOMAIN_NAME]." at bounding box center [377, 168] width 187 height 22
click at [410, 167] on input "[EMAIL_ADDRESS][DOMAIN_NAME]." at bounding box center [377, 168] width 187 height 22
type input "[EMAIL_ADDRESS][DOMAIN_NAME]"
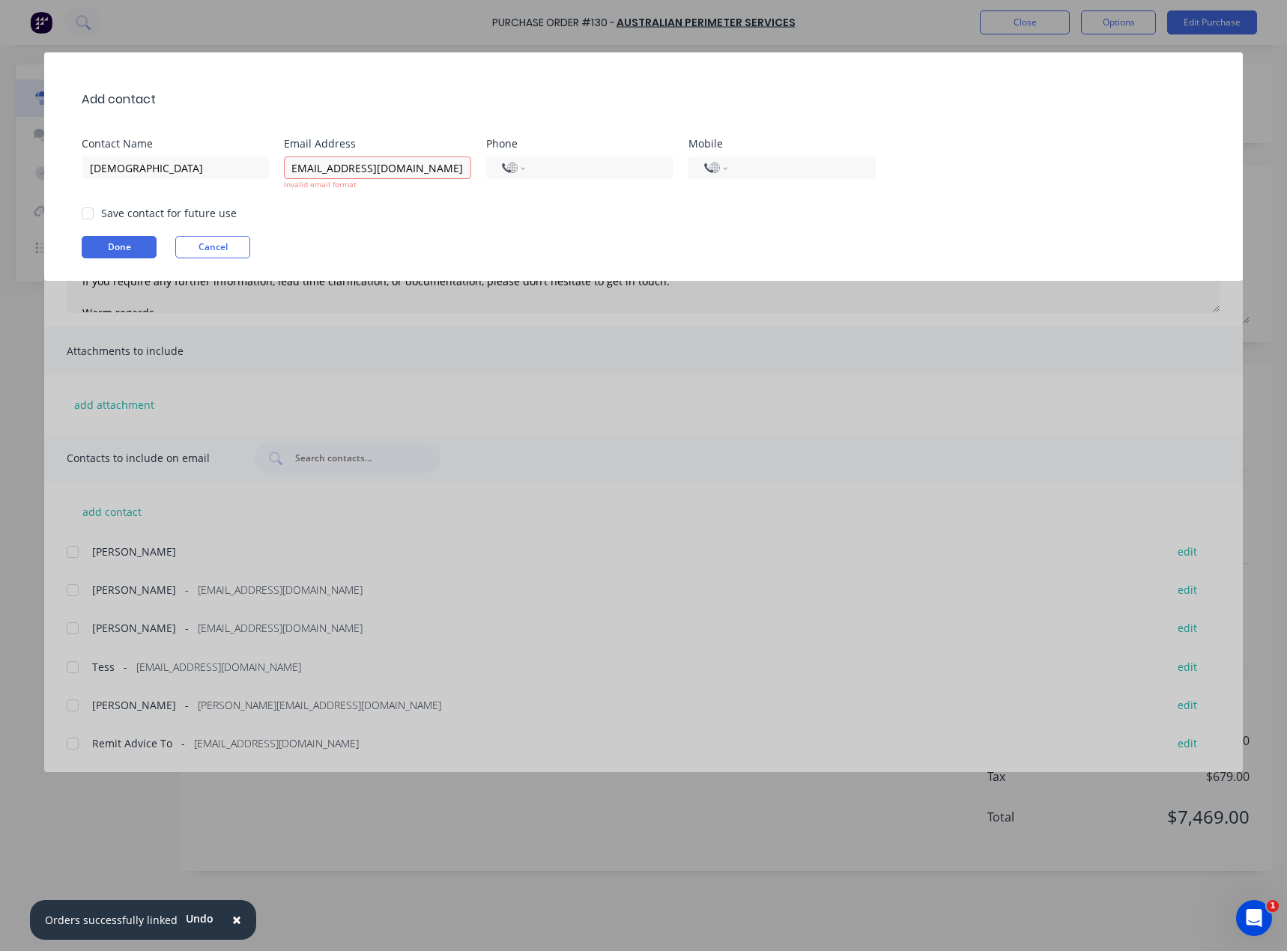
scroll to position [0, 0]
click at [400, 231] on div "Add contact Contact Name Christian Email Address [EMAIL_ADDRESS][DOMAIN_NAME] I…" at bounding box center [643, 166] width 1198 height 228
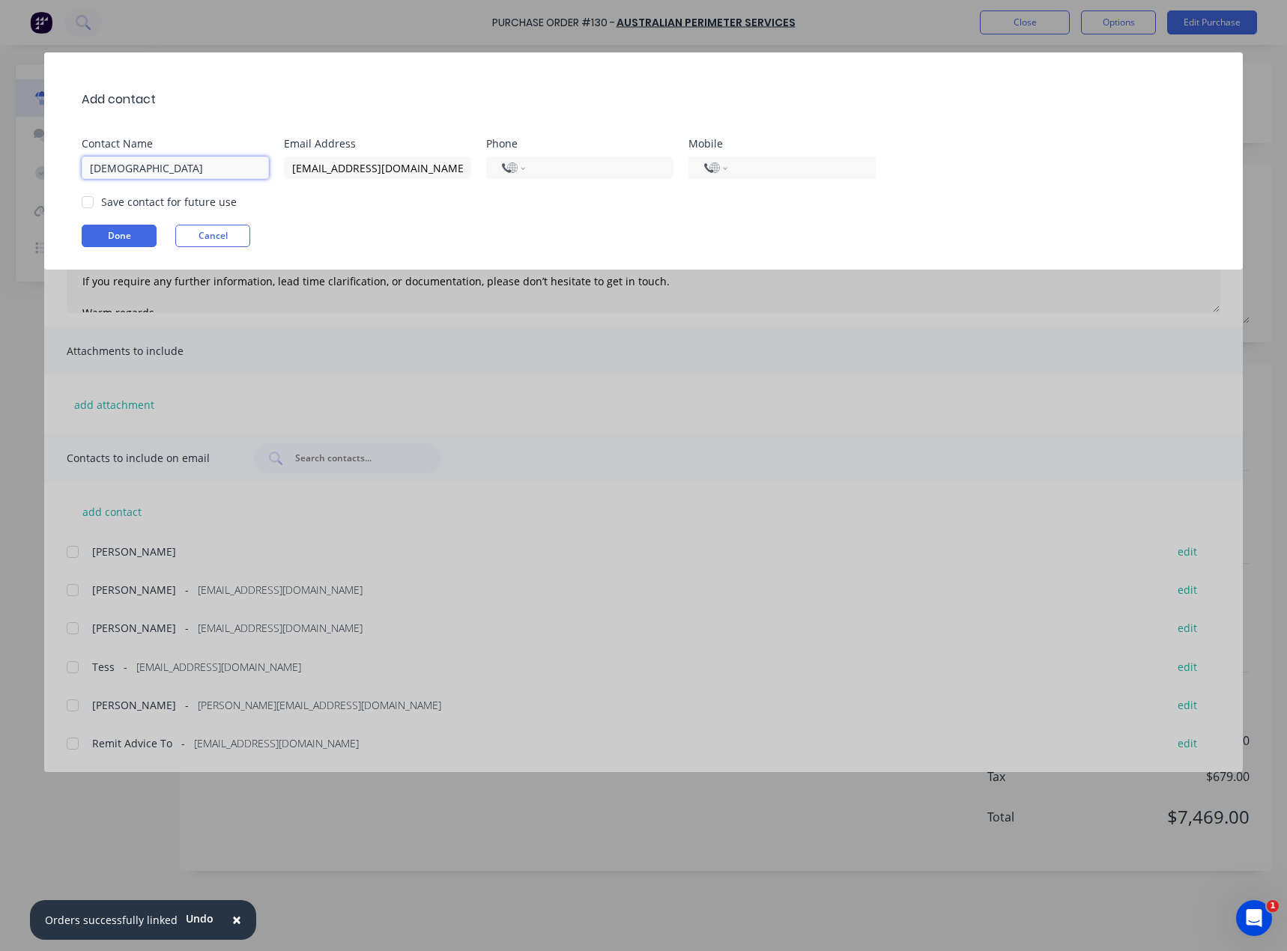
click at [164, 172] on input "[DEMOGRAPHIC_DATA]" at bounding box center [175, 168] width 187 height 22
click at [91, 201] on div at bounding box center [88, 202] width 30 height 30
click at [127, 237] on button "Done" at bounding box center [119, 236] width 75 height 22
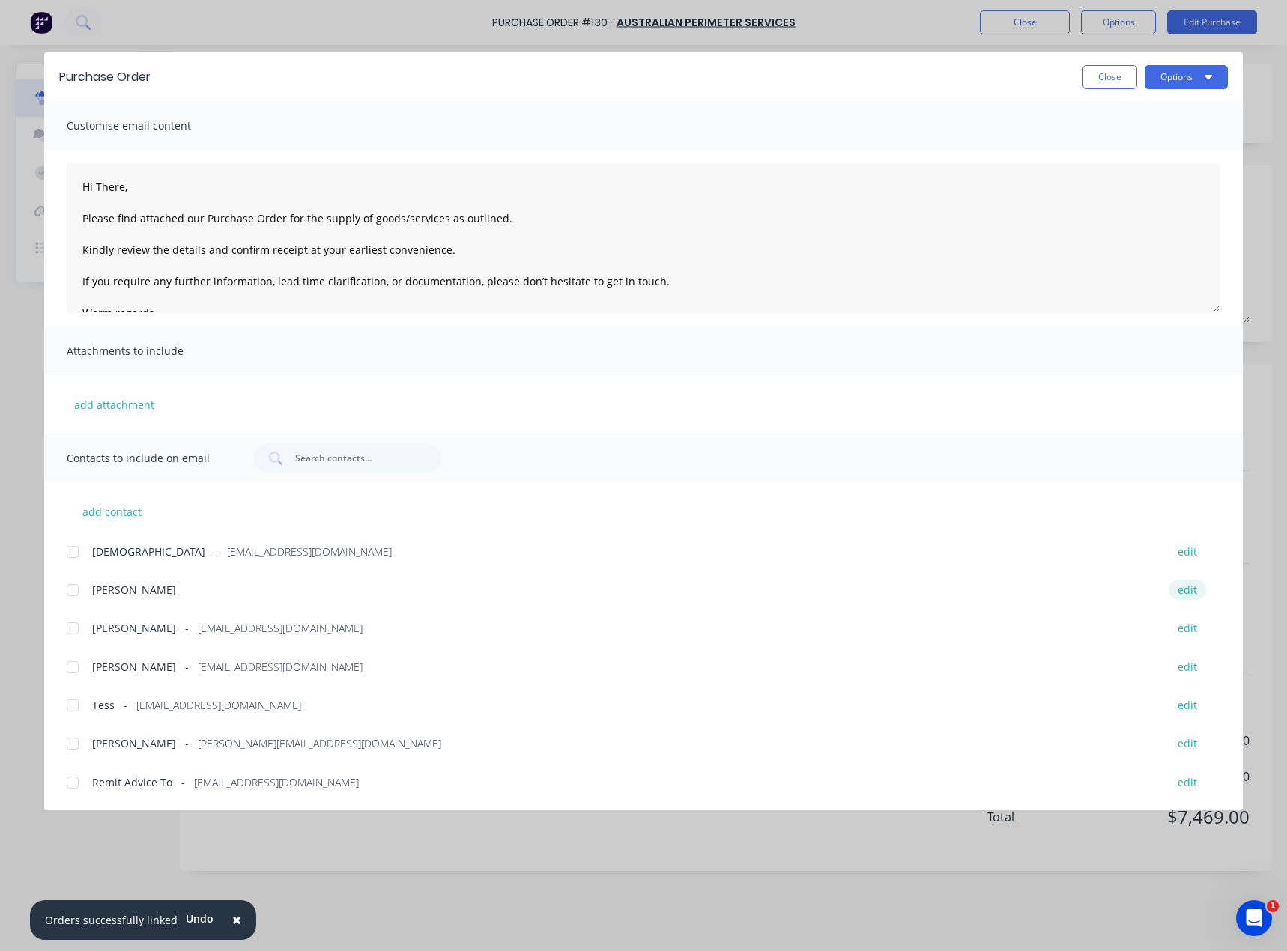
click at [1185, 586] on button "edit" at bounding box center [1186, 590] width 37 height 20
select select "AU"
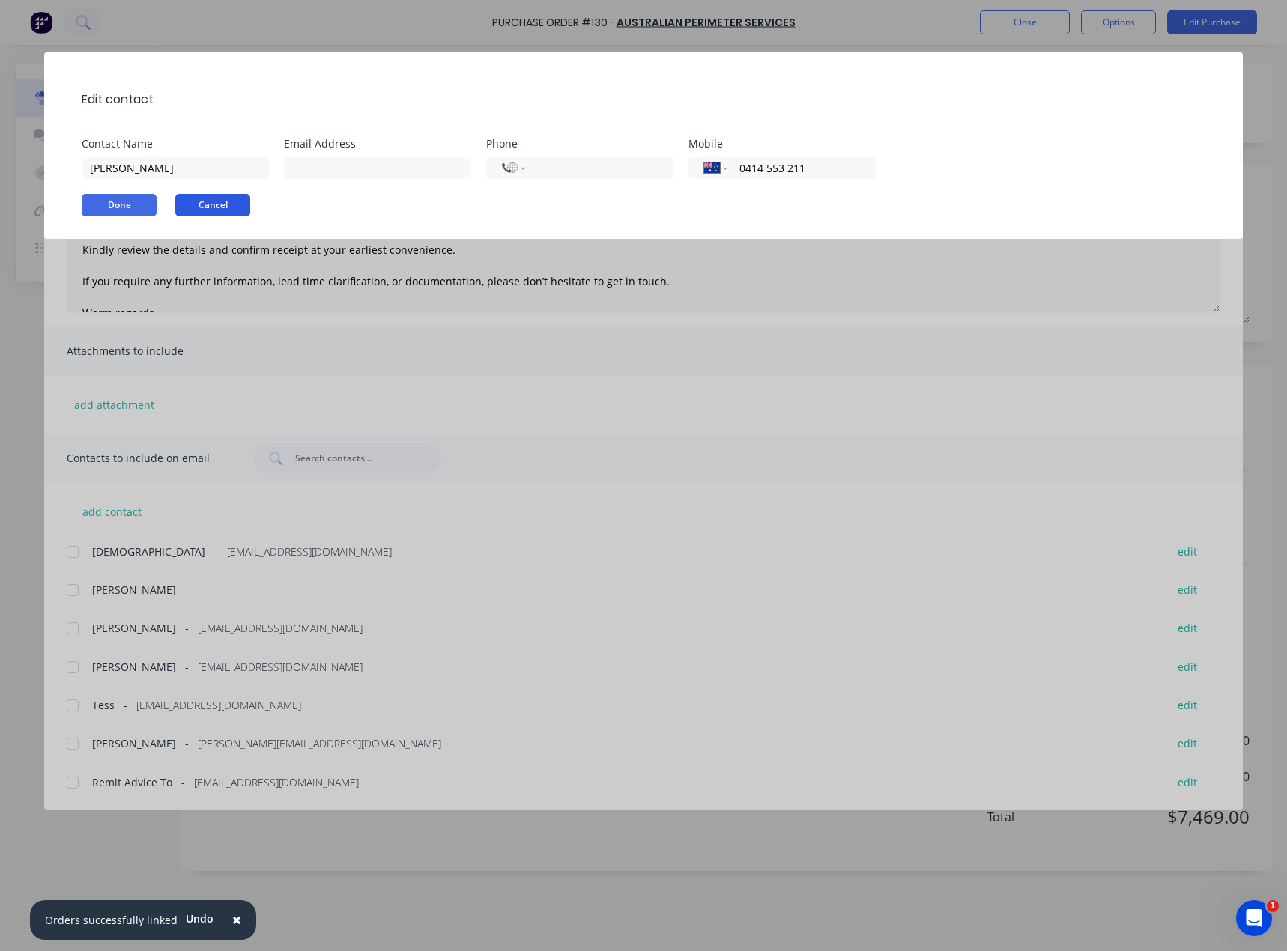
click at [218, 204] on button "Cancel" at bounding box center [212, 205] width 75 height 22
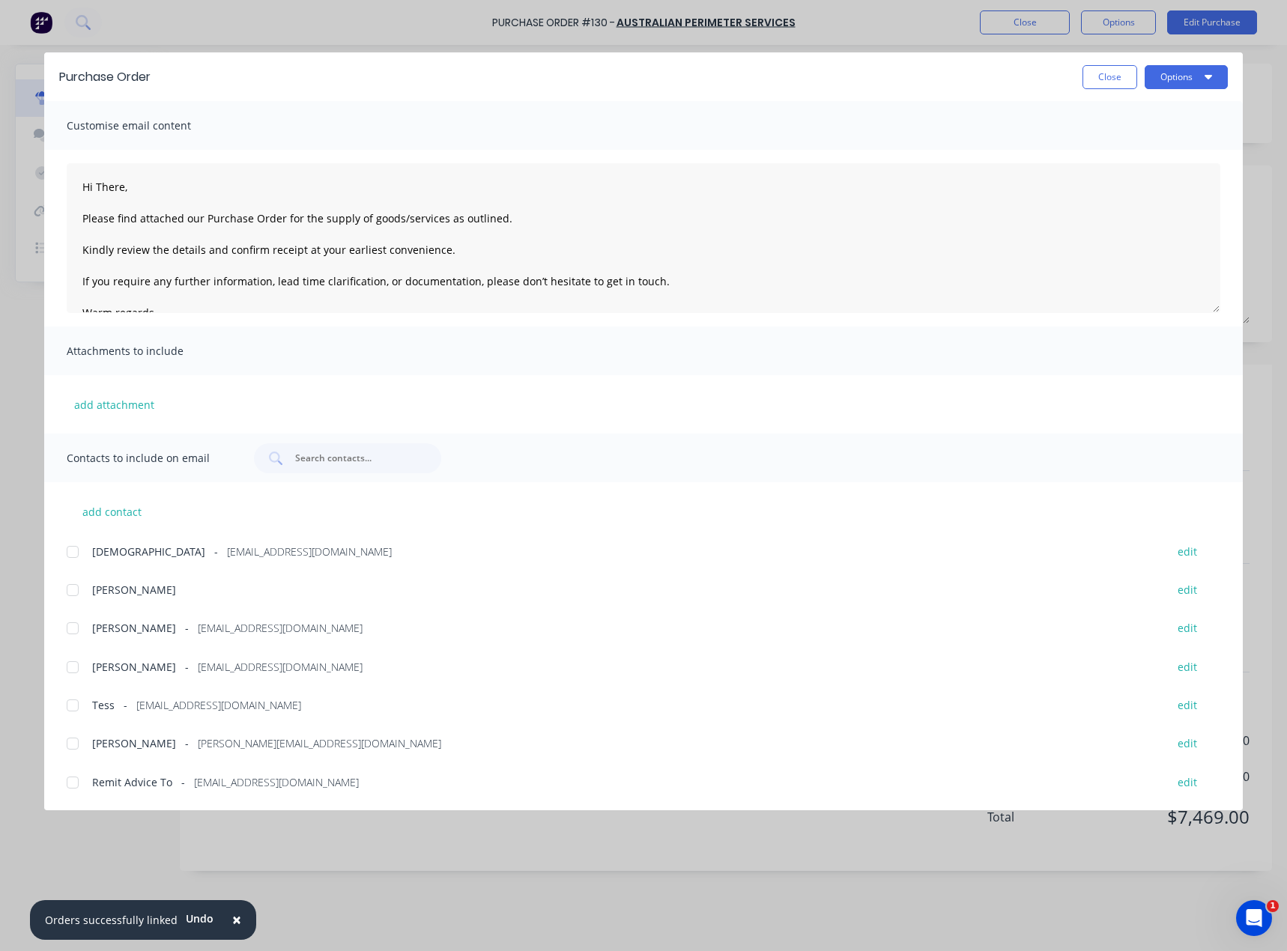
click at [72, 554] on div at bounding box center [73, 552] width 30 height 30
click at [129, 188] on textarea "Hi There, Please find attached our Purchase Order for the supply of goods/servi…" at bounding box center [643, 238] width 1153 height 150
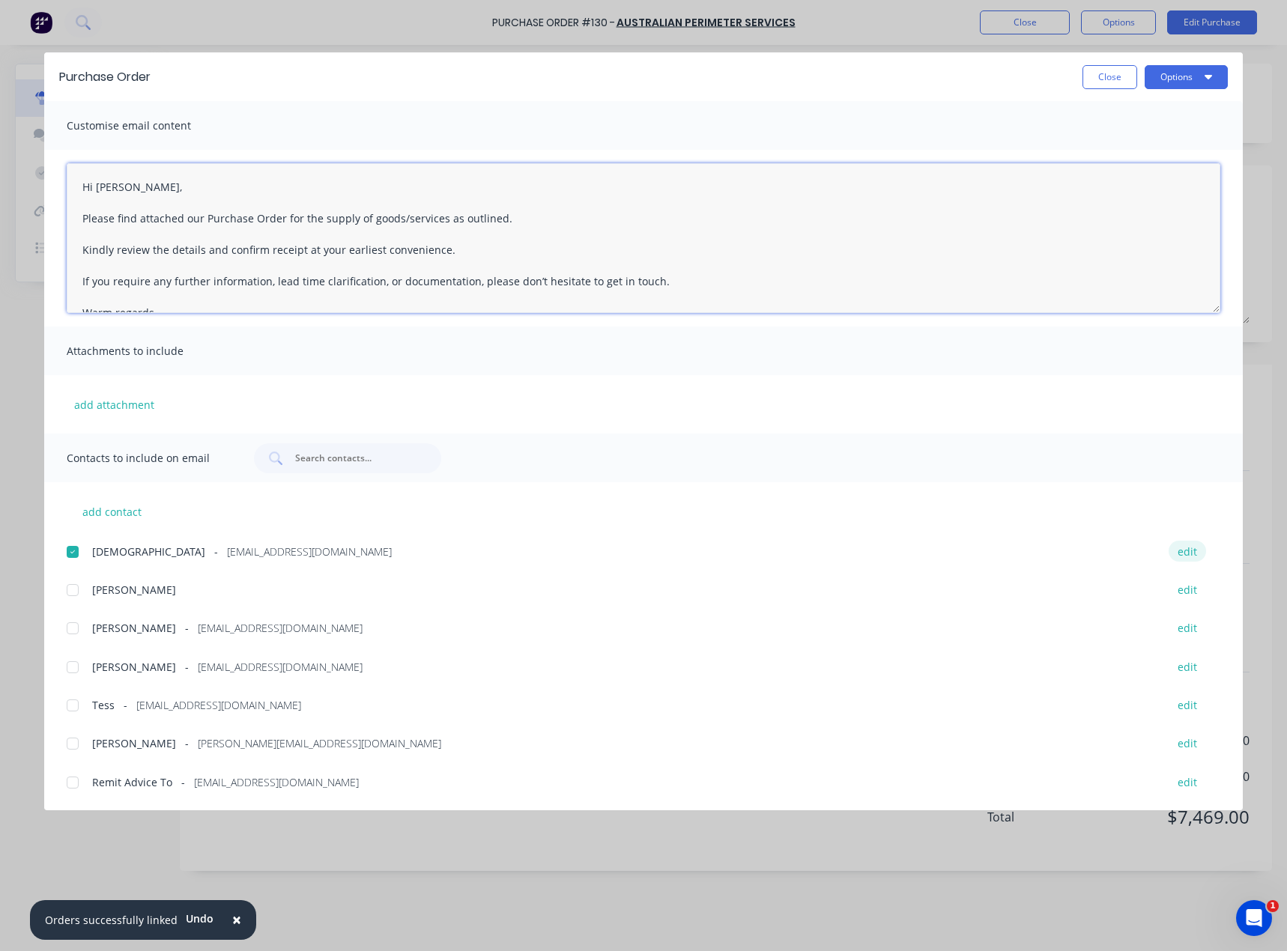
type textarea "Hi [PERSON_NAME], Please find attached our Purchase Order for the supply of goo…"
click at [1191, 553] on button "edit" at bounding box center [1186, 551] width 37 height 20
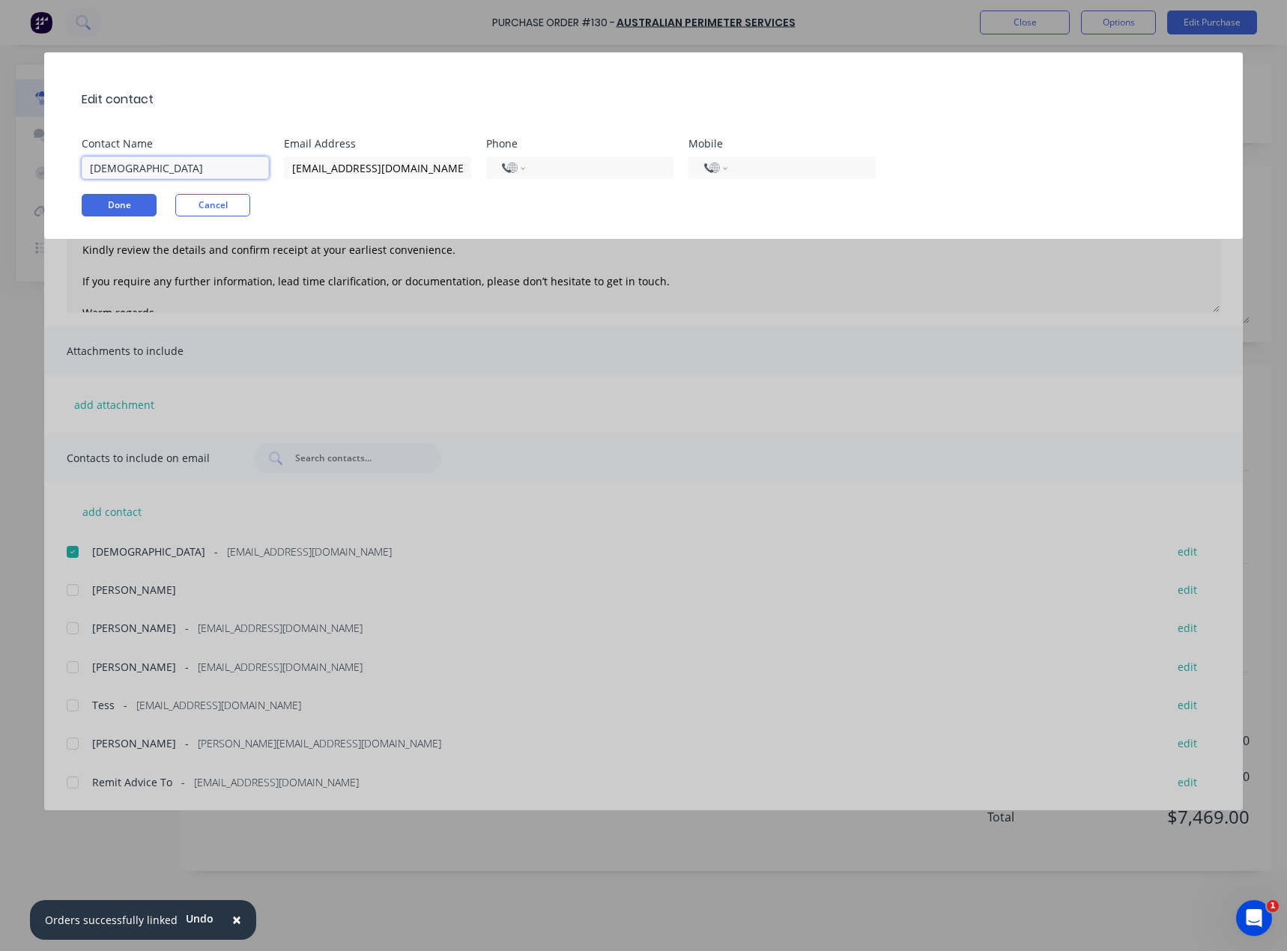
drag, startPoint x: 165, startPoint y: 168, endPoint x: 46, endPoint y: 169, distance: 119.8
click at [46, 169] on div "Edit contact Contact Name [DEMOGRAPHIC_DATA] Email Address [EMAIL_ADDRESS][DOMA…" at bounding box center [643, 145] width 1198 height 186
drag, startPoint x: 128, startPoint y: 164, endPoint x: 81, endPoint y: 168, distance: 47.4
click at [81, 168] on div "Edit contact Contact Name Info Email Address [EMAIL_ADDRESS][DOMAIN_NAME] Phone…" at bounding box center [643, 145] width 1198 height 186
type input "Info"
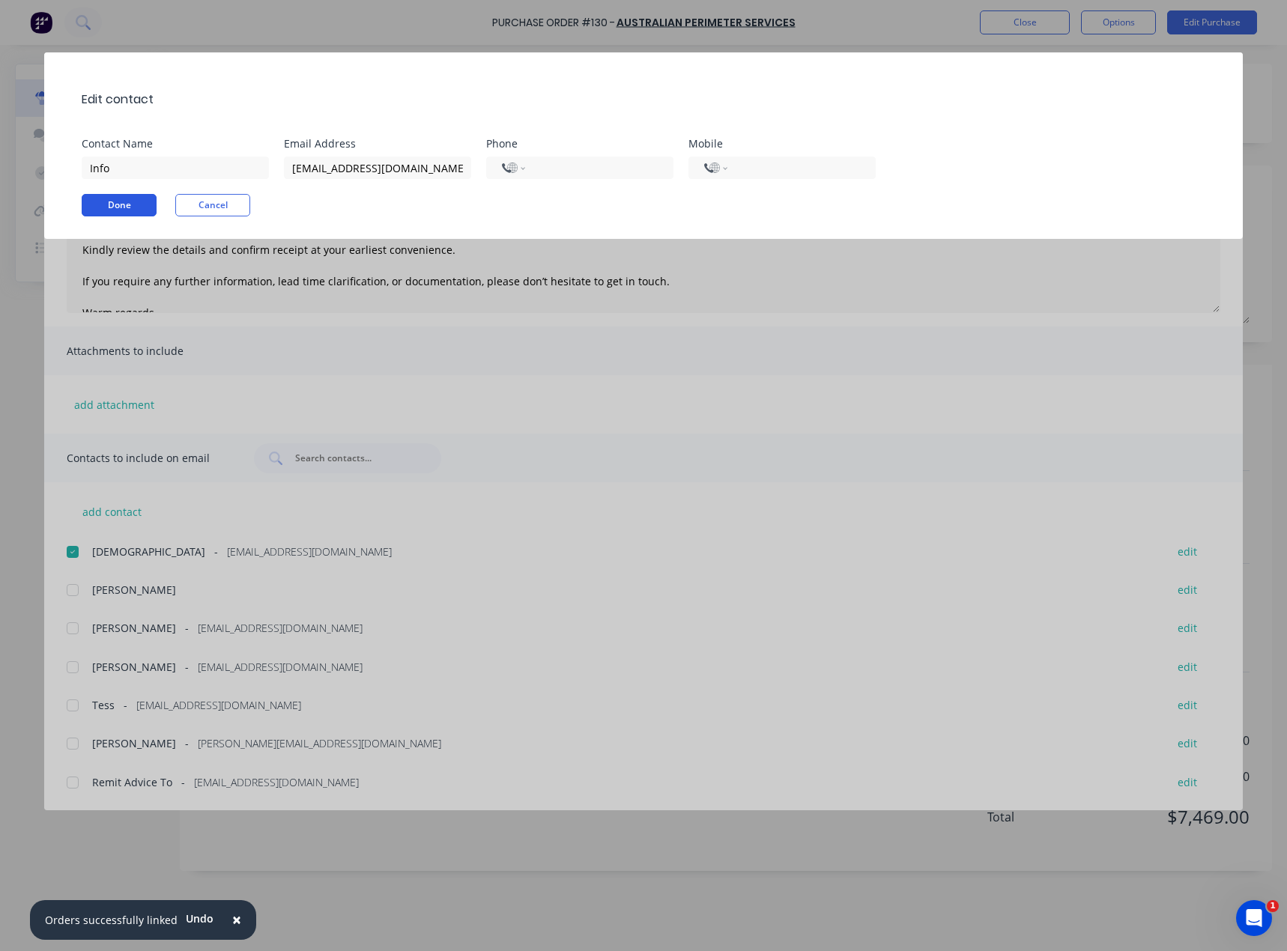
click at [91, 205] on button "Done" at bounding box center [119, 205] width 75 height 22
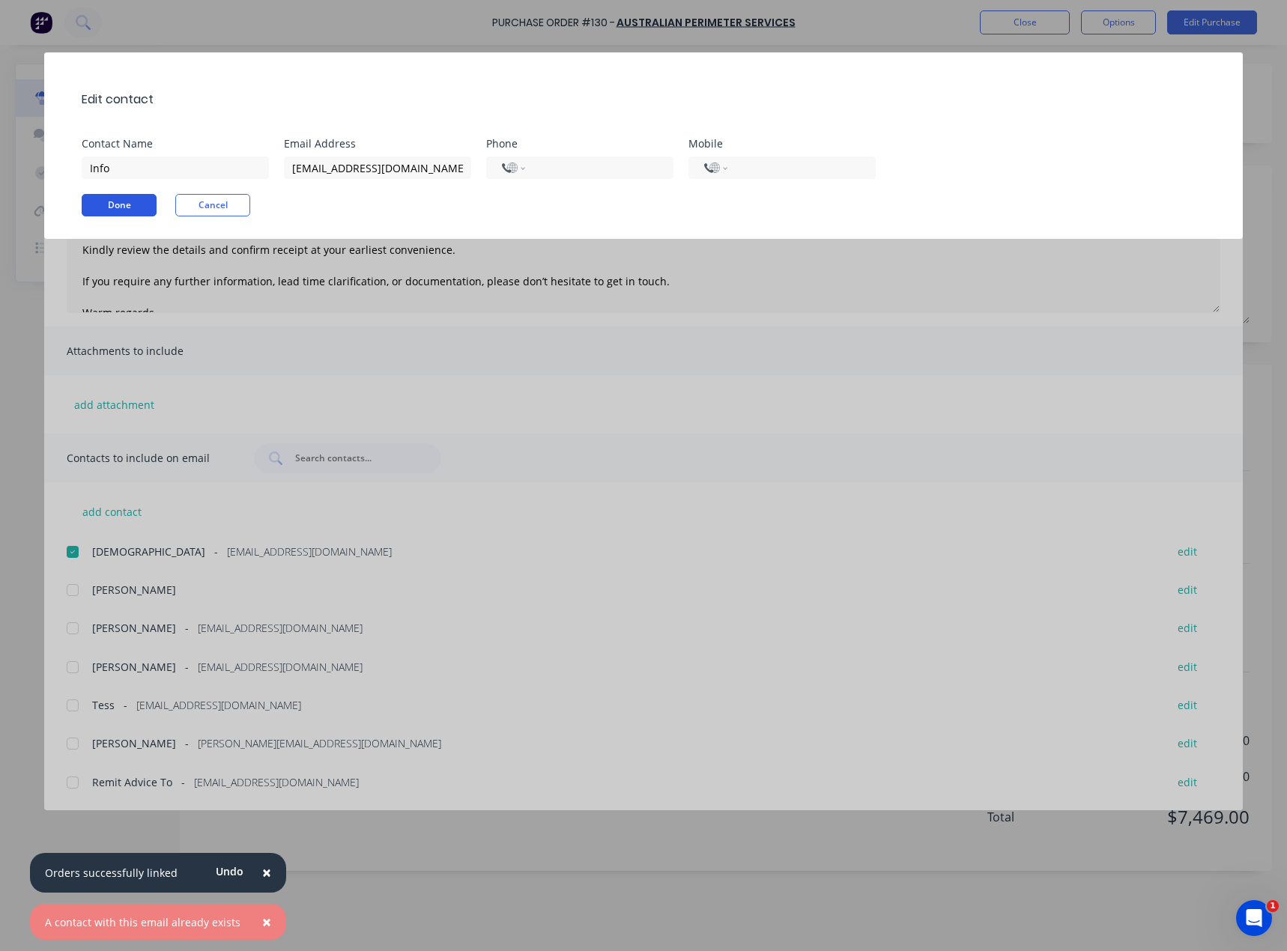
click at [130, 204] on button "Done" at bounding box center [119, 205] width 75 height 22
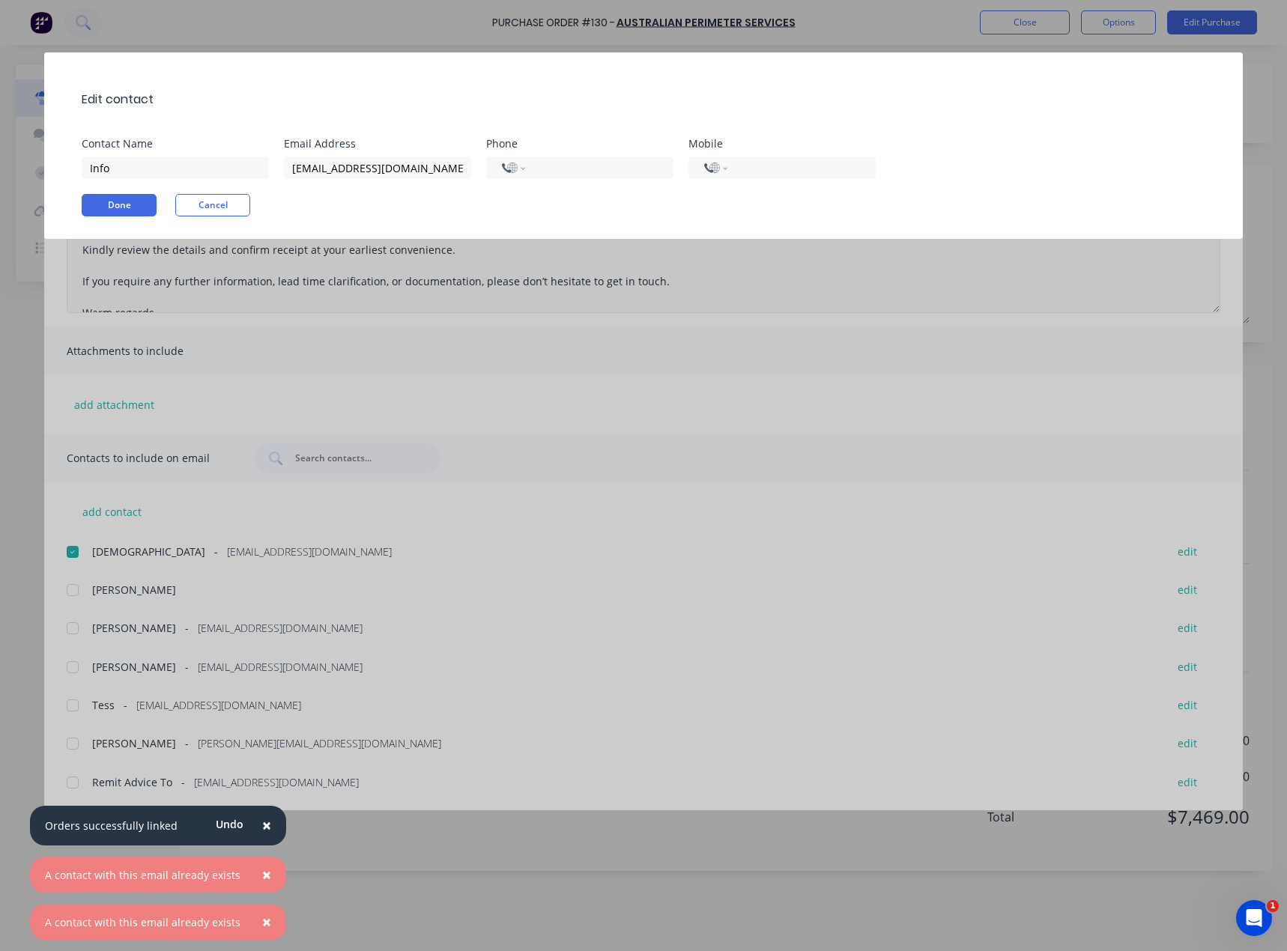
click at [204, 209] on button "Cancel" at bounding box center [212, 205] width 75 height 22
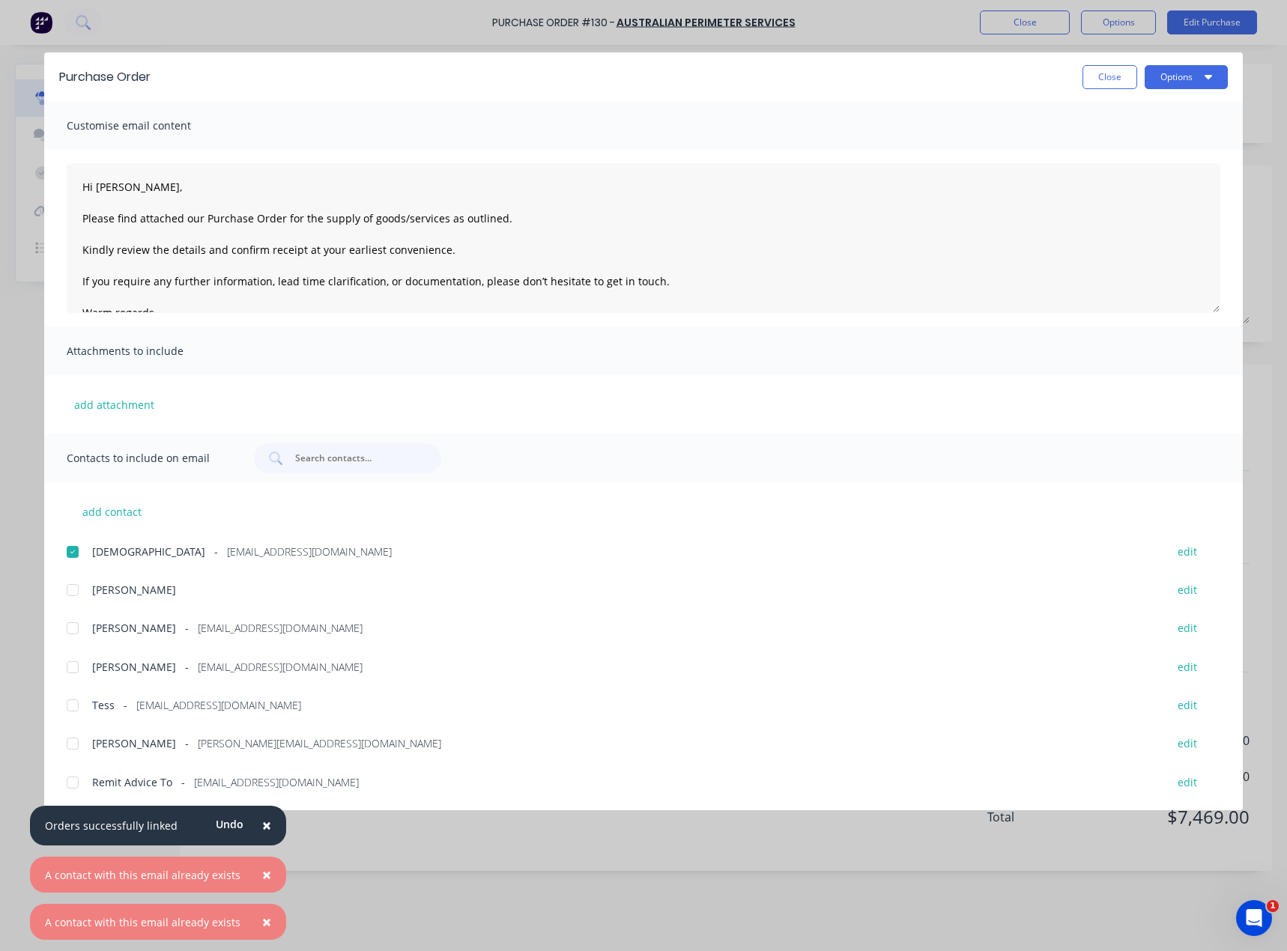
click at [69, 546] on div at bounding box center [73, 552] width 30 height 30
click at [72, 551] on div at bounding box center [73, 552] width 30 height 30
click at [1190, 549] on button "edit" at bounding box center [1186, 551] width 37 height 20
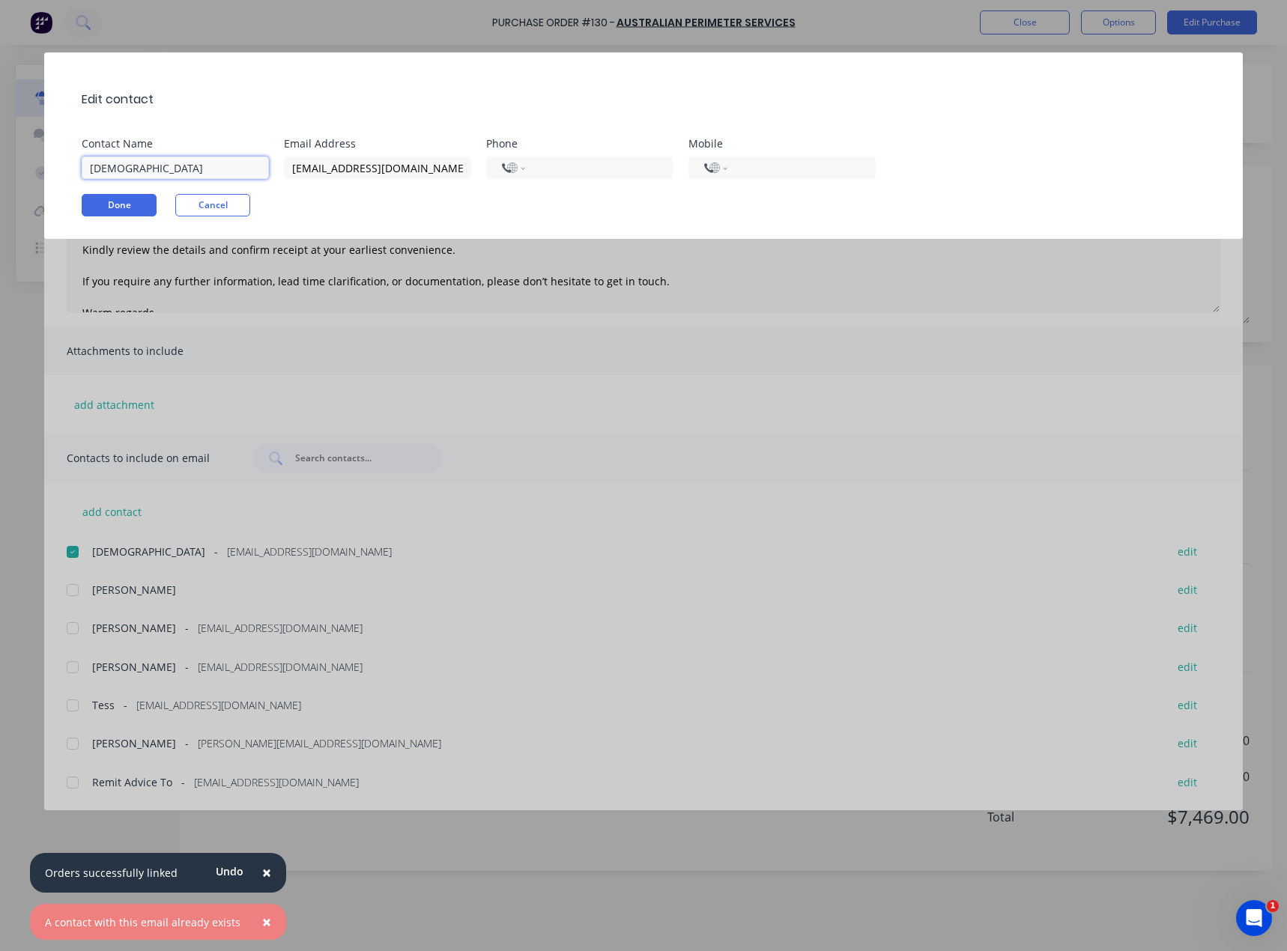
drag, startPoint x: 183, startPoint y: 163, endPoint x: 29, endPoint y: 167, distance: 154.3
click at [29, 167] on div "Edit contact Contact Name [DEMOGRAPHIC_DATA] Email Address [EMAIL_ADDRESS][DOMA…" at bounding box center [643, 475] width 1287 height 951
click at [159, 175] on input "Info" at bounding box center [175, 168] width 187 height 22
click at [132, 208] on button "Done" at bounding box center [119, 205] width 75 height 22
drag, startPoint x: 132, startPoint y: 165, endPoint x: 64, endPoint y: 169, distance: 67.5
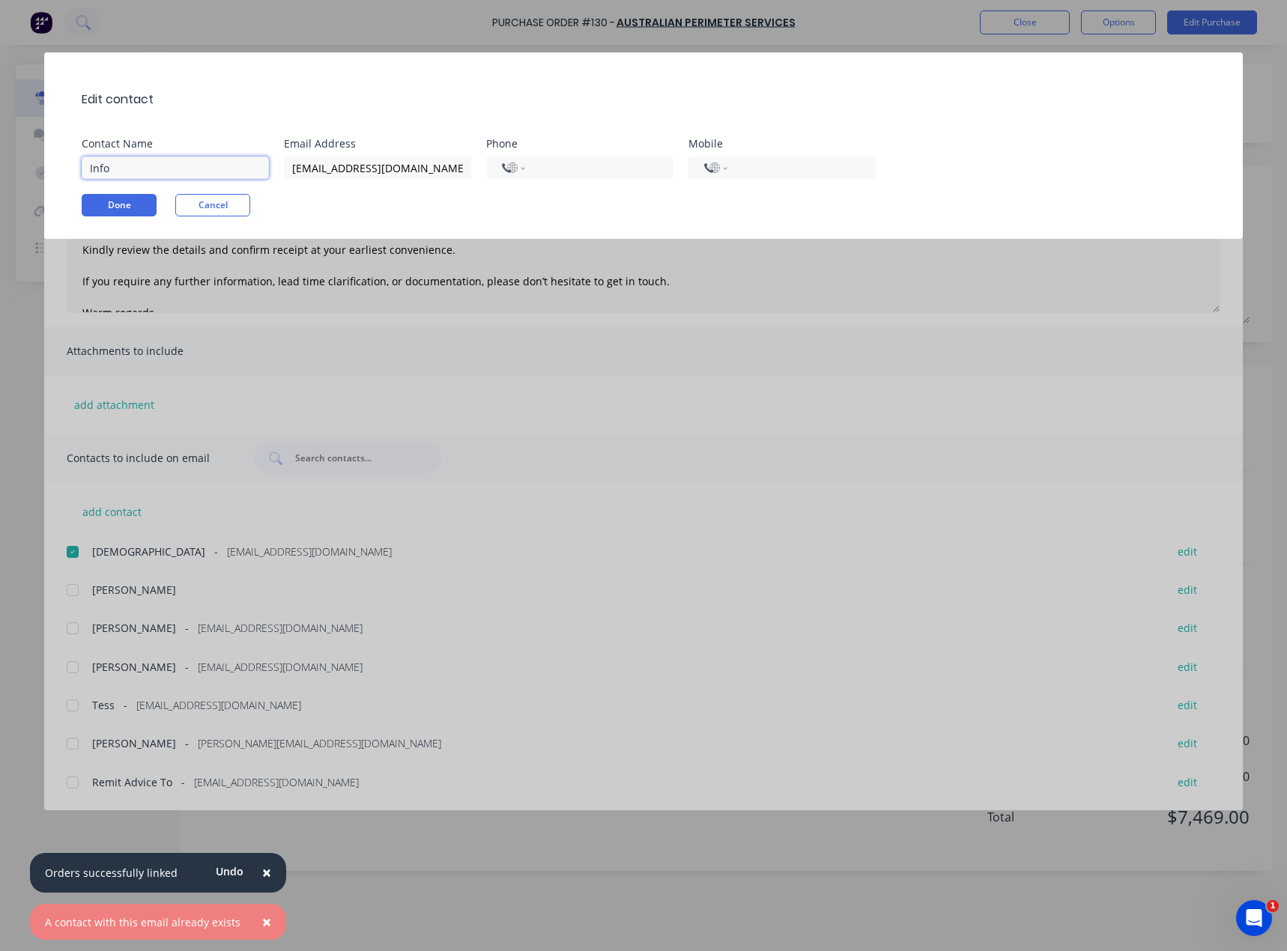
click at [64, 169] on div "Edit contact Contact Name Info Email Address [EMAIL_ADDRESS][DOMAIN_NAME] Phone…" at bounding box center [643, 145] width 1198 height 186
type input "[PERSON_NAME]"
click at [127, 204] on button "Done" at bounding box center [119, 205] width 75 height 22
drag, startPoint x: 796, startPoint y: 213, endPoint x: 250, endPoint y: 142, distance: 550.5
click at [794, 213] on div "Done Cancel" at bounding box center [651, 205] width 1138 height 22
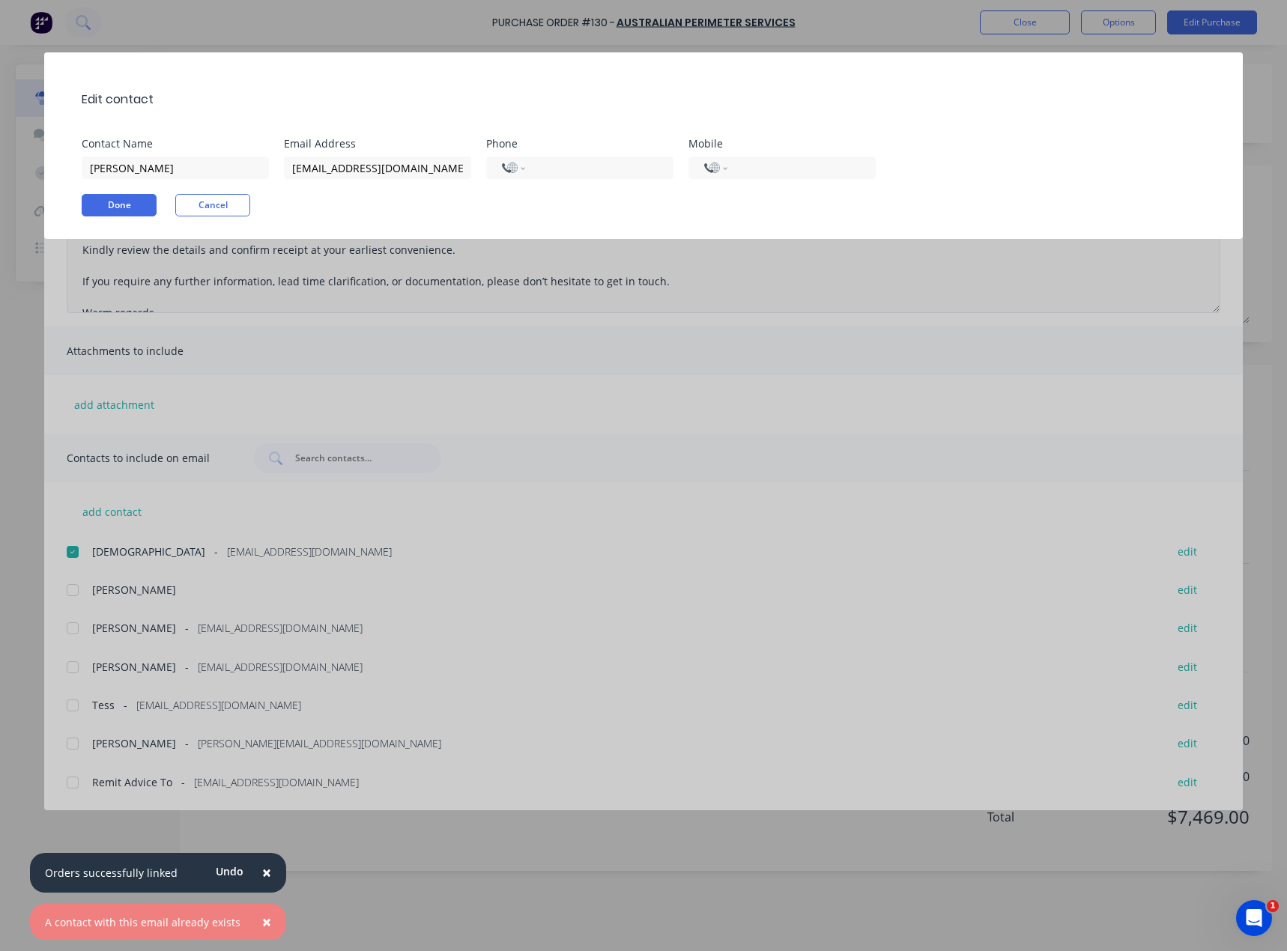
drag, startPoint x: 193, startPoint y: 214, endPoint x: 231, endPoint y: 172, distance: 56.2
click at [194, 214] on button "Cancel" at bounding box center [212, 205] width 75 height 22
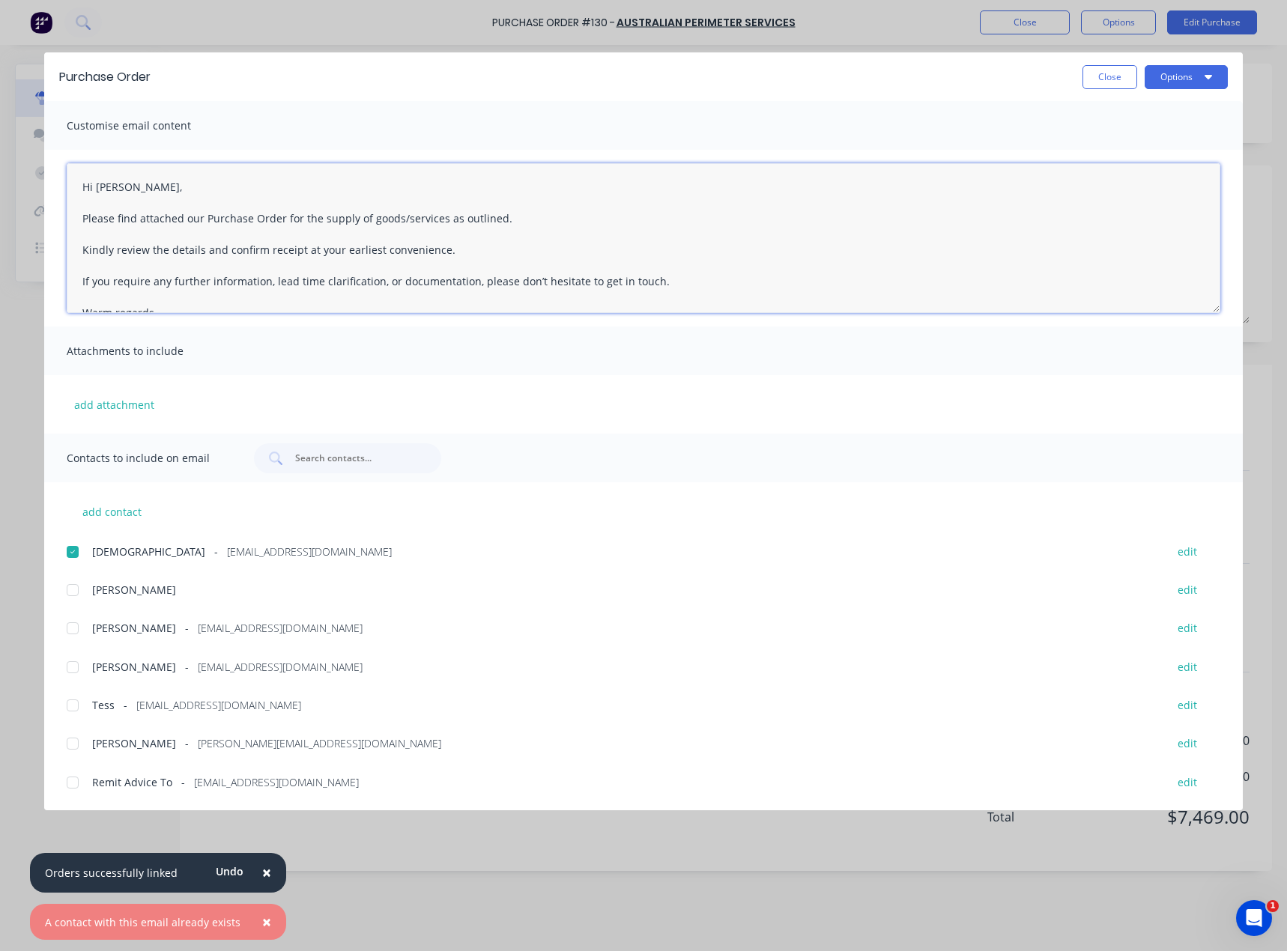
click at [516, 221] on textarea "Hi [PERSON_NAME], Please find attached our Purchase Order for the supply of goo…" at bounding box center [643, 238] width 1153 height 150
click at [204, 219] on textarea "Hi [PERSON_NAME], Please find attached our Purchase Order for the supply of goo…" at bounding box center [643, 238] width 1153 height 150
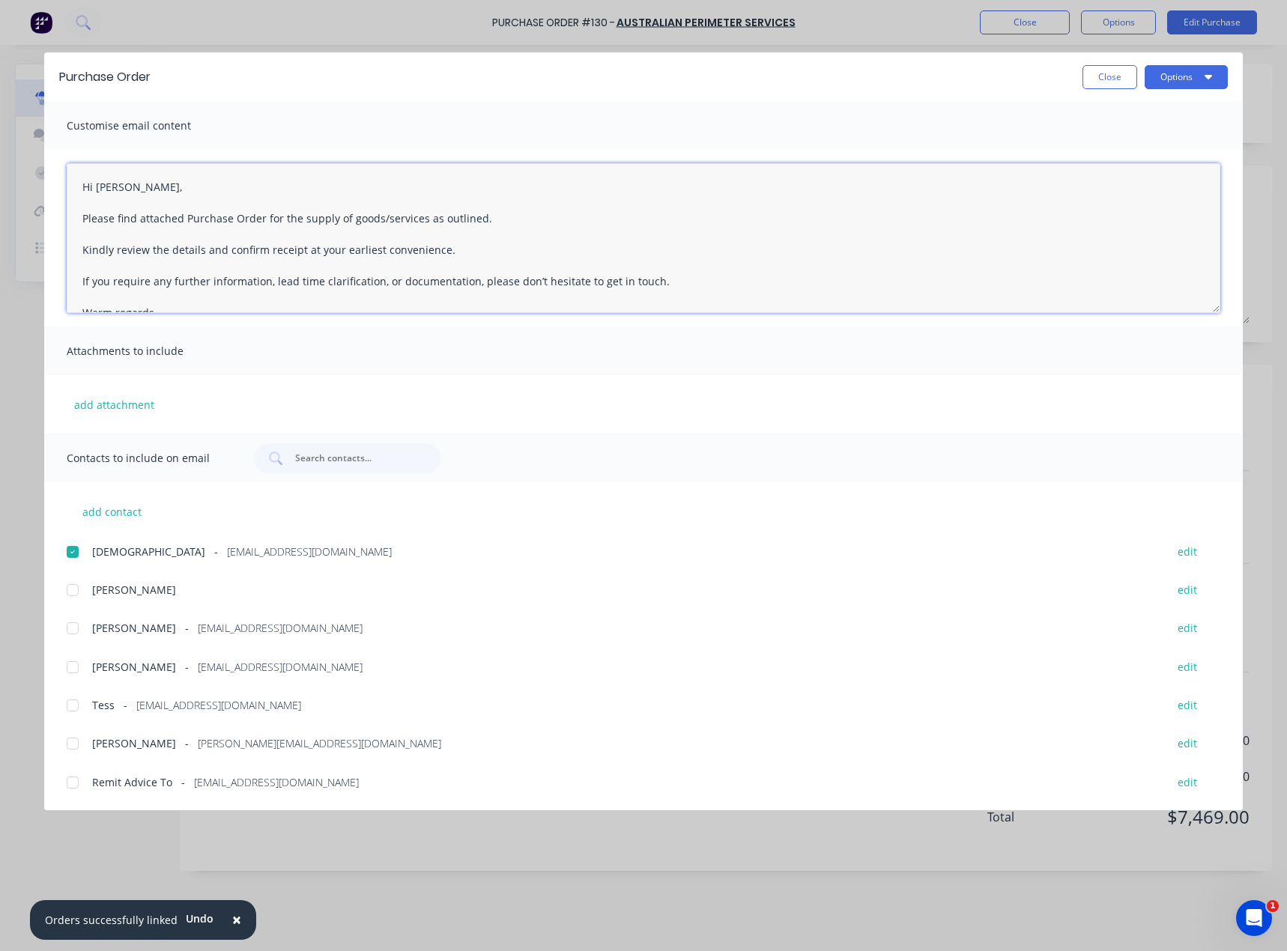
click at [511, 221] on textarea "Hi [PERSON_NAME], Please find attached Purchase Order for the supply of goods/s…" at bounding box center [643, 238] width 1153 height 150
click at [74, 704] on div at bounding box center [73, 705] width 30 height 30
type textarea "Hi [PERSON_NAME], Please find attached Purchase Order for the supply of goods/s…"
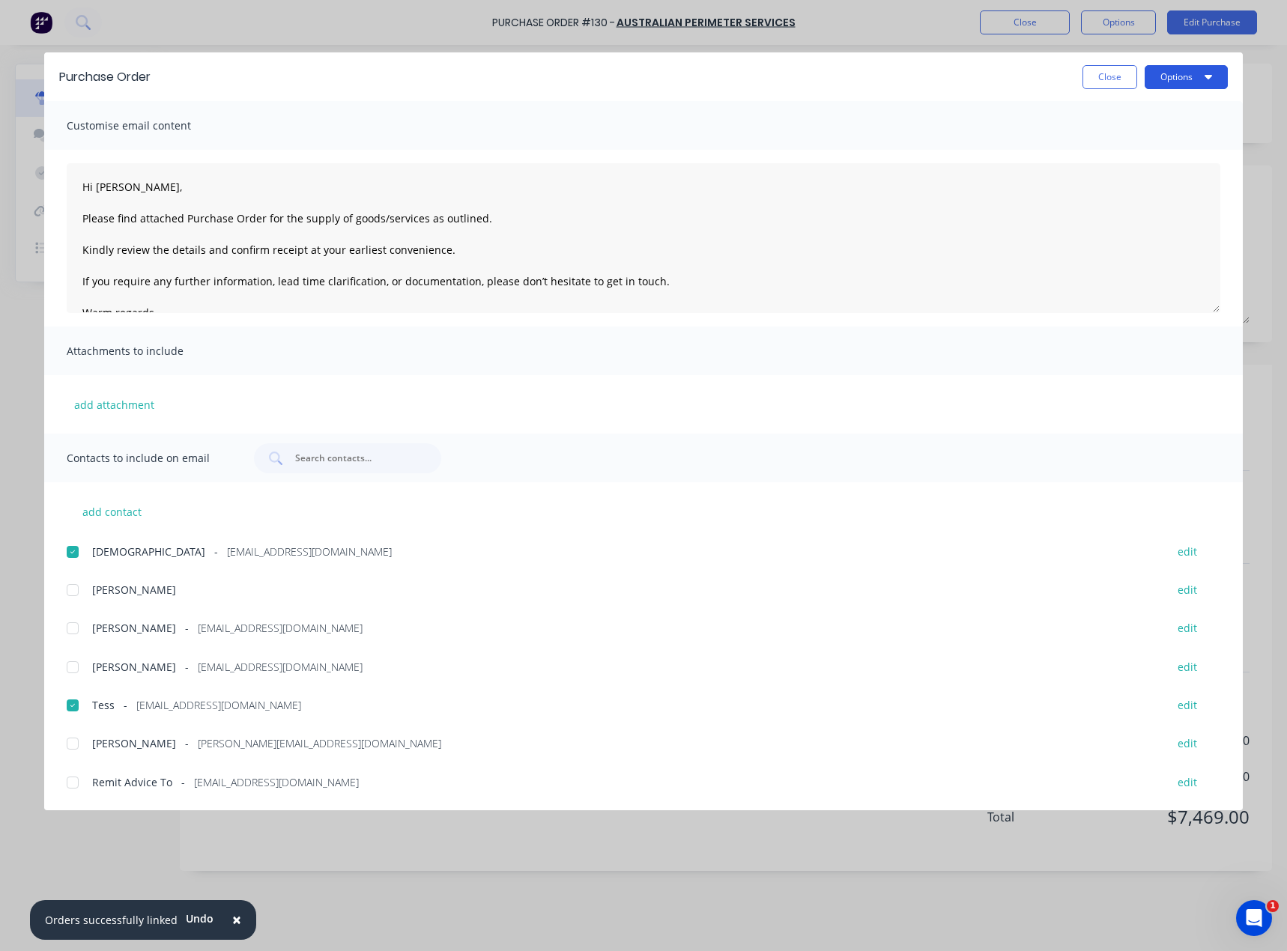
click at [1173, 81] on button "Options" at bounding box center [1185, 77] width 83 height 24
click at [1113, 173] on div "Email" at bounding box center [1156, 175] width 115 height 22
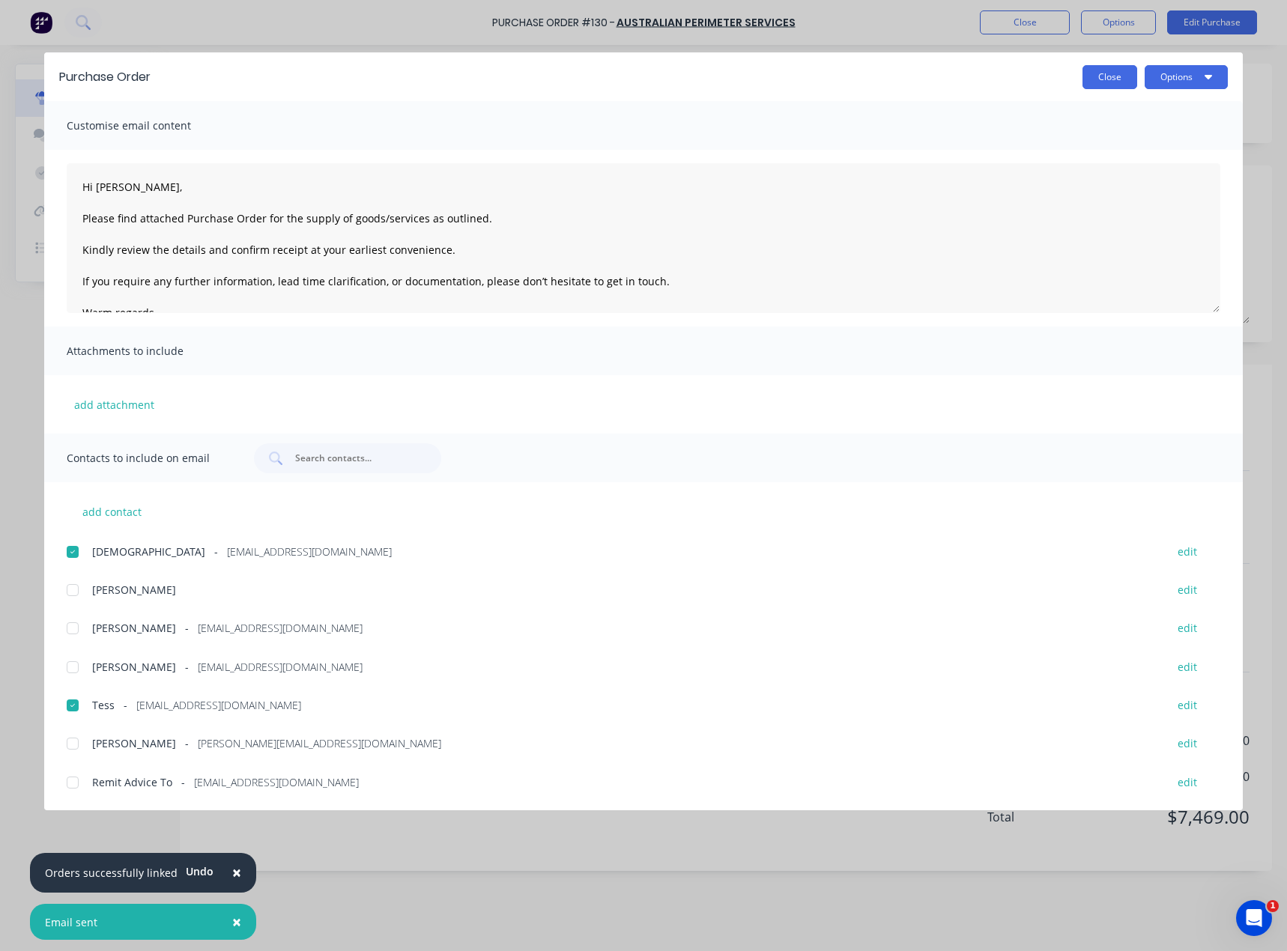
click at [1086, 74] on button "Close" at bounding box center [1109, 77] width 55 height 24
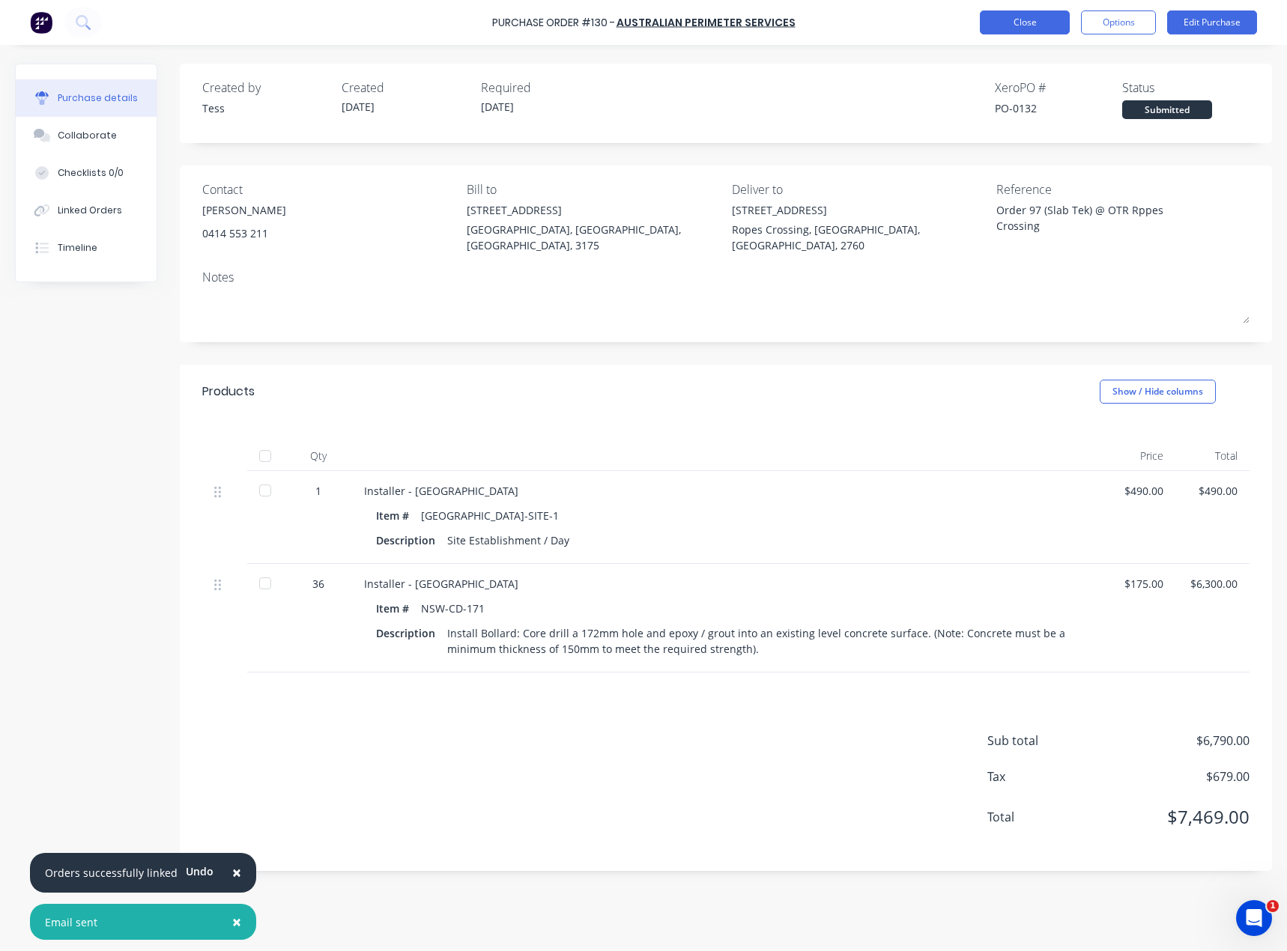
click at [1031, 28] on button "Close" at bounding box center [1024, 22] width 90 height 24
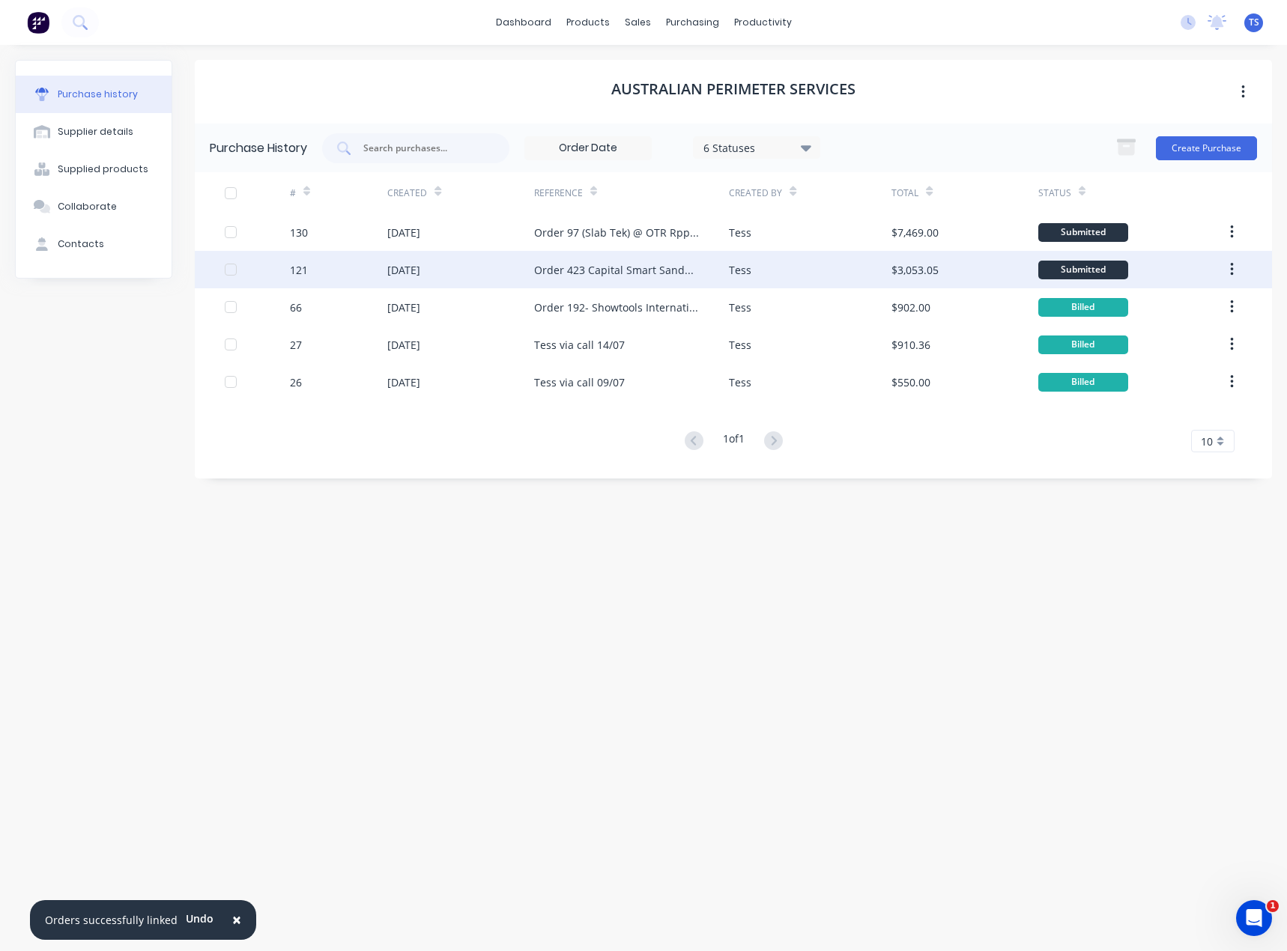
click at [556, 279] on div "Order 423 Capital Smart Sandgate" at bounding box center [631, 269] width 195 height 37
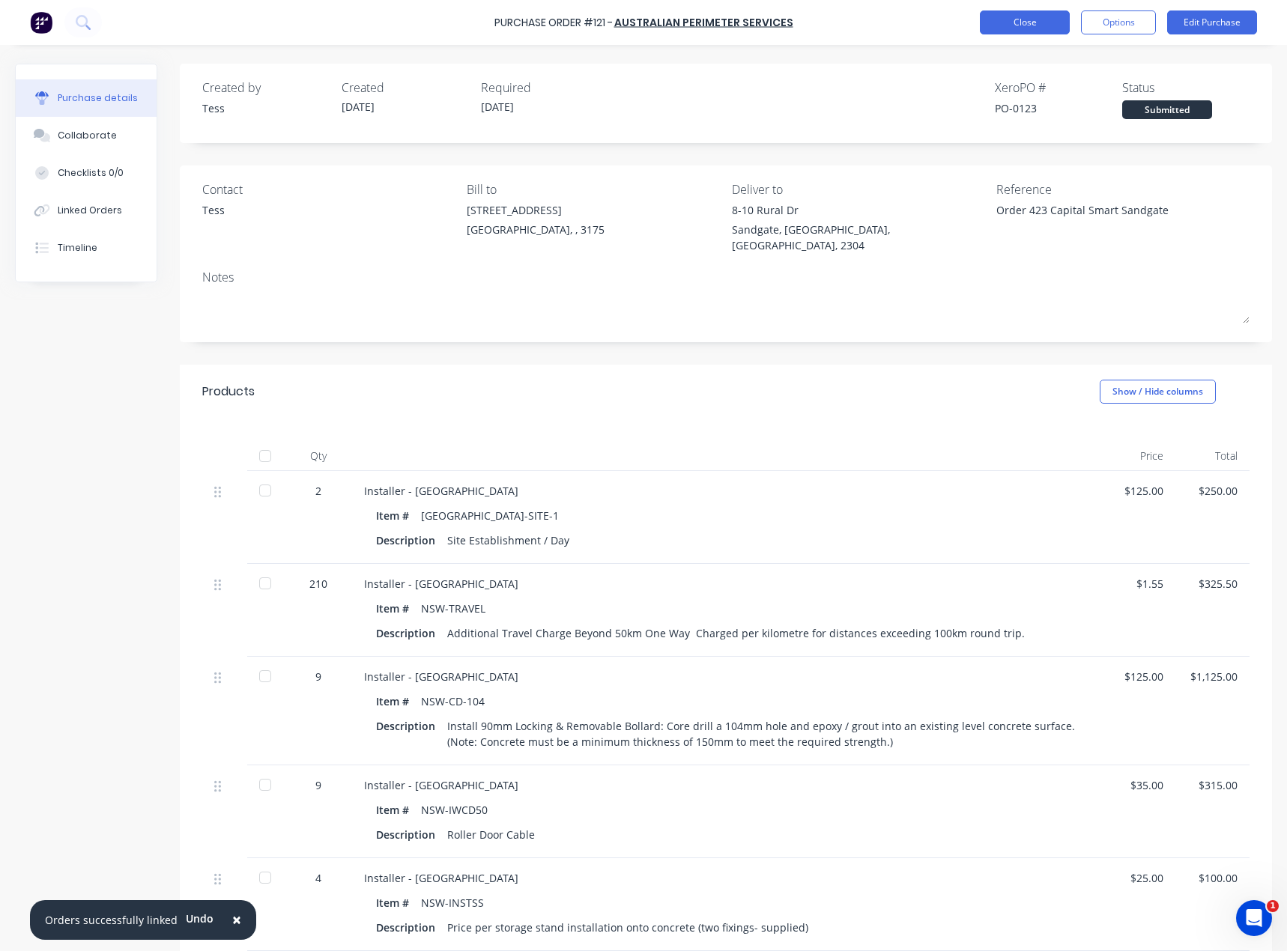
click at [1038, 24] on button "Close" at bounding box center [1024, 22] width 90 height 24
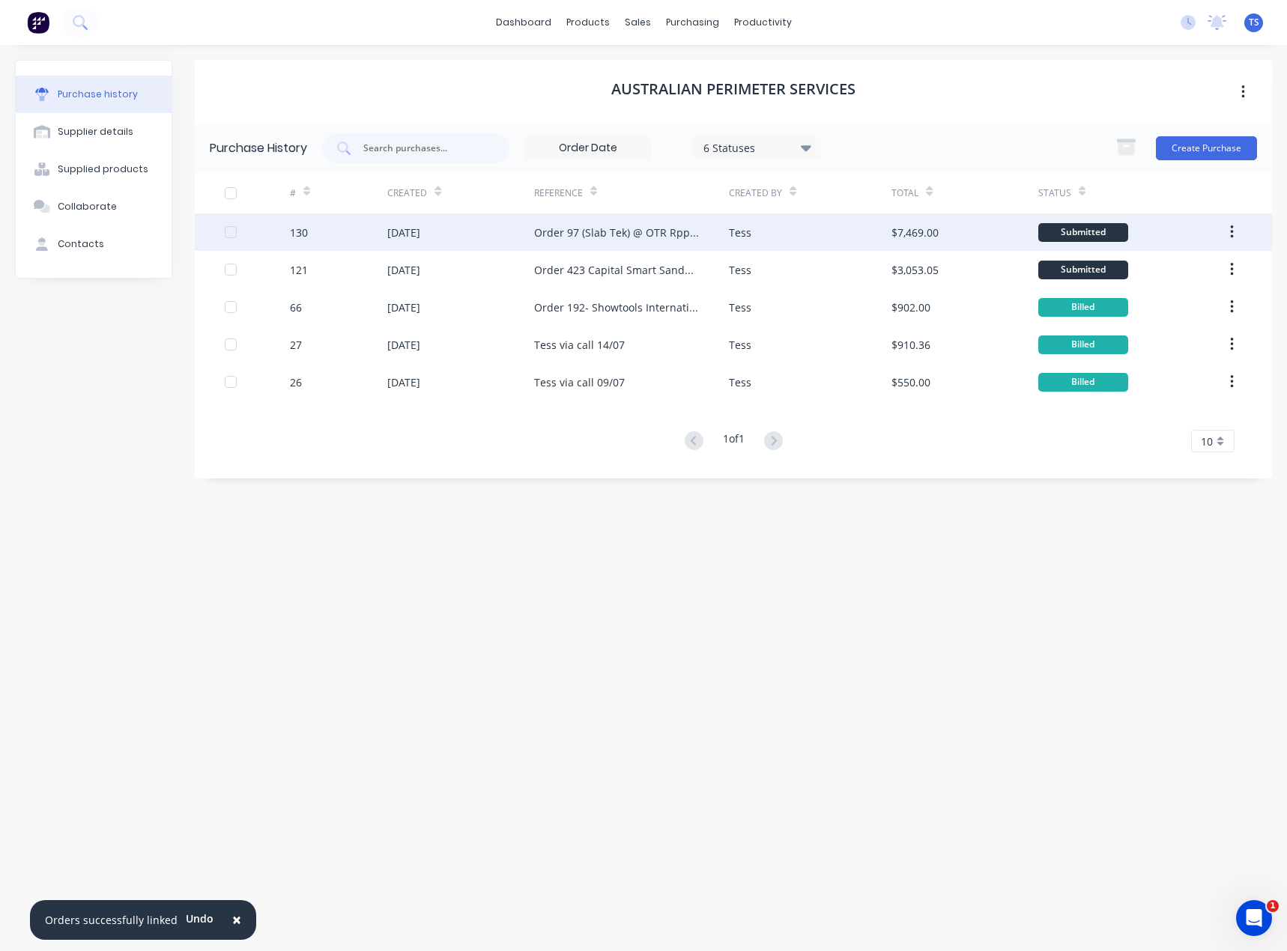
click at [582, 228] on div "Order 97 (Slab Tek) @ OTR Rppes Crossing" at bounding box center [616, 233] width 165 height 16
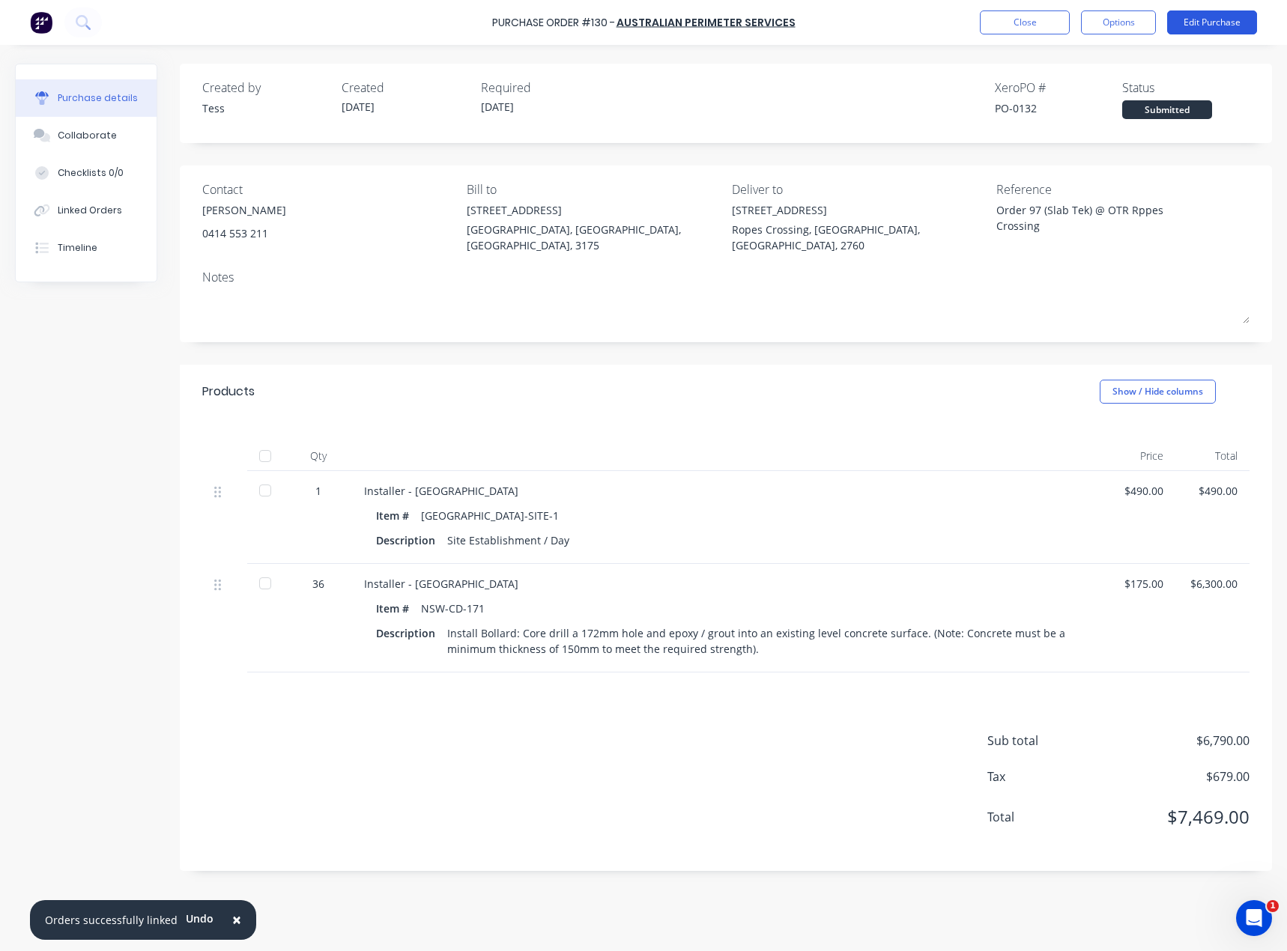
click at [1204, 22] on button "Edit Purchase" at bounding box center [1212, 22] width 90 height 24
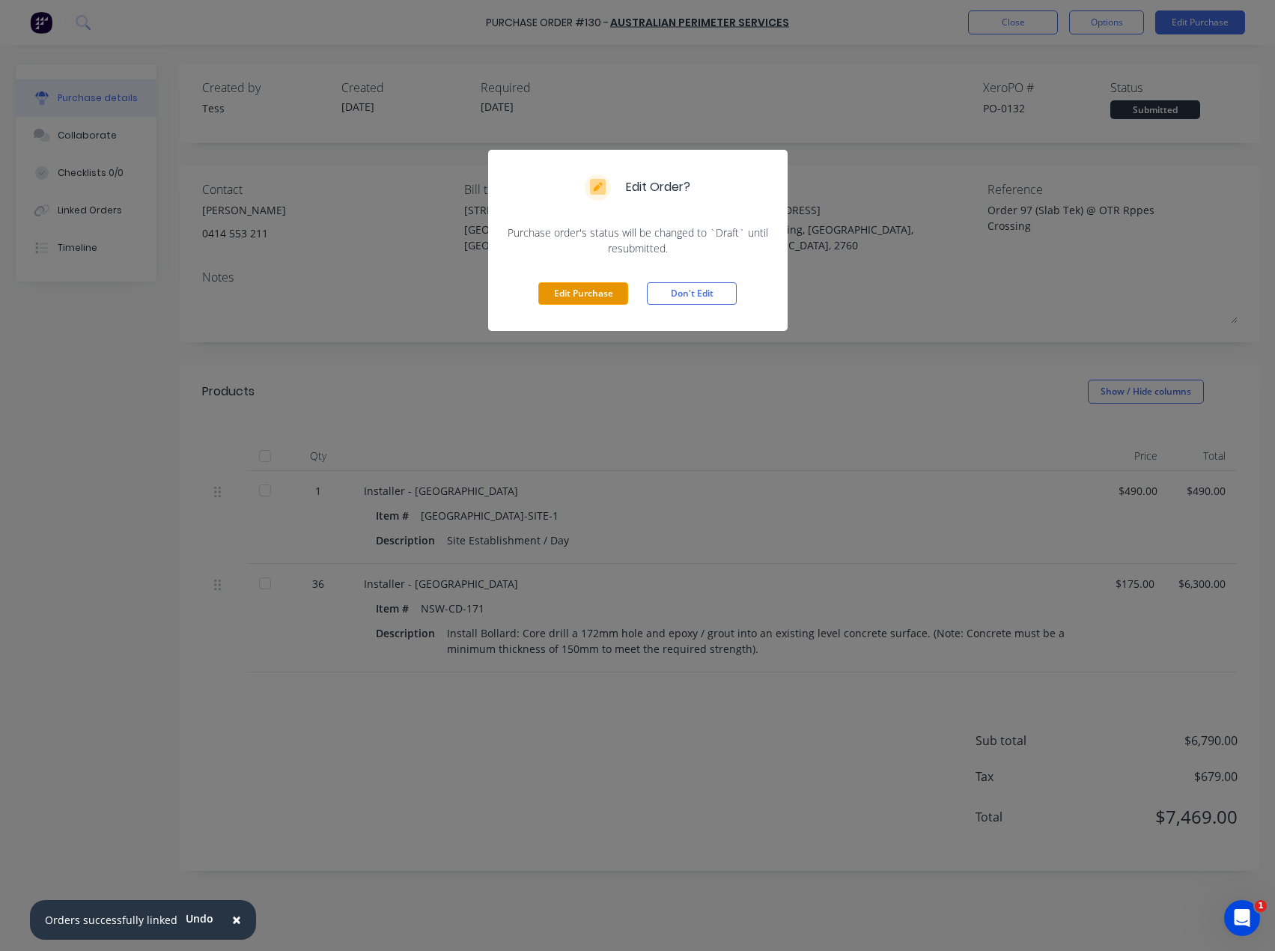
click at [586, 294] on button "Edit Purchase" at bounding box center [583, 293] width 90 height 22
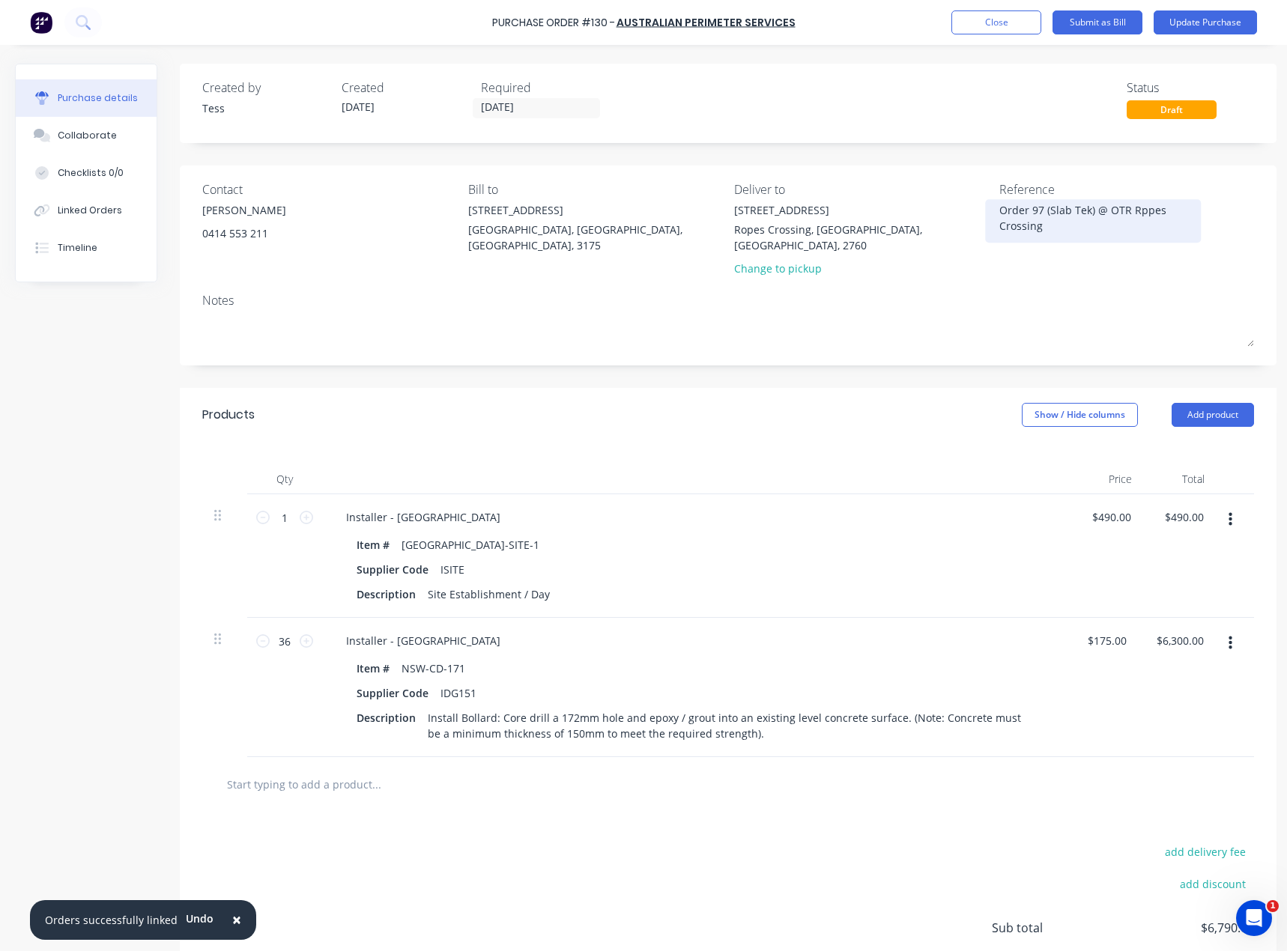
drag, startPoint x: 1135, startPoint y: 213, endPoint x: 1156, endPoint y: 211, distance: 21.1
click at [1136, 213] on textarea "Order 97 (Slab Tek) @ OTR Rppes Crossing" at bounding box center [1092, 219] width 187 height 34
click at [1146, 216] on textarea "Order 97 (Slab Tek) @ OTR Roppes Crossing" at bounding box center [1092, 219] width 187 height 34
click at [1137, 231] on textarea "Order 97 (Slab Tek) @ OTR Ropes Crossing" at bounding box center [1092, 219] width 187 height 34
drag, startPoint x: 1051, startPoint y: 228, endPoint x: 1108, endPoint y: 214, distance: 59.2
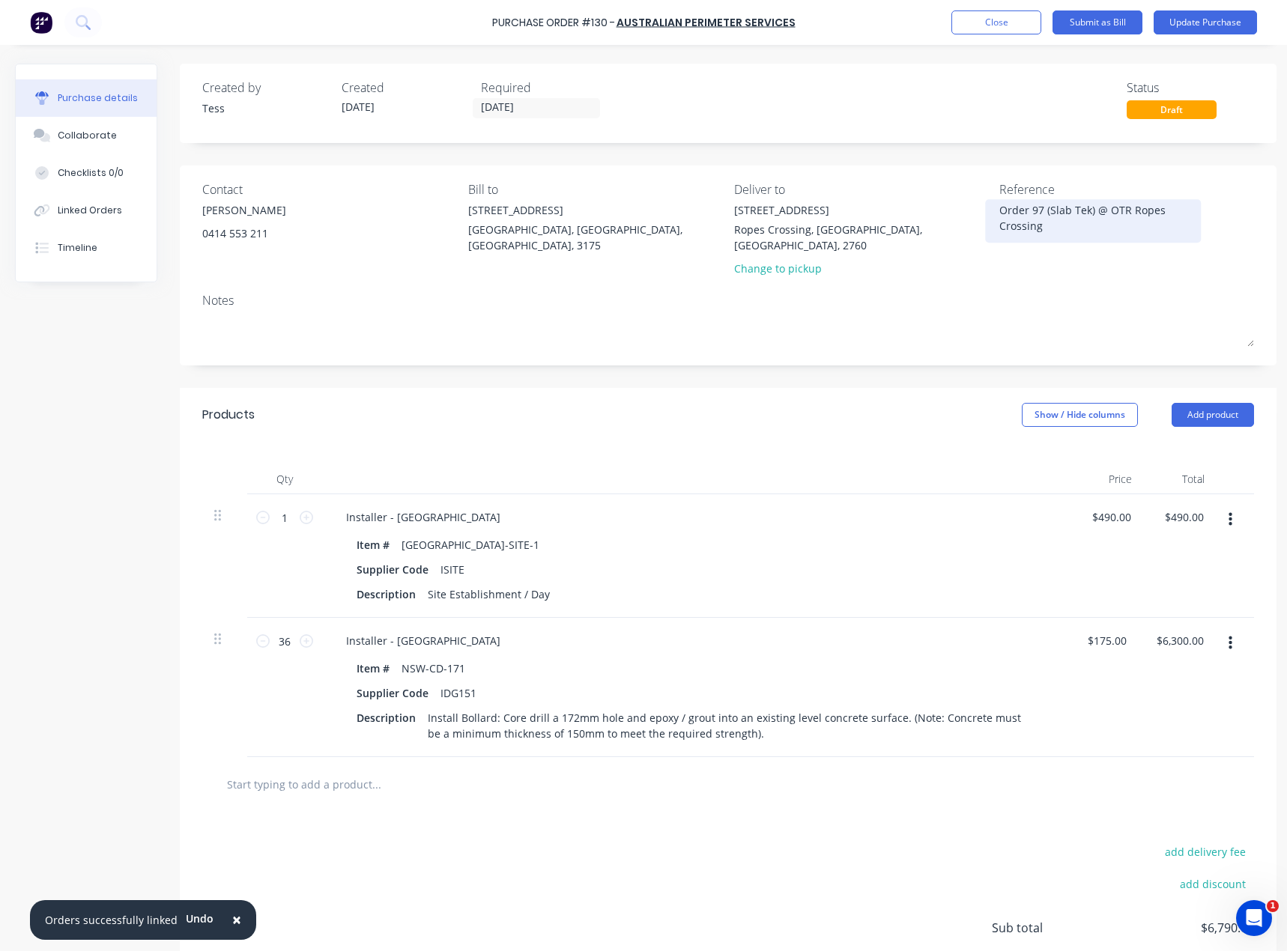
click at [1108, 214] on textarea "Order 97 (Slab Tek) @ OTR Ropes Crossing" at bounding box center [1092, 219] width 187 height 34
type textarea "Order 97 (Slab Tek) @ OTR Ropes Crossing"
click at [1015, 25] on button "Close" at bounding box center [996, 22] width 90 height 24
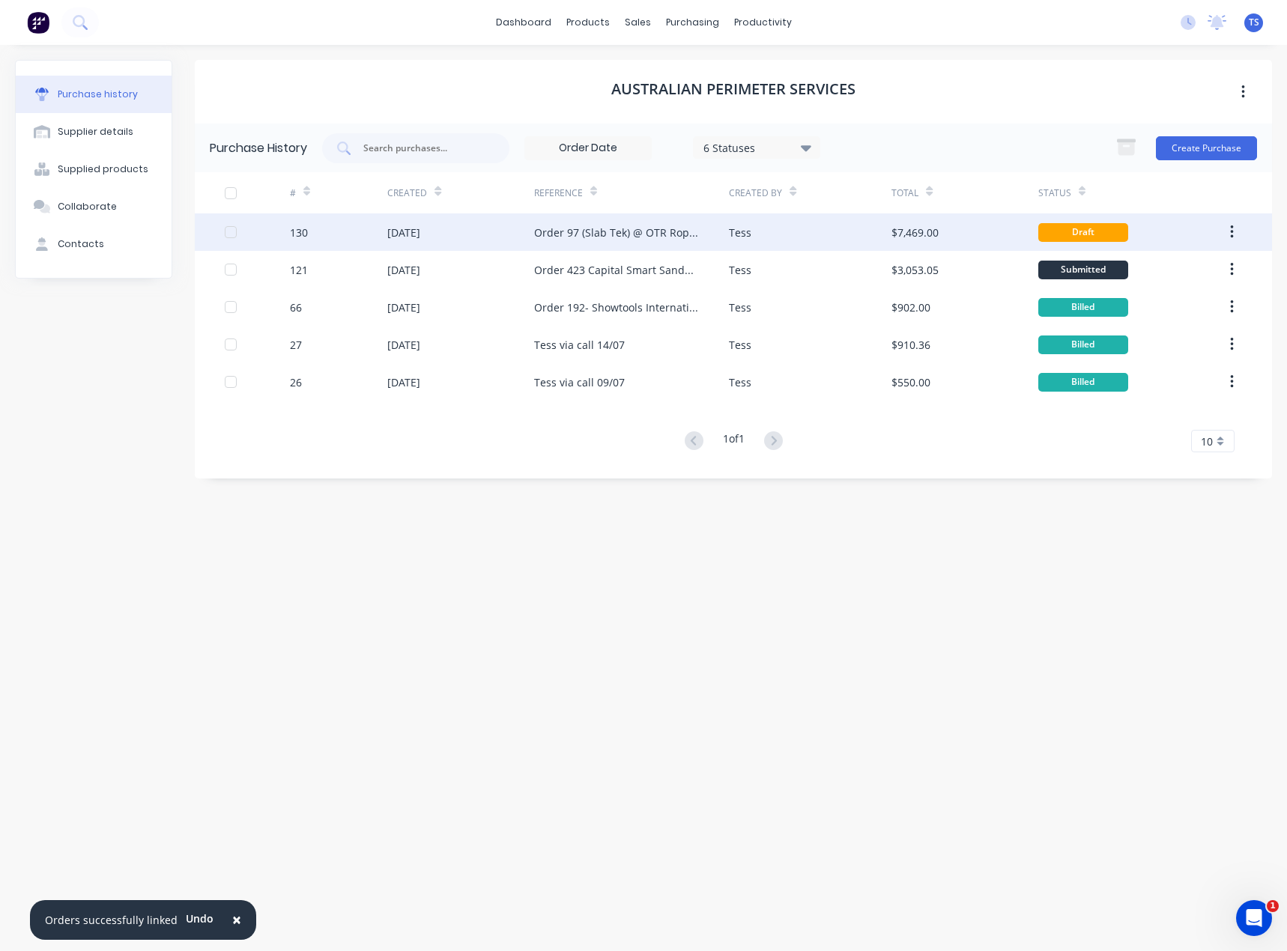
click at [640, 237] on div "Order 97 (Slab Tek) @ OTR Ropes Crossing" at bounding box center [616, 233] width 165 height 16
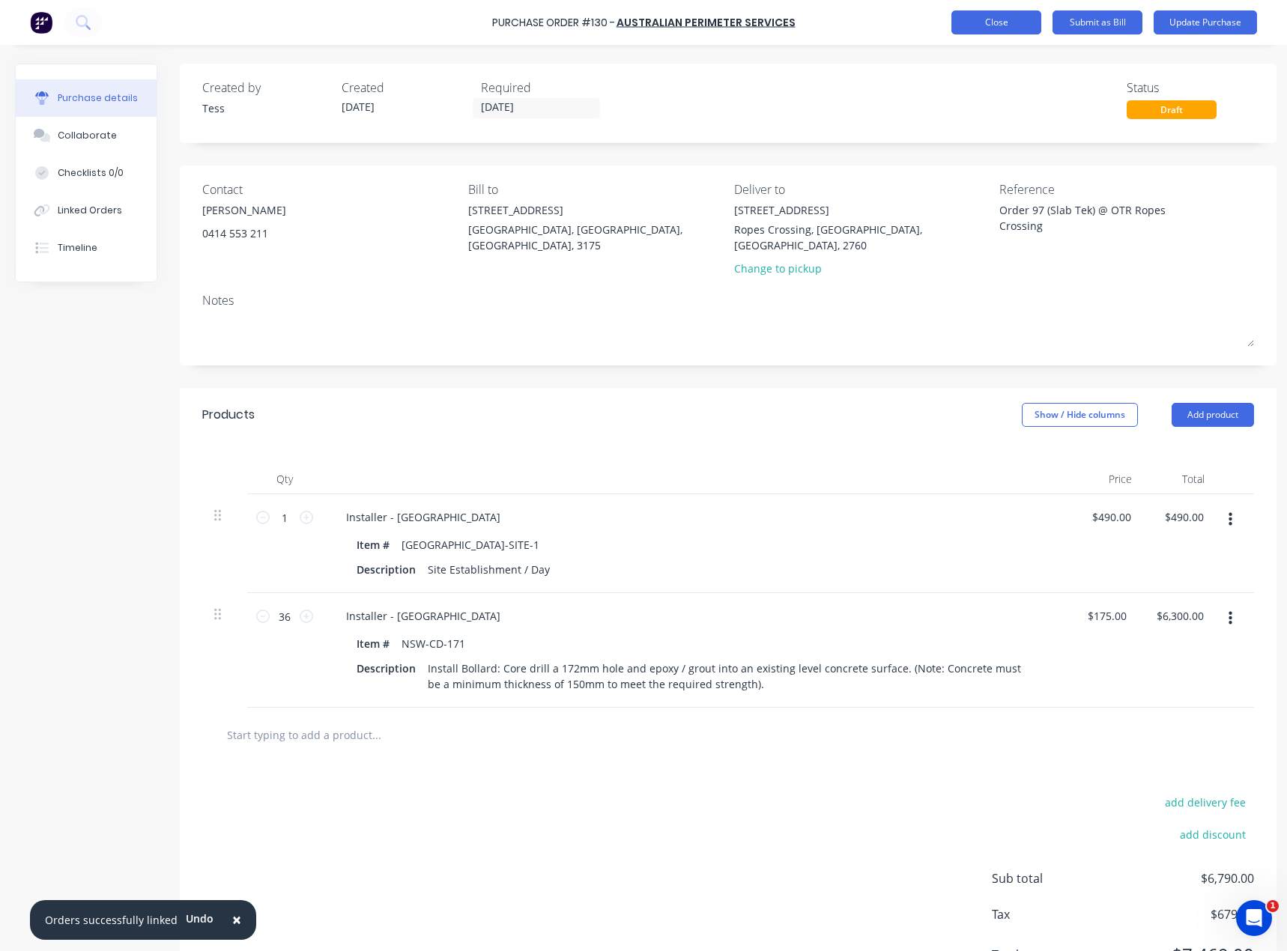
click at [1015, 19] on button "Close" at bounding box center [996, 22] width 90 height 24
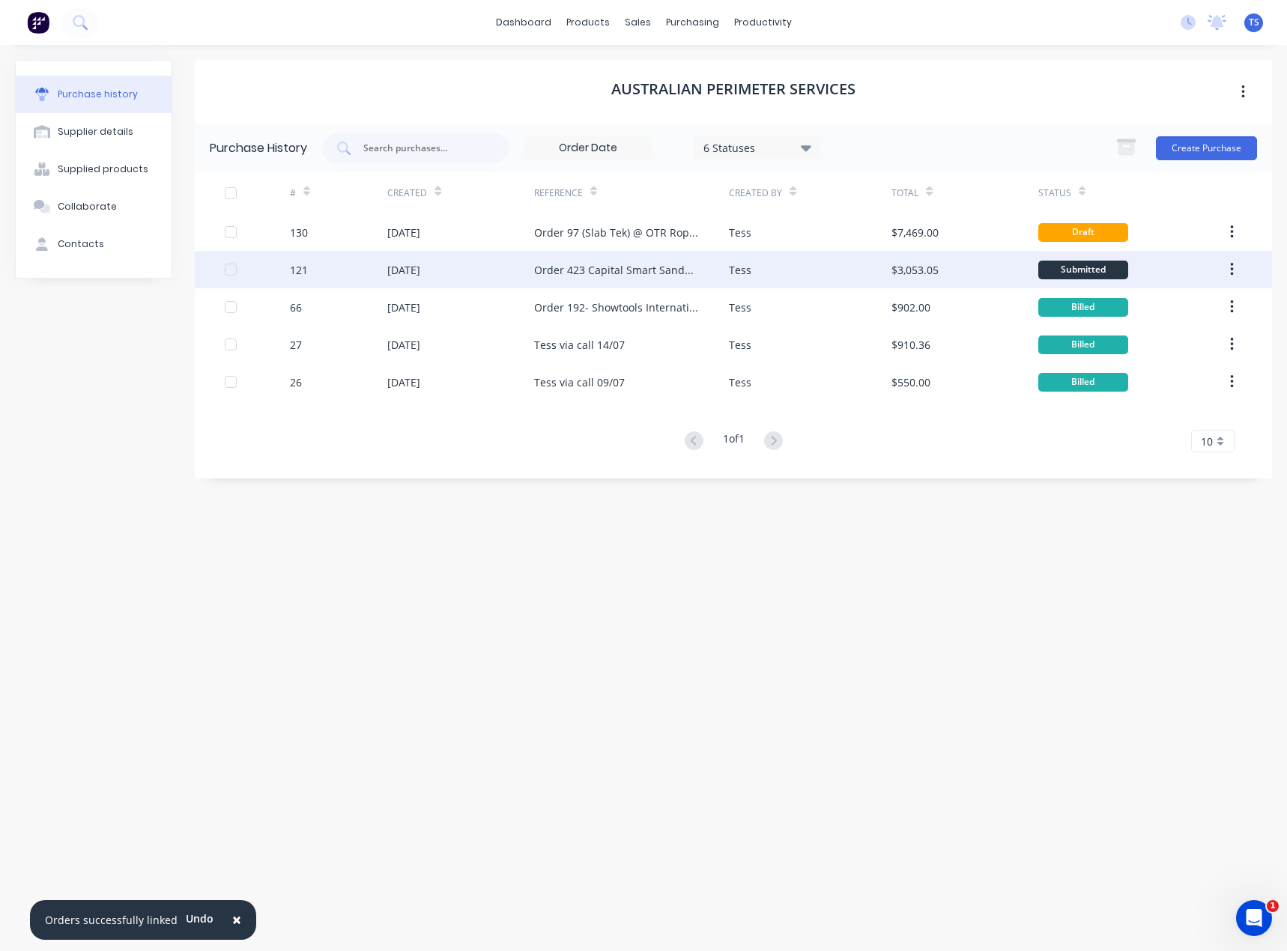
click at [537, 269] on div "Order 423 Capital Smart Sandgate" at bounding box center [616, 270] width 165 height 16
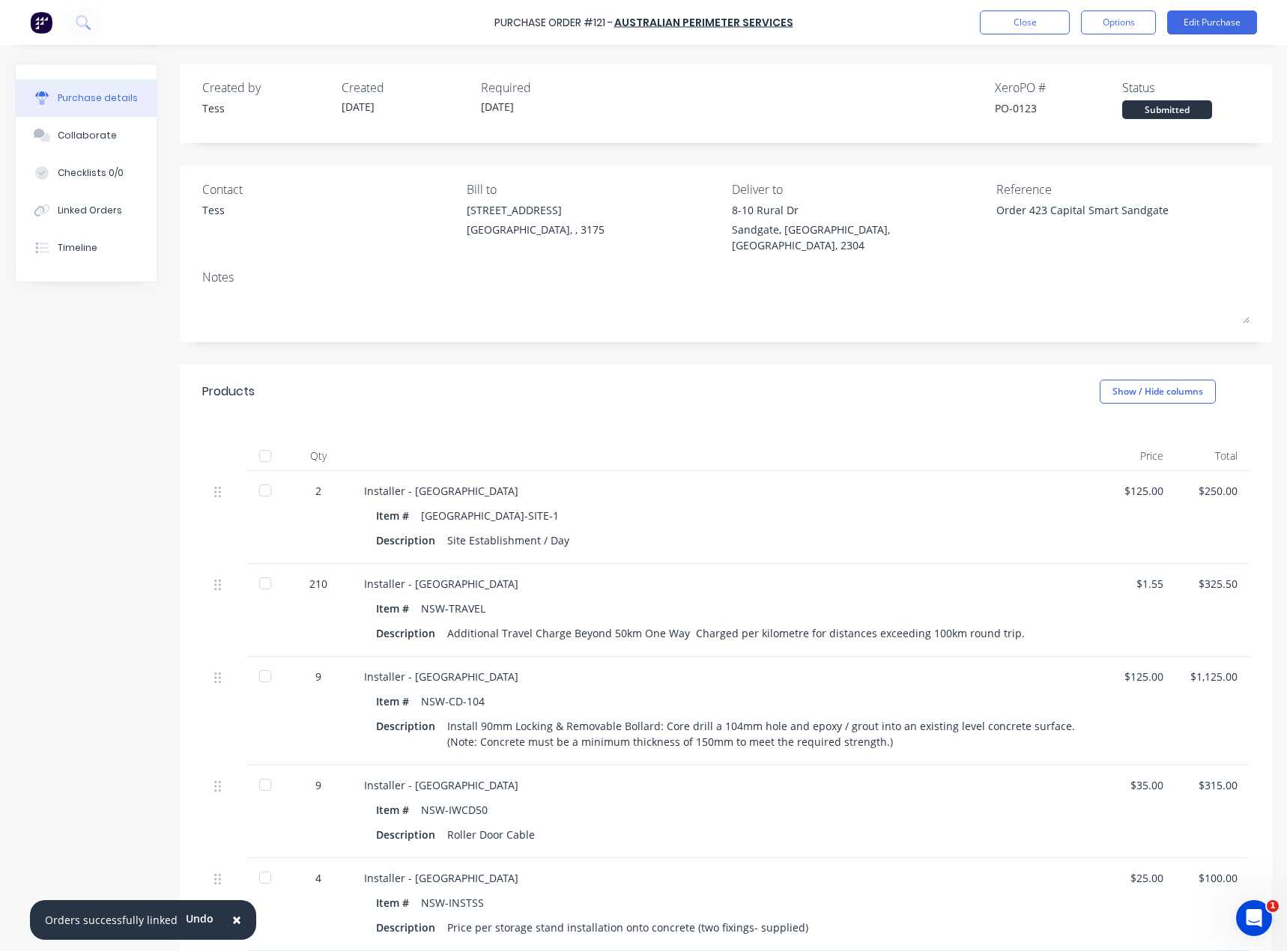
click at [216, 208] on div "Tess" at bounding box center [213, 210] width 22 height 16
click at [1199, 20] on button "Edit Purchase" at bounding box center [1212, 22] width 90 height 24
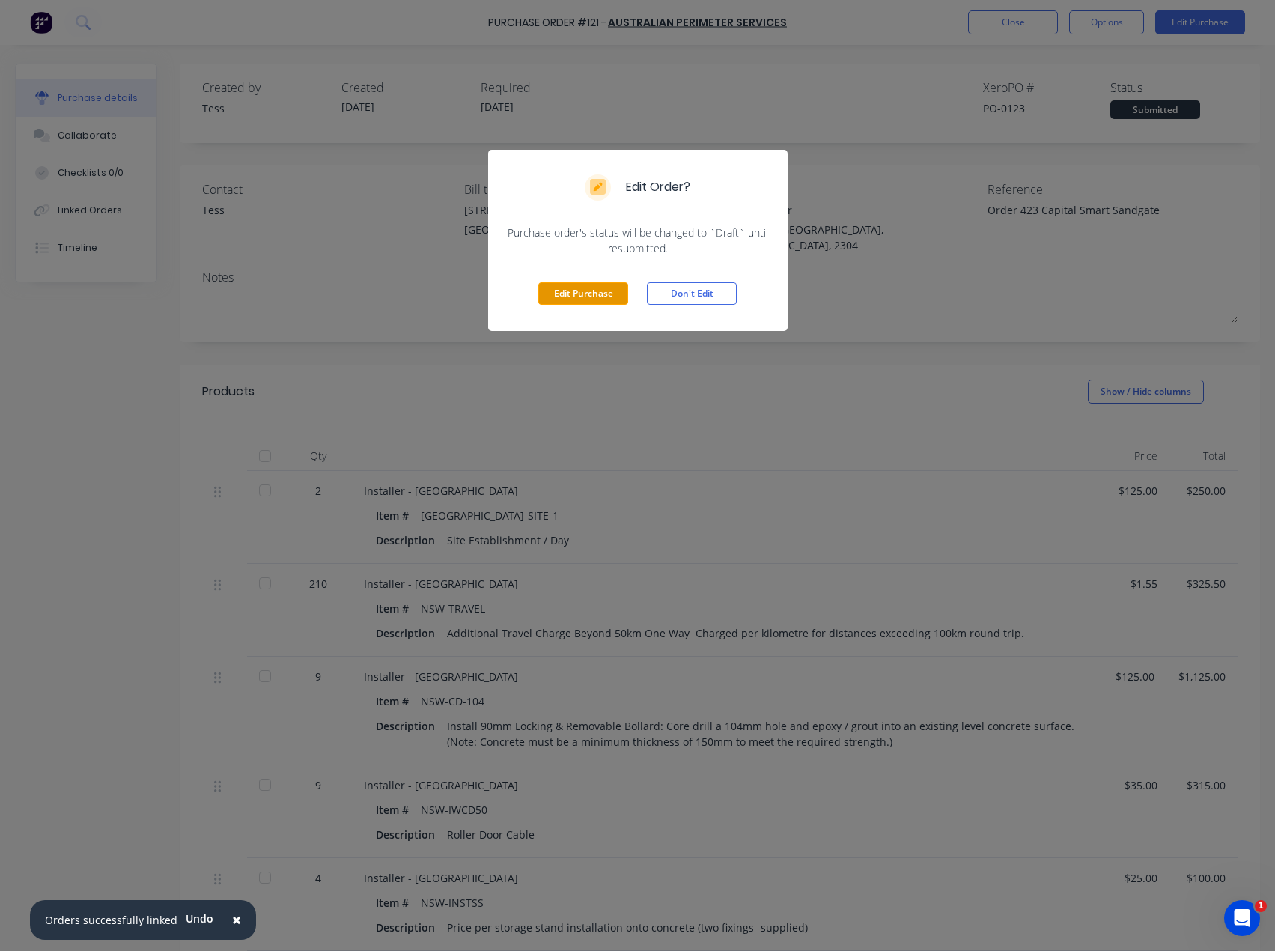
click at [604, 289] on button "Edit Purchase" at bounding box center [583, 293] width 90 height 22
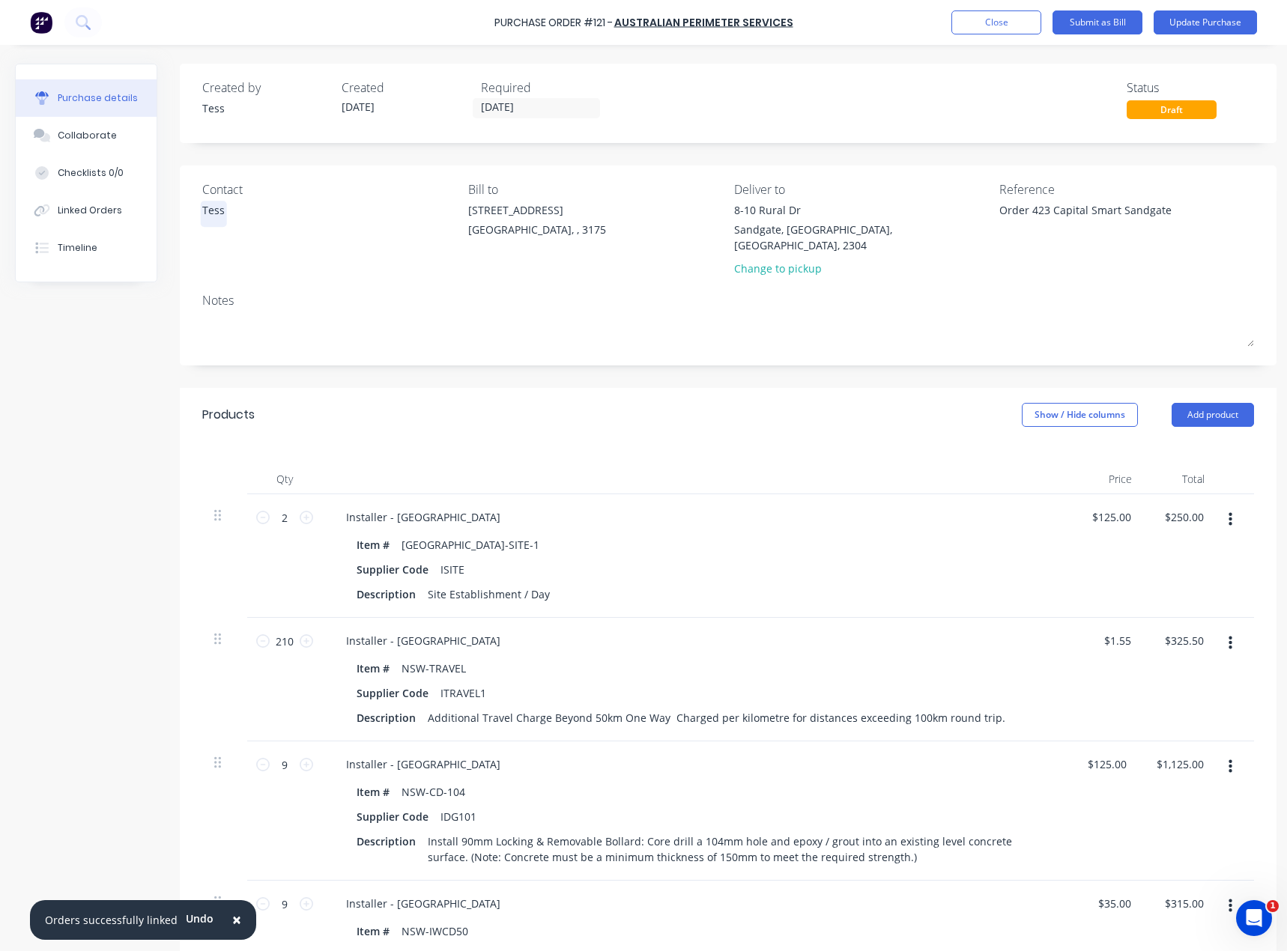
click at [219, 211] on div "Tess" at bounding box center [213, 210] width 22 height 16
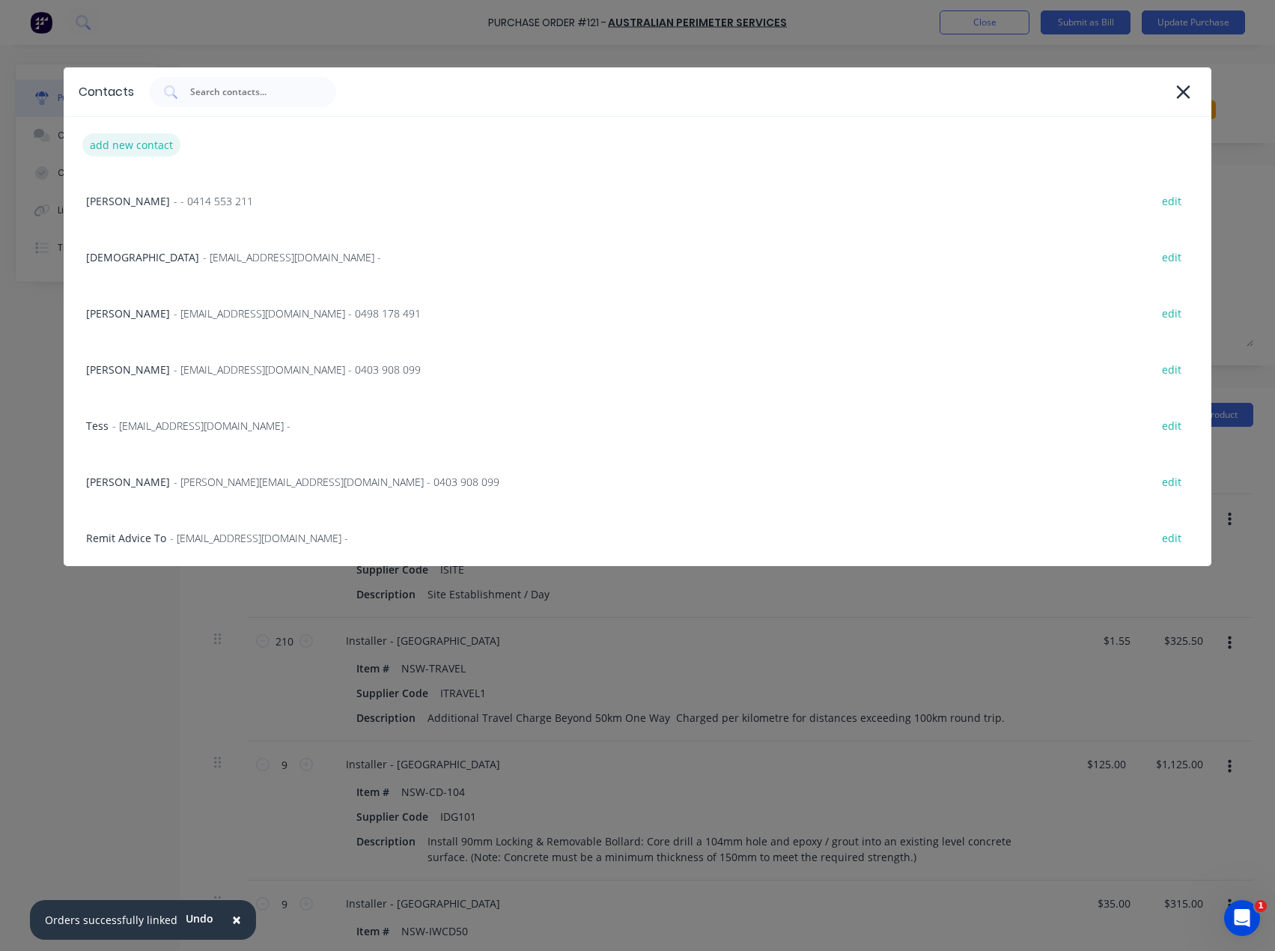
click at [112, 145] on div "add new contact" at bounding box center [131, 144] width 98 height 23
select select "AU"
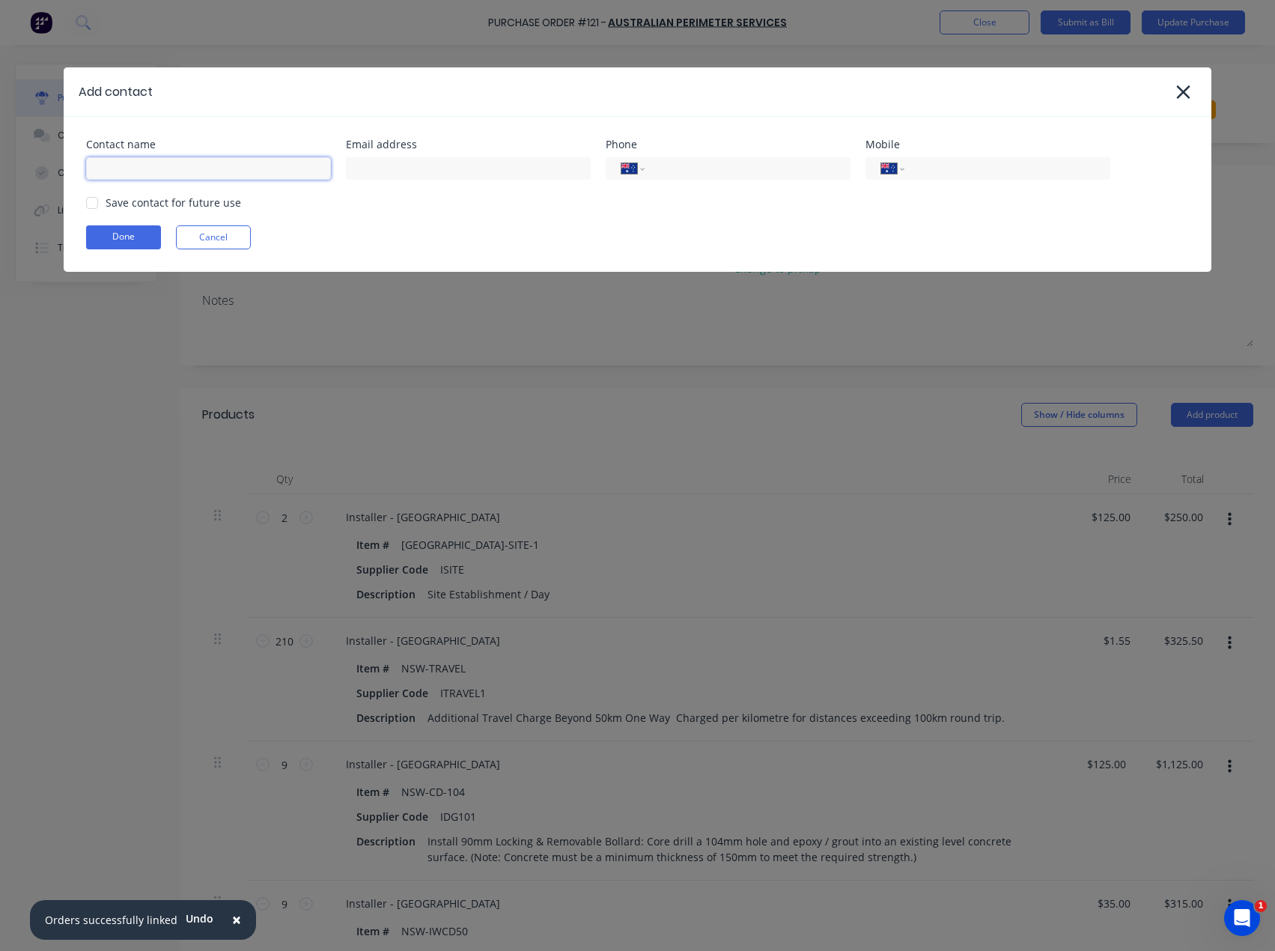
click at [165, 173] on input at bounding box center [208, 168] width 245 height 22
type input "[PERSON_NAME]"
click at [938, 168] on input "tel" at bounding box center [1005, 168] width 180 height 17
type input "0423 481 048"
click at [114, 234] on button "Done" at bounding box center [123, 237] width 75 height 24
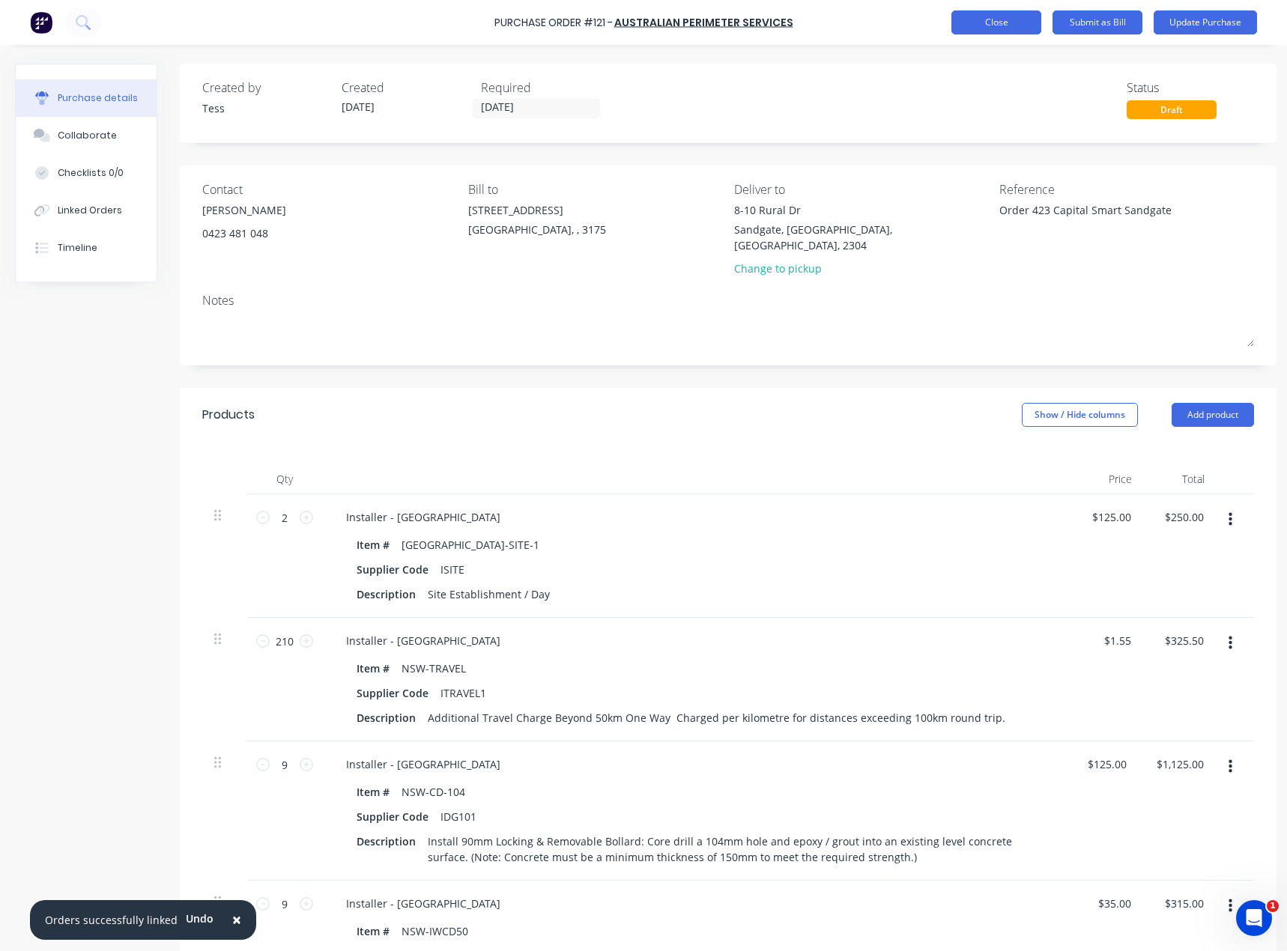
click at [993, 22] on button "Close" at bounding box center [996, 22] width 90 height 24
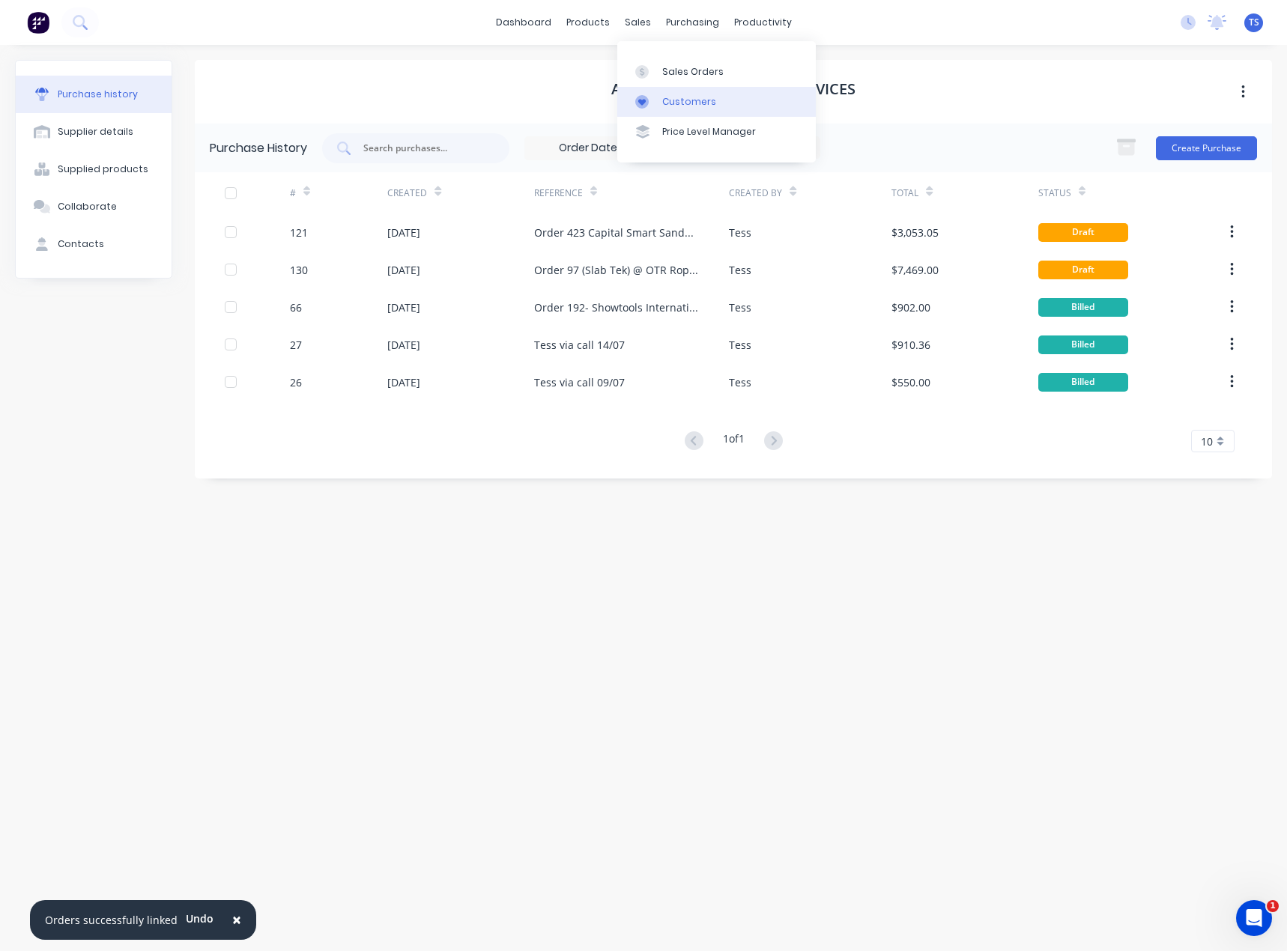
click at [651, 100] on div at bounding box center [646, 101] width 22 height 13
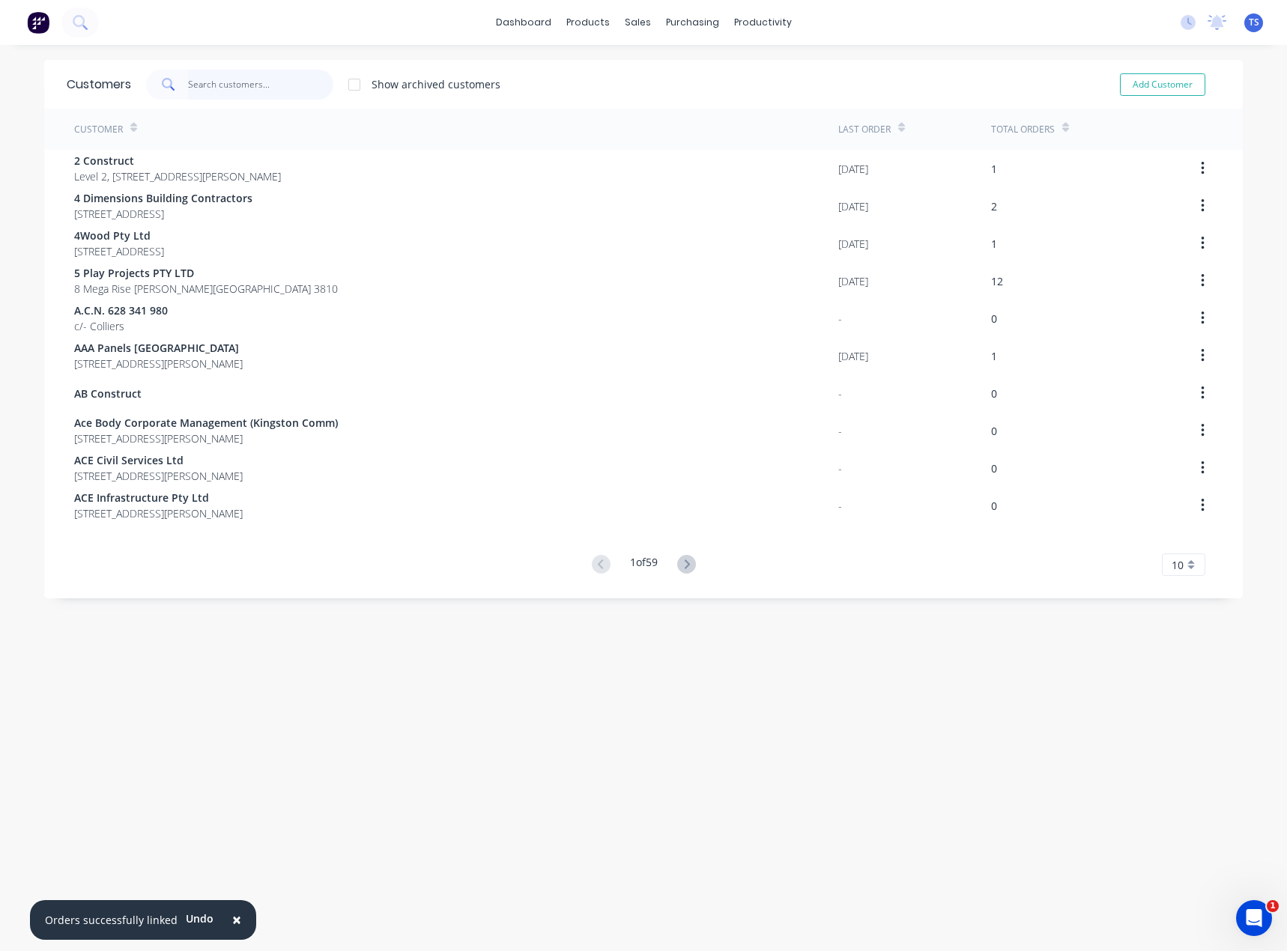
click at [264, 85] on input "text" at bounding box center [261, 85] width 146 height 30
paste input "Capital S.M.A.R.T Repairs [GEOGRAPHIC_DATA][PERSON_NAME]"
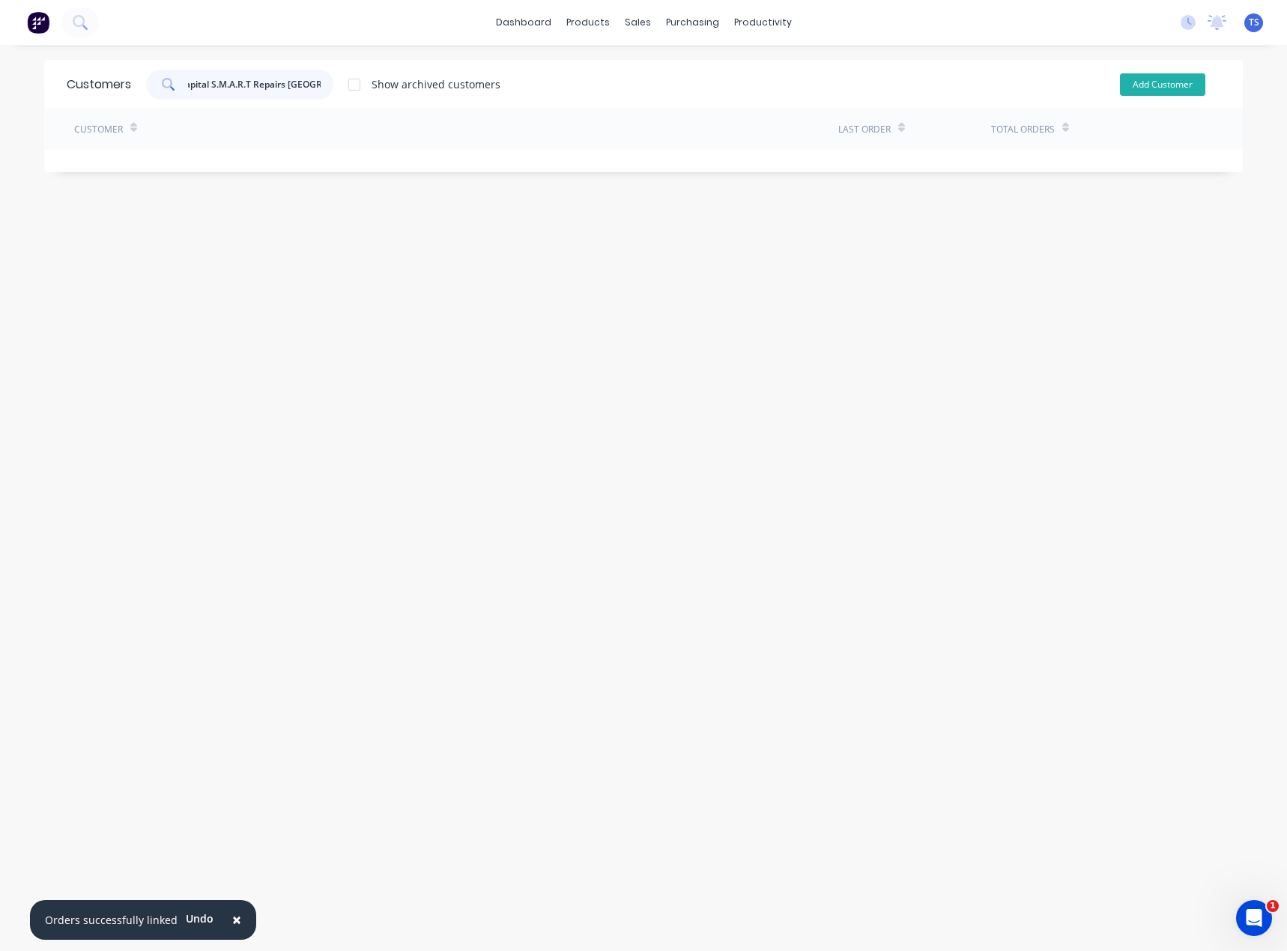
type input "Capital S.M.A.R.T Repairs [GEOGRAPHIC_DATA][PERSON_NAME]"
click at [1148, 81] on button "Add Customer" at bounding box center [1162, 84] width 85 height 22
select select "AU"
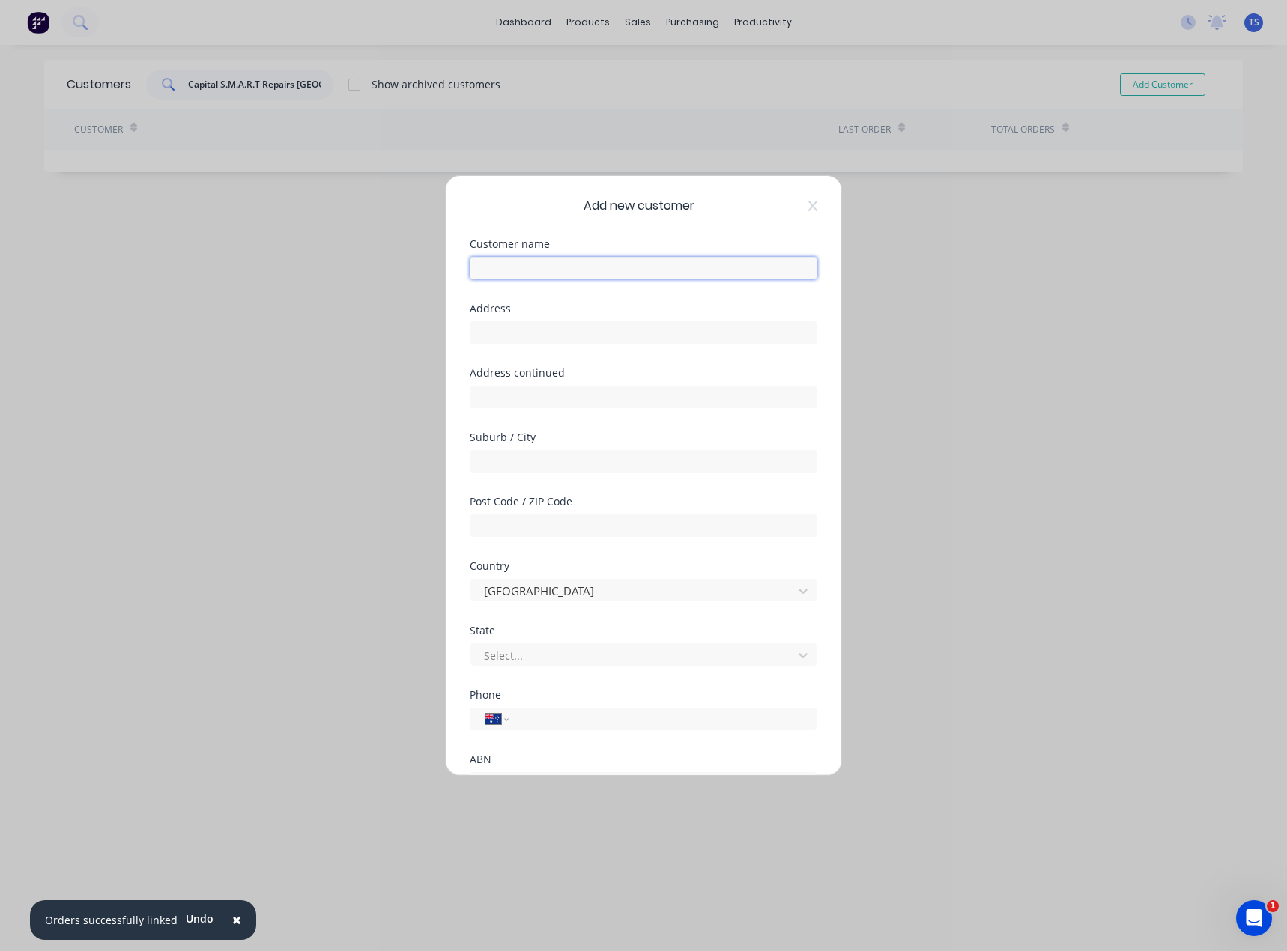
click at [502, 262] on input "text" at bounding box center [643, 268] width 347 height 22
paste input "Capital S.M.A.R.T Repairs [GEOGRAPHIC_DATA][PERSON_NAME]"
type input "Capital S.M.A.R.T Repairs [GEOGRAPHIC_DATA][PERSON_NAME]"
click at [523, 332] on input "text" at bounding box center [643, 332] width 347 height 22
paste input "[STREET_ADDRESS]"
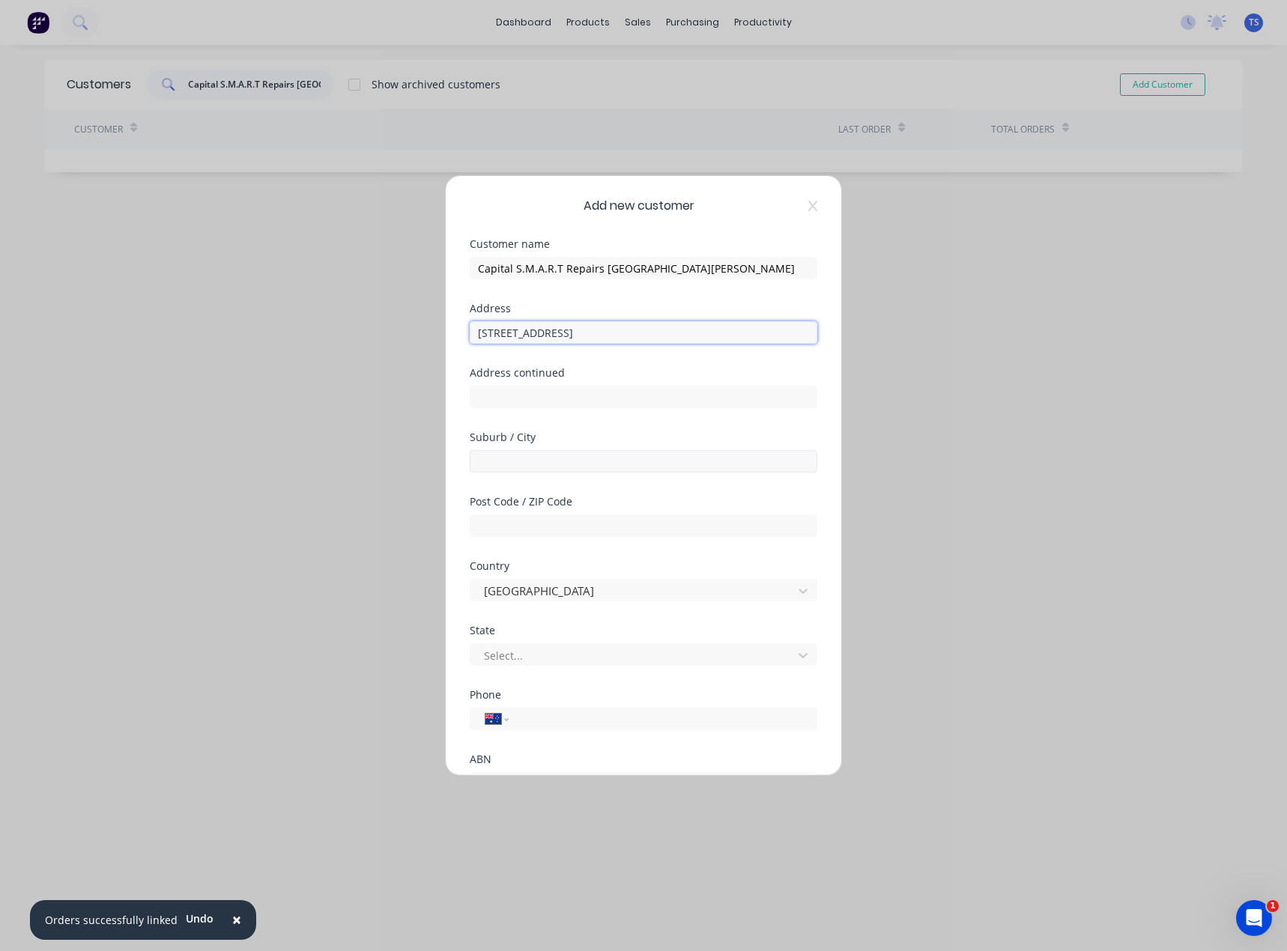
type input "[STREET_ADDRESS]"
click at [500, 464] on input "text" at bounding box center [643, 461] width 347 height 22
type input "t"
click at [501, 463] on input "text" at bounding box center [643, 461] width 347 height 22
type input "St Marys"
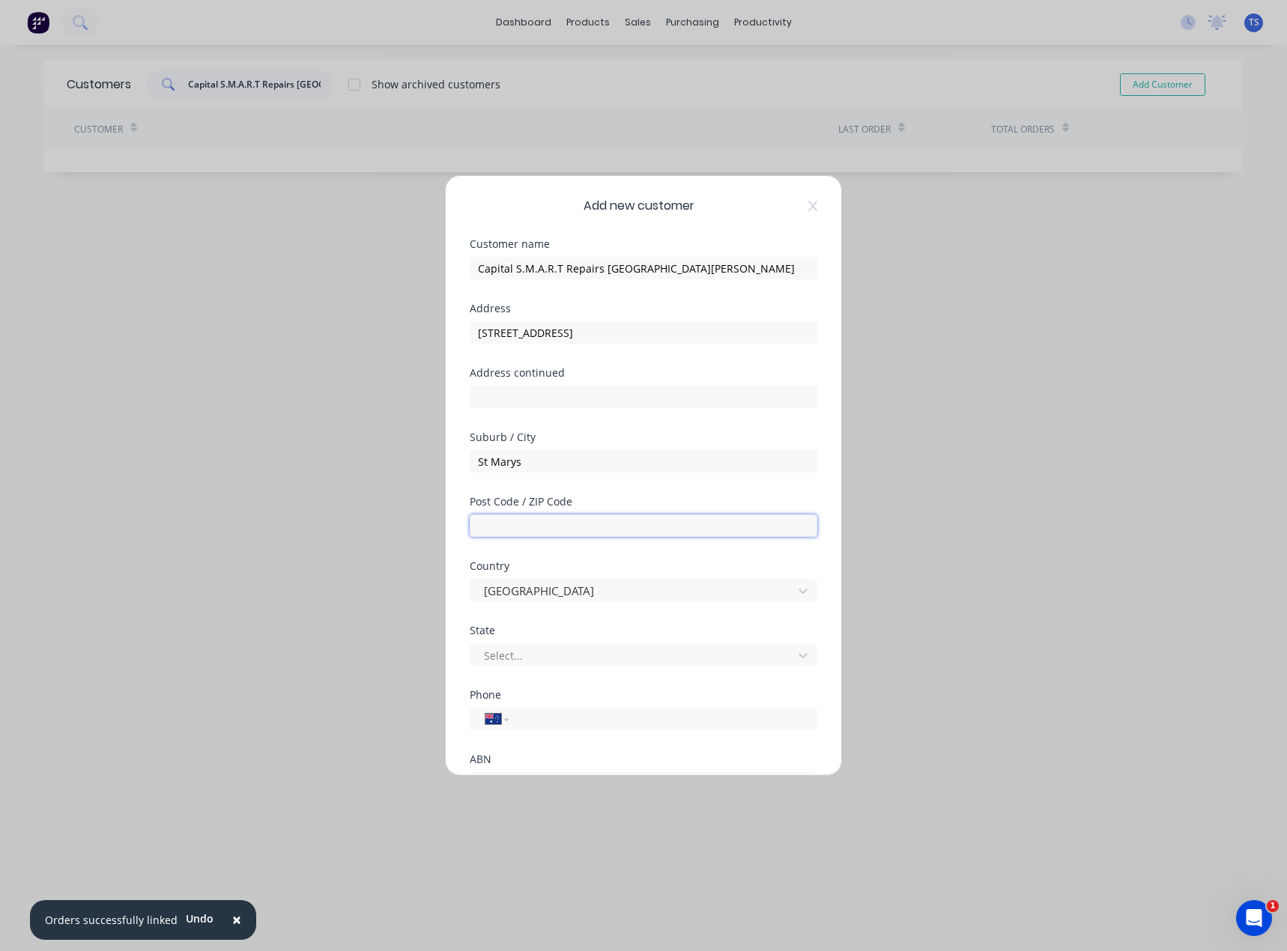
click at [519, 523] on input "text" at bounding box center [643, 525] width 347 height 22
type input "2760"
click at [540, 655] on div at bounding box center [633, 655] width 303 height 19
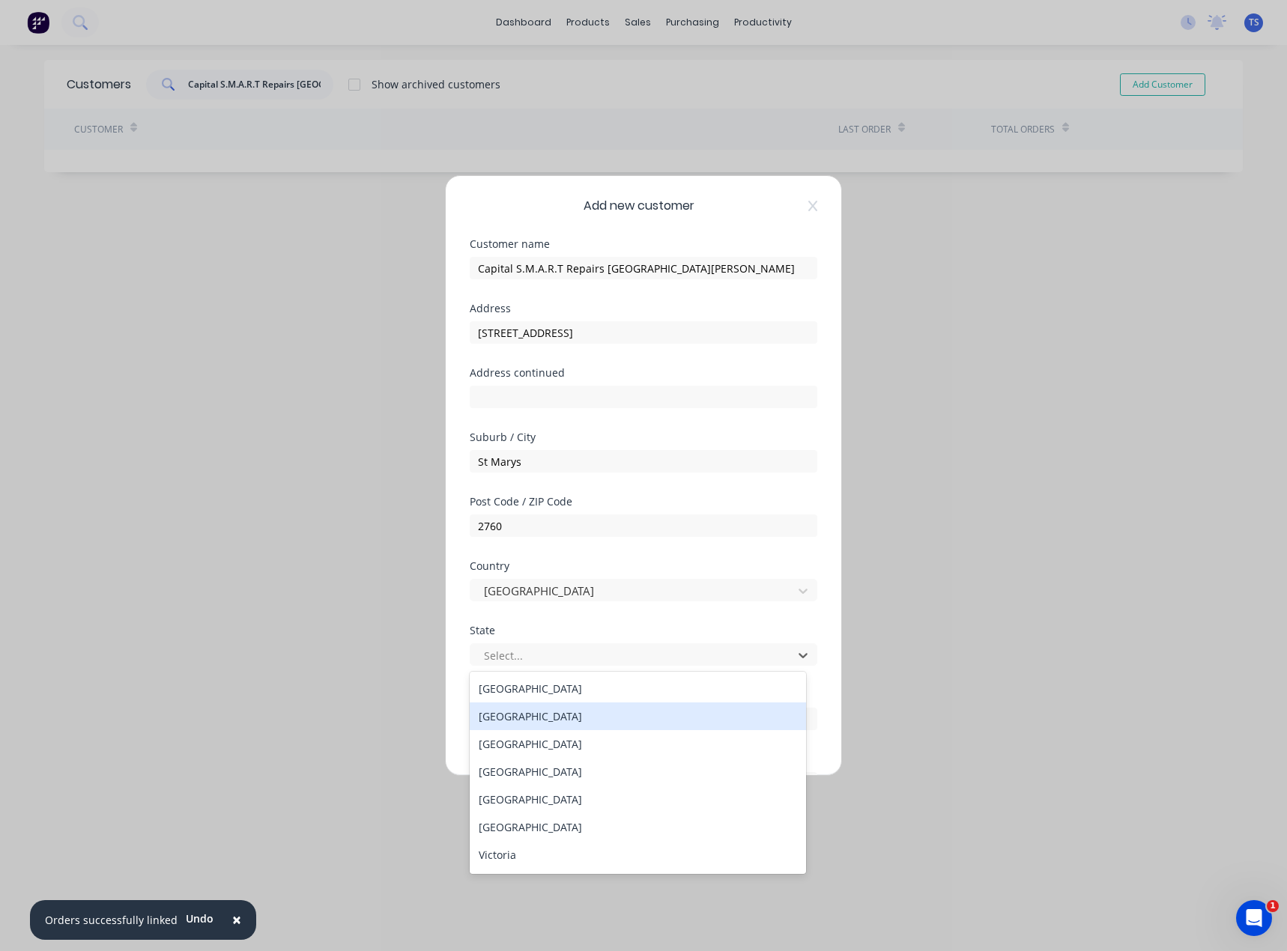
click at [520, 718] on div "[GEOGRAPHIC_DATA]" at bounding box center [638, 716] width 336 height 28
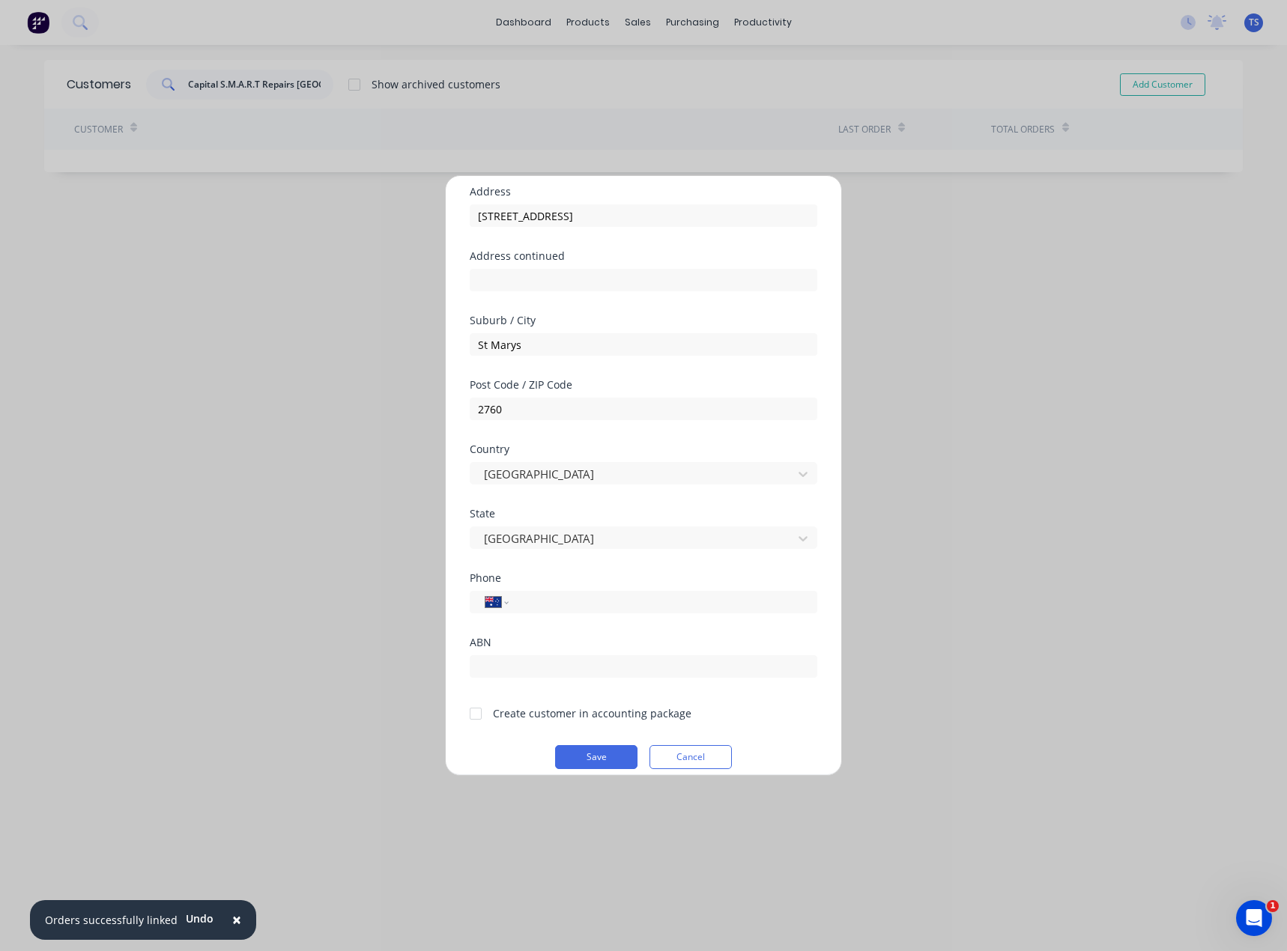
scroll to position [132, 0]
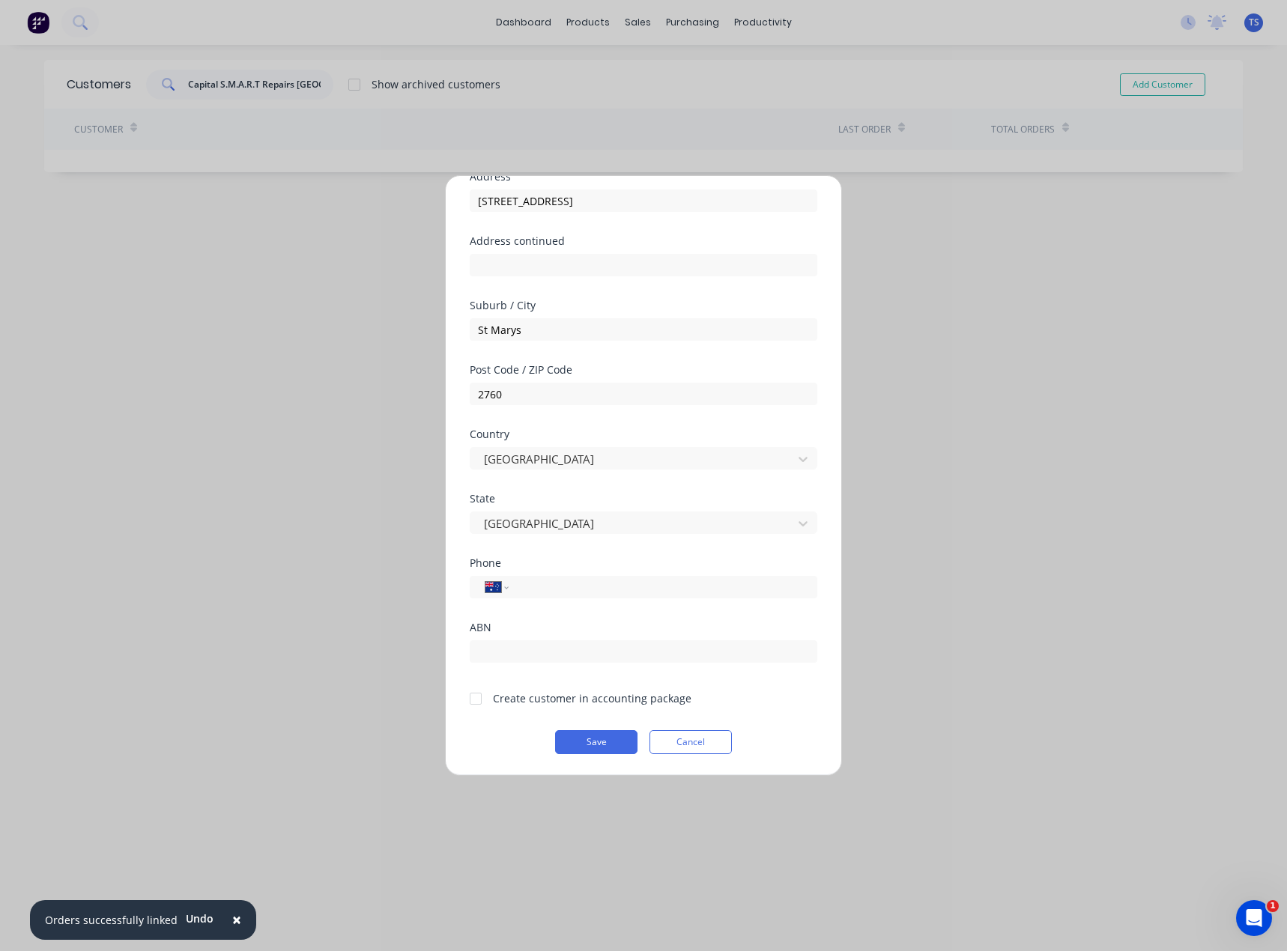
click at [474, 696] on div at bounding box center [476, 699] width 30 height 30
click at [496, 658] on input "text" at bounding box center [643, 651] width 347 height 22
paste input "[PHONE_NUMBER]"
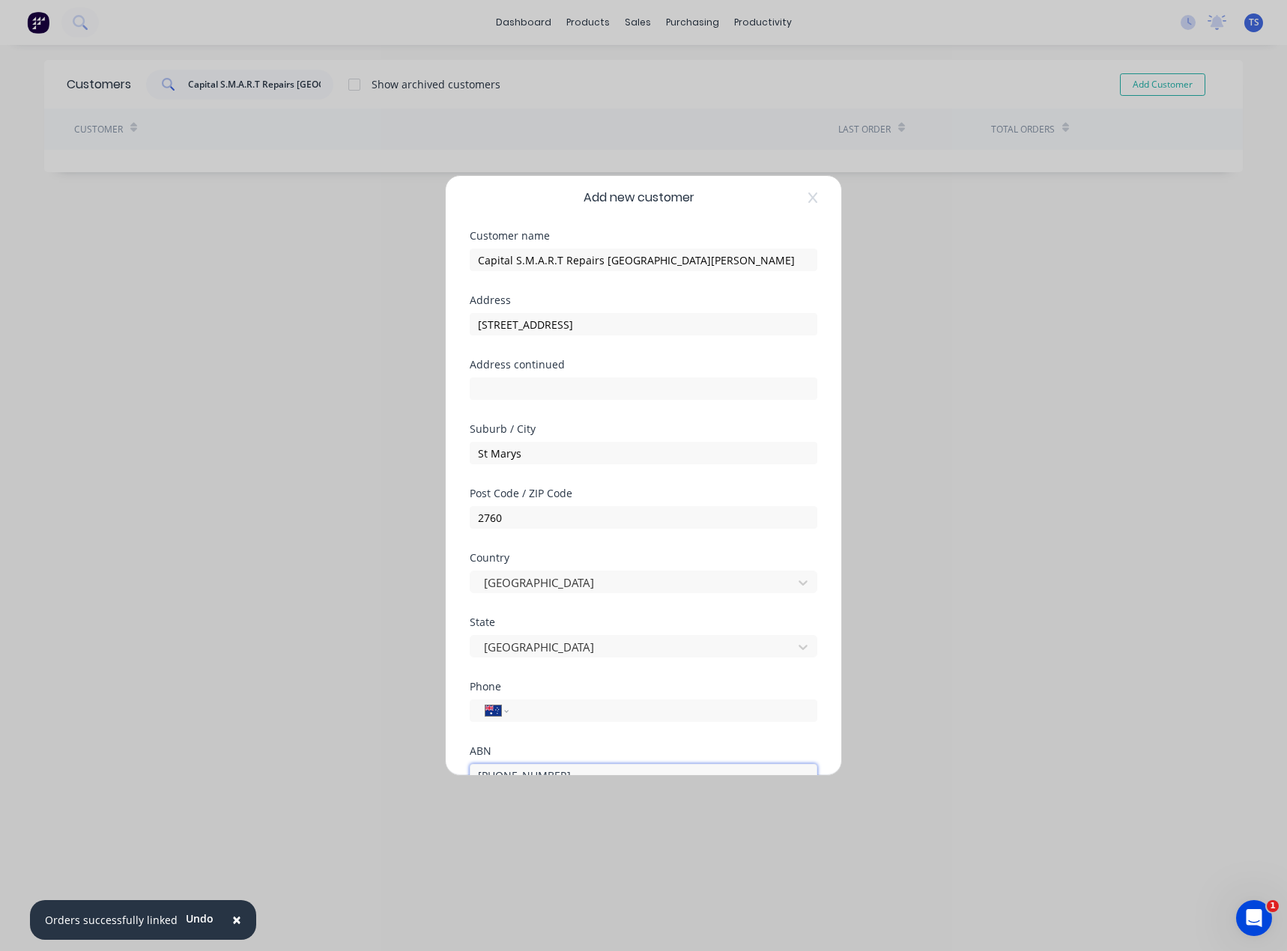
scroll to position [0, 0]
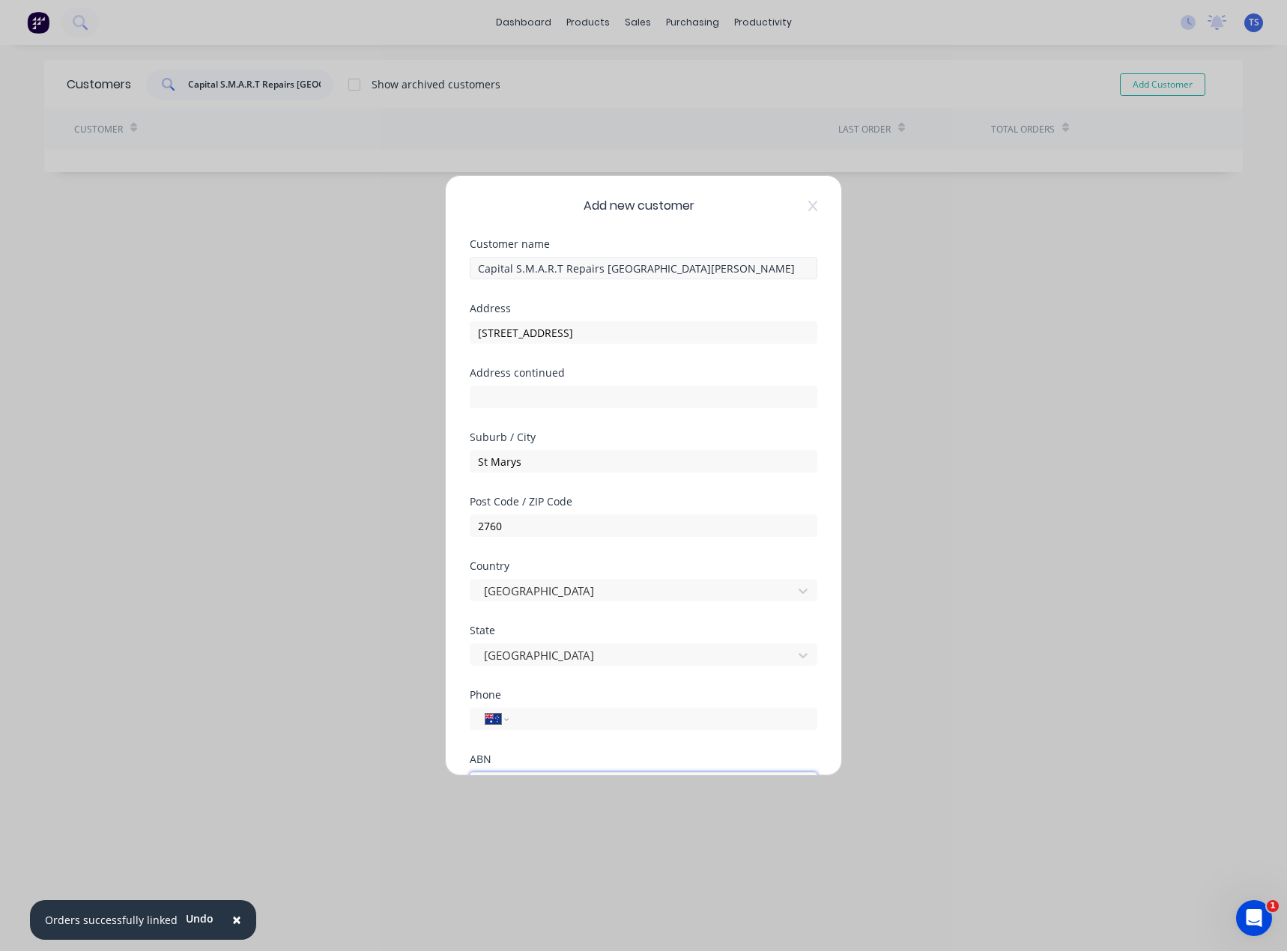
type input "[PHONE_NUMBER]"
click at [478, 268] on input "Capital S.M.A.R.T Repairs [GEOGRAPHIC_DATA][PERSON_NAME]" at bounding box center [643, 268] width 347 height 22
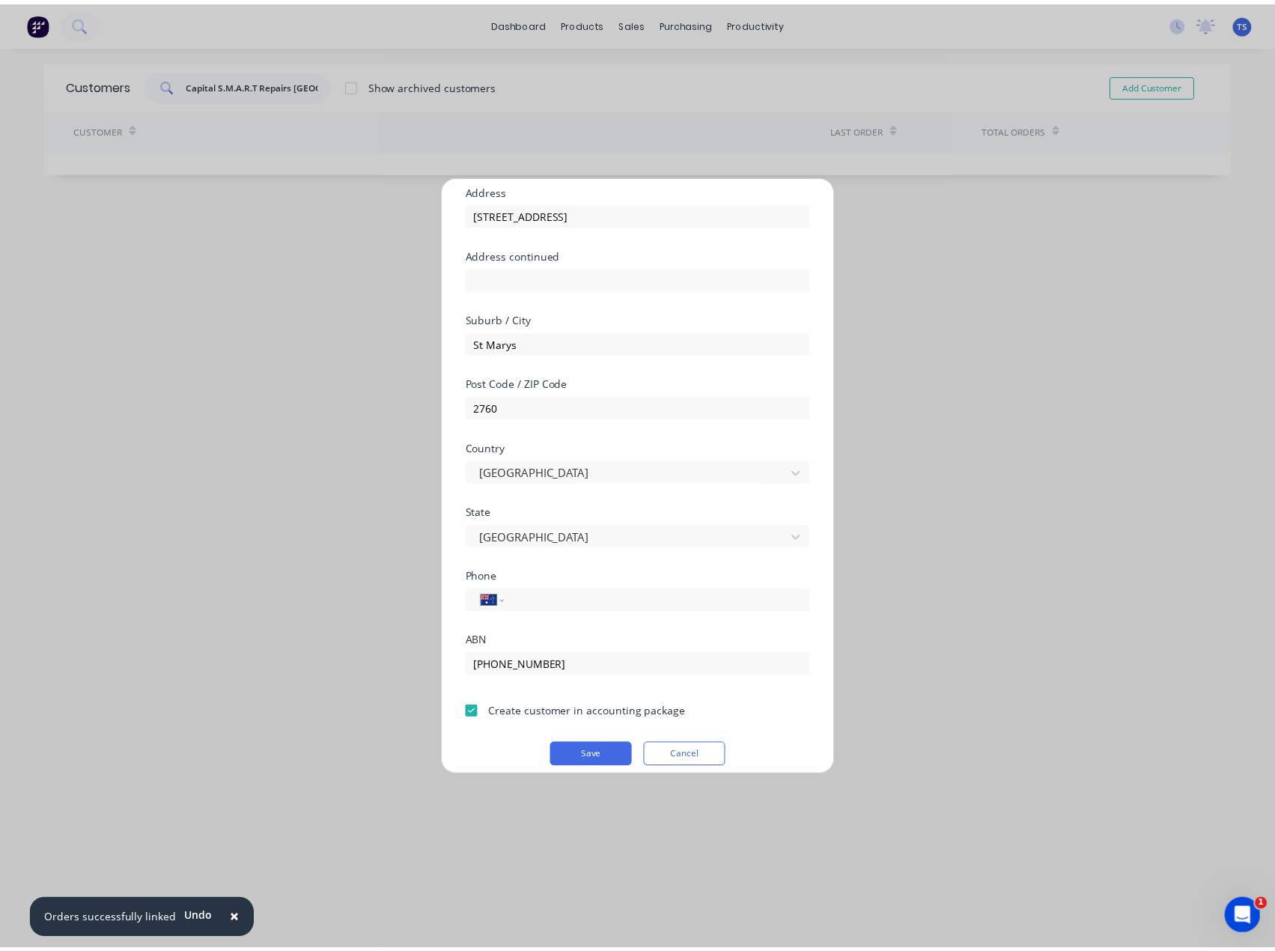
scroll to position [132, 0]
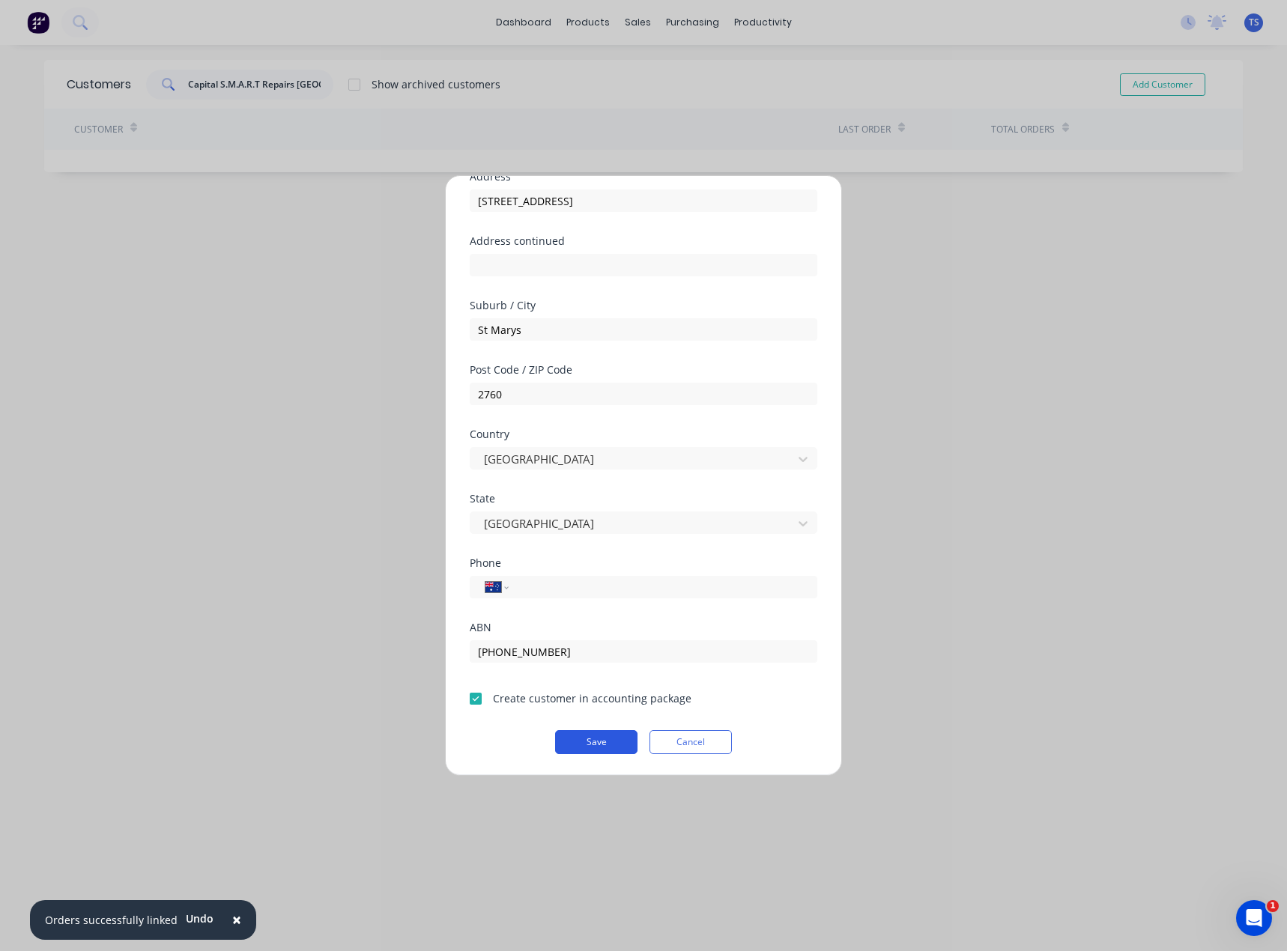
click at [579, 738] on button "Save" at bounding box center [596, 742] width 82 height 24
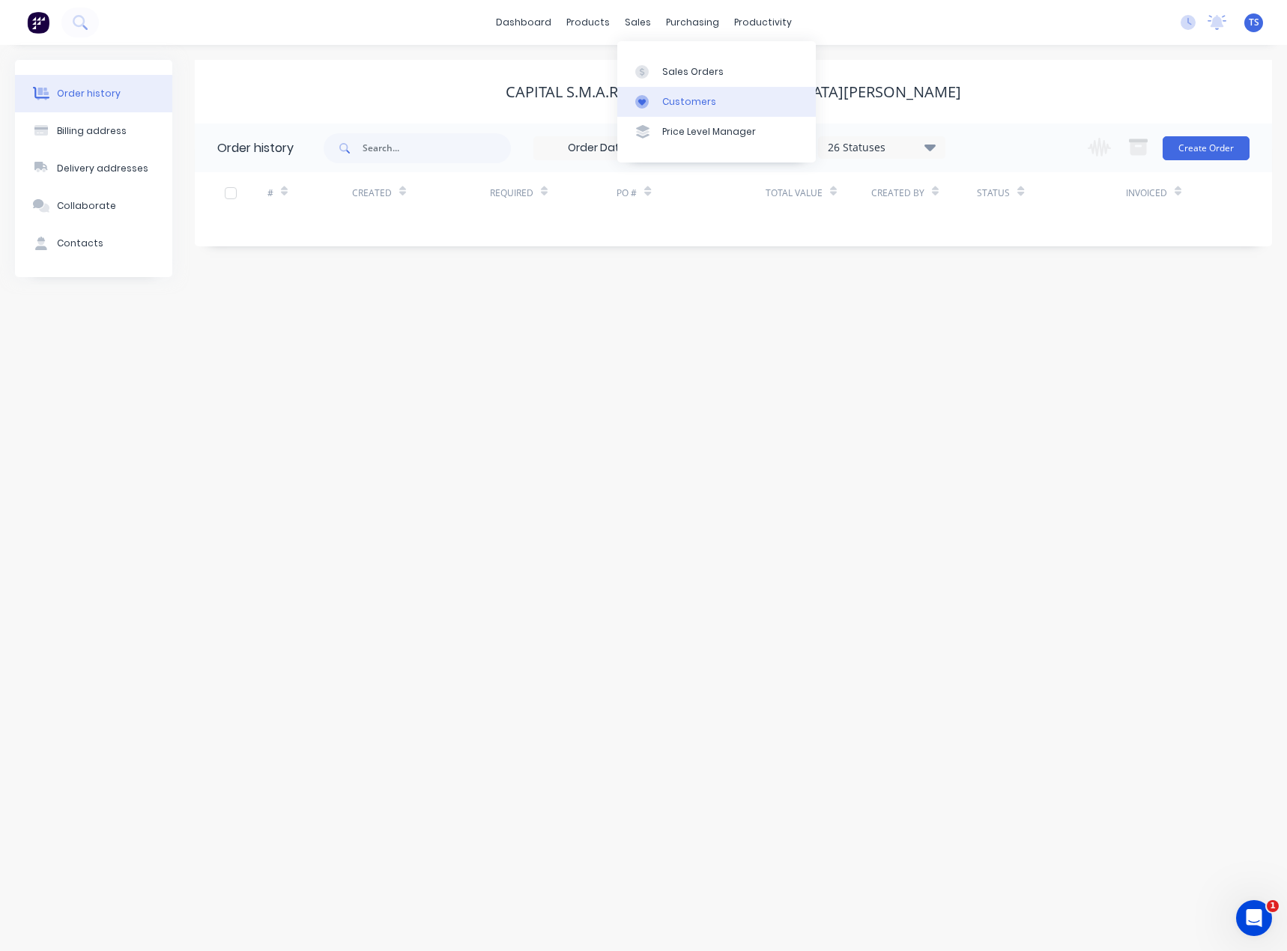
click at [669, 103] on div "Customers" at bounding box center [689, 101] width 54 height 13
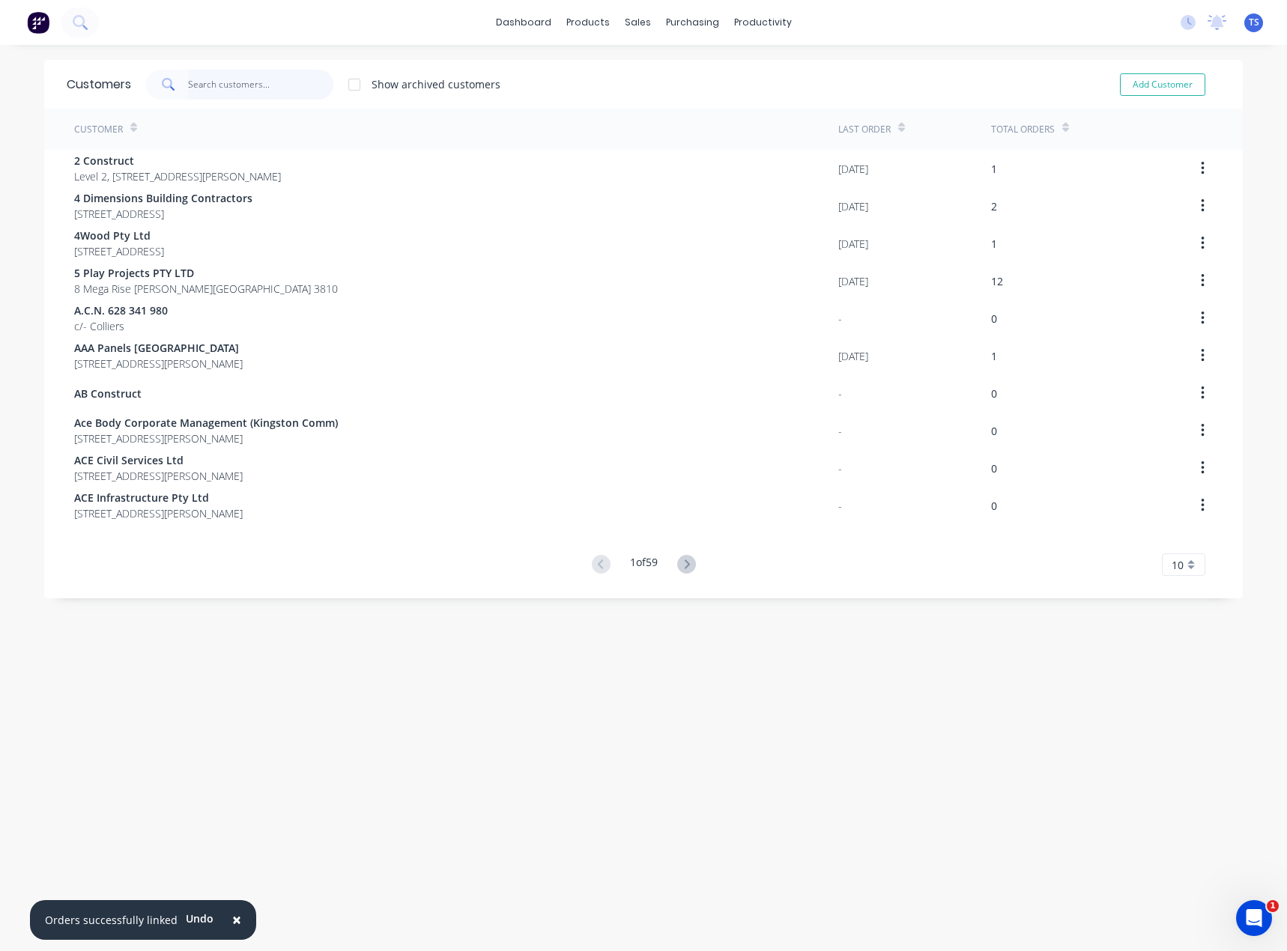
click at [201, 81] on input "text" at bounding box center [261, 85] width 146 height 30
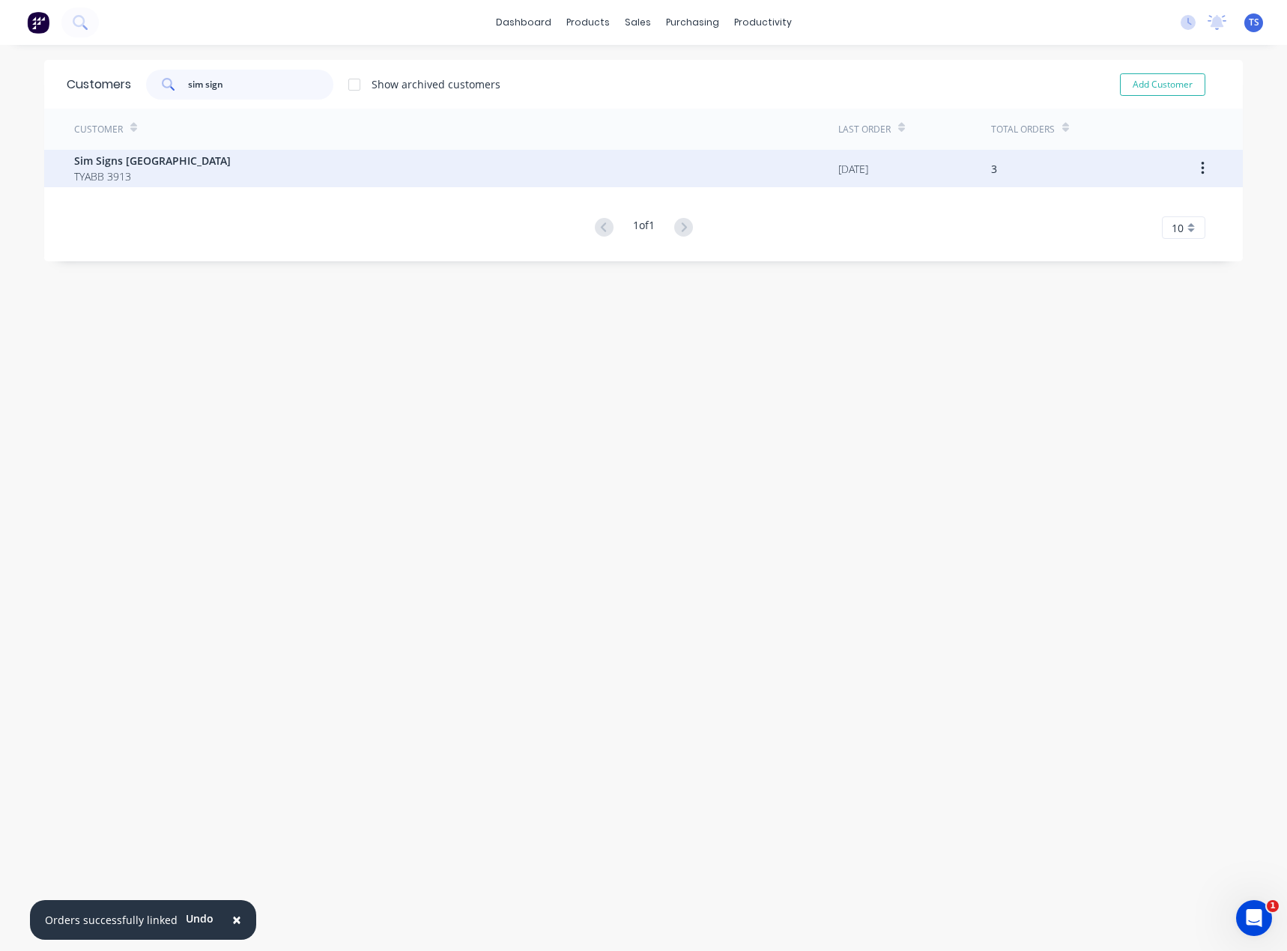
type input "sim sign"
click at [107, 172] on span "TYABB 3913" at bounding box center [152, 176] width 157 height 16
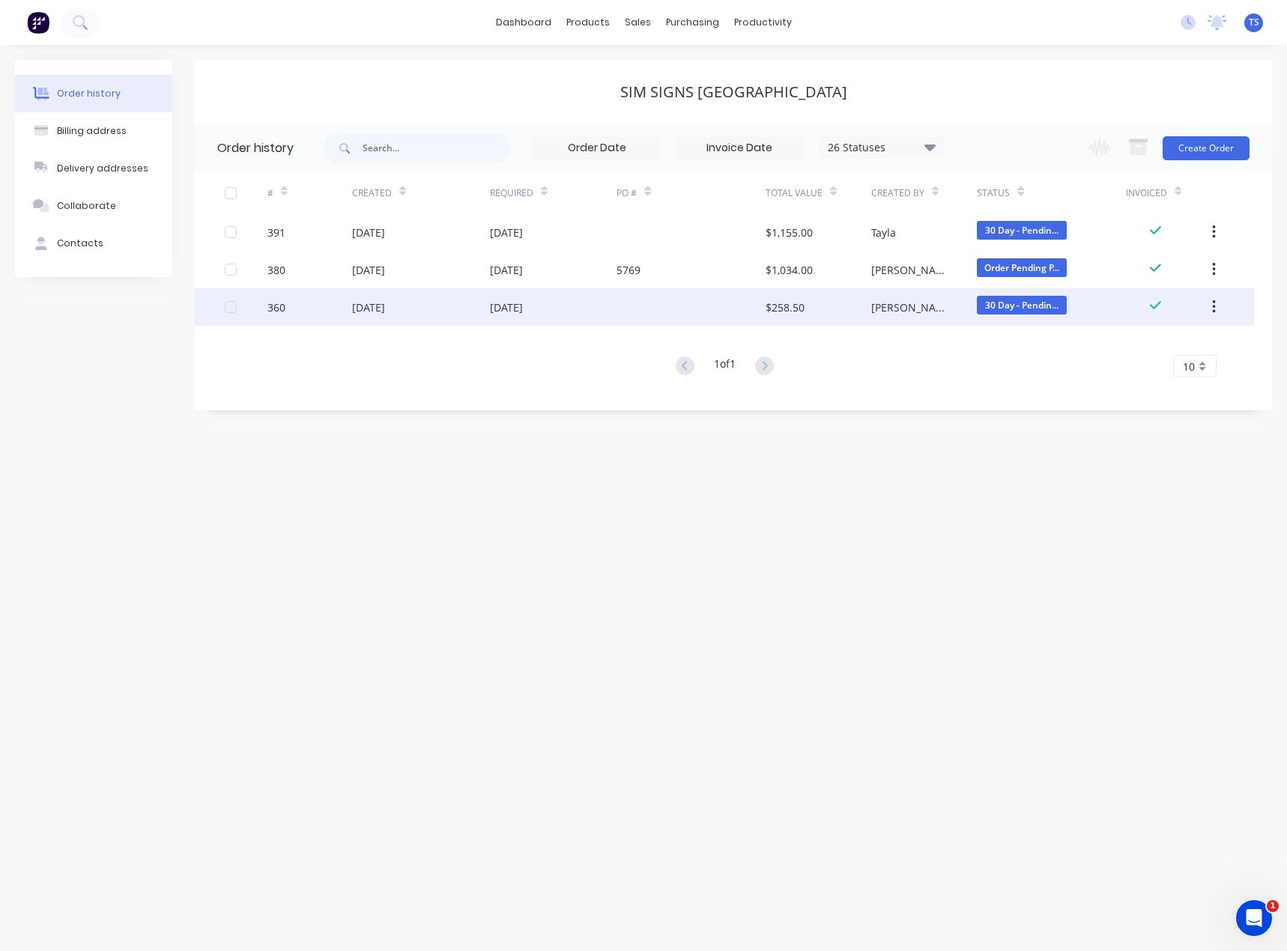
click at [512, 312] on div "[DATE]" at bounding box center [506, 308] width 33 height 16
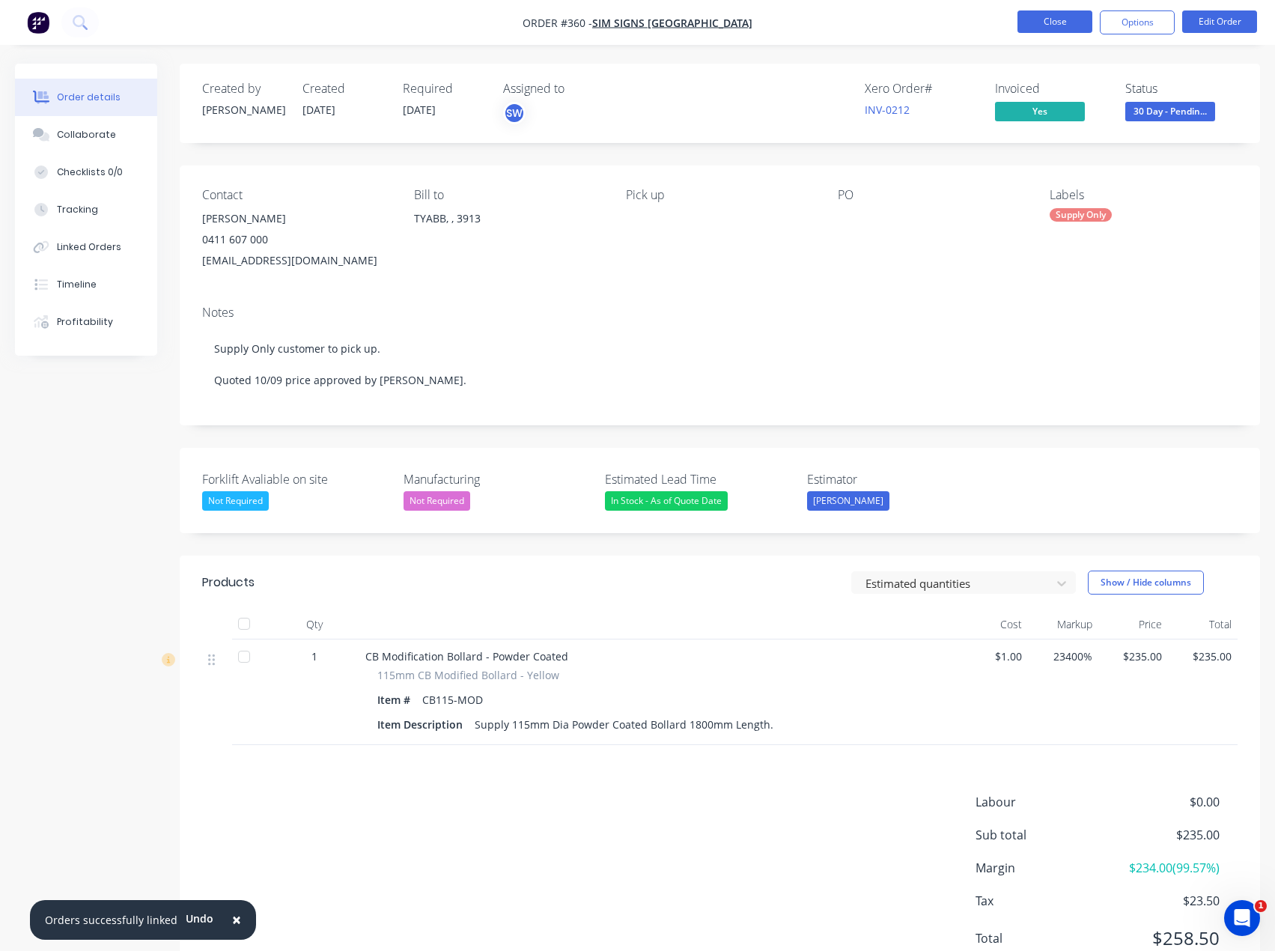
click at [1038, 17] on button "Close" at bounding box center [1055, 21] width 75 height 22
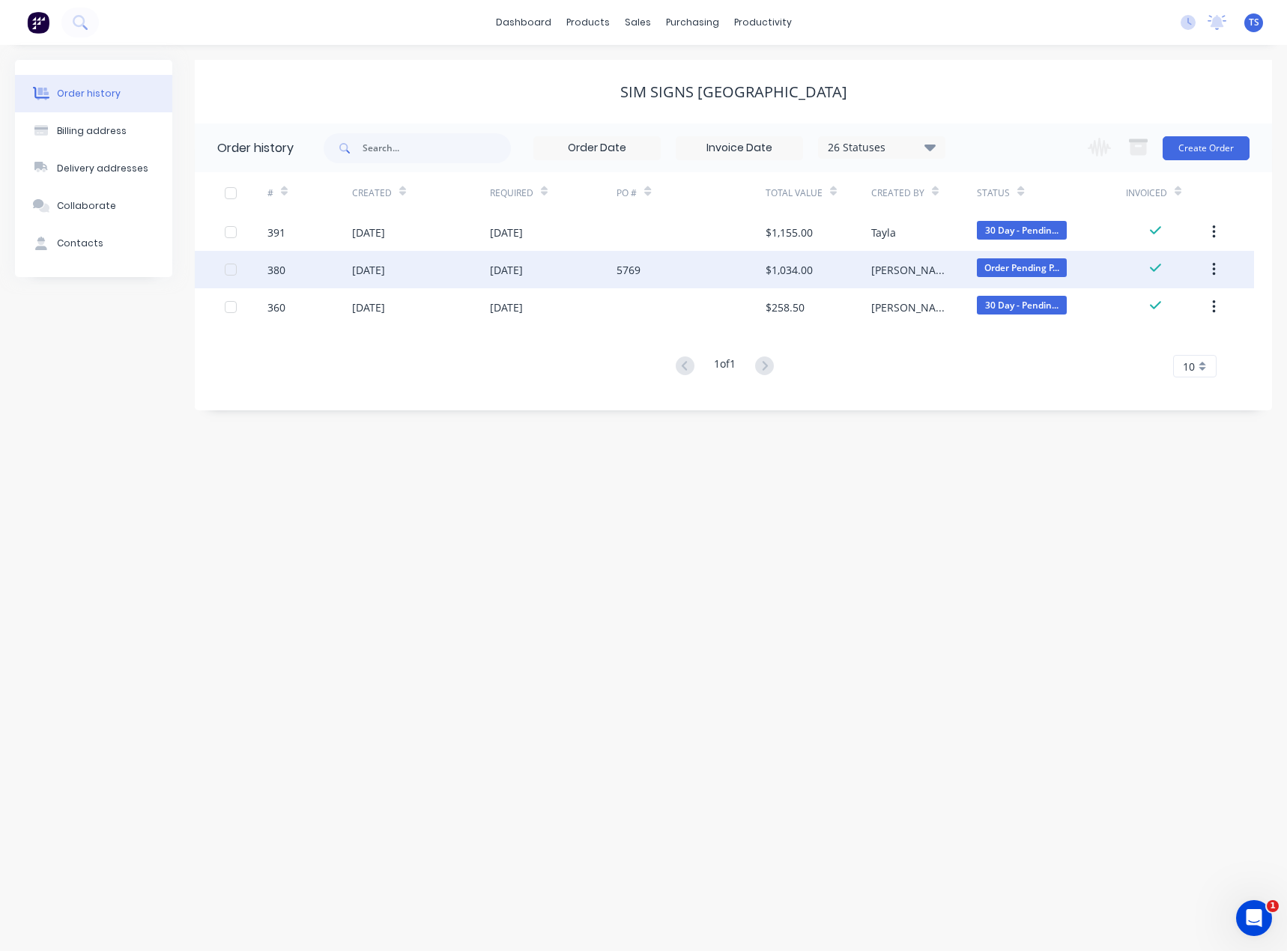
click at [518, 264] on div "[DATE]" at bounding box center [506, 270] width 33 height 16
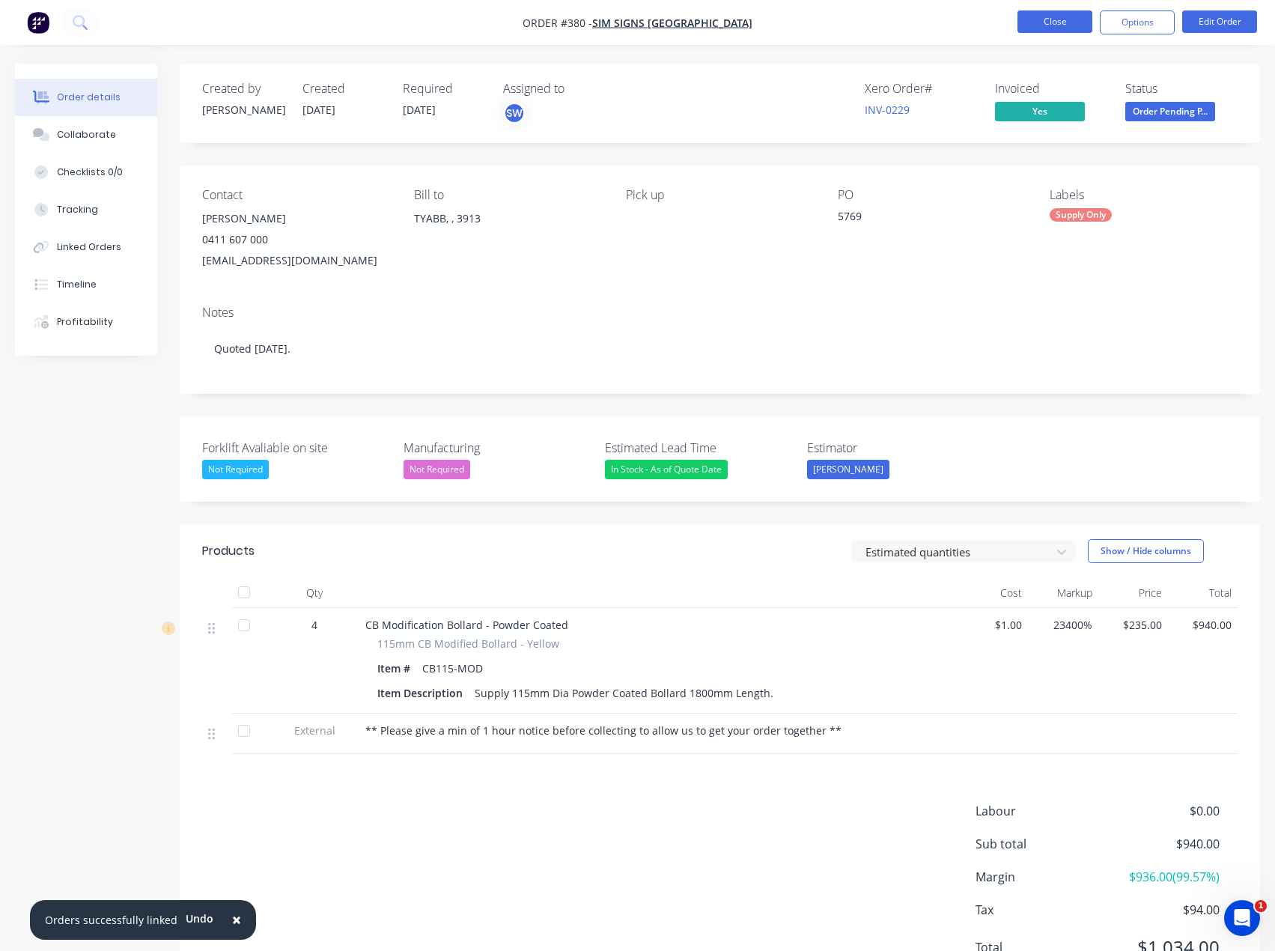
click at [1062, 22] on button "Close" at bounding box center [1055, 21] width 75 height 22
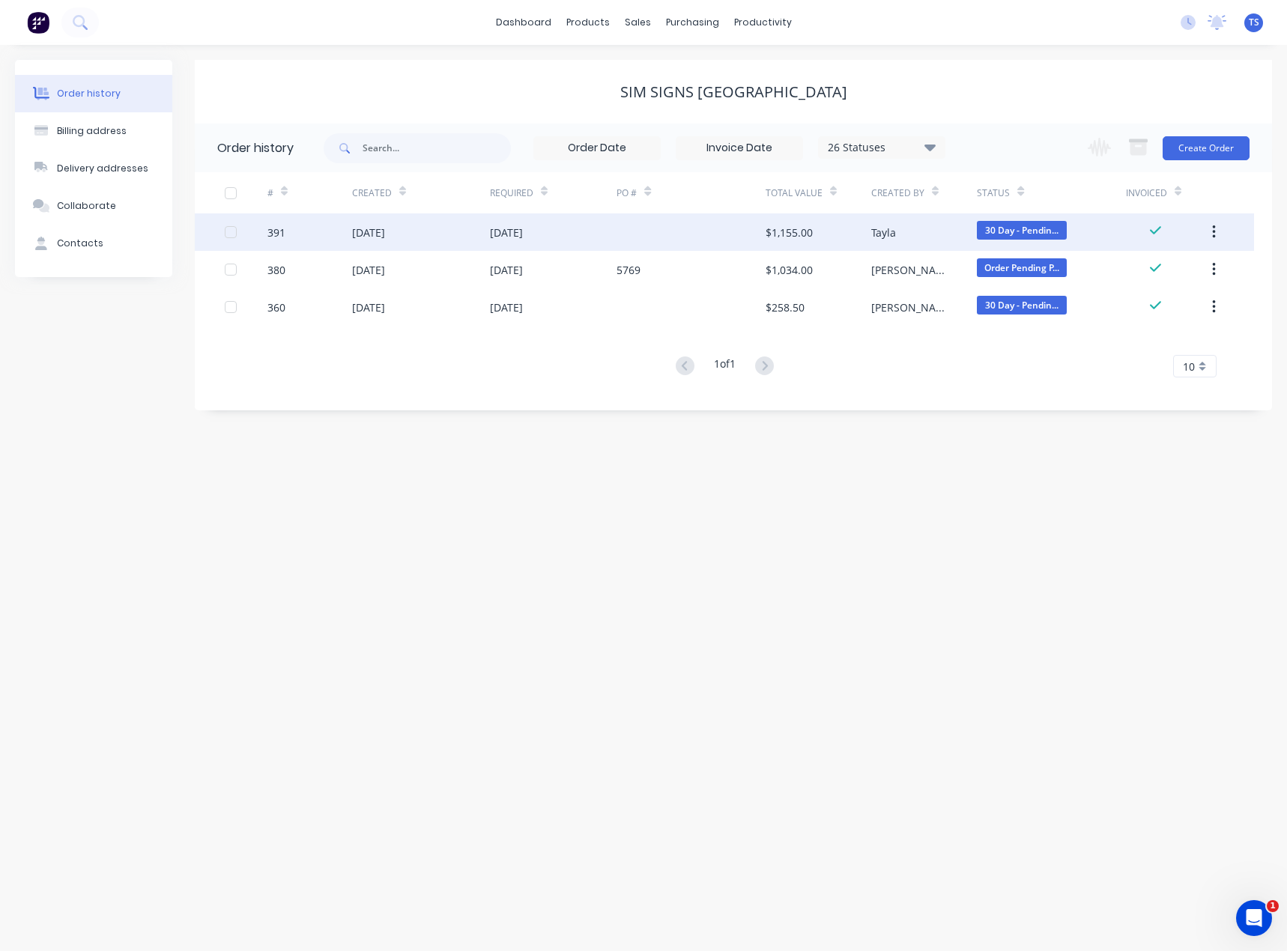
click at [511, 231] on div "[DATE]" at bounding box center [506, 233] width 33 height 16
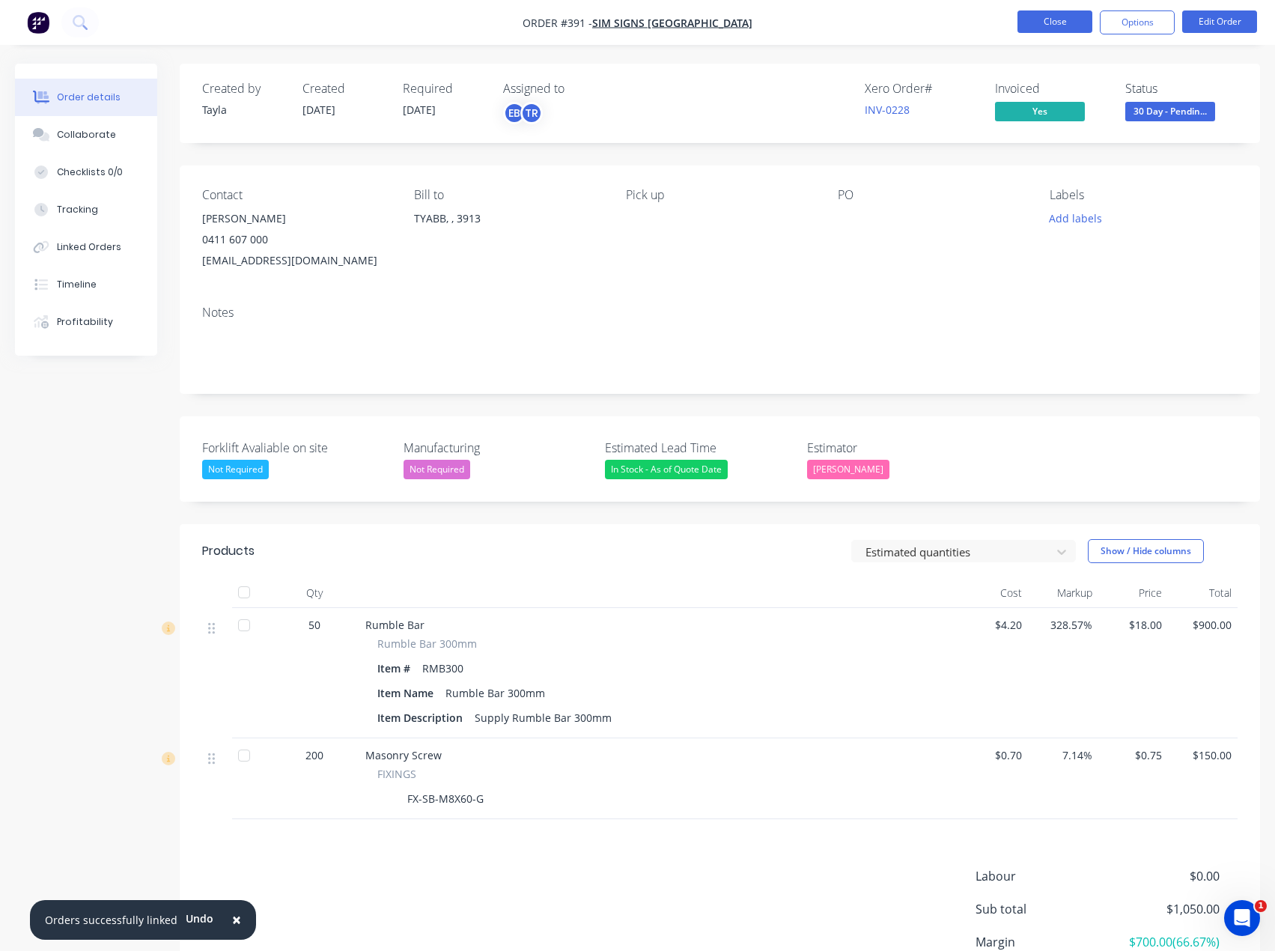
click at [1038, 19] on button "Close" at bounding box center [1055, 21] width 75 height 22
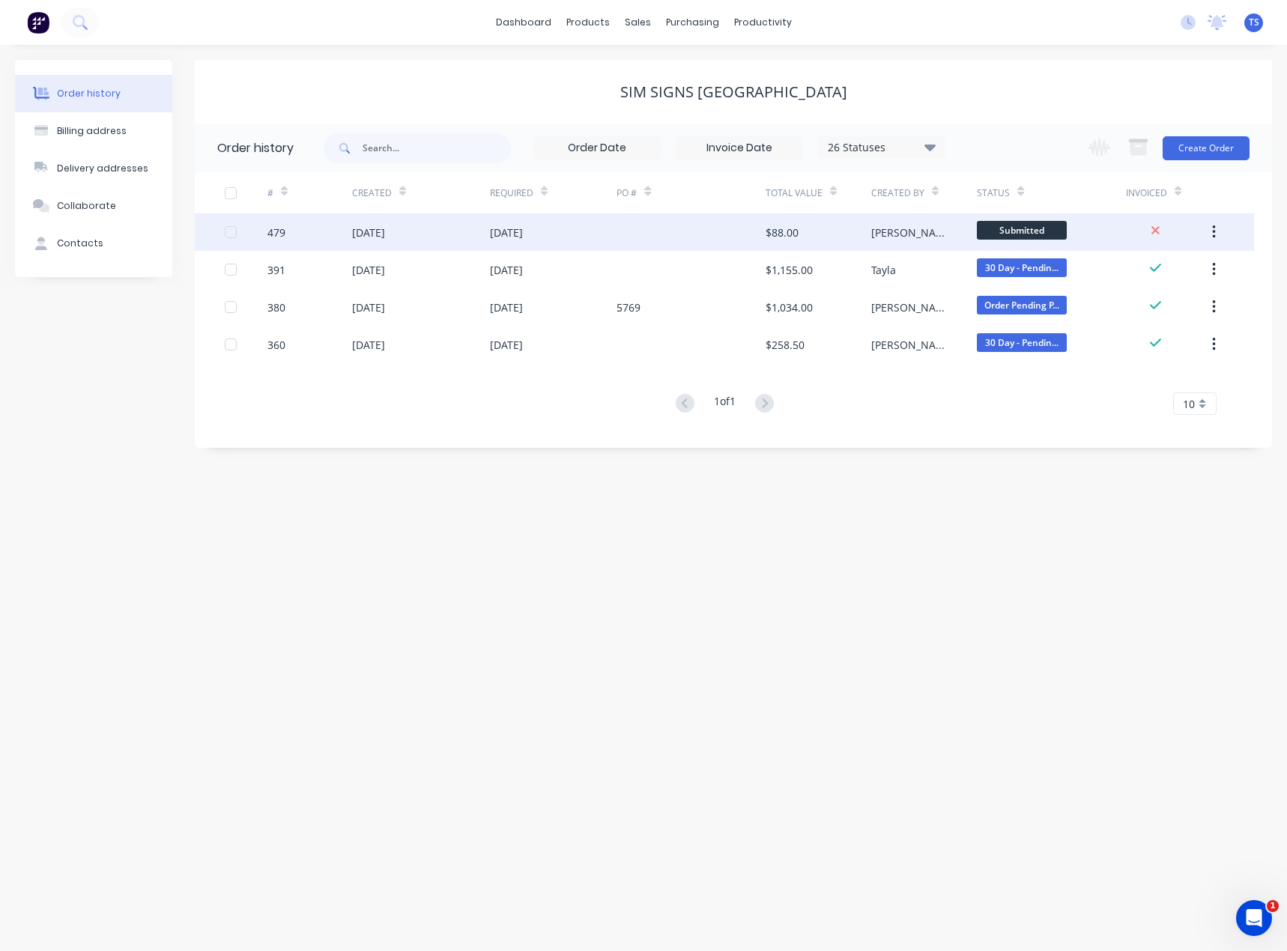
click at [529, 241] on div "[DATE]" at bounding box center [553, 231] width 127 height 37
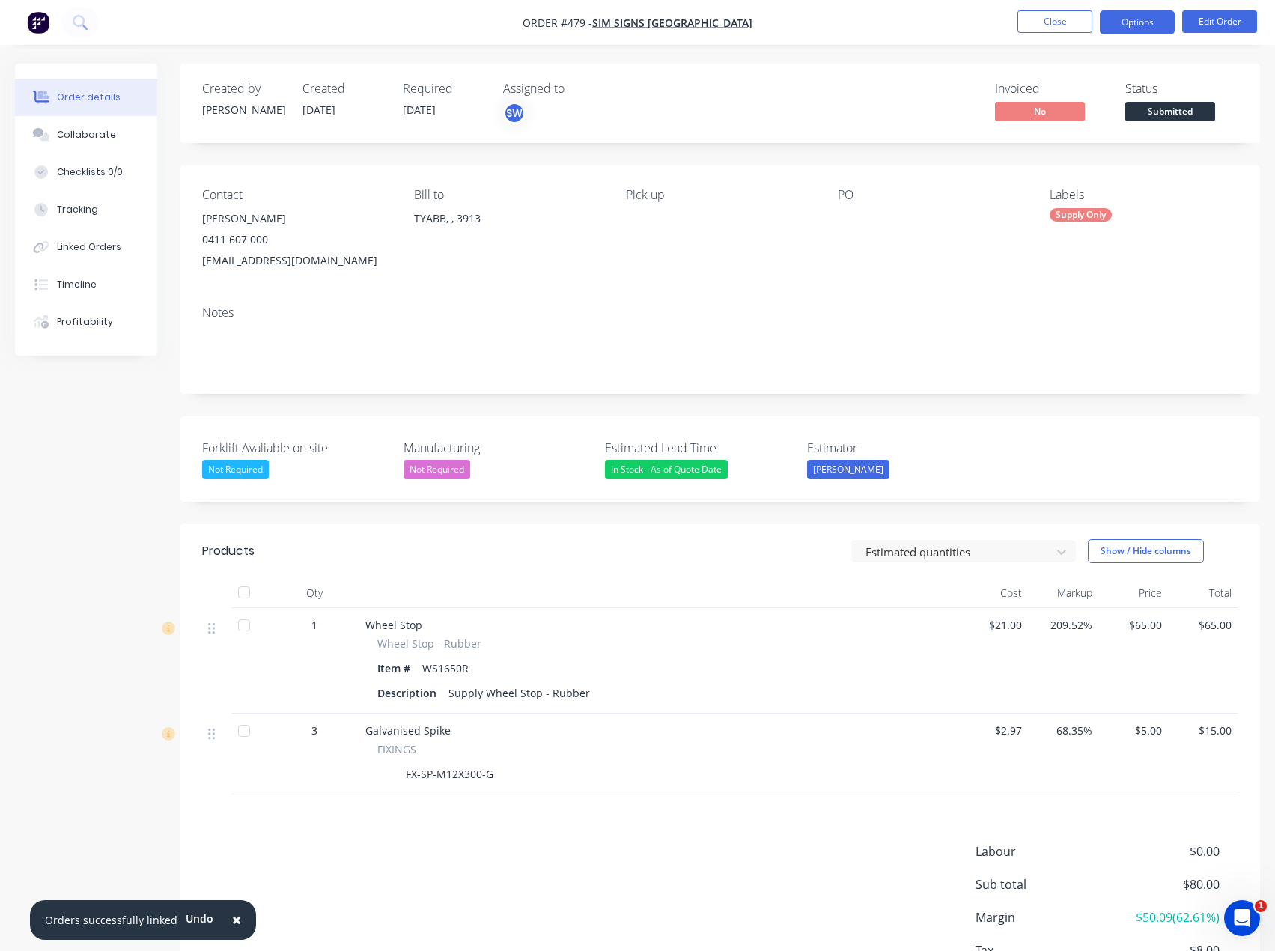
click at [1137, 22] on button "Options" at bounding box center [1137, 22] width 75 height 24
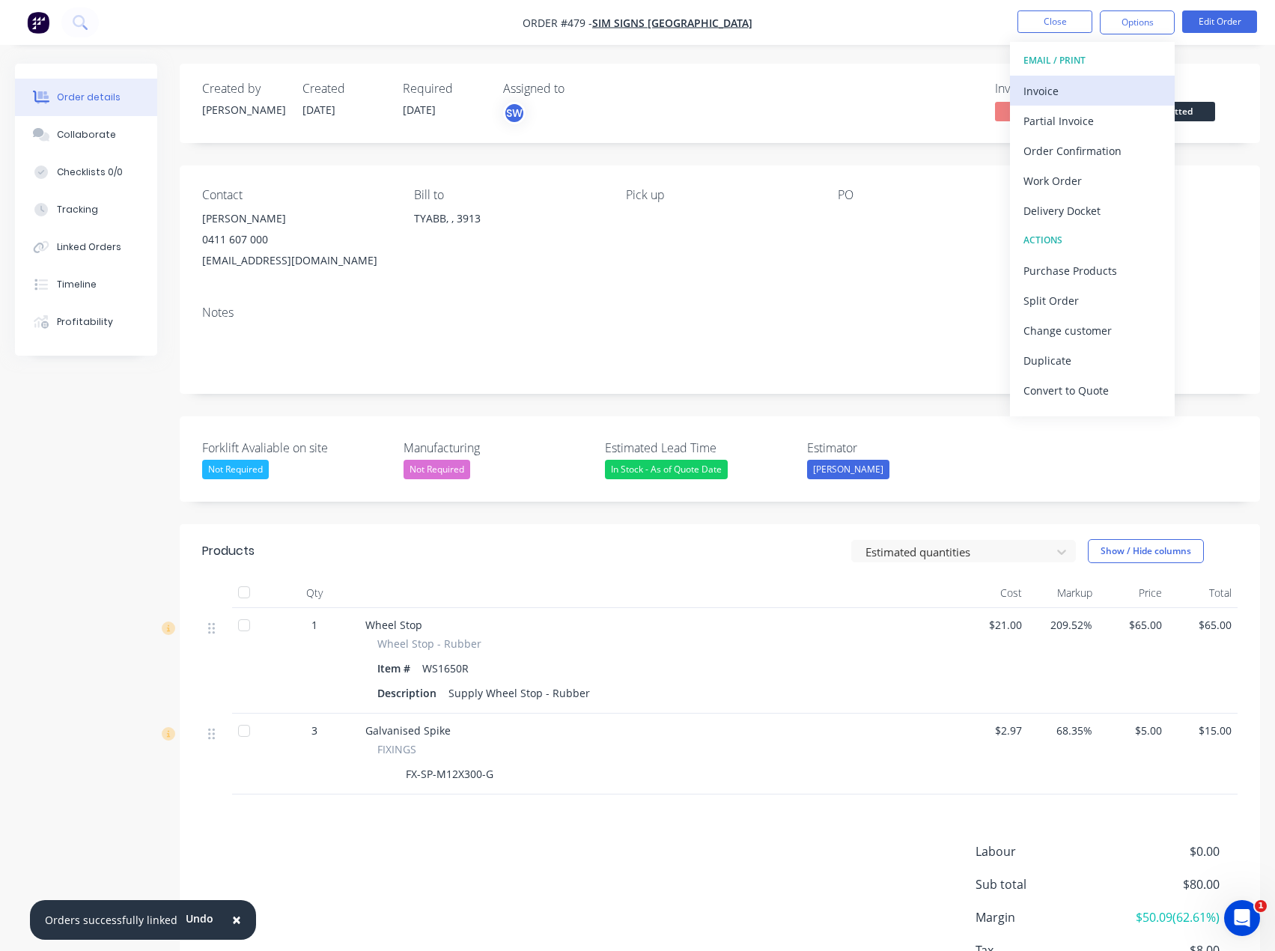
click at [1051, 94] on div "Invoice" at bounding box center [1093, 91] width 138 height 22
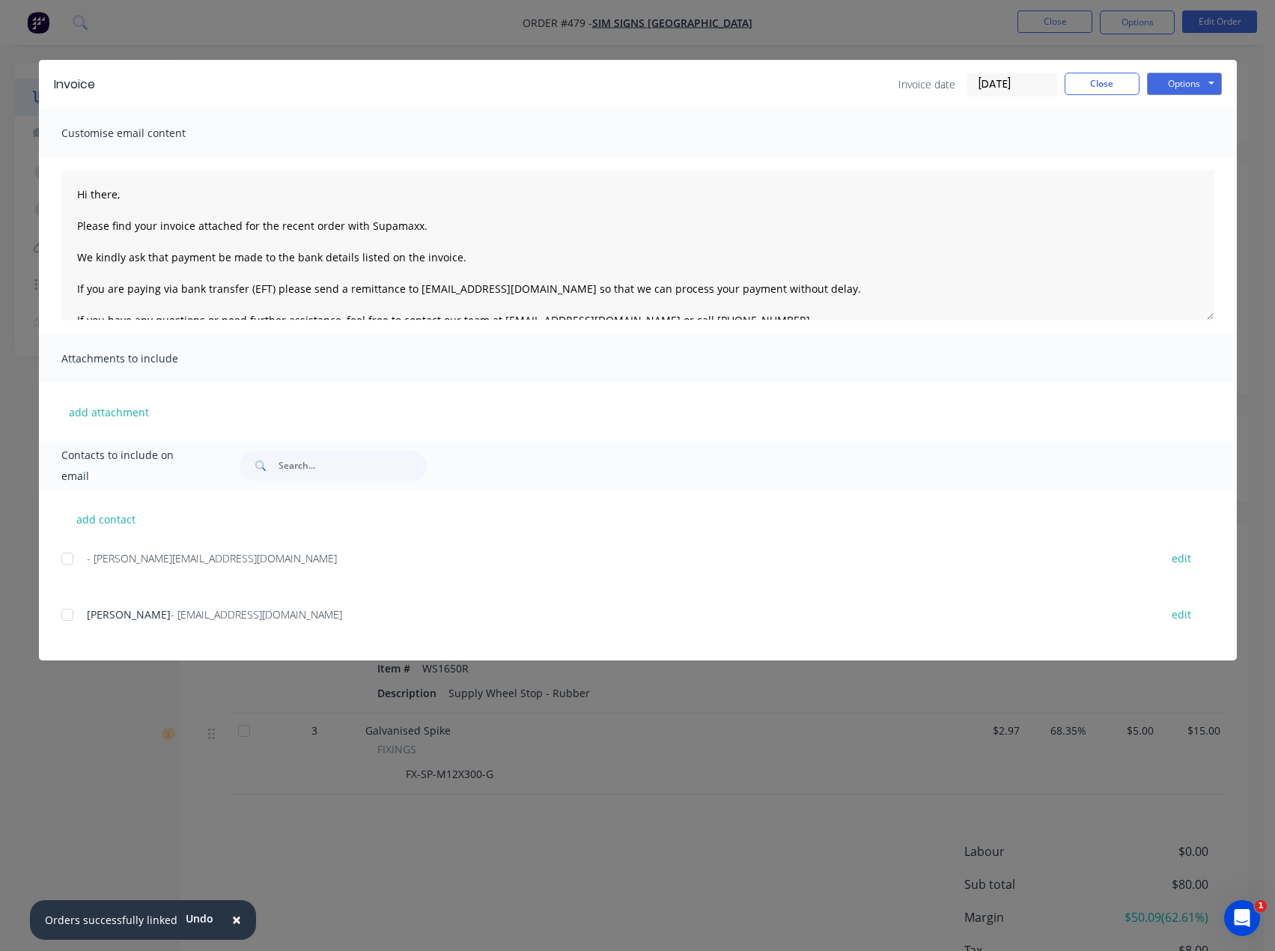
click at [67, 617] on div at bounding box center [67, 615] width 30 height 30
click at [131, 193] on textarea "Hi there, Please find your invoice attached for the recent order with Supamaxx.…" at bounding box center [637, 246] width 1153 height 150
click at [428, 228] on textarea "Hi [PERSON_NAME], Please find your invoice attached for the recent order with S…" at bounding box center [637, 246] width 1153 height 150
click at [434, 228] on textarea "Hi [PERSON_NAME], Please find your invoice attached for the recent order with S…" at bounding box center [637, 246] width 1153 height 150
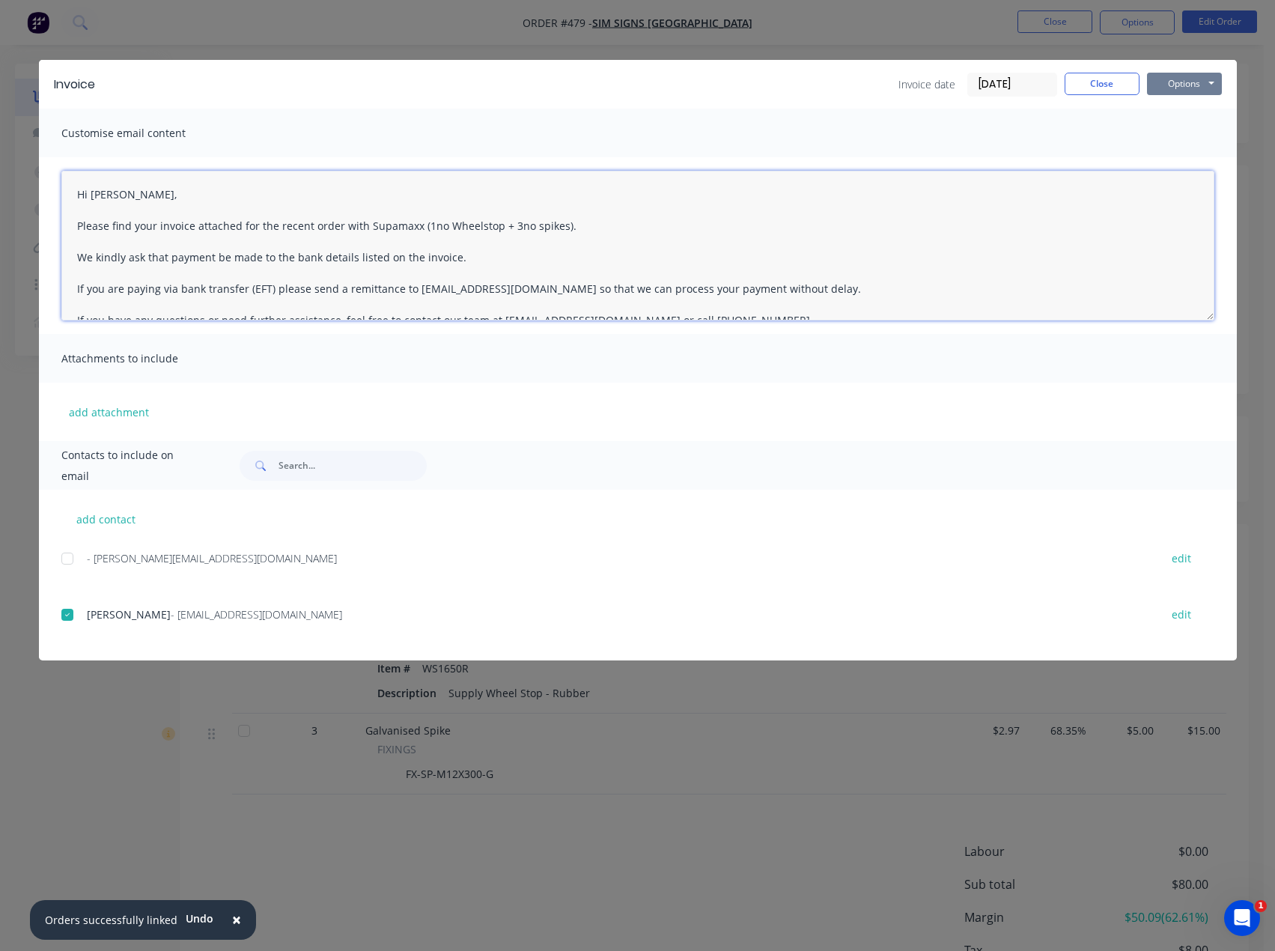
type textarea "Hi [PERSON_NAME], Please find your invoice attached for the recent order with S…"
click at [1181, 87] on button "Options" at bounding box center [1184, 84] width 75 height 22
click at [1178, 165] on button "Email" at bounding box center [1195, 160] width 96 height 25
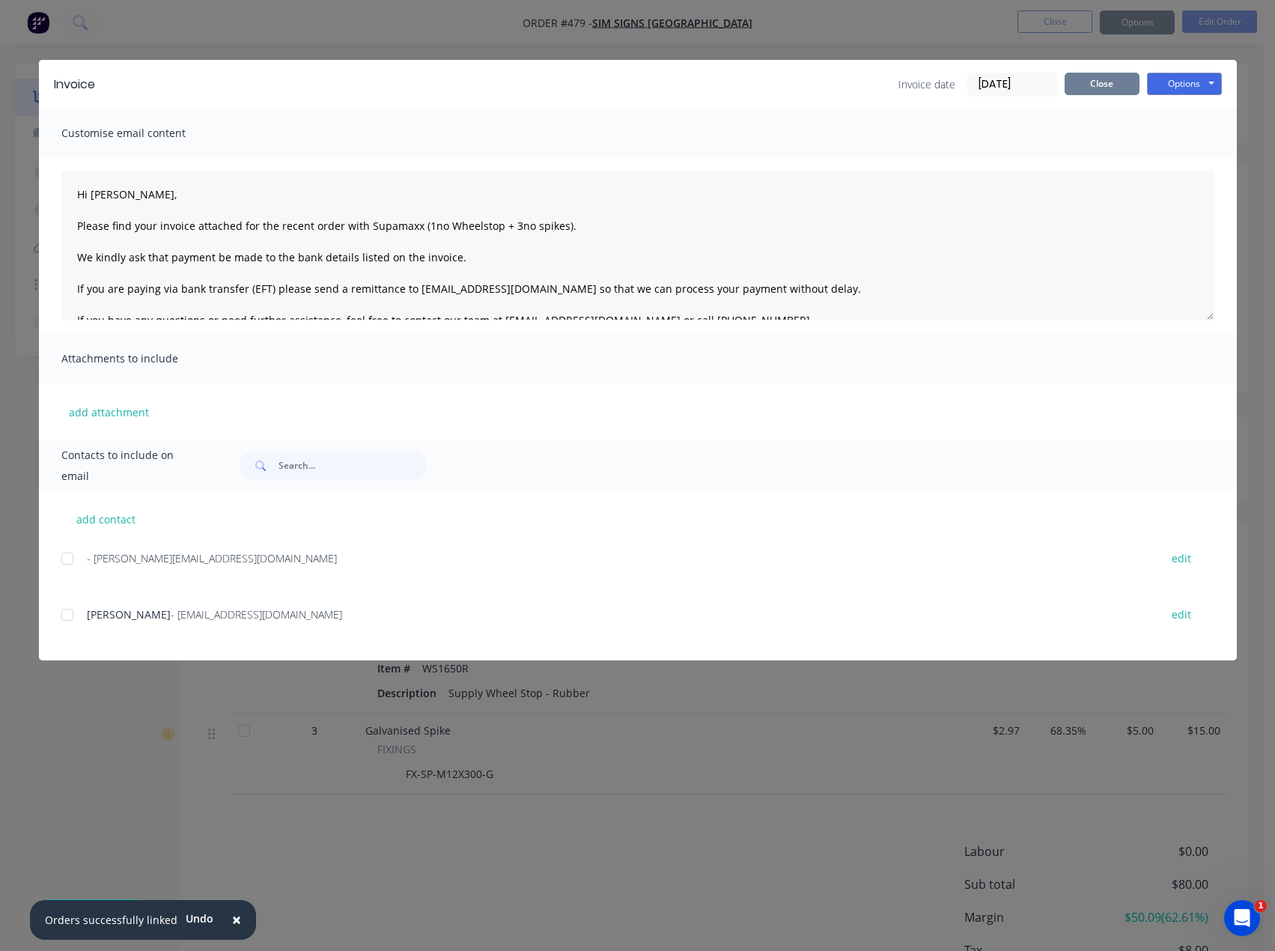
click at [1105, 82] on button "Close" at bounding box center [1102, 84] width 75 height 22
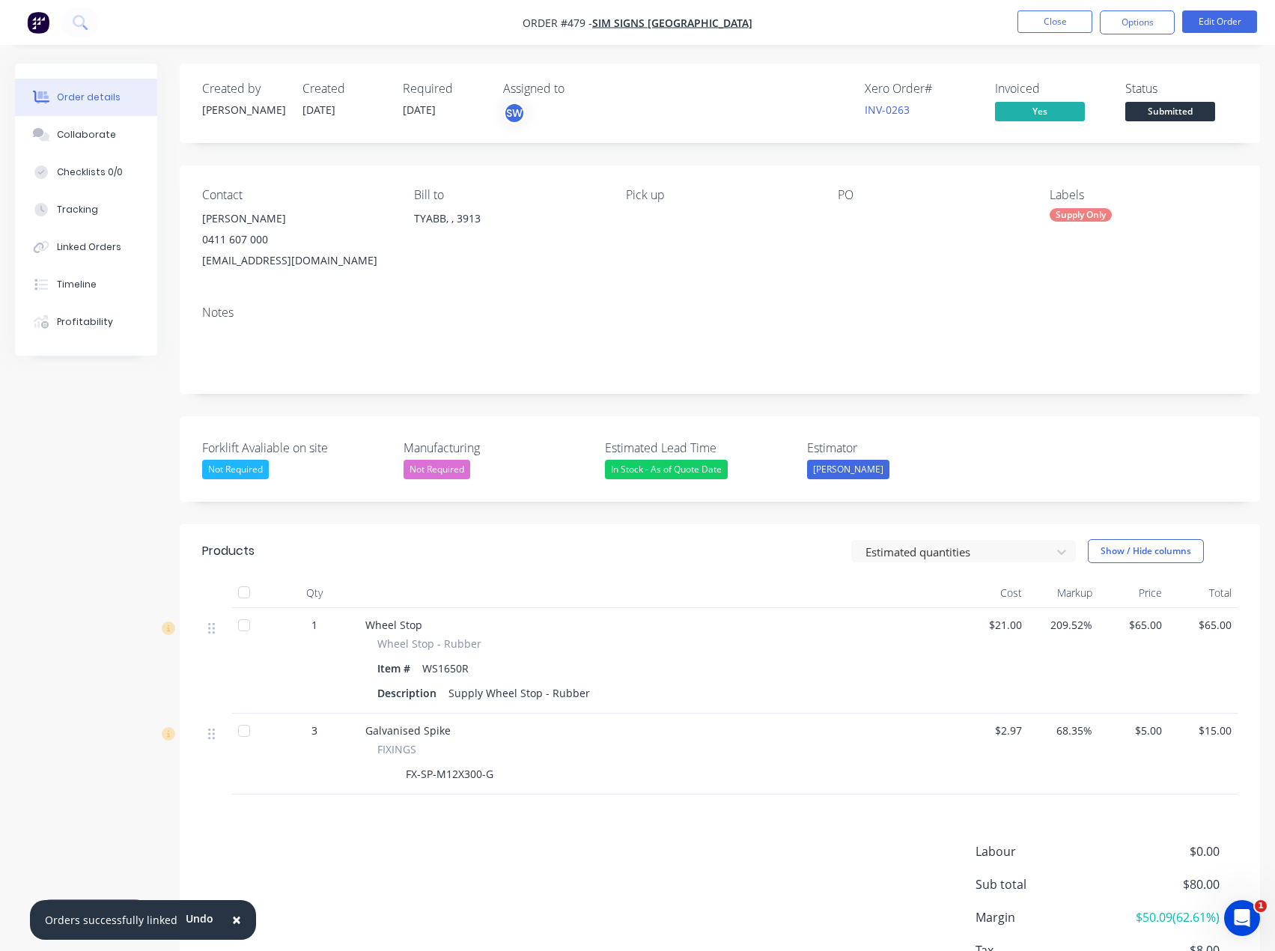
click at [1162, 110] on span "Submitted" at bounding box center [1171, 111] width 90 height 19
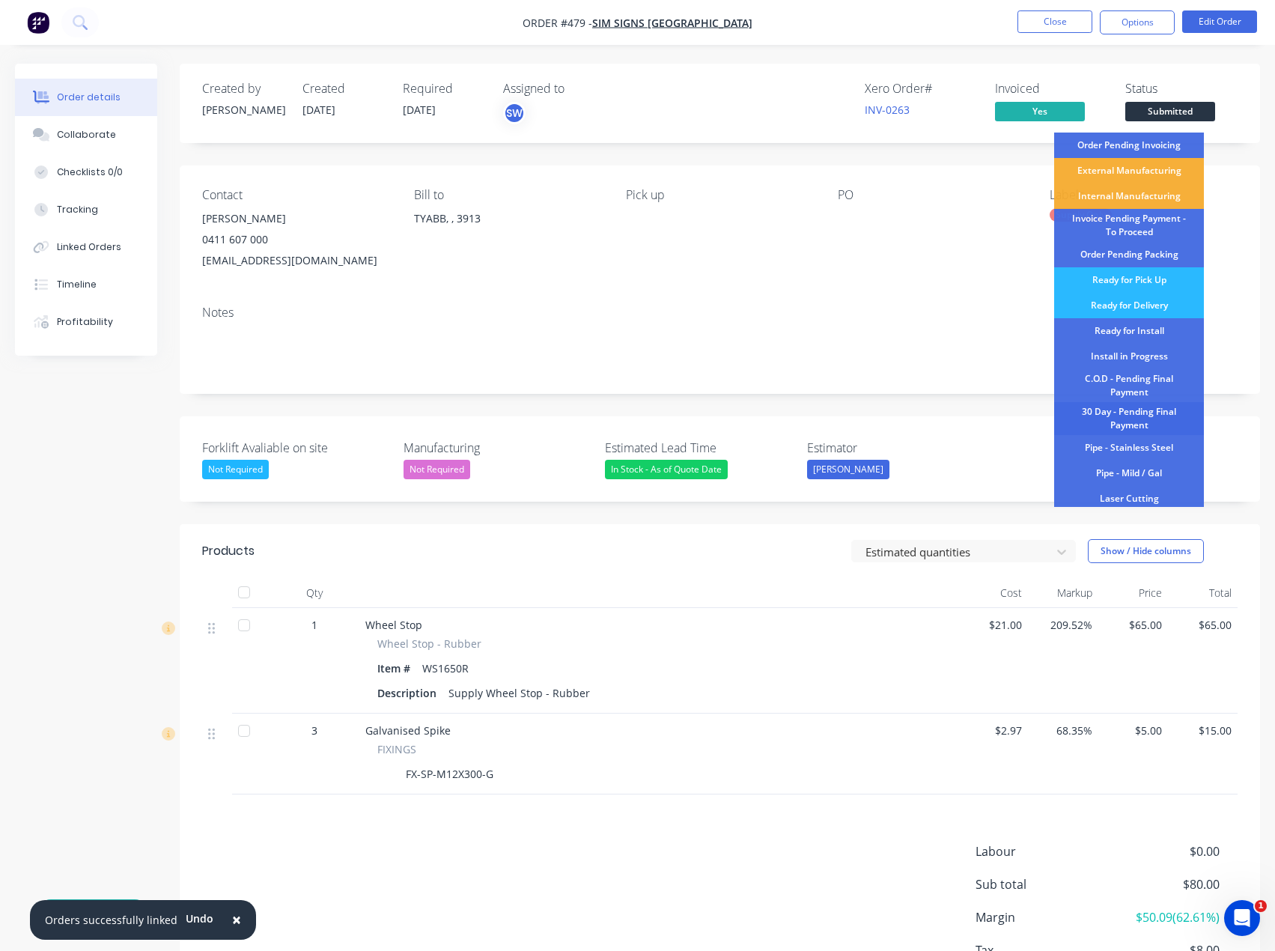
click at [1135, 417] on div "30 Day - Pending Final Payment" at bounding box center [1129, 418] width 150 height 33
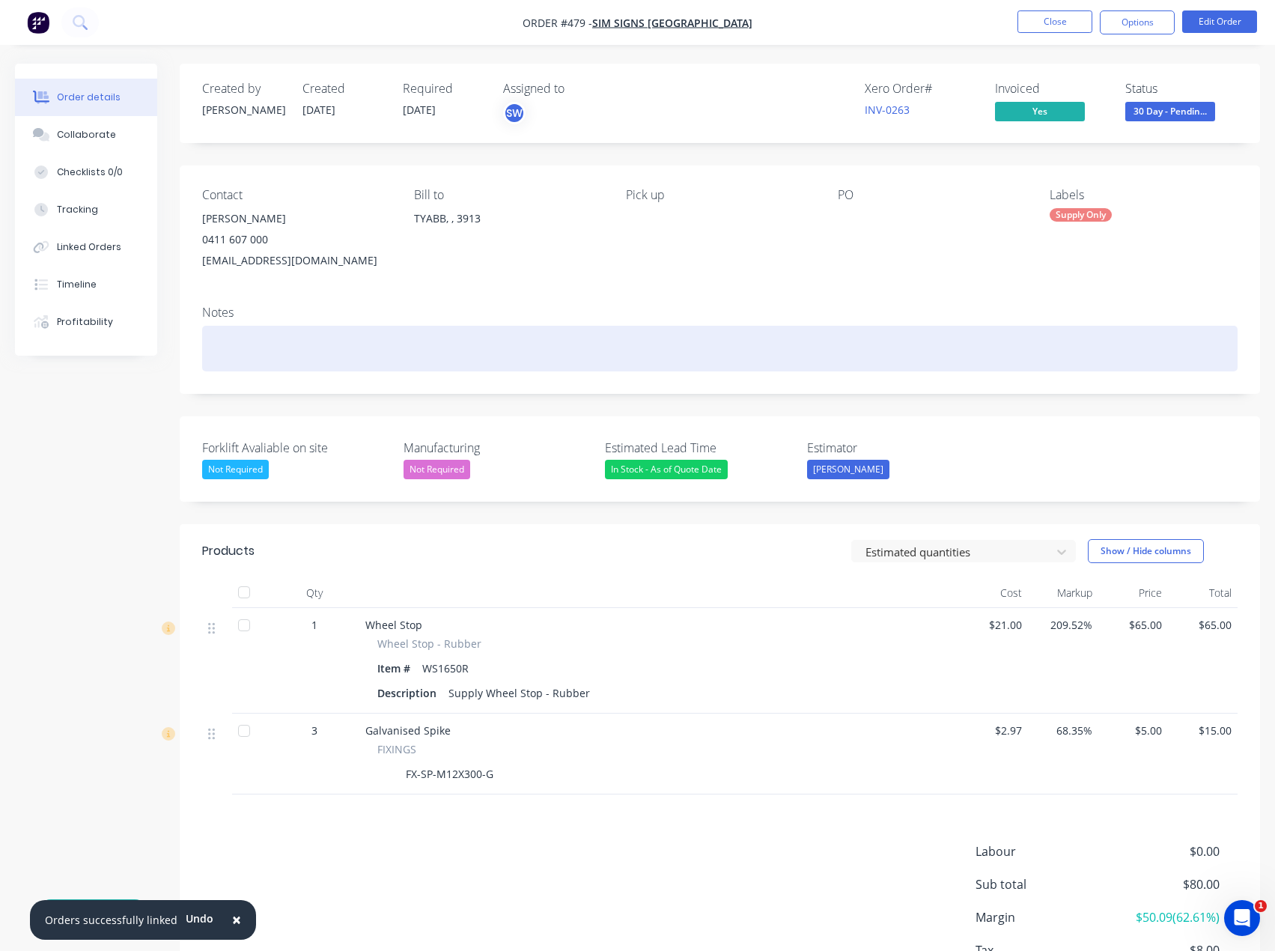
click at [272, 348] on div at bounding box center [720, 349] width 1036 height 46
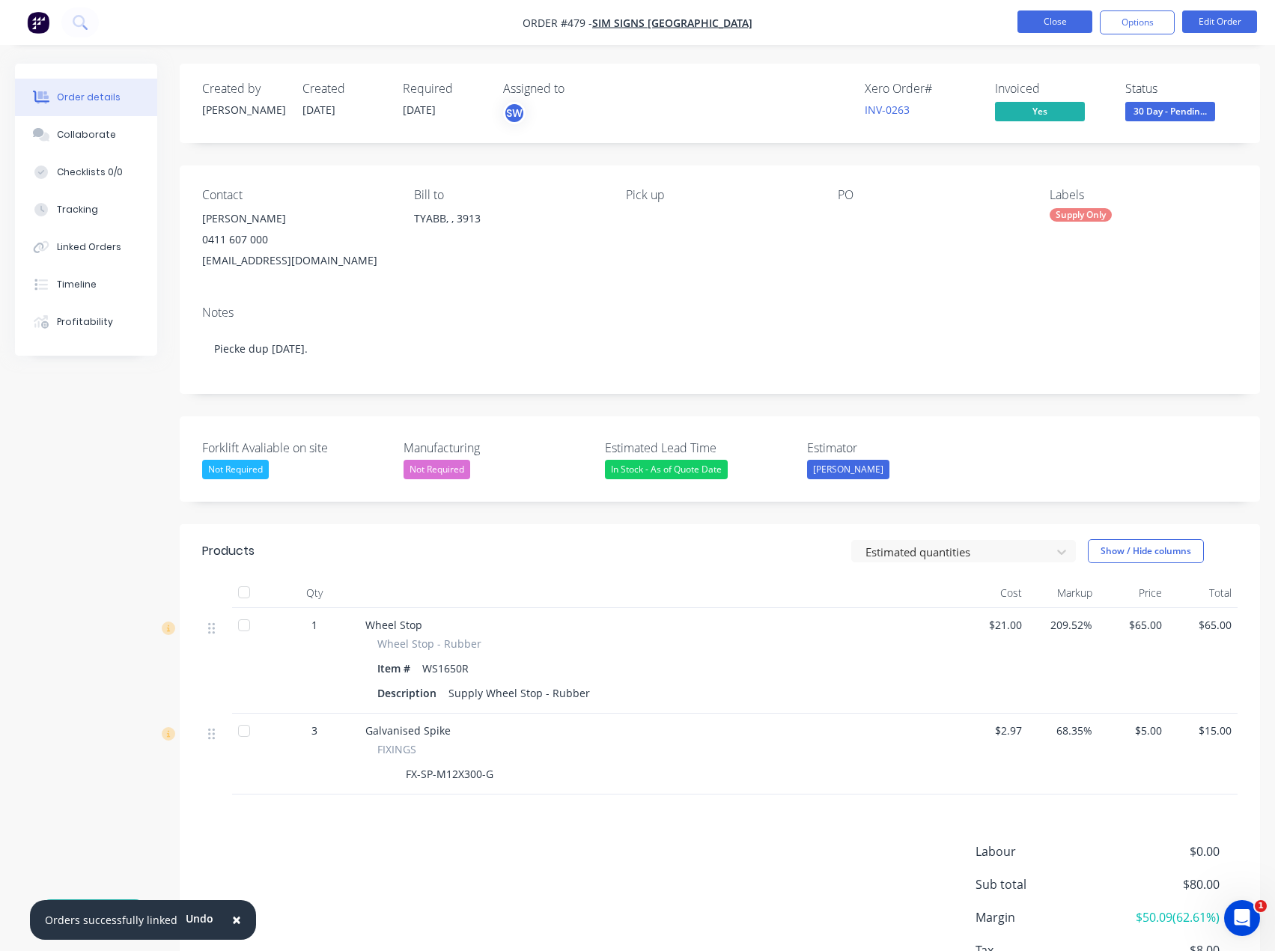
click at [1055, 18] on button "Close" at bounding box center [1055, 21] width 75 height 22
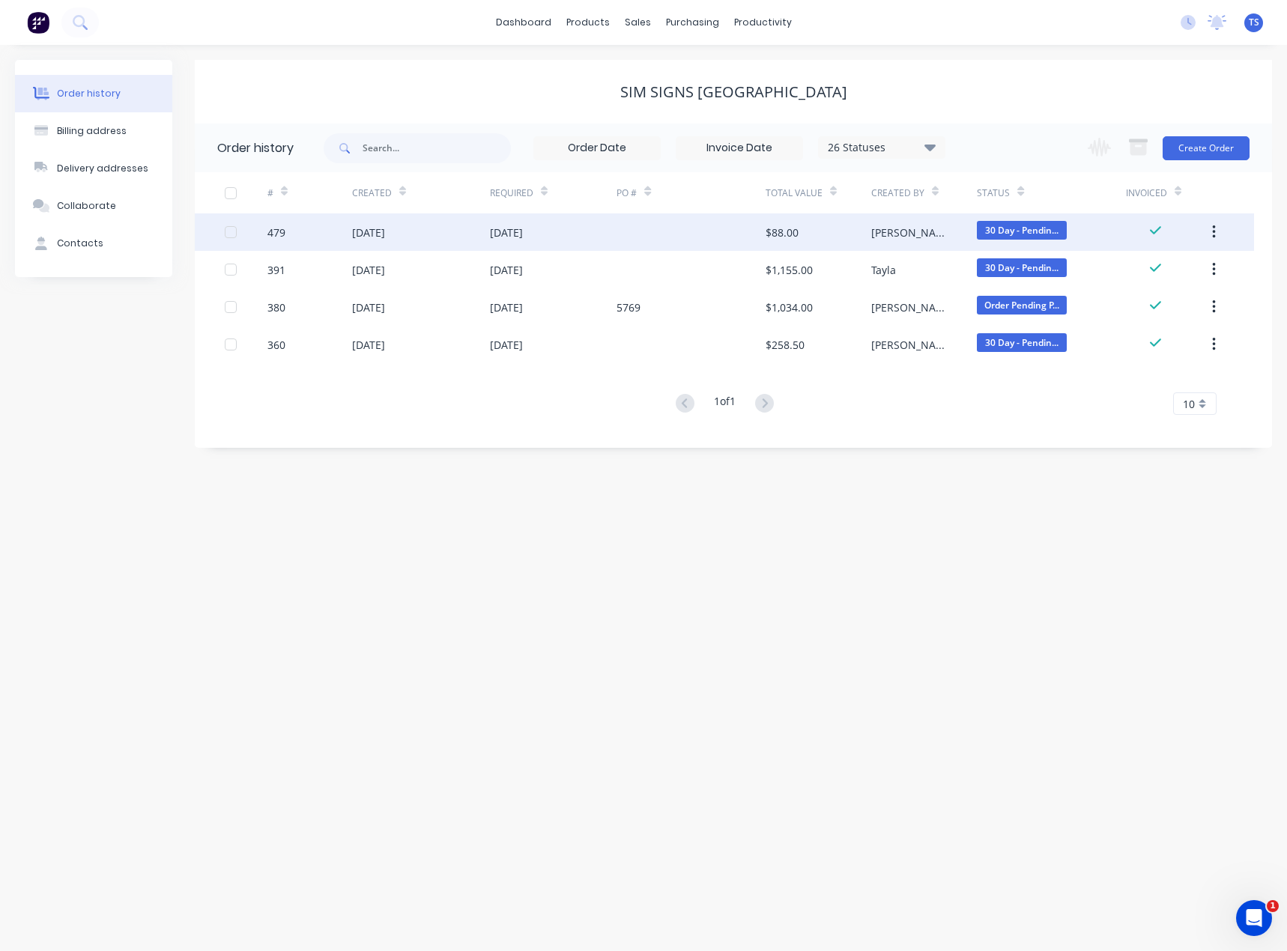
click at [626, 234] on div at bounding box center [690, 231] width 148 height 37
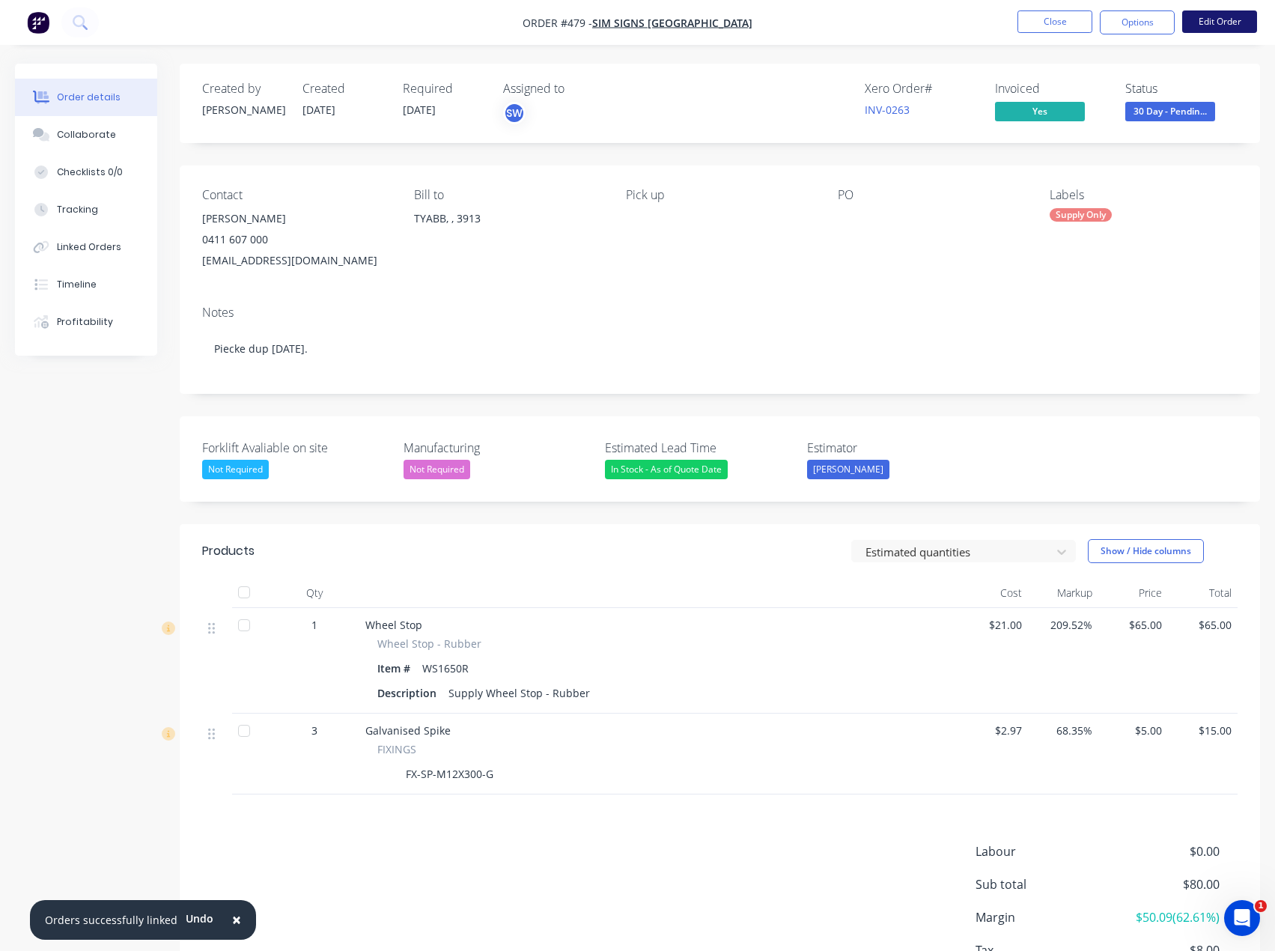
click at [1229, 23] on button "Edit Order" at bounding box center [1219, 21] width 75 height 22
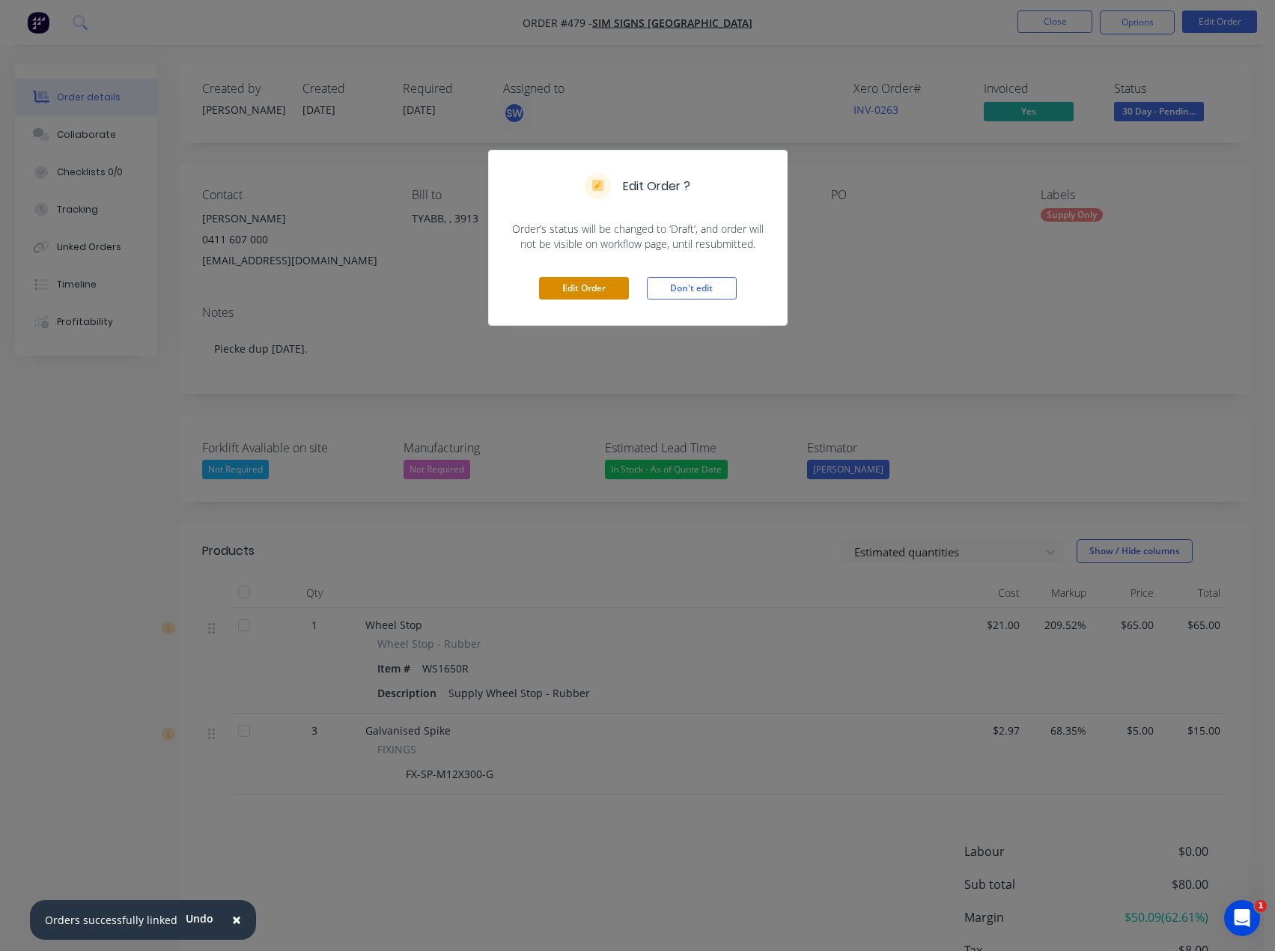
click at [594, 285] on button "Edit Order" at bounding box center [584, 288] width 90 height 22
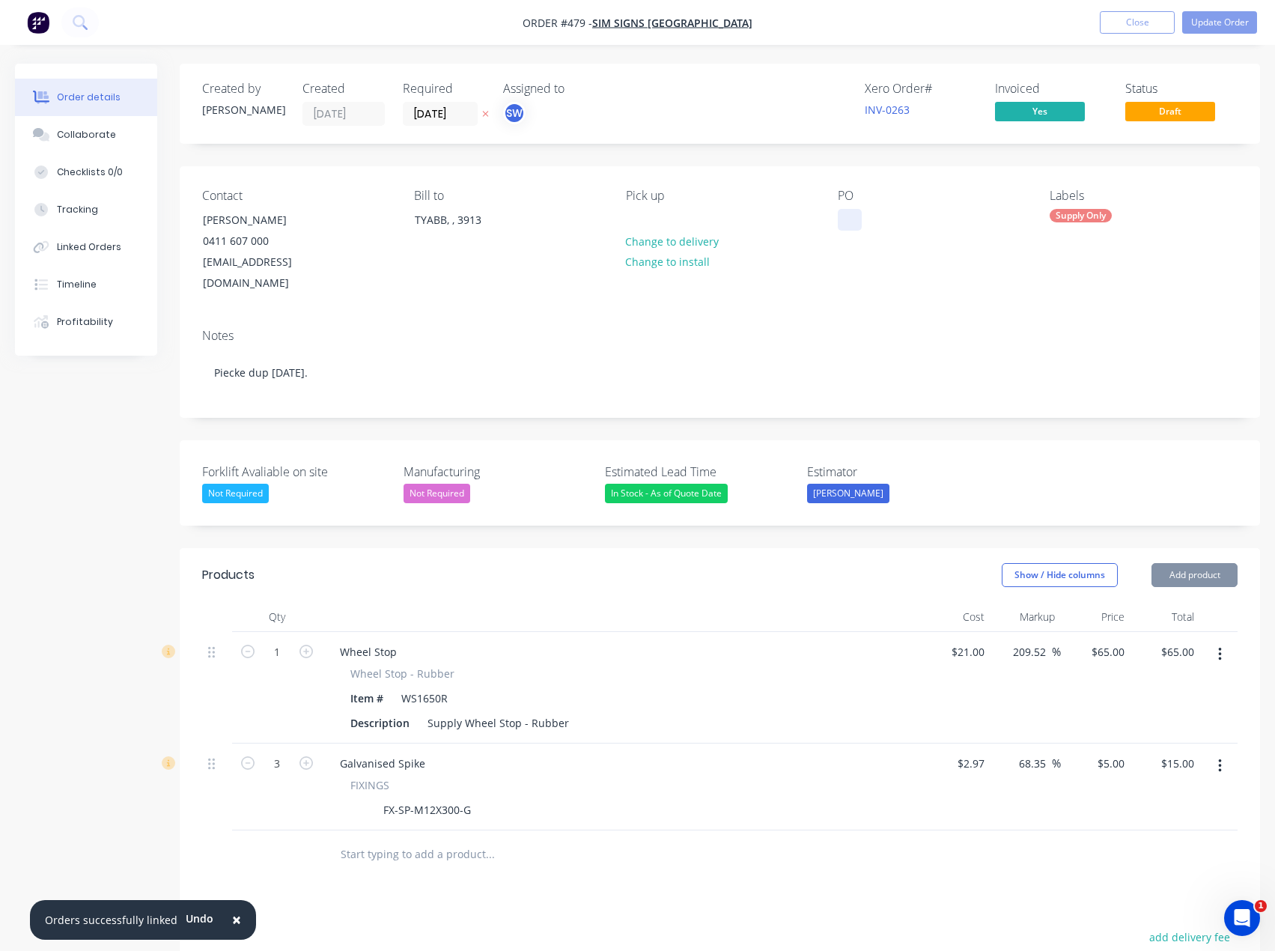
click at [849, 227] on div at bounding box center [850, 220] width 24 height 22
click at [1147, 22] on button "Close" at bounding box center [1137, 22] width 75 height 22
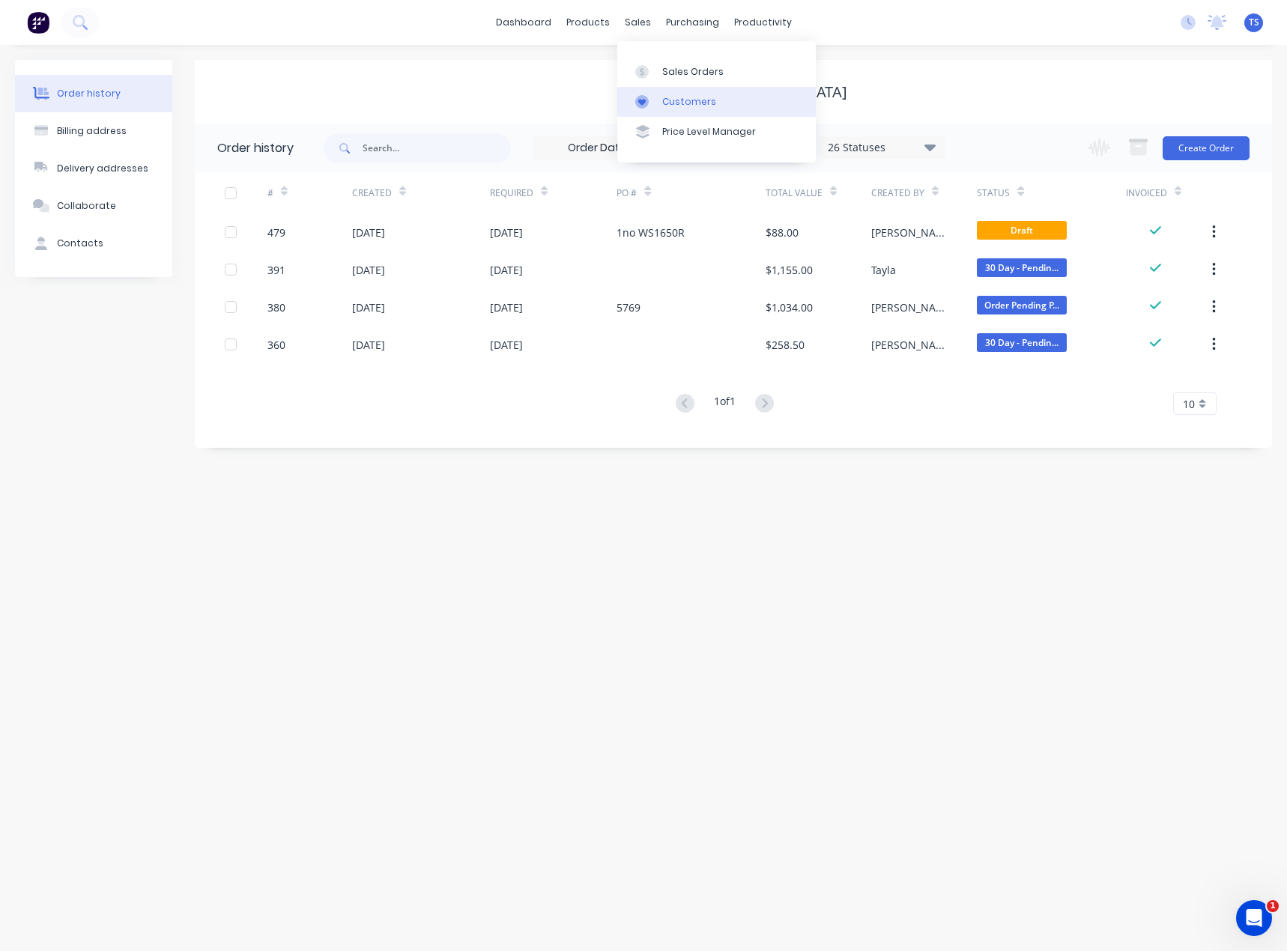
click at [665, 102] on div "Customers" at bounding box center [689, 101] width 54 height 13
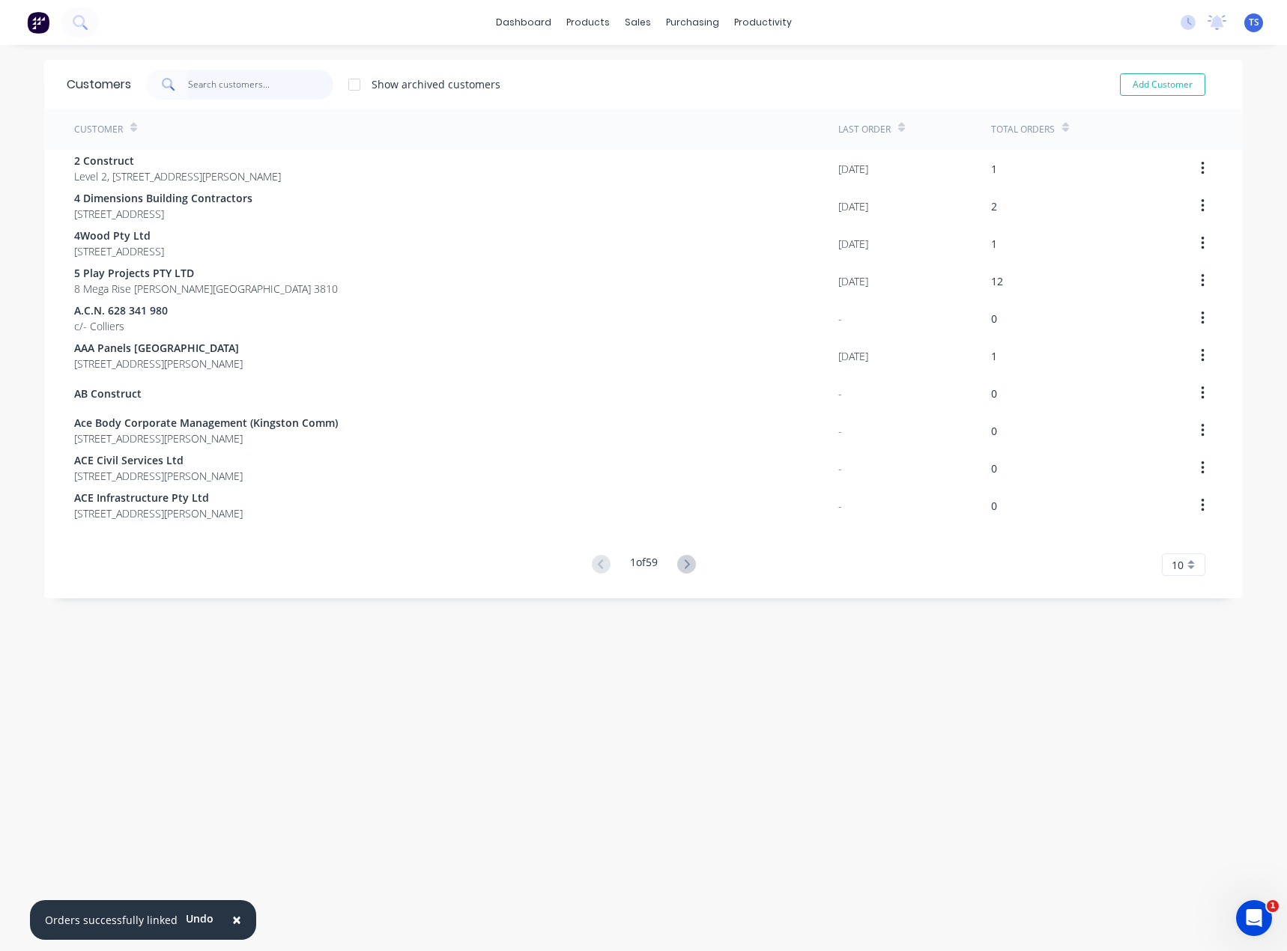
click at [210, 85] on input "text" at bounding box center [261, 85] width 146 height 30
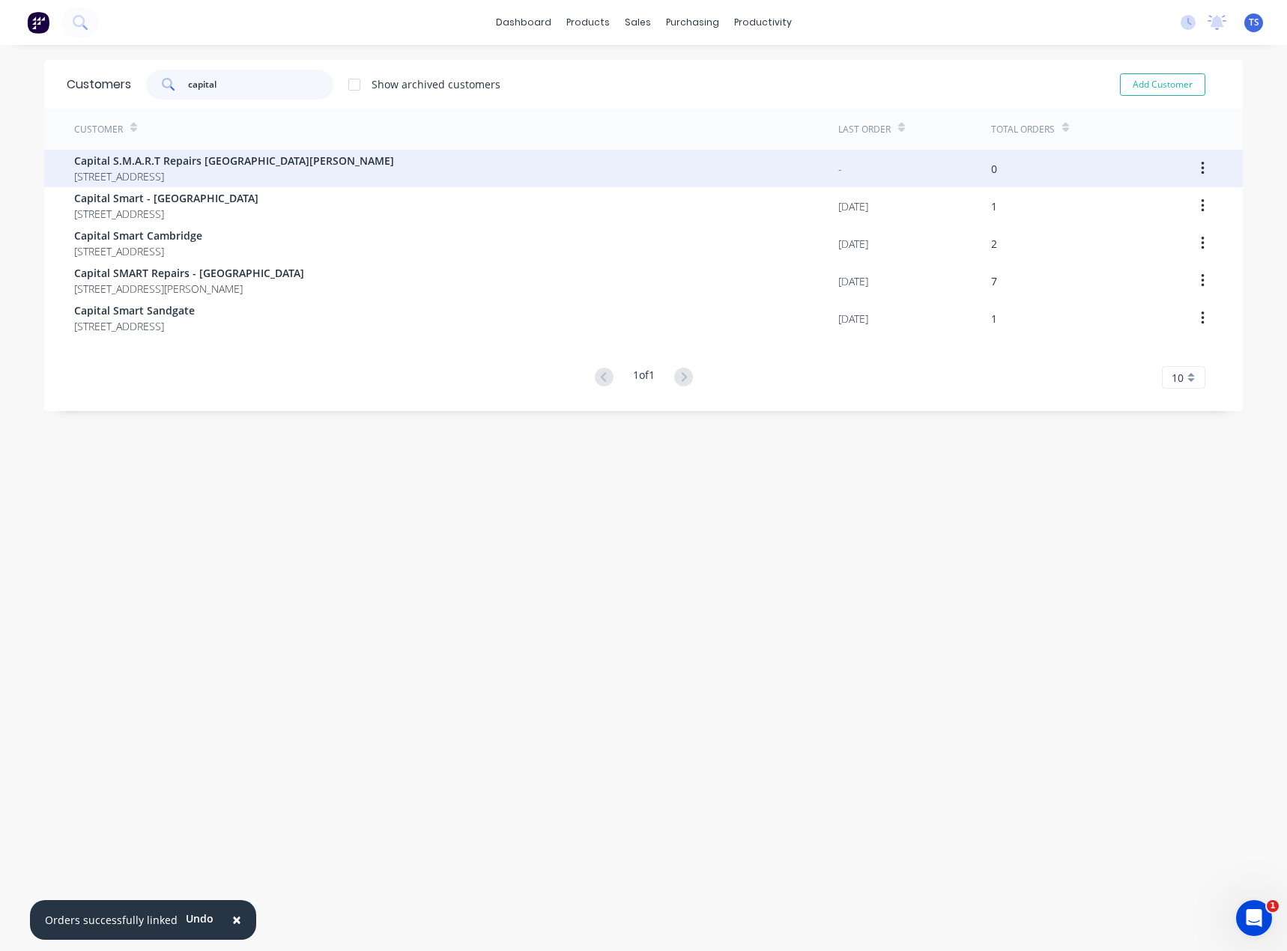
type input "capital"
click at [172, 160] on span "Capital S.M.A.R.T Repairs [GEOGRAPHIC_DATA][PERSON_NAME]" at bounding box center [234, 161] width 320 height 16
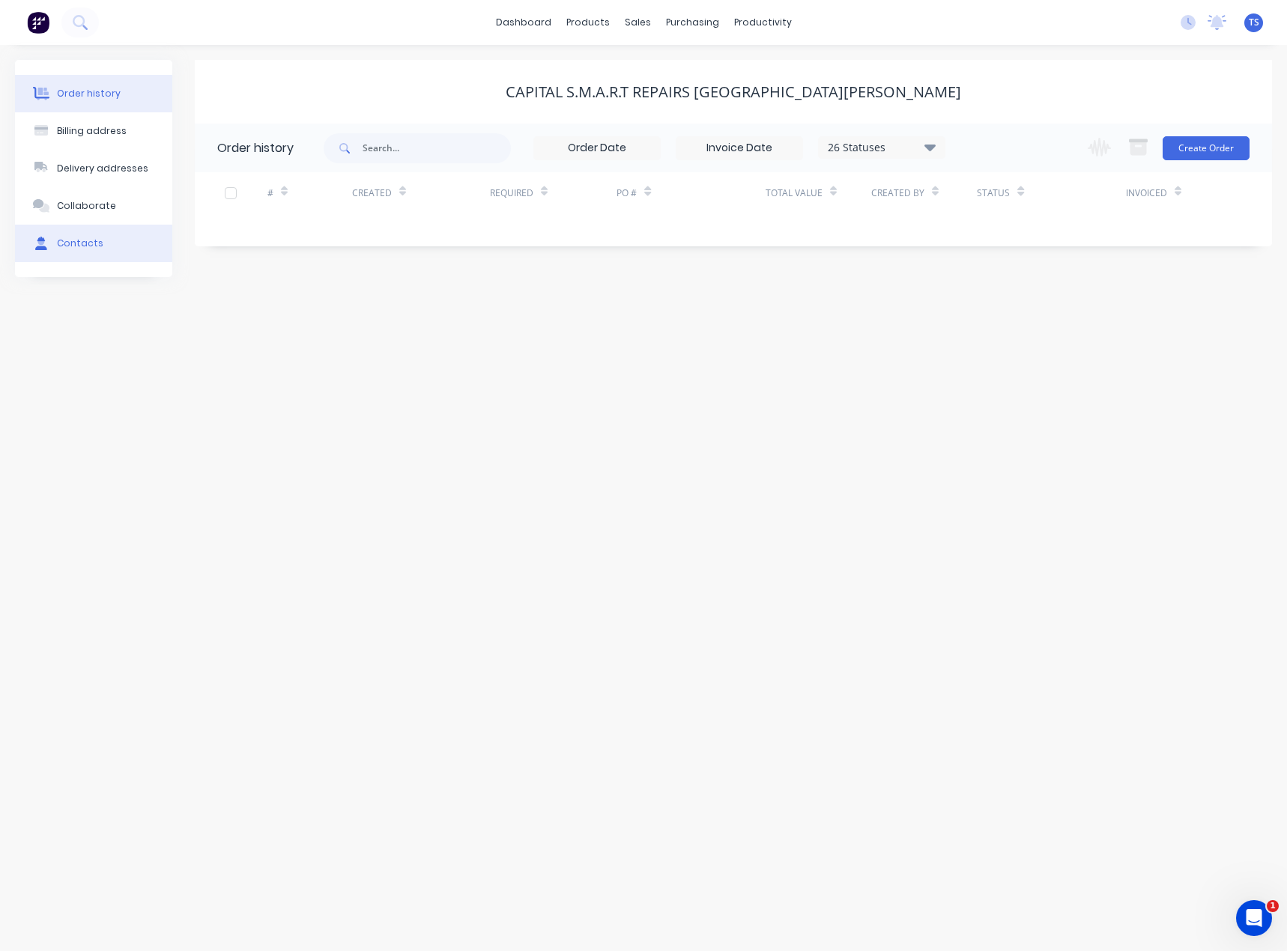
click at [70, 227] on button "Contacts" at bounding box center [93, 243] width 157 height 37
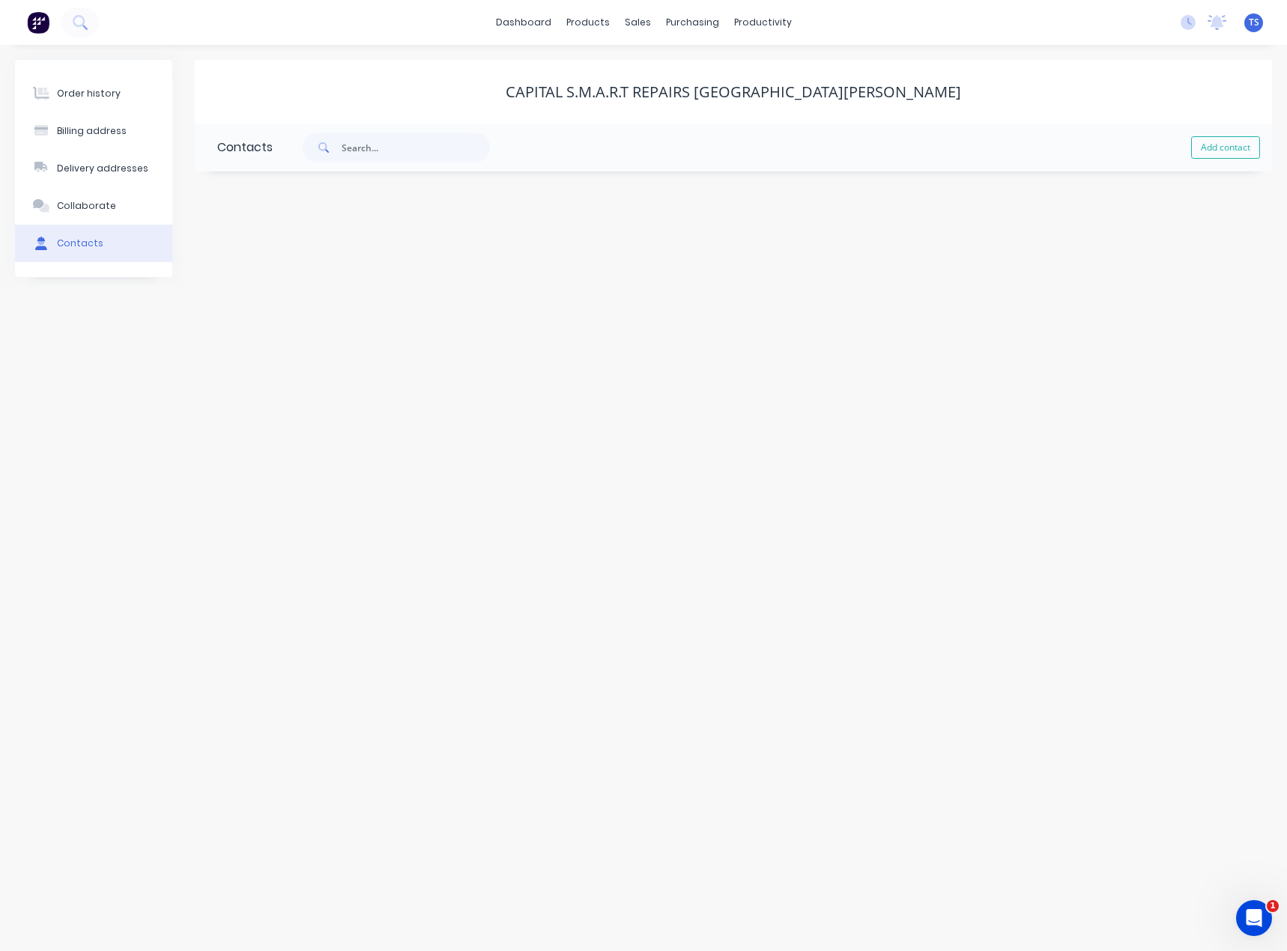
click at [1215, 151] on button "Add contact" at bounding box center [1225, 147] width 69 height 22
select select "AU"
click at [280, 258] on input "text" at bounding box center [339, 257] width 245 height 22
type input "[PERSON_NAME]"
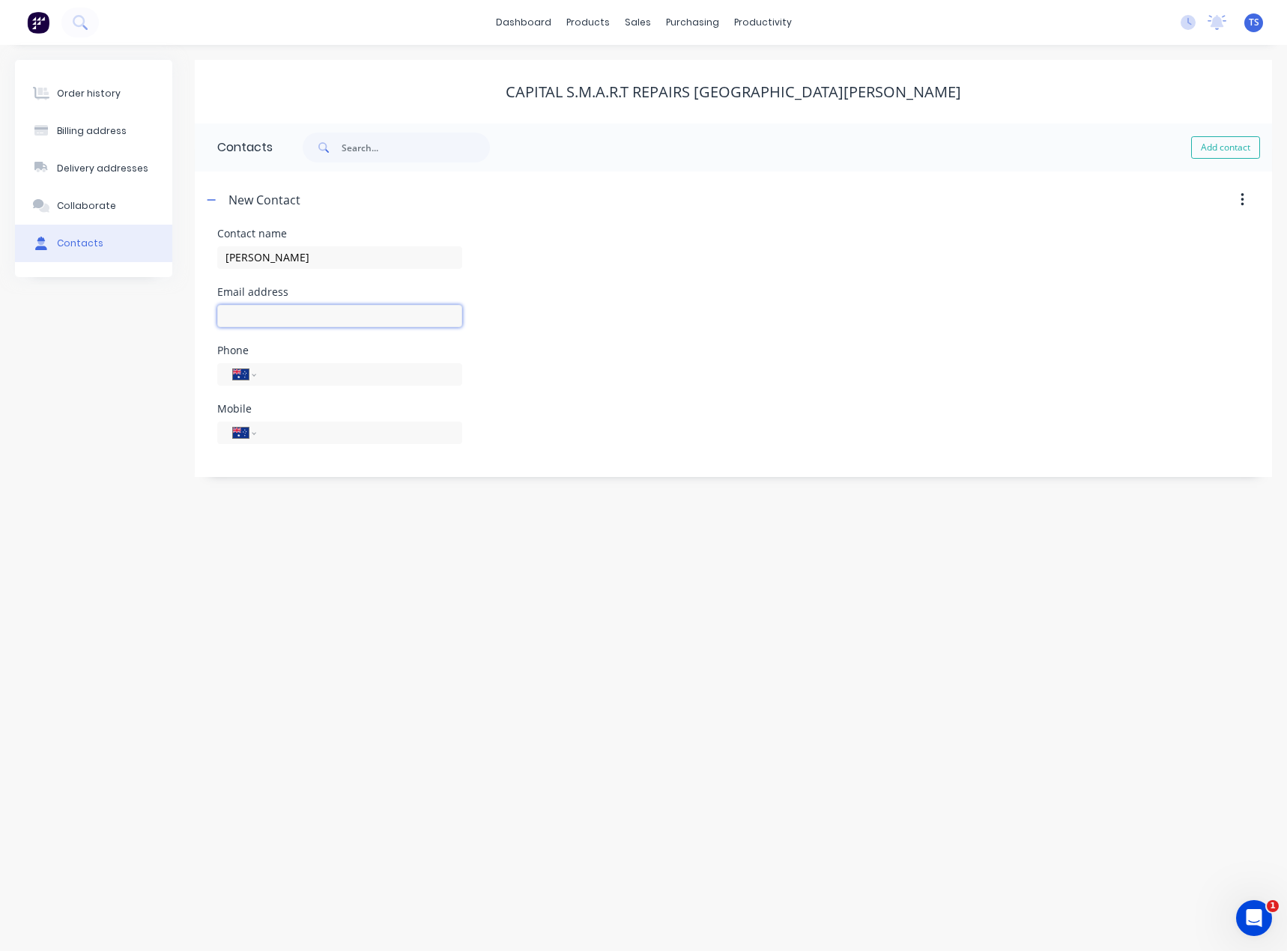
click at [244, 311] on input "text" at bounding box center [339, 316] width 245 height 22
select select "AU"
click at [263, 318] on input "text" at bounding box center [339, 316] width 245 height 22
drag, startPoint x: 308, startPoint y: 257, endPoint x: 194, endPoint y: 254, distance: 113.9
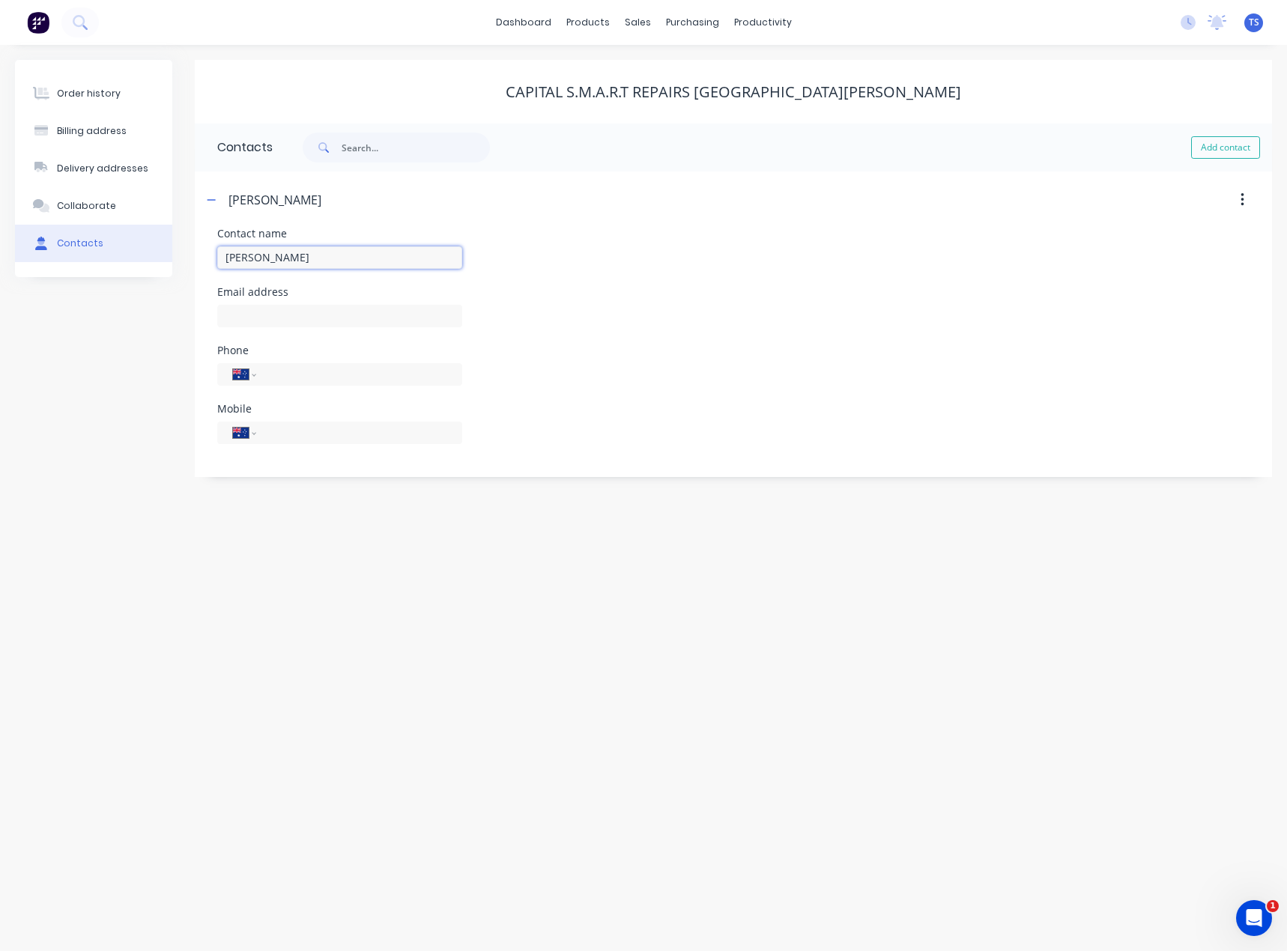
click at [194, 254] on div "Order history Billing address Delivery addresses Collaborate Contacts Capital S…" at bounding box center [643, 268] width 1257 height 417
type input "[PERSON_NAME]"
click at [246, 311] on input "text" at bounding box center [339, 316] width 245 height 22
type input "[EMAIL_ADDRESS][DOMAIN_NAME]"
click at [273, 436] on input "tel" at bounding box center [357, 432] width 180 height 17
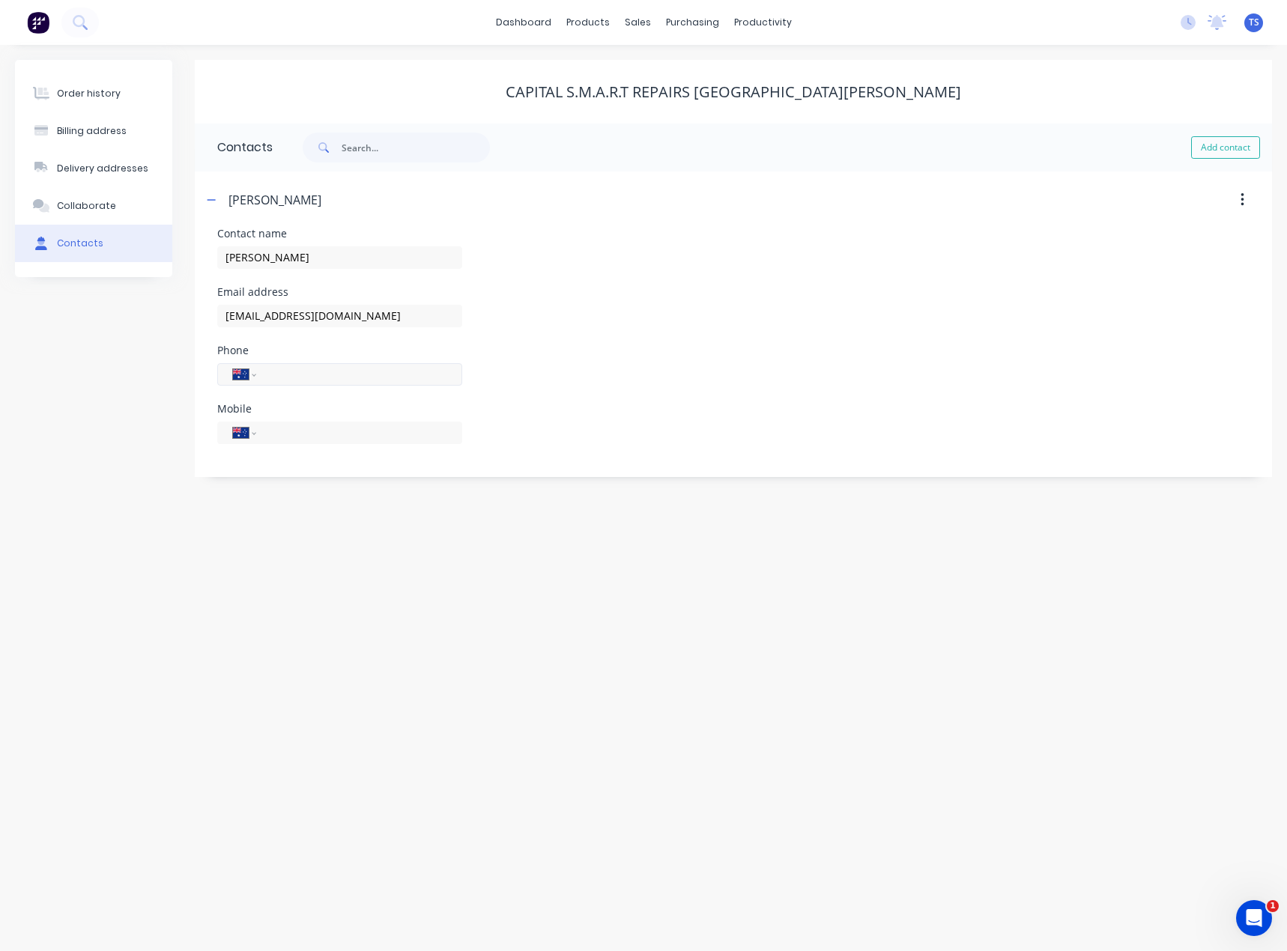
click at [281, 369] on input "tel" at bounding box center [357, 373] width 180 height 17
click at [288, 622] on div "Order history Billing address Delivery addresses Collaborate Contacts Capital S…" at bounding box center [643, 498] width 1287 height 906
drag, startPoint x: 353, startPoint y: 372, endPoint x: 250, endPoint y: 379, distance: 103.6
click at [250, 379] on div "International [GEOGRAPHIC_DATA] [GEOGRAPHIC_DATA] [GEOGRAPHIC_DATA] [GEOGRAPHIC…" at bounding box center [339, 374] width 245 height 22
type input "[PHONE_NUMBER]"
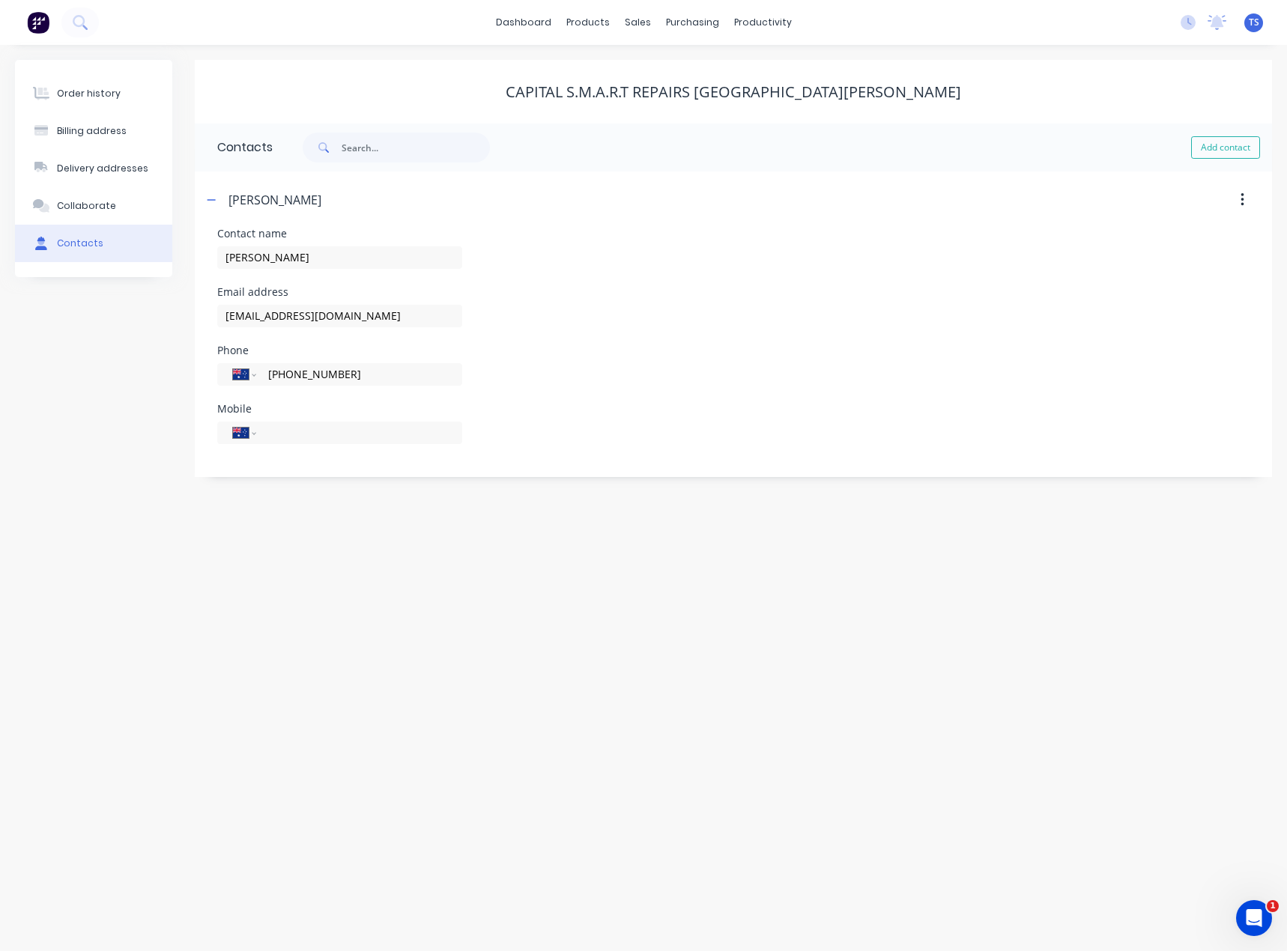
click at [227, 630] on div "Order history Billing address Delivery addresses Collaborate Contacts Capital S…" at bounding box center [643, 498] width 1287 height 906
click at [205, 195] on button "button" at bounding box center [211, 199] width 19 height 19
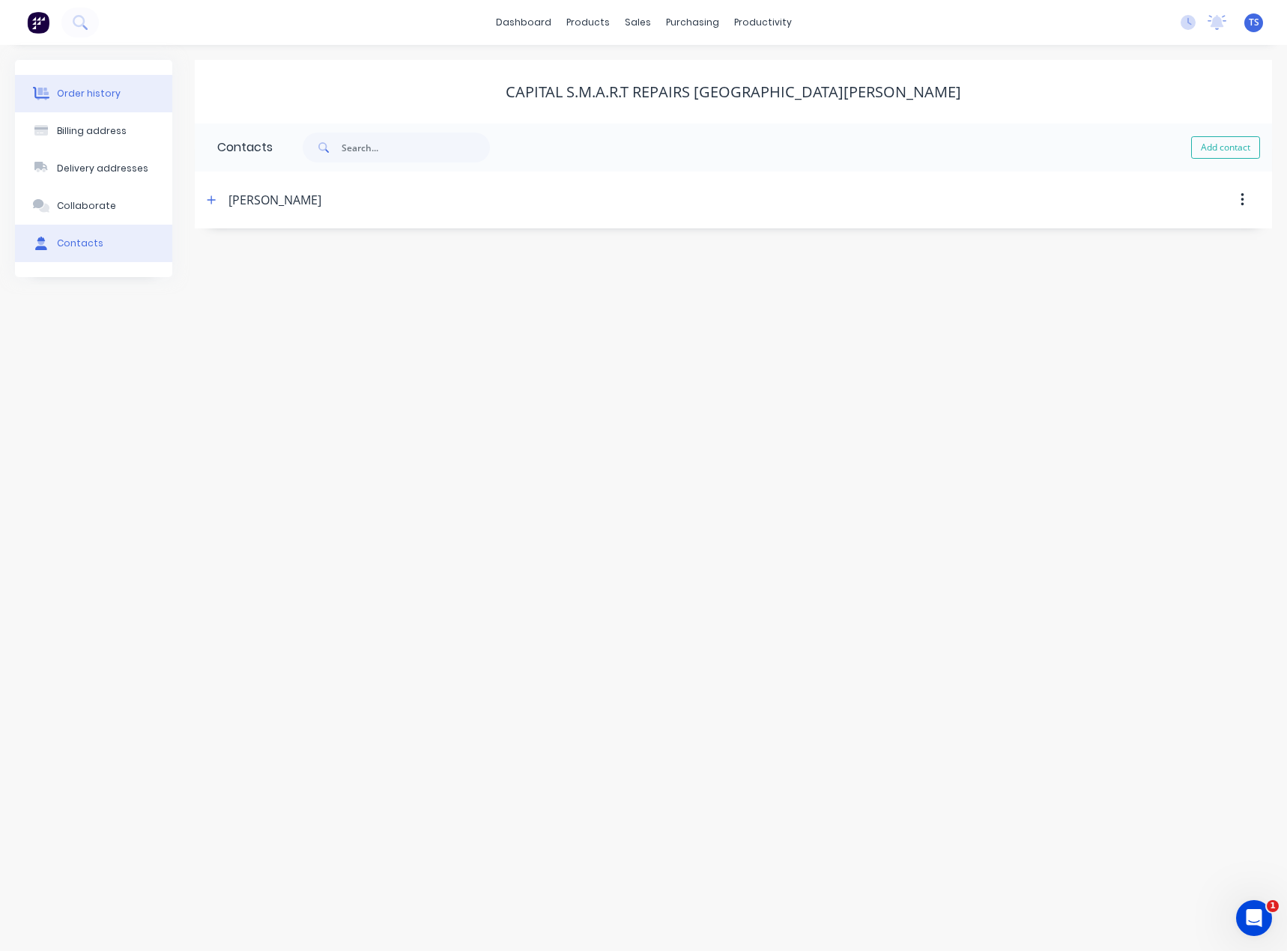
click at [76, 102] on button "Order history" at bounding box center [93, 93] width 157 height 37
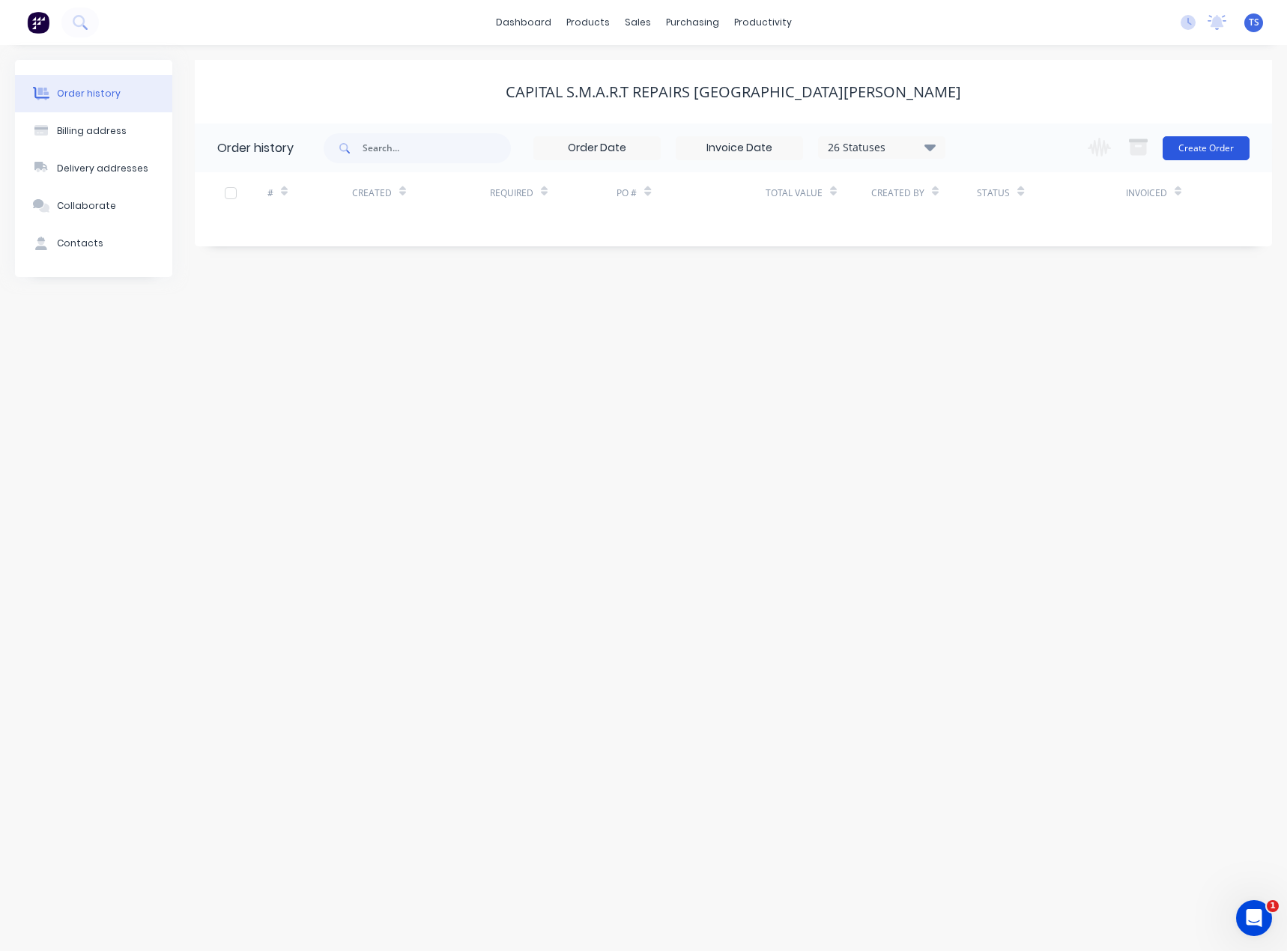
click at [1205, 145] on button "Create Order" at bounding box center [1205, 148] width 87 height 24
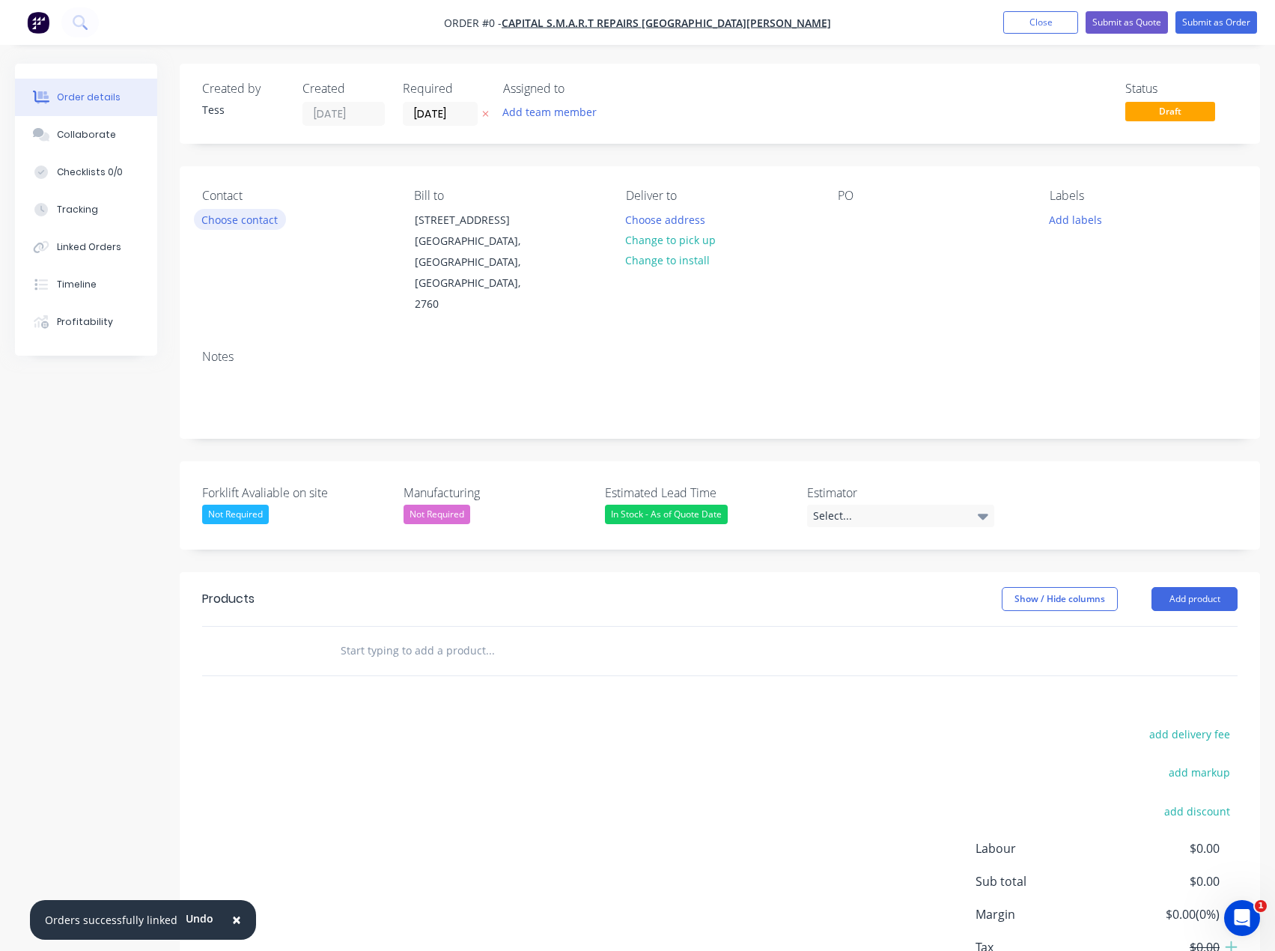
click at [242, 218] on button "Choose contact" at bounding box center [240, 219] width 92 height 20
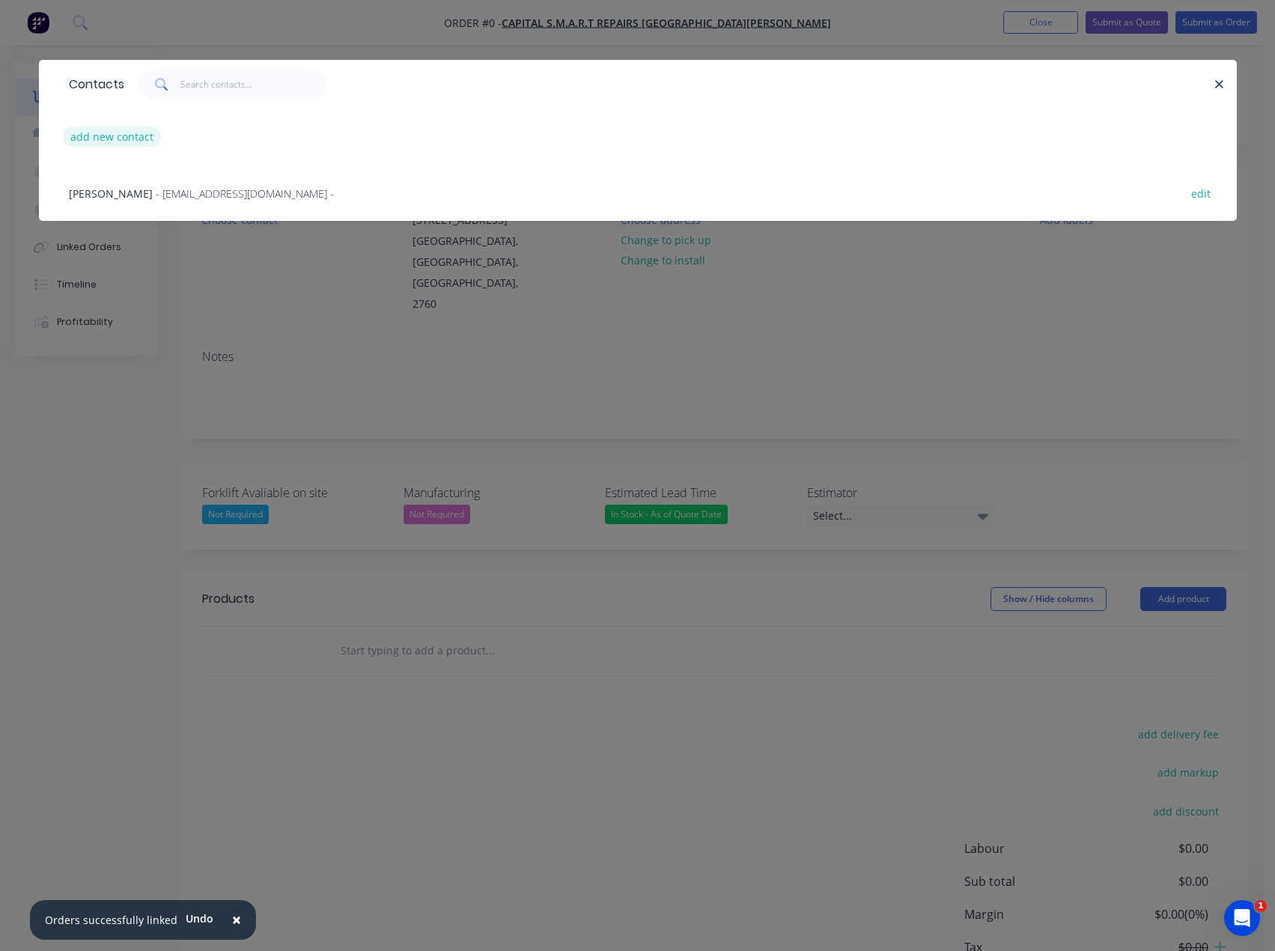
click at [116, 133] on button "add new contact" at bounding box center [112, 137] width 99 height 20
select select "AU"
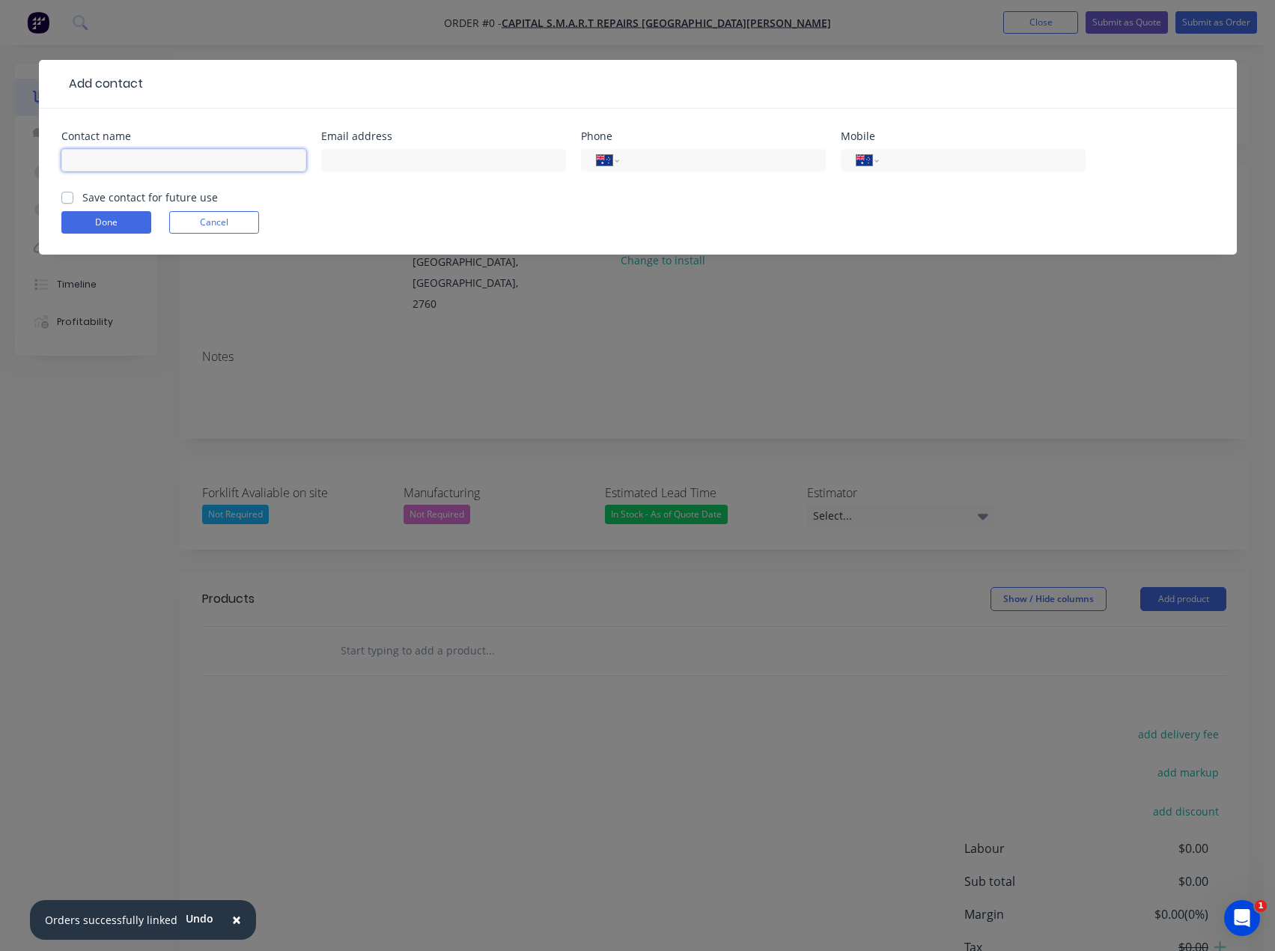
click at [108, 160] on input "text" at bounding box center [183, 160] width 245 height 22
type input "[PERSON_NAME]"
click at [389, 154] on input "text" at bounding box center [443, 160] width 245 height 22
click at [649, 162] on input "tel" at bounding box center [720, 160] width 180 height 17
click at [920, 162] on input "tel" at bounding box center [980, 160] width 180 height 17
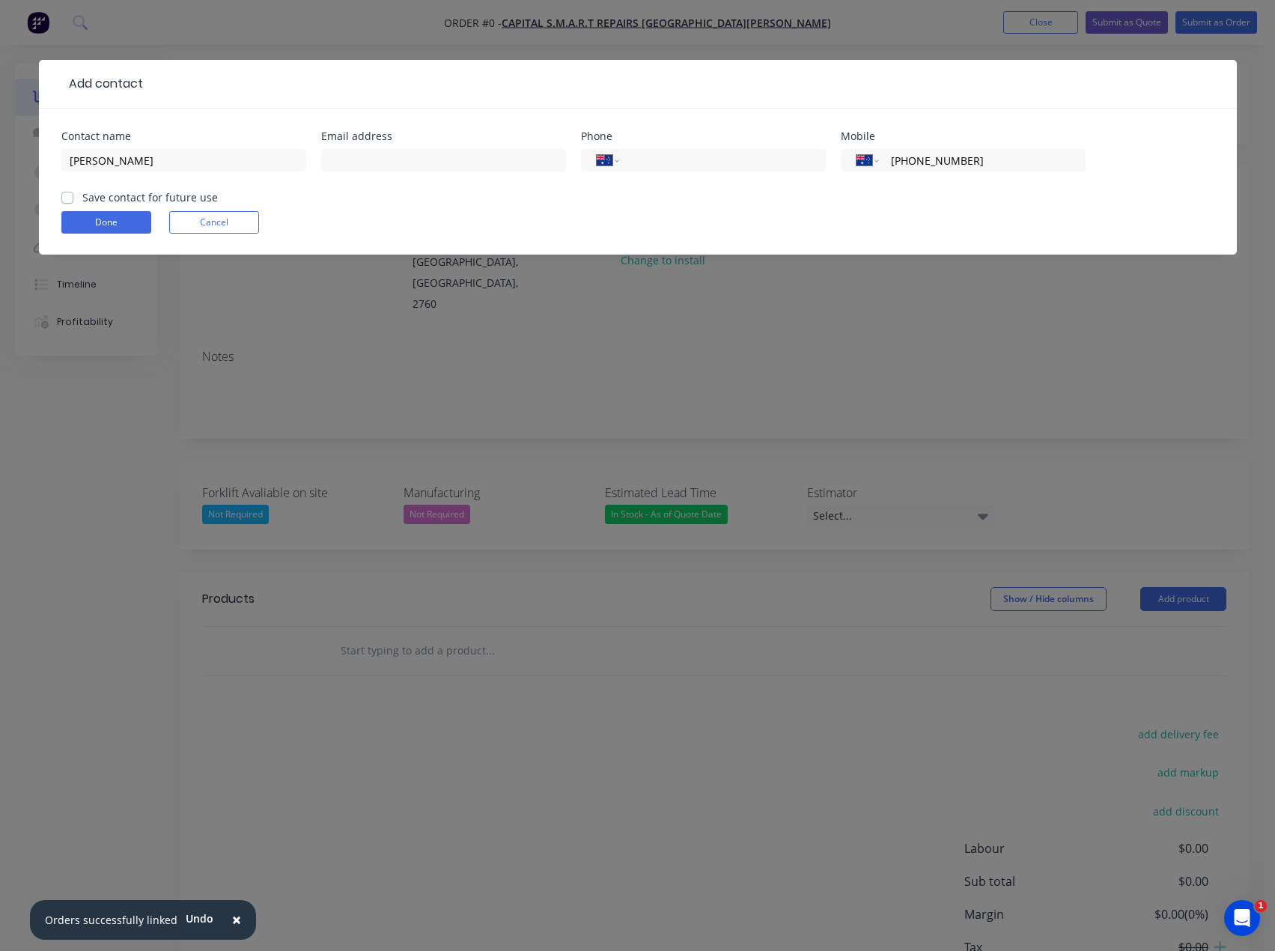
type input "[PHONE_NUMBER]"
click at [332, 201] on form "Contact name [PERSON_NAME] Email address Phone International [GEOGRAPHIC_DATA] …" at bounding box center [637, 193] width 1153 height 124
click at [82, 197] on label "Save contact for future use" at bounding box center [150, 197] width 136 height 16
click at [67, 197] on input "Save contact for future use" at bounding box center [67, 196] width 12 height 14
checkbox input "true"
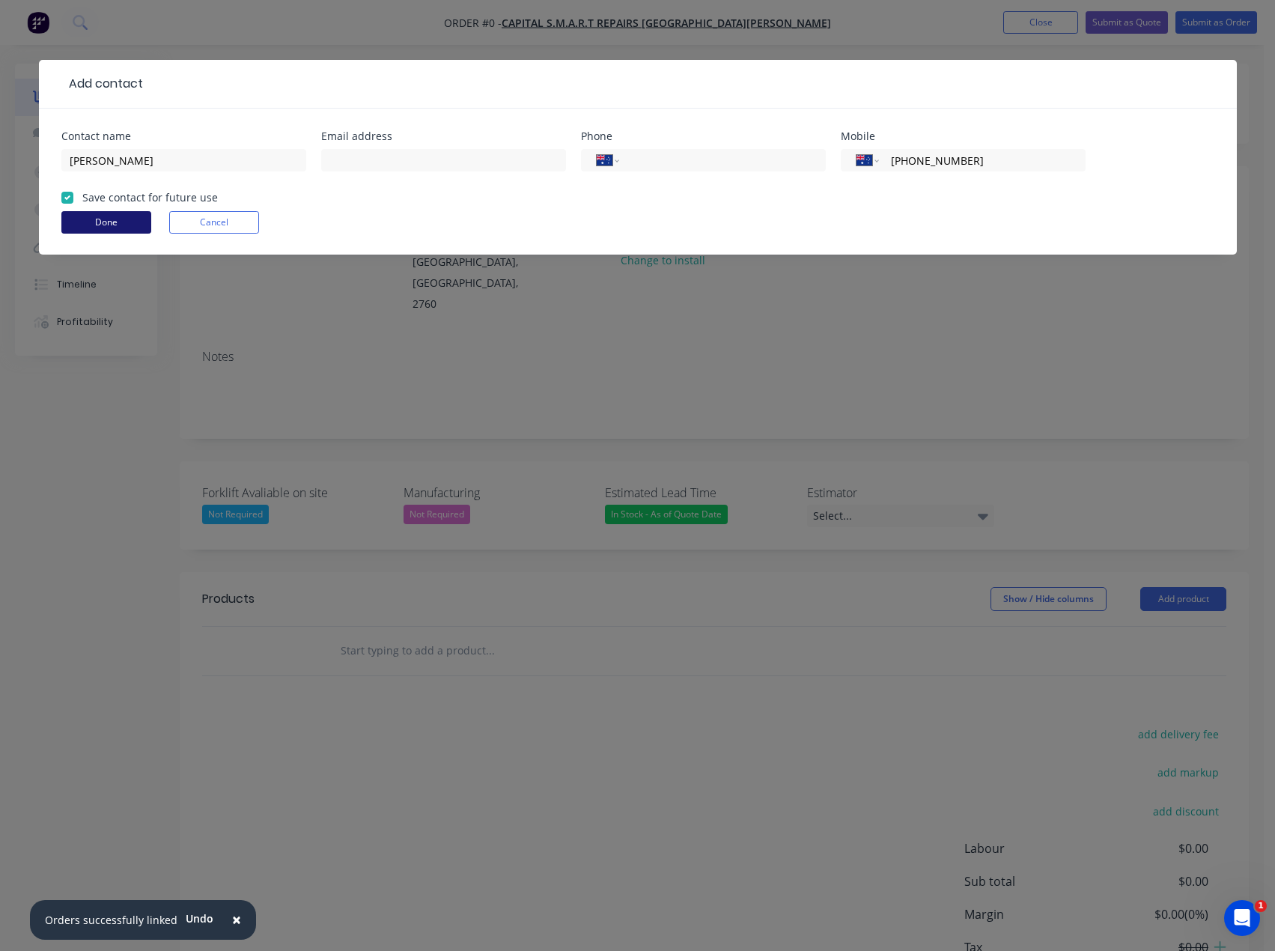
click at [91, 223] on button "Done" at bounding box center [106, 222] width 90 height 22
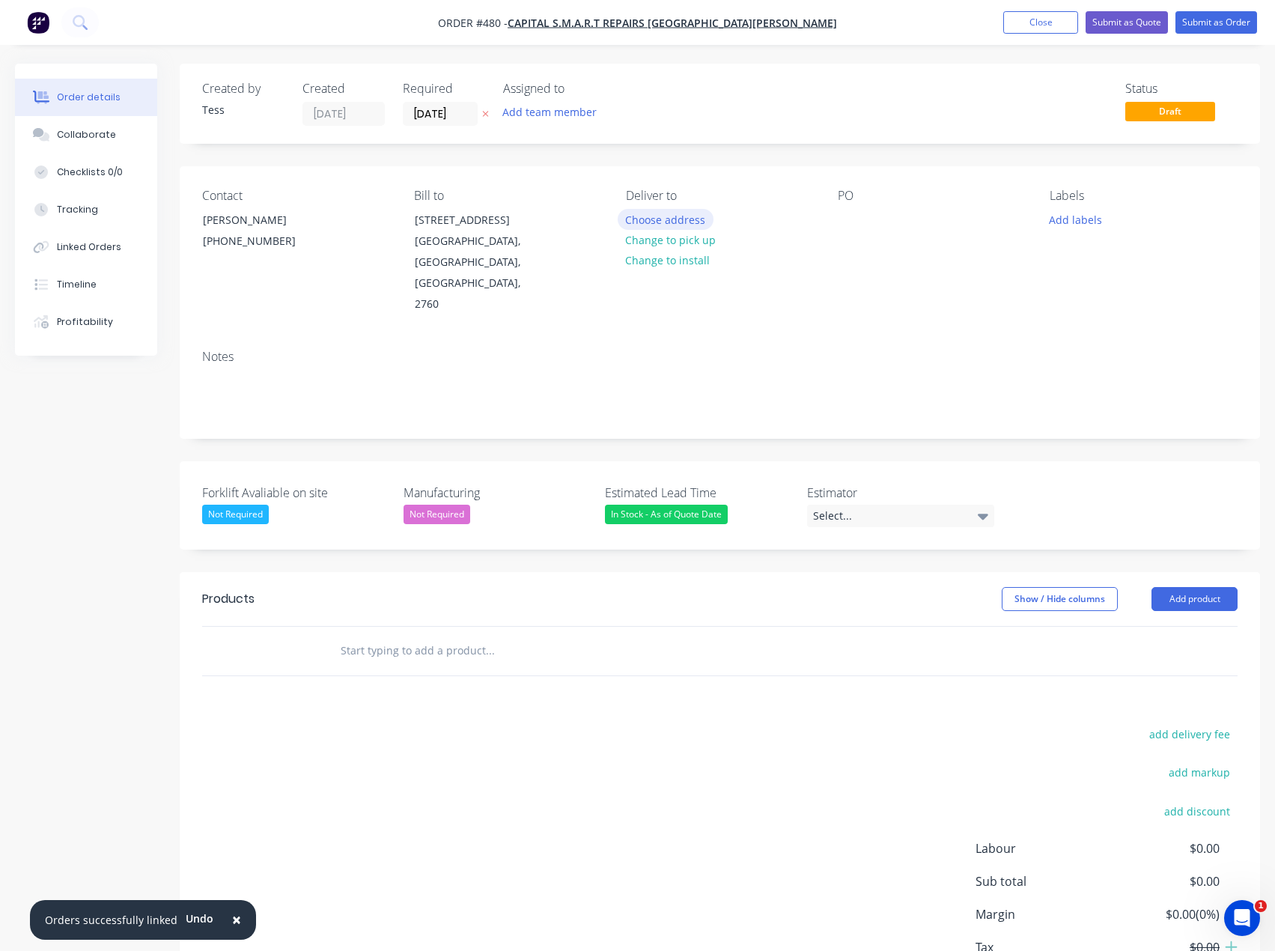
click at [688, 219] on button "Choose address" at bounding box center [666, 219] width 96 height 20
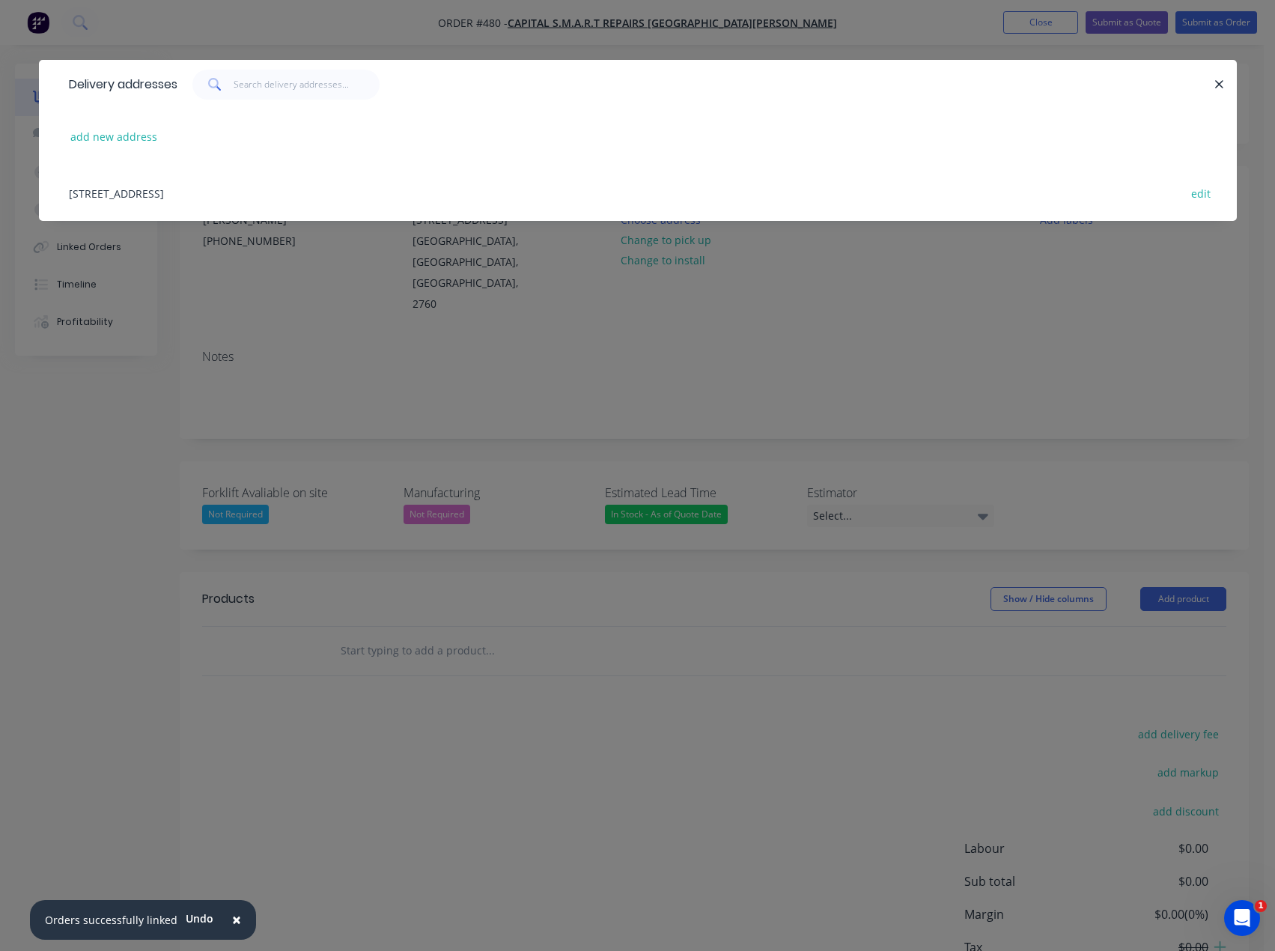
click at [192, 194] on div "[STREET_ADDRESS] edit" at bounding box center [637, 193] width 1153 height 56
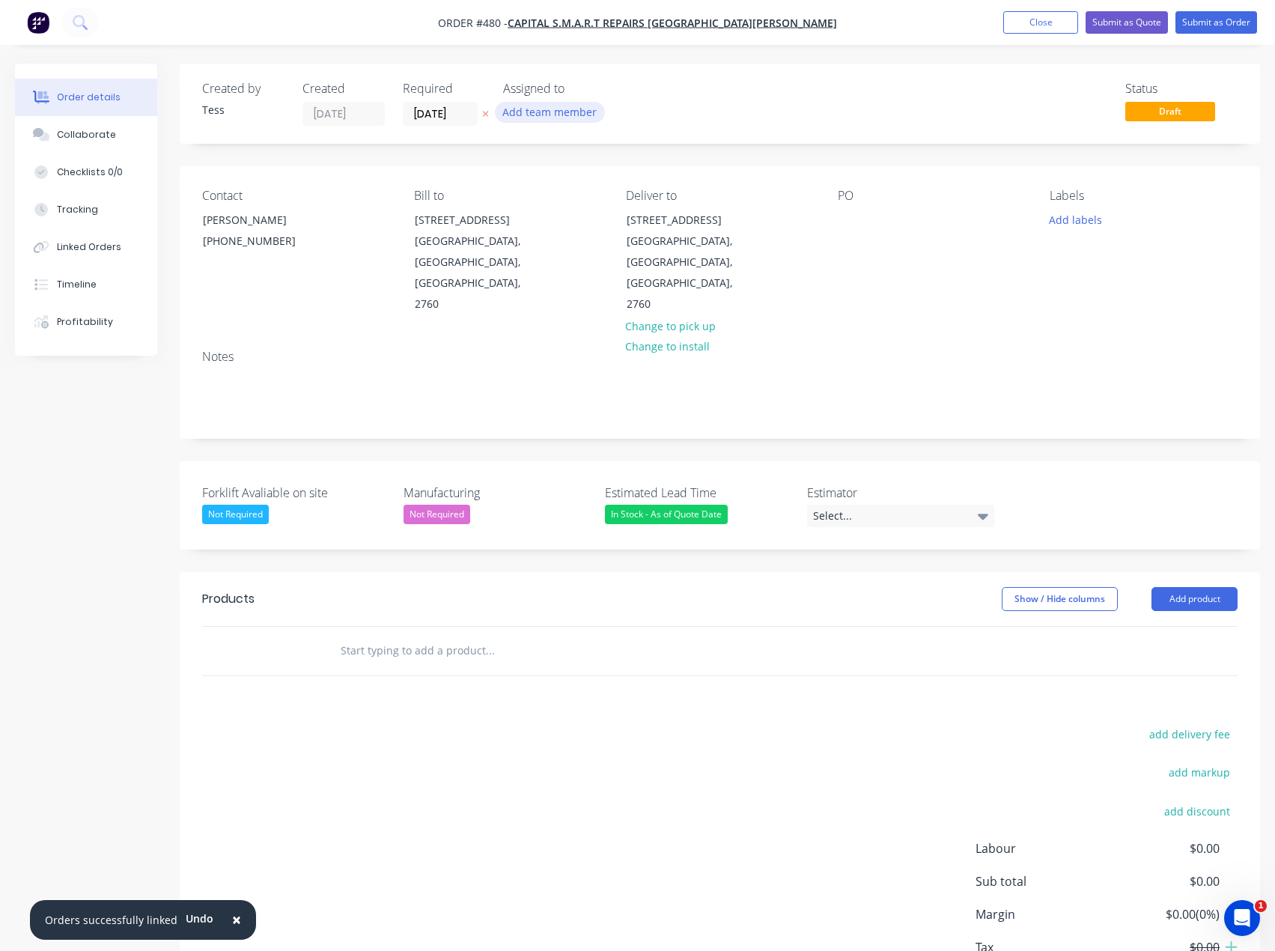
click at [562, 113] on button "Add team member" at bounding box center [550, 112] width 110 height 20
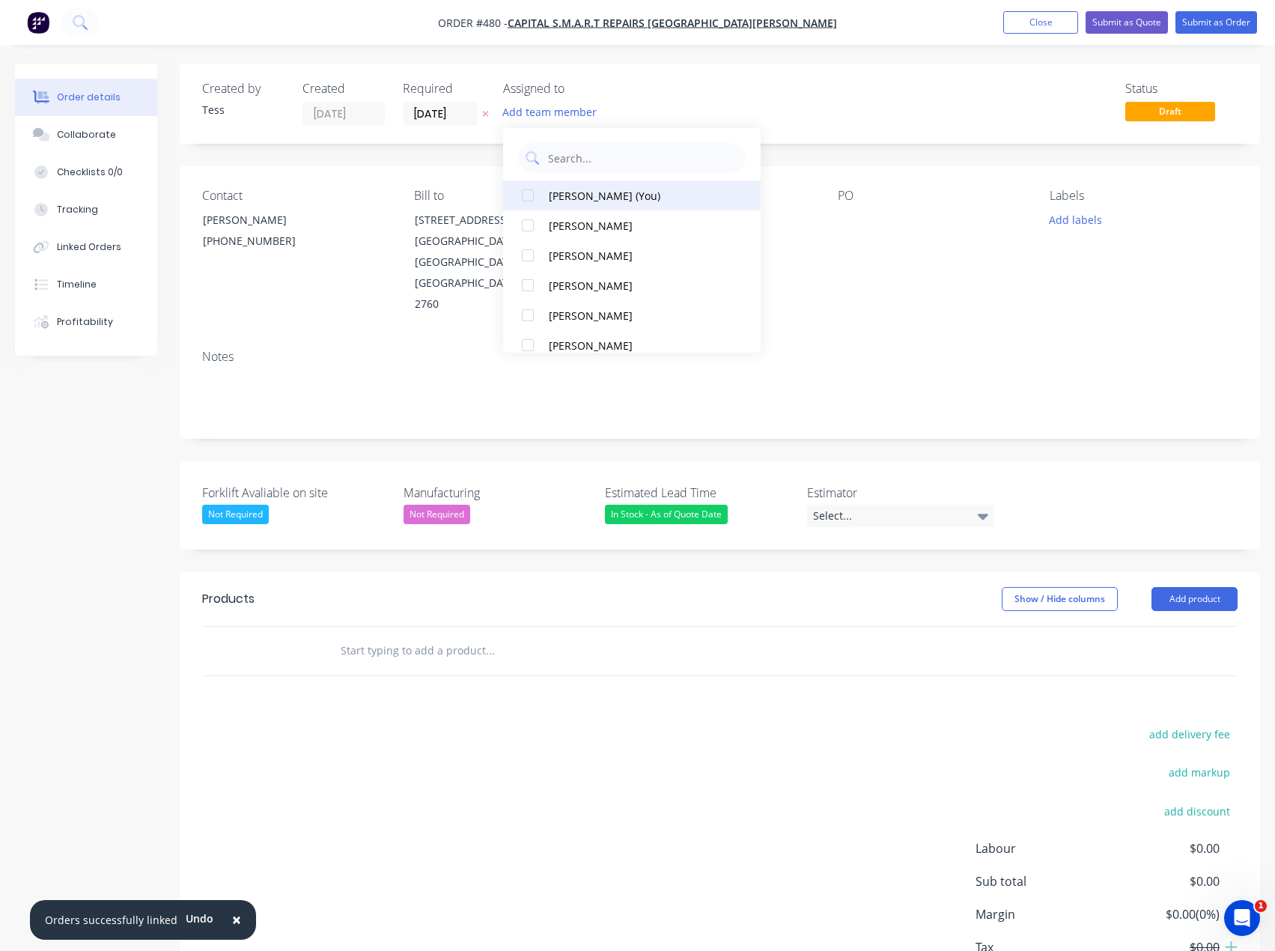
click at [554, 194] on div "[PERSON_NAME] (You)" at bounding box center [637, 196] width 176 height 16
click at [1090, 217] on button "Add labels" at bounding box center [1076, 219] width 69 height 20
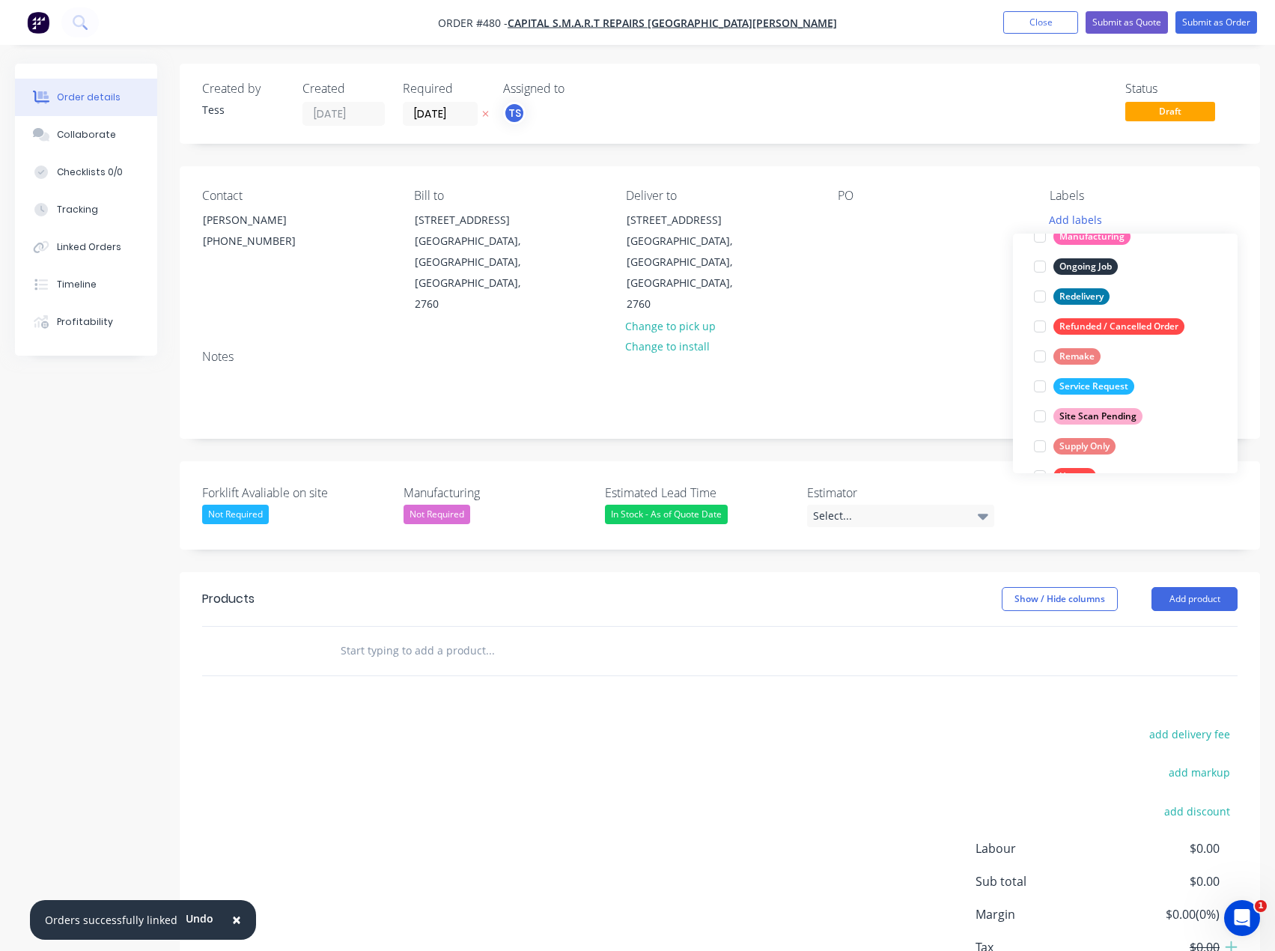
scroll to position [225, 0]
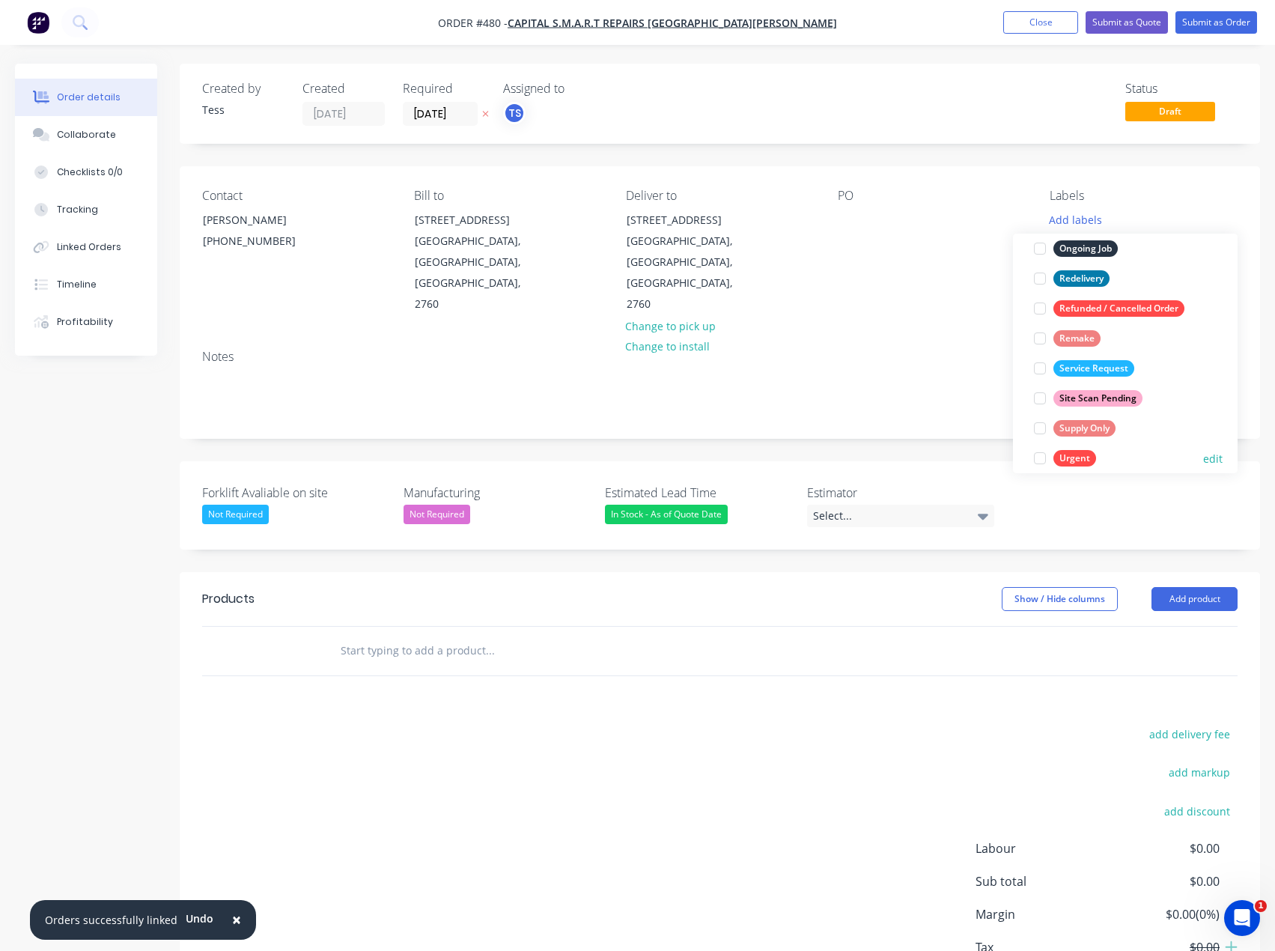
click at [1037, 455] on div at bounding box center [1040, 458] width 30 height 30
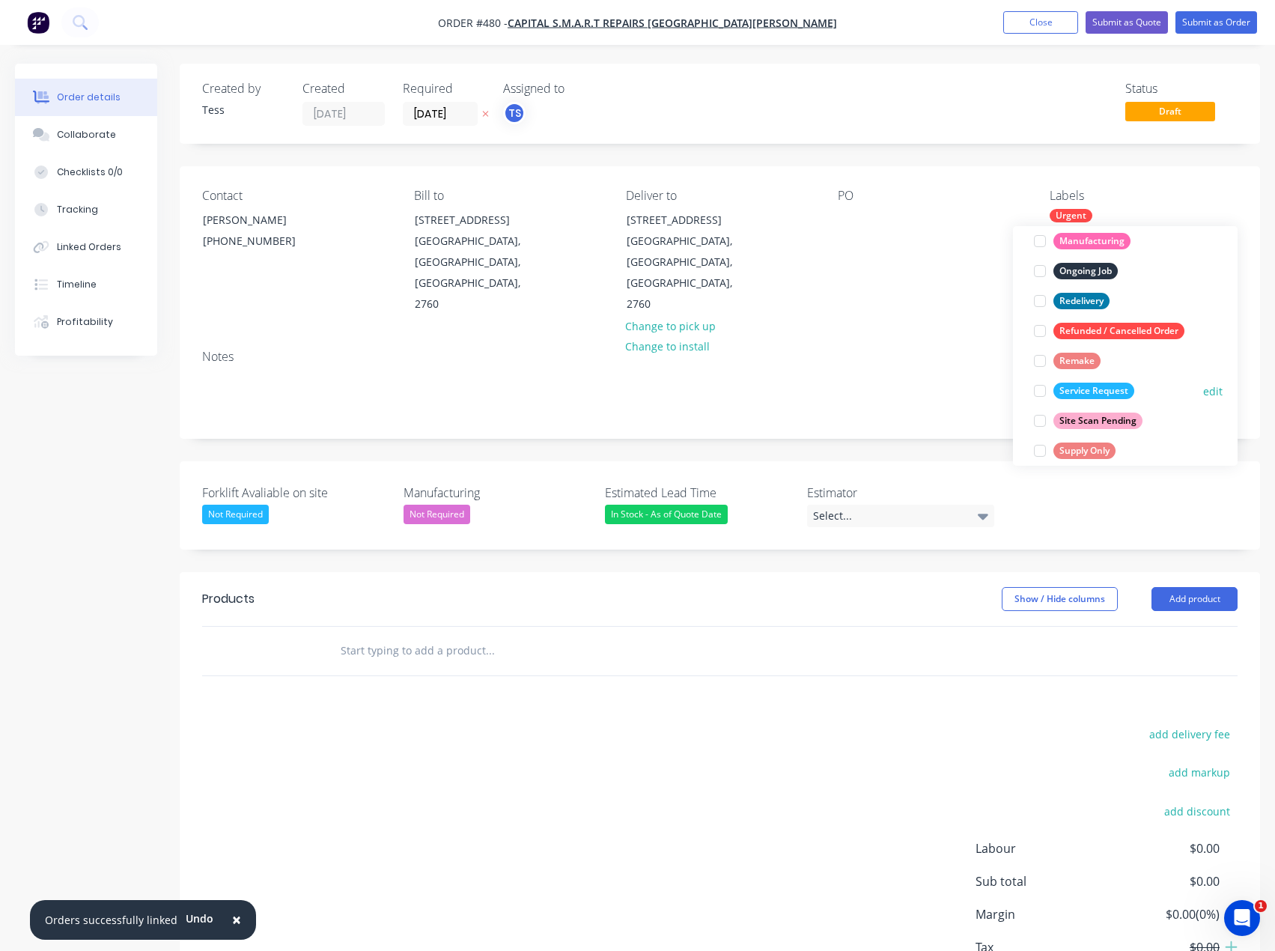
click at [1042, 394] on div at bounding box center [1040, 391] width 30 height 30
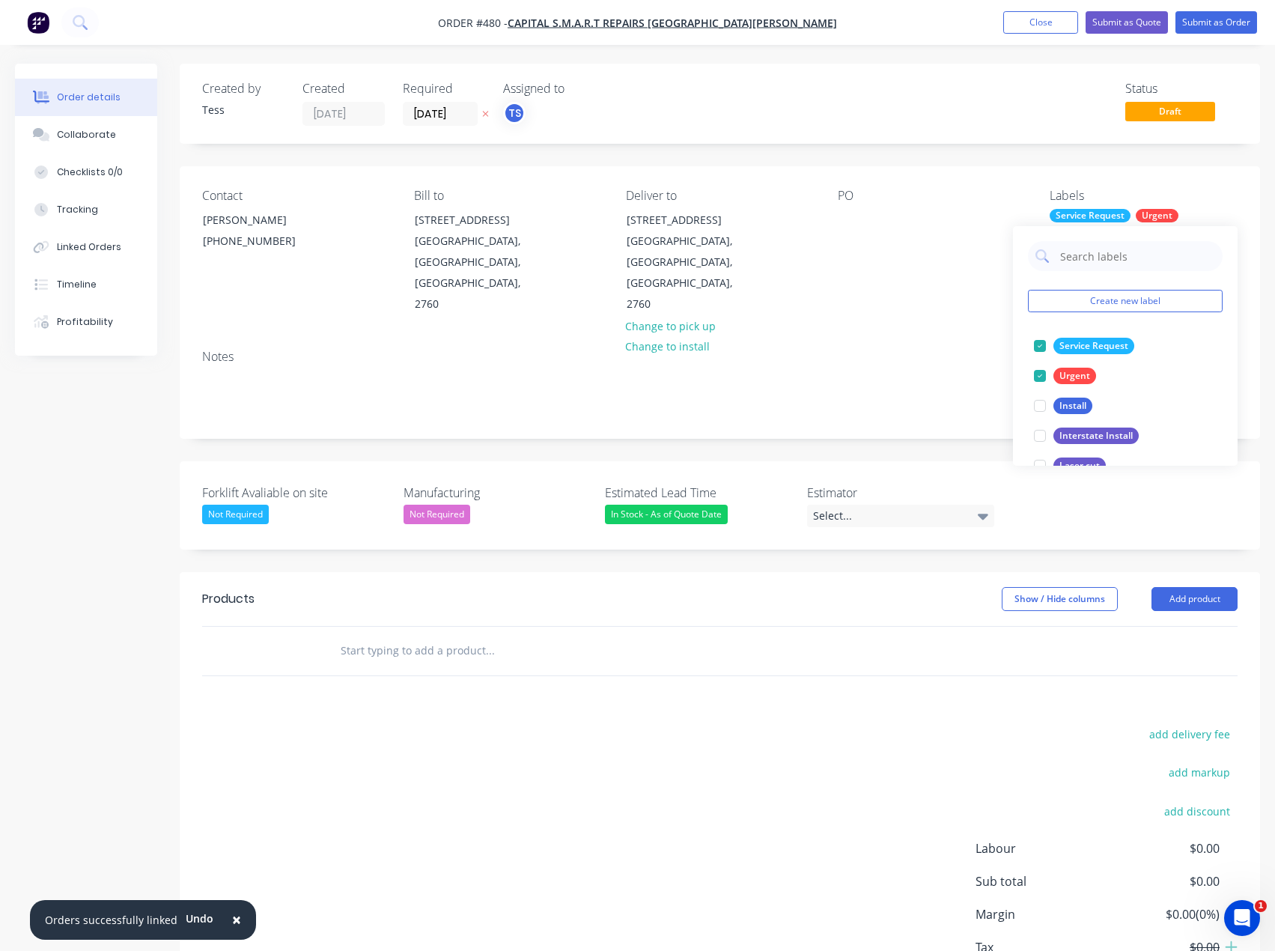
click at [962, 281] on div "PO" at bounding box center [932, 252] width 188 height 127
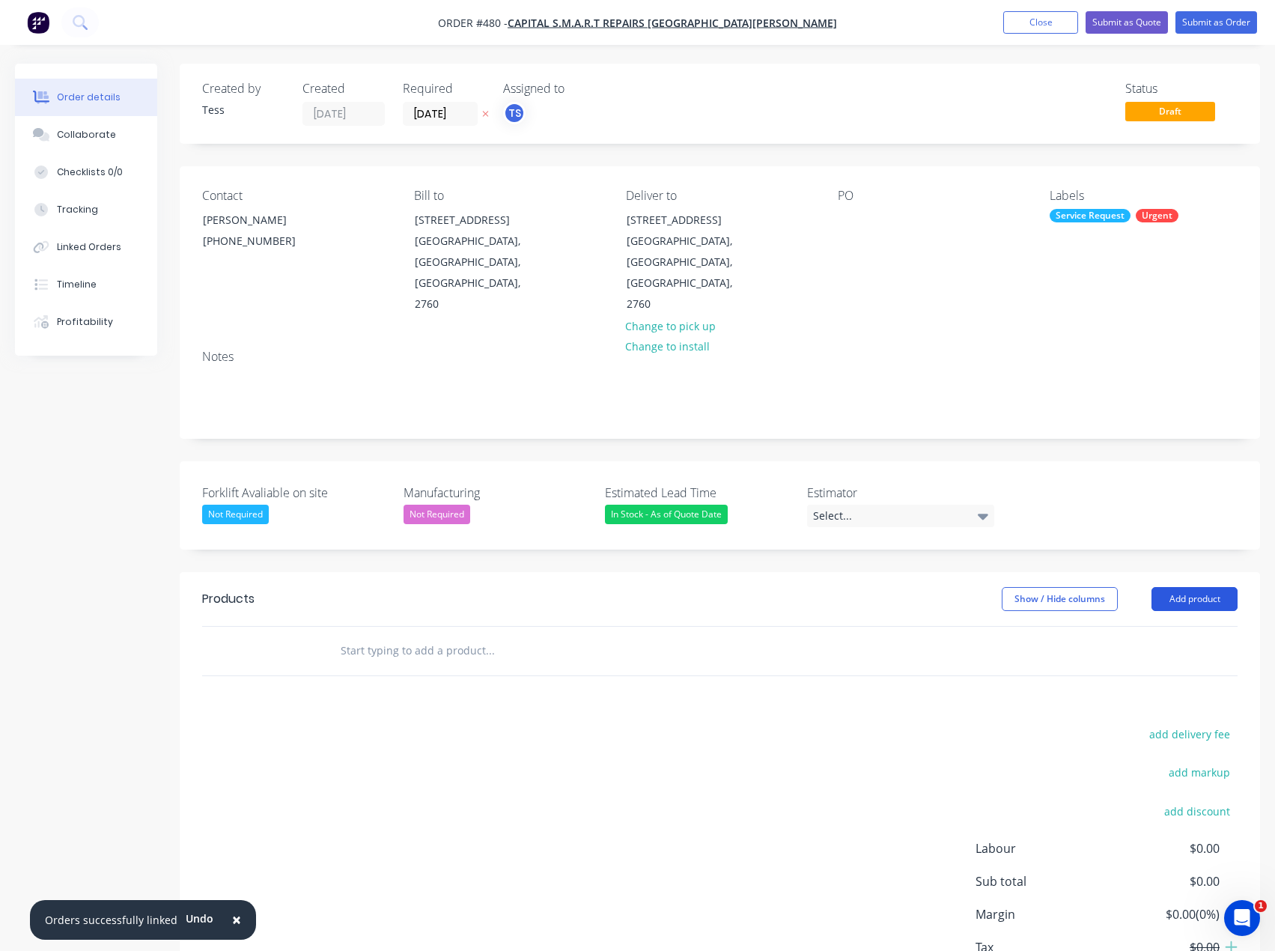
click at [1194, 587] on button "Add product" at bounding box center [1195, 599] width 86 height 24
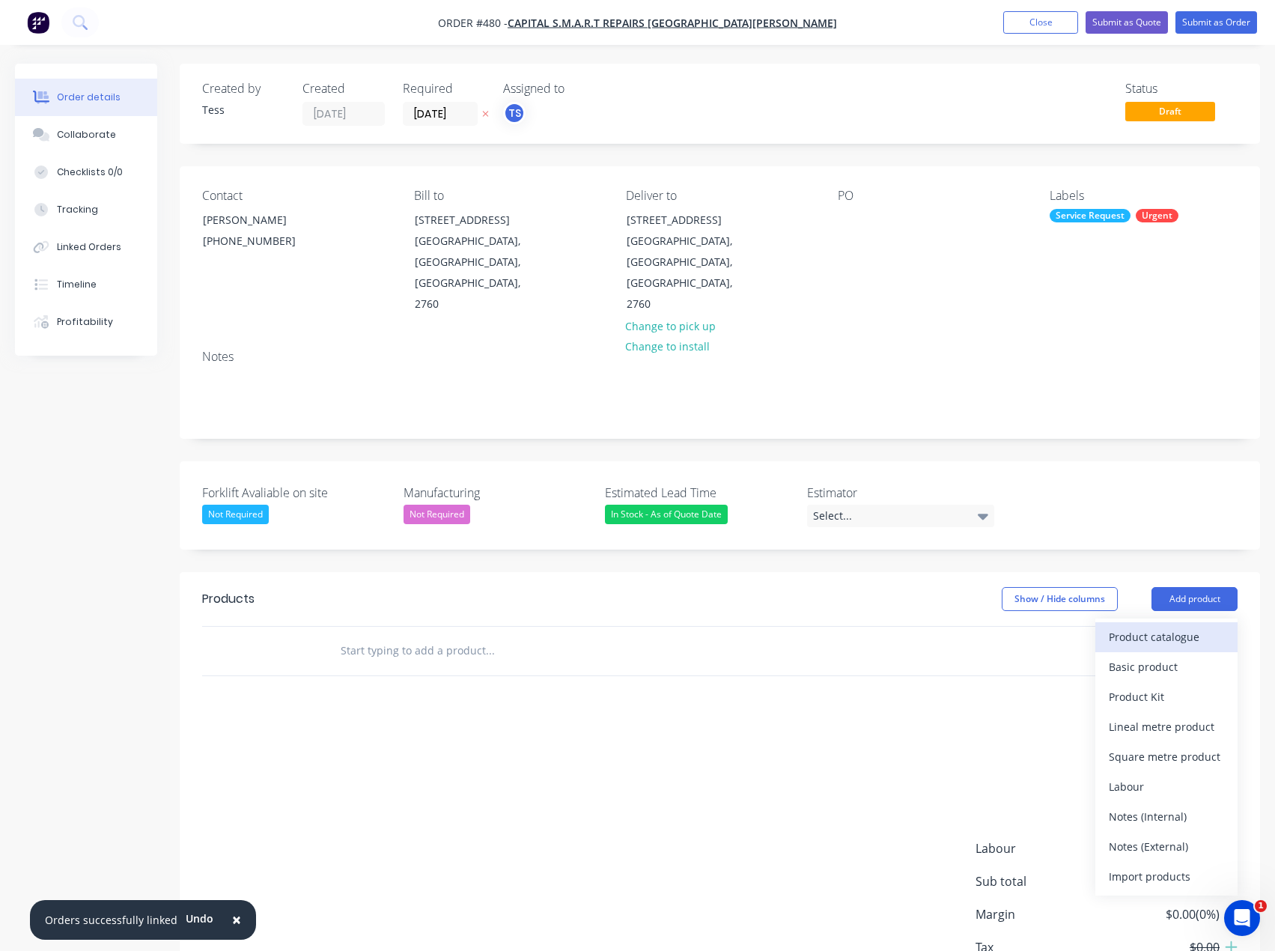
click at [1134, 626] on div "Product catalogue" at bounding box center [1166, 637] width 115 height 22
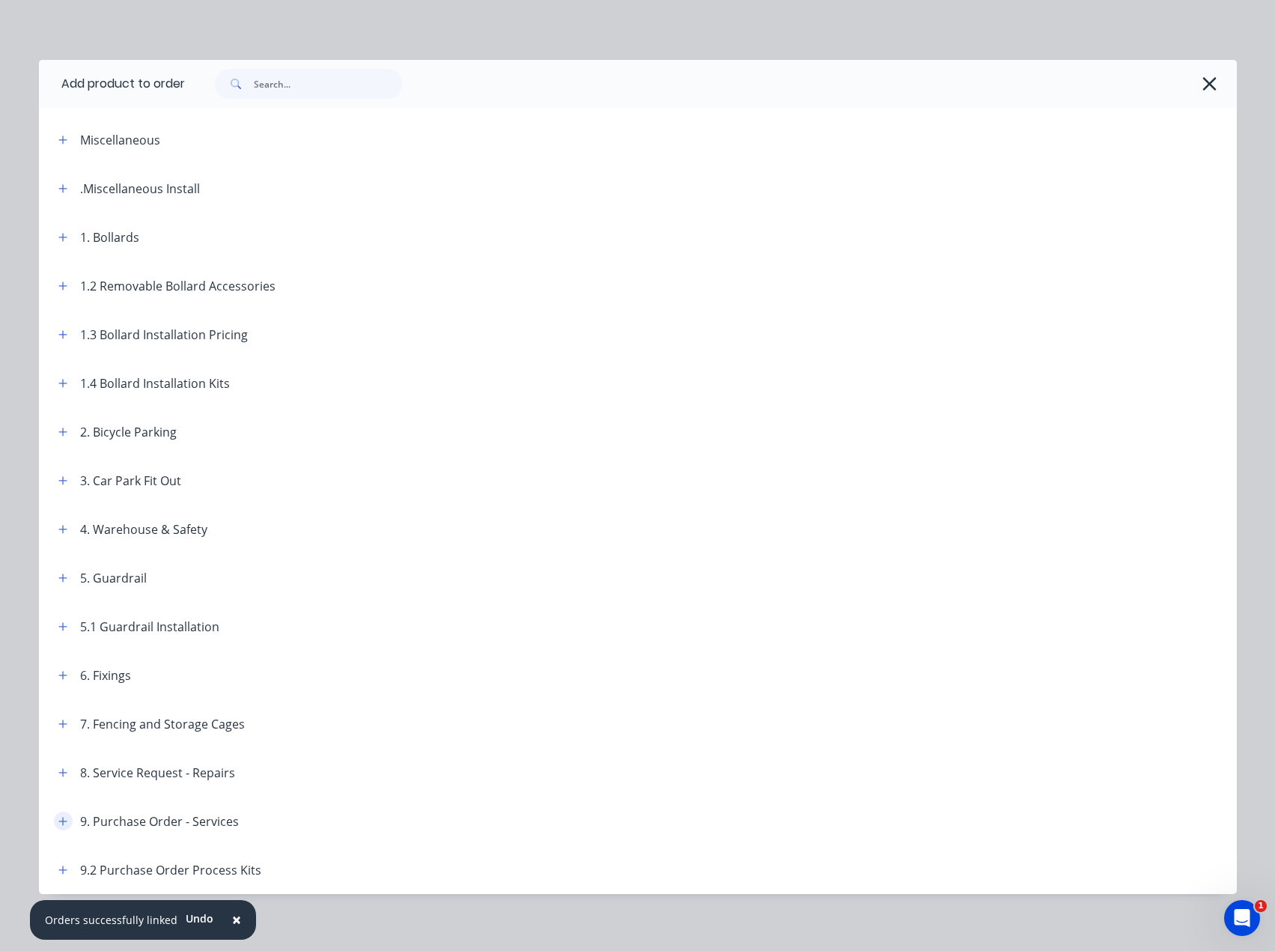
click at [58, 821] on icon "button" at bounding box center [62, 821] width 8 height 8
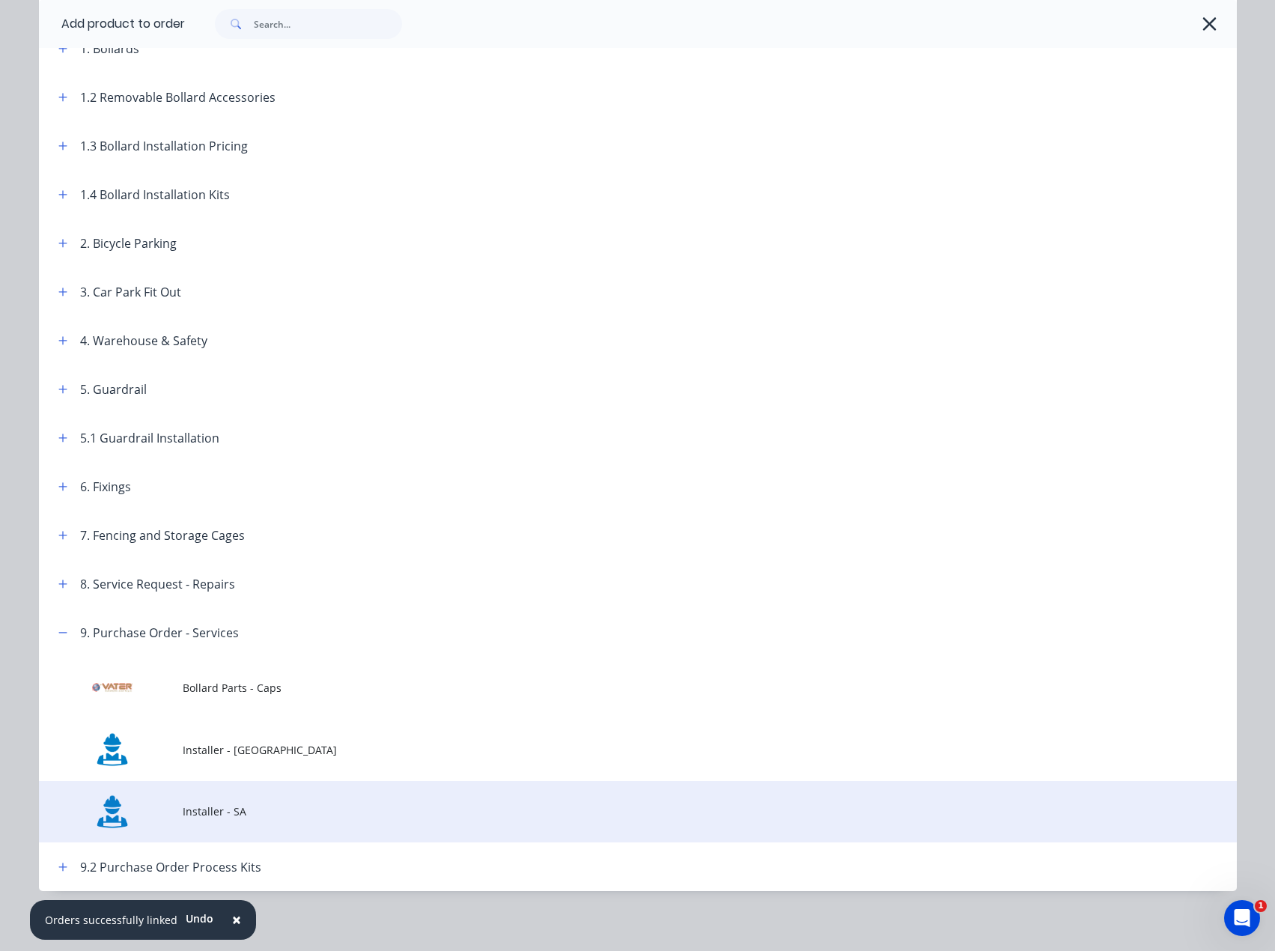
scroll to position [195, 0]
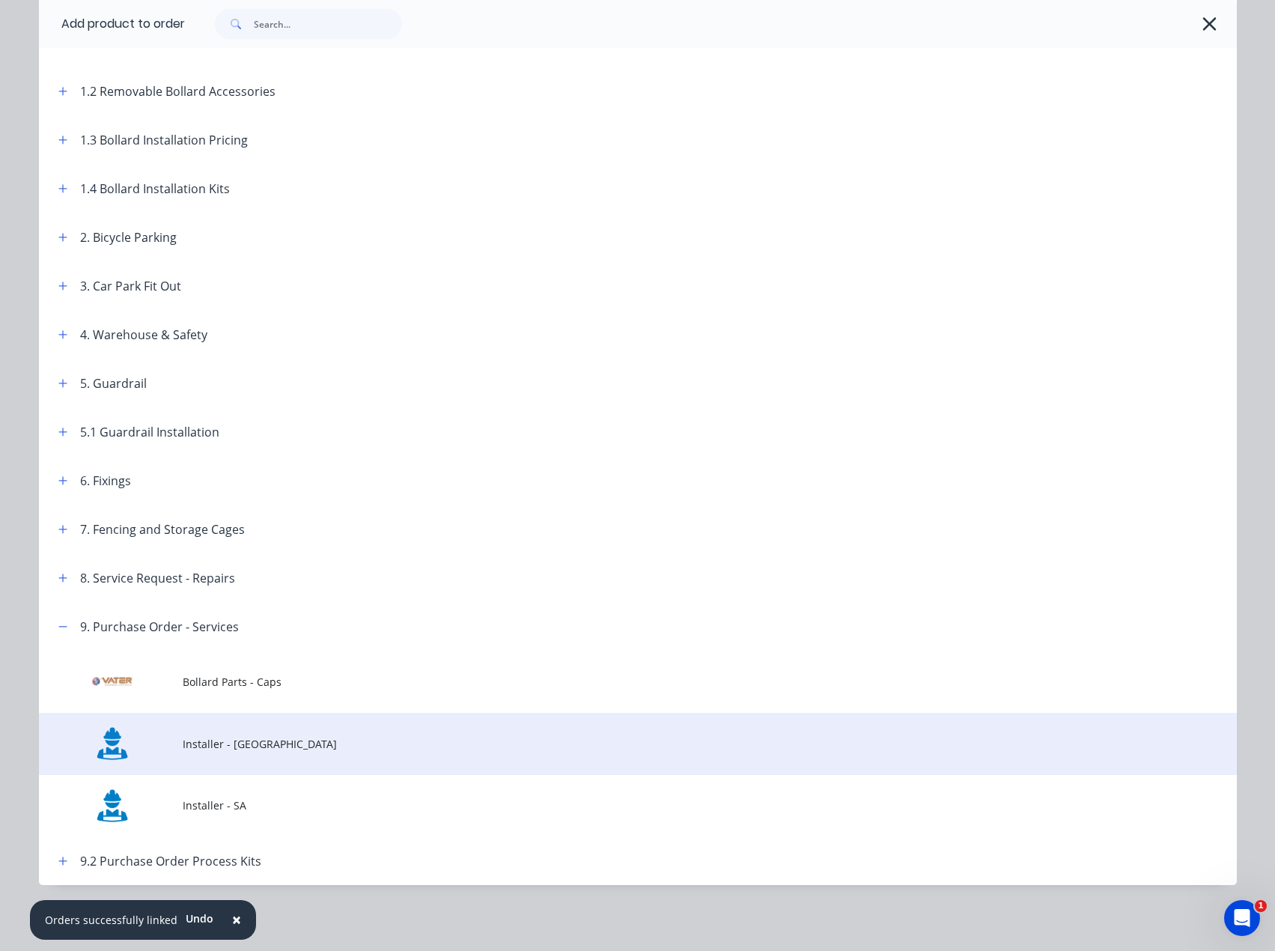
click at [205, 752] on td "Installer - [GEOGRAPHIC_DATA]" at bounding box center [710, 744] width 1054 height 62
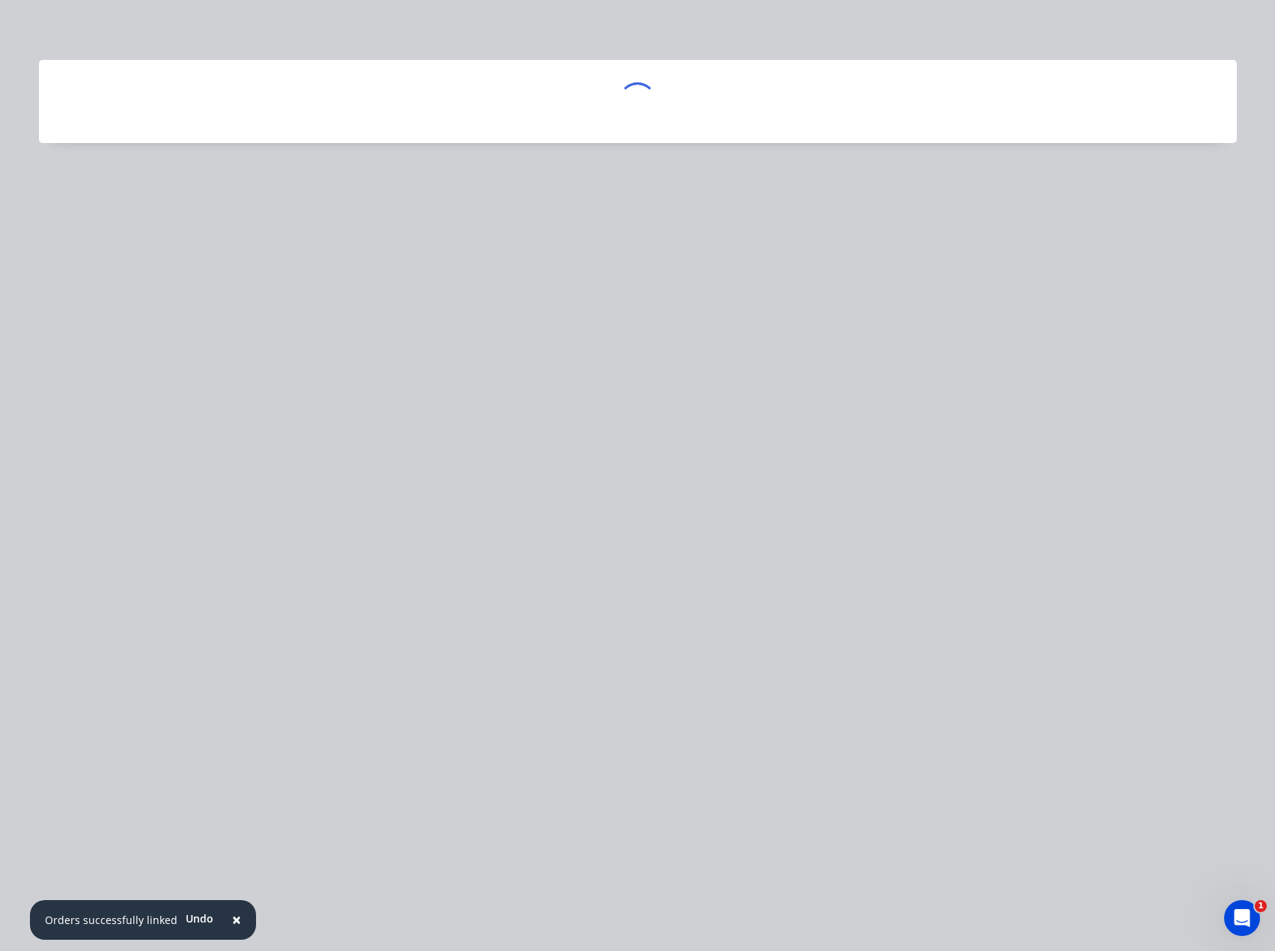
scroll to position [0, 0]
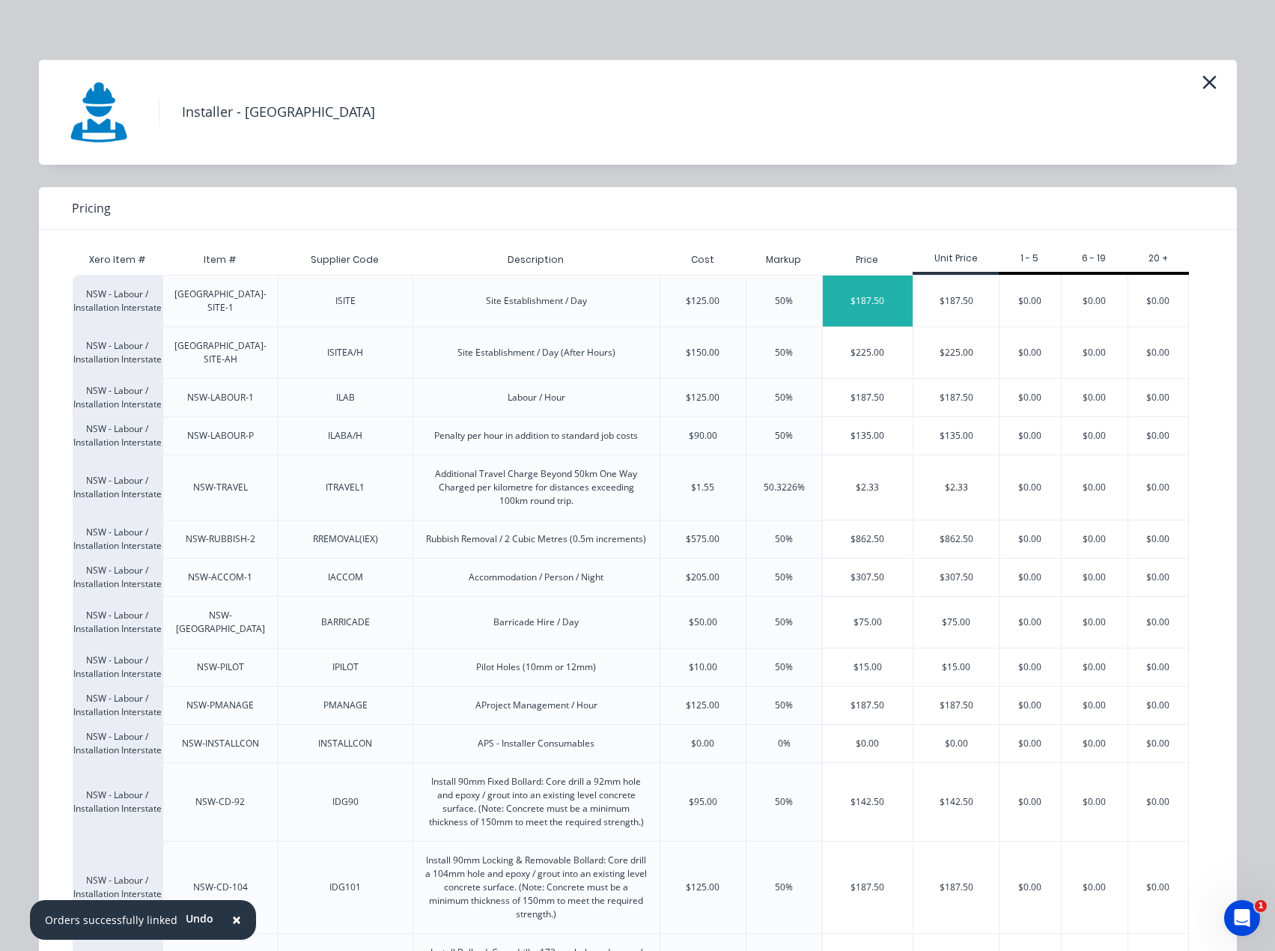
click at [870, 297] on div "$187.50" at bounding box center [868, 301] width 91 height 51
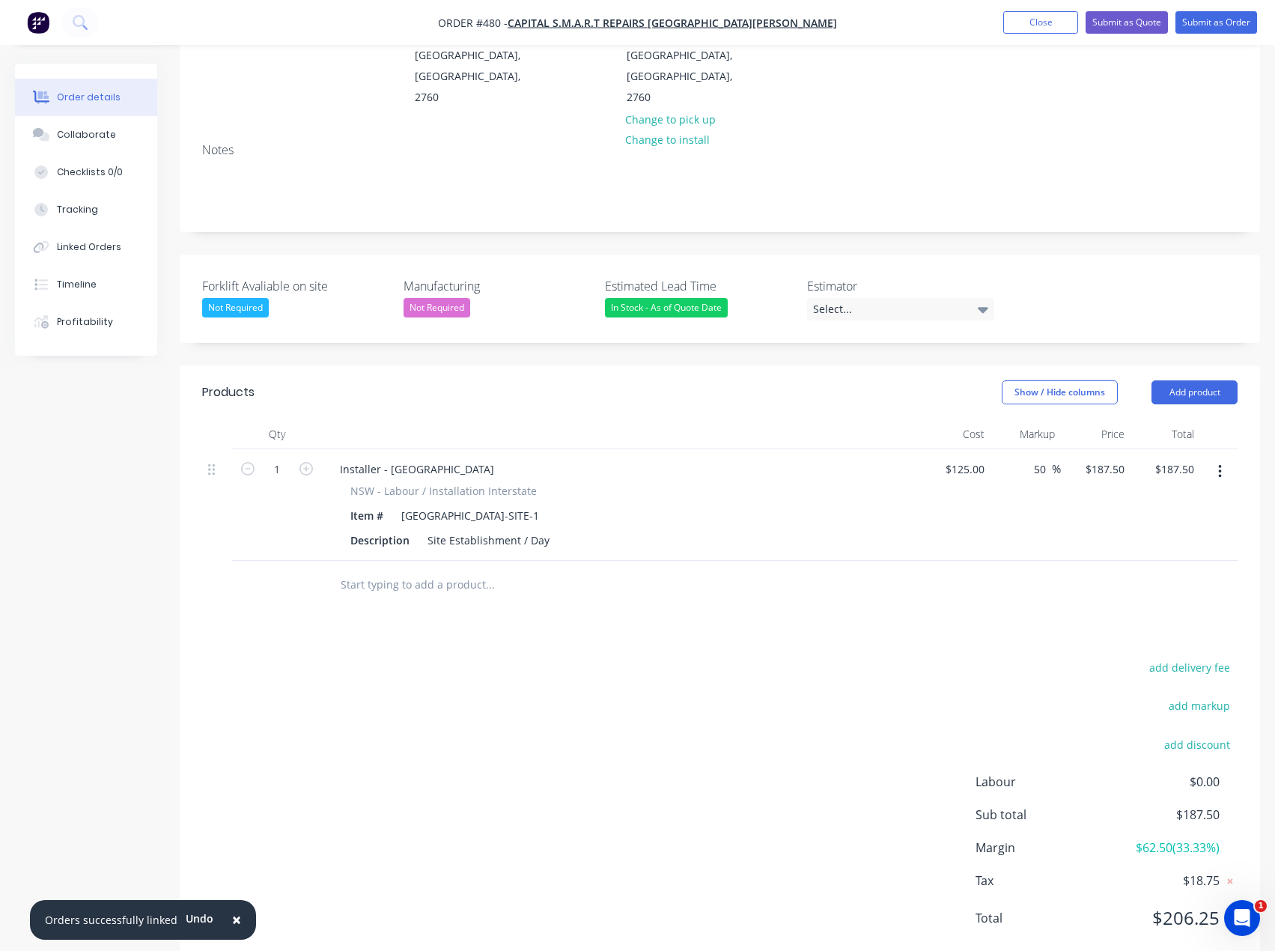
scroll to position [225, 0]
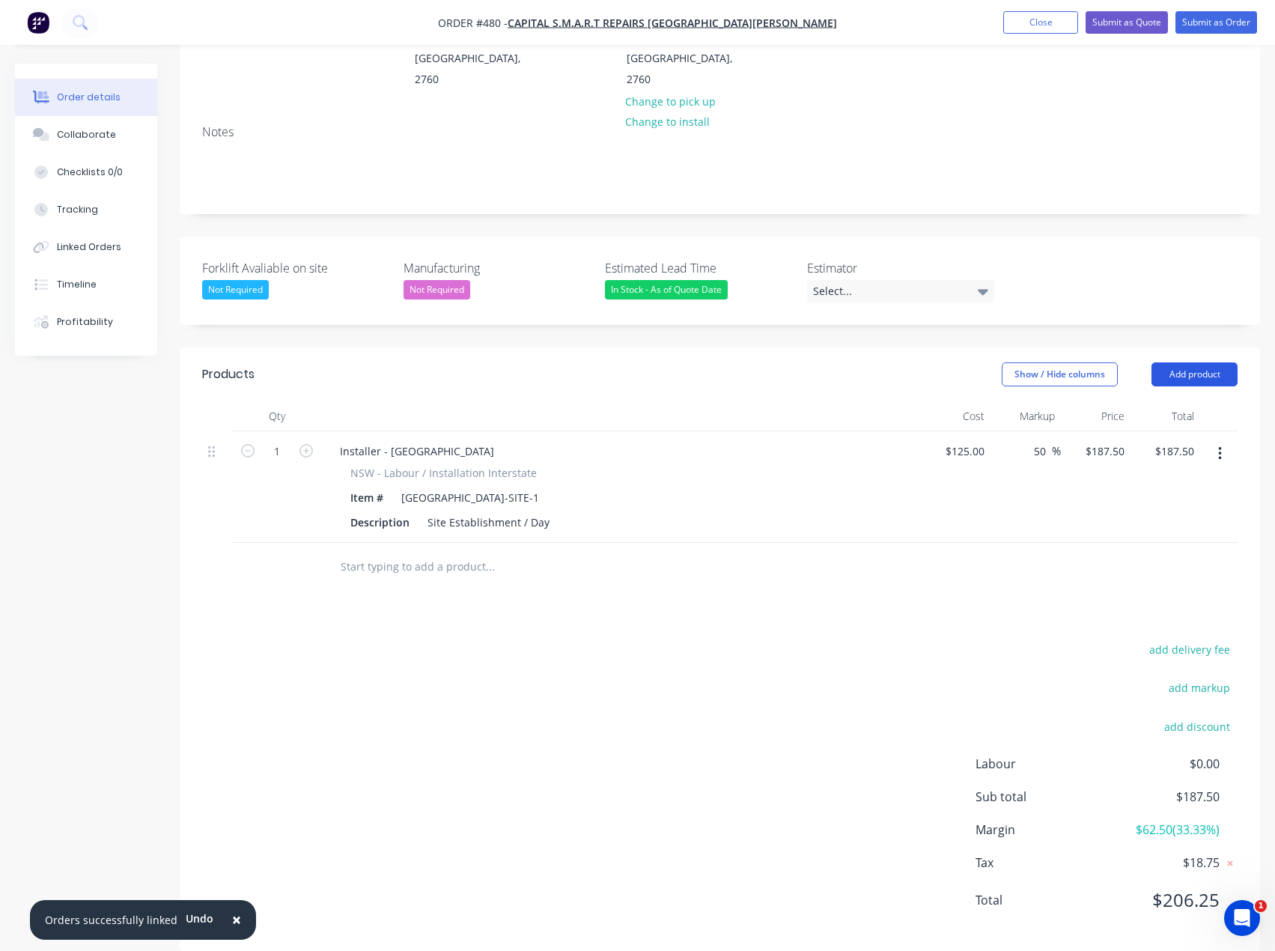
click at [1214, 362] on button "Add product" at bounding box center [1195, 374] width 86 height 24
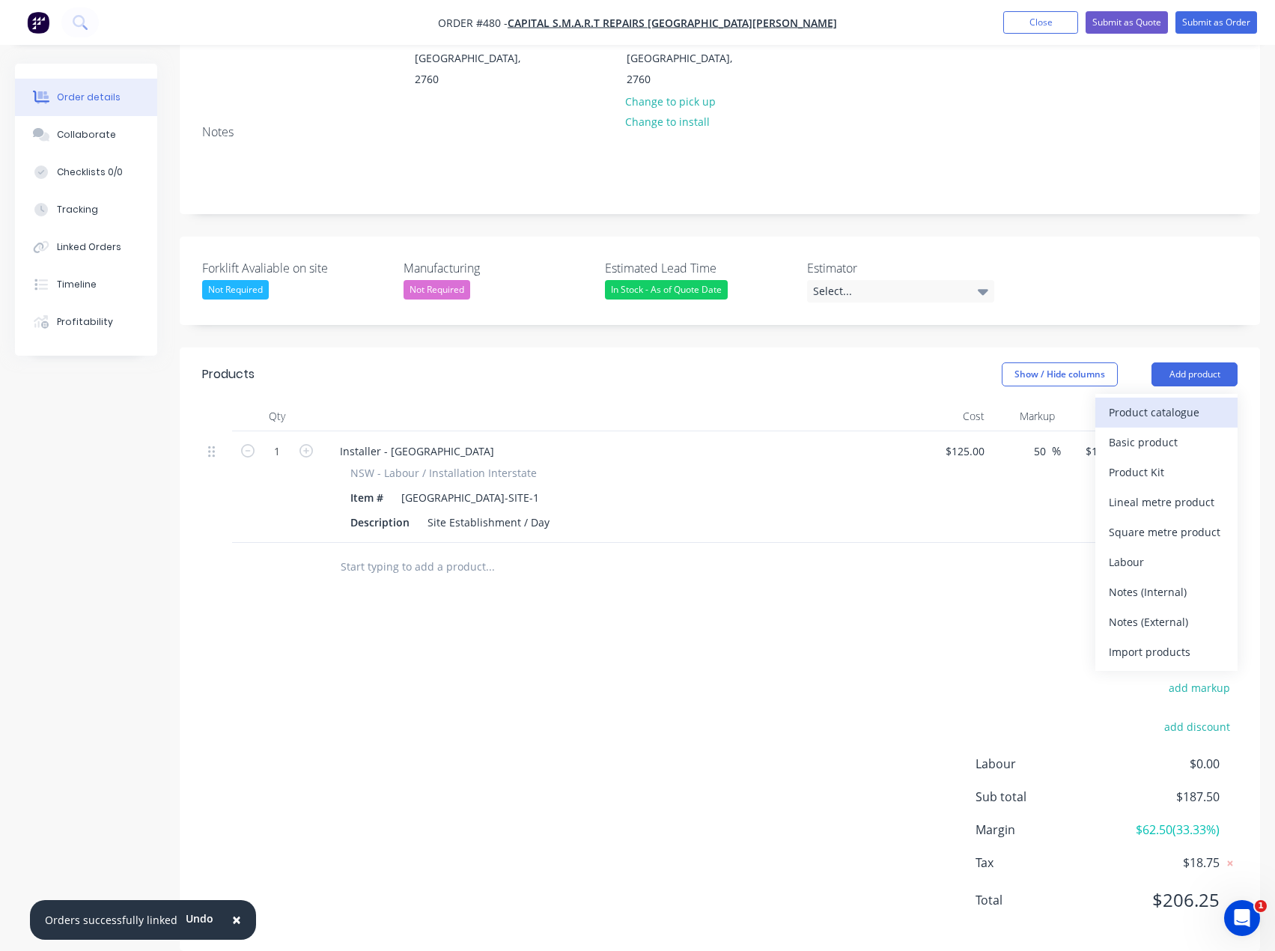
click at [1140, 401] on div "Product catalogue" at bounding box center [1166, 412] width 115 height 22
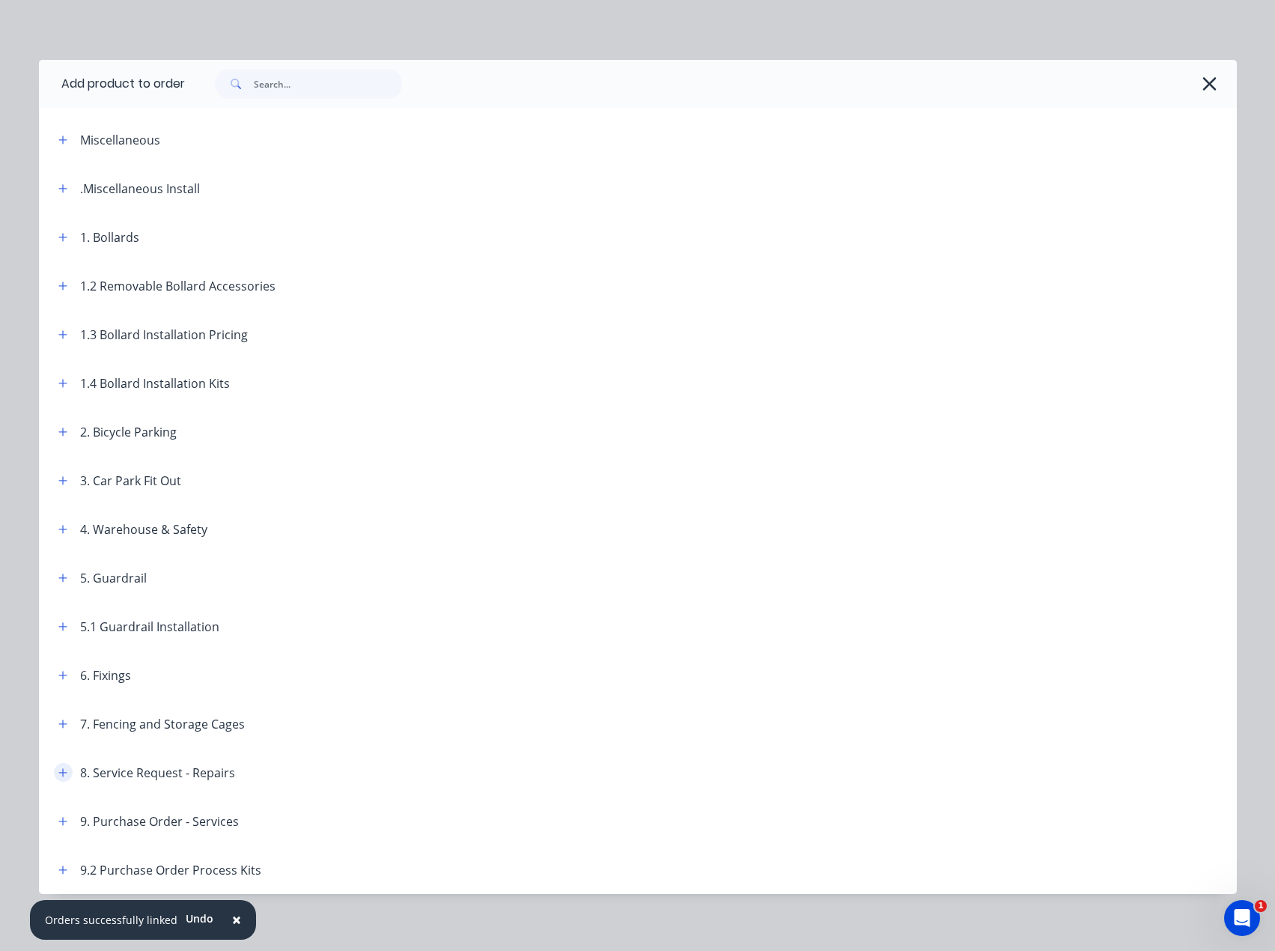
click at [61, 779] on button "button" at bounding box center [63, 772] width 19 height 19
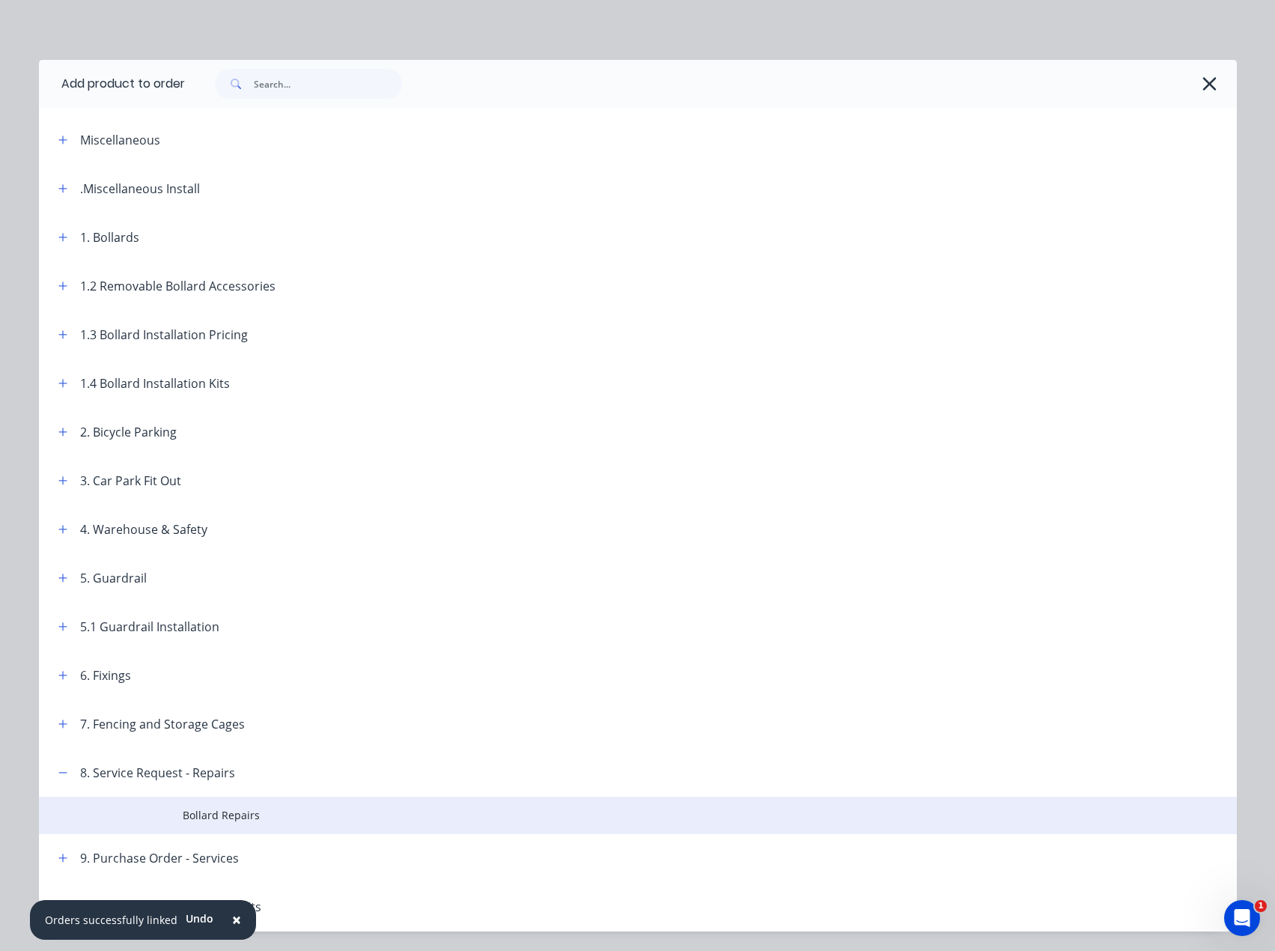
click at [242, 824] on td "Bollard Repairs" at bounding box center [710, 815] width 1054 height 37
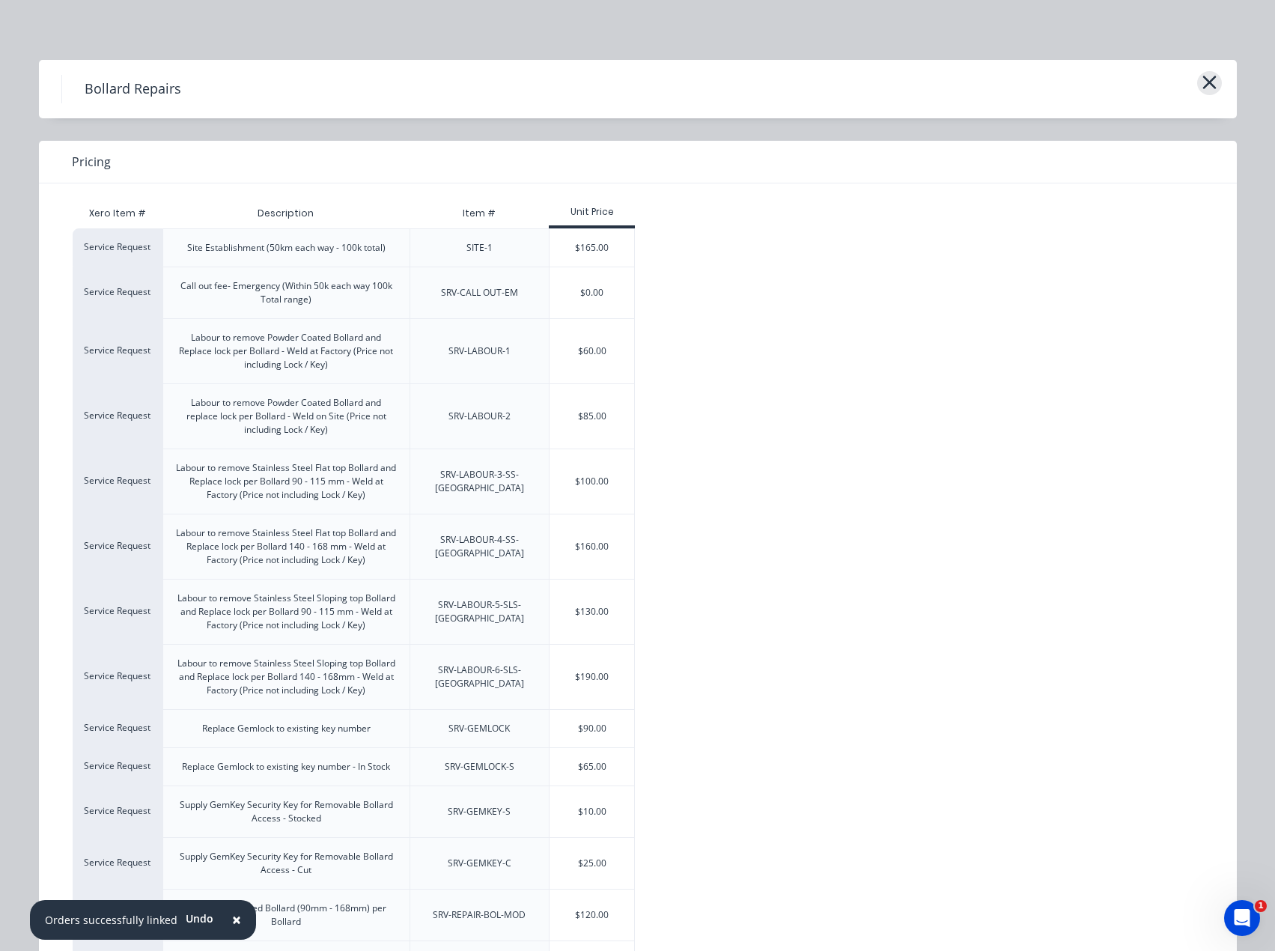
click at [1204, 84] on icon "button" at bounding box center [1209, 82] width 13 height 13
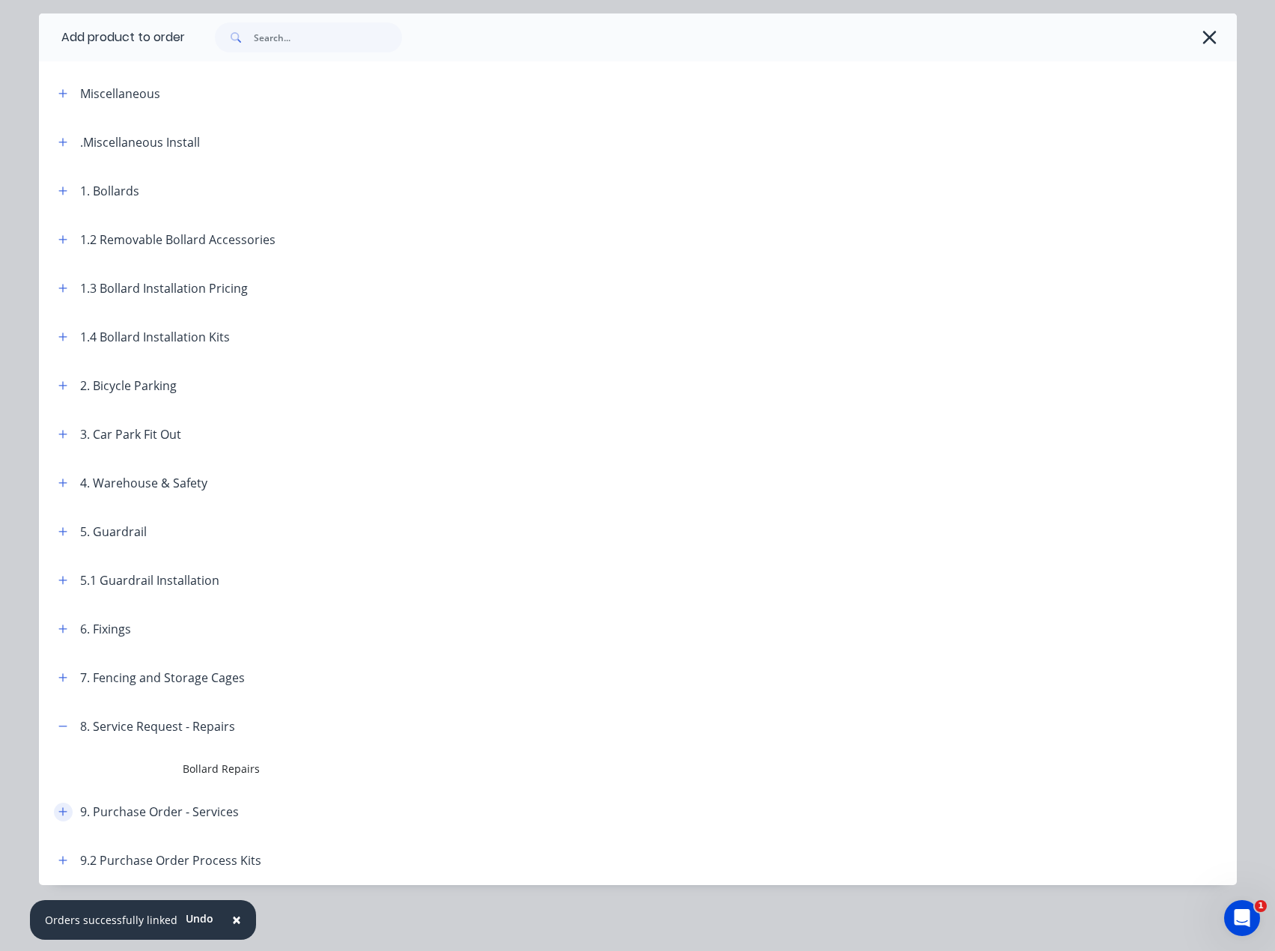
click at [59, 810] on icon "button" at bounding box center [62, 811] width 9 height 10
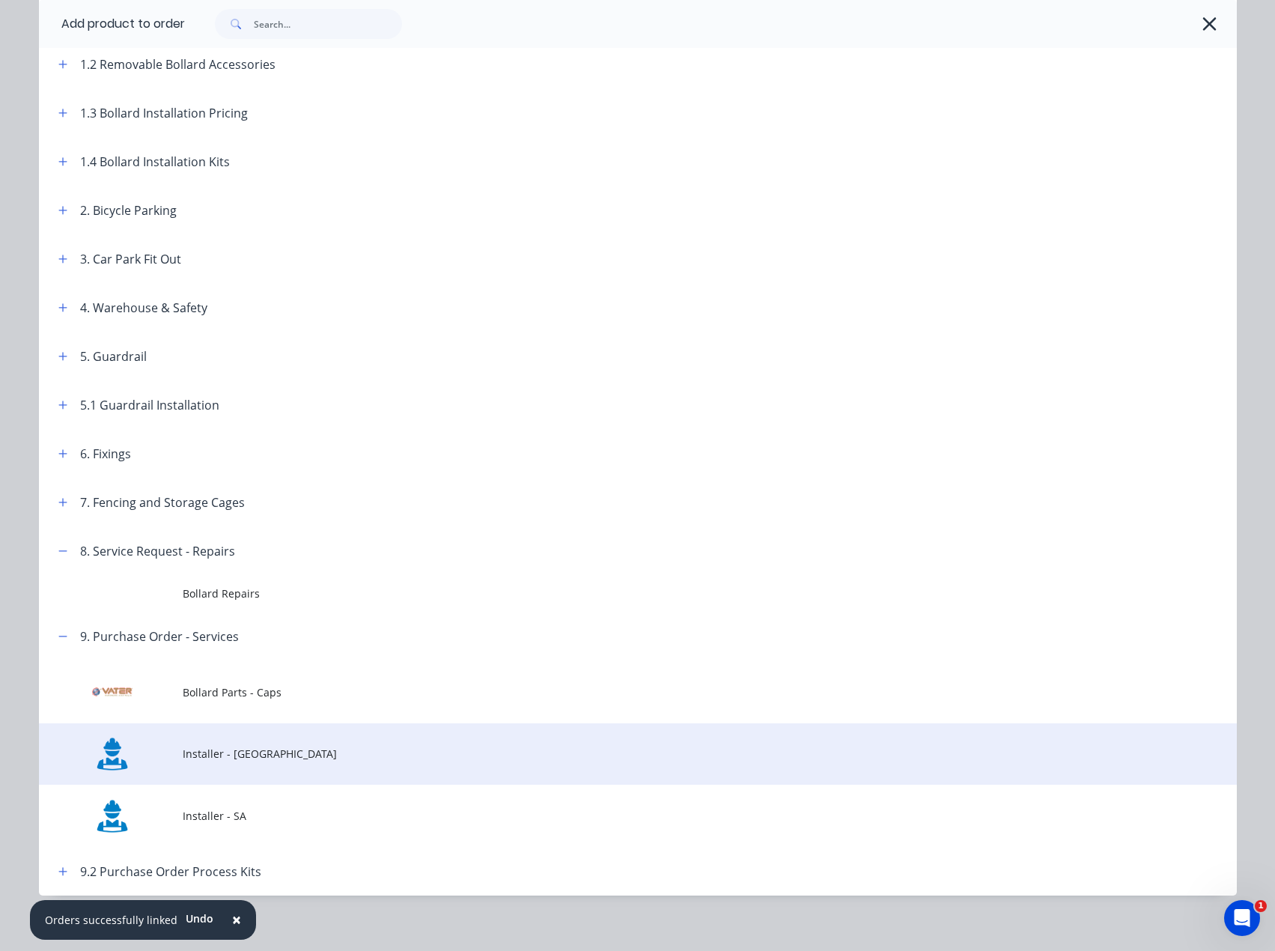
scroll to position [232, 0]
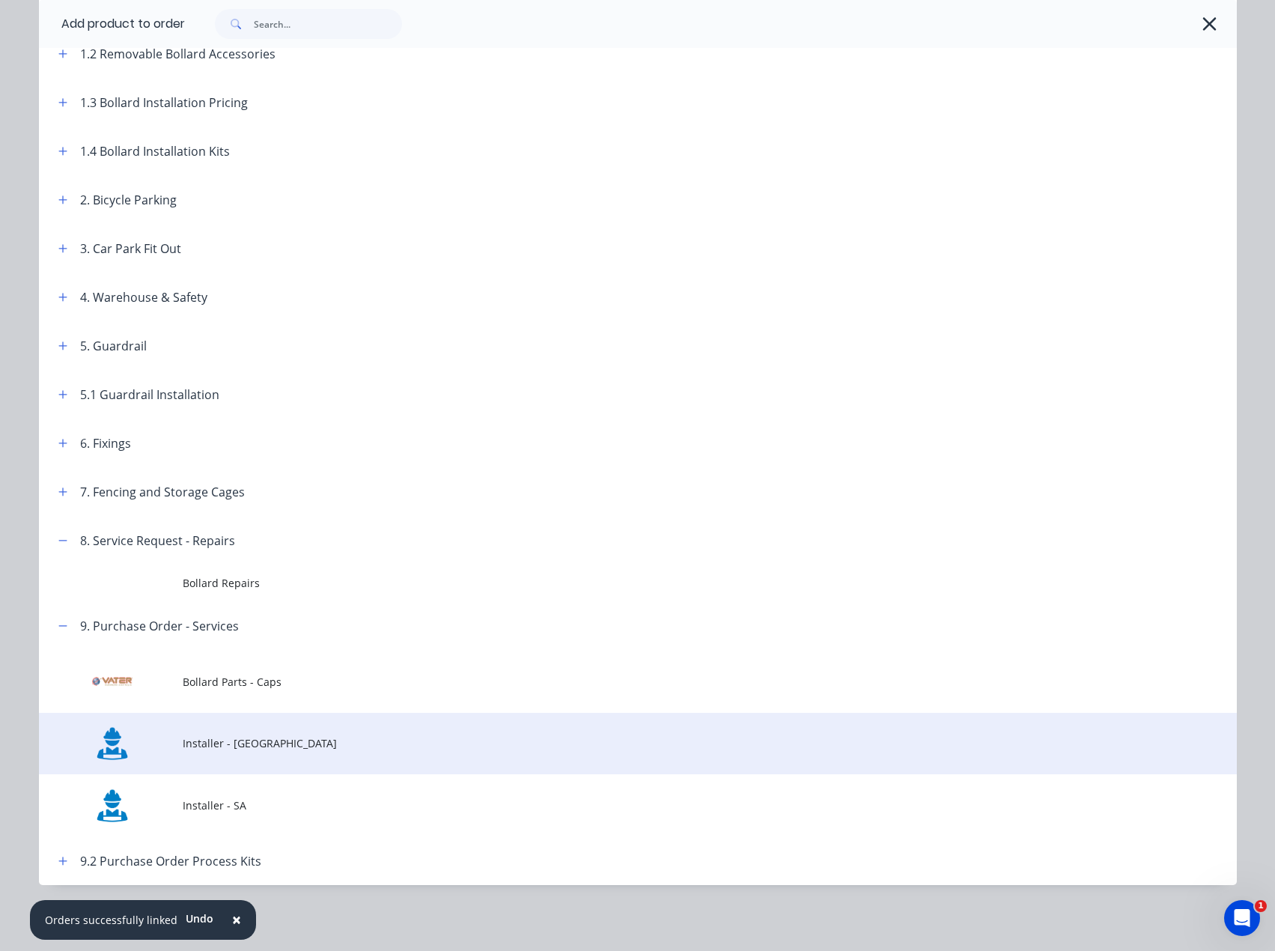
click at [222, 753] on td "Installer - [GEOGRAPHIC_DATA]" at bounding box center [710, 744] width 1054 height 62
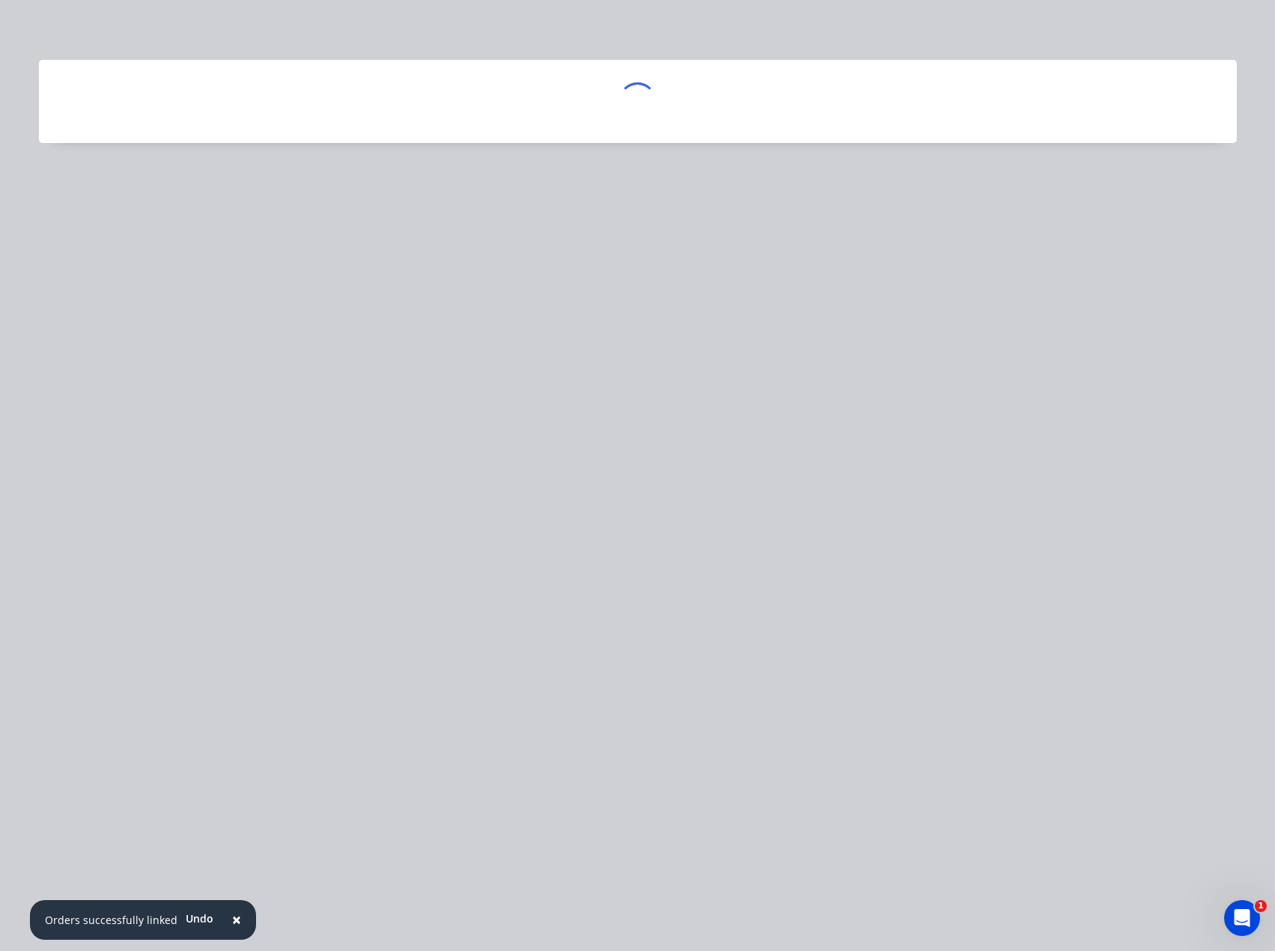
scroll to position [0, 0]
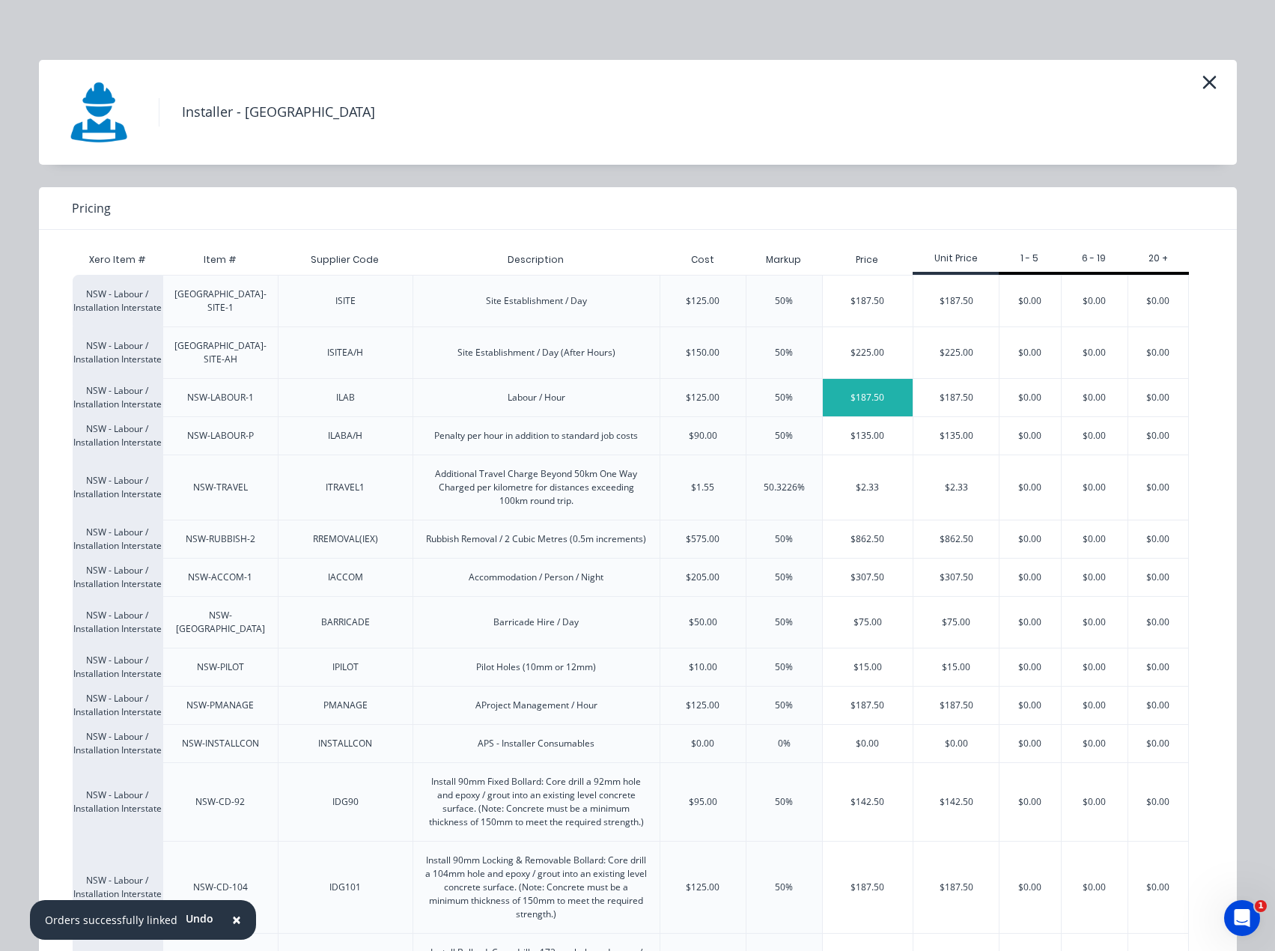
click at [889, 379] on div "$187.50" at bounding box center [868, 397] width 91 height 37
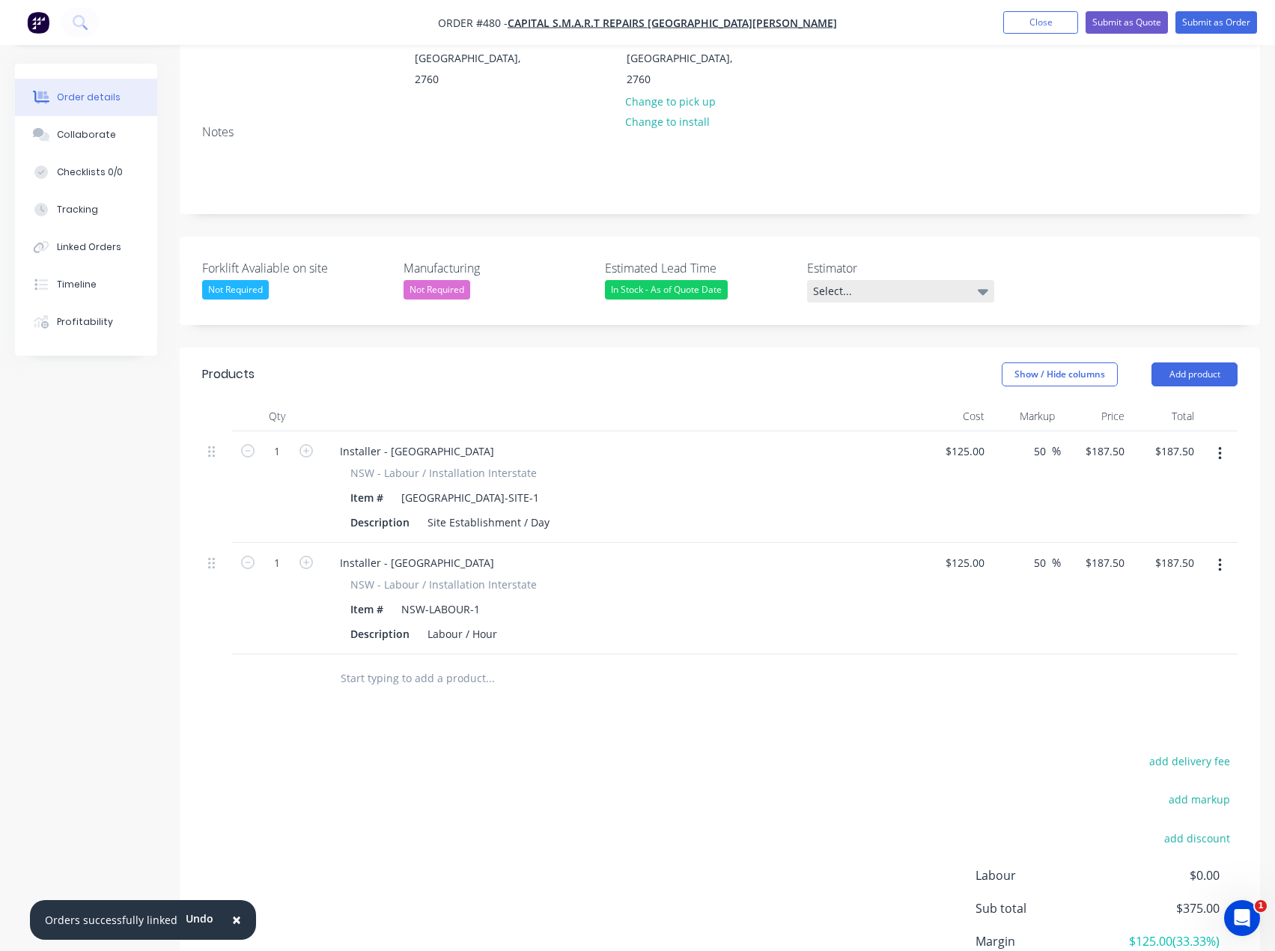
click at [876, 280] on div "Select..." at bounding box center [900, 291] width 187 height 22
click at [836, 363] on div "[PERSON_NAME]" at bounding box center [859, 361] width 82 height 19
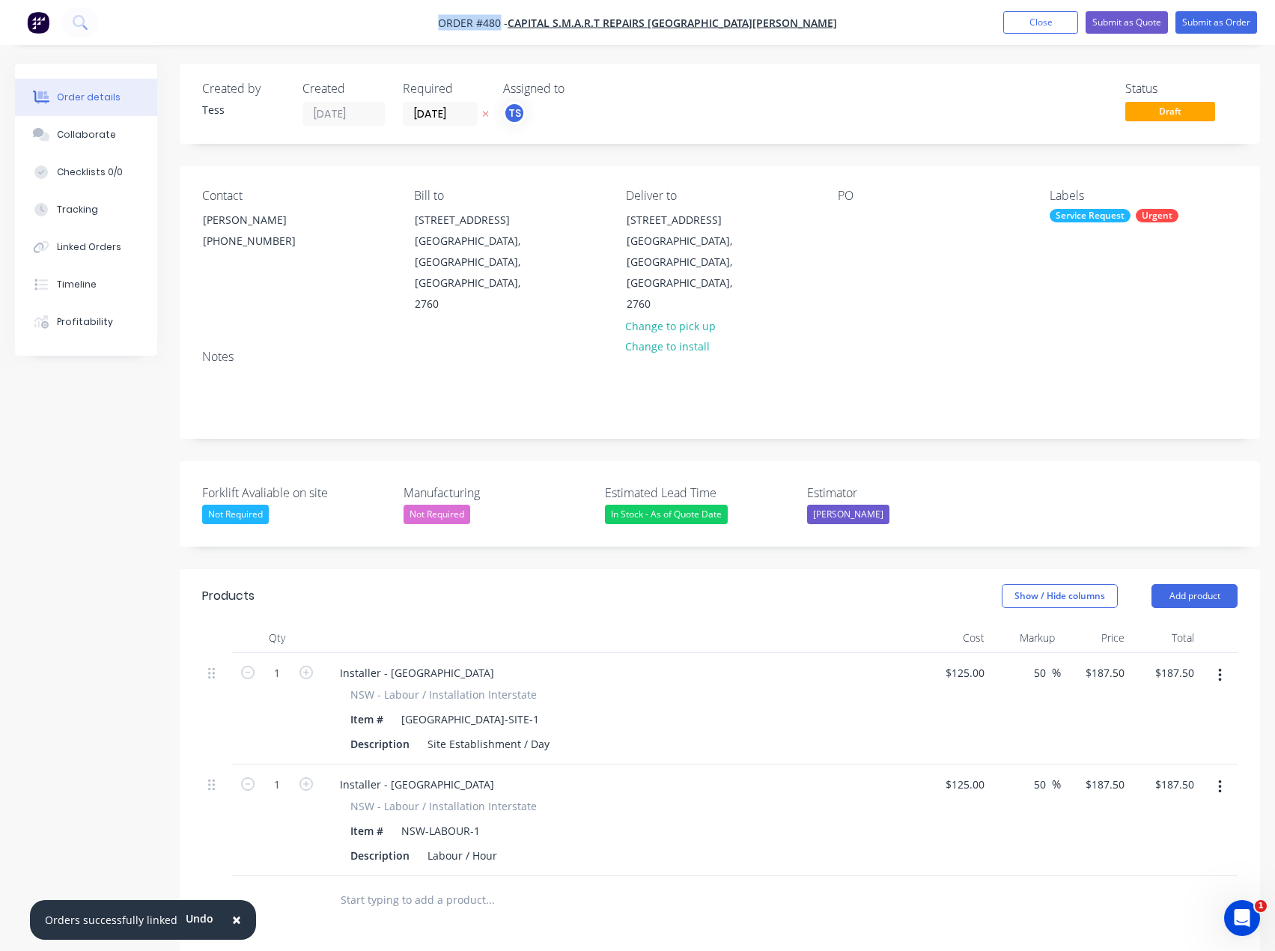
drag, startPoint x: 505, startPoint y: 22, endPoint x: 574, endPoint y: 23, distance: 68.1
click at [574, 23] on nav "Order #480 - Capital S.M.A.R.T Repairs St [PERSON_NAME] Add product Close Submi…" at bounding box center [637, 22] width 1275 height 45
copy span "Order #480"
click at [785, 25] on nav "Order #480 - Capital S.M.A.R.T Repairs St [PERSON_NAME] Add product Close Submi…" at bounding box center [637, 22] width 1275 height 45
drag, startPoint x: 775, startPoint y: 25, endPoint x: 493, endPoint y: 24, distance: 282.3
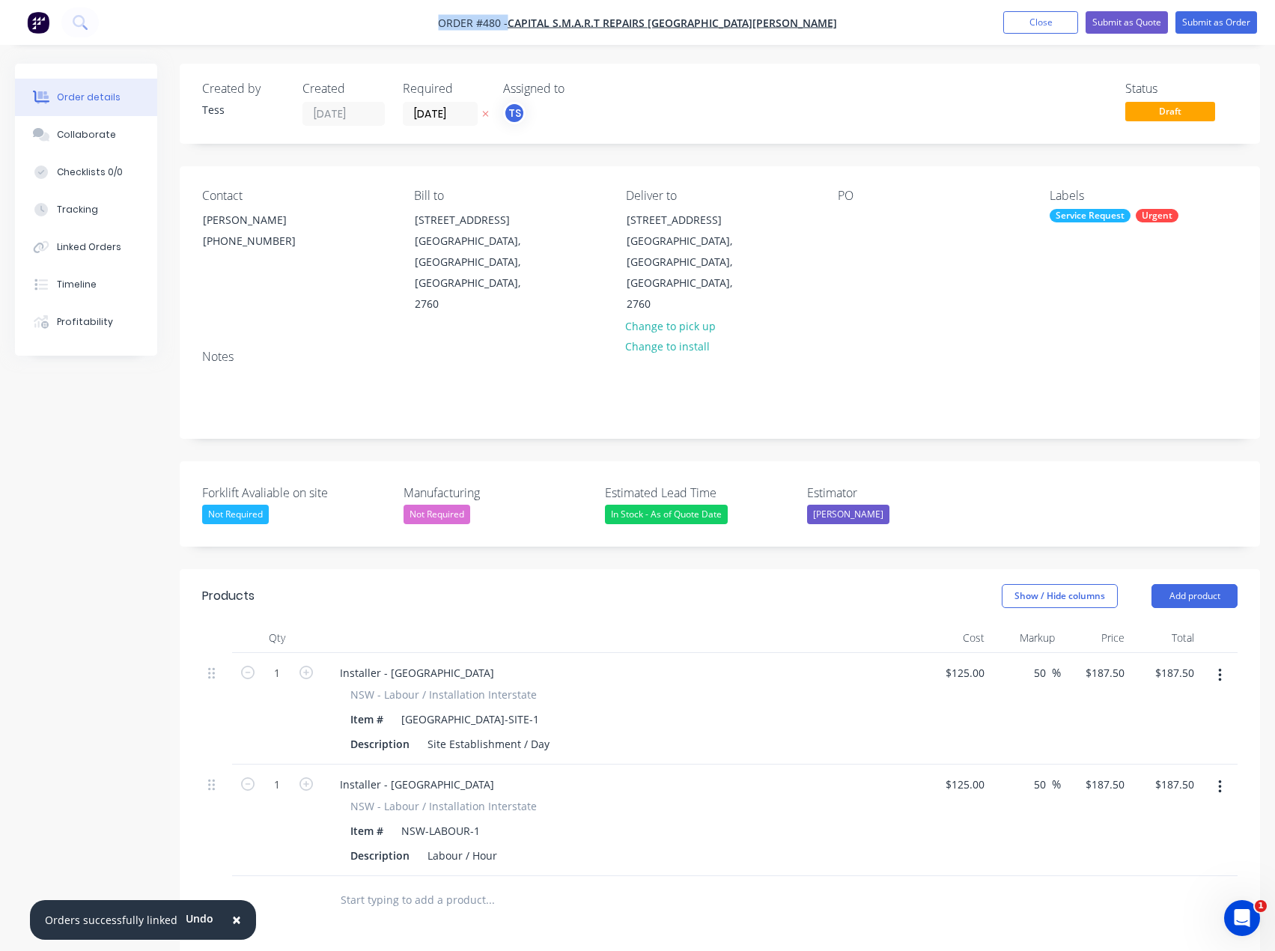
click at [493, 24] on nav "Order #480 - Capital S.M.A.R.T Repairs St [PERSON_NAME] Add product Close Submi…" at bounding box center [637, 22] width 1275 height 45
click at [483, 23] on nav "Order #480 - Capital S.M.A.R.T Repairs St [PERSON_NAME] Add product Close Submi…" at bounding box center [637, 22] width 1275 height 45
drag, startPoint x: 474, startPoint y: 11, endPoint x: 785, endPoint y: 24, distance: 311.0
click at [785, 24] on nav "Order #480 - Capital S.M.A.R.T Repairs St [PERSON_NAME] Add product Close Submi…" at bounding box center [637, 22] width 1275 height 45
click at [481, 30] on nav "Order #480 - Capital S.M.A.R.T Repairs St [PERSON_NAME] Add product Close Submi…" at bounding box center [637, 22] width 1275 height 45
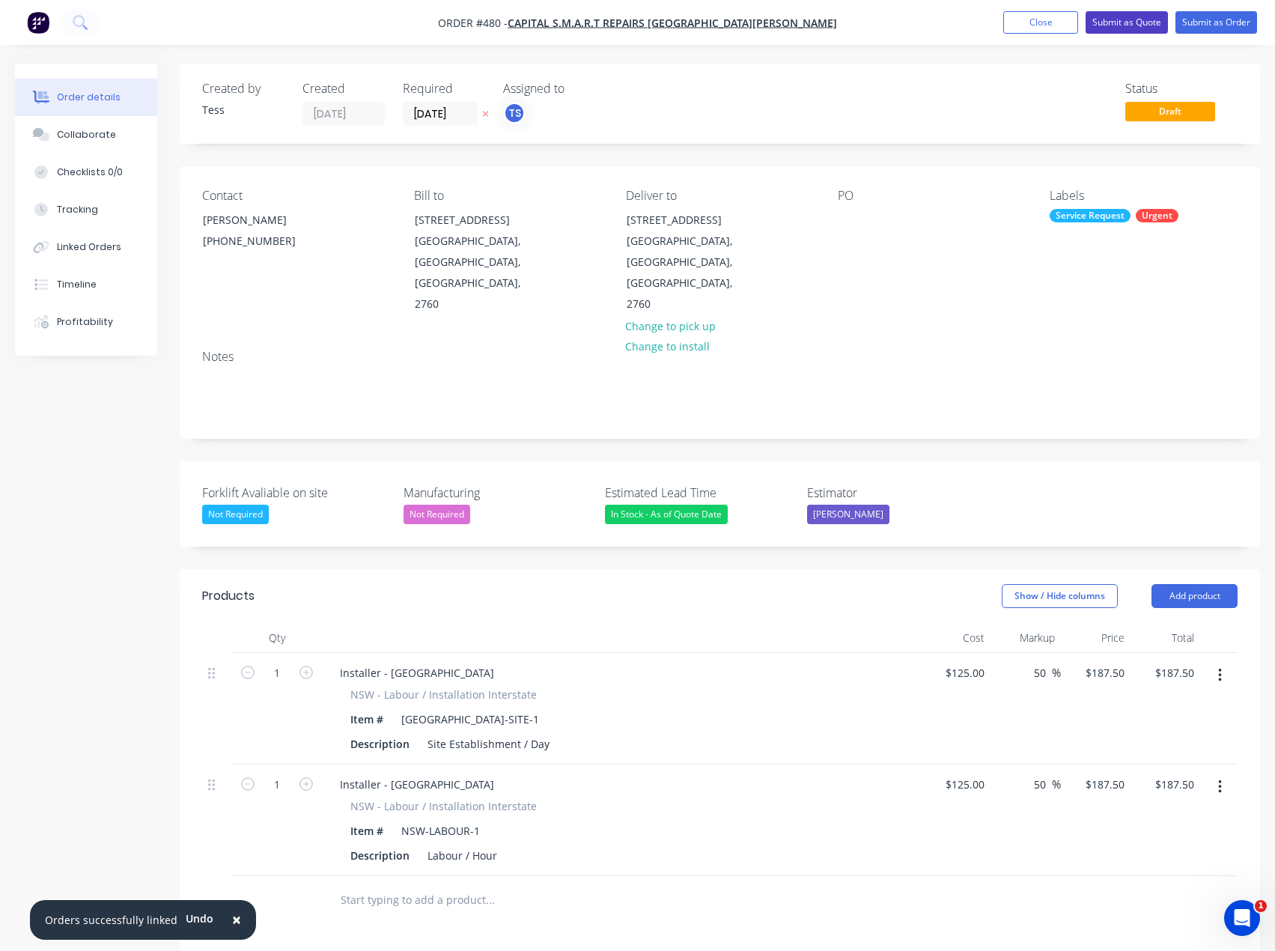
click at [1112, 23] on button "Submit as Quote" at bounding box center [1127, 22] width 82 height 22
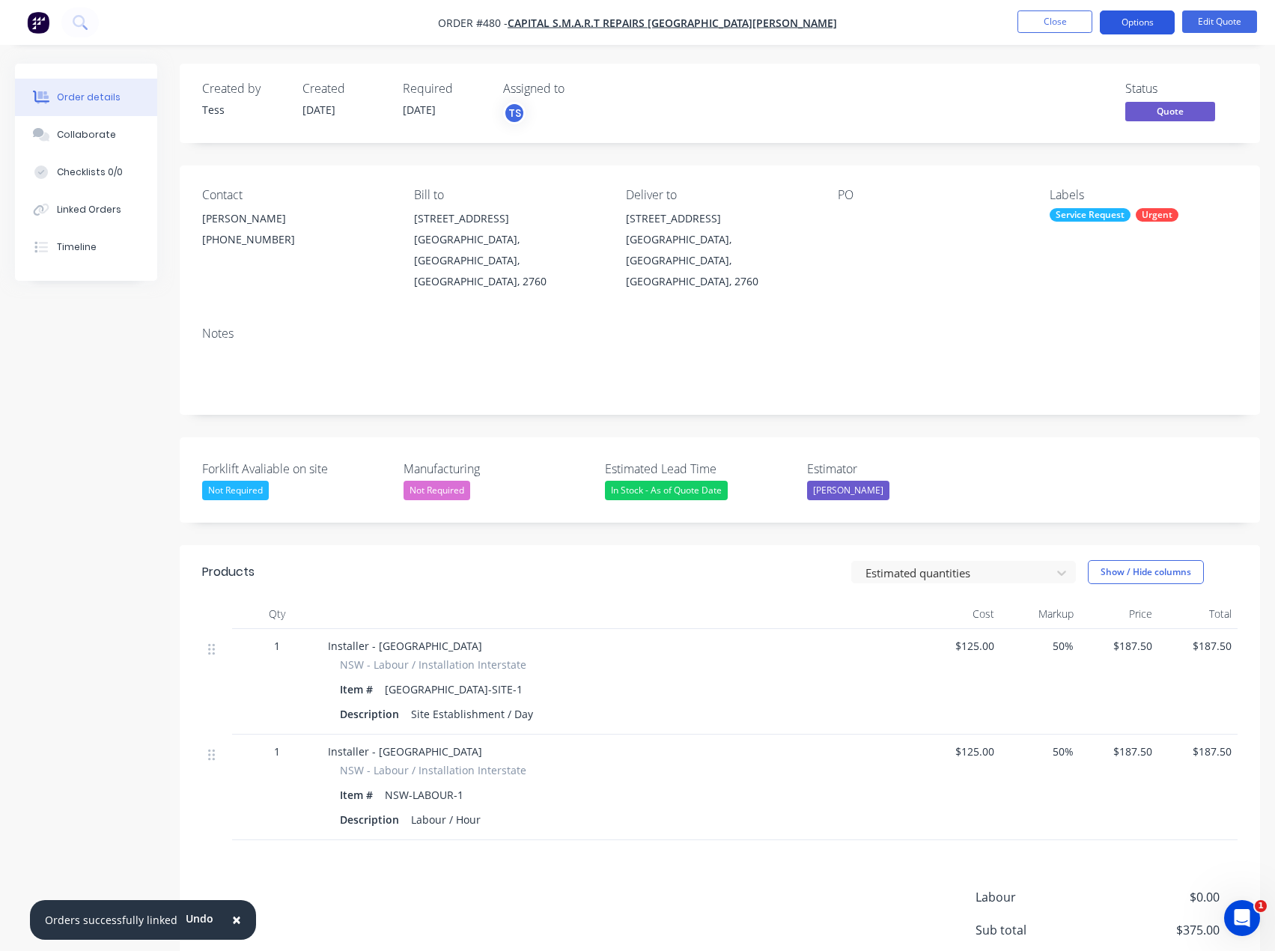
click at [1131, 22] on button "Options" at bounding box center [1137, 22] width 75 height 24
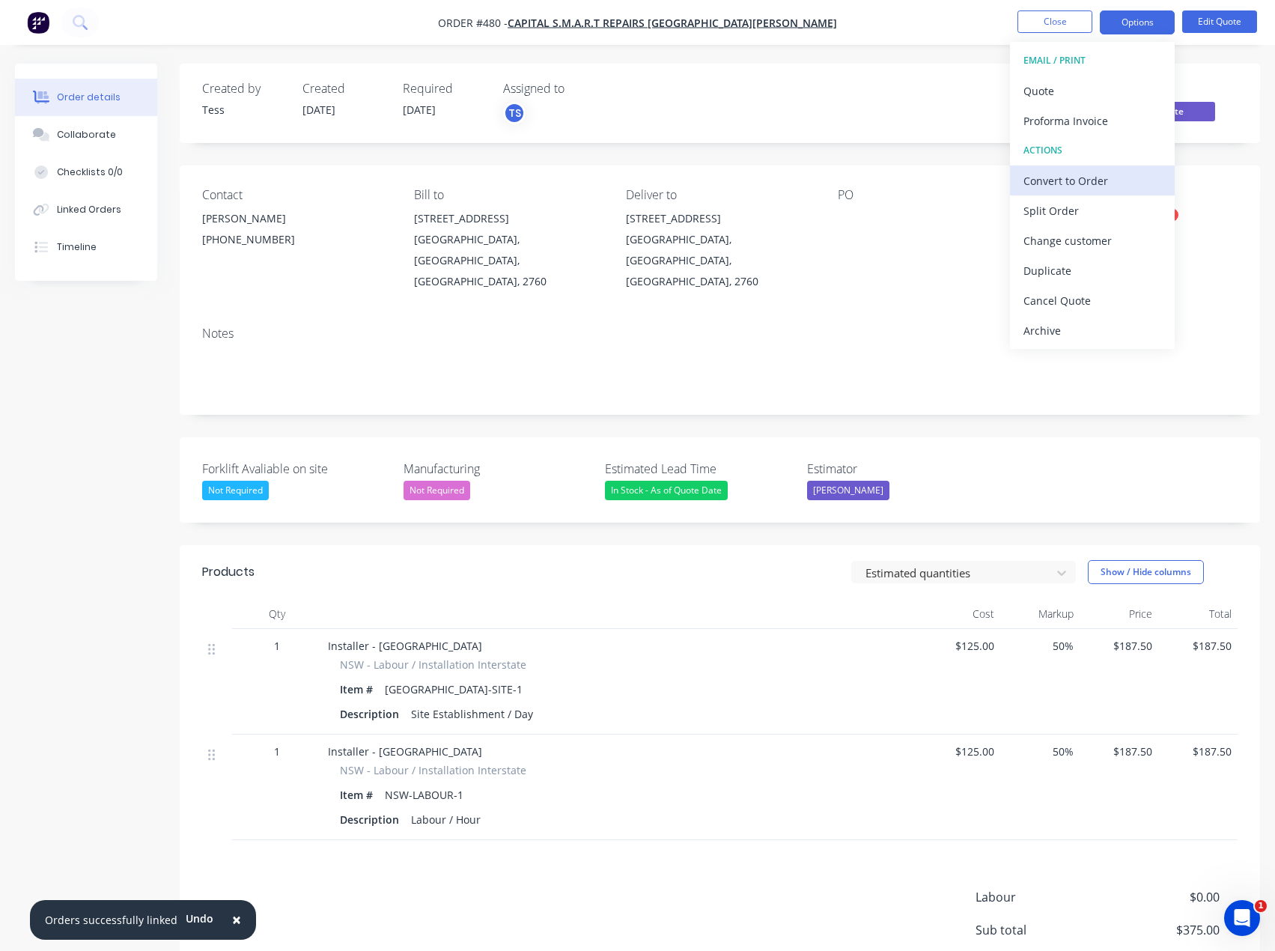
click at [1064, 174] on div "Convert to Order" at bounding box center [1093, 181] width 138 height 22
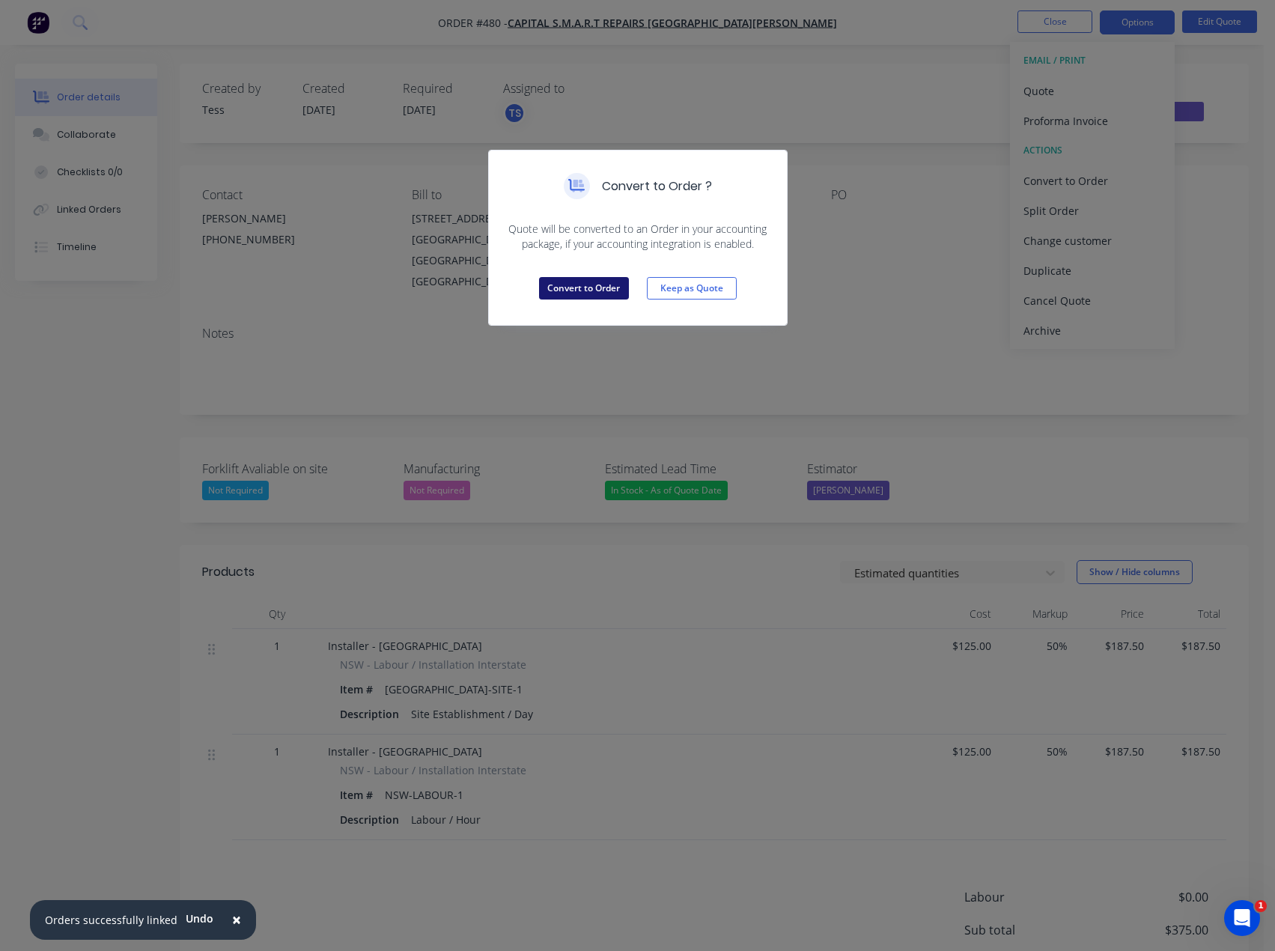
click at [578, 285] on button "Convert to Order" at bounding box center [584, 288] width 90 height 22
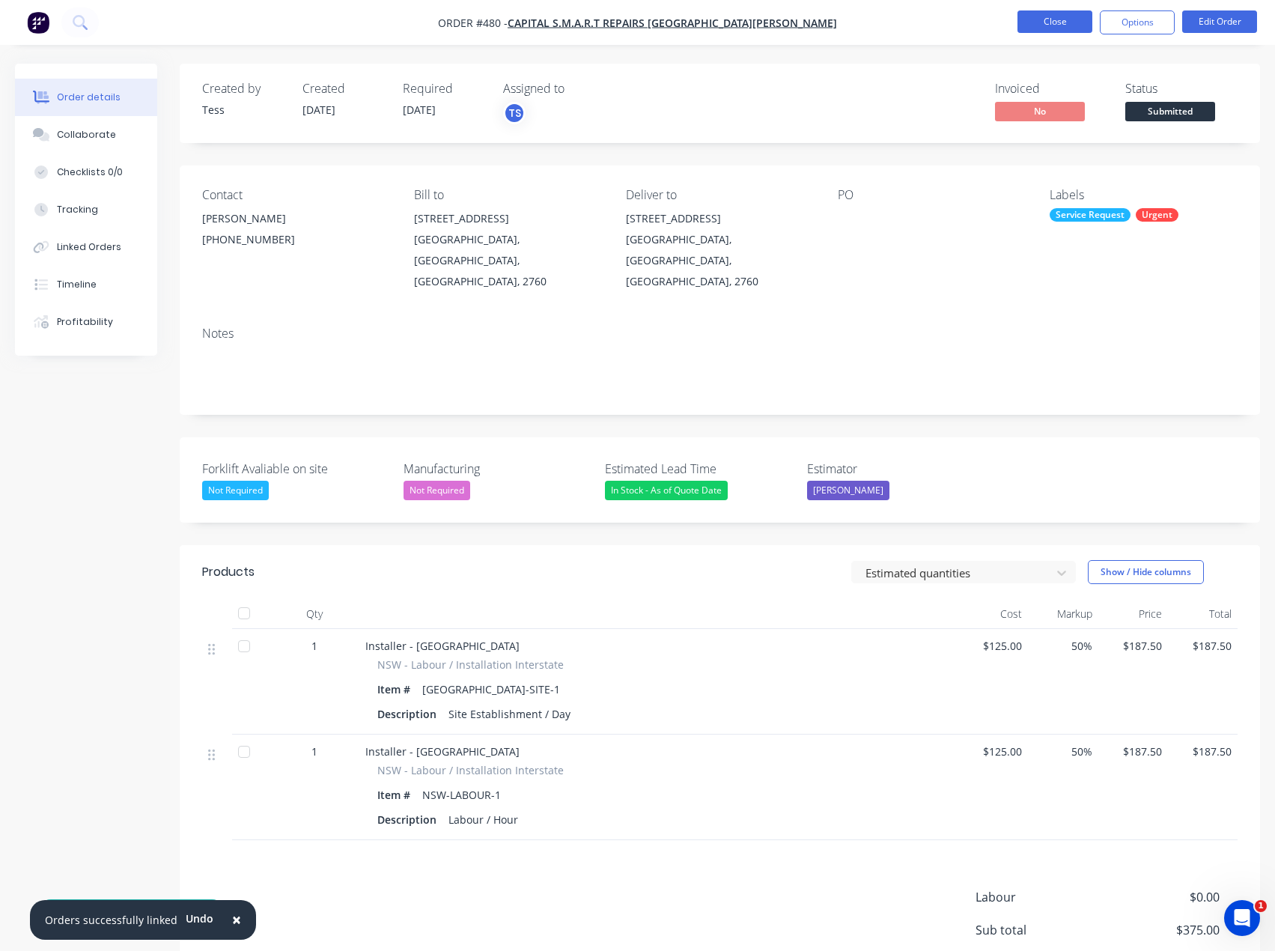
click at [1054, 20] on button "Close" at bounding box center [1055, 21] width 75 height 22
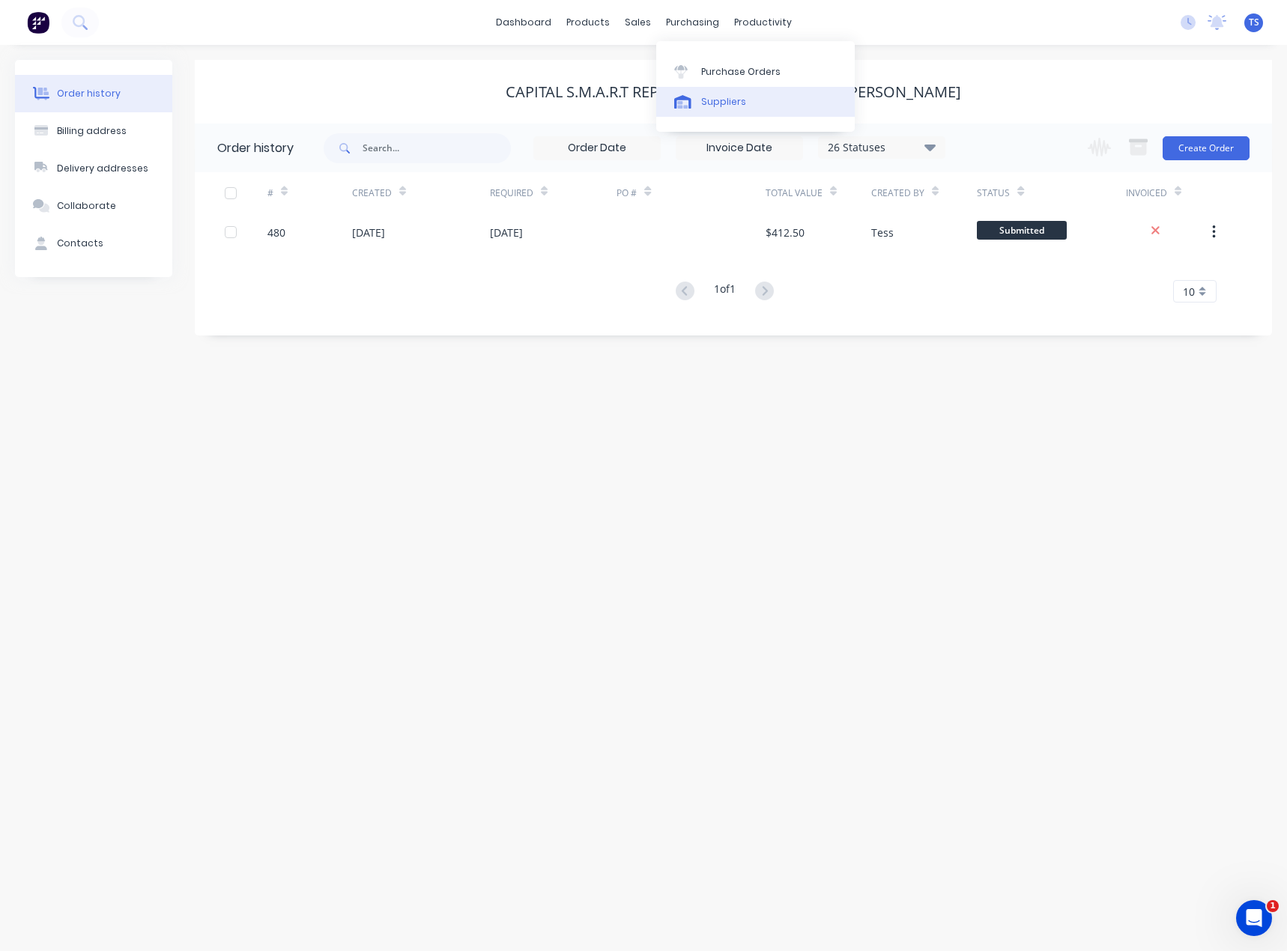
click at [720, 105] on div "Suppliers" at bounding box center [723, 101] width 45 height 13
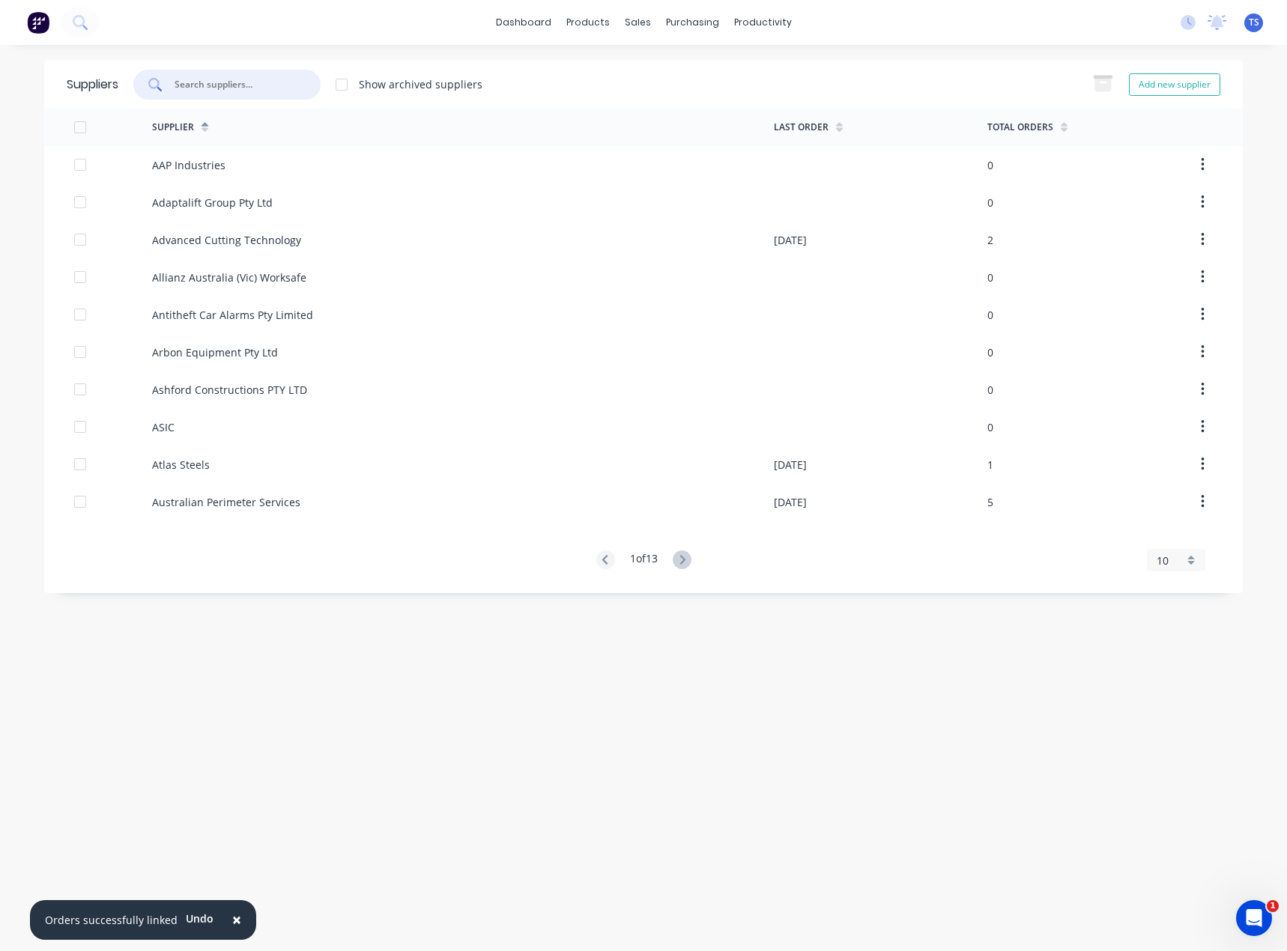
click at [258, 84] on input "text" at bounding box center [235, 84] width 124 height 15
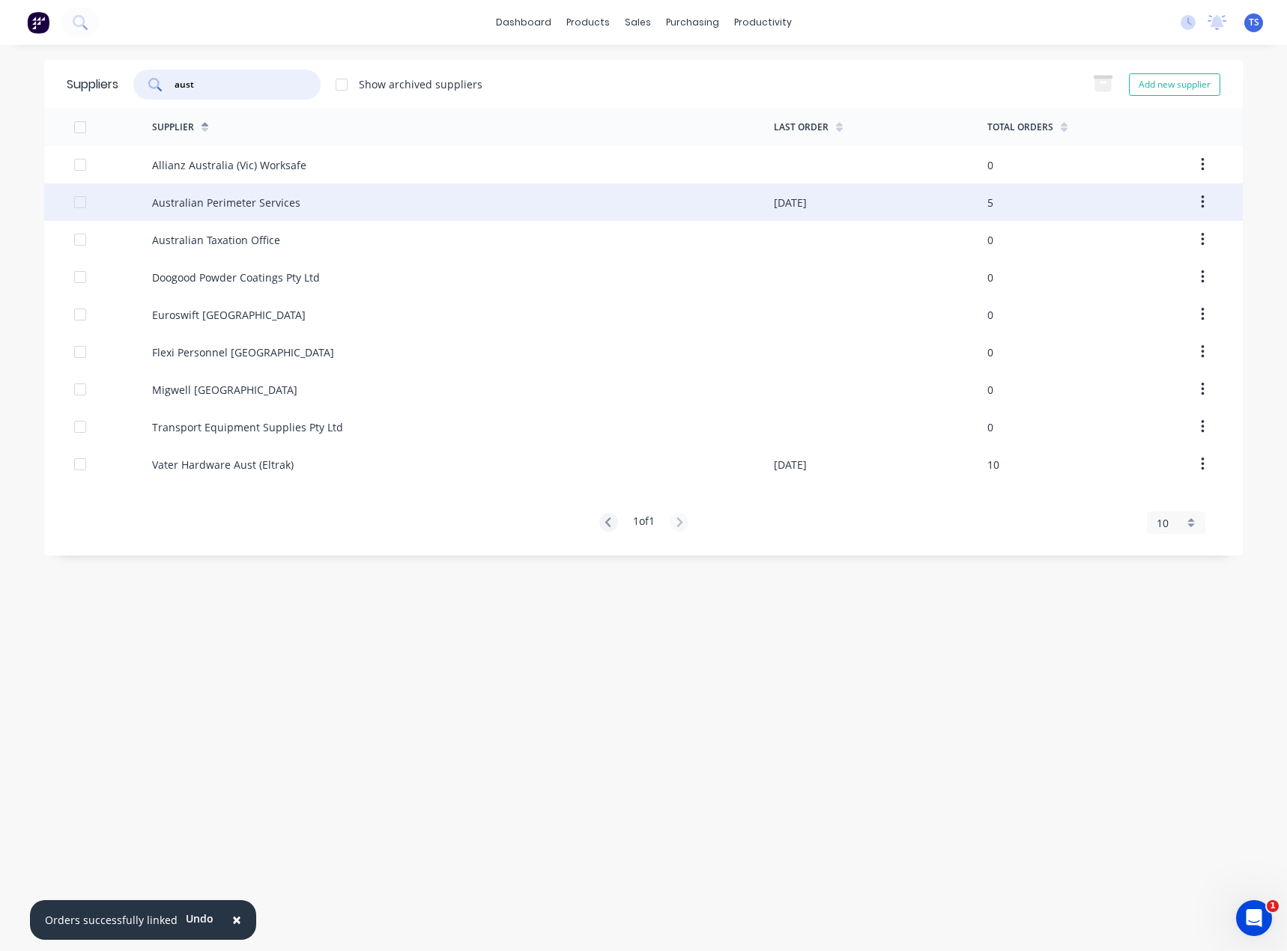
type input "aust"
click at [206, 206] on div "Australian Perimeter Services" at bounding box center [226, 203] width 148 height 16
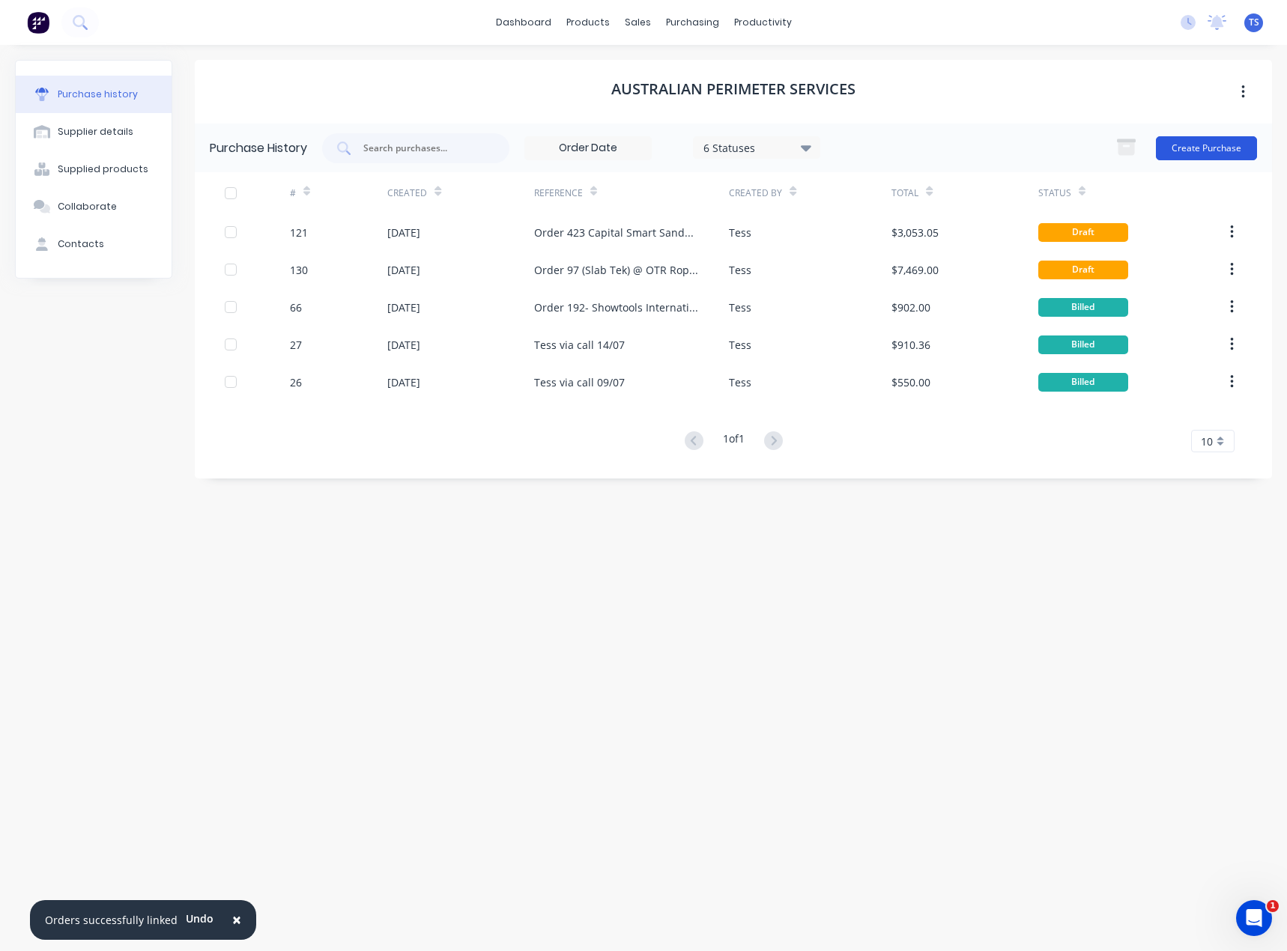
click at [1199, 148] on button "Create Purchase" at bounding box center [1205, 148] width 101 height 24
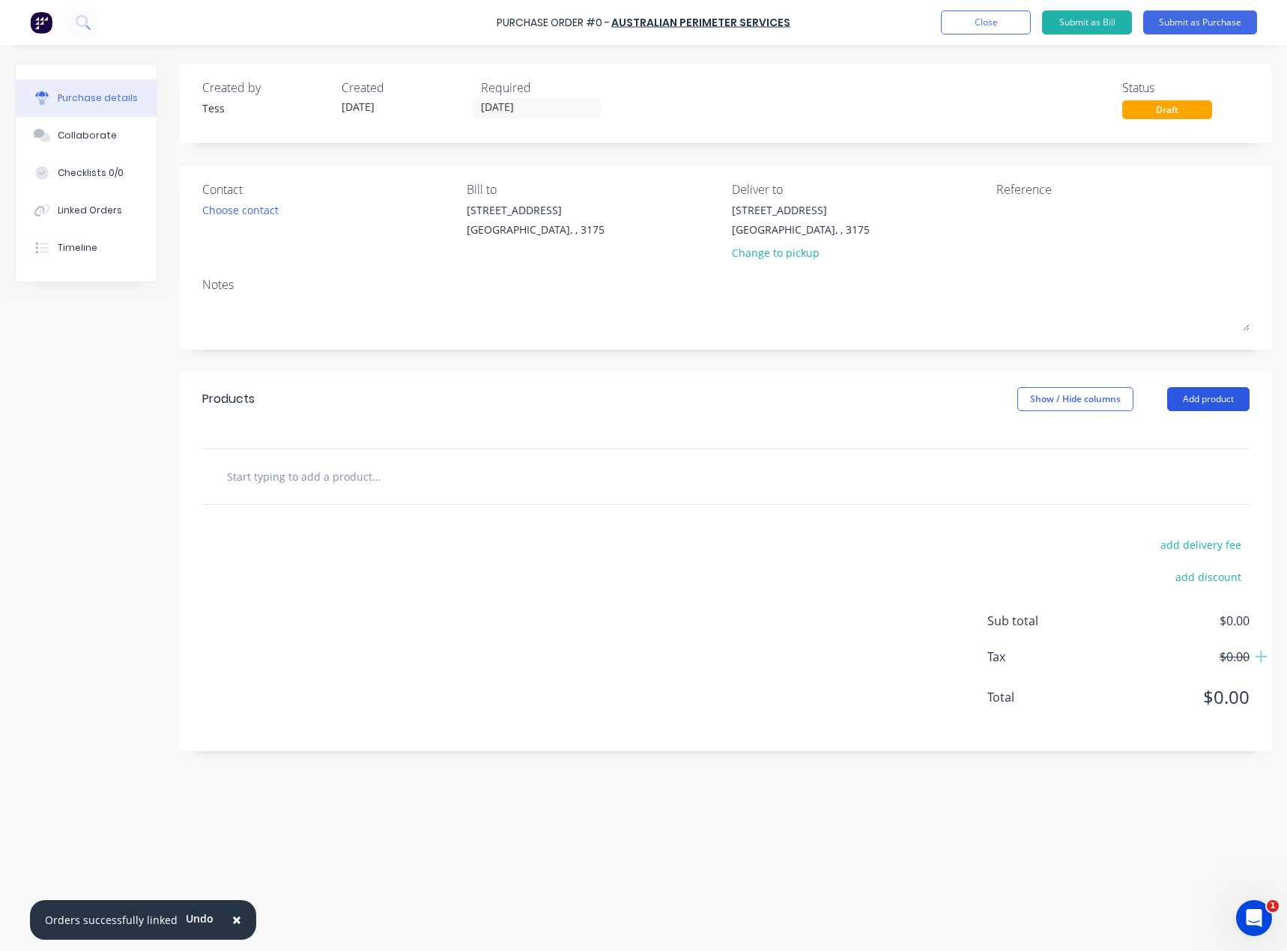
click at [1217, 398] on button "Add product" at bounding box center [1208, 399] width 82 height 24
click at [1149, 592] on div "Notes (External)" at bounding box center [1177, 588] width 115 height 22
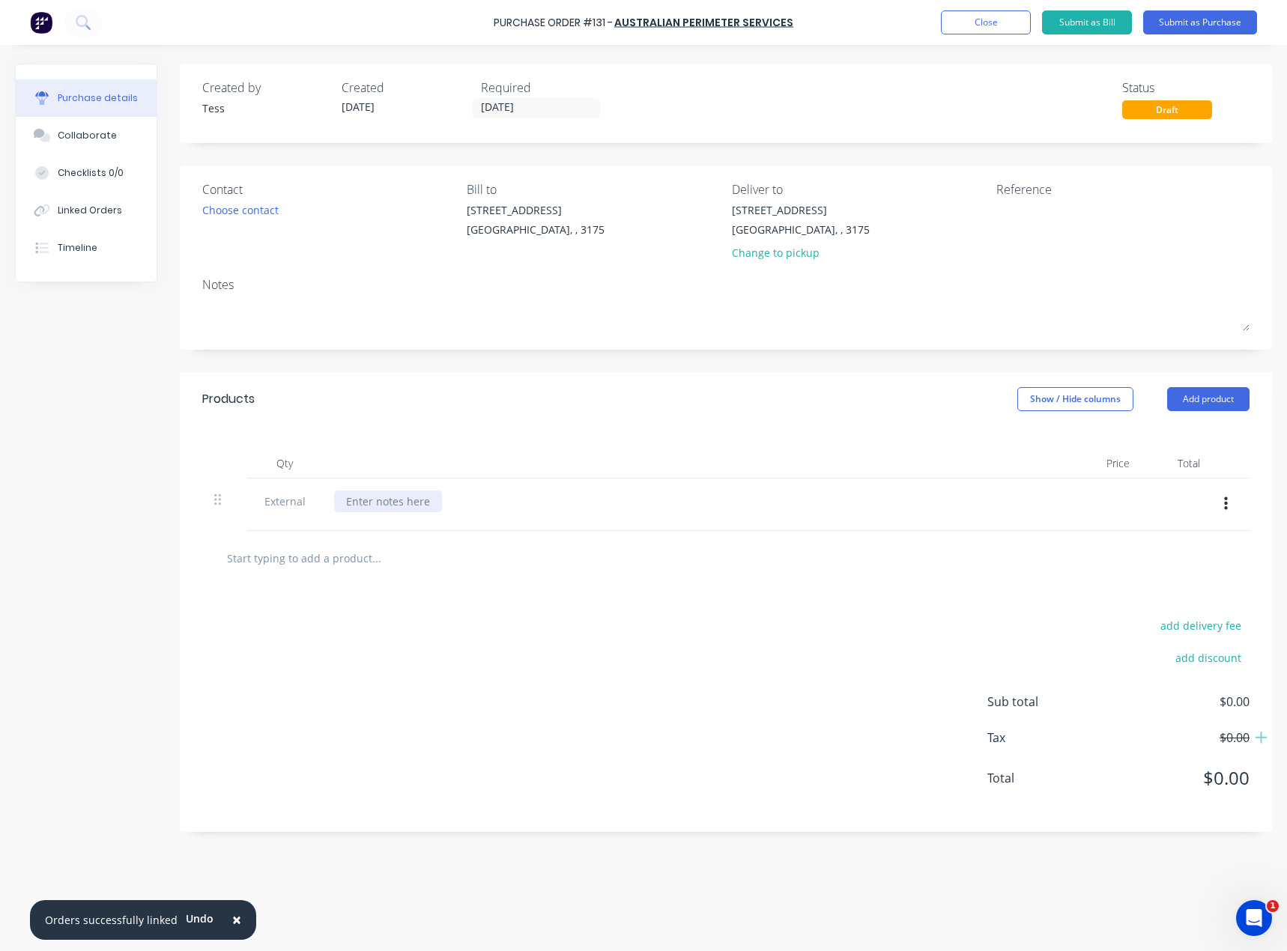
click at [378, 502] on div at bounding box center [388, 501] width 108 height 22
click at [1223, 403] on button "Add product" at bounding box center [1208, 399] width 82 height 24
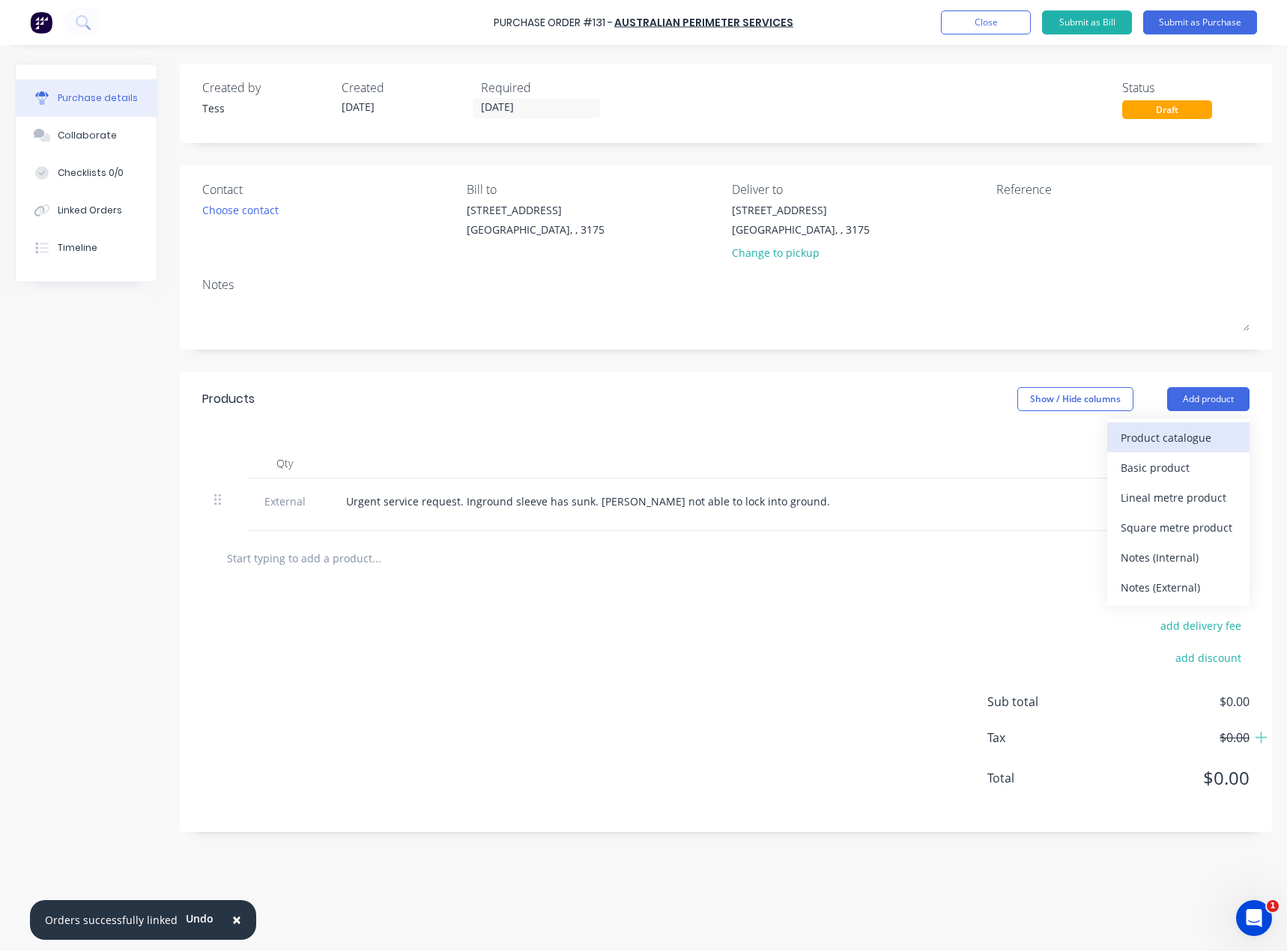
click at [1173, 448] on div "Product catalogue" at bounding box center [1177, 438] width 115 height 22
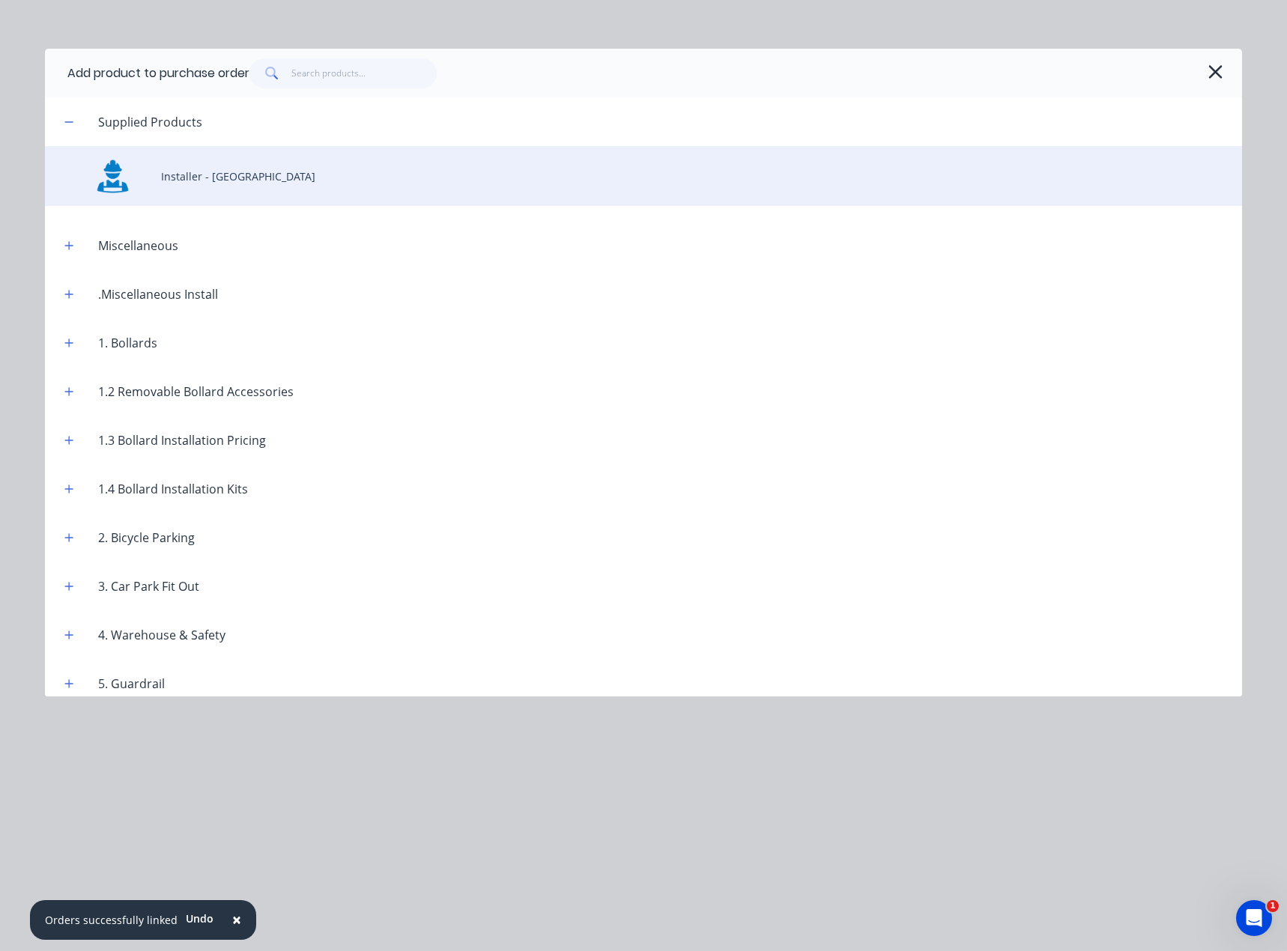
click at [203, 183] on div "Installer - [GEOGRAPHIC_DATA]" at bounding box center [643, 176] width 1197 height 60
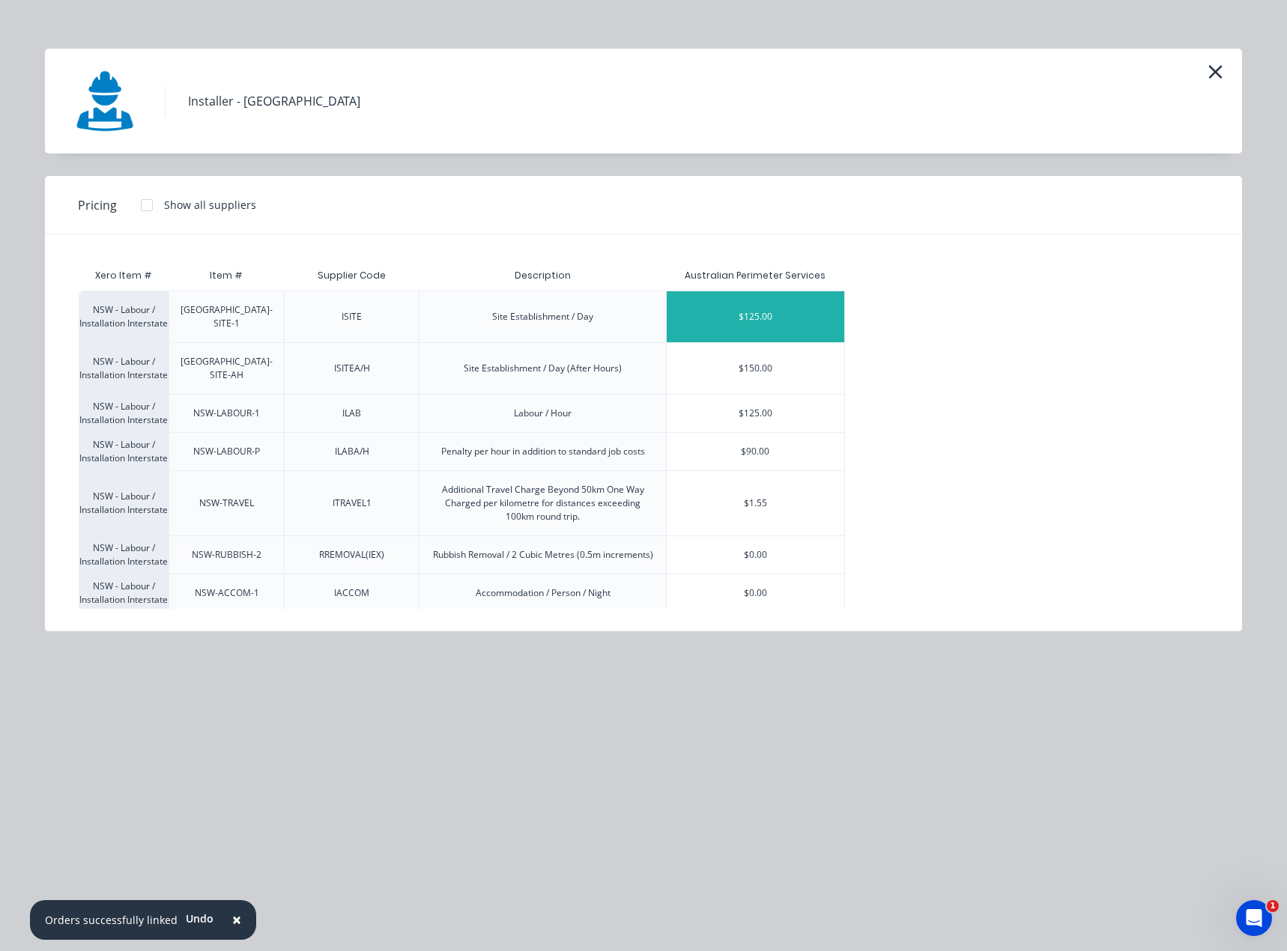
click at [741, 315] on div "$125.00" at bounding box center [754, 316] width 177 height 51
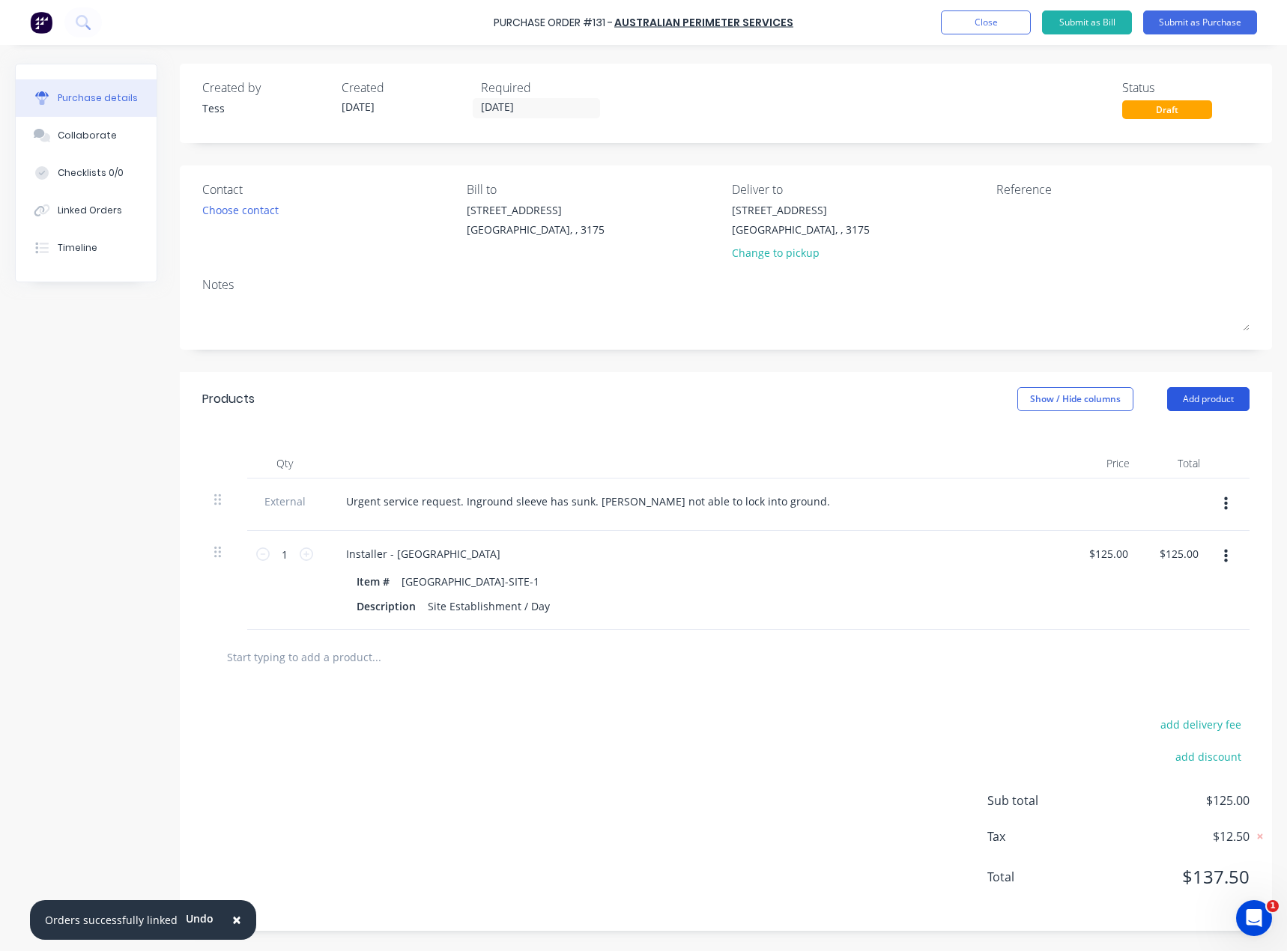
click at [1212, 402] on button "Add product" at bounding box center [1208, 399] width 82 height 24
click at [1137, 441] on div "Product catalogue" at bounding box center [1177, 438] width 115 height 22
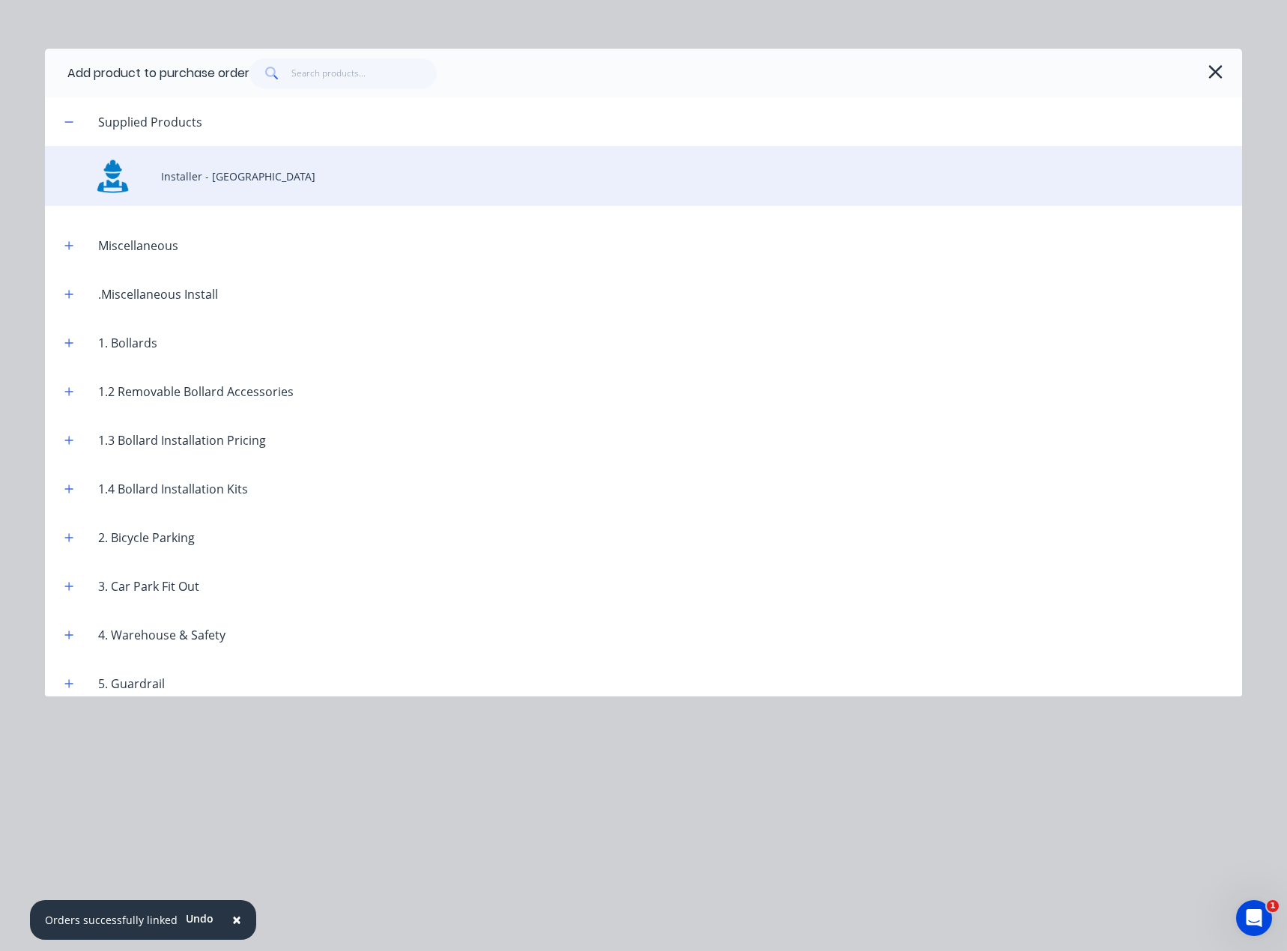
click at [185, 179] on div "Installer - [GEOGRAPHIC_DATA]" at bounding box center [643, 176] width 1197 height 60
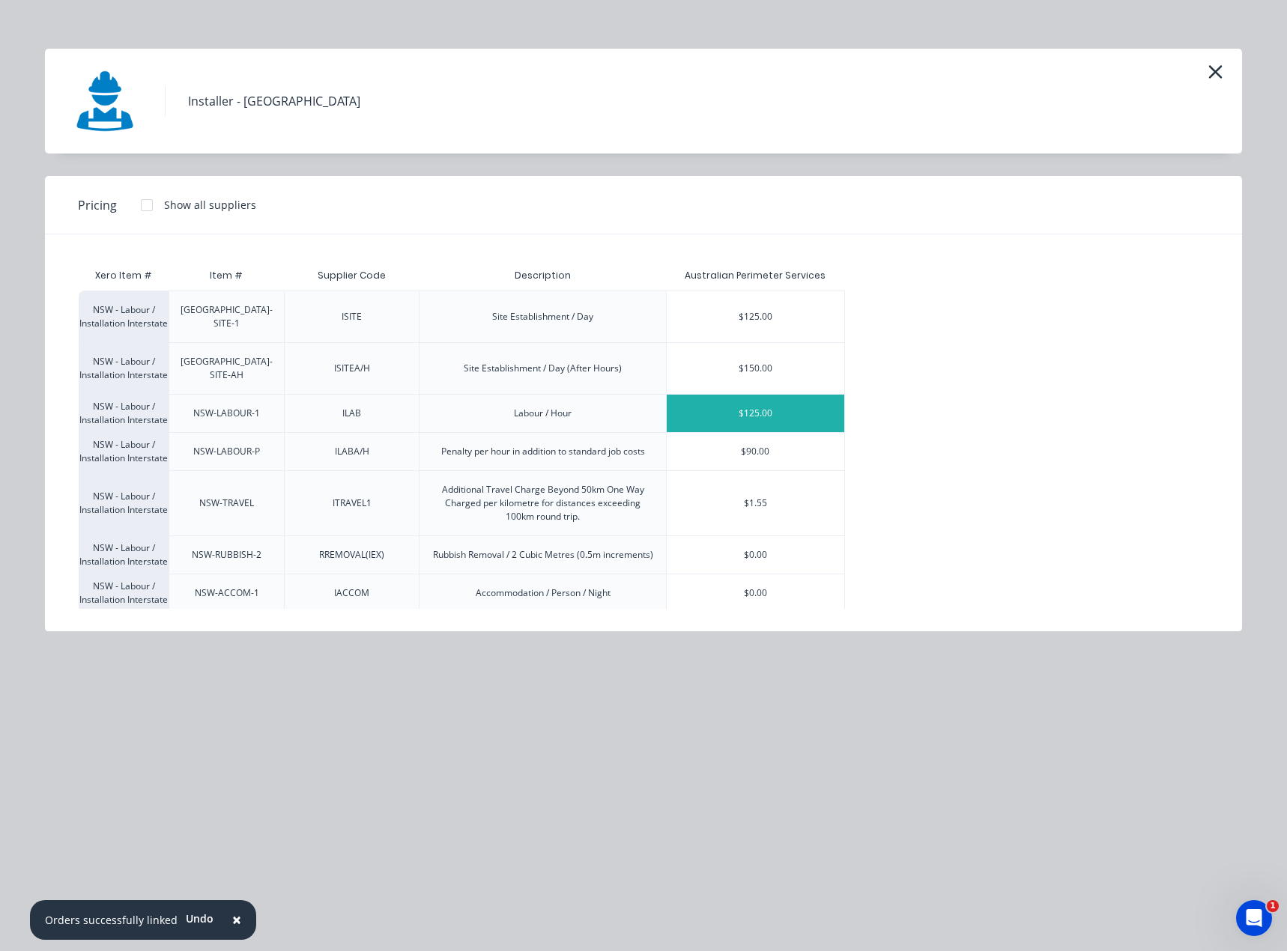
click at [747, 403] on div "$125.00" at bounding box center [754, 413] width 177 height 37
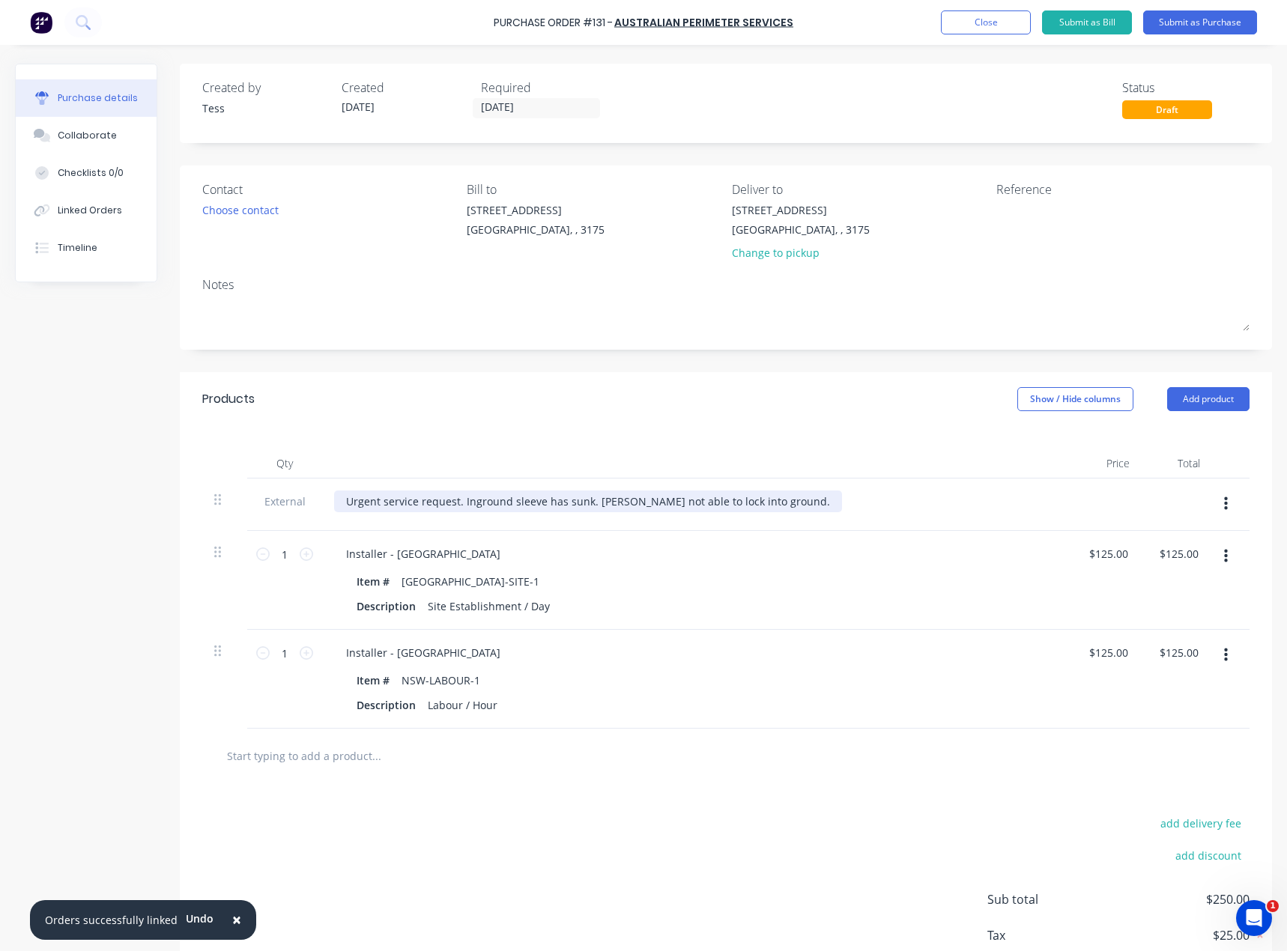
click at [768, 501] on div "Urgent service request. Inground sleeve has sunk. [PERSON_NAME] not able to loc…" at bounding box center [588, 501] width 508 height 22
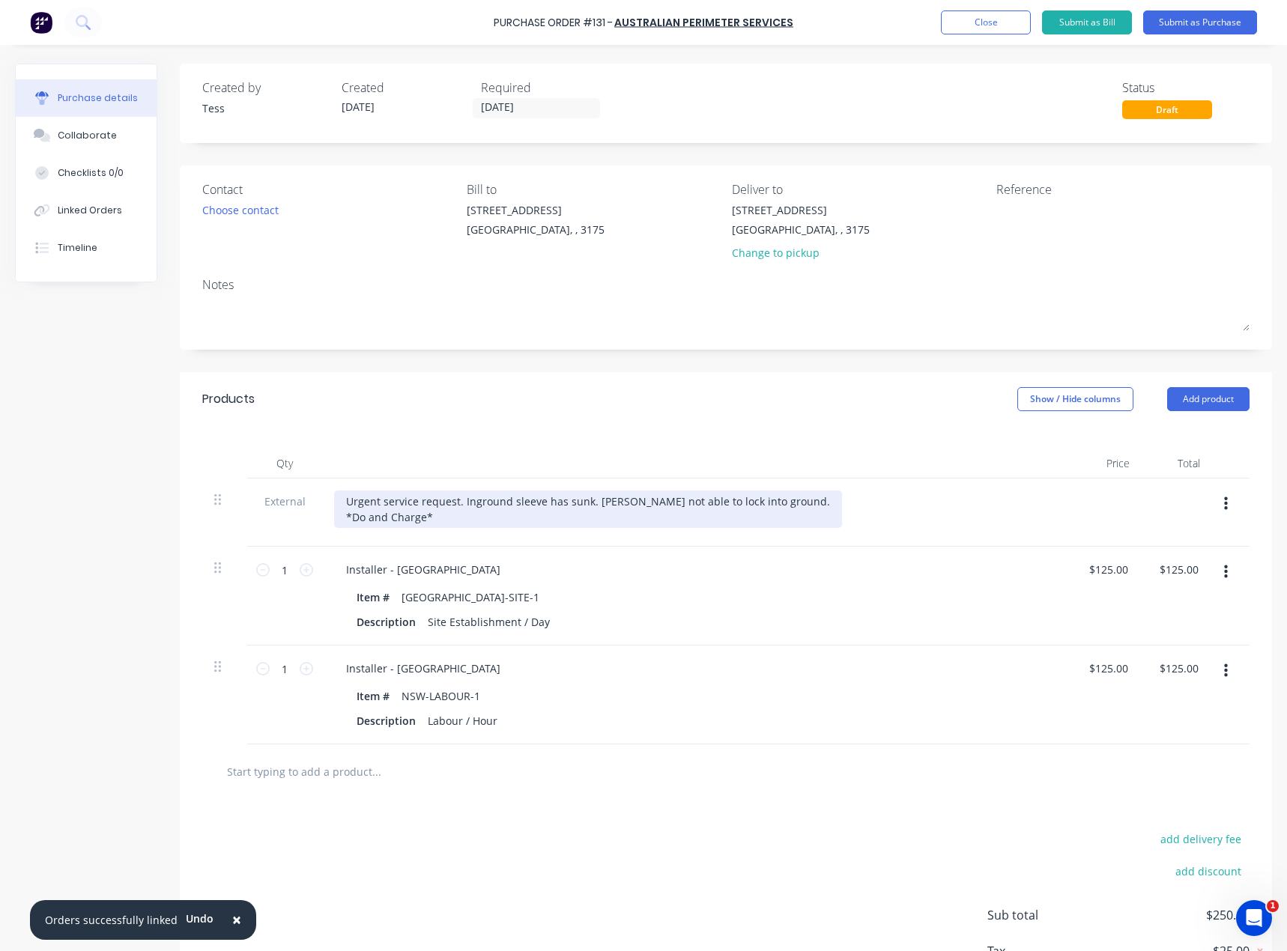
click at [461, 500] on div "Urgent service request. Inground sleeve has sunk. [PERSON_NAME] not able to loc…" at bounding box center [588, 508] width 508 height 37
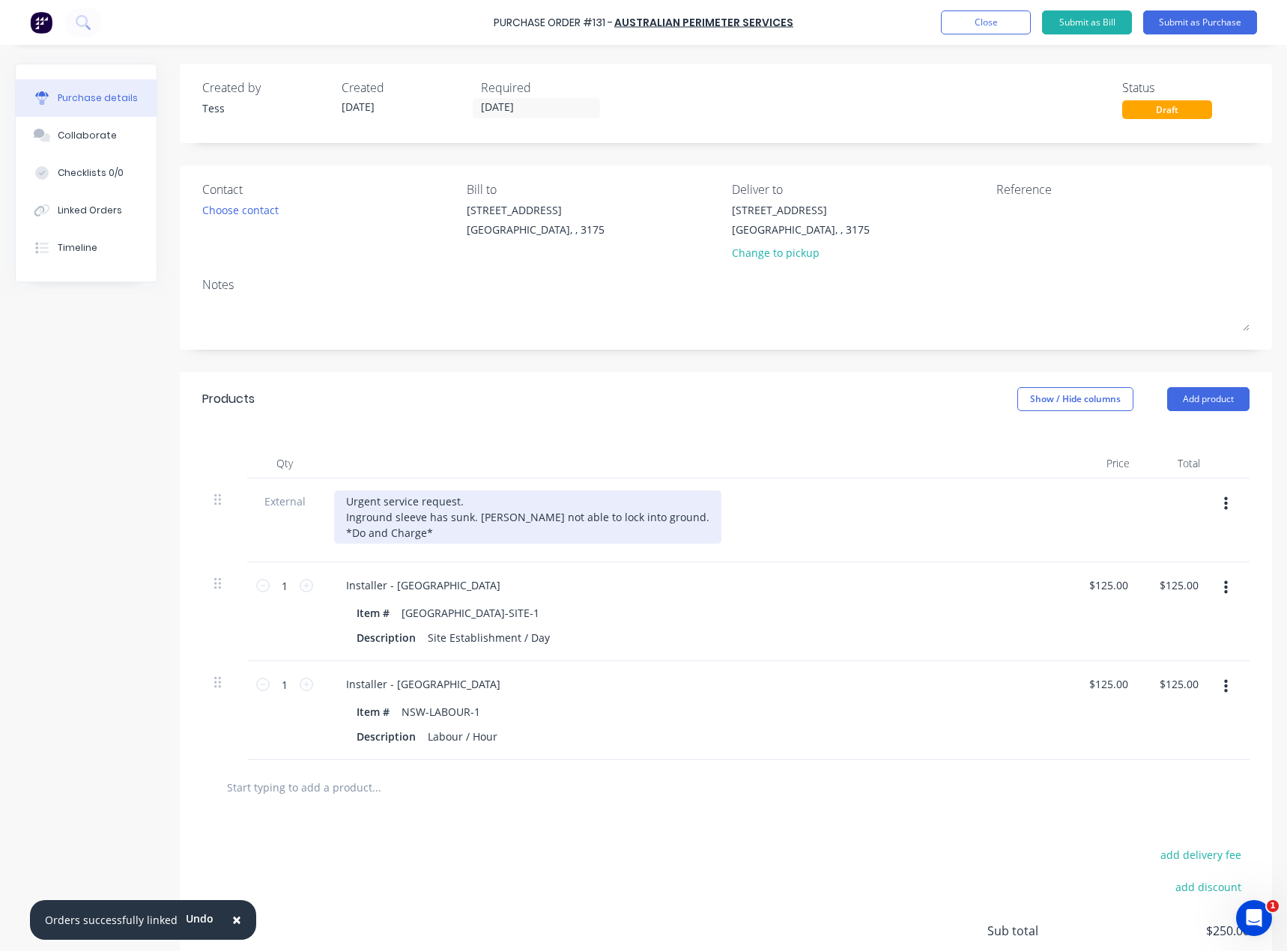
drag, startPoint x: 443, startPoint y: 531, endPoint x: 344, endPoint y: 532, distance: 98.8
click at [344, 532] on div "Urgent service request. Inground sleeve has sunk. [PERSON_NAME] not able to loc…" at bounding box center [527, 516] width 387 height 53
click at [467, 507] on div "Urgent service request. Inground sleeve has sunk. [PERSON_NAME] not able to loc…" at bounding box center [527, 516] width 387 height 53
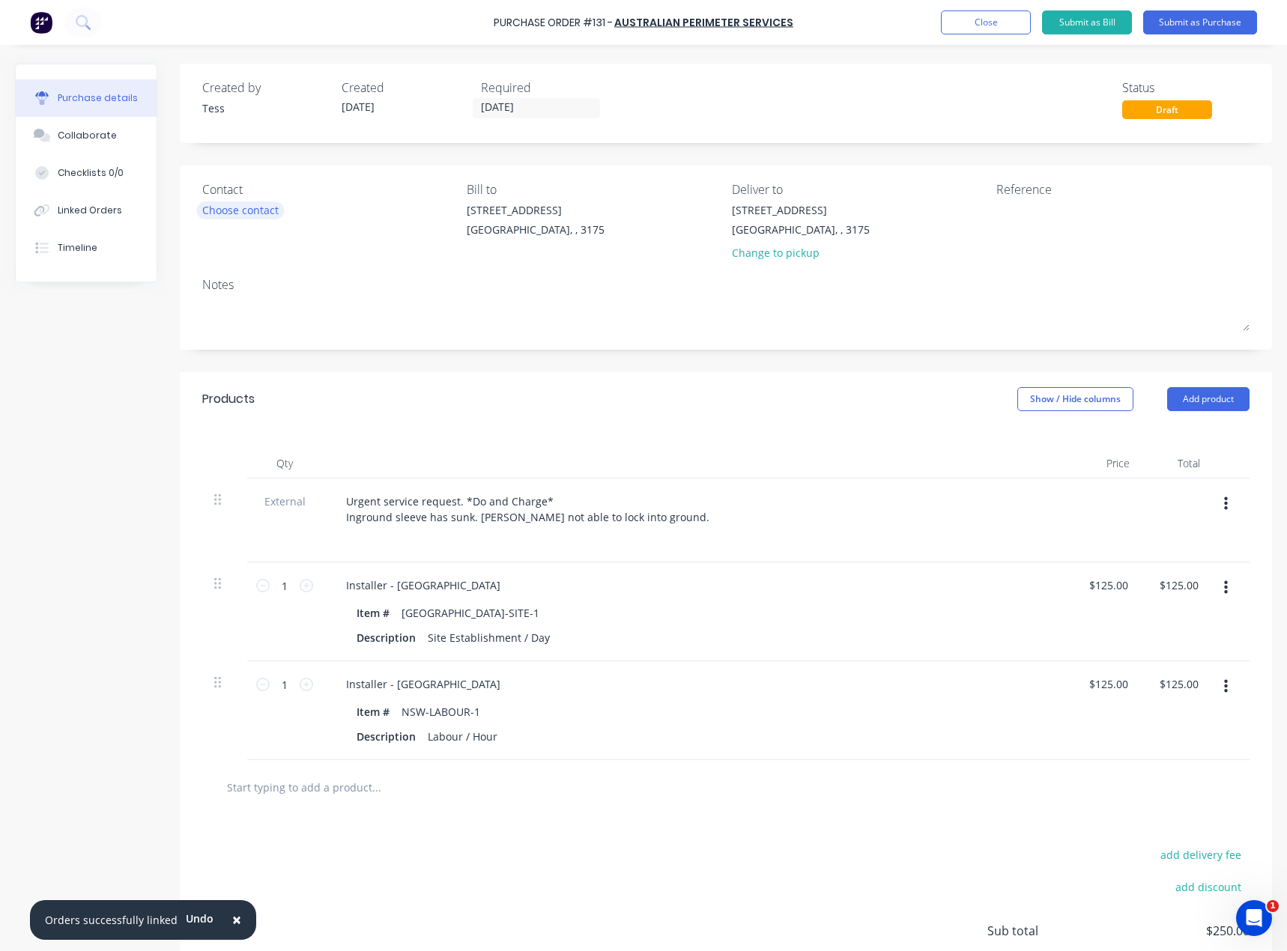
click at [252, 207] on div "Choose contact" at bounding box center [240, 210] width 76 height 16
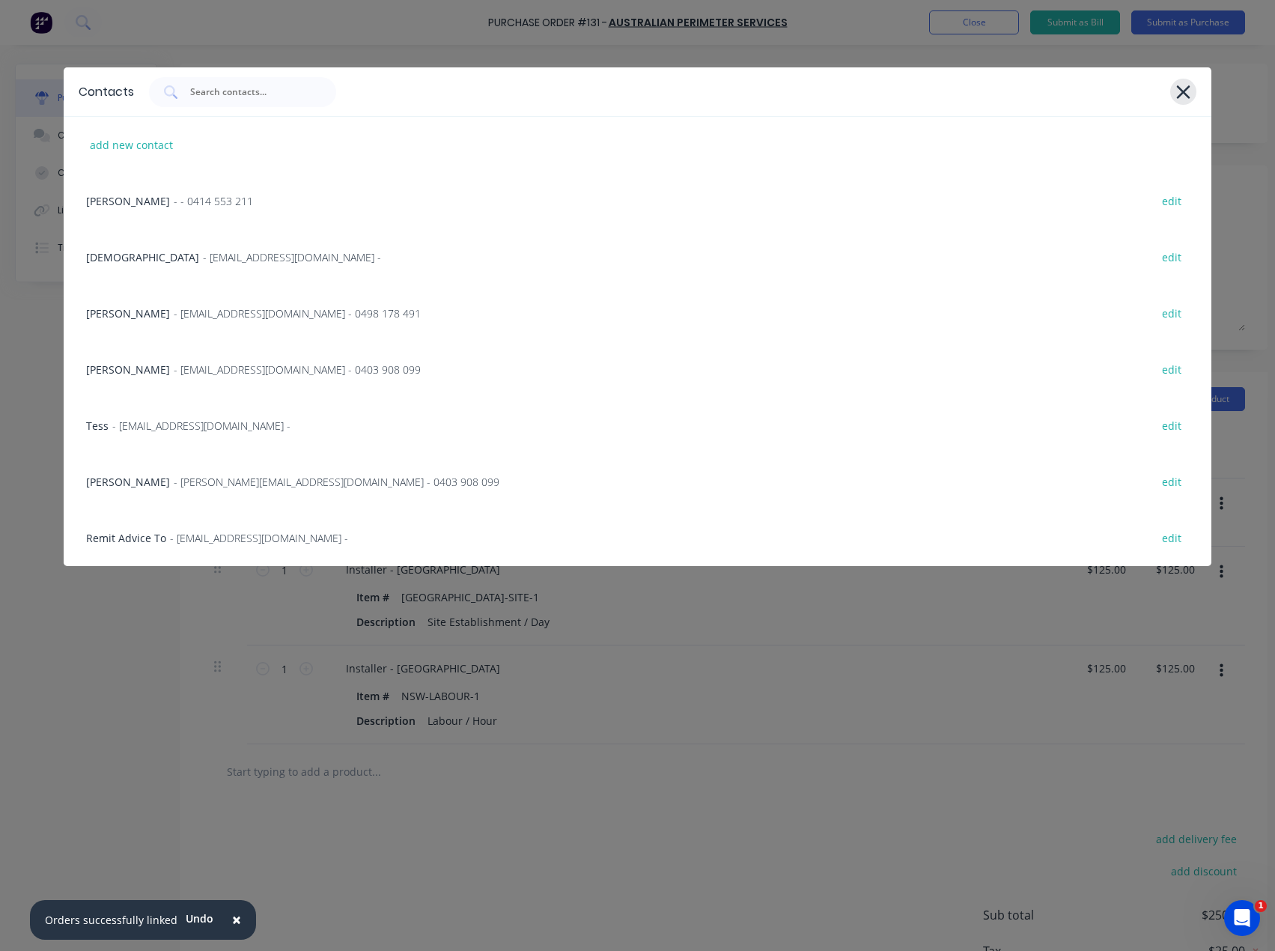
click at [1186, 94] on icon at bounding box center [1183, 91] width 13 height 13
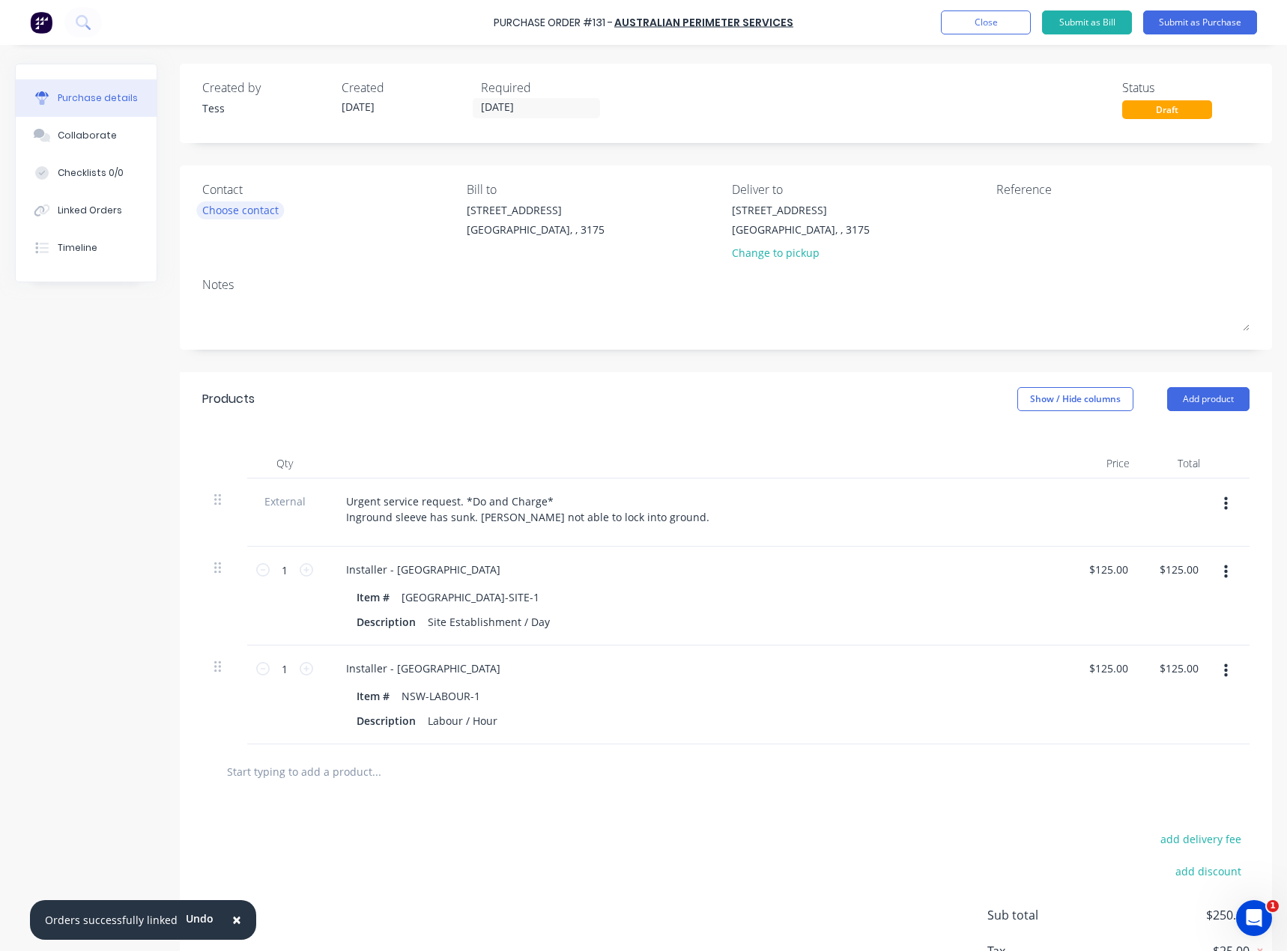
click at [241, 213] on div "Choose contact" at bounding box center [240, 210] width 76 height 16
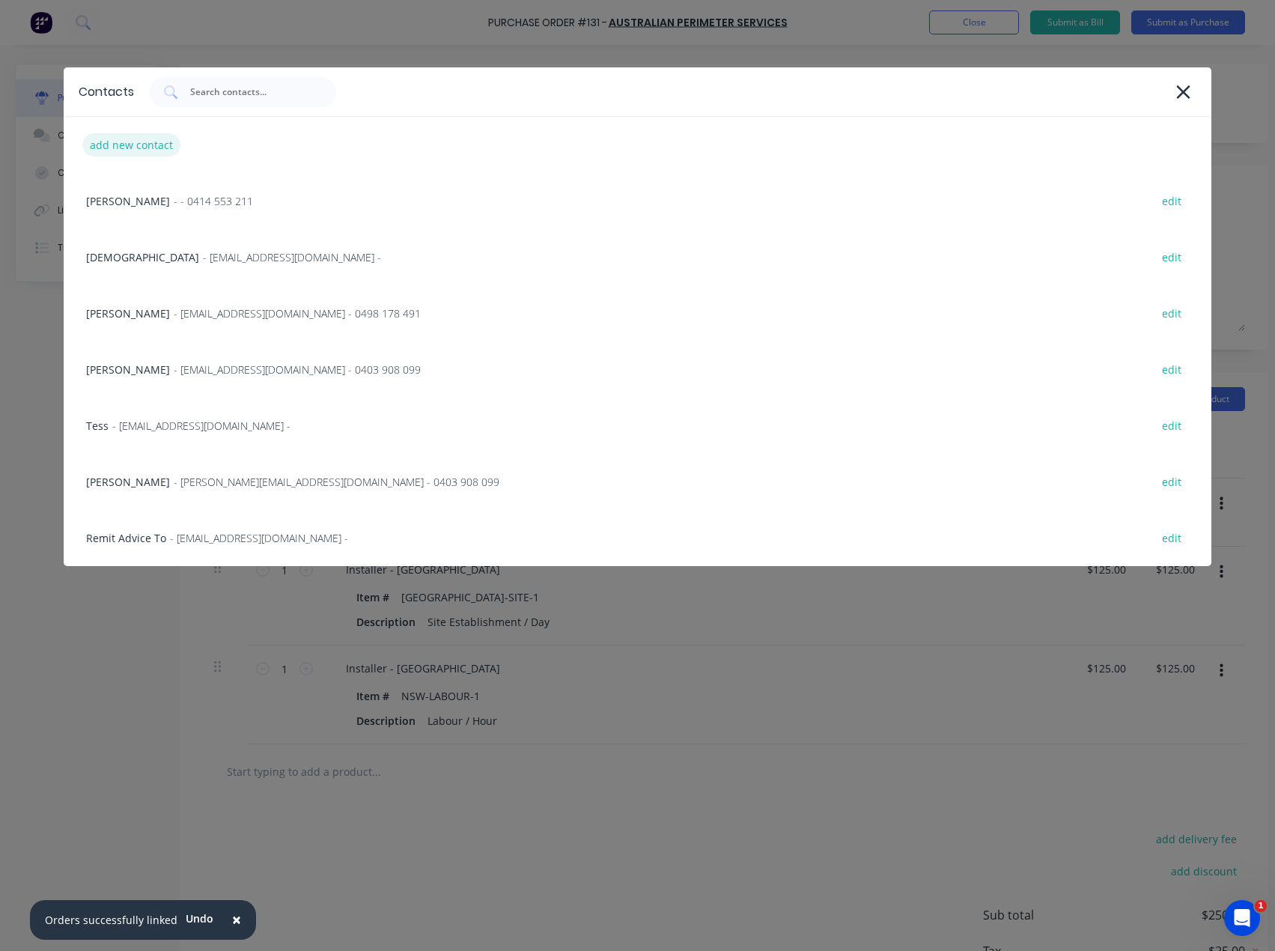
click at [125, 151] on div "add new contact" at bounding box center [131, 144] width 98 height 23
select select "AU"
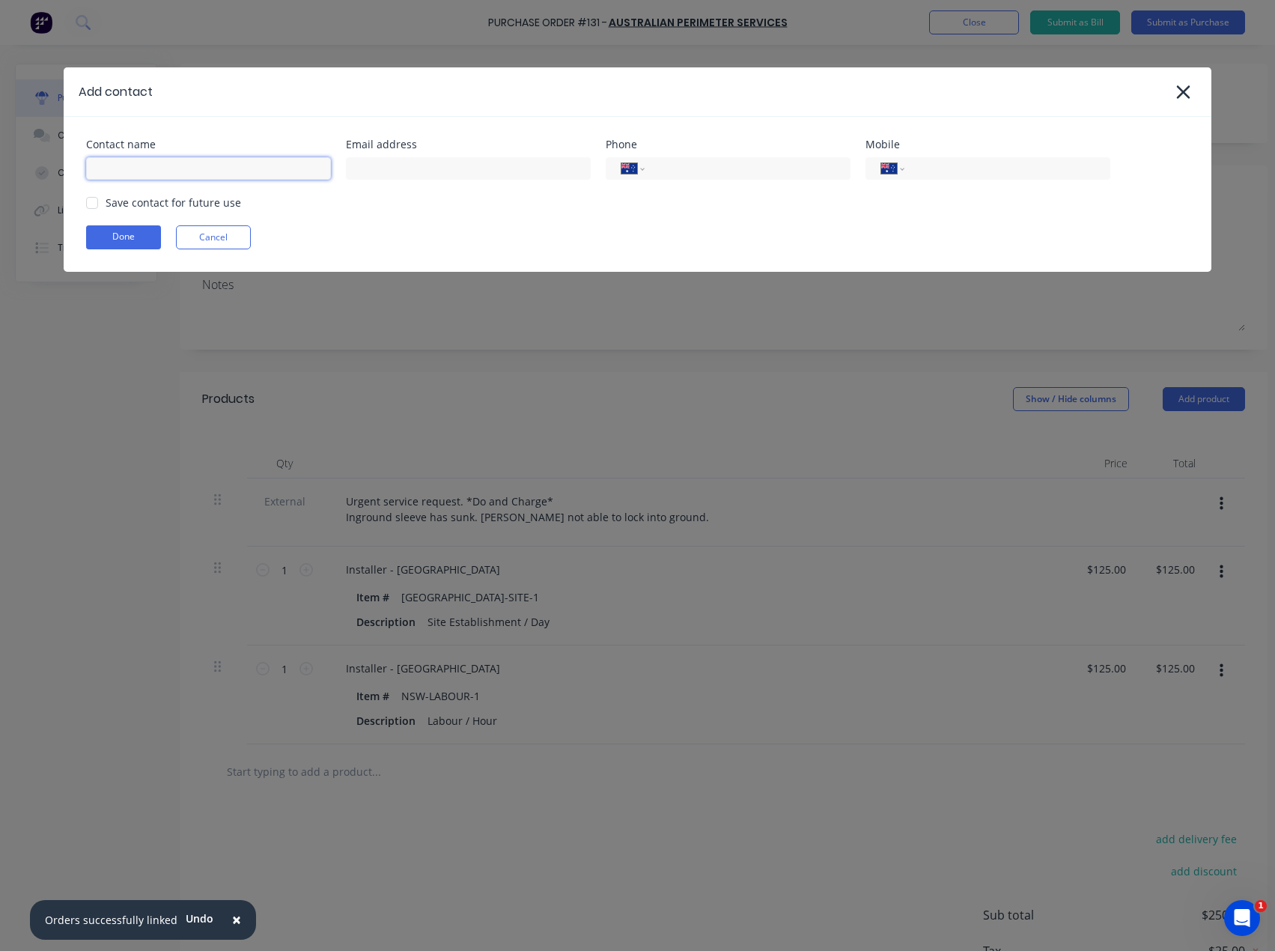
click at [183, 162] on input at bounding box center [208, 168] width 245 height 22
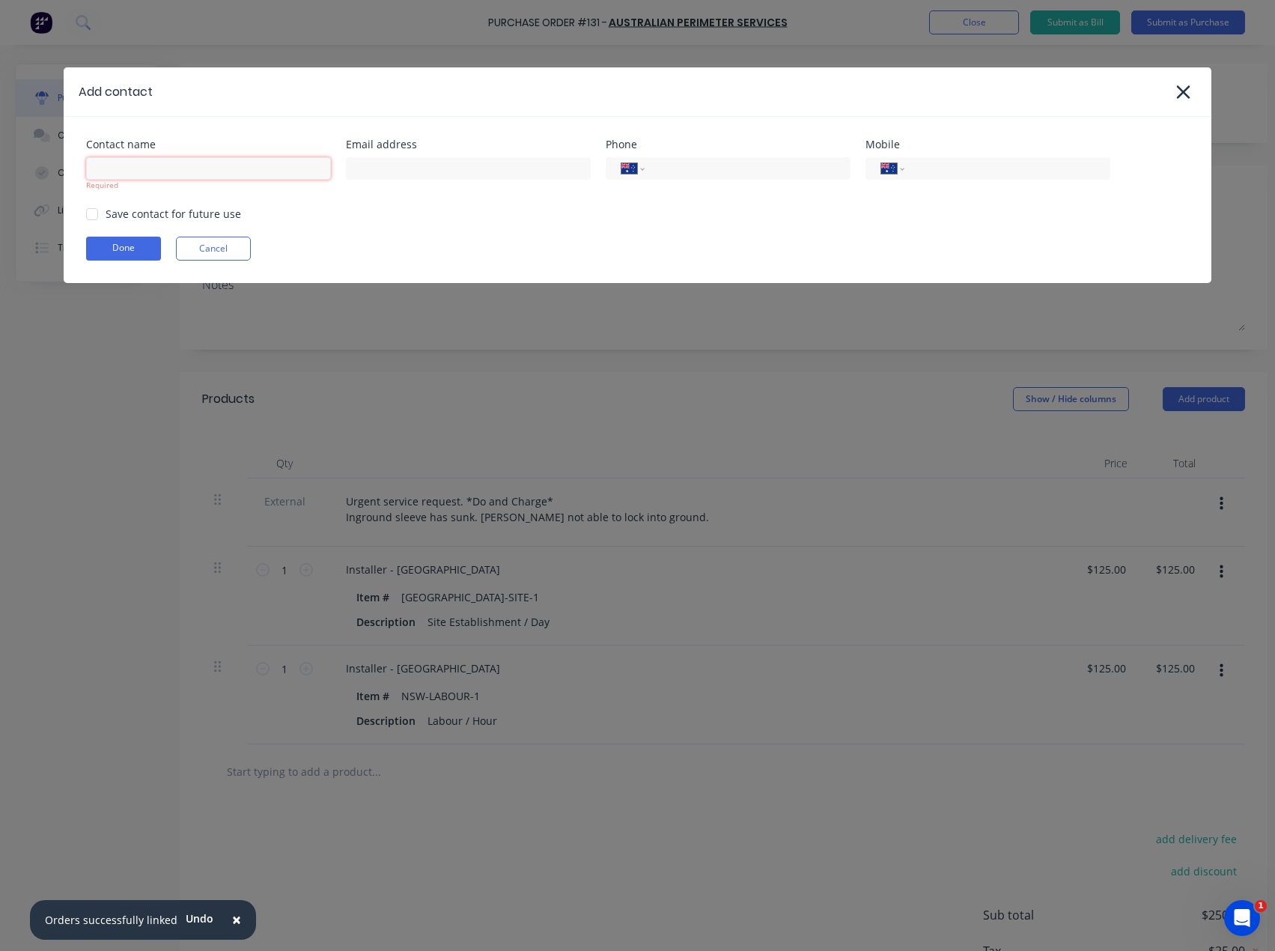
click at [129, 161] on input at bounding box center [208, 168] width 245 height 22
type input "[PERSON_NAME]"
click at [667, 172] on input "tel" at bounding box center [745, 168] width 180 height 17
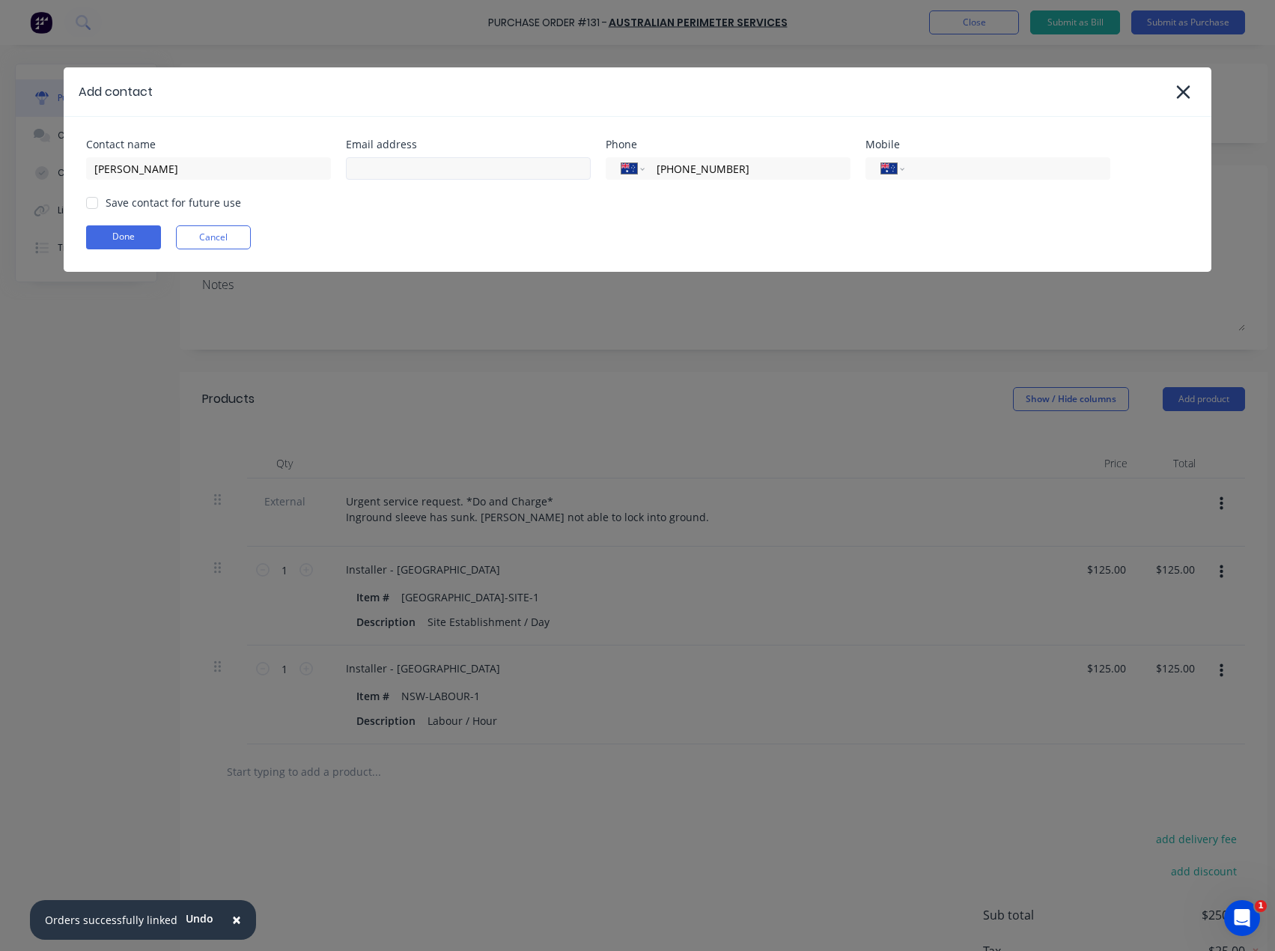
type input "[PHONE_NUMBER]"
drag, startPoint x: 416, startPoint y: 171, endPoint x: 307, endPoint y: 168, distance: 108.6
click at [416, 171] on input at bounding box center [468, 168] width 245 height 22
click at [207, 177] on input "[PERSON_NAME]" at bounding box center [208, 168] width 245 height 22
click at [700, 165] on input "[PHONE_NUMBER]" at bounding box center [745, 168] width 180 height 17
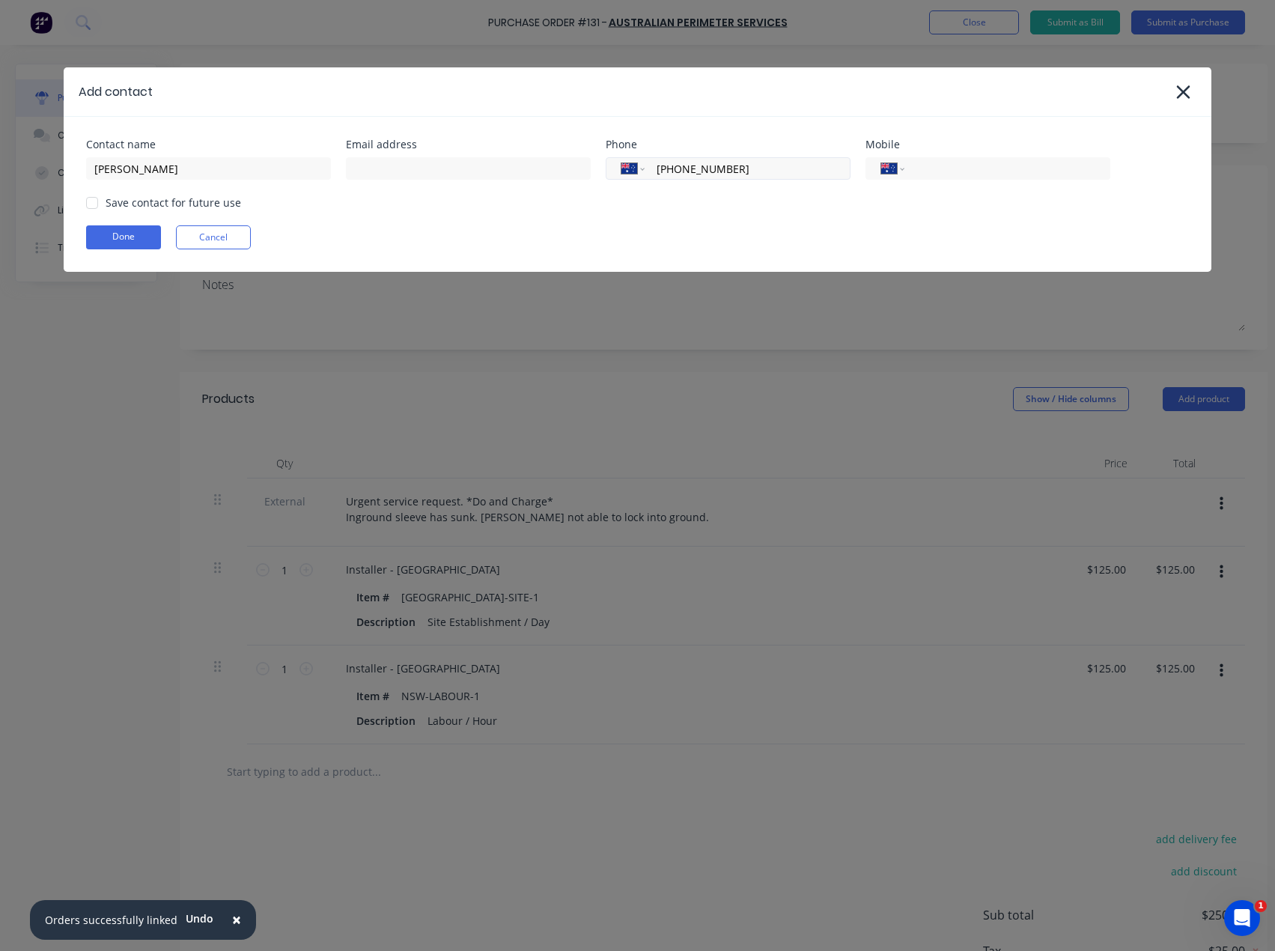
click at [741, 169] on input "[PHONE_NUMBER]" at bounding box center [745, 168] width 180 height 17
click at [214, 170] on input "[PERSON_NAME]" at bounding box center [208, 168] width 245 height 22
click at [756, 161] on input "[PHONE_NUMBER]" at bounding box center [745, 168] width 180 height 17
click at [133, 234] on button "Done" at bounding box center [123, 237] width 75 height 24
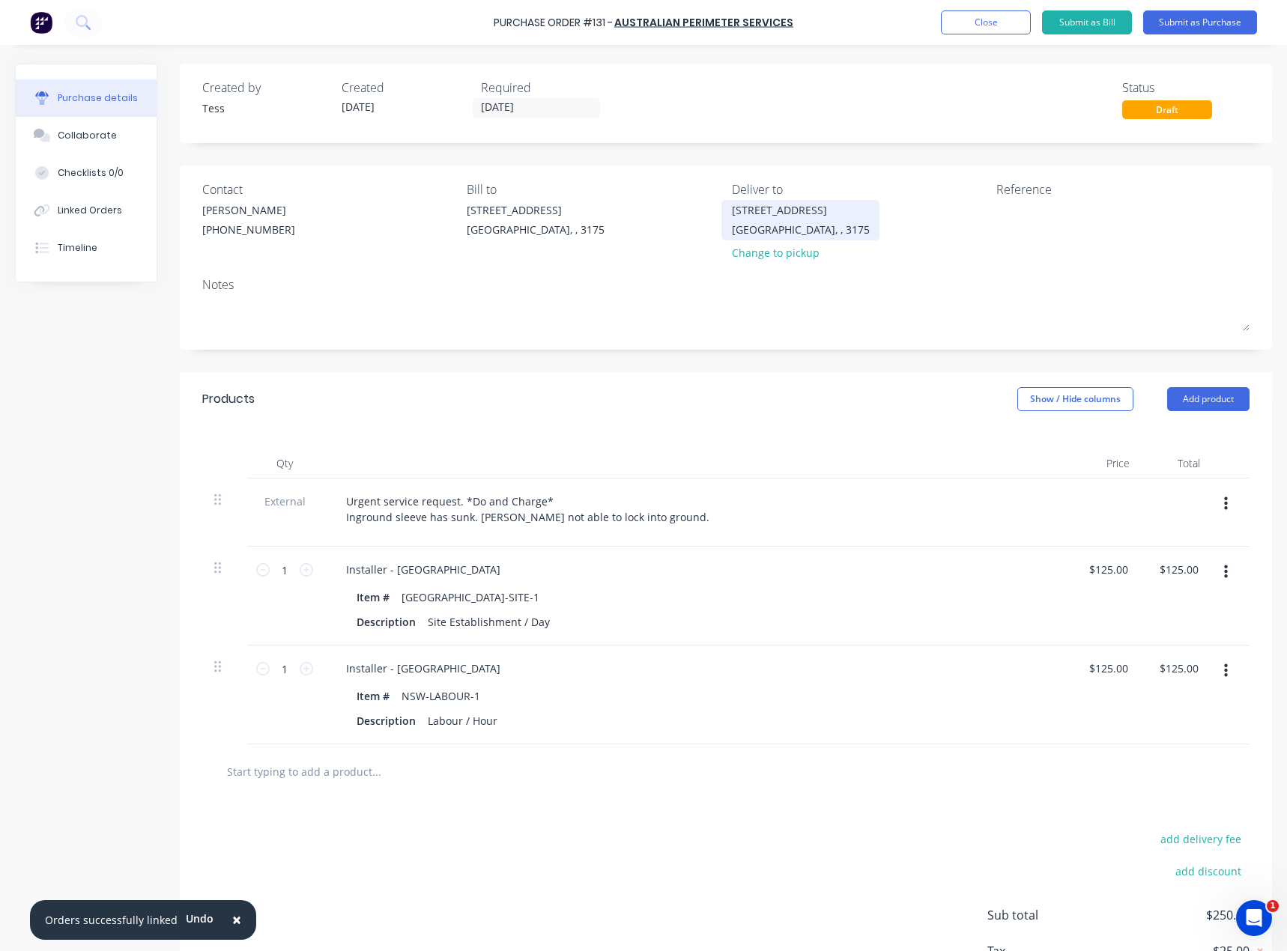
click at [789, 221] on div "[STREET_ADDRESS]" at bounding box center [801, 219] width 138 height 35
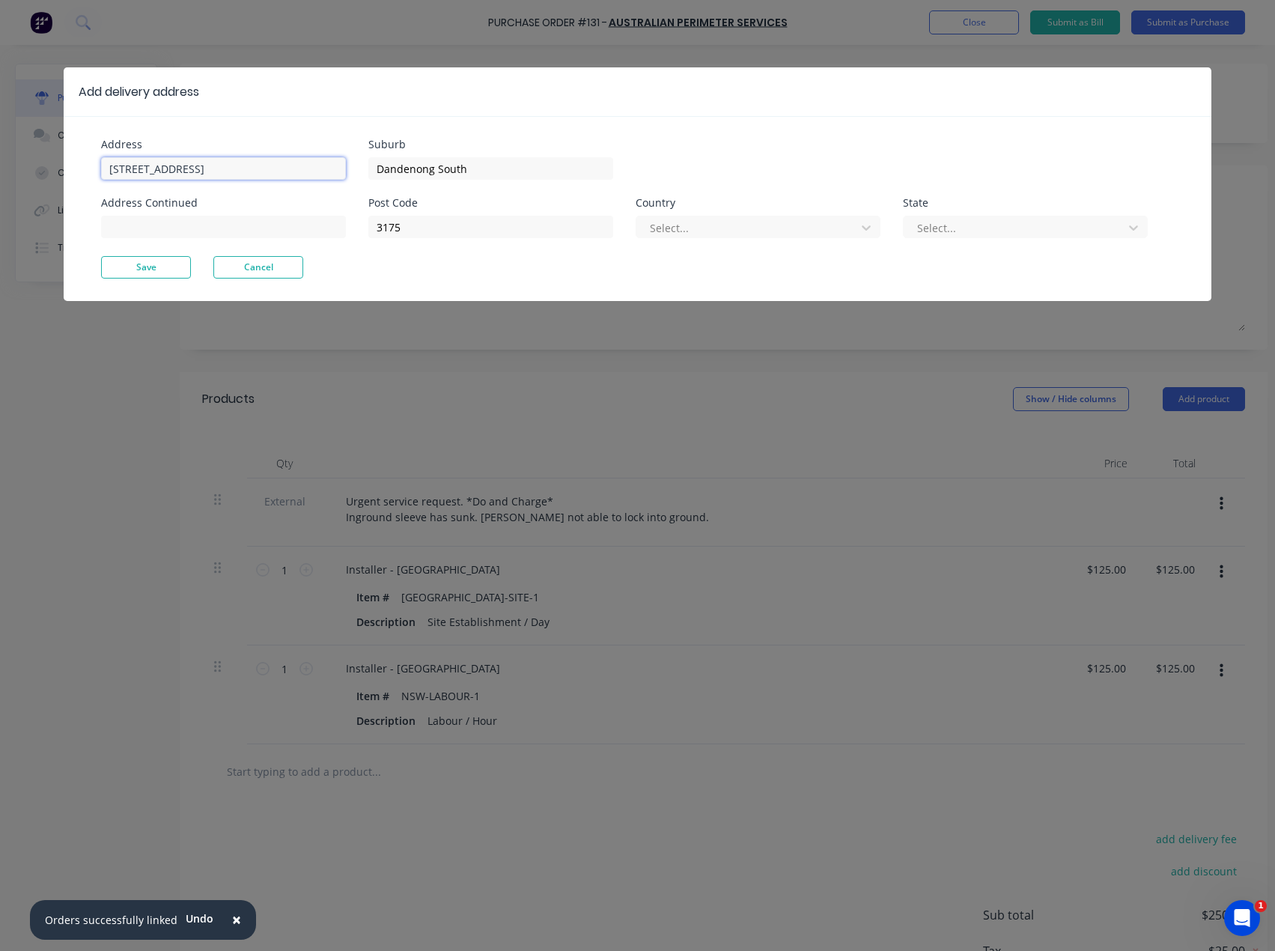
drag, startPoint x: 198, startPoint y: 166, endPoint x: 81, endPoint y: 170, distance: 116.9
click at [81, 170] on div "Address [STREET_ADDRESS][GEOGRAPHIC_DATA] Continued Suburb [GEOGRAPHIC_DATA] Po…" at bounding box center [638, 208] width 1148 height 185
paste input "[STREET_ADDRESS]"
type input "[STREET_ADDRESS]"
drag, startPoint x: 485, startPoint y: 168, endPoint x: 350, endPoint y: 173, distance: 134.9
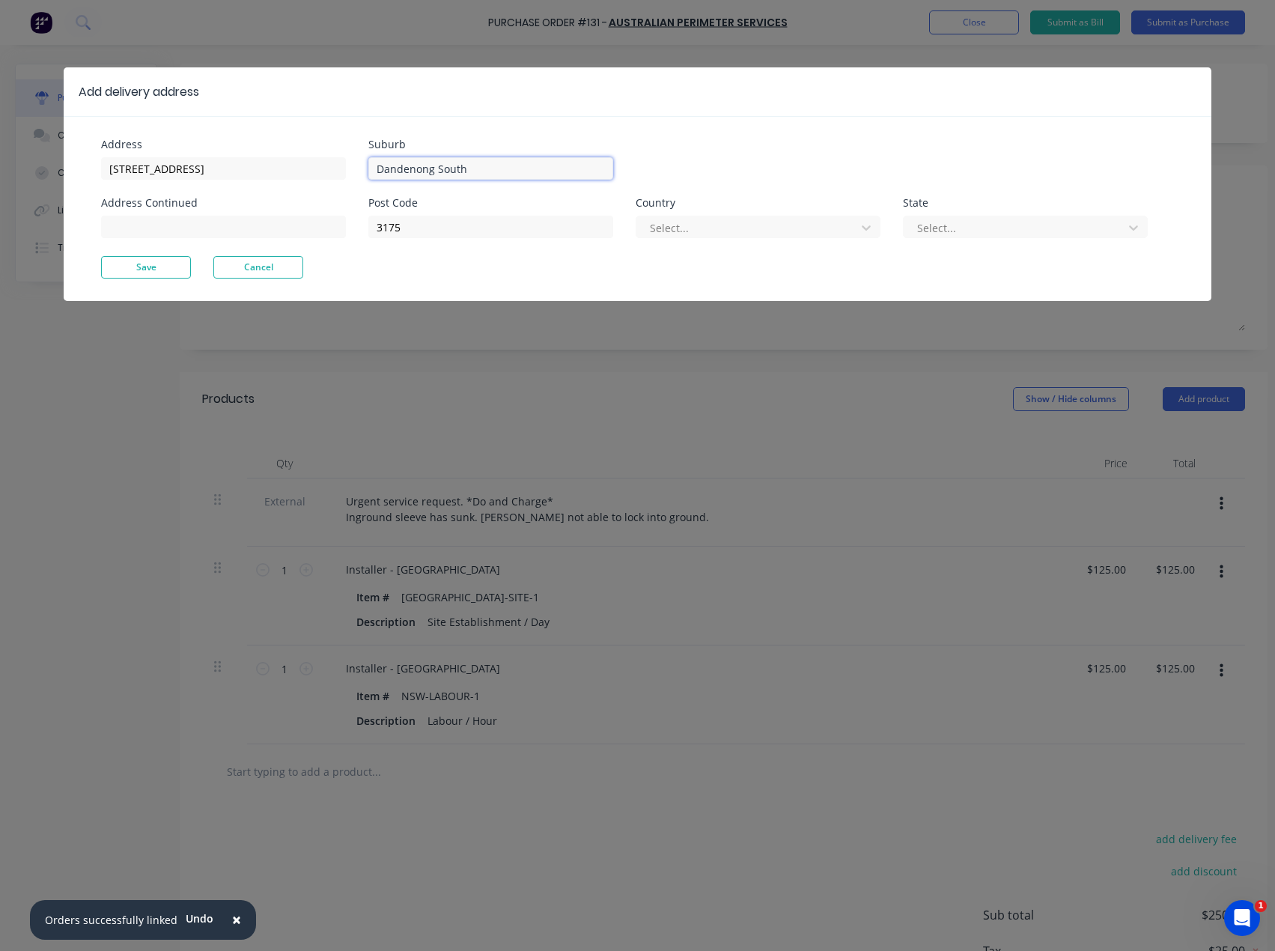
click at [351, 173] on div "Address [STREET_ADDRESS] Address Continued Suburb [GEOGRAPHIC_DATA] Post Code 3…" at bounding box center [369, 197] width 536 height 117
type input "St Marys"
click at [715, 224] on div at bounding box center [748, 228] width 200 height 19
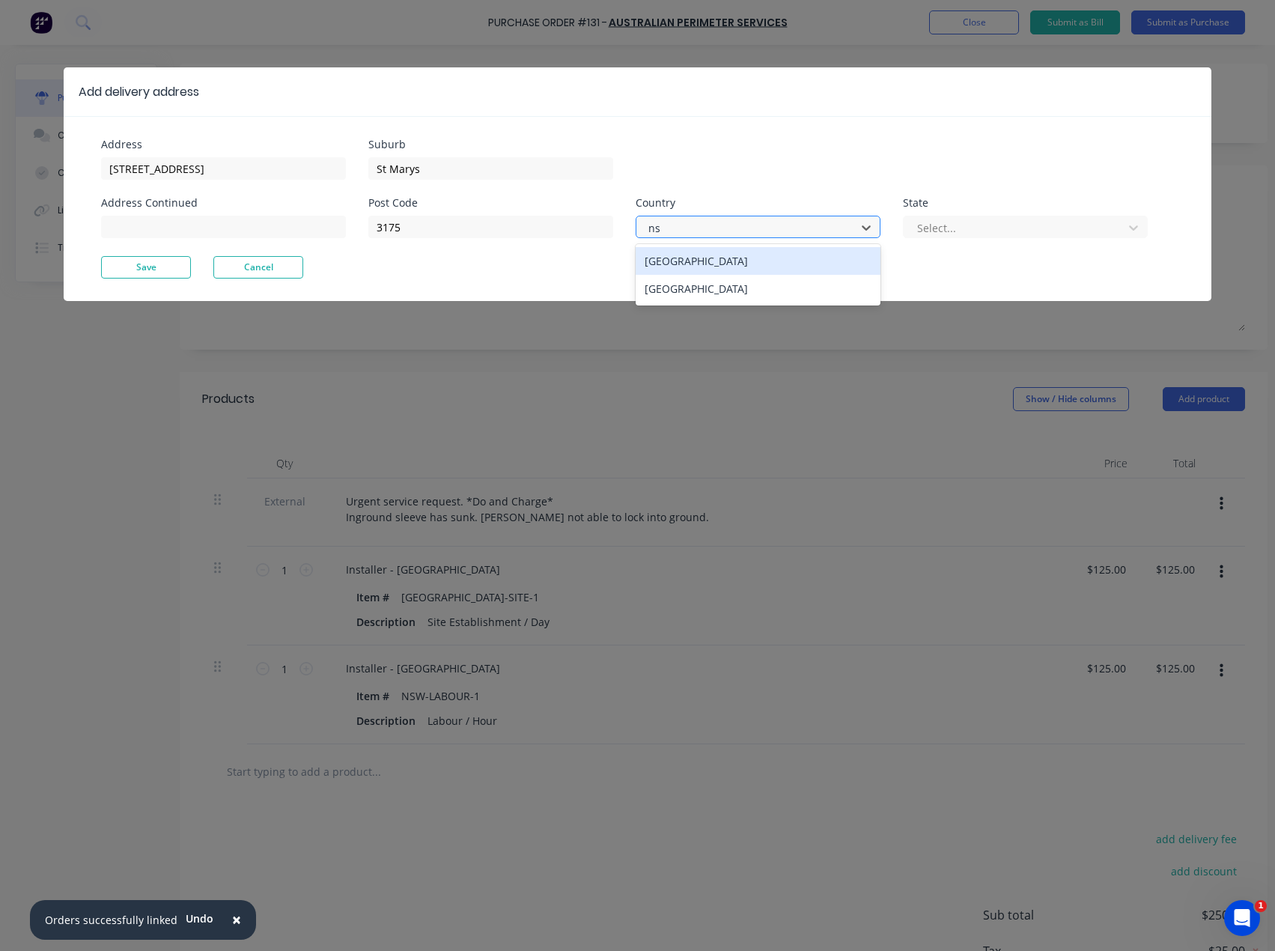
type input "[GEOGRAPHIC_DATA]"
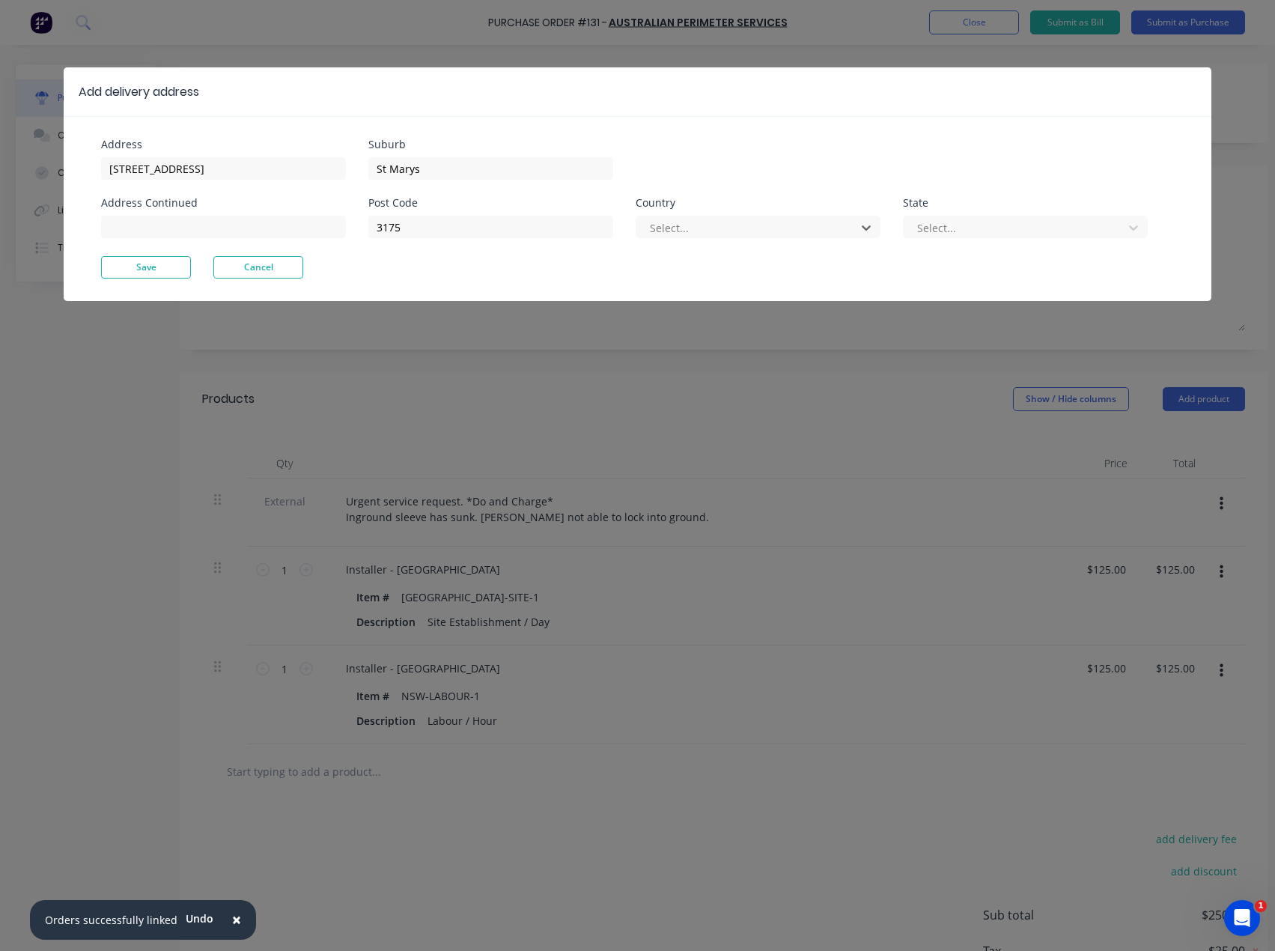
drag, startPoint x: 705, startPoint y: 231, endPoint x: 636, endPoint y: 238, distance: 69.3
click at [636, 238] on div "Post Code 3175 Country Select... State Select..." at bounding box center [758, 227] width 780 height 58
click at [675, 222] on div at bounding box center [748, 228] width 200 height 19
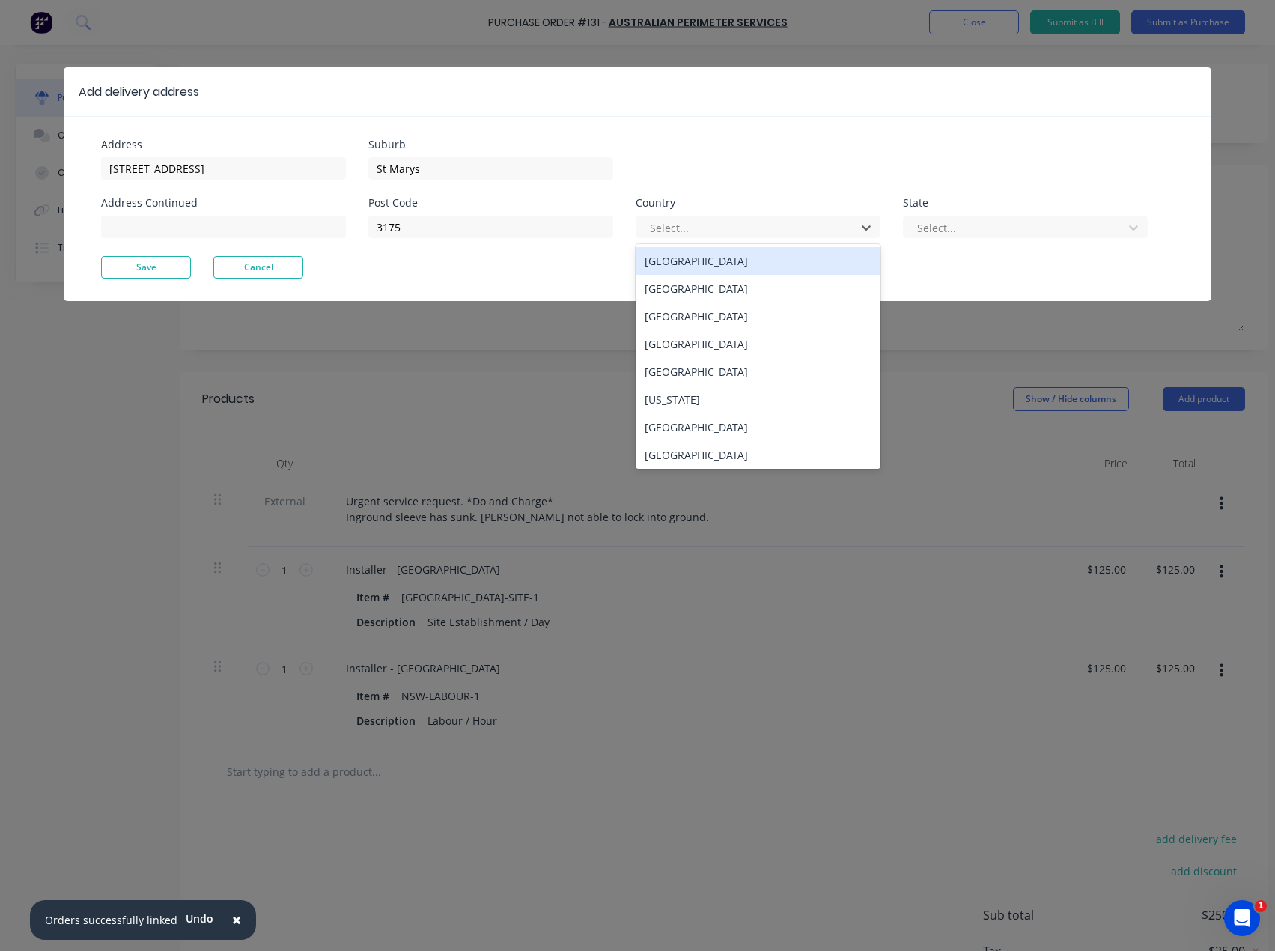
click at [694, 264] on div "[GEOGRAPHIC_DATA]" at bounding box center [758, 261] width 245 height 28
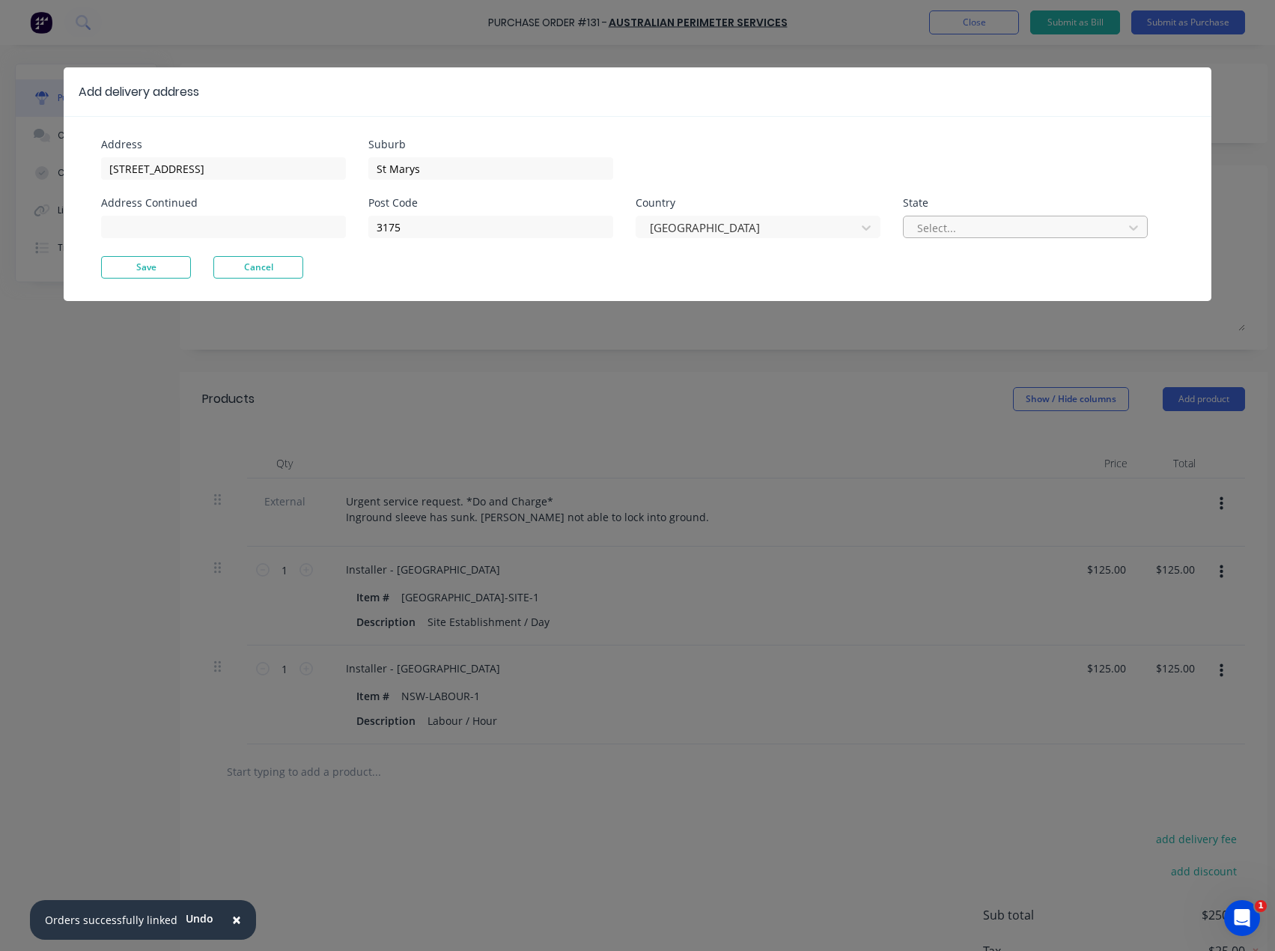
click at [941, 229] on div at bounding box center [1016, 228] width 200 height 19
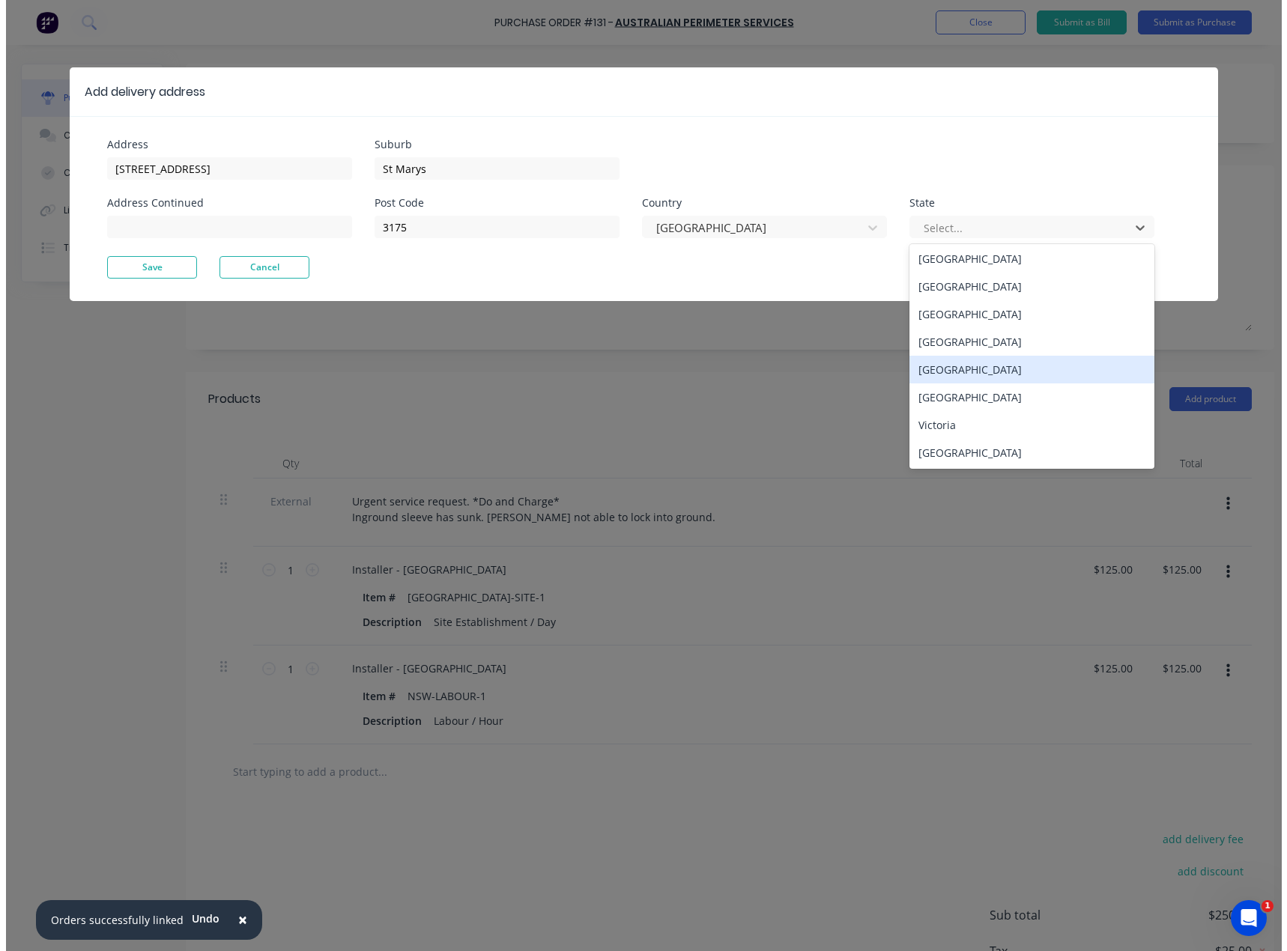
scroll to position [3, 0]
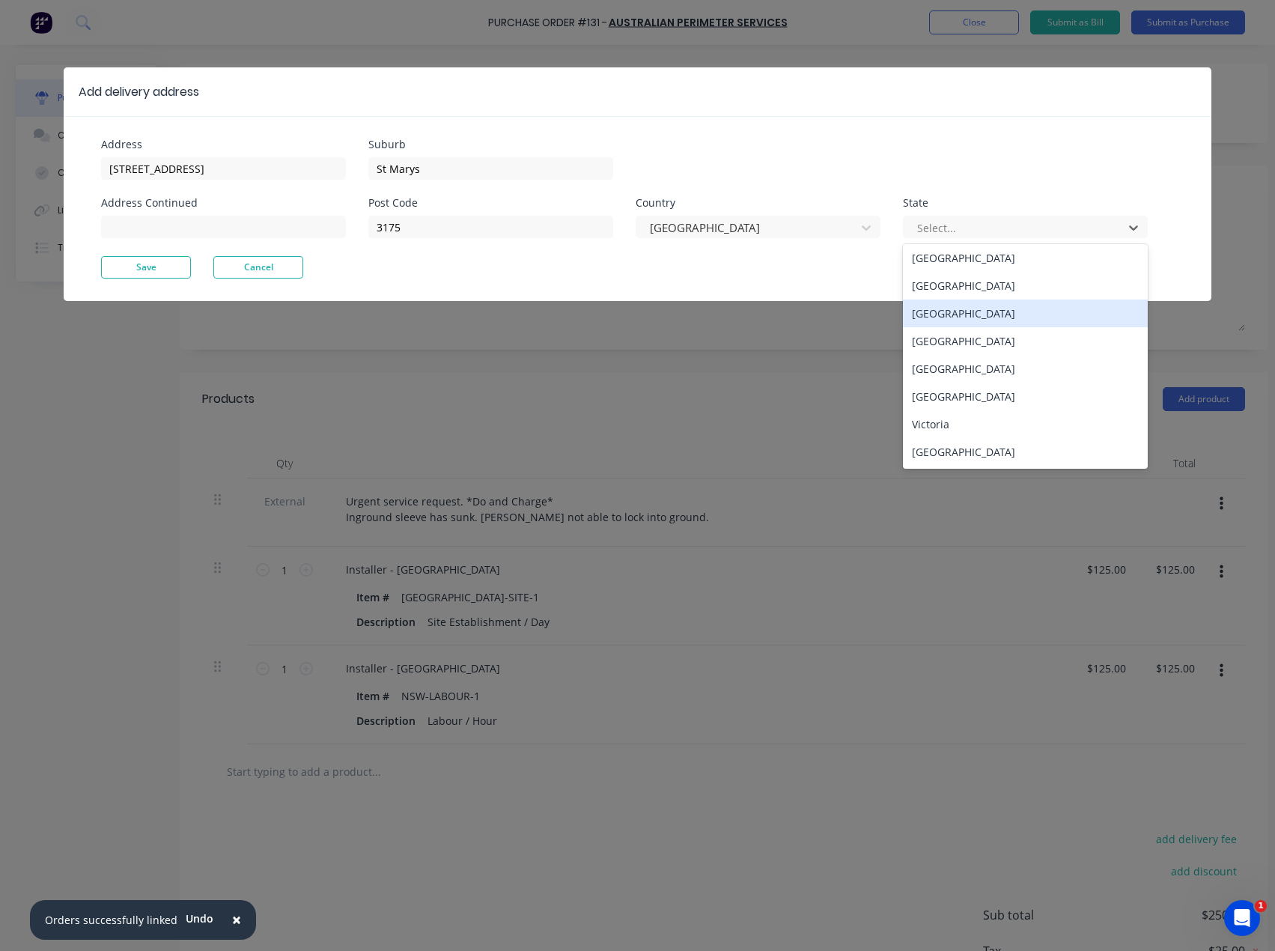
click at [945, 294] on div "[GEOGRAPHIC_DATA]" at bounding box center [1025, 286] width 245 height 28
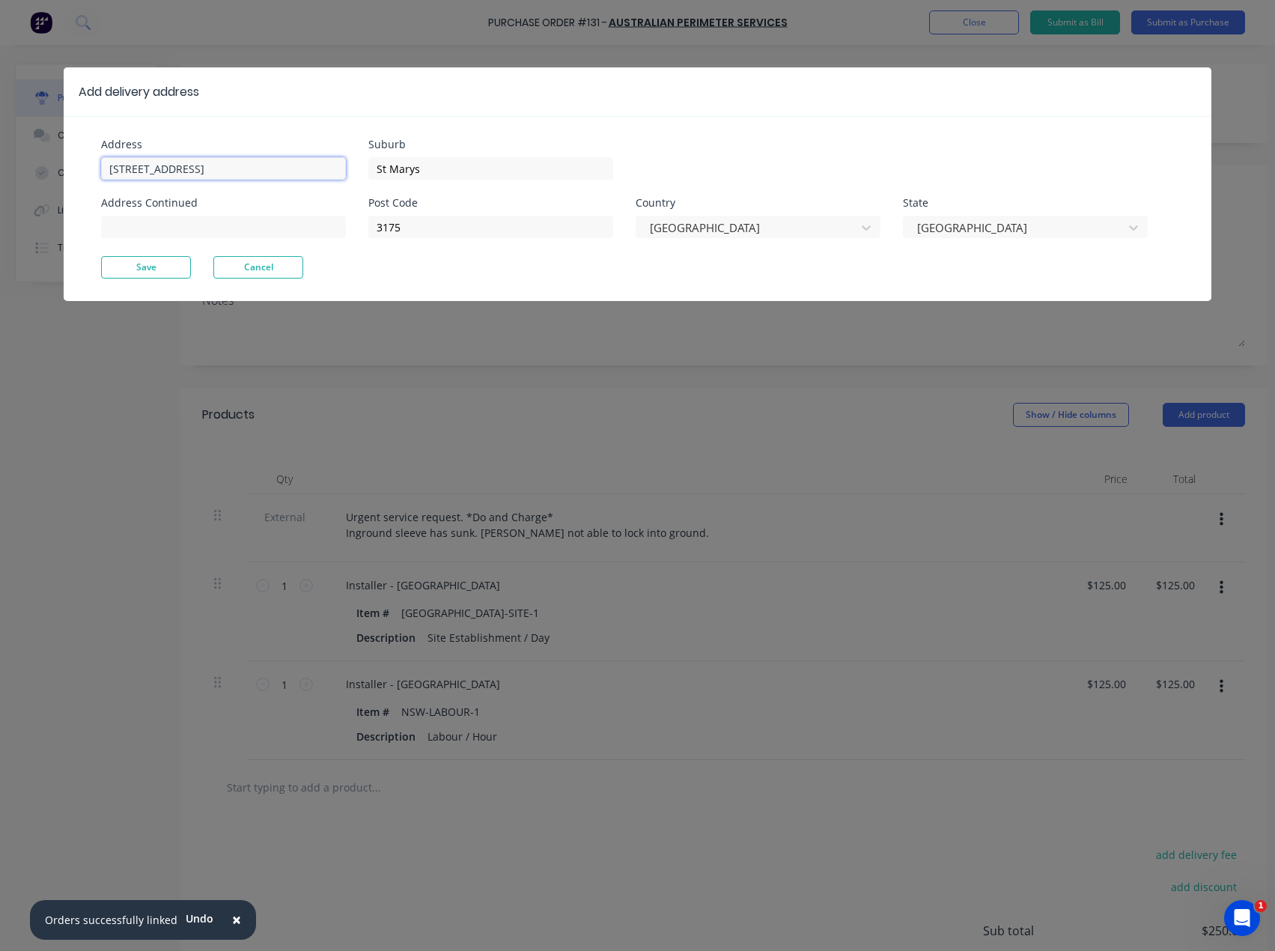
drag, startPoint x: 326, startPoint y: 165, endPoint x: 306, endPoint y: 165, distance: 21.0
click at [306, 165] on input "[STREET_ADDRESS]" at bounding box center [223, 168] width 245 height 22
drag, startPoint x: 412, startPoint y: 225, endPoint x: 354, endPoint y: 231, distance: 58.0
click at [354, 231] on div "Address [STREET_ADDRESS] Address Continued Suburb [GEOGRAPHIC_DATA] Post Code […" at bounding box center [369, 197] width 536 height 117
type input "2760"
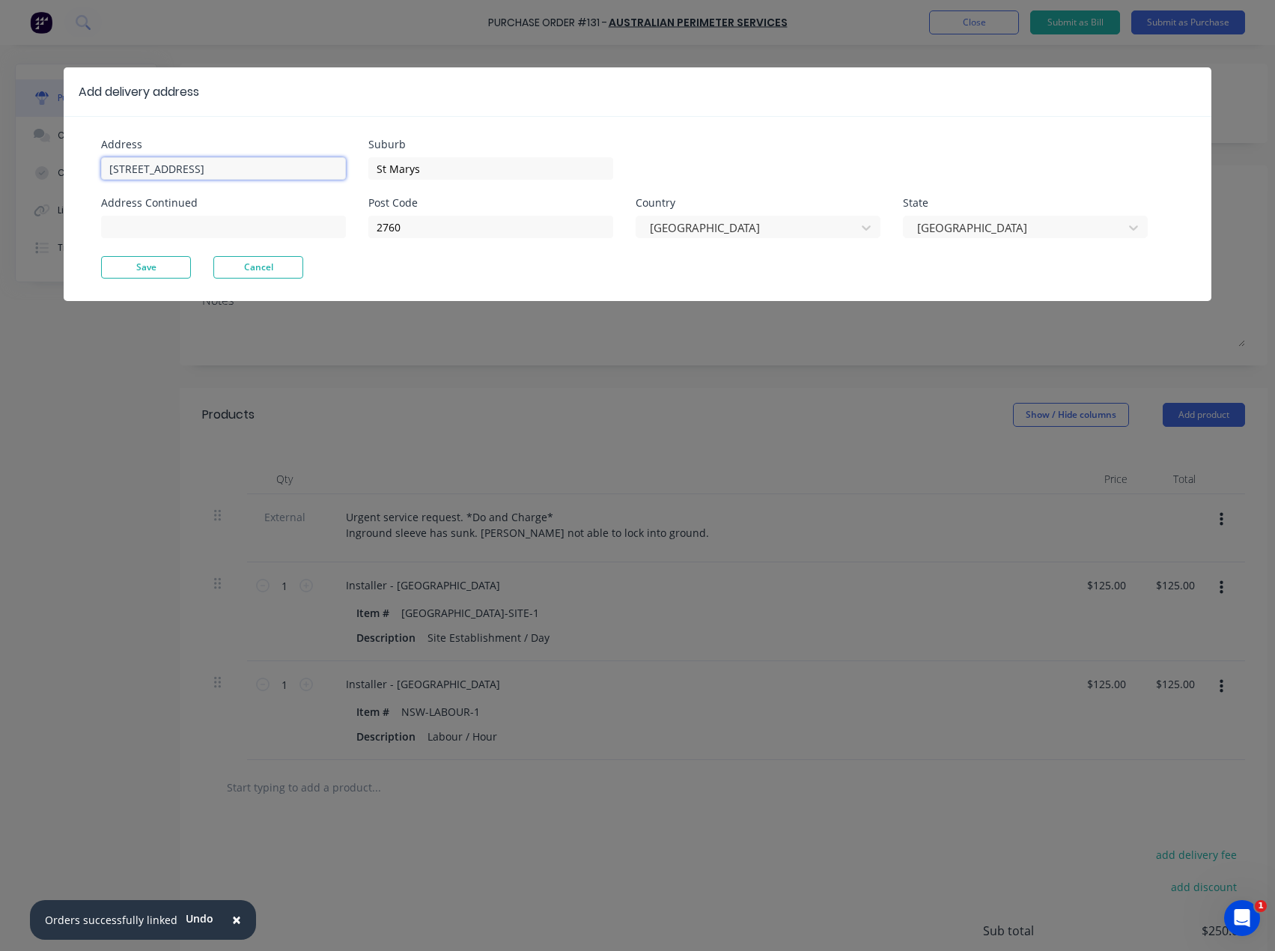
click at [306, 168] on input "[STREET_ADDRESS]" at bounding box center [223, 168] width 245 height 22
type input "[STREET_ADDRESS]"
click at [456, 171] on input "St Marys" at bounding box center [490, 168] width 245 height 22
click at [166, 271] on button "Save" at bounding box center [146, 267] width 90 height 22
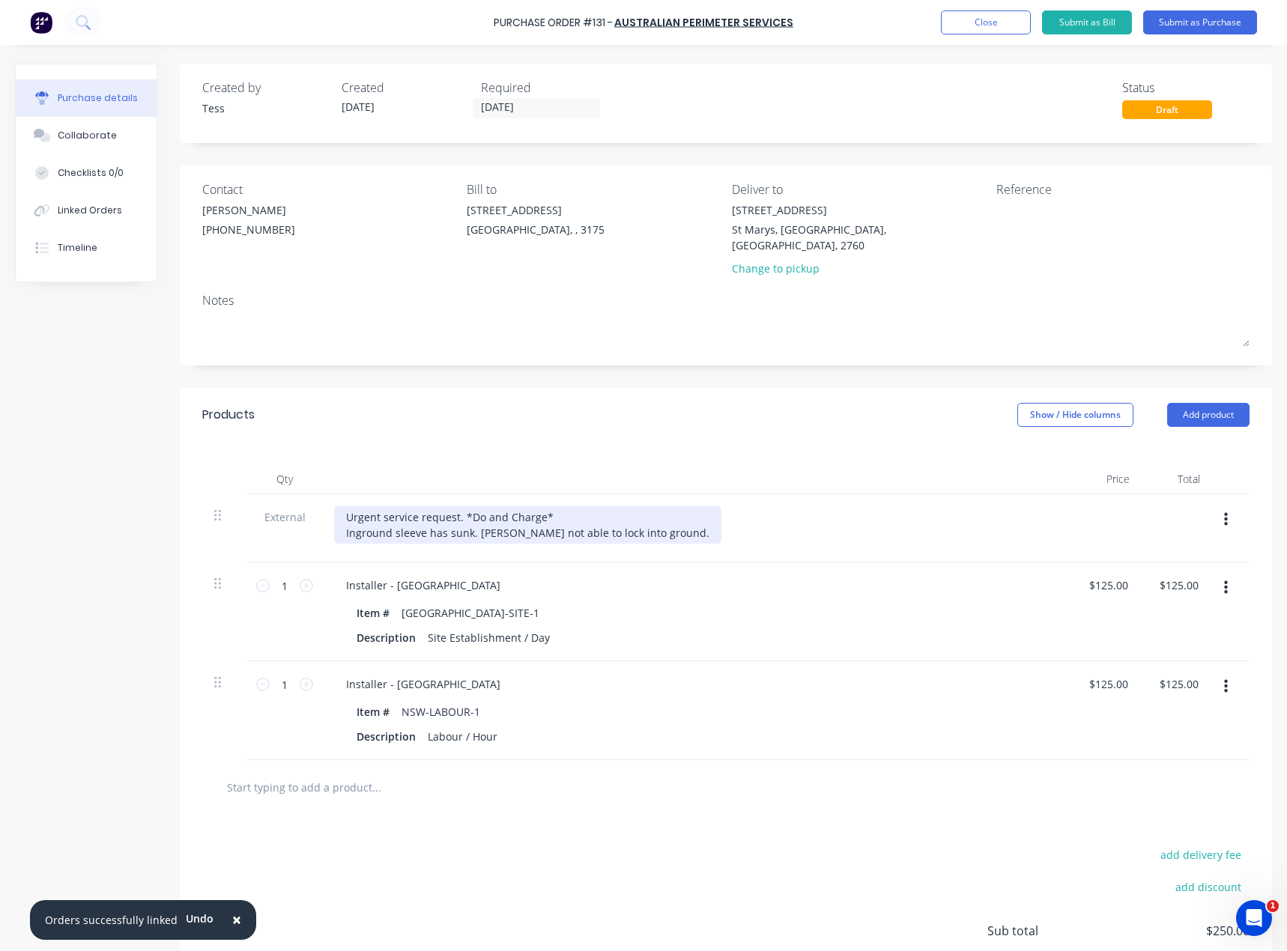
click at [528, 518] on div "Urgent service request. *Do and Charge* Inground sleeve has sunk. [PERSON_NAME]…" at bounding box center [527, 524] width 387 height 37
click at [535, 520] on div "Urgent service request. *Do and Charge* Inground sleeve has sunk. [PERSON_NAME]…" at bounding box center [527, 524] width 387 height 37
click at [648, 518] on div "Urgent service request. *Do and Charge* Inground sleeve has sunk. [PERSON_NAME]…" at bounding box center [527, 524] width 387 height 37
click at [654, 517] on div "Urgent service request. *Do and Charge* Inground sleeve has sunk. [PERSON_NAME]…" at bounding box center [527, 524] width 387 height 37
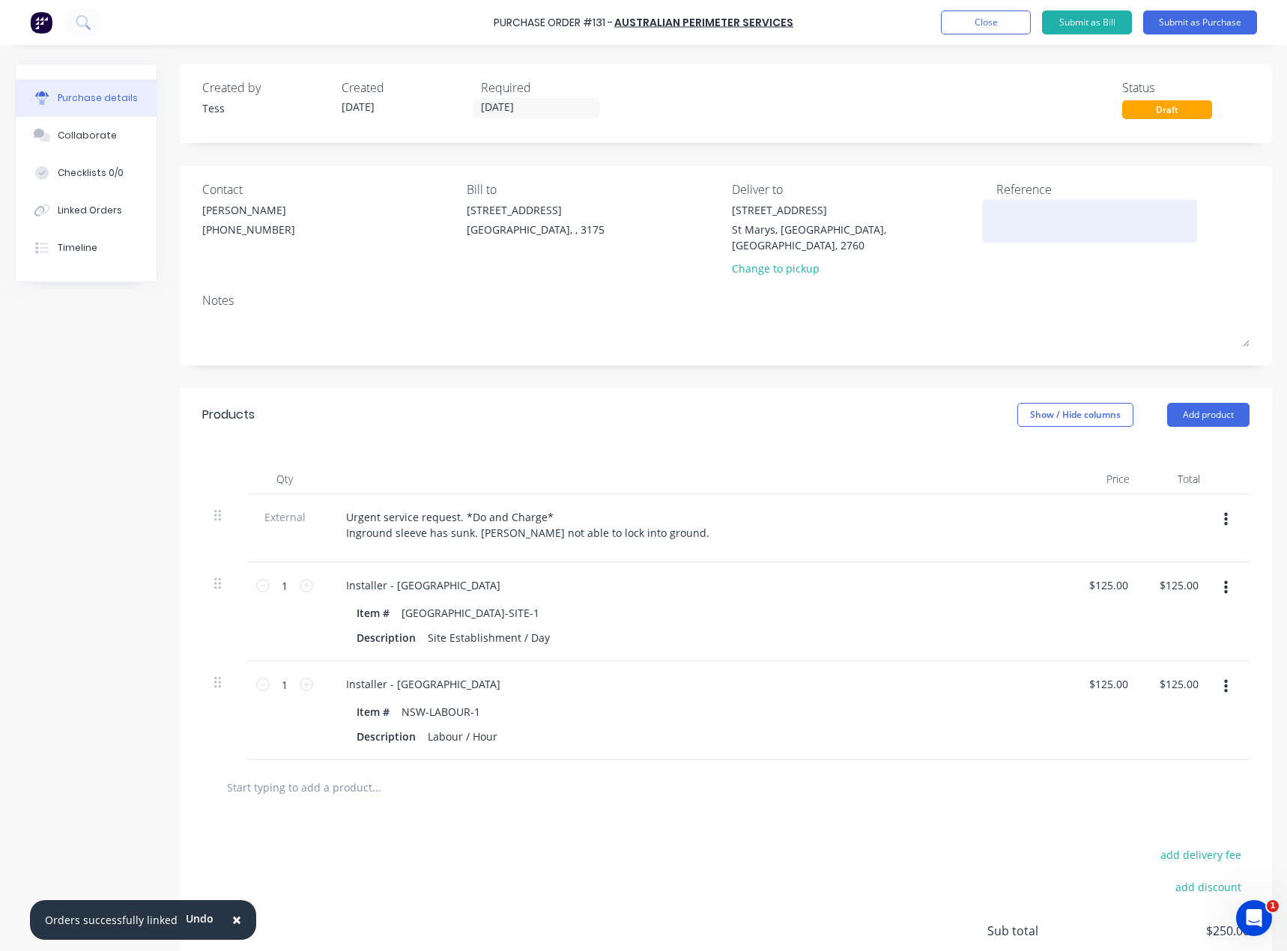
click at [997, 213] on textarea at bounding box center [1089, 219] width 187 height 34
click at [1114, 211] on textarea "Order 480- Capital Smary ST [PERSON_NAME]" at bounding box center [1089, 219] width 187 height 34
click at [1118, 209] on textarea "Order 480- Capital Smart ST [PERSON_NAME]" at bounding box center [1089, 219] width 187 height 34
click at [1063, 216] on textarea "Order 480- Capital Smart ST [PERSON_NAME]" at bounding box center [1089, 219] width 187 height 34
click at [1165, 210] on textarea "Order 480- Capital Smart ST [PERSON_NAME]" at bounding box center [1089, 219] width 187 height 34
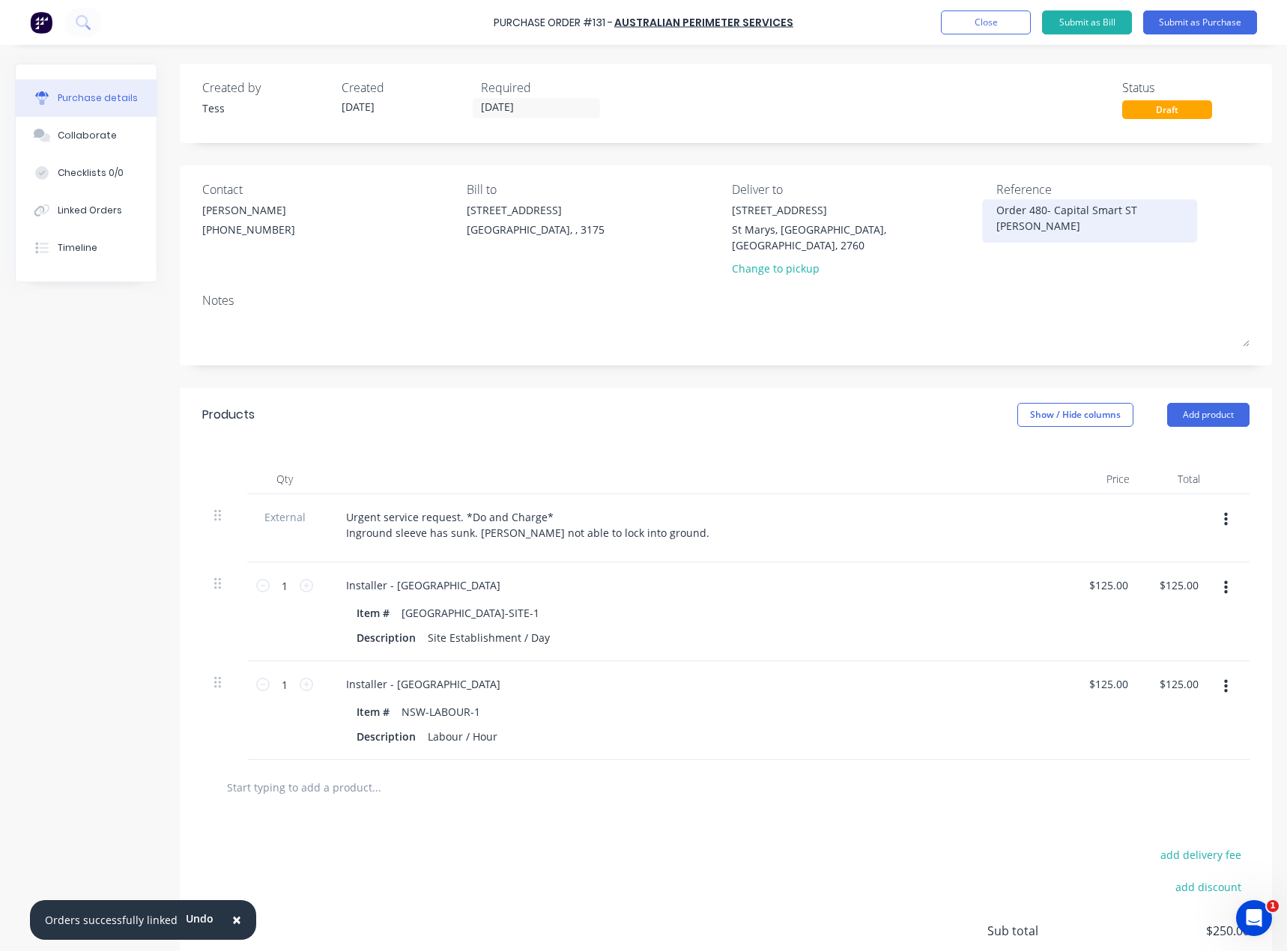
click at [1117, 209] on textarea "Order 480- Capital Smart ST [PERSON_NAME]" at bounding box center [1089, 219] width 187 height 34
click at [1160, 210] on textarea "Order 480- Capital Smart ST [PERSON_NAME]" at bounding box center [1089, 219] width 187 height 34
click at [1160, 223] on textarea "Order 480- Capital Smart ST Marys" at bounding box center [1089, 219] width 187 height 34
click at [1134, 228] on textarea "Order 480- Capital Smart ST Marys" at bounding box center [1089, 219] width 187 height 34
click at [1178, 210] on textarea "Order 480- Capital Smart ST Marys" at bounding box center [1089, 219] width 187 height 34
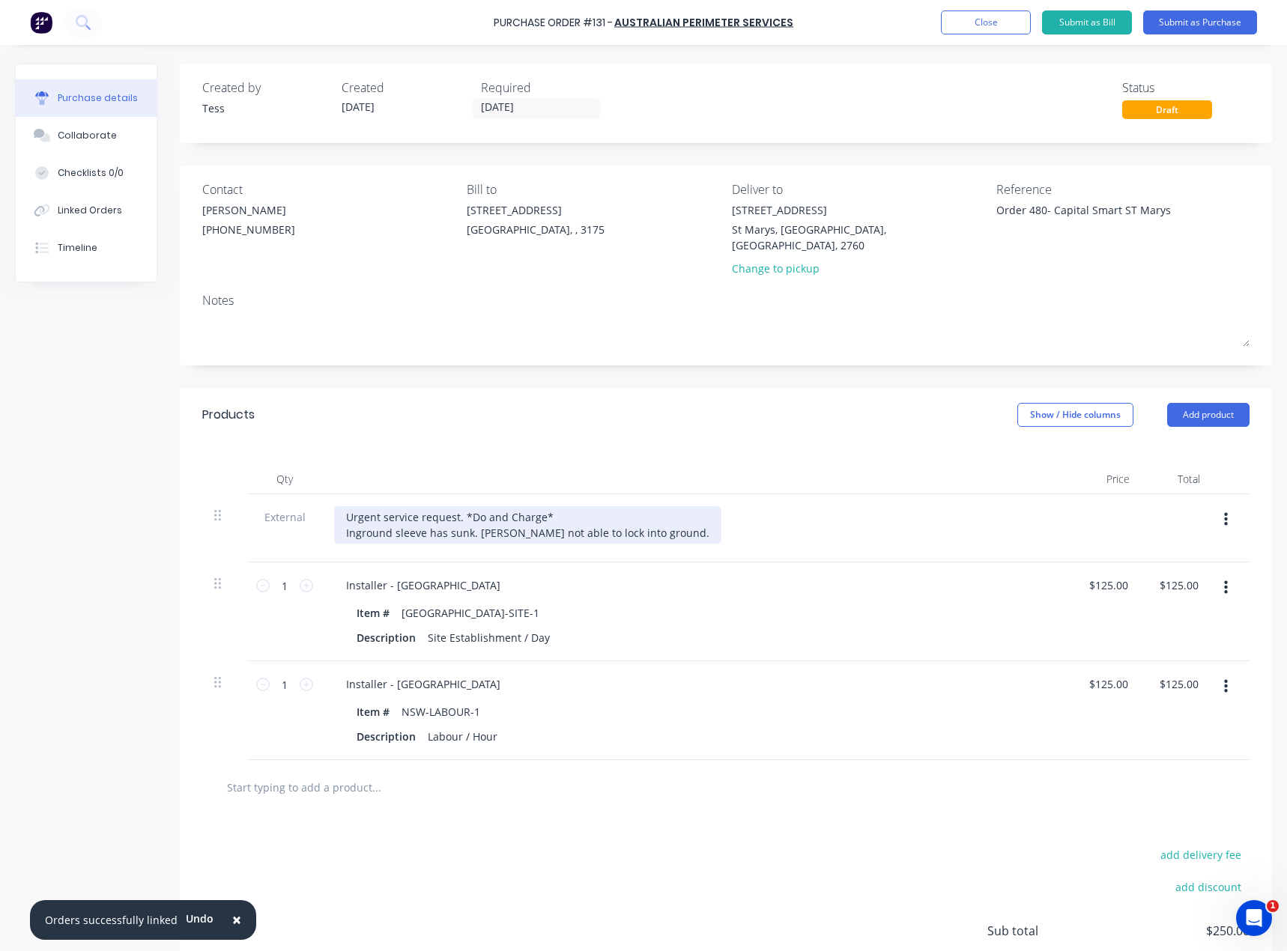
type textarea "Order 480- Capital Smart ST Marys"
click at [567, 526] on div "Urgent service request. *Do and Charge* Inground sleeve has sunk. [PERSON_NAME]…" at bounding box center [527, 524] width 387 height 37
click at [652, 519] on div "Urgent service request. *Do and Charge* Inground sleeve has sunk. [PERSON_NAME]…" at bounding box center [527, 524] width 387 height 37
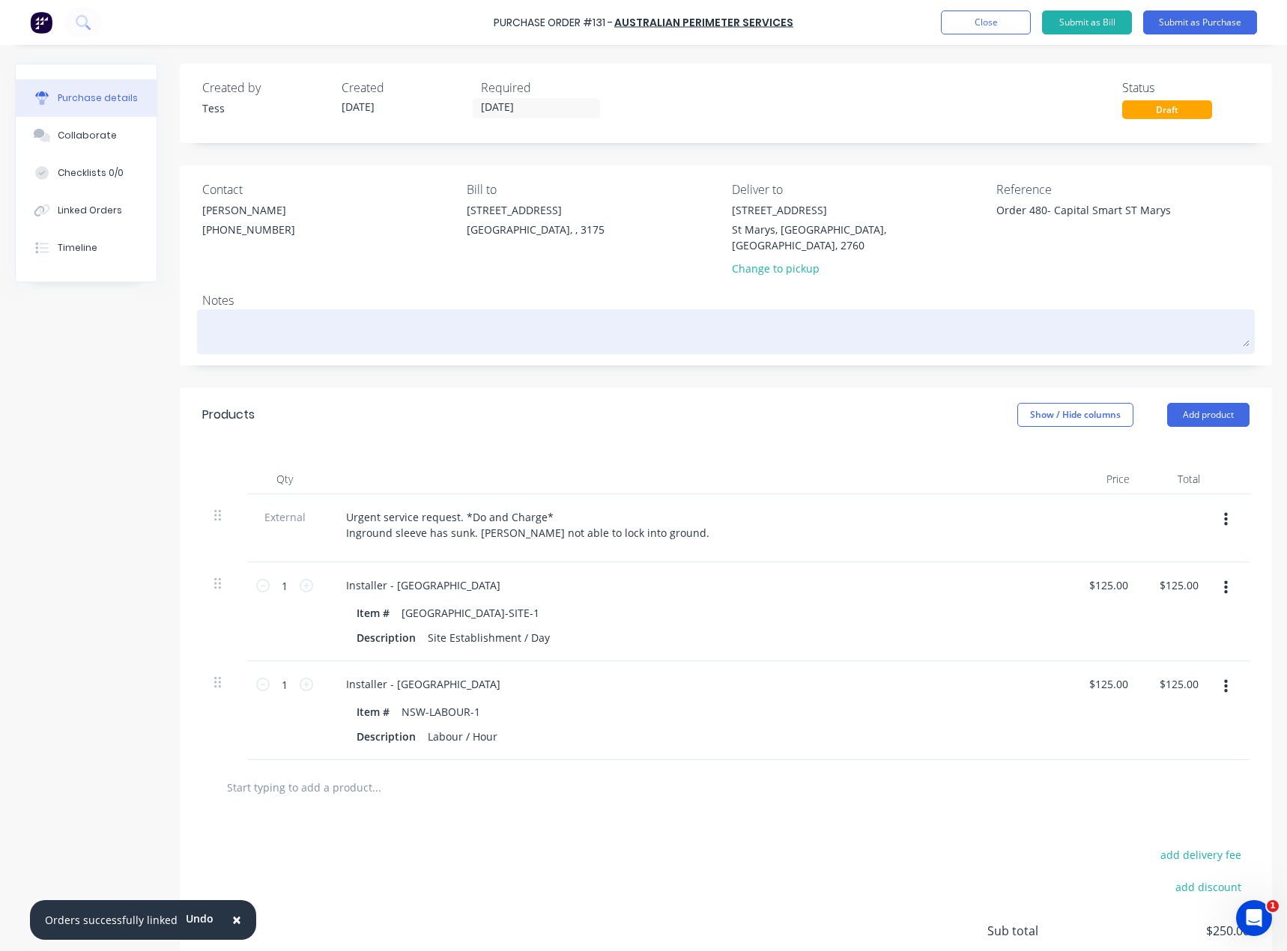
click at [253, 314] on textarea at bounding box center [725, 330] width 1047 height 34
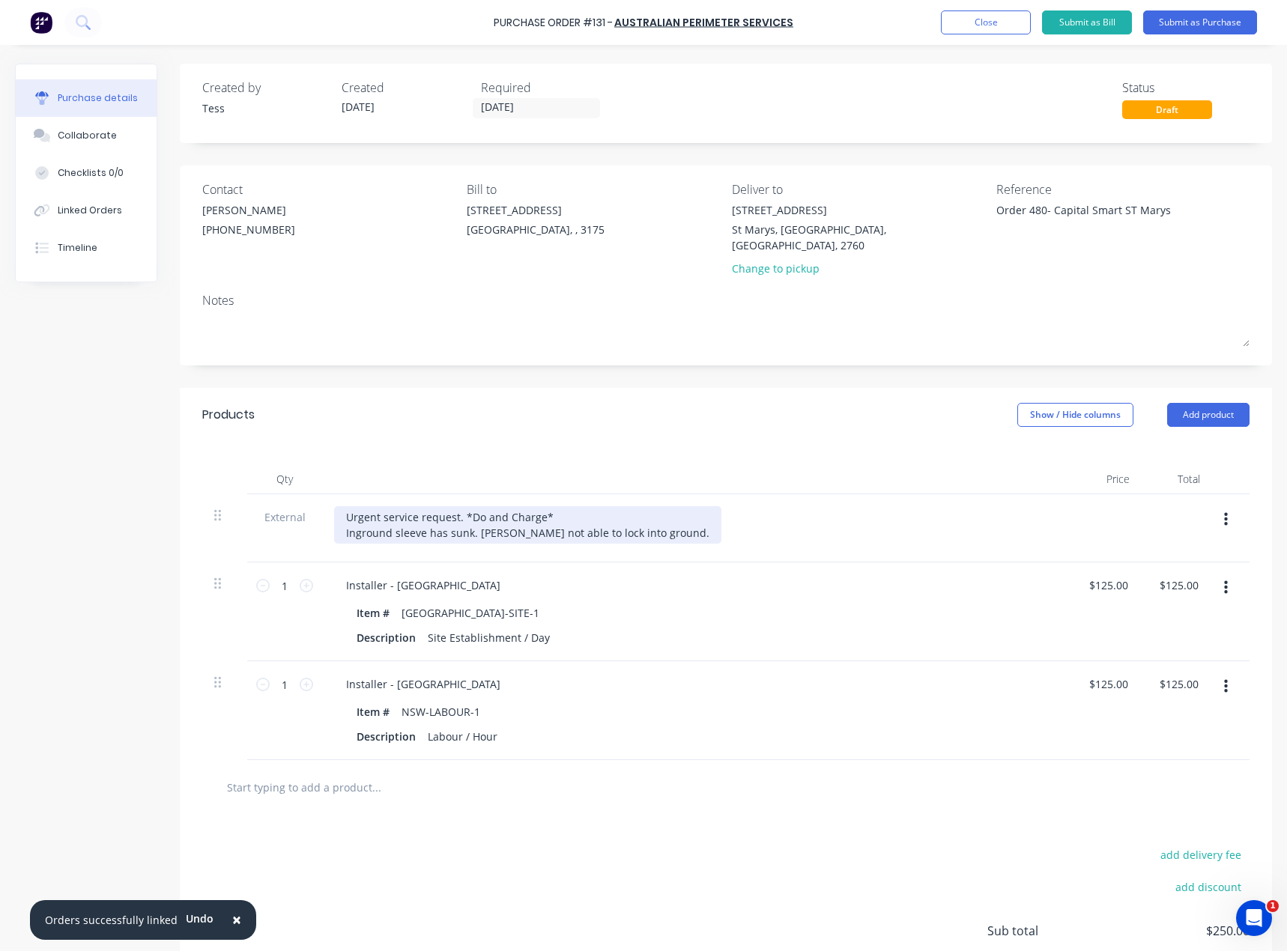
click at [573, 519] on div "Urgent service request. *Do and Charge* Inground sleeve has sunk. [PERSON_NAME]…" at bounding box center [527, 524] width 387 height 37
click at [610, 517] on div "Urgent service request. *Do and Charge* Inground sleeve has sunk. [PERSON_NAME]…" at bounding box center [527, 524] width 387 height 37
click at [1187, 16] on button "Submit as Purchase" at bounding box center [1200, 22] width 114 height 24
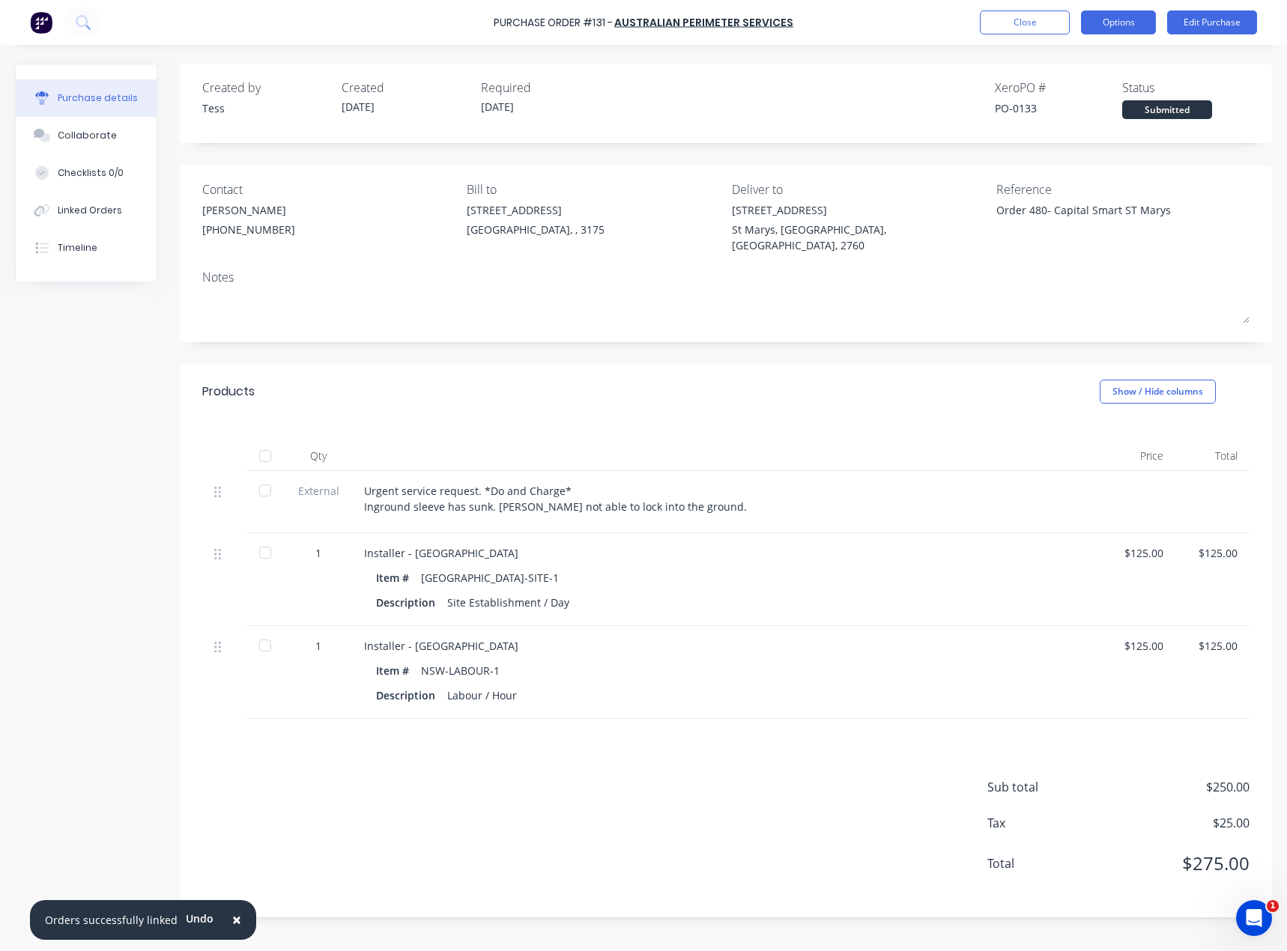
click at [1137, 24] on button "Options" at bounding box center [1118, 22] width 75 height 24
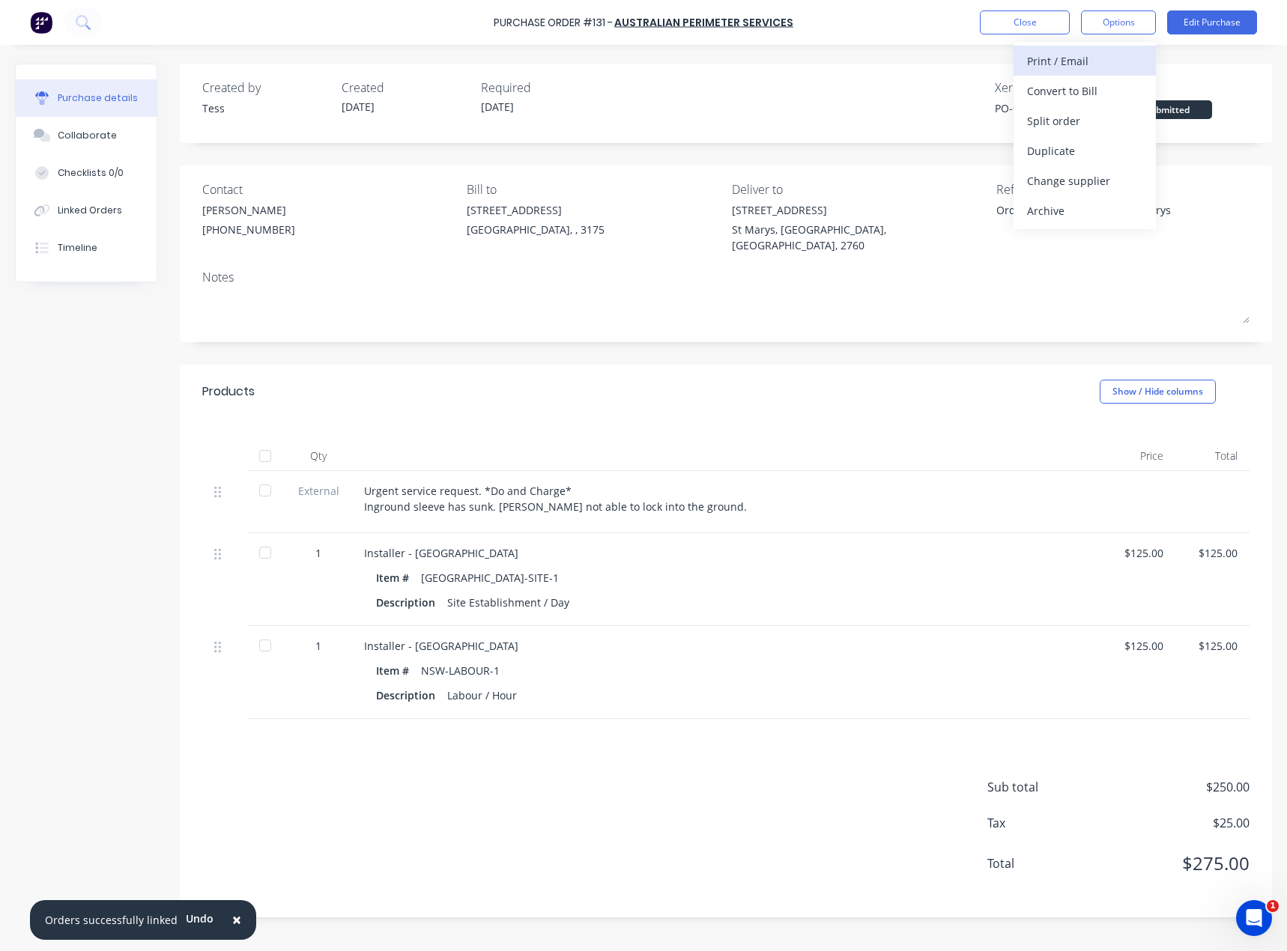
click at [1093, 61] on div "Print / Email" at bounding box center [1084, 61] width 115 height 22
click at [79, 215] on div "Linked Orders" at bounding box center [90, 210] width 64 height 13
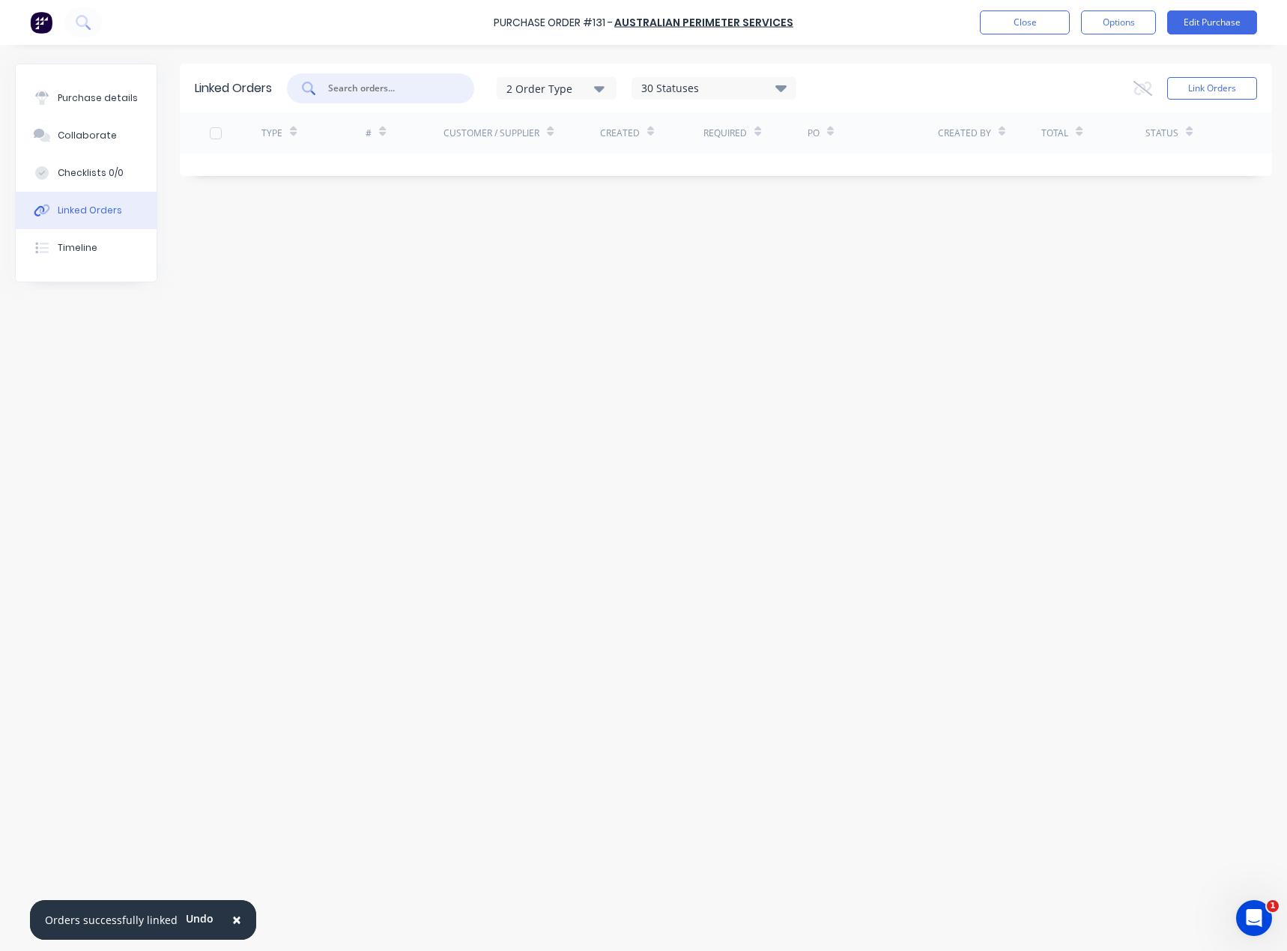
click at [379, 87] on input "text" at bounding box center [388, 88] width 124 height 15
click at [368, 86] on input "text" at bounding box center [388, 88] width 124 height 15
type input "capita"
click at [1218, 91] on button "Link Orders" at bounding box center [1212, 88] width 90 height 22
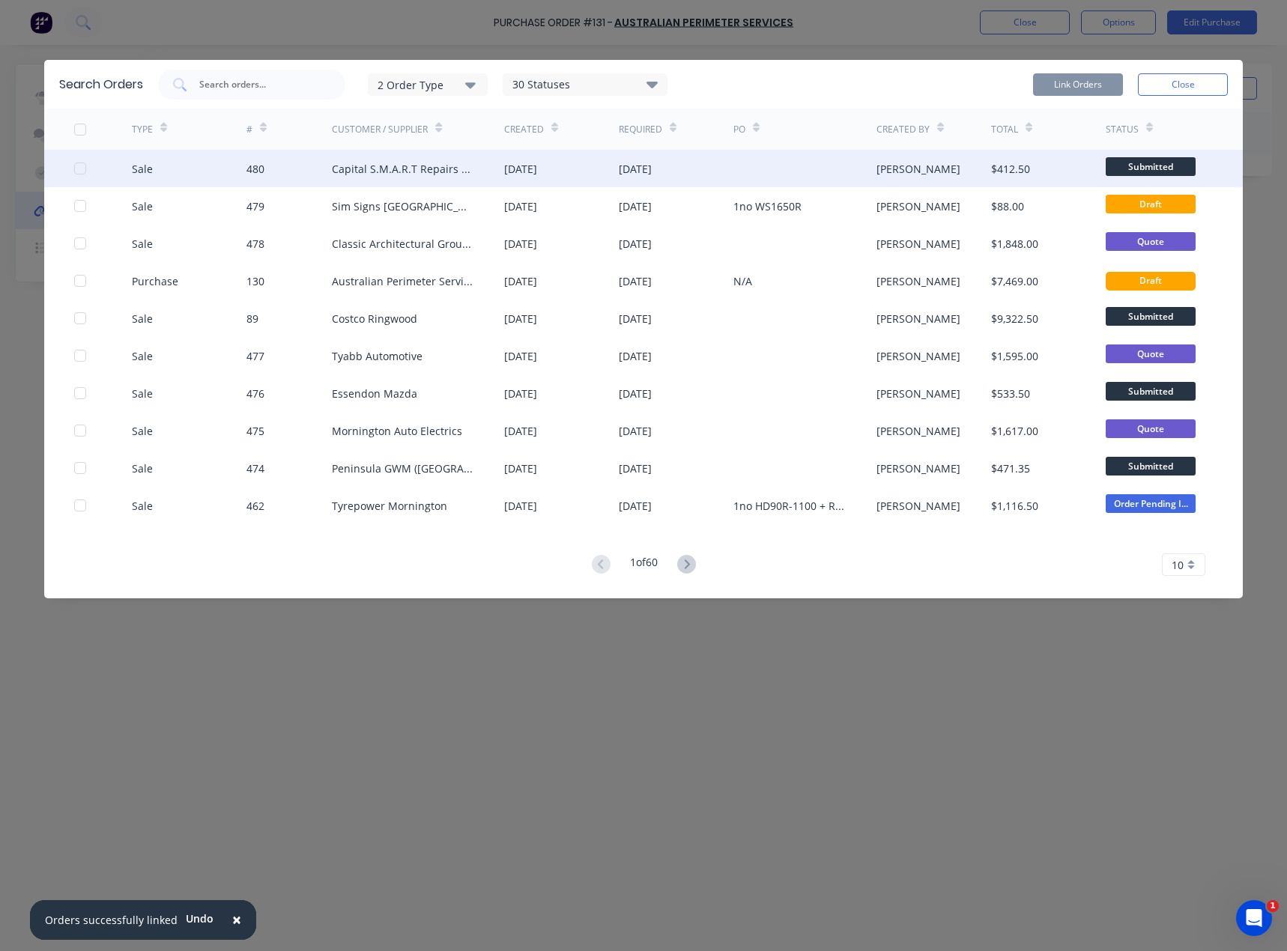
click at [83, 165] on div at bounding box center [80, 169] width 30 height 30
click at [1084, 82] on button "Link Orders" at bounding box center [1078, 84] width 90 height 22
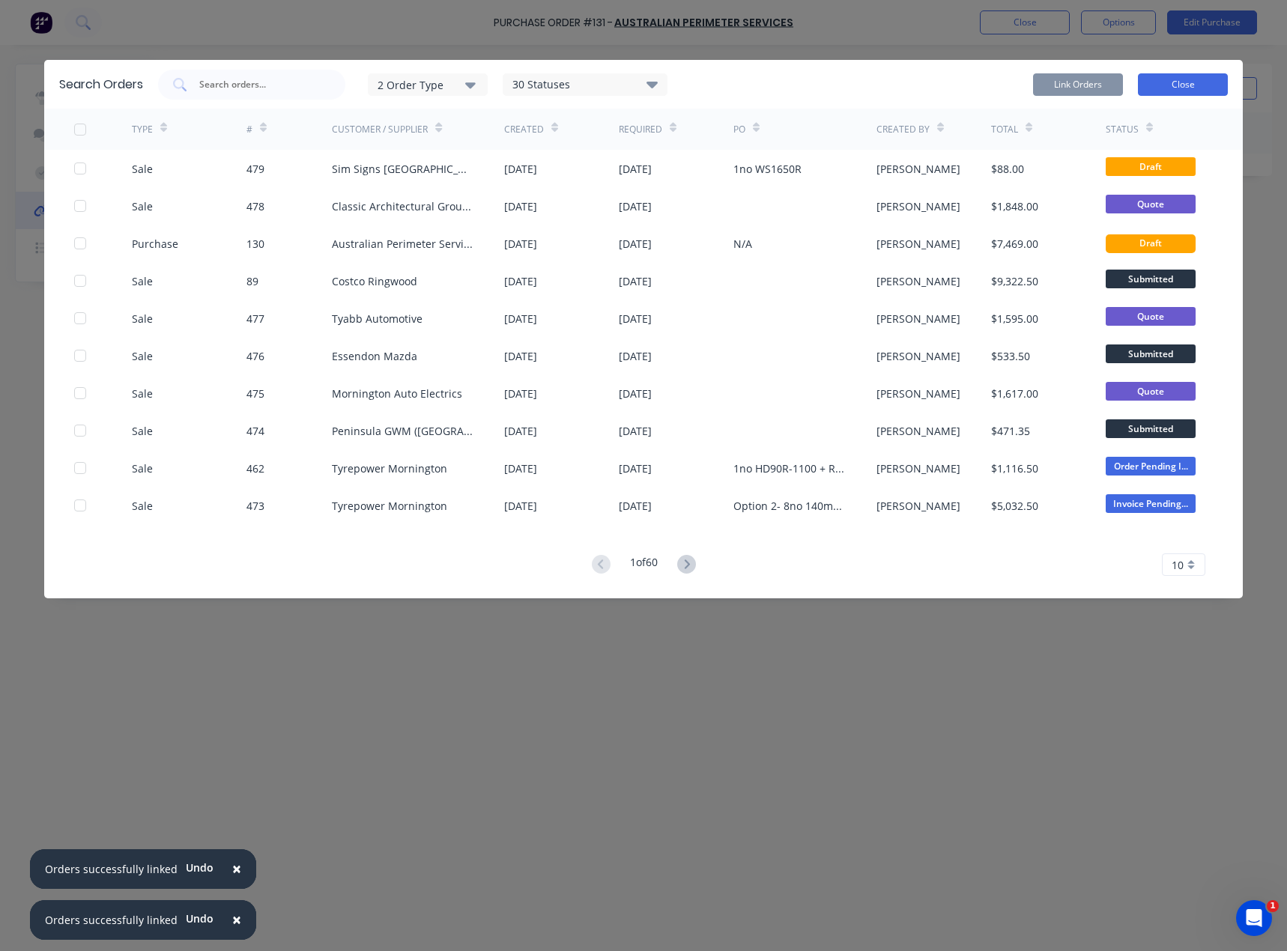
click at [1172, 83] on button "Close" at bounding box center [1182, 84] width 90 height 22
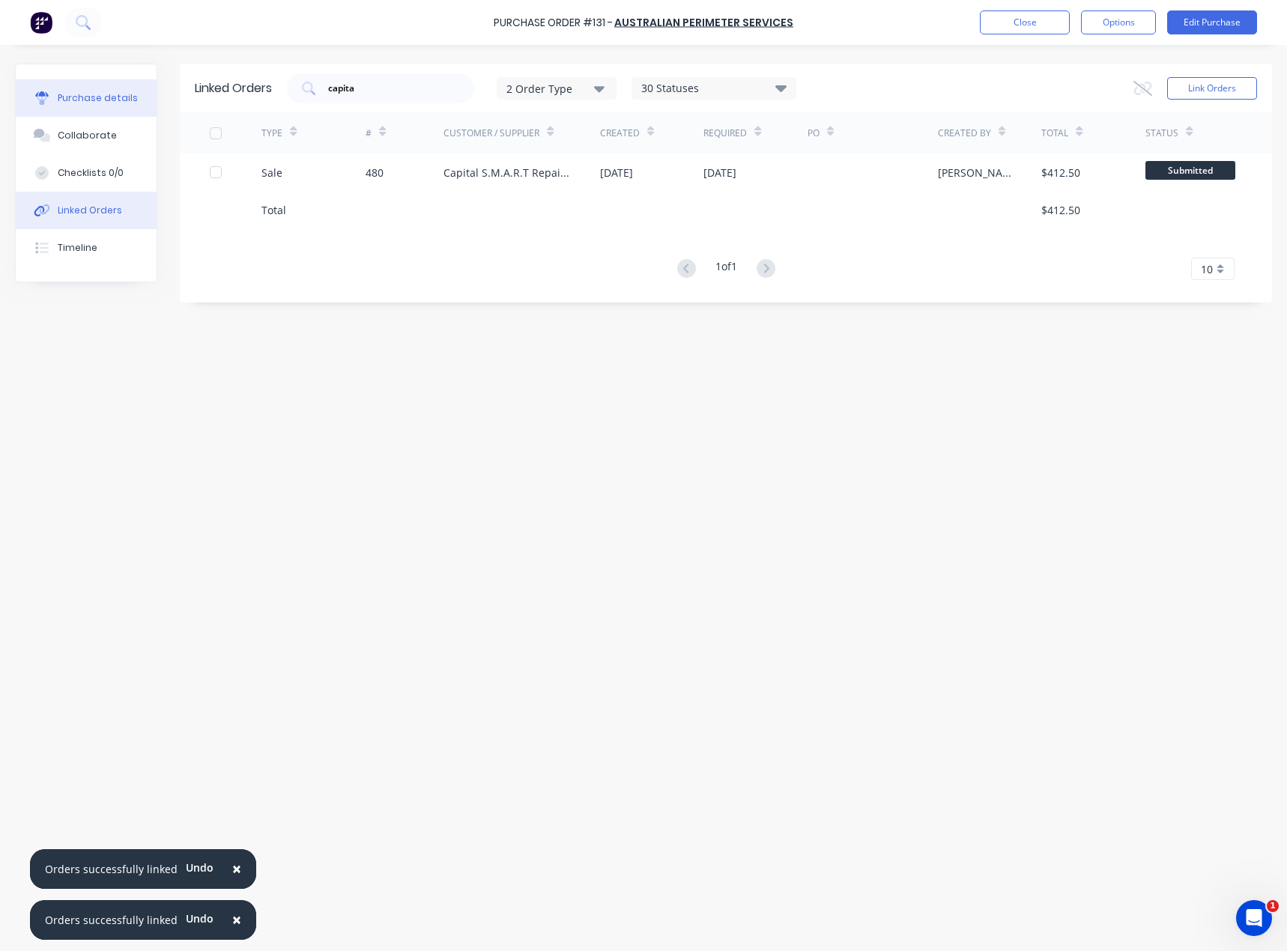
click at [80, 98] on div "Purchase details" at bounding box center [98, 97] width 80 height 13
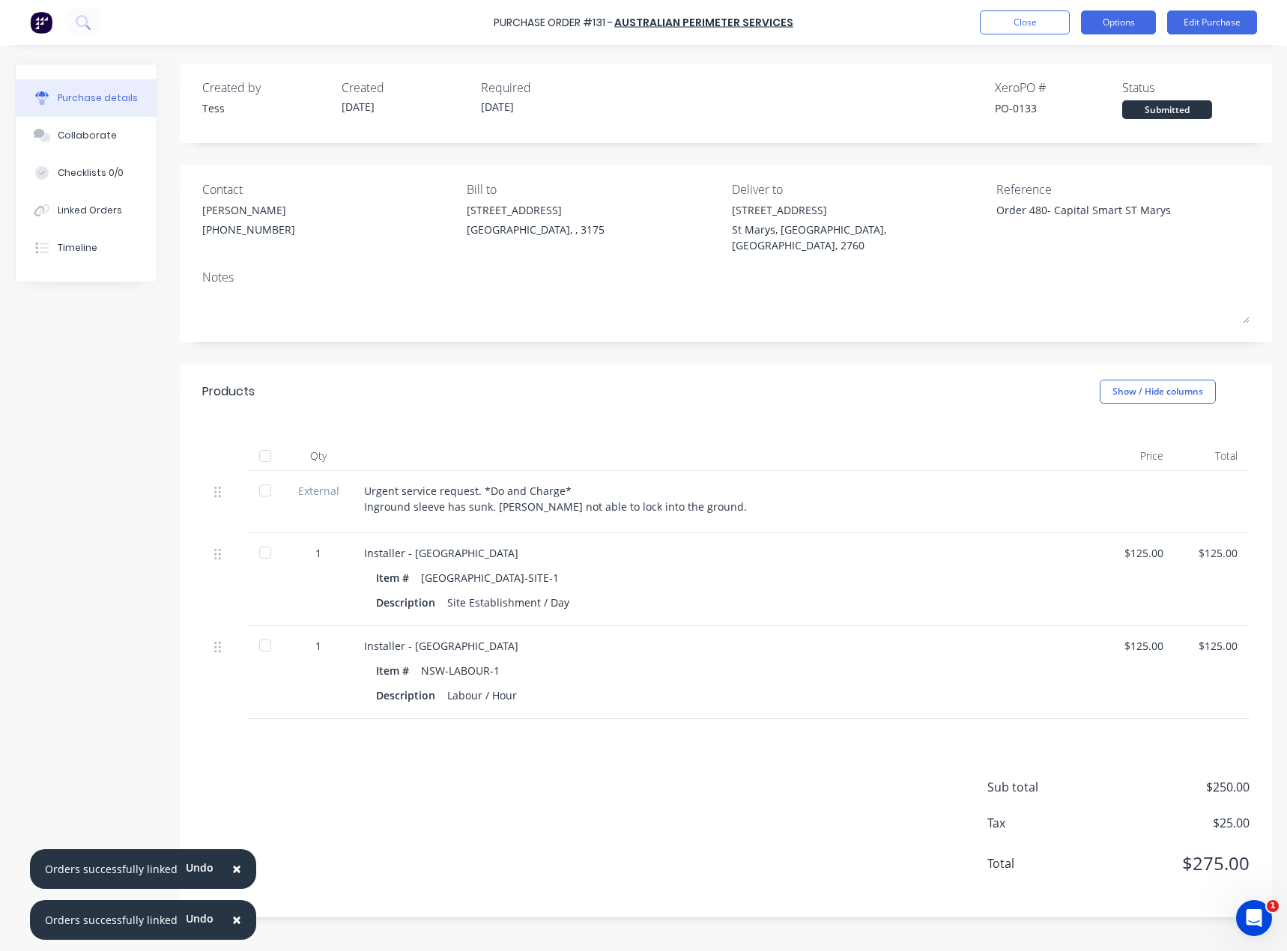
click at [1127, 14] on button "Options" at bounding box center [1118, 22] width 75 height 24
click at [1120, 24] on button "Options" at bounding box center [1118, 22] width 75 height 24
click at [1060, 96] on div "With pricing" at bounding box center [1084, 91] width 115 height 22
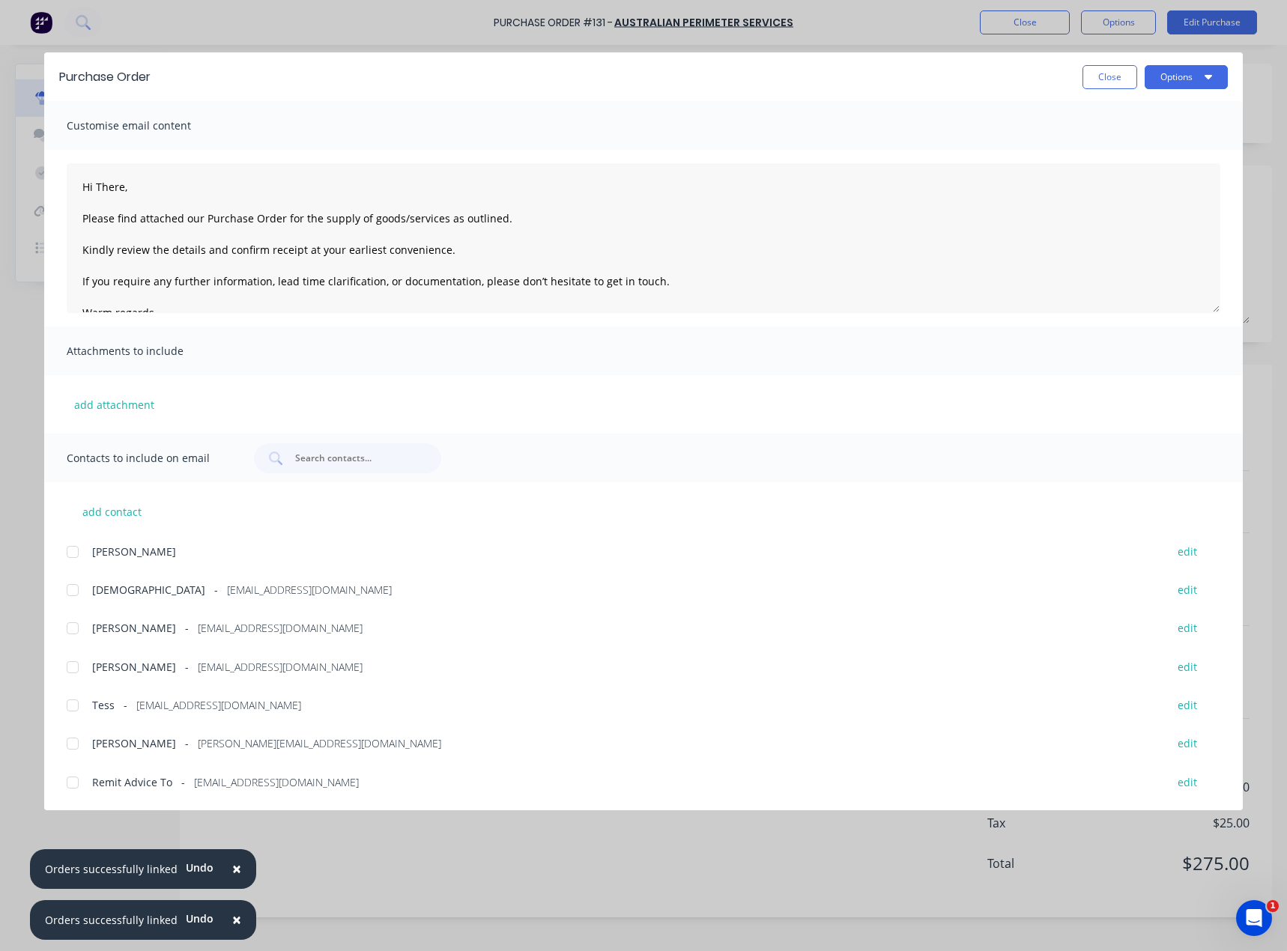
click at [73, 589] on div at bounding box center [73, 590] width 30 height 30
click at [144, 187] on textarea "Hi There, Please find attached our Purchase Order for the supply of goods/servi…" at bounding box center [643, 238] width 1153 height 150
click at [498, 216] on textarea "Hi [PERSON_NAME], Please find attached our Purchase Order for the supply of goo…" at bounding box center [643, 238] width 1153 height 150
click at [200, 219] on textarea "Hi [PERSON_NAME], Please find attached our Purchase Order for the supply of goo…" at bounding box center [643, 238] width 1153 height 150
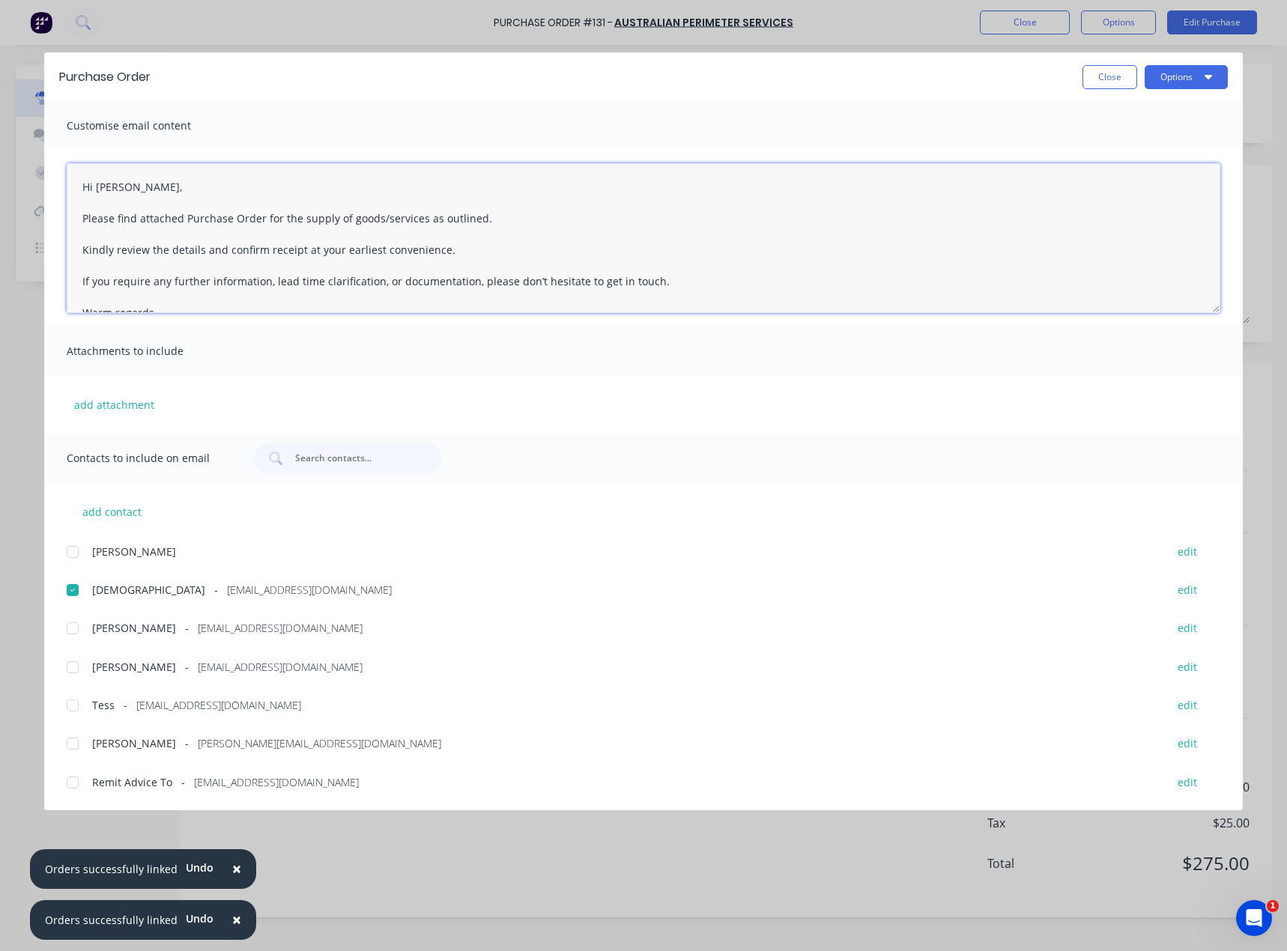
drag, startPoint x: 497, startPoint y: 213, endPoint x: 407, endPoint y: 227, distance: 91.0
click at [497, 213] on textarea "Hi [PERSON_NAME], Please find attached Purchase Order for the supply of goods/s…" at bounding box center [643, 238] width 1153 height 150
click at [82, 220] on textarea "Hi [PERSON_NAME], Please find attached Purchase Order for the supply of goods/s…" at bounding box center [643, 238] width 1153 height 150
click at [490, 219] on textarea "Hi [PERSON_NAME], Please find attached Purchase Order for the supply of goods/s…" at bounding box center [643, 238] width 1153 height 150
type textarea "Hi [PERSON_NAME], Please find attached Purchase Order for the supply of goods/s…"
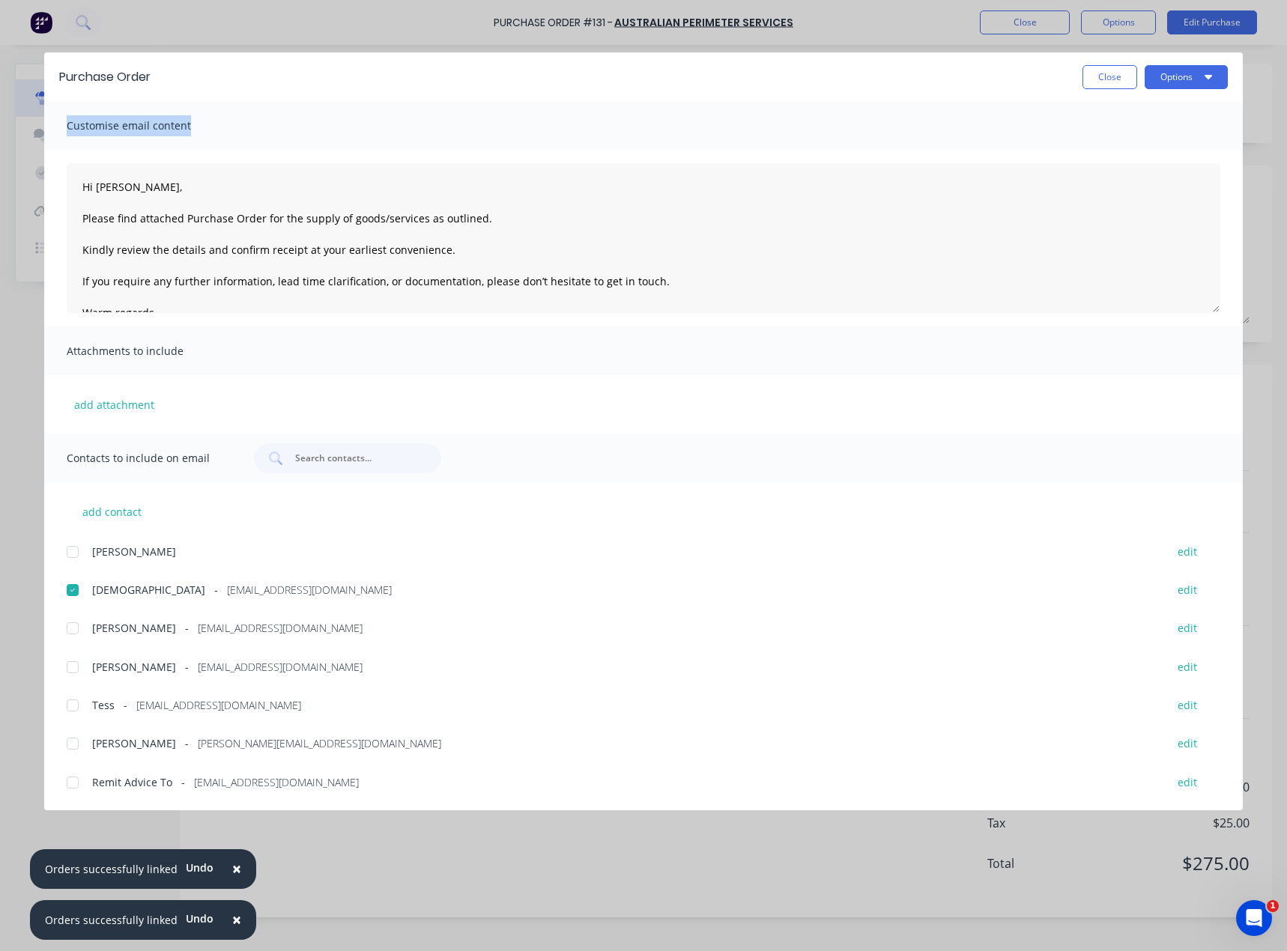
drag, startPoint x: 918, startPoint y: 76, endPoint x: 803, endPoint y: 152, distance: 138.3
click at [803, 154] on div "Purchase Order Close Options Customise email content Hi [PERSON_NAME], Please f…" at bounding box center [643, 431] width 1198 height 758
click at [1193, 75] on button "Options" at bounding box center [1185, 77] width 83 height 24
click at [1115, 114] on div "Preview" at bounding box center [1156, 115] width 115 height 22
click at [168, 190] on textarea "Hi [PERSON_NAME], Please find attached Purchase Order for the supply of goods/s…" at bounding box center [643, 238] width 1153 height 150
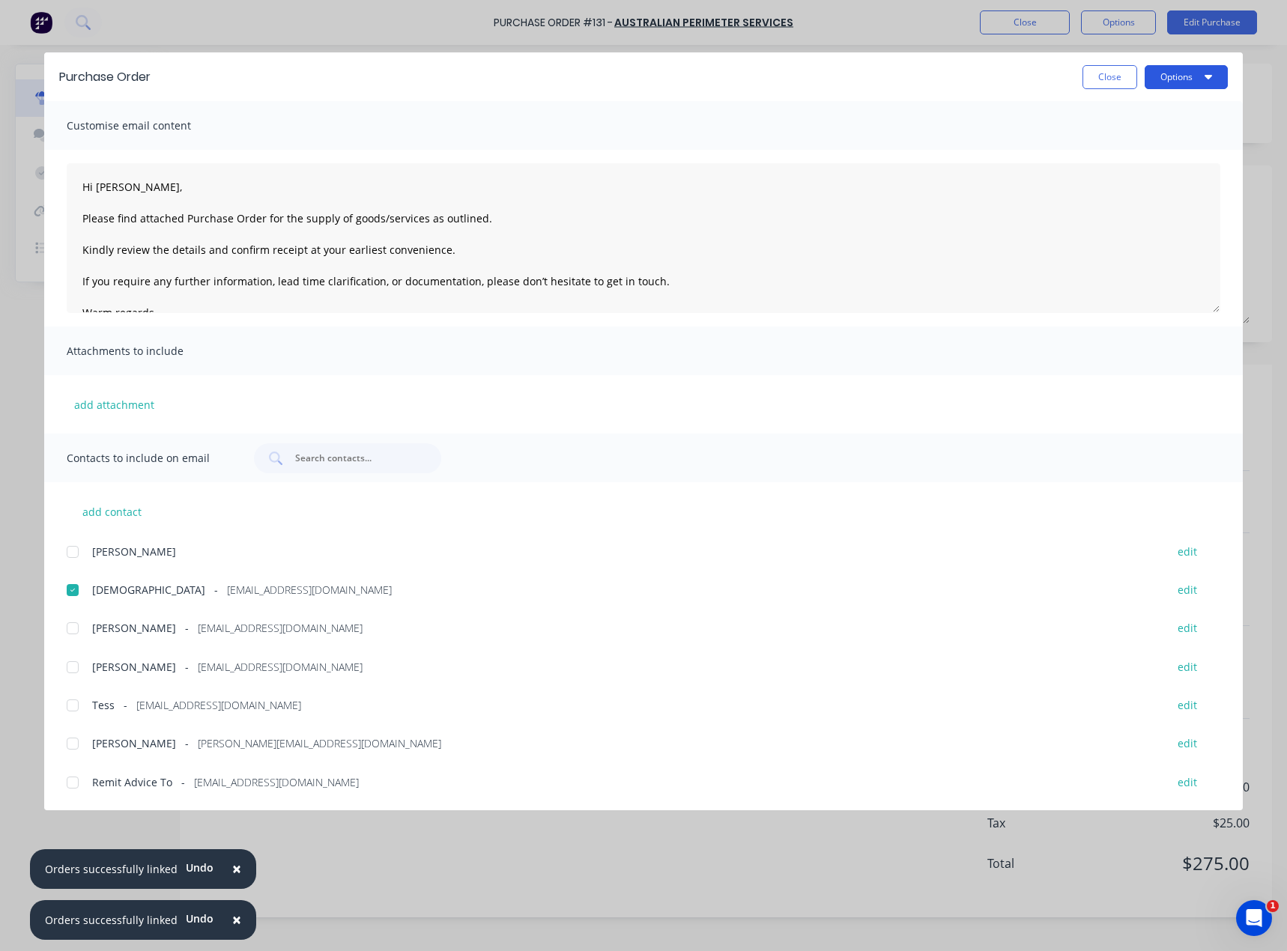
click at [1193, 75] on button "Options" at bounding box center [1185, 77] width 83 height 24
click at [1123, 178] on div "Email" at bounding box center [1156, 175] width 115 height 22
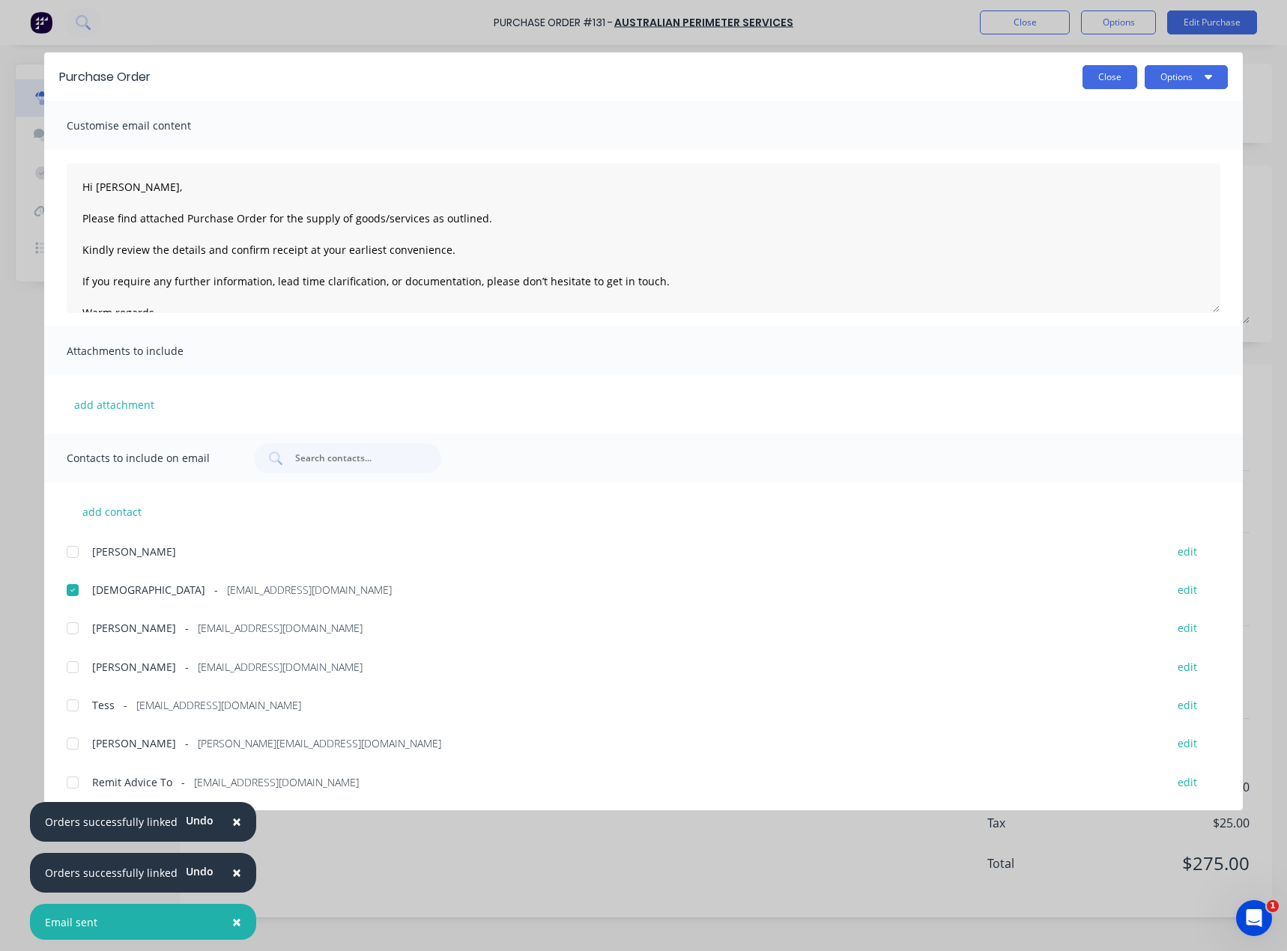
click at [1105, 80] on button "Close" at bounding box center [1109, 77] width 55 height 24
